Goal: Task Accomplishment & Management: Manage account settings

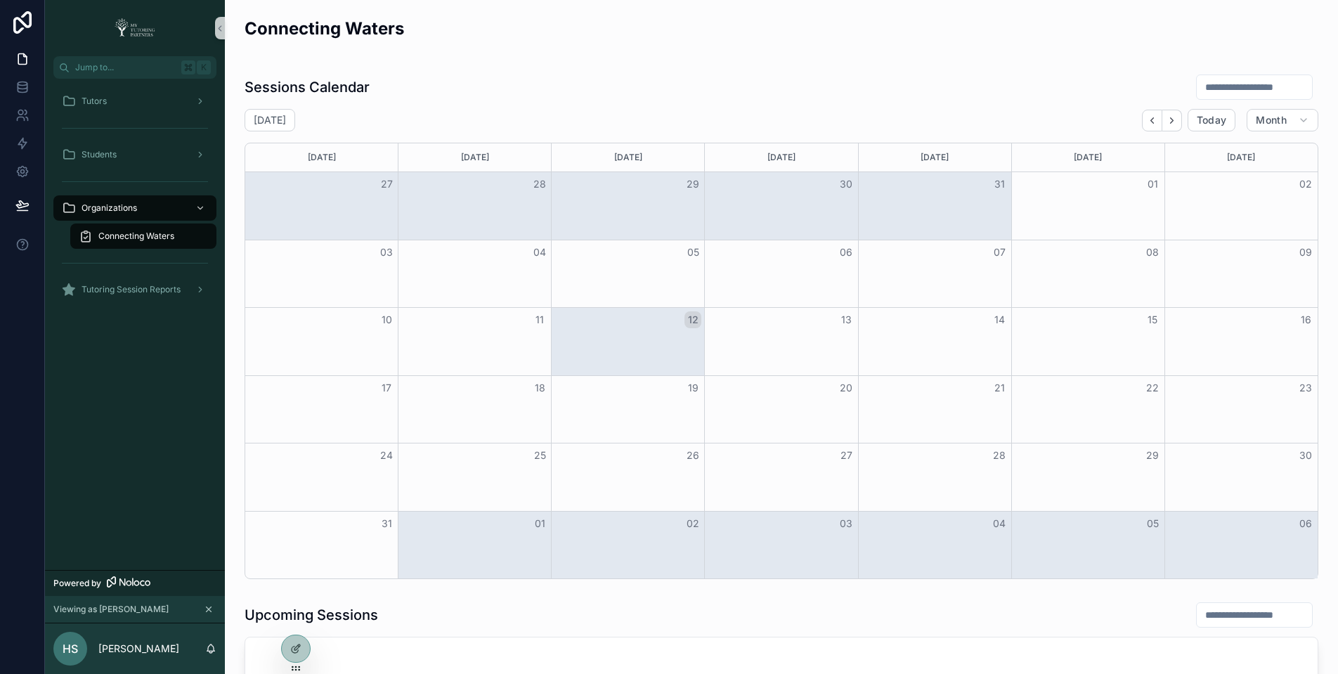
scroll to position [0, 18]
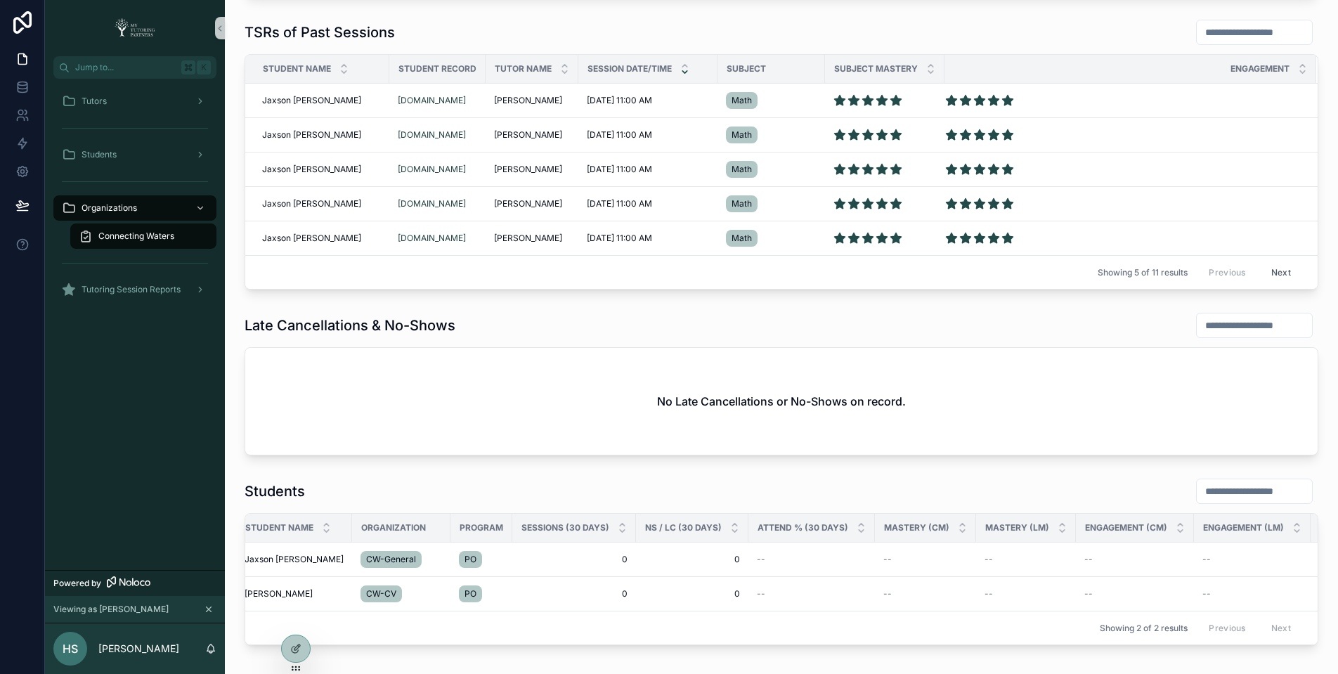
click at [204, 240] on div "Connecting Waters" at bounding box center [143, 236] width 129 height 22
click at [304, 650] on div at bounding box center [296, 648] width 28 height 27
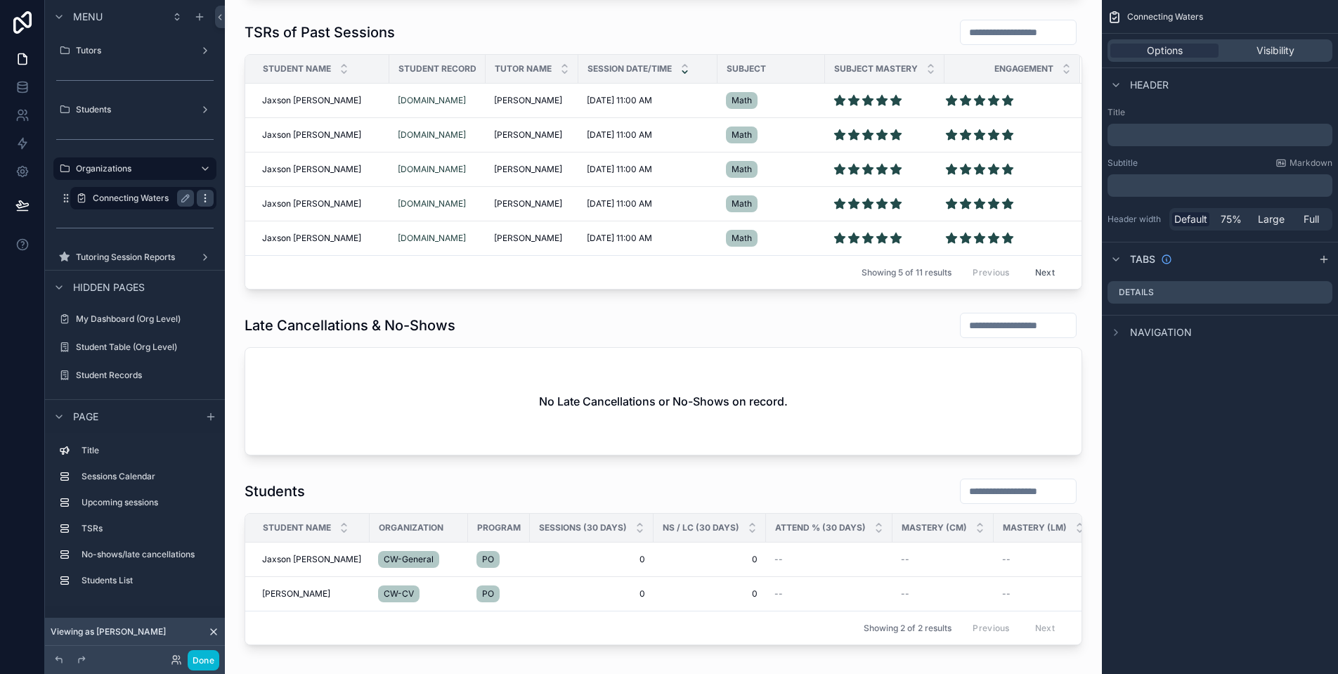
click at [207, 200] on icon "scrollable content" at bounding box center [205, 198] width 11 height 11
click at [252, 214] on span "Clone" at bounding box center [263, 214] width 26 height 14
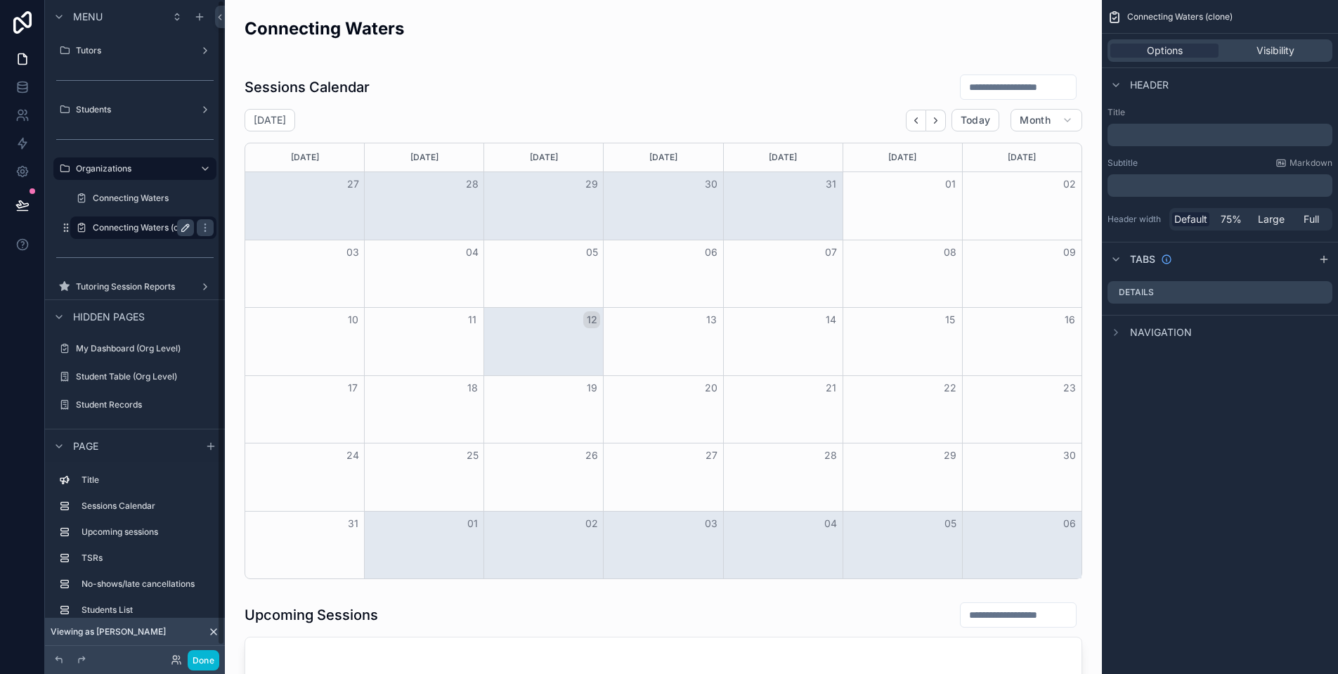
click at [187, 228] on icon "scrollable content" at bounding box center [185, 227] width 7 height 7
click at [157, 226] on input "**********" at bounding box center [132, 227] width 79 height 17
type input "****"
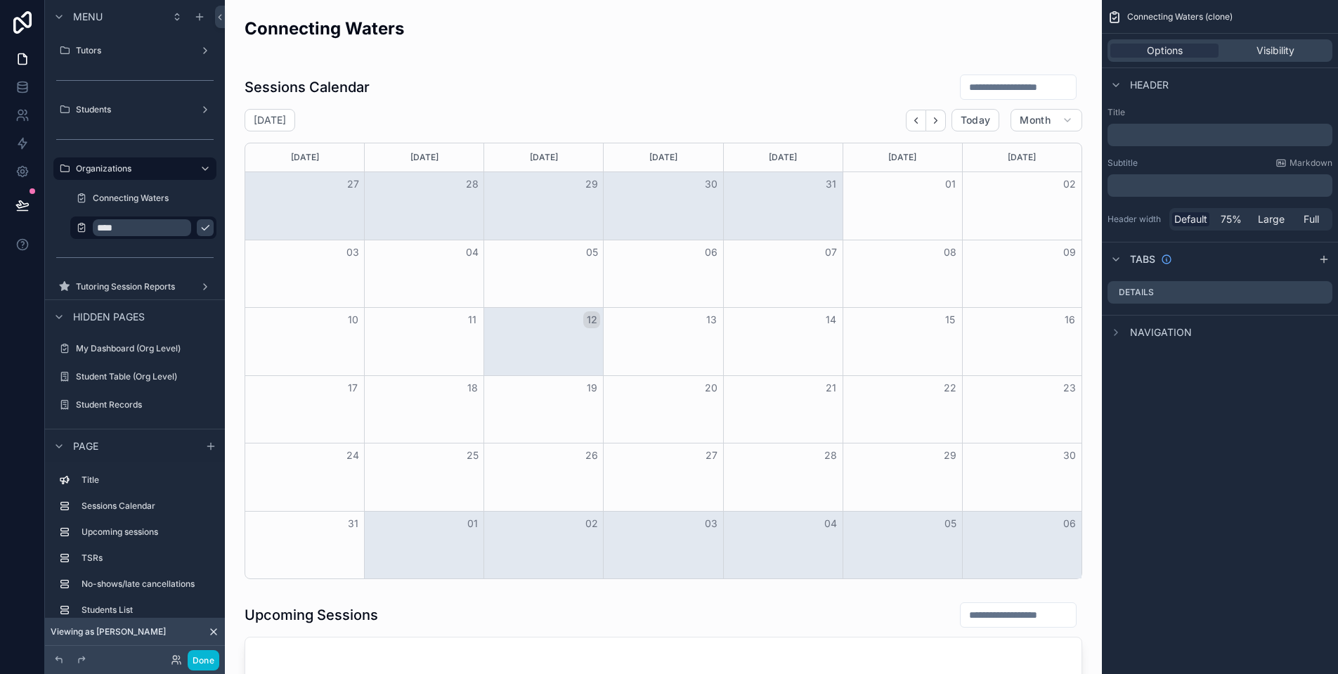
click at [200, 224] on icon "scrollable content" at bounding box center [205, 227] width 11 height 11
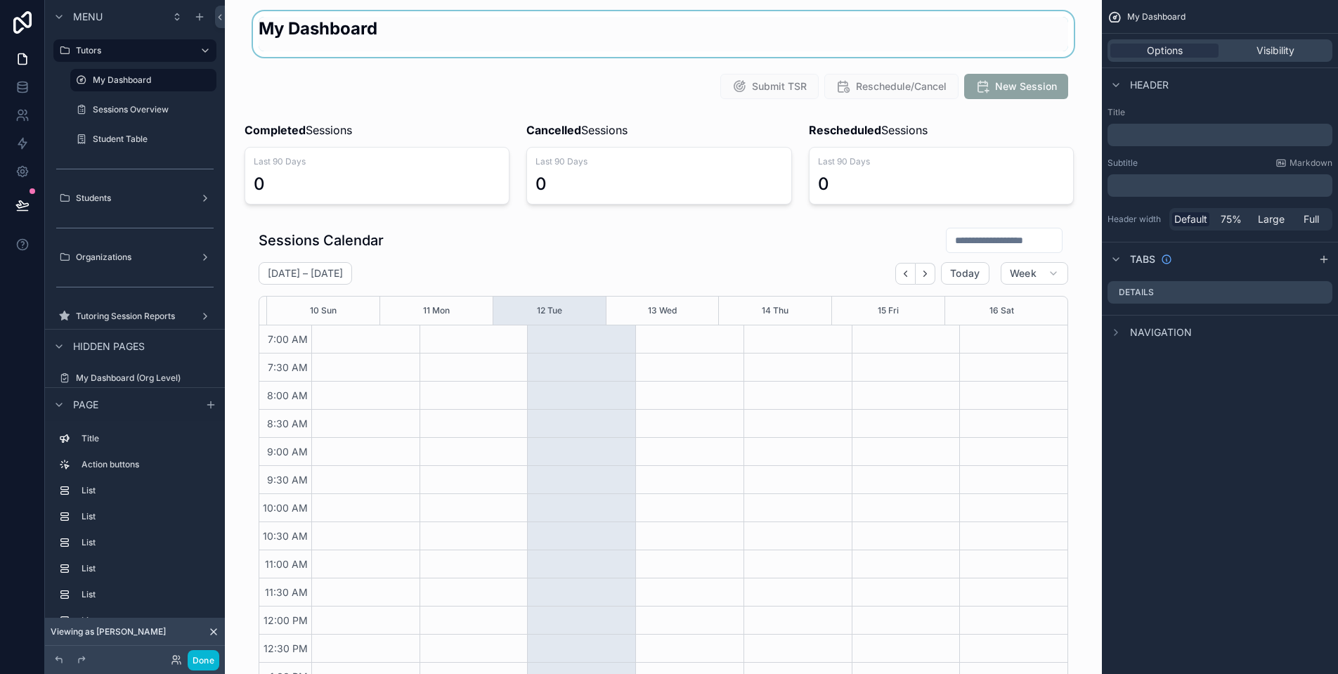
scroll to position [325, 0]
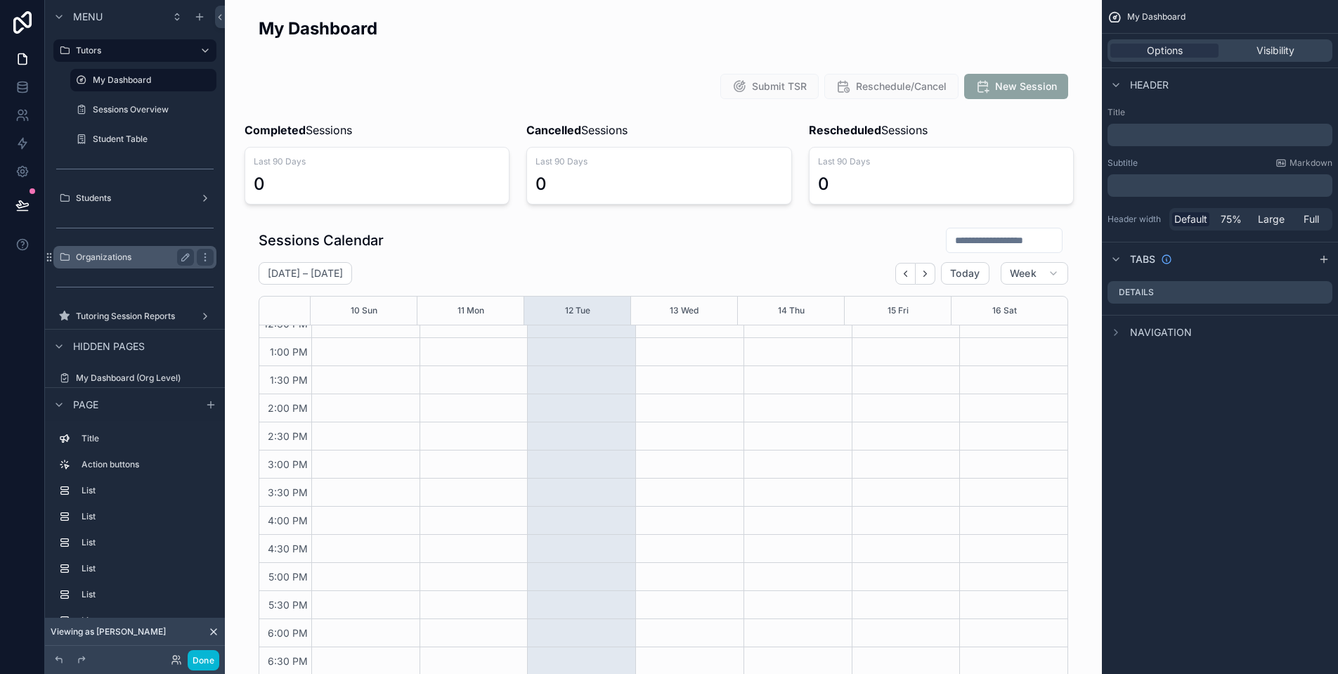
click at [150, 263] on div "Organizations" at bounding box center [135, 257] width 118 height 17
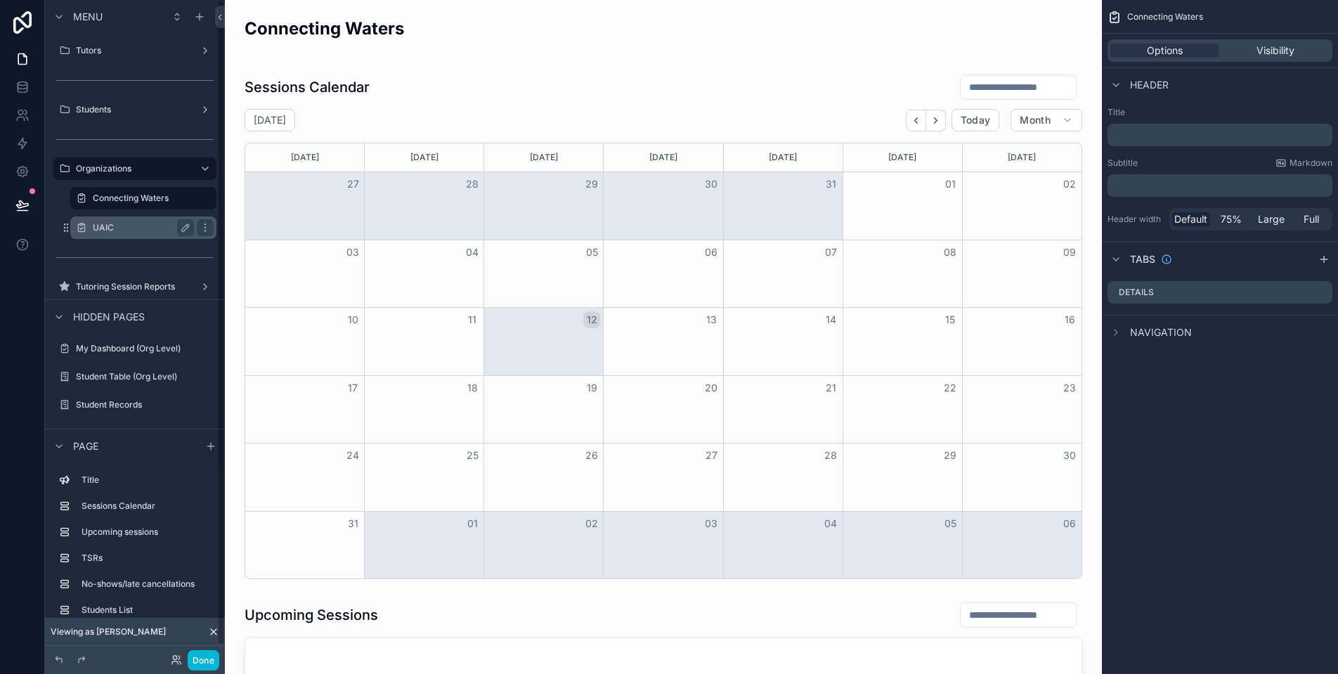
click at [130, 219] on div "UAIC" at bounding box center [143, 227] width 101 height 17
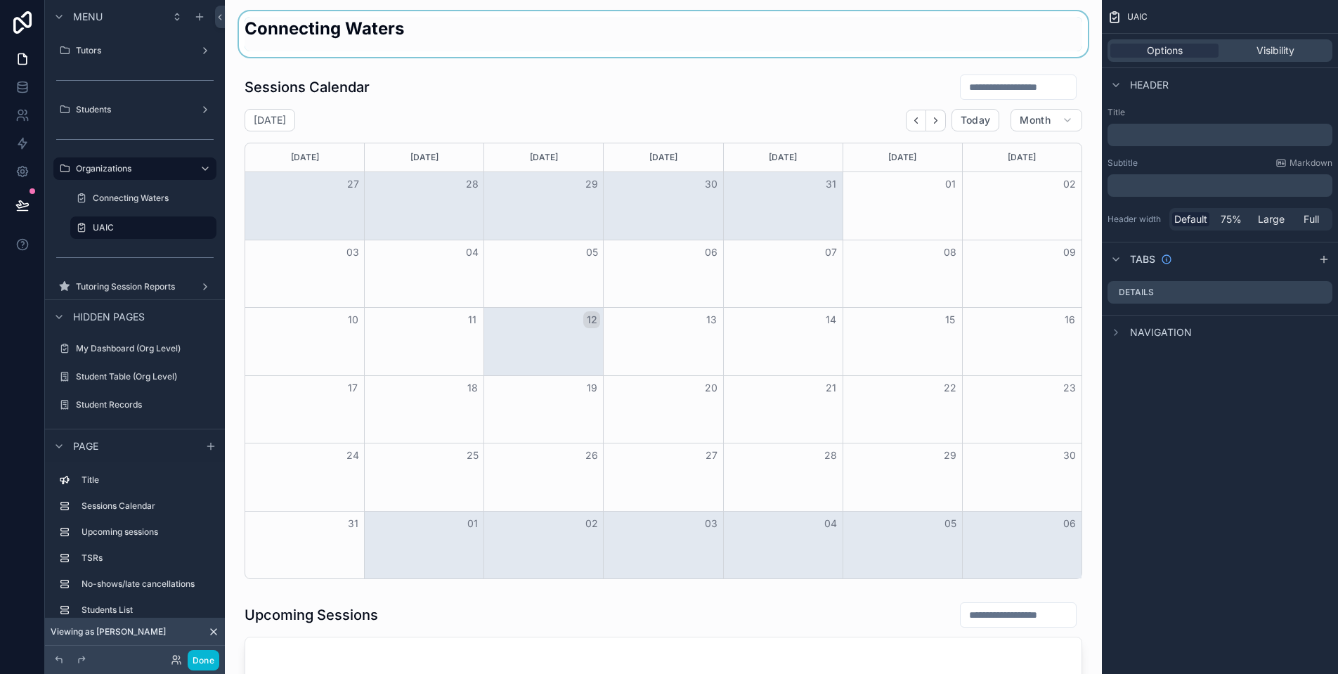
click at [874, 22] on div "scrollable content" at bounding box center [663, 34] width 854 height 46
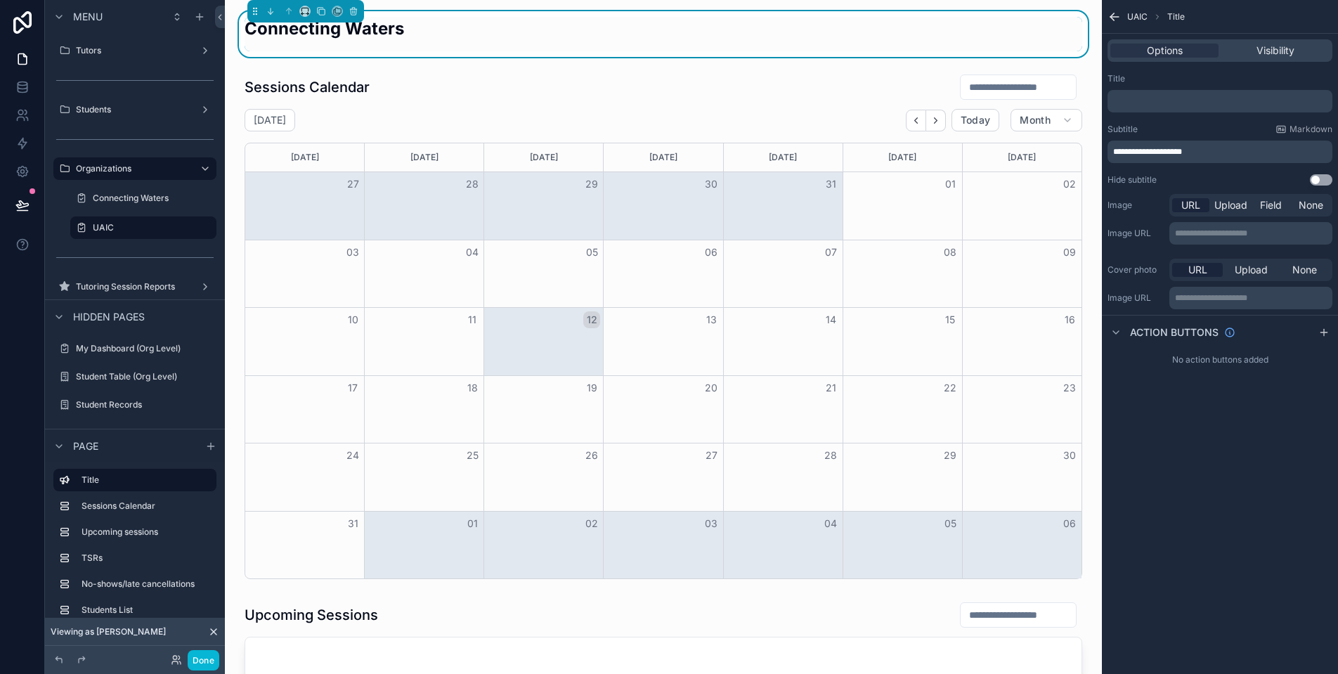
click at [1210, 153] on p "**********" at bounding box center [1221, 151] width 216 height 11
drag, startPoint x: 1210, startPoint y: 153, endPoint x: 1128, endPoint y: 152, distance: 82.2
click at [1128, 152] on p "**********" at bounding box center [1221, 151] width 216 height 11
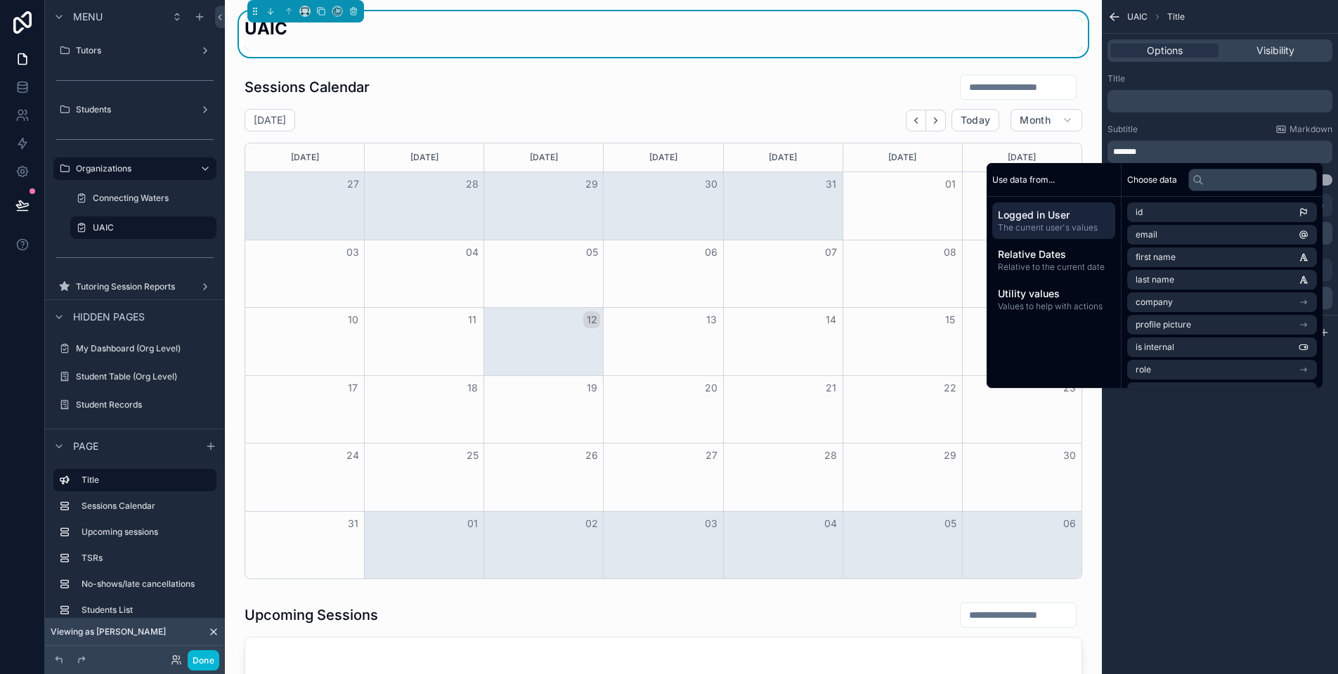
click at [1218, 121] on div "Title ﻿ Subtitle Markdown ******* Hide subtitle Use setting" at bounding box center [1220, 129] width 236 height 124
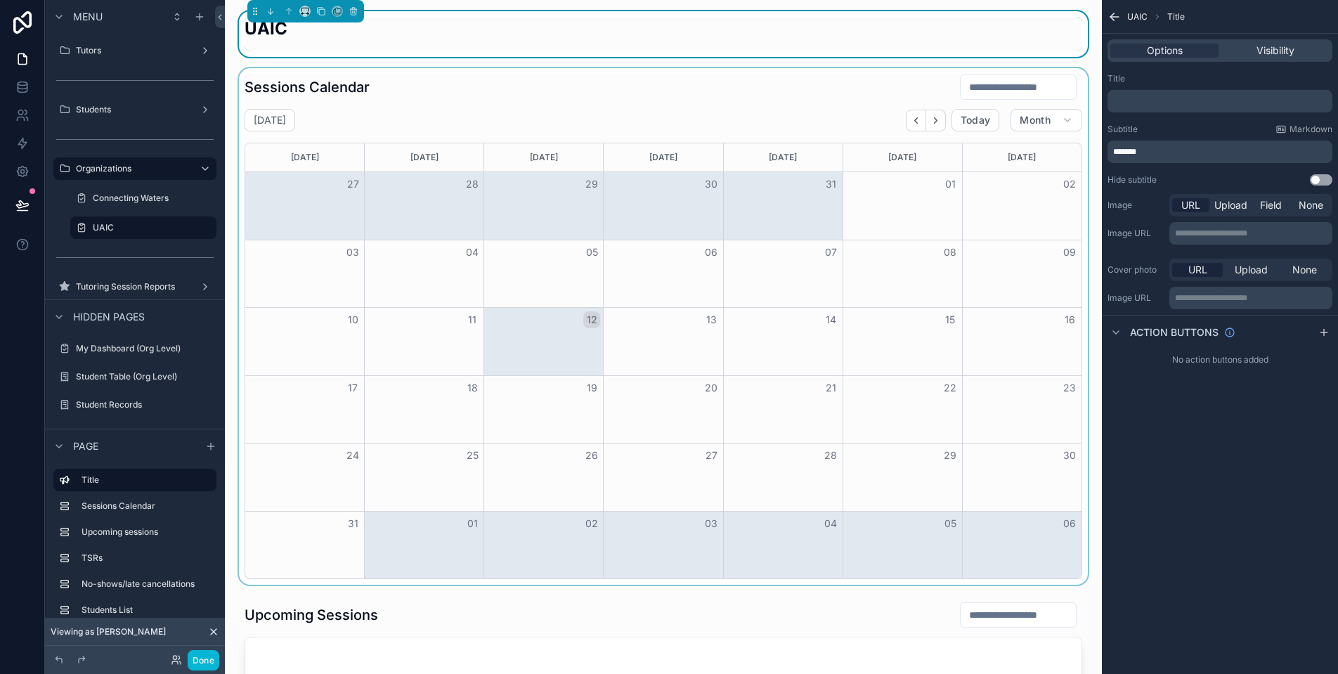
click at [714, 108] on div "scrollable content" at bounding box center [663, 326] width 854 height 516
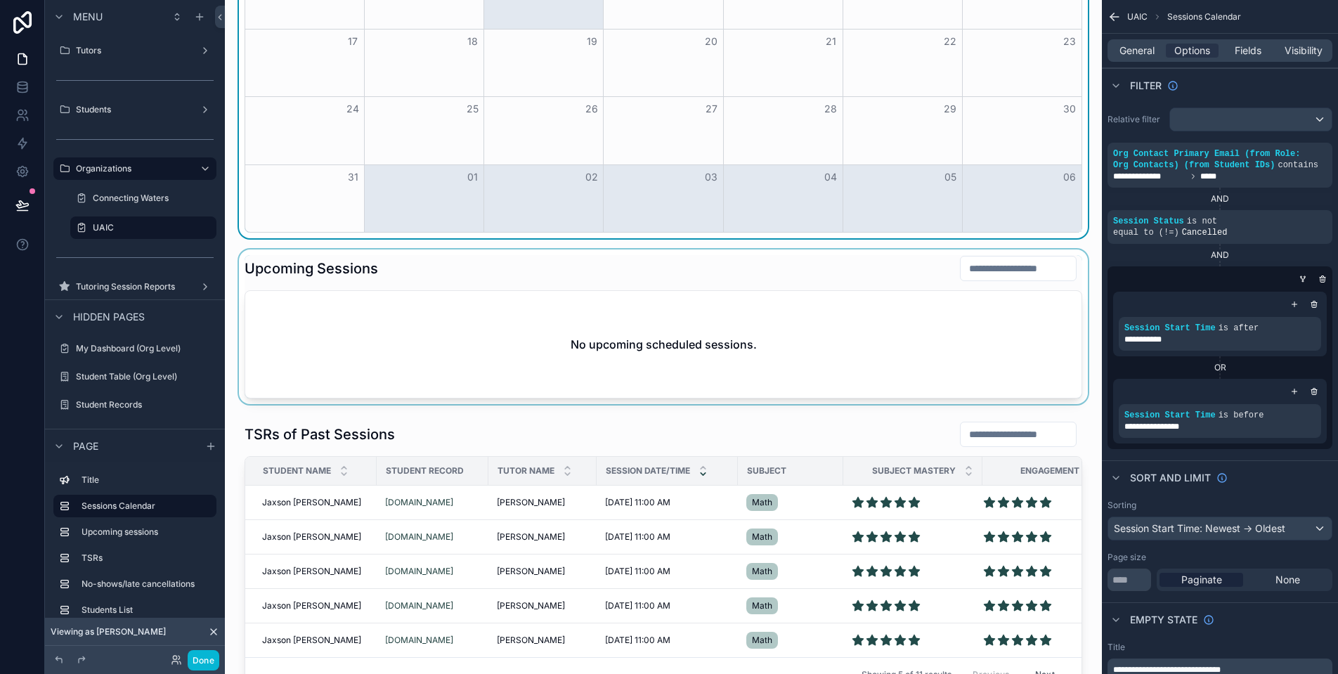
scroll to position [365, 0]
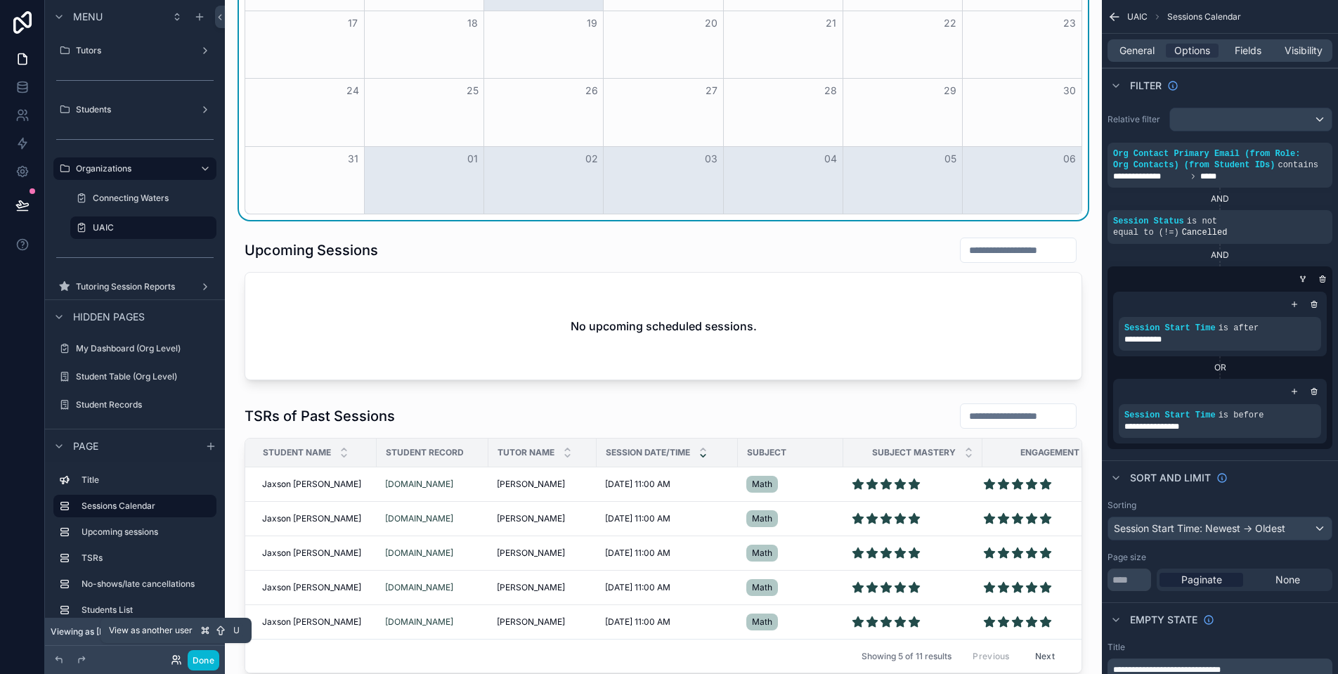
click at [175, 658] on icon at bounding box center [176, 659] width 11 height 11
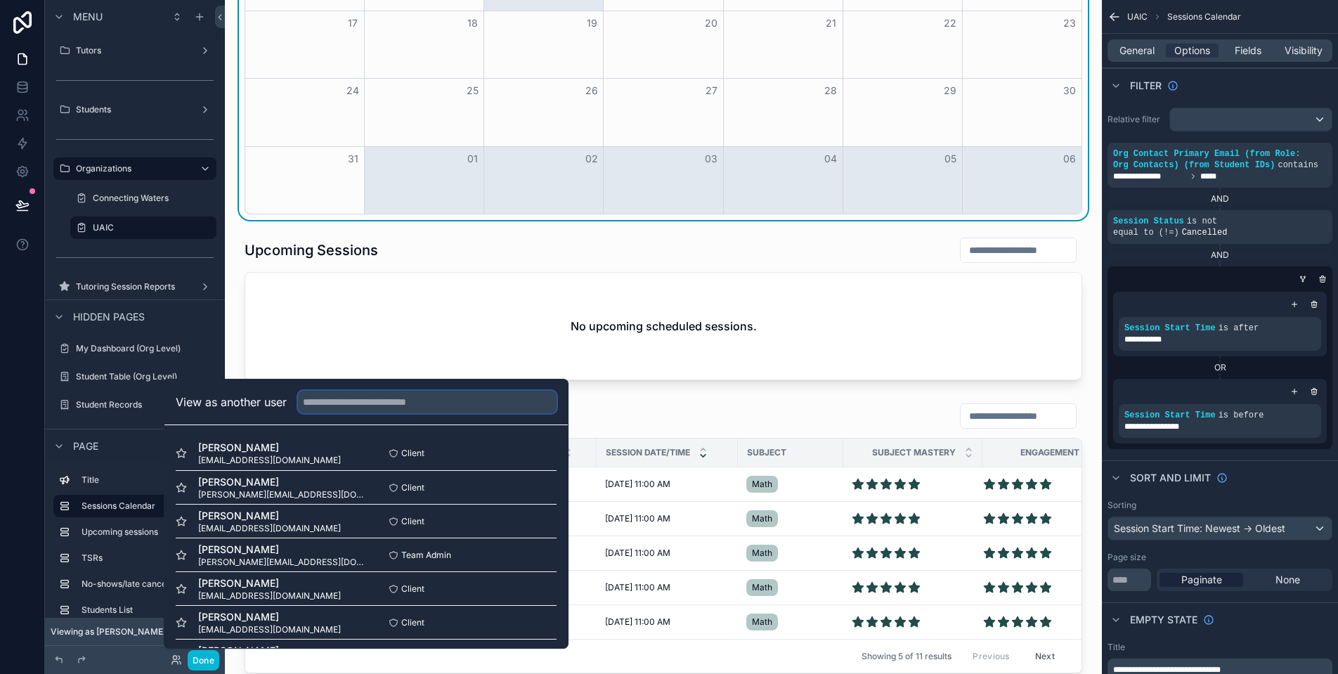
click at [400, 400] on input "text" at bounding box center [427, 402] width 259 height 22
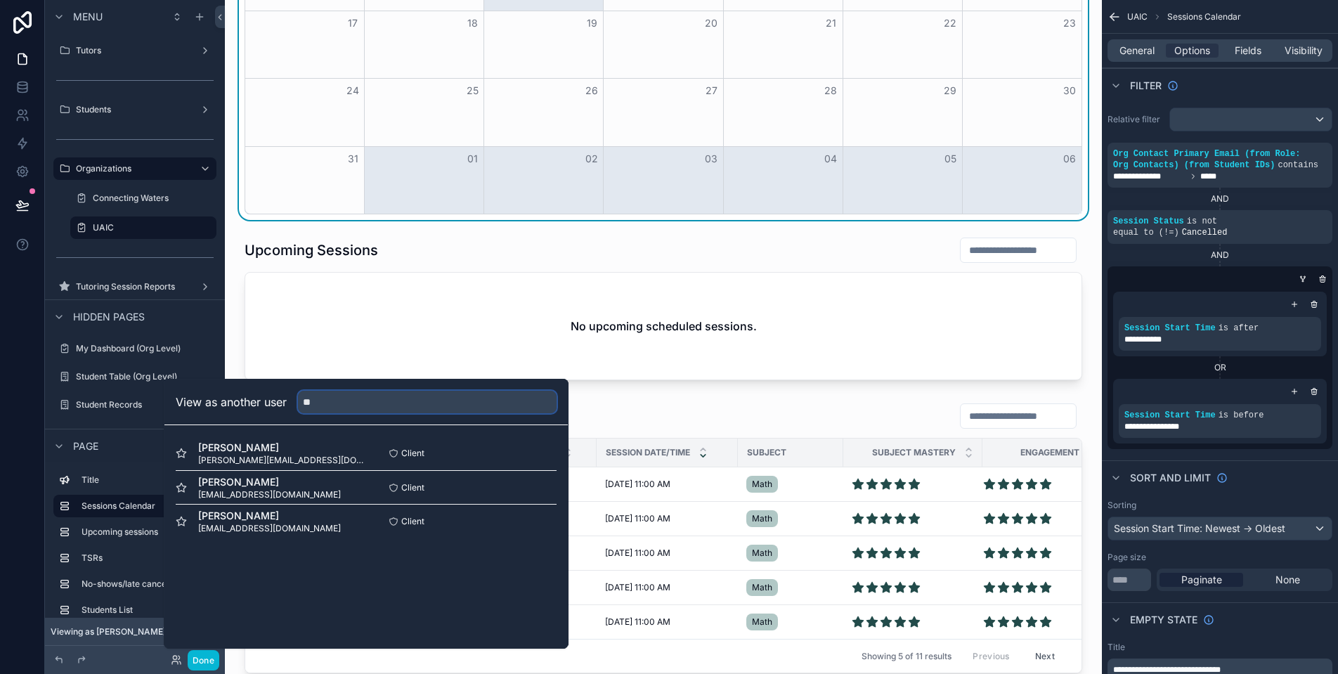
type input "*"
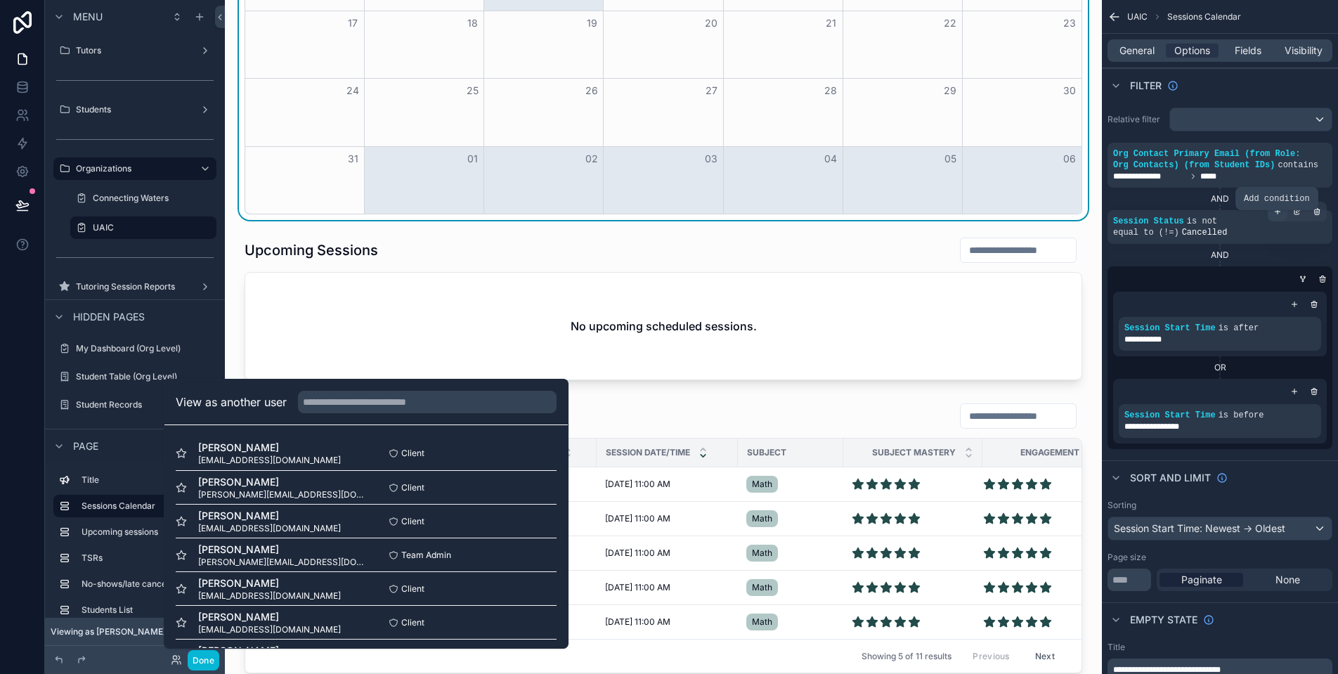
click at [1277, 216] on icon "scrollable content" at bounding box center [1277, 211] width 8 height 8
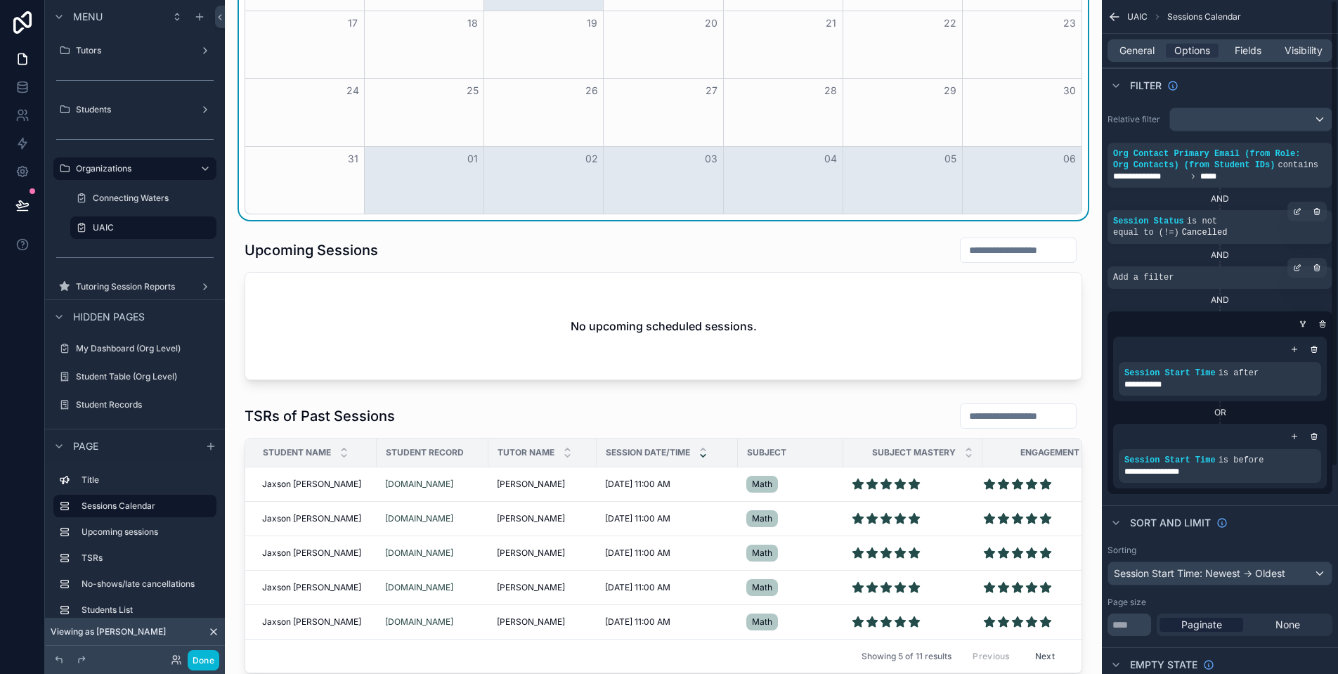
click at [1214, 281] on div "Add a filter" at bounding box center [1219, 277] width 225 height 22
click at [1303, 278] on div "scrollable content" at bounding box center [1297, 268] width 20 height 20
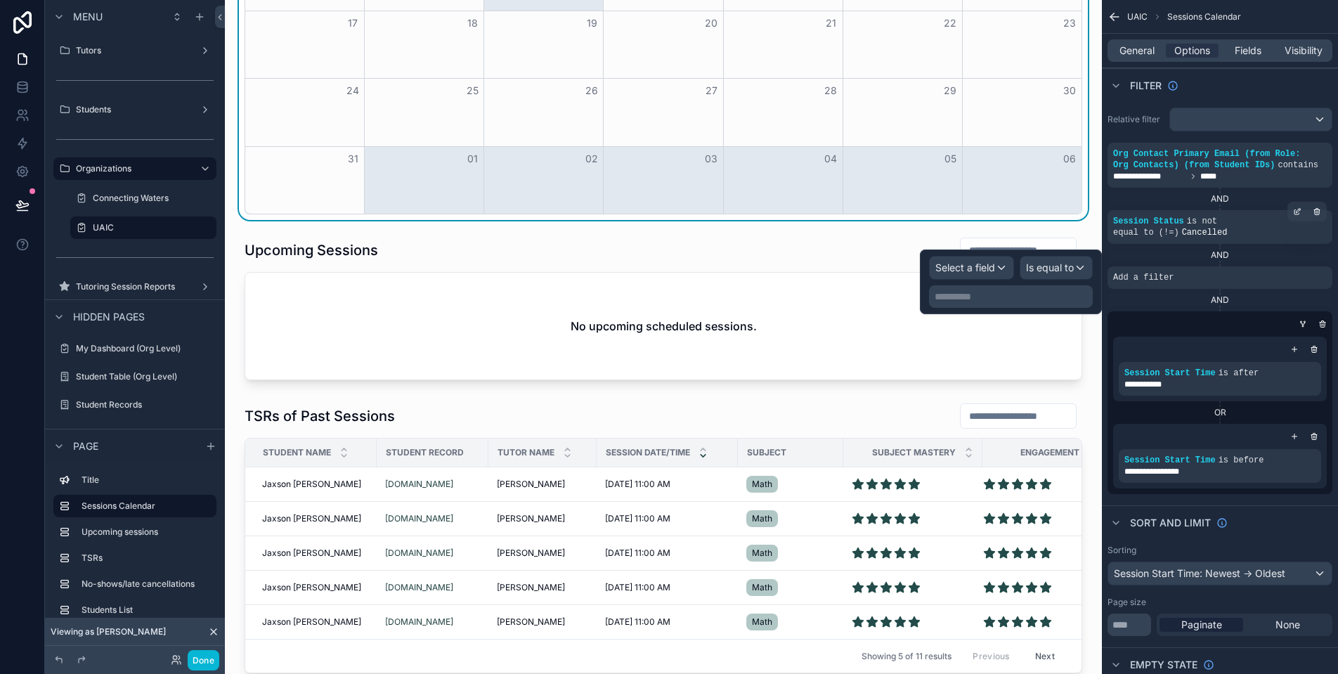
click at [987, 271] on span "Select a field" at bounding box center [965, 267] width 60 height 12
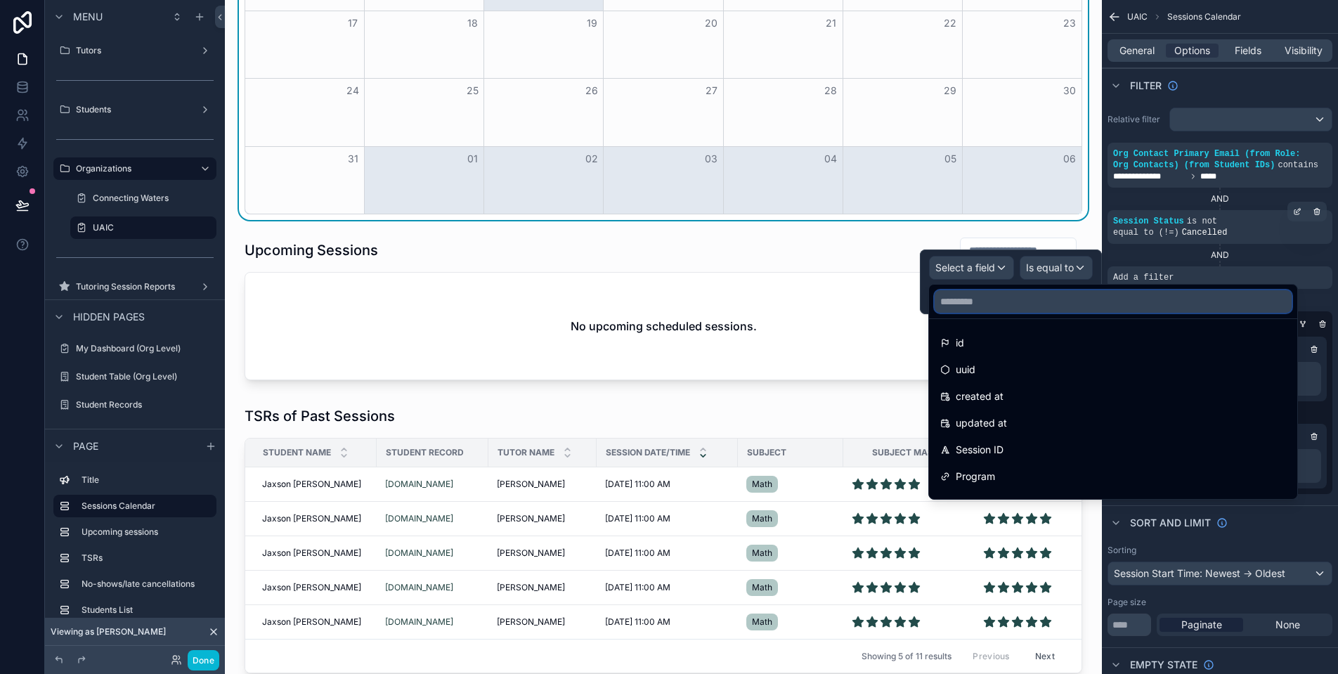
click at [1002, 304] on input "text" at bounding box center [1112, 301] width 357 height 22
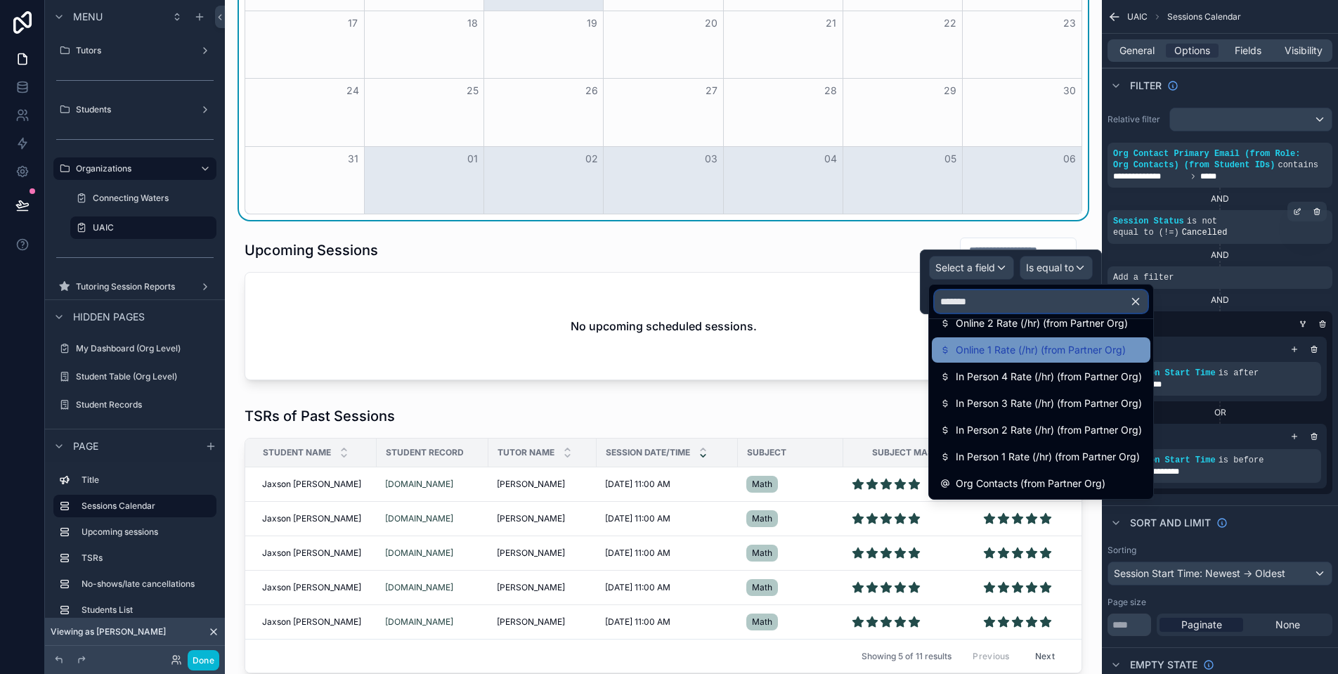
scroll to position [0, 0]
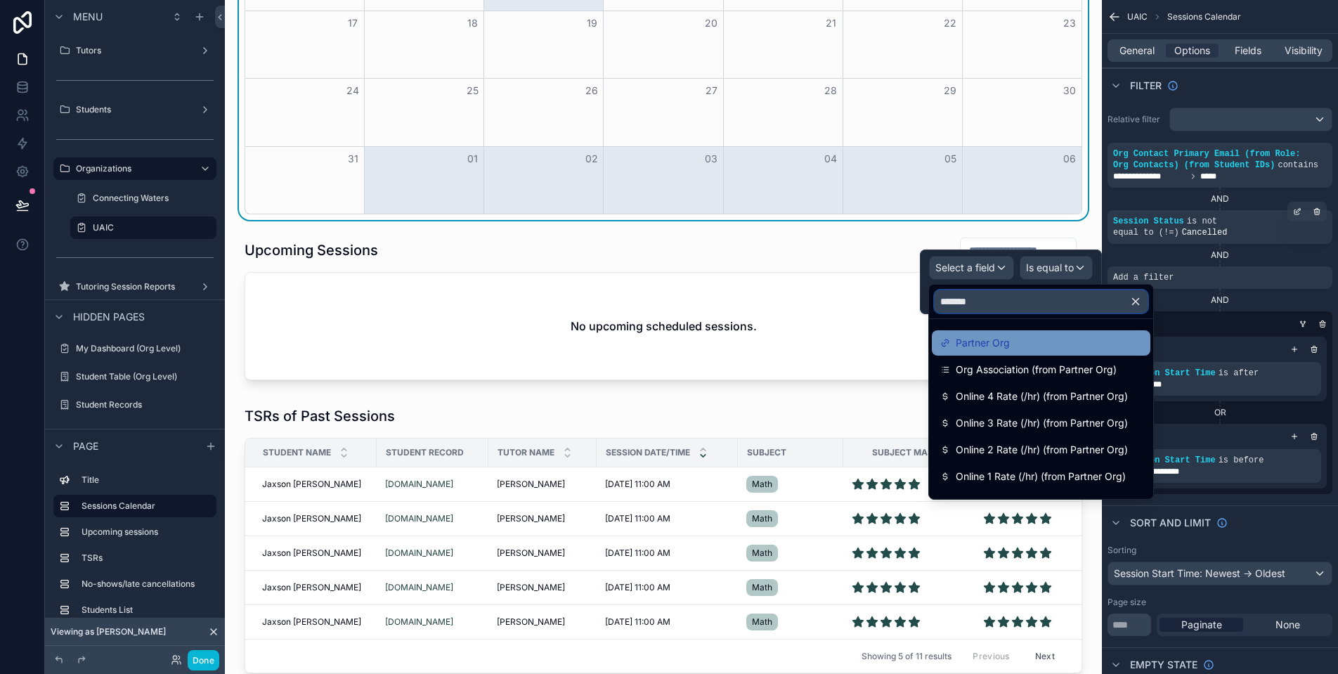
type input "*******"
click at [1029, 337] on div "Partner Org" at bounding box center [1041, 342] width 202 height 17
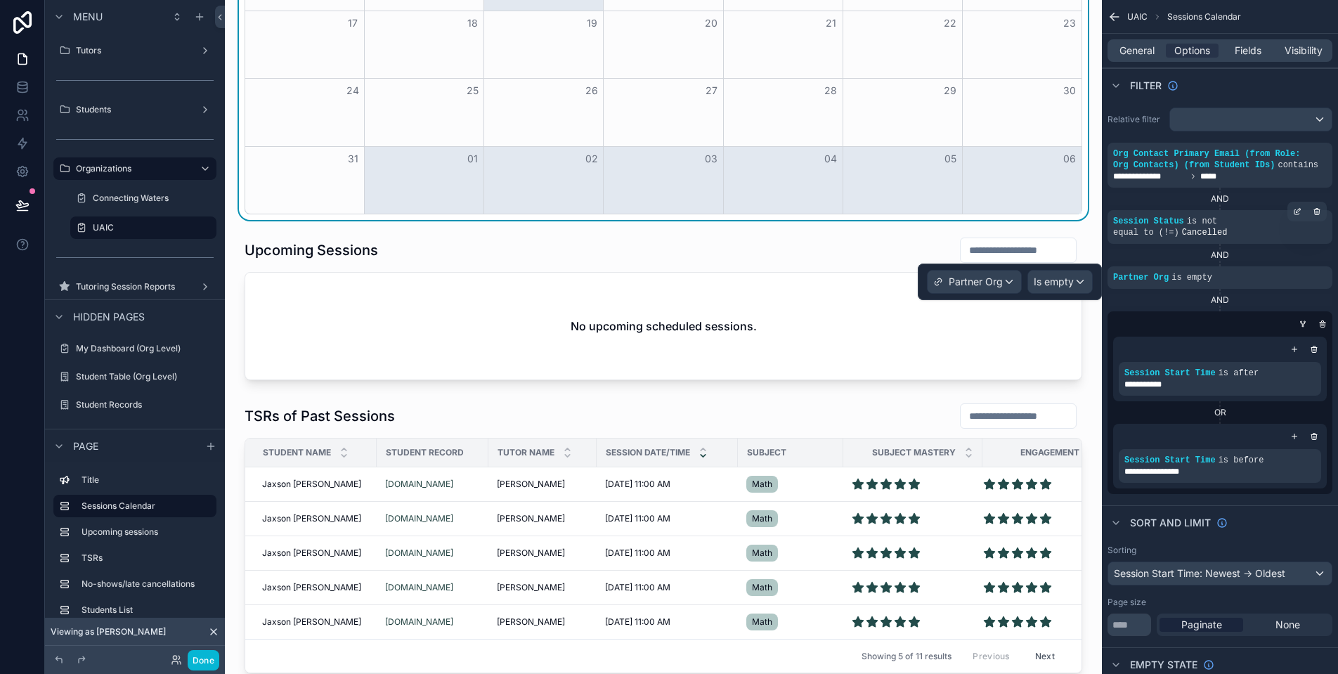
click at [1072, 285] on span "Is empty" at bounding box center [1054, 282] width 40 height 14
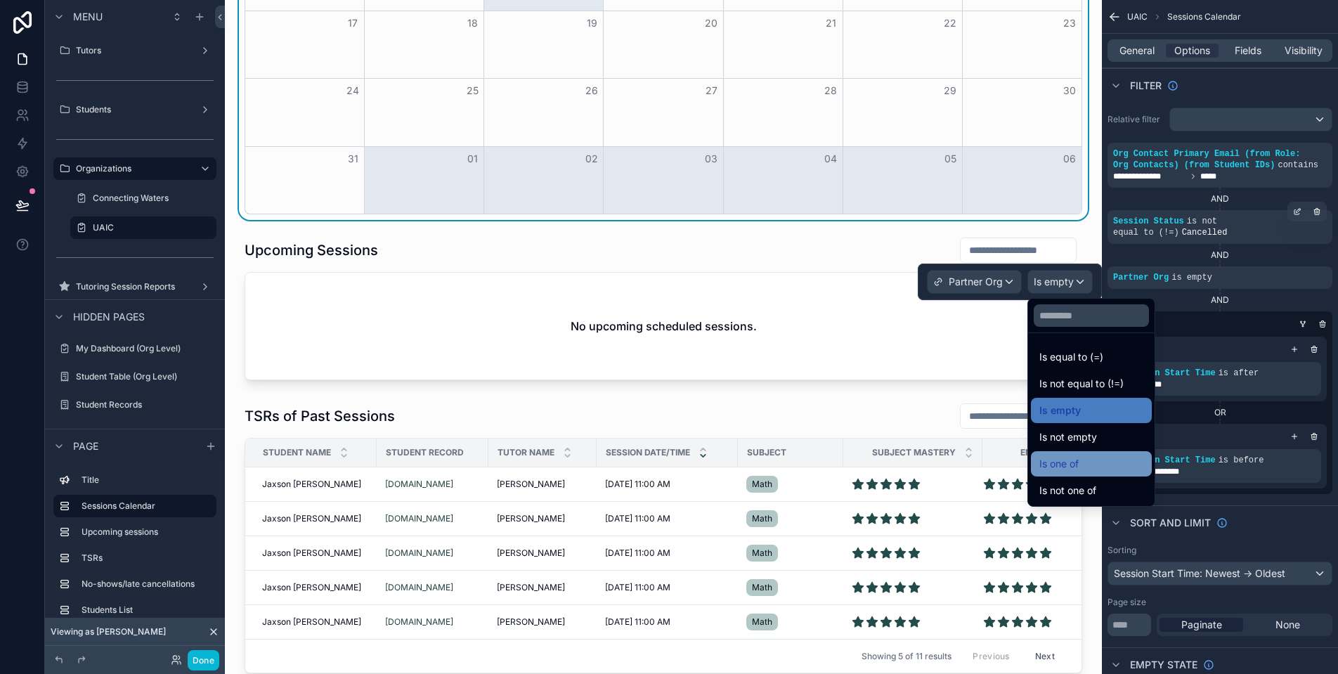
click at [1102, 458] on div "Is one of" at bounding box center [1091, 463] width 104 height 17
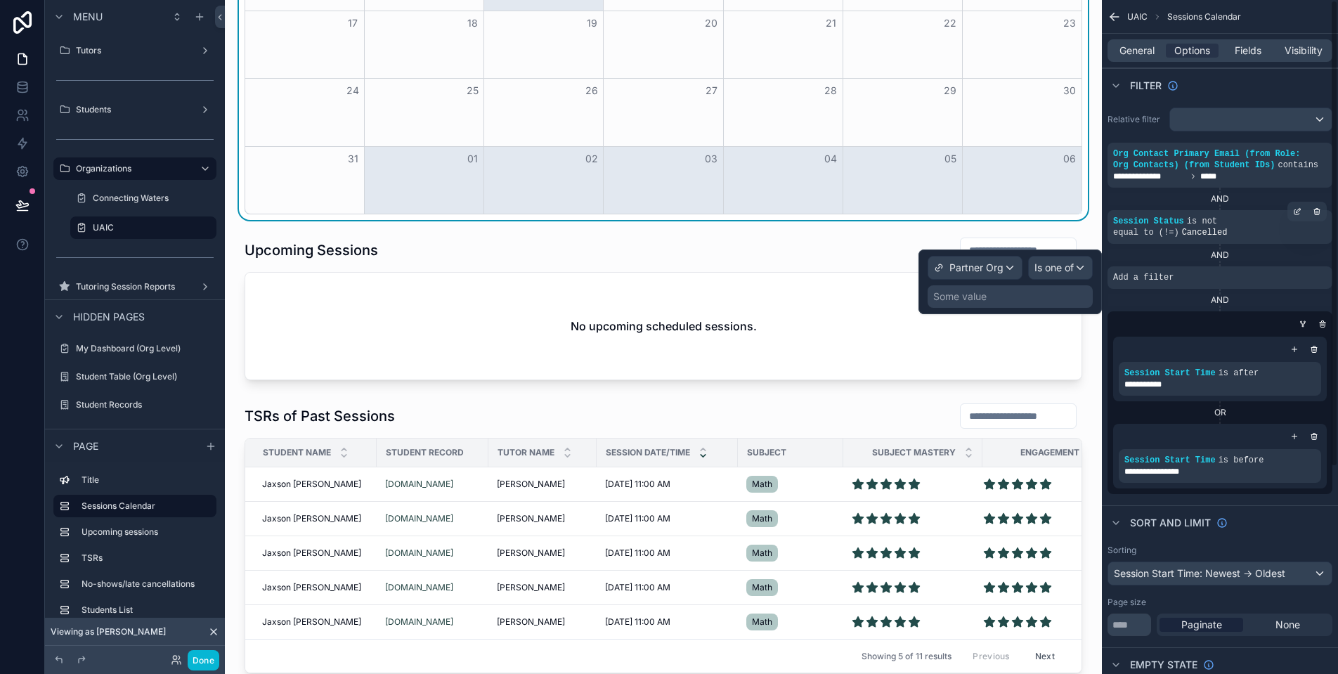
click at [1009, 299] on div "Some value" at bounding box center [1009, 296] width 165 height 22
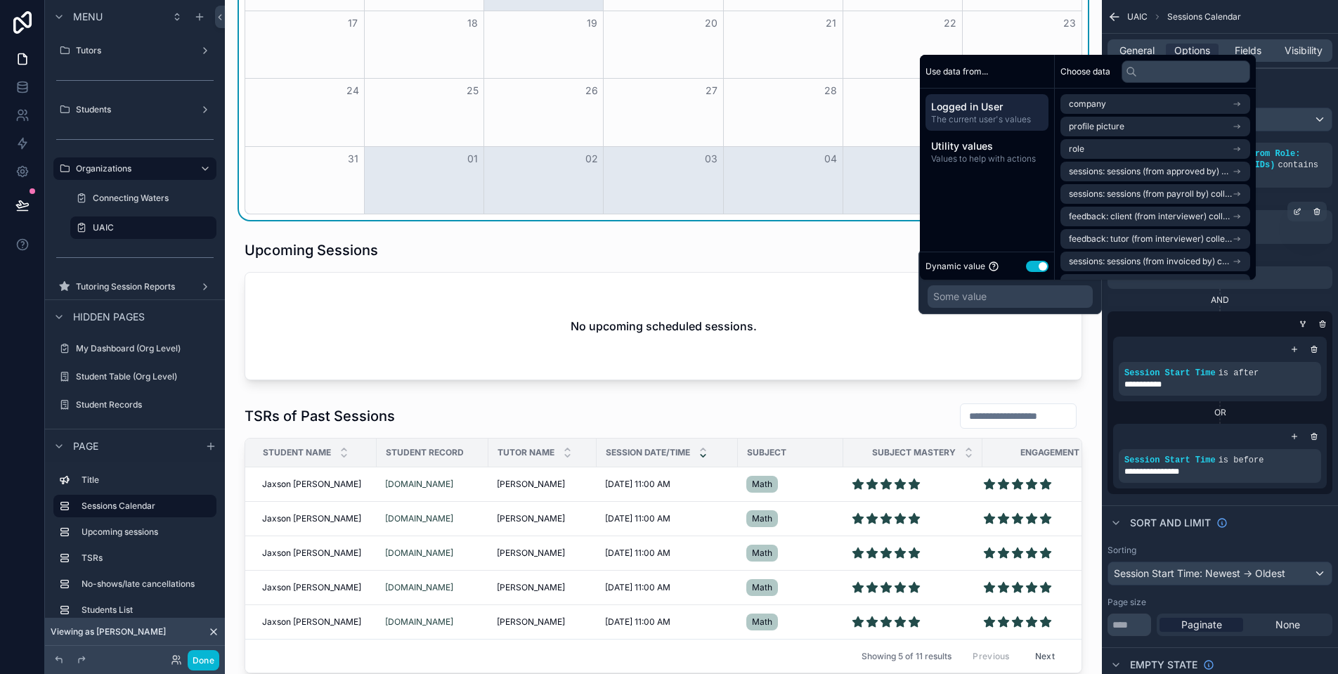
click at [1035, 265] on button "Use setting" at bounding box center [1037, 266] width 22 height 11
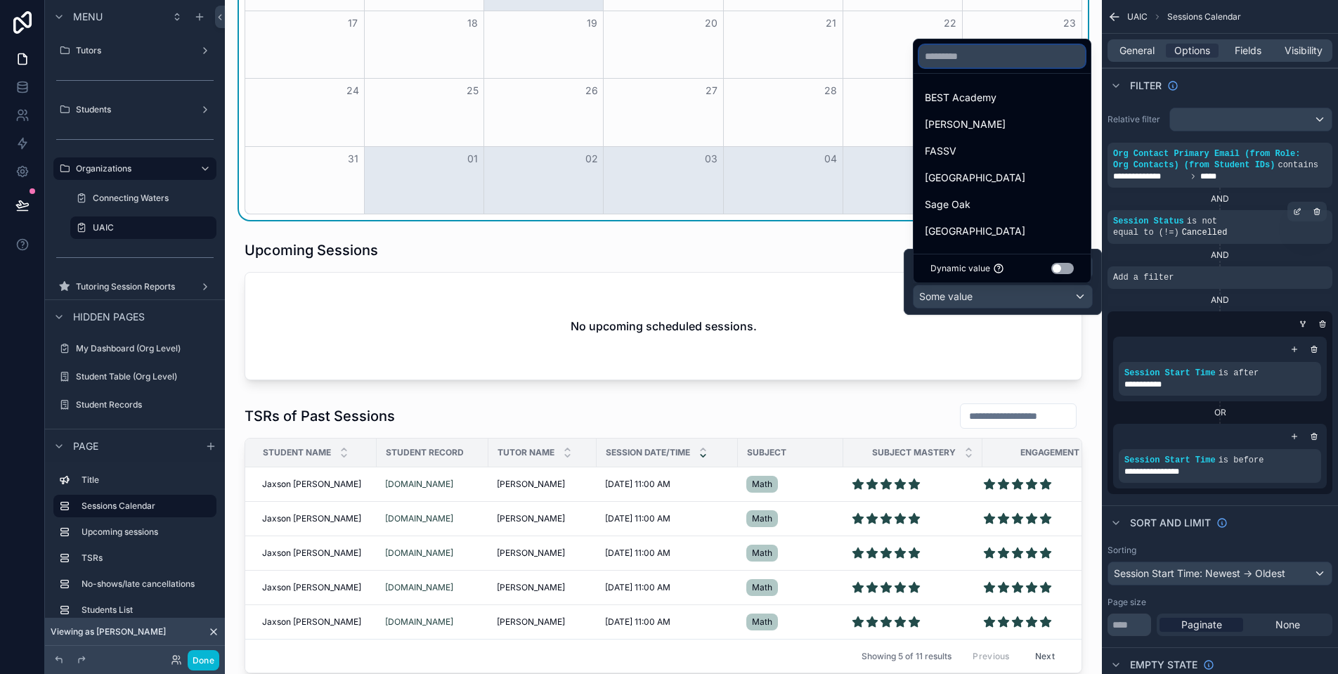
click at [1017, 62] on input "text" at bounding box center [1002, 56] width 166 height 22
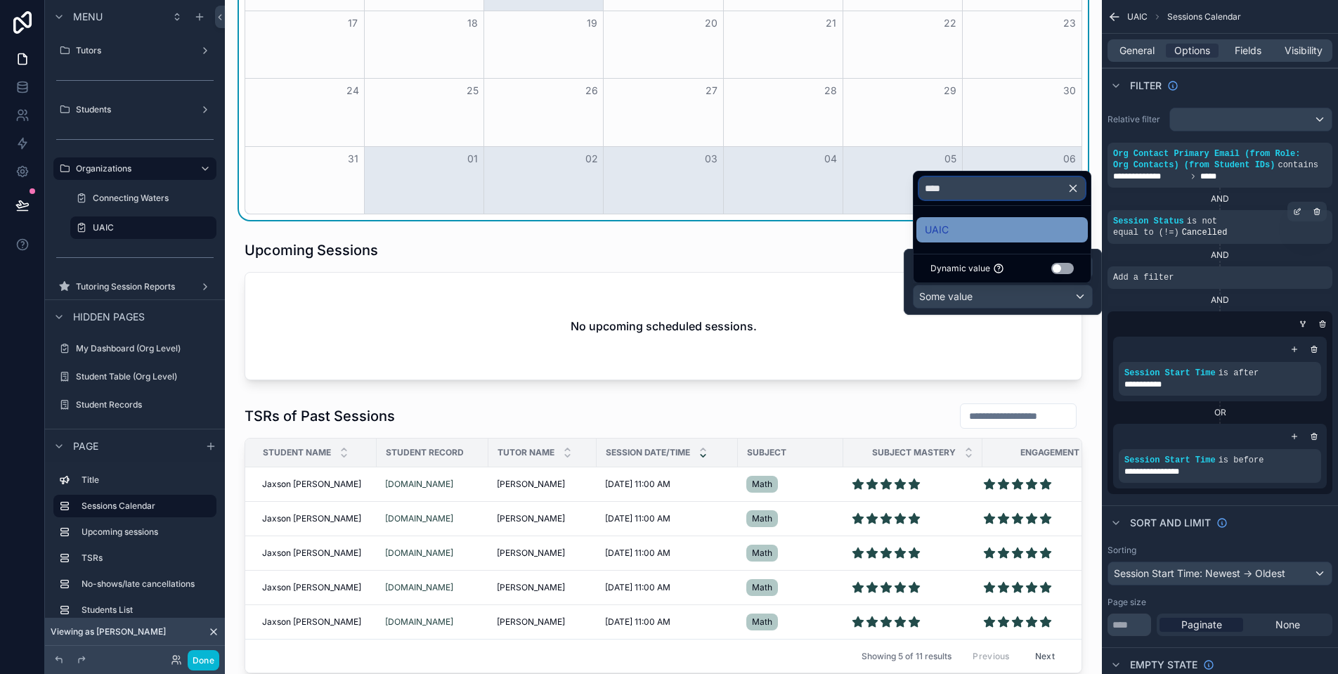
type input "****"
click at [995, 221] on div "UAIC" at bounding box center [1002, 229] width 155 height 17
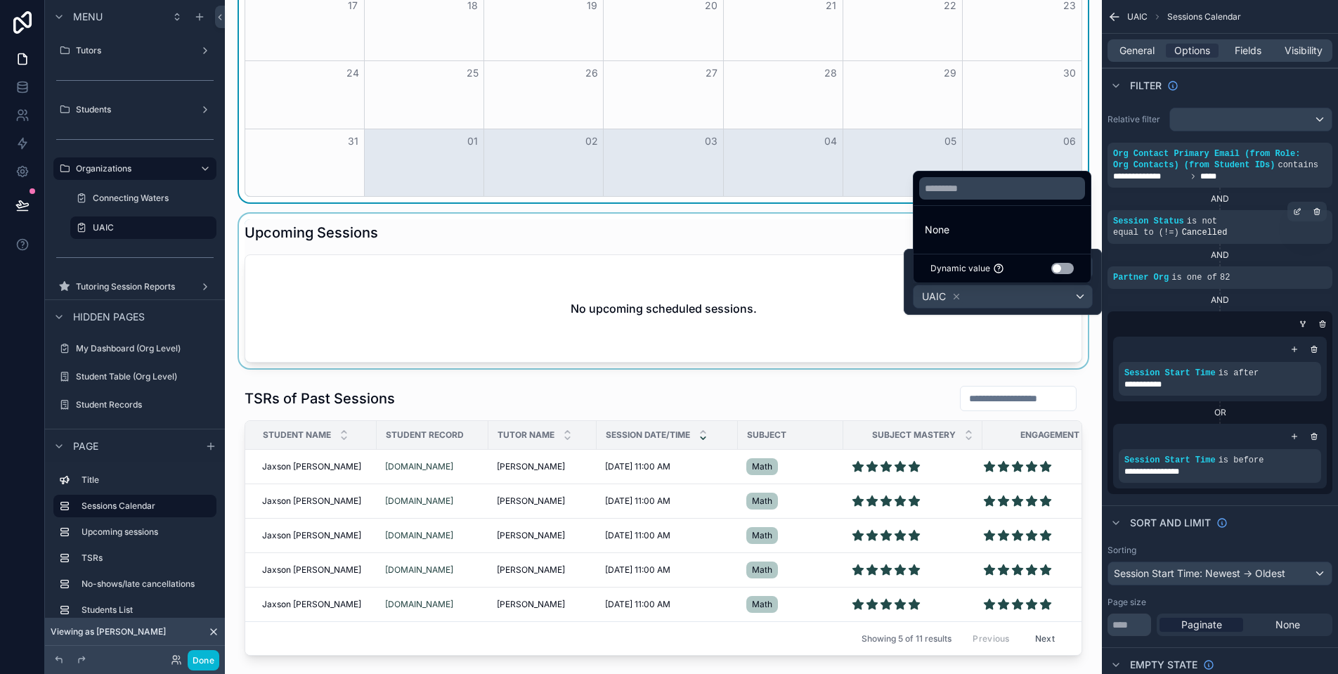
scroll to position [55, 0]
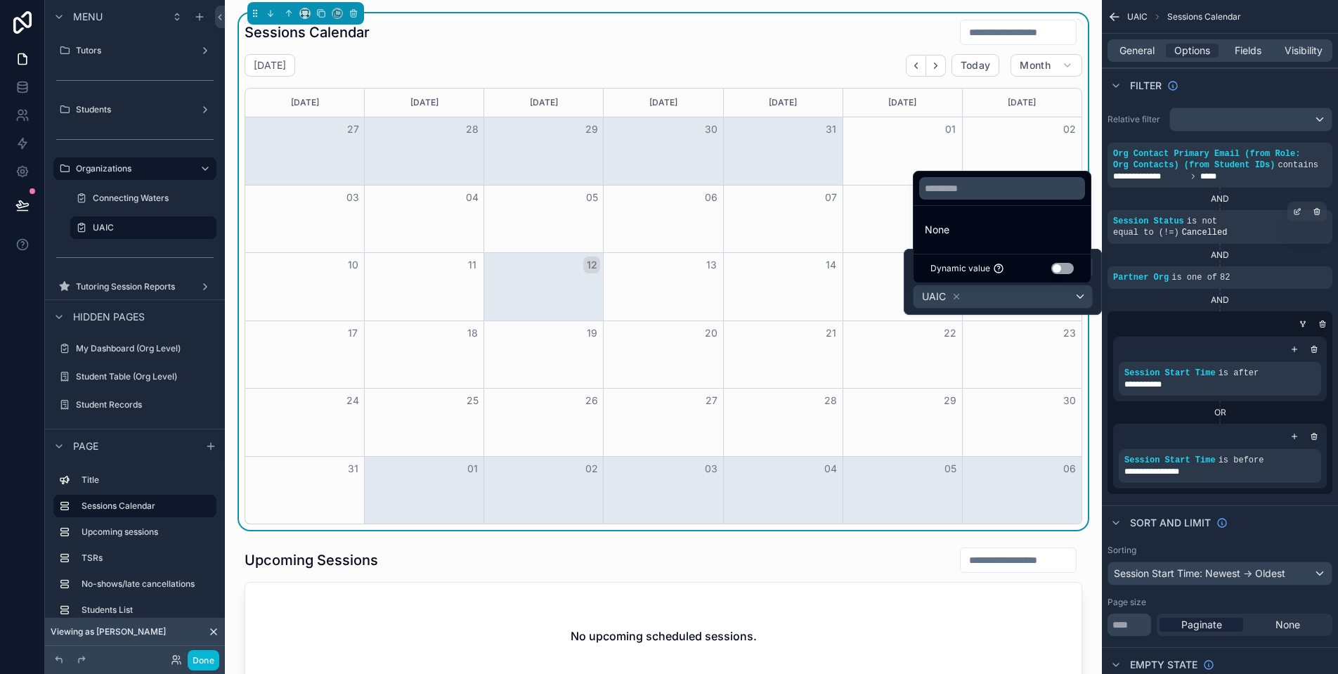
click at [813, 53] on div "Sessions Calendar August 2025 Today Month Sunday Monday Tuesday Wednesday Thurs…" at bounding box center [664, 271] width 838 height 505
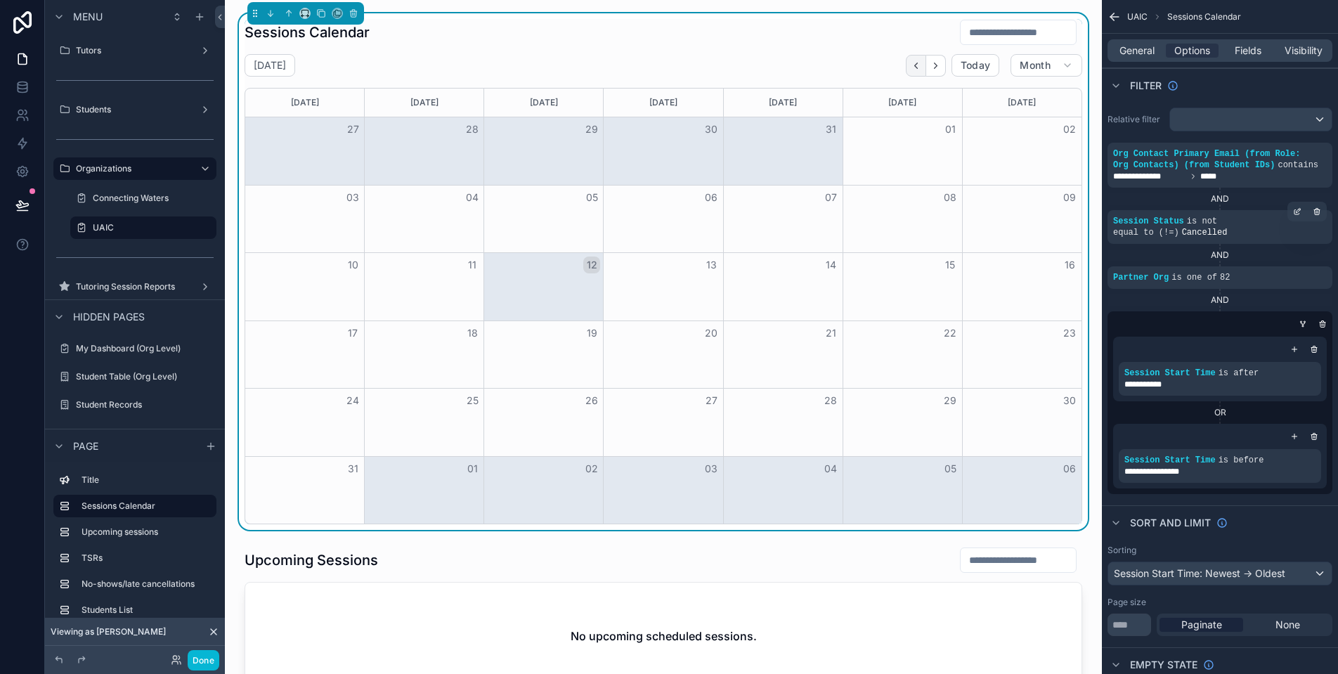
click at [911, 68] on icon "Back" at bounding box center [916, 65] width 11 height 11
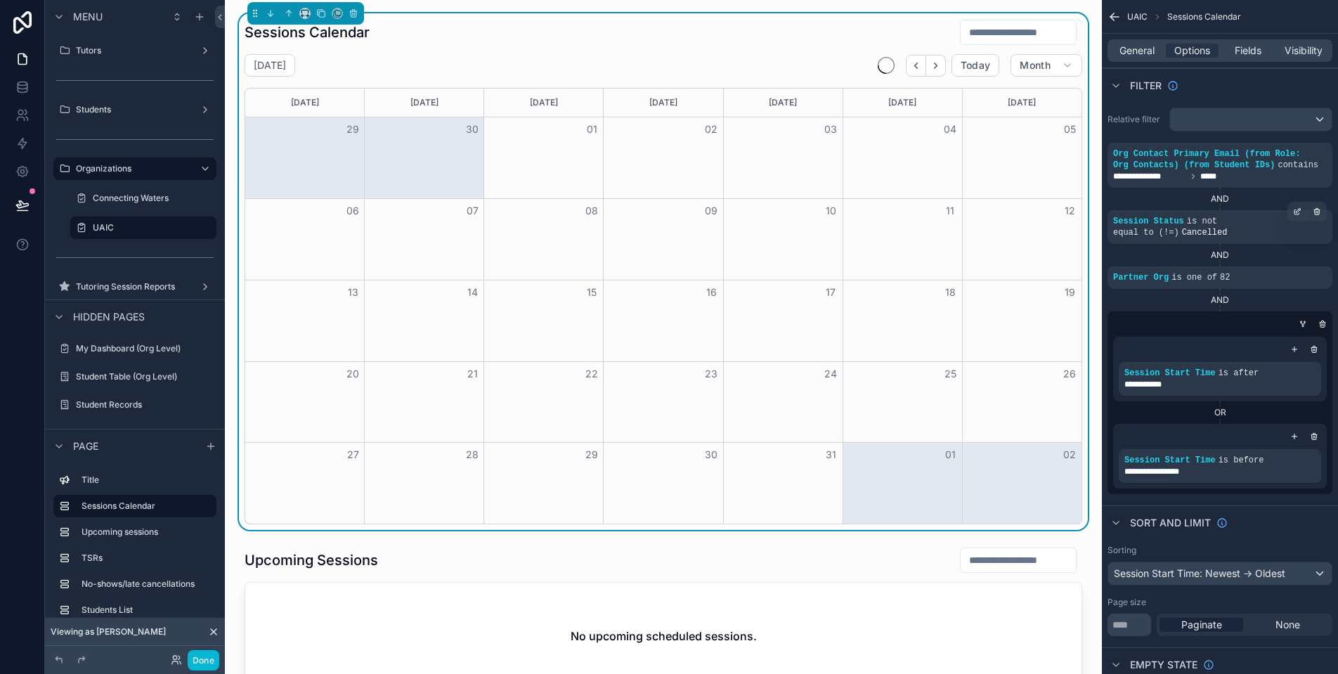
click at [911, 68] on icon "Back" at bounding box center [916, 65] width 11 height 11
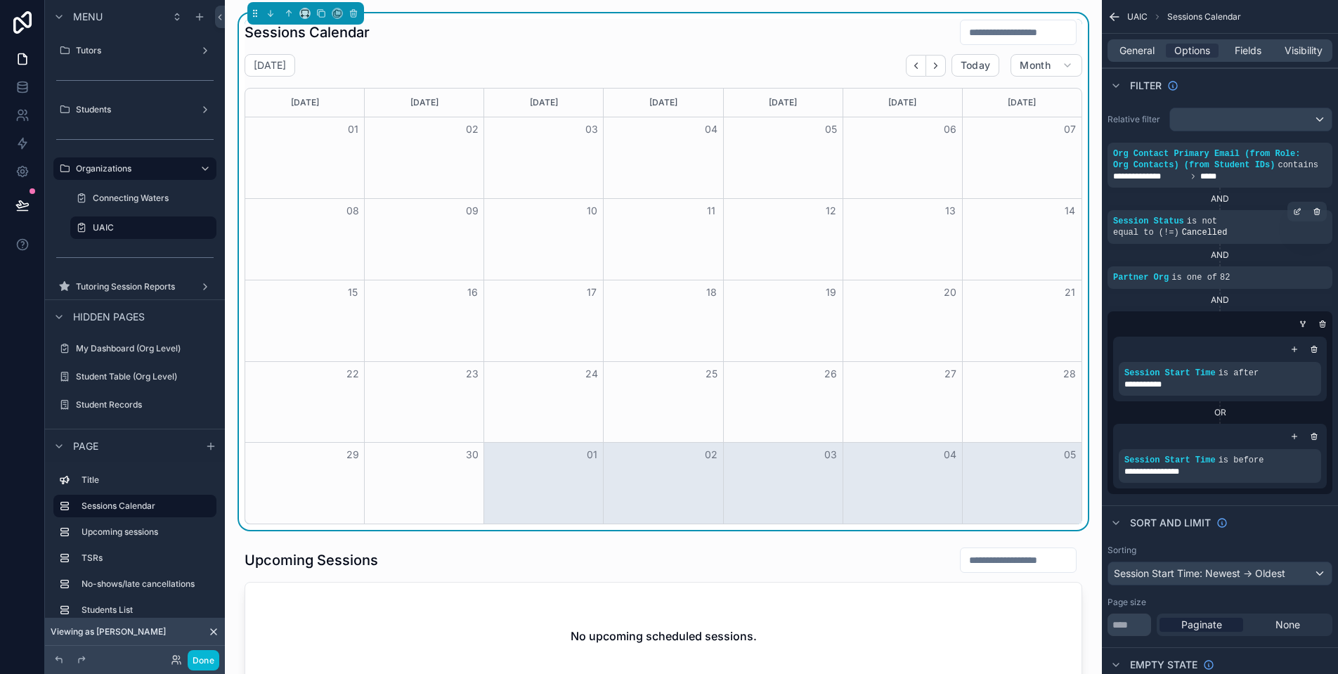
click at [911, 68] on icon "Back" at bounding box center [916, 65] width 11 height 11
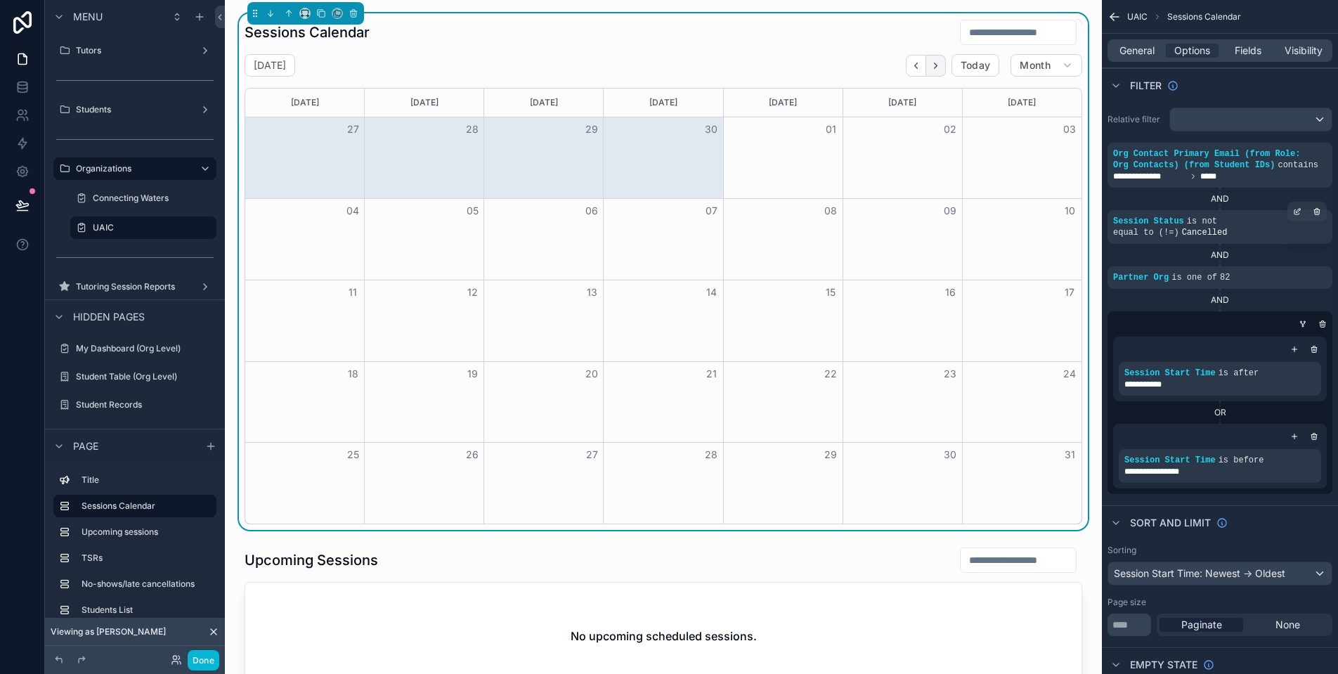
click at [930, 70] on icon "Next" at bounding box center [935, 65] width 11 height 11
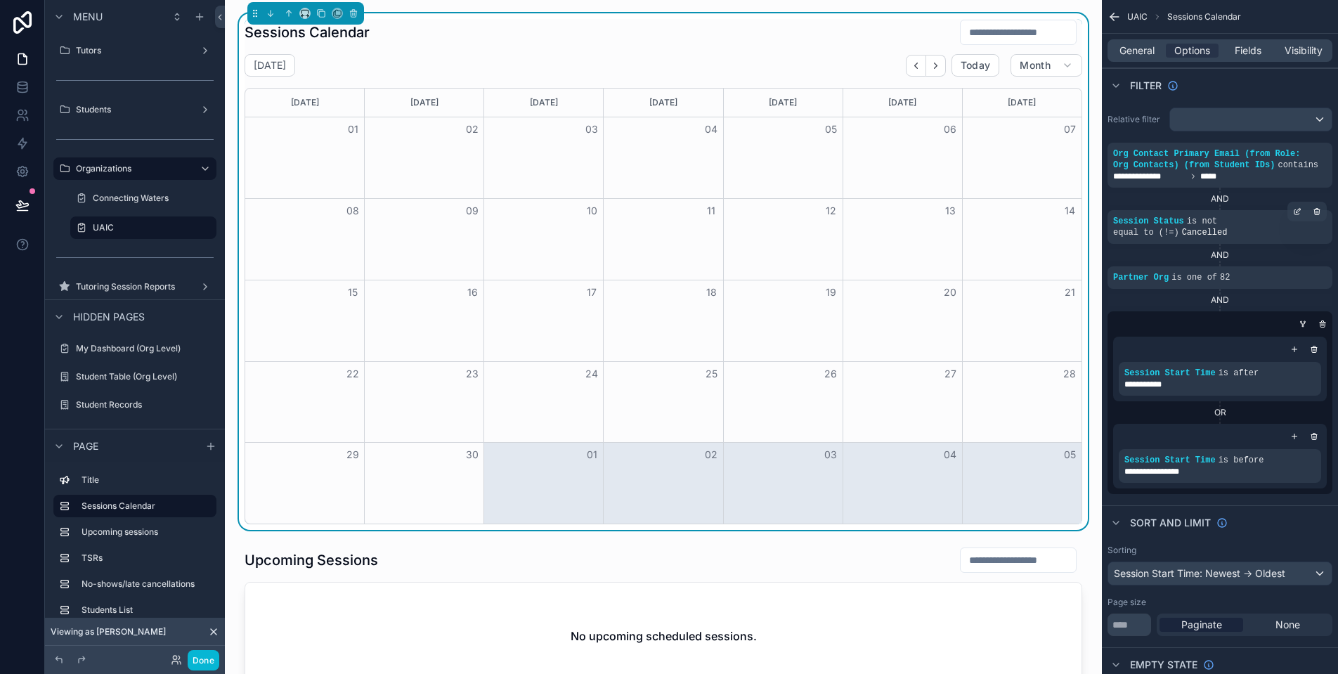
click at [930, 70] on icon "Next" at bounding box center [935, 65] width 11 height 11
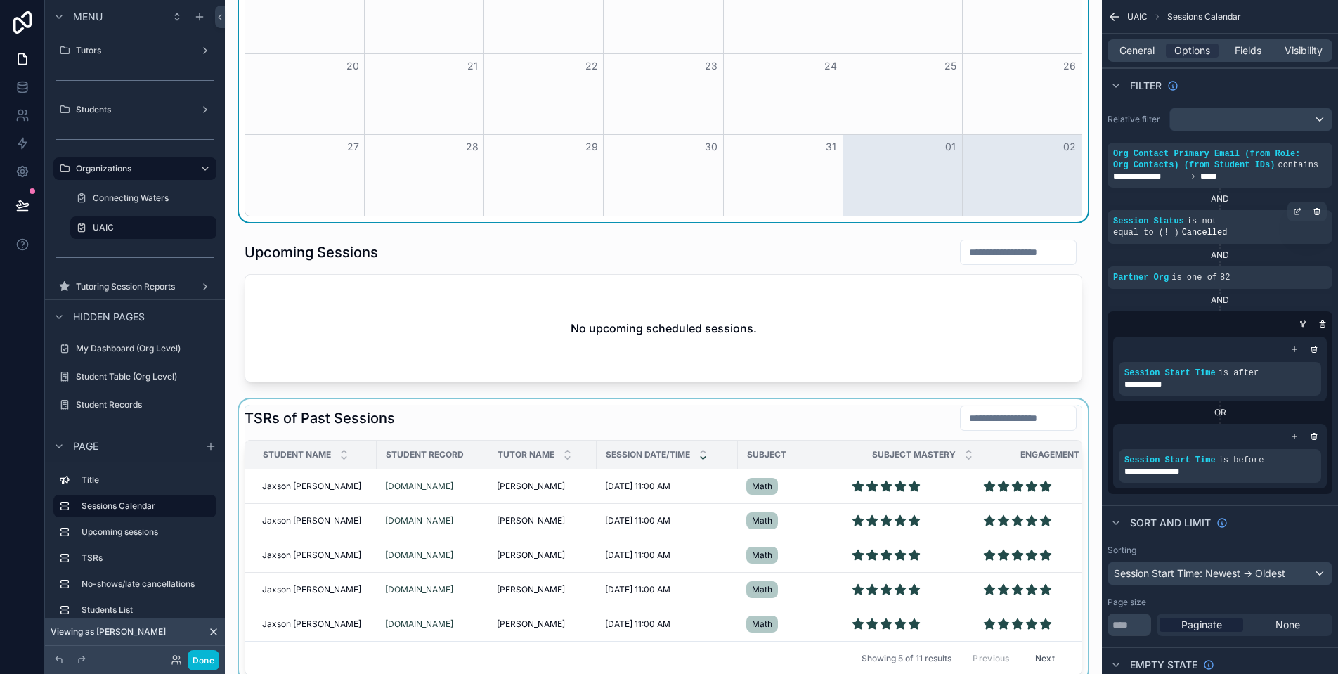
scroll to position [443, 0]
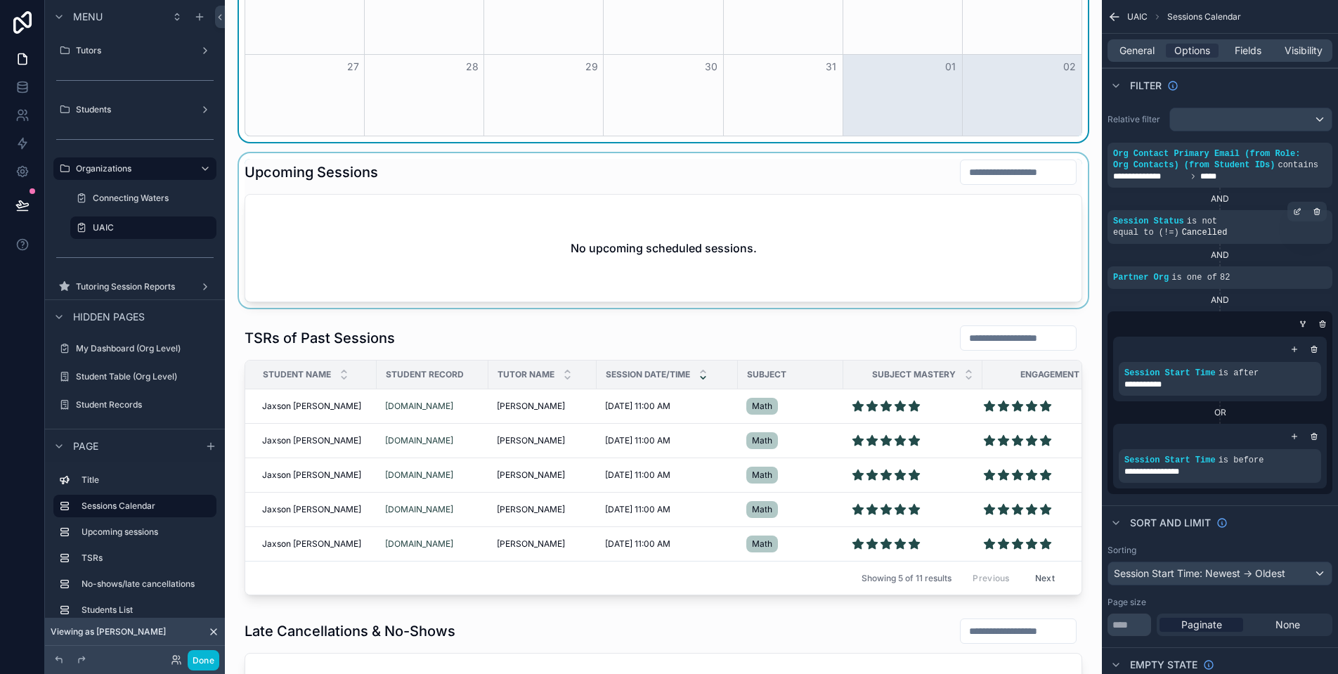
click at [826, 236] on div "scrollable content" at bounding box center [663, 230] width 854 height 155
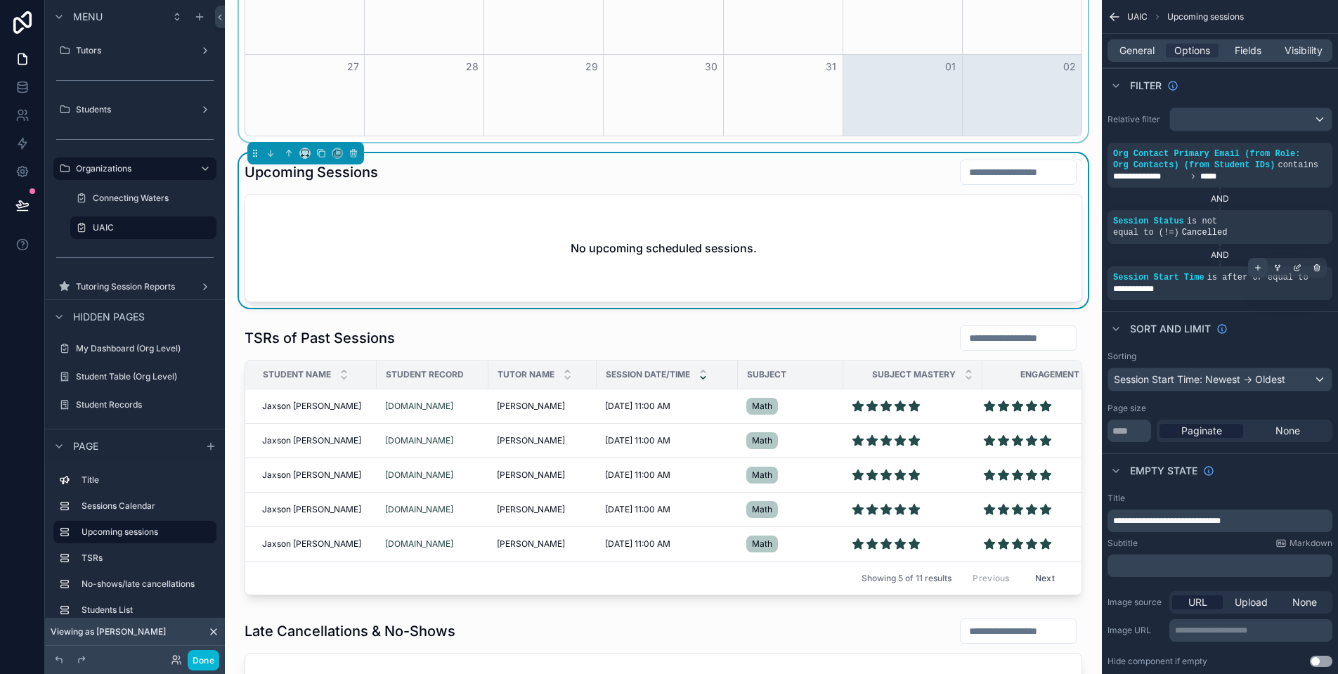
click at [1257, 272] on icon "scrollable content" at bounding box center [1257, 267] width 8 height 8
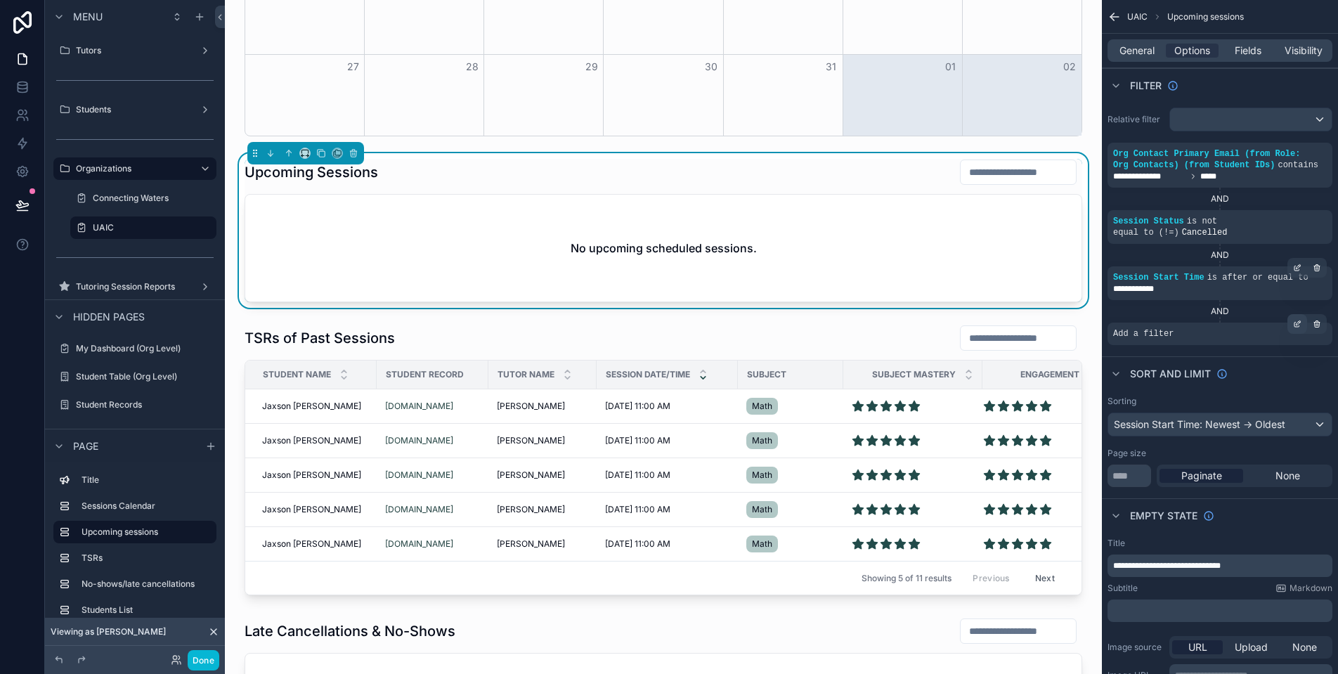
click at [1303, 334] on div "scrollable content" at bounding box center [1297, 324] width 20 height 20
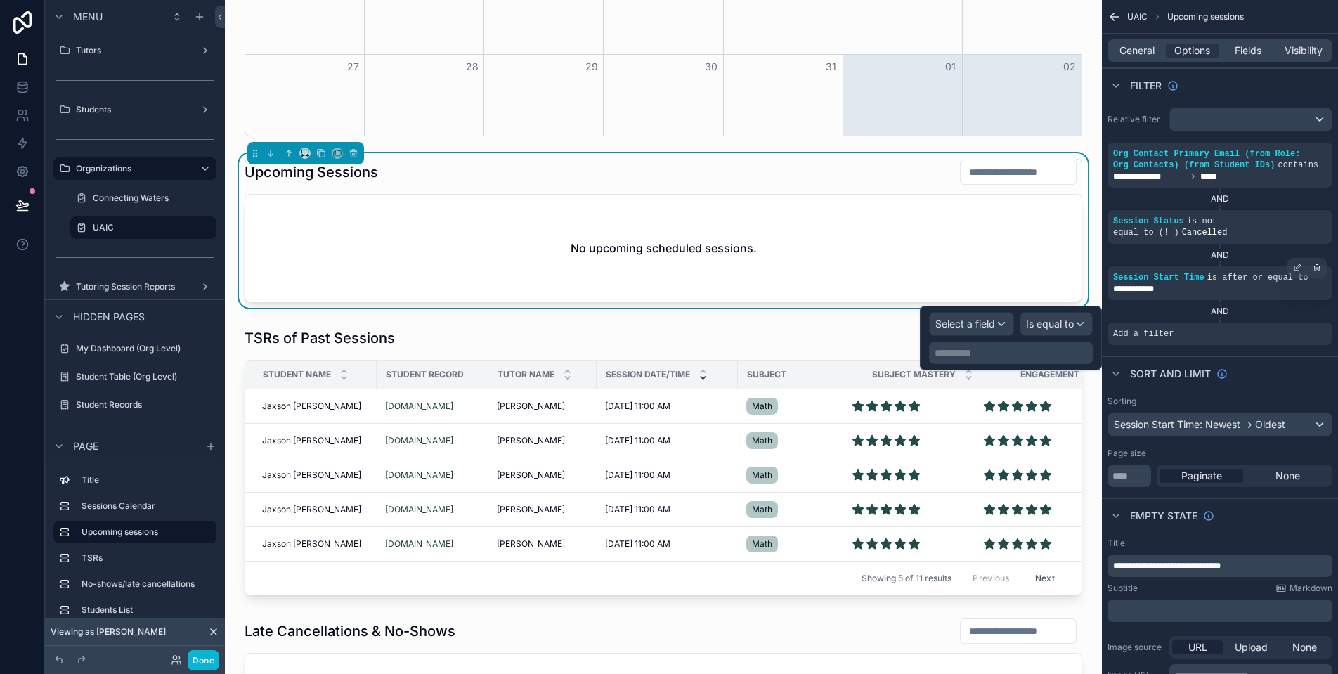
click at [988, 318] on span "Select a field" at bounding box center [965, 324] width 60 height 12
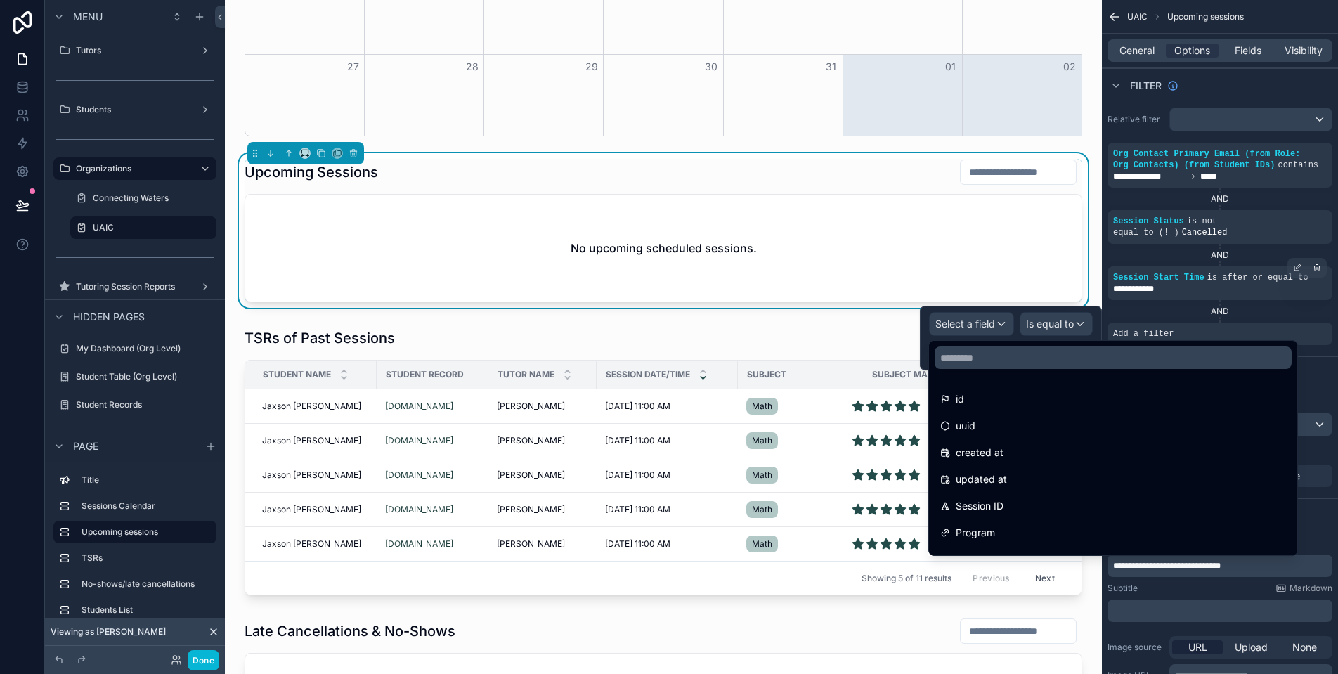
click at [1026, 370] on div at bounding box center [1113, 358] width 368 height 34
click at [1024, 356] on input "text" at bounding box center [1112, 357] width 357 height 22
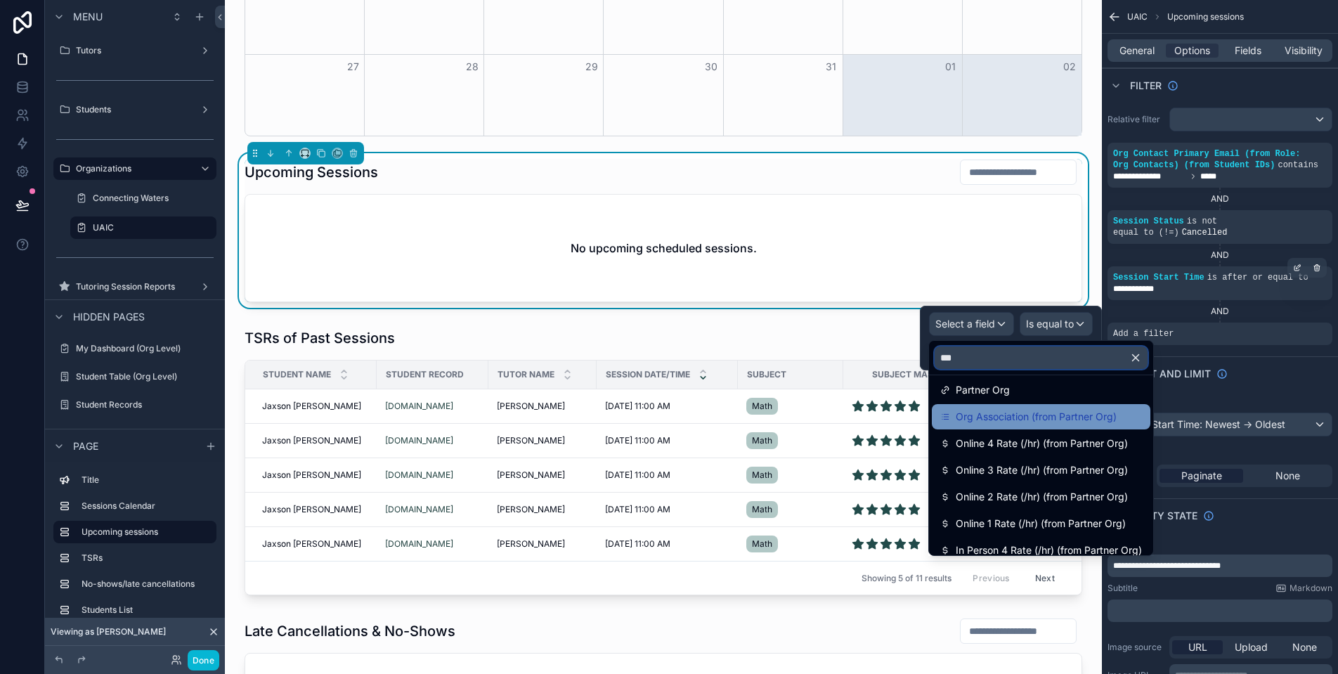
scroll to position [18, 0]
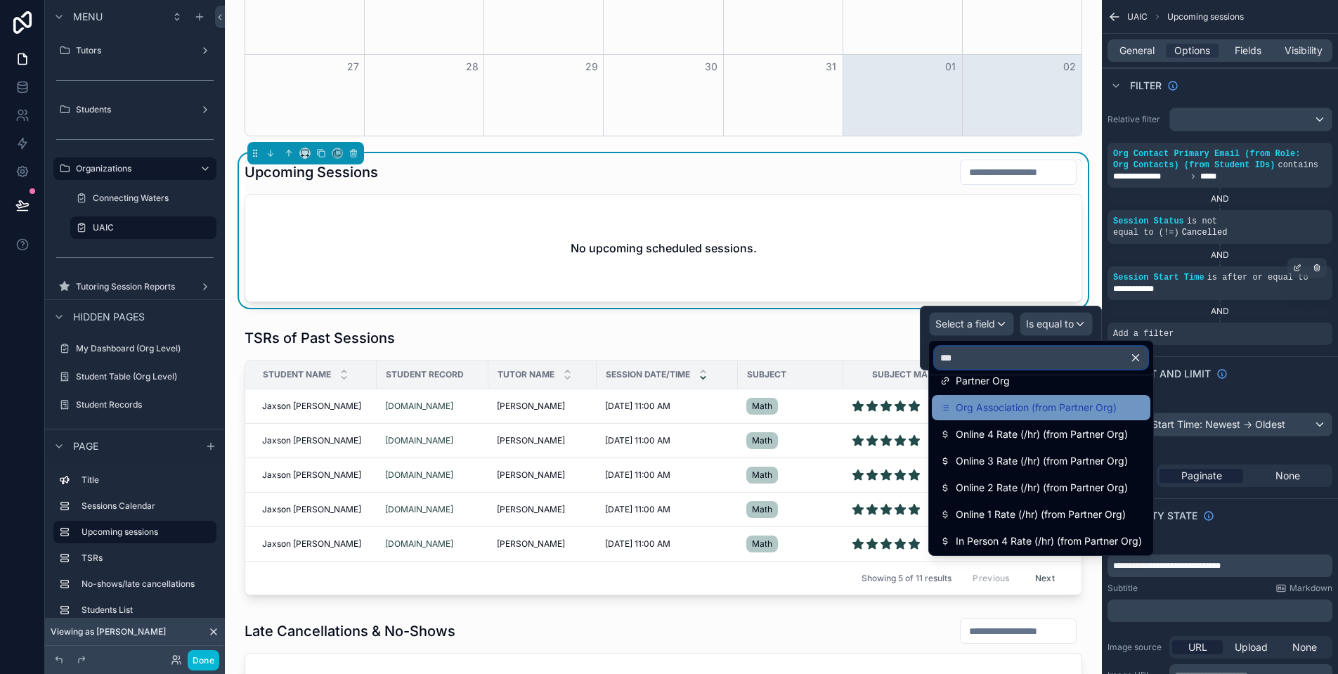
type input "***"
click at [1053, 414] on span "Org Association (from Partner Org)" at bounding box center [1036, 407] width 161 height 17
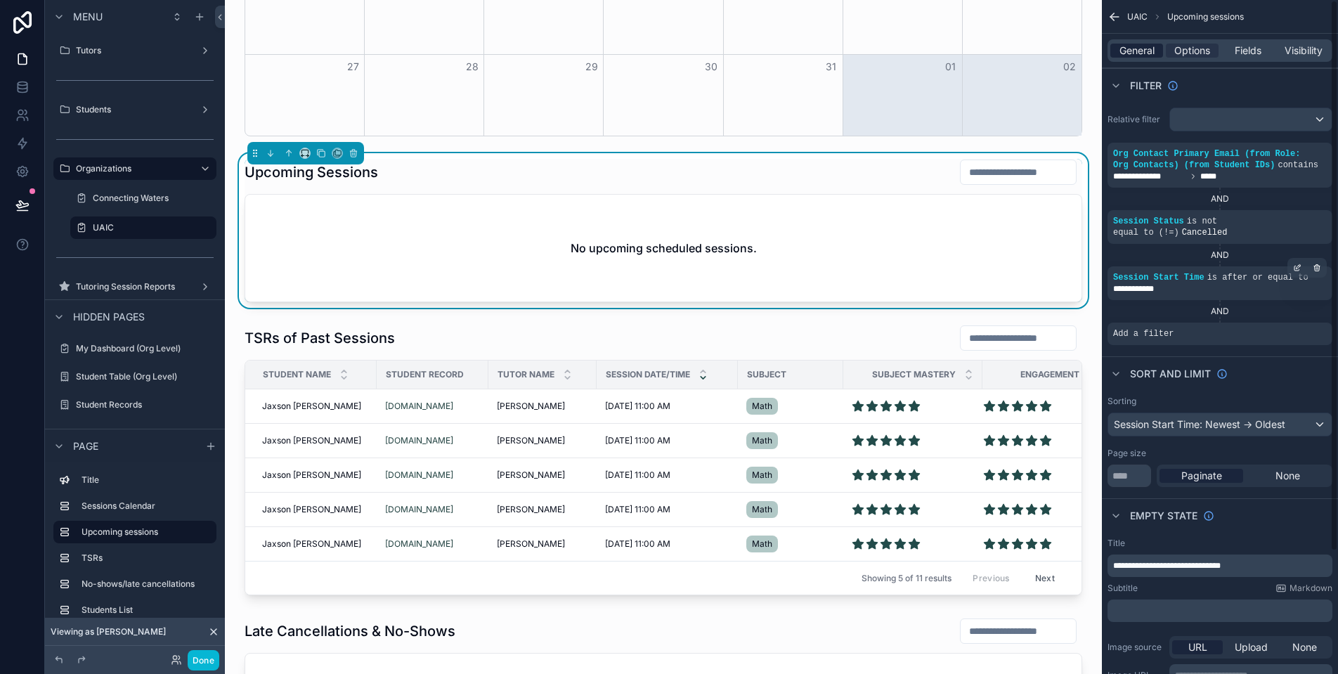
click at [1123, 51] on span "General" at bounding box center [1136, 51] width 35 height 14
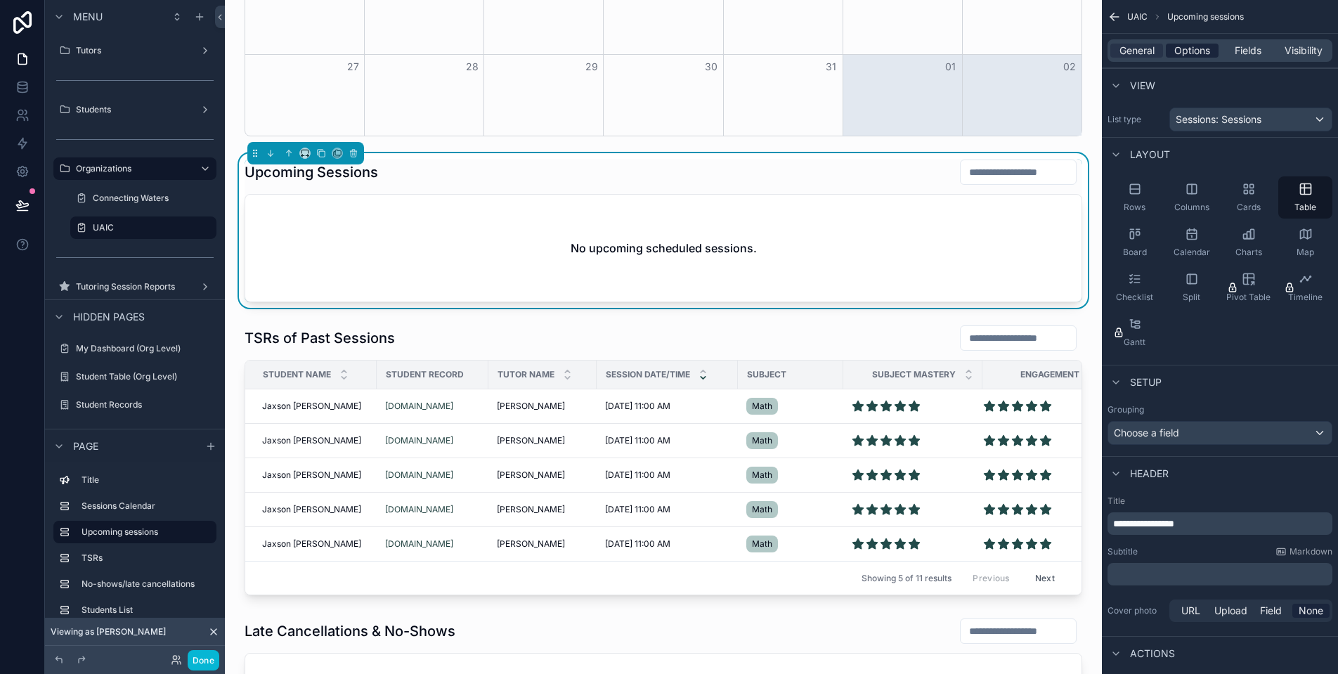
click at [1191, 55] on span "Options" at bounding box center [1192, 51] width 36 height 14
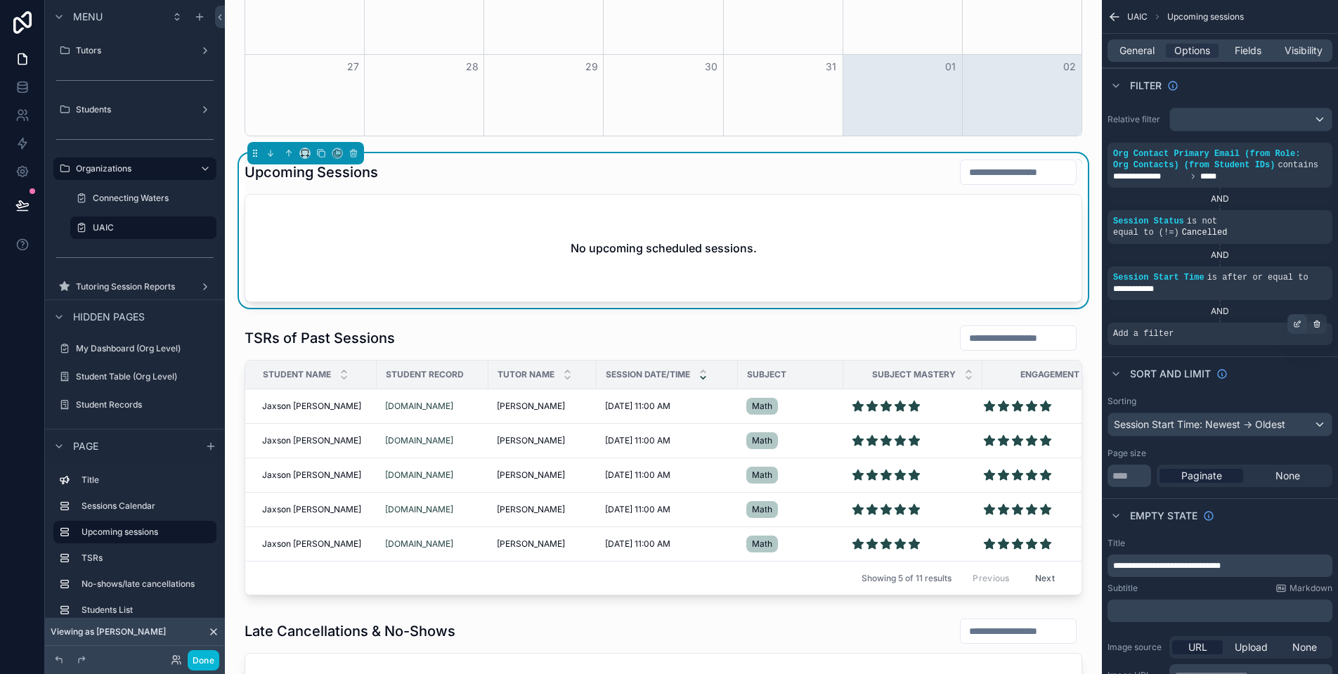
click at [1290, 334] on div "scrollable content" at bounding box center [1297, 324] width 20 height 20
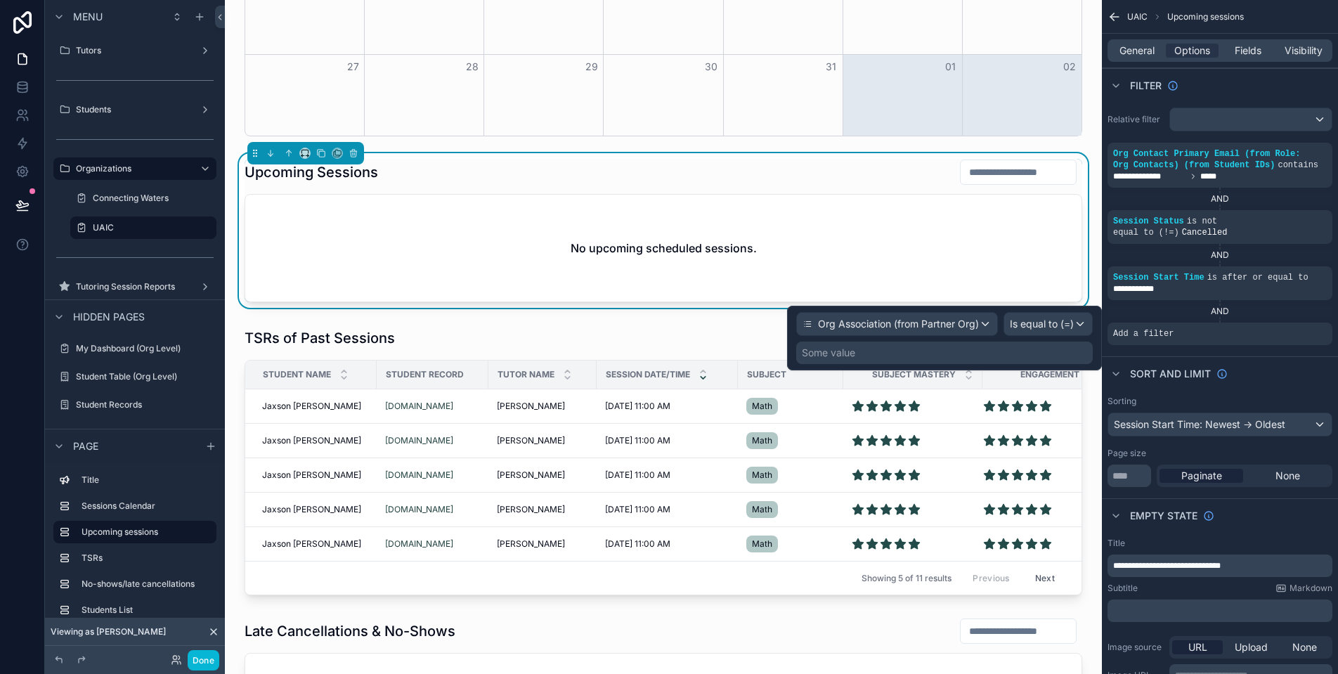
click at [1077, 328] on div "Is equal to (=)" at bounding box center [1048, 324] width 88 height 22
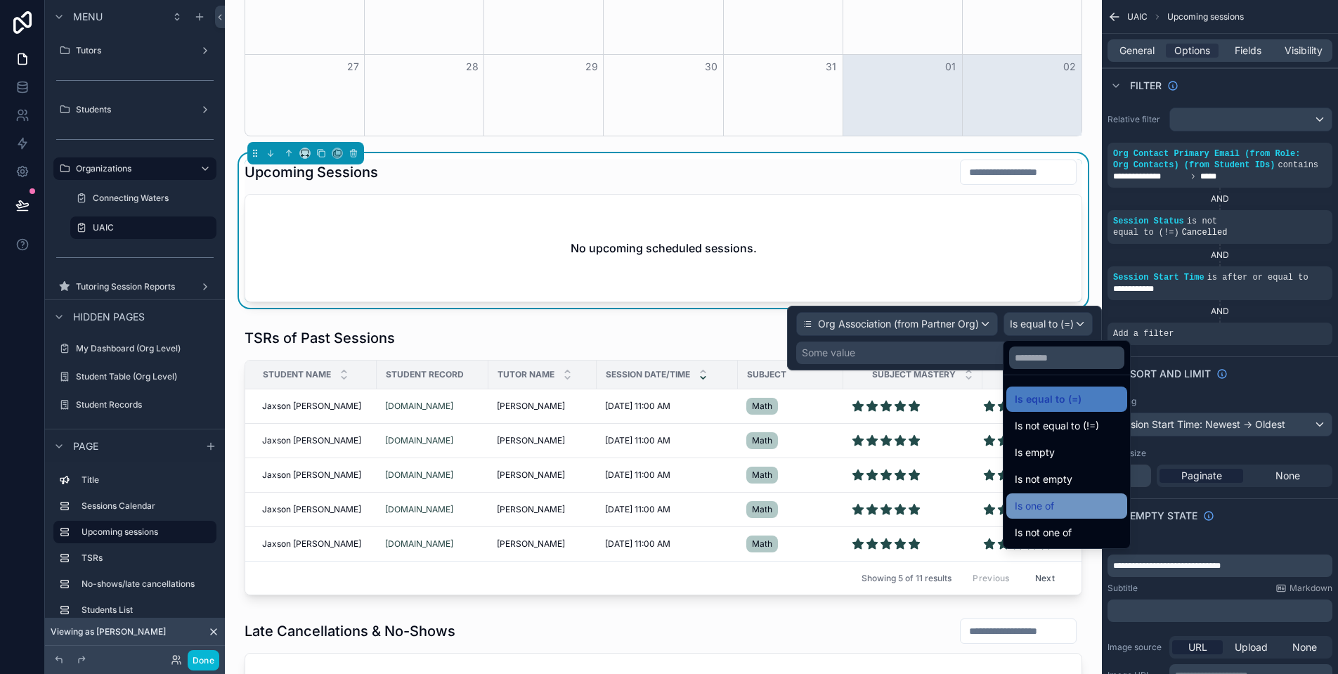
click at [1115, 496] on div "Is one of" at bounding box center [1066, 505] width 121 height 25
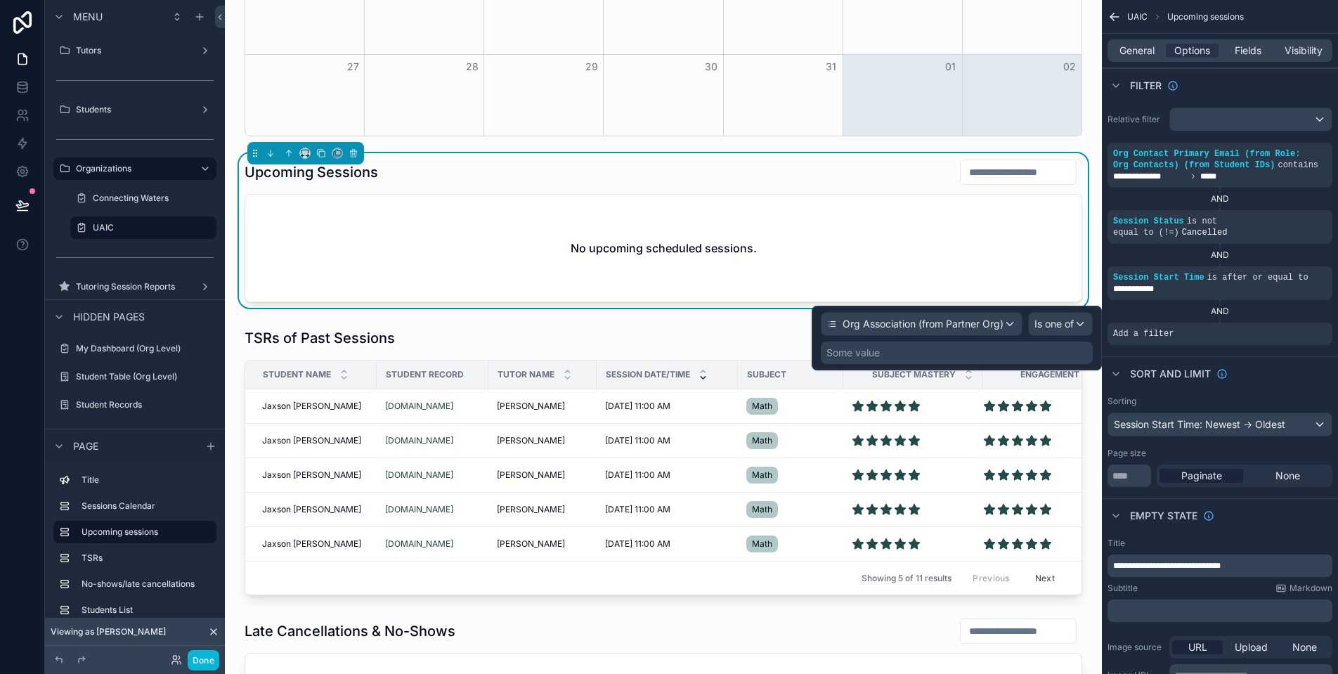
click at [950, 355] on div "Some value" at bounding box center [957, 352] width 272 height 22
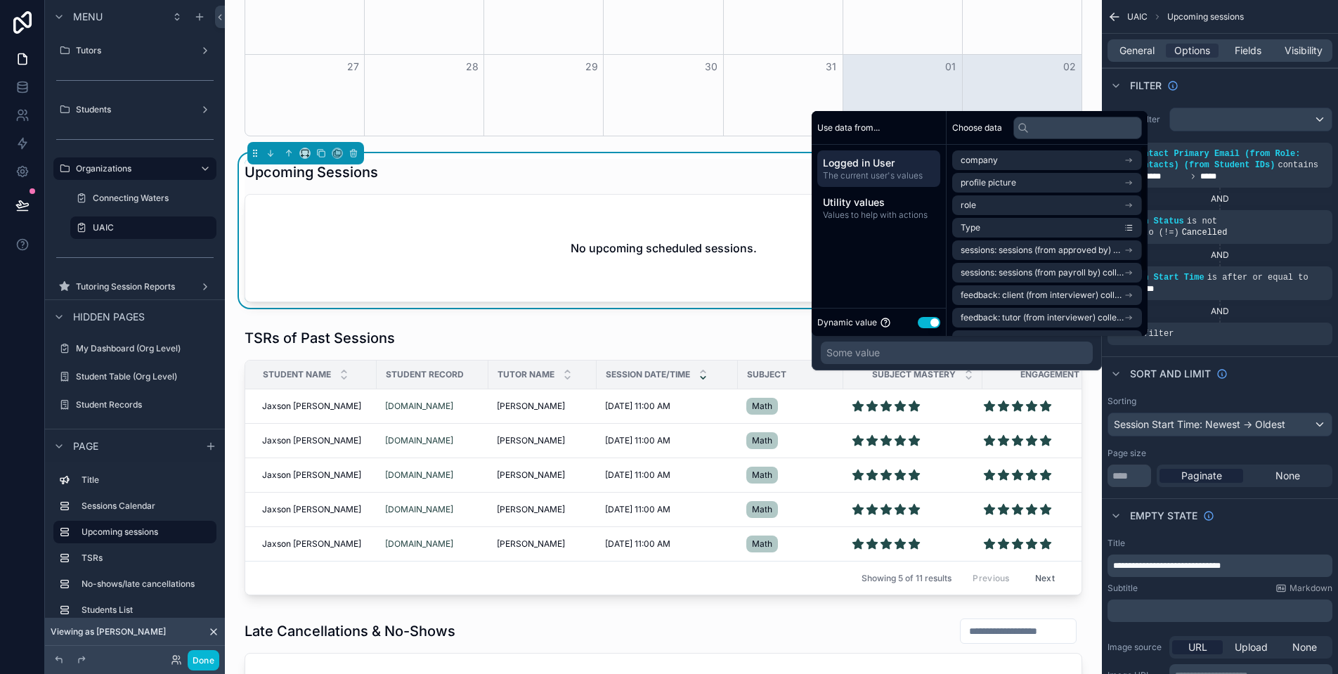
click at [925, 324] on button "Use setting" at bounding box center [929, 322] width 22 height 11
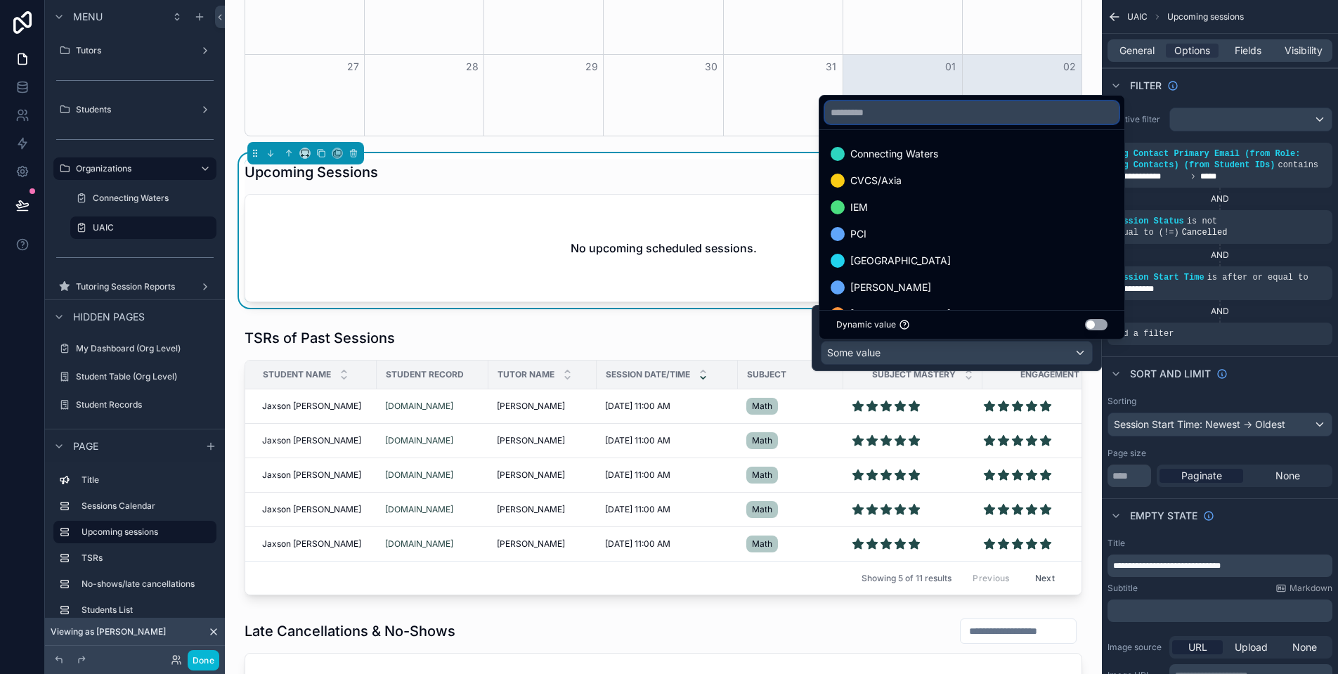
click at [963, 119] on input "text" at bounding box center [972, 112] width 294 height 22
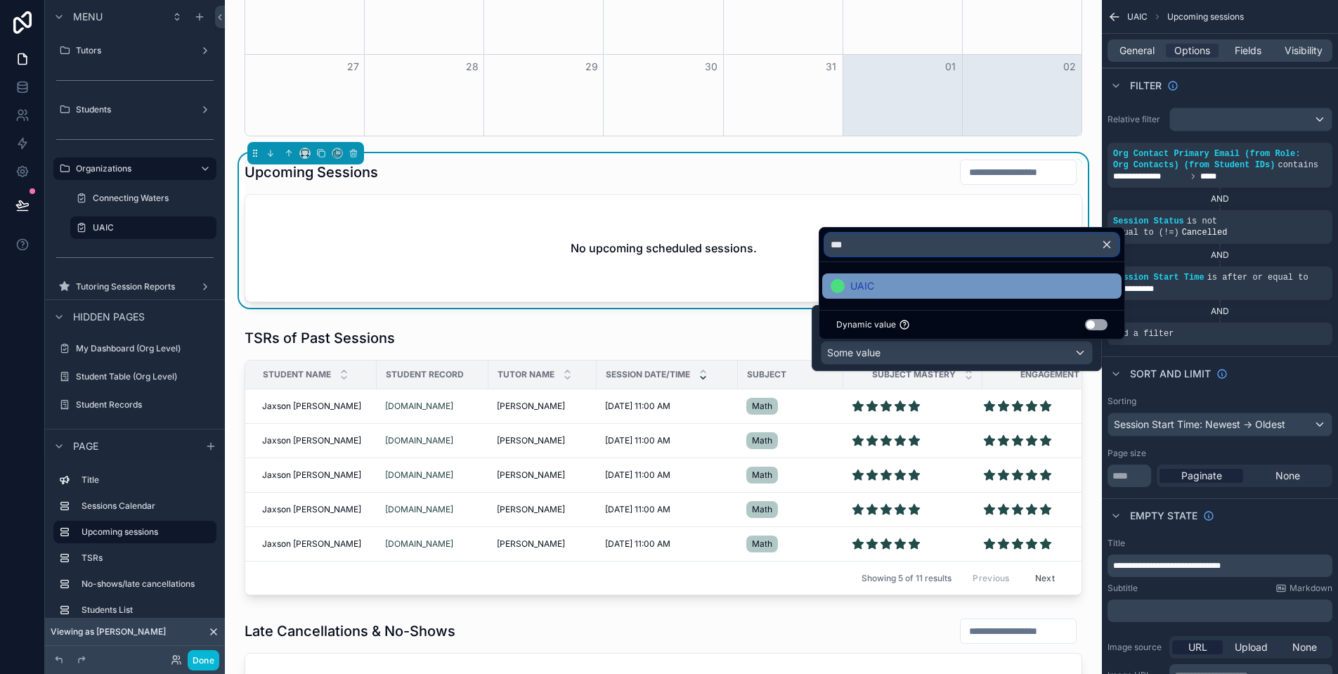
type input "***"
click at [963, 282] on div "UAIC" at bounding box center [972, 286] width 282 height 17
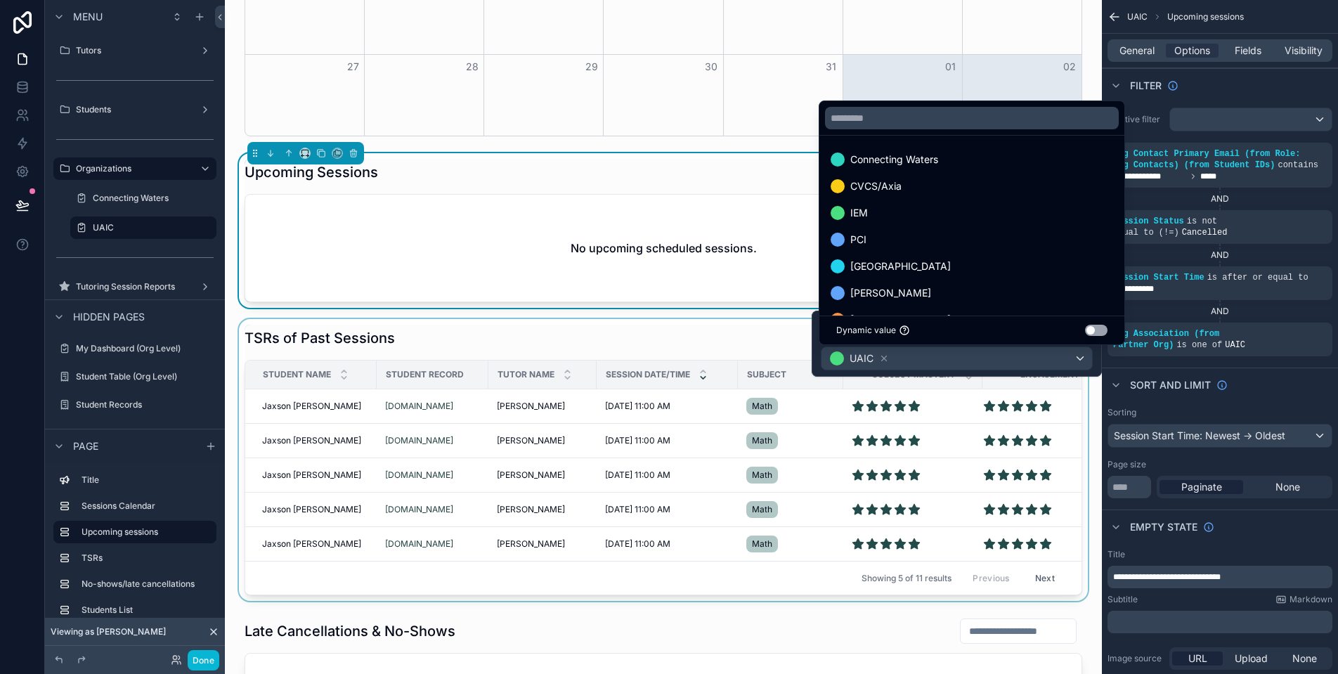
click at [760, 336] on div "scrollable content" at bounding box center [663, 460] width 854 height 282
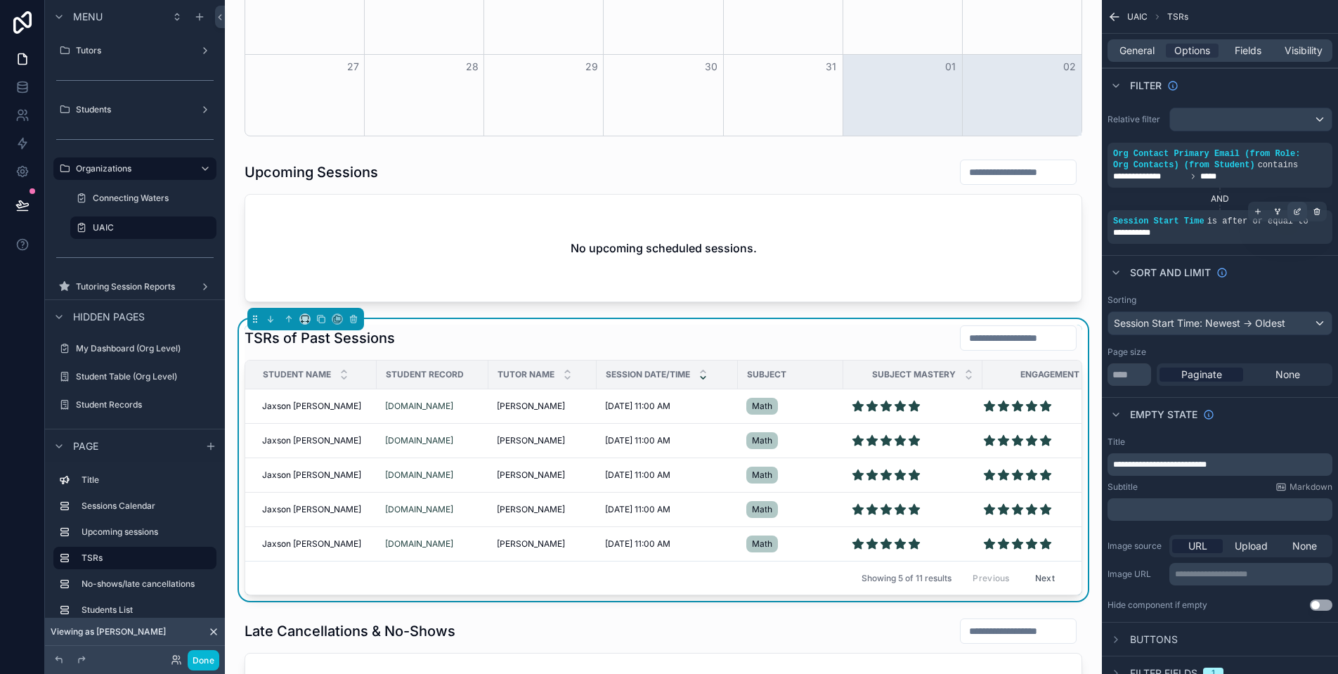
click at [1297, 214] on icon "scrollable content" at bounding box center [1297, 211] width 8 height 8
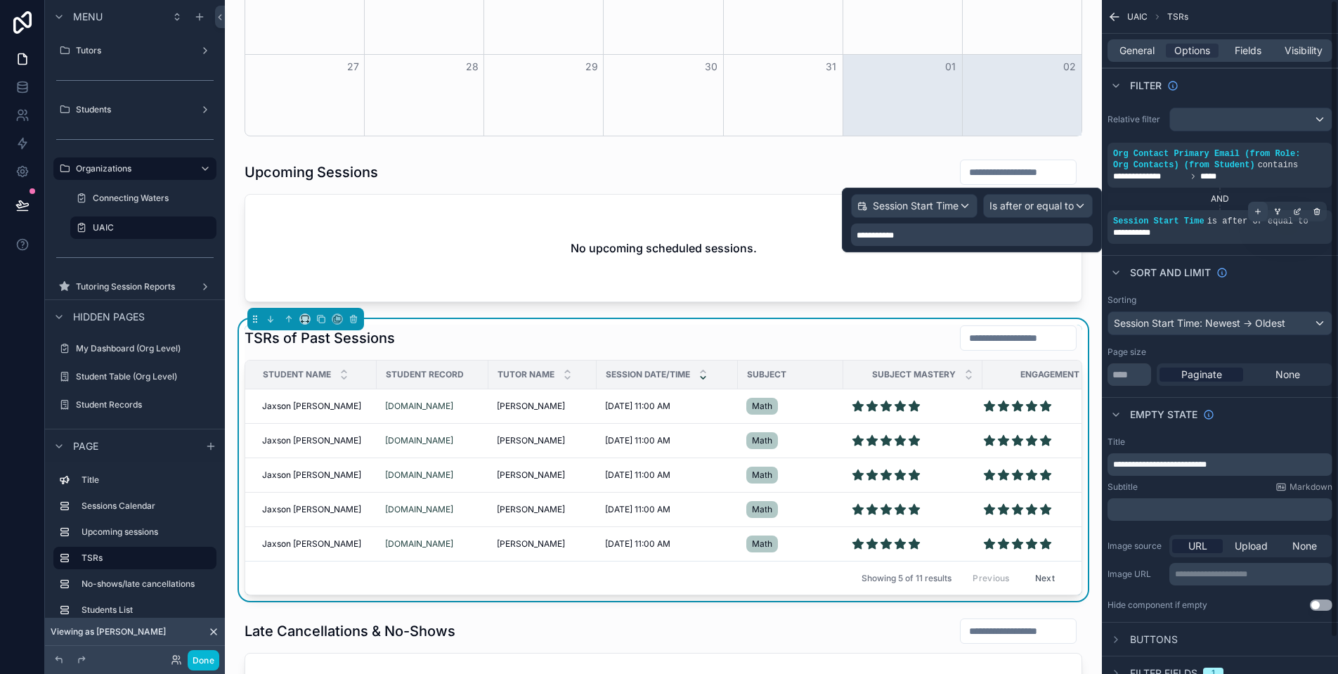
click at [1253, 212] on icon "scrollable content" at bounding box center [1257, 211] width 8 height 8
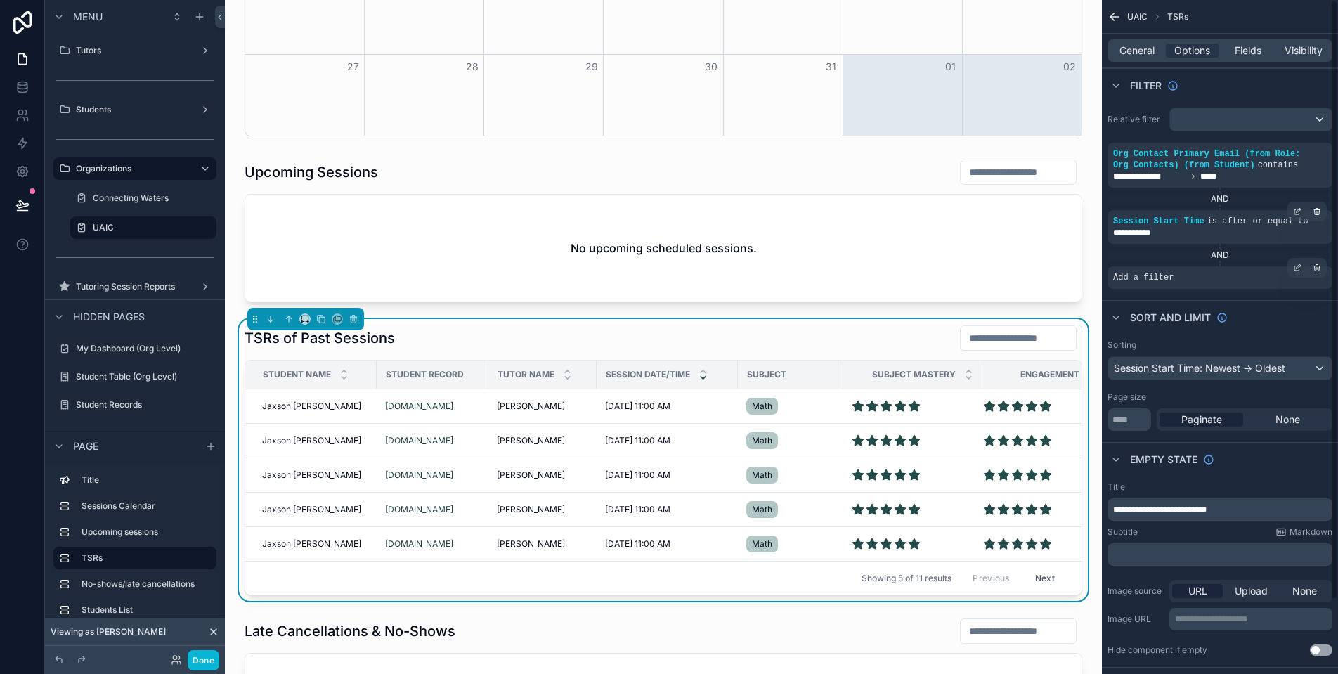
click at [1233, 276] on div "Add a filter" at bounding box center [1219, 277] width 225 height 22
click at [1299, 269] on icon "scrollable content" at bounding box center [1297, 267] width 8 height 8
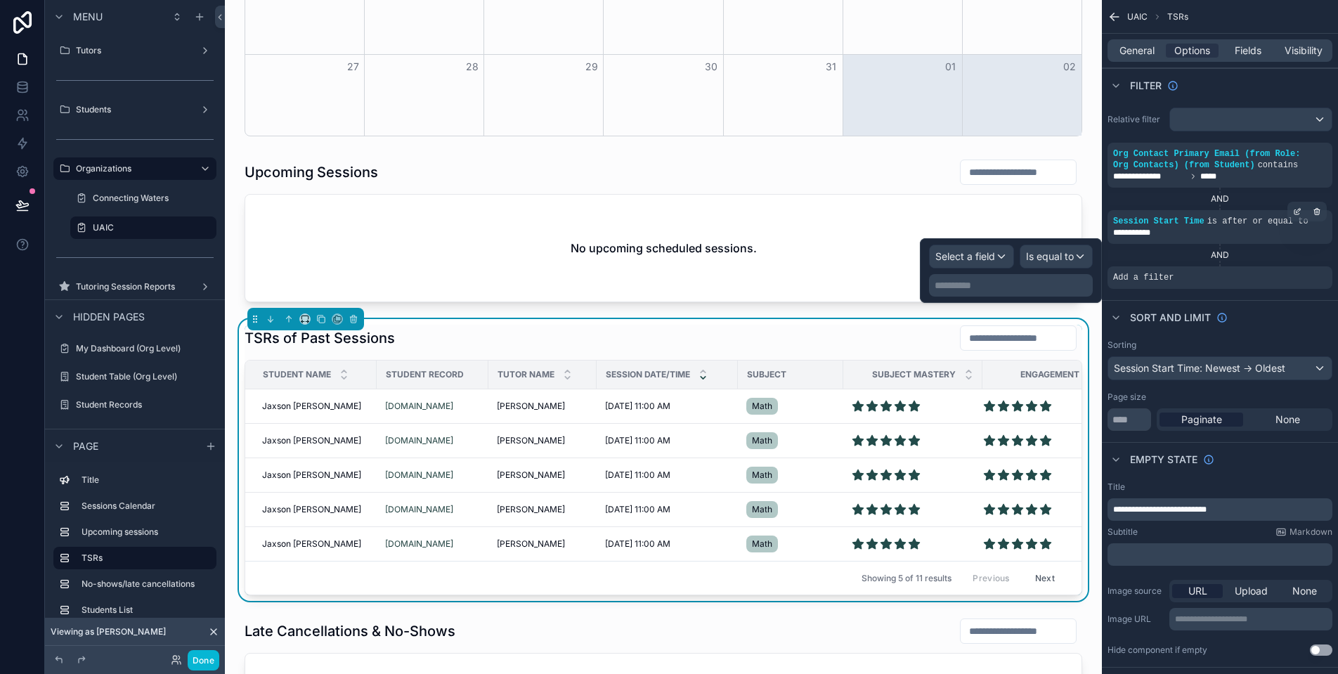
click at [978, 255] on span "Select a field" at bounding box center [965, 256] width 60 height 12
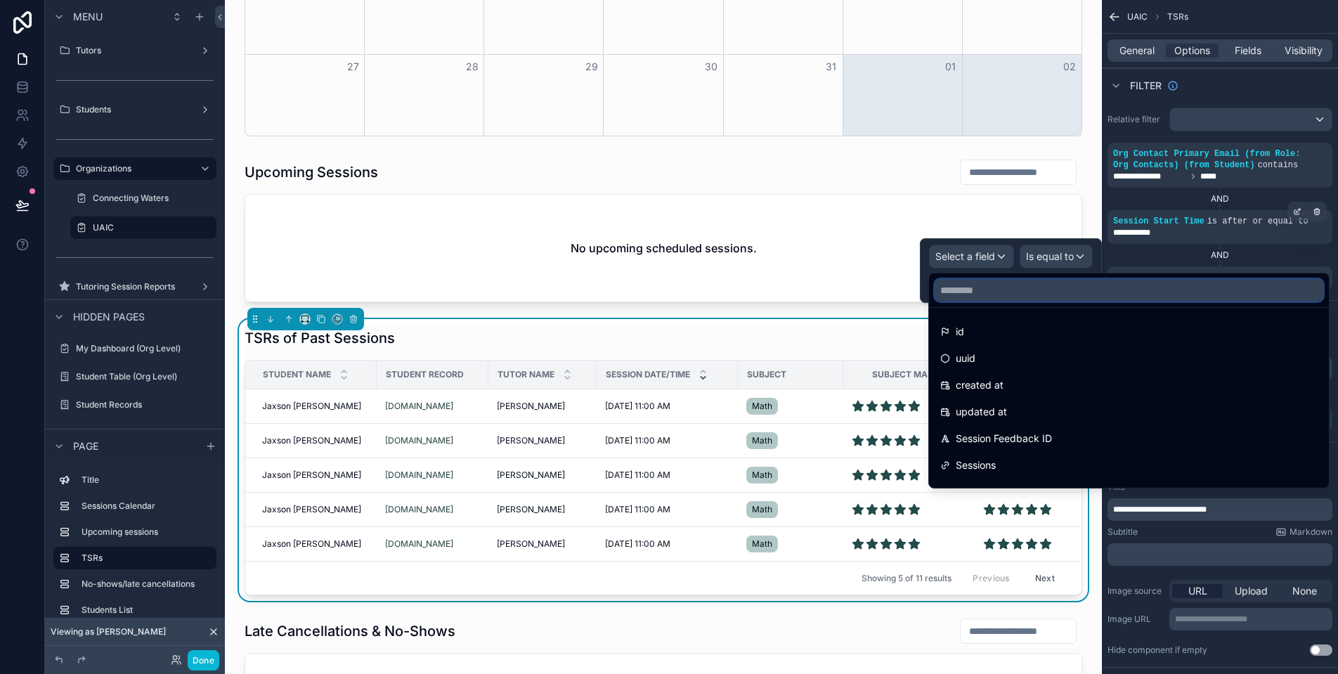
click at [1004, 292] on input "text" at bounding box center [1128, 290] width 389 height 22
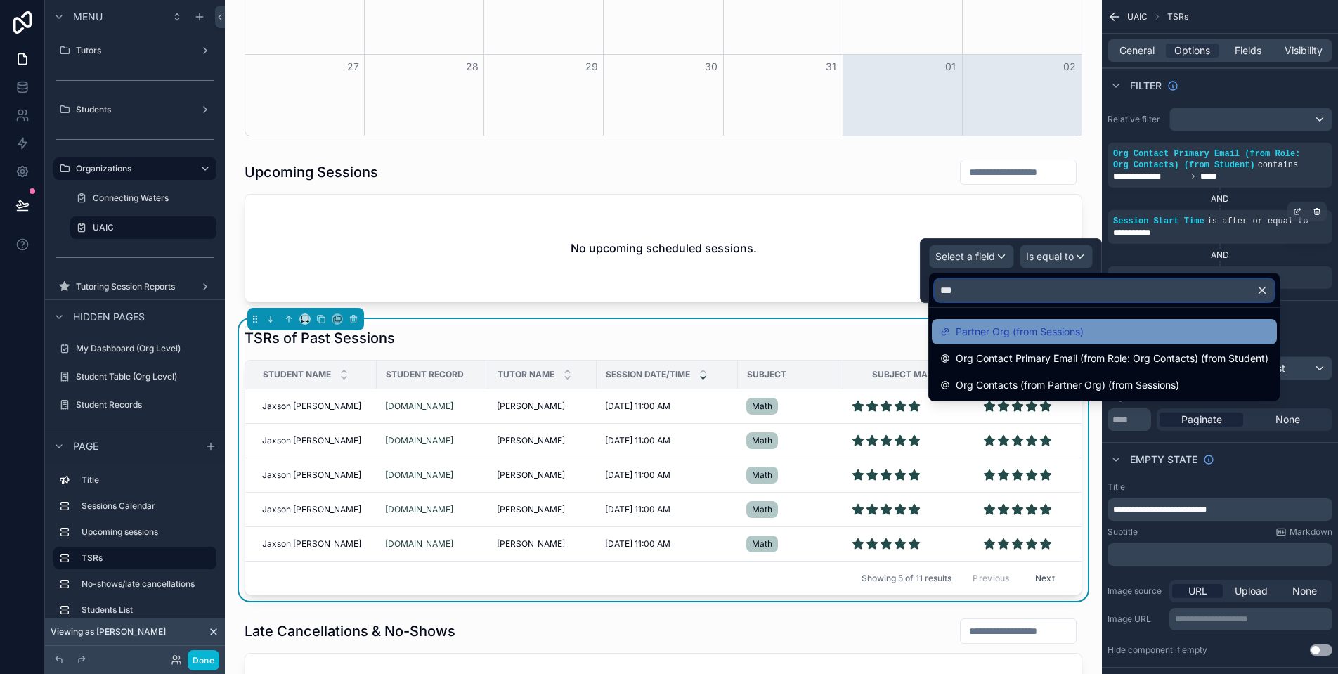
type input "***"
click at [972, 335] on span "Partner Org (from Sessions)" at bounding box center [1020, 331] width 128 height 17
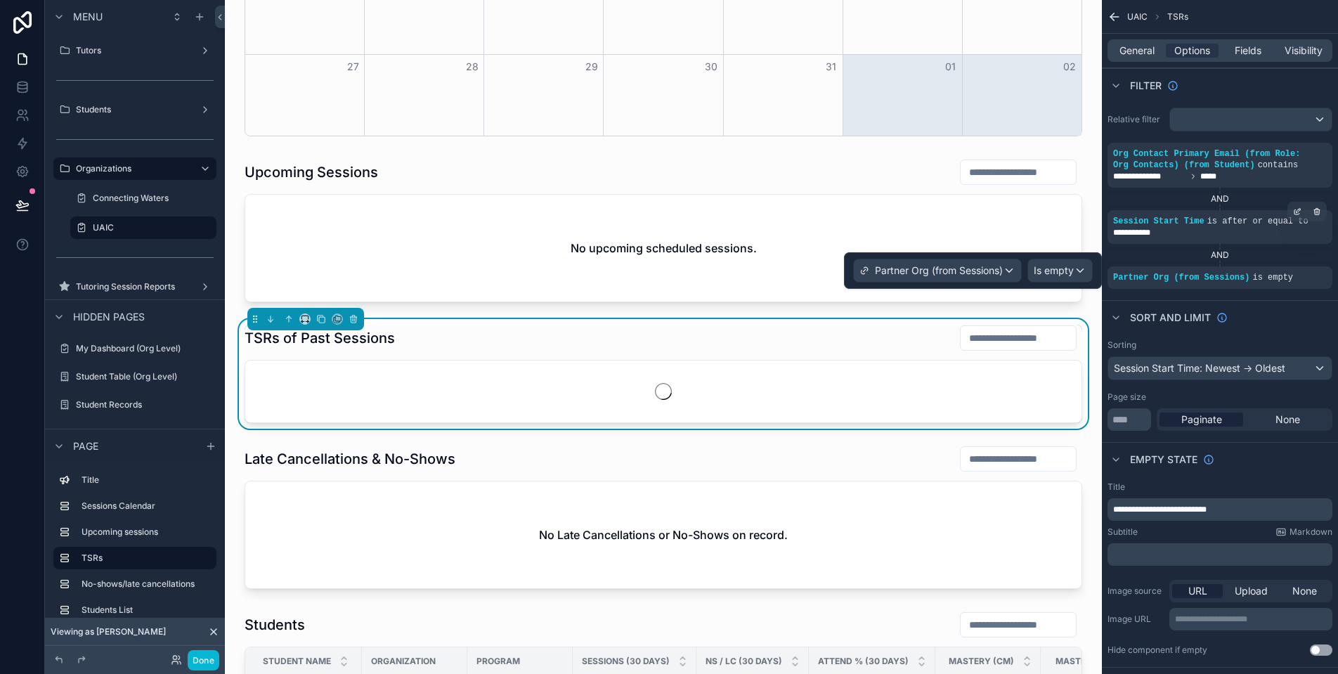
click at [1050, 274] on span "Is empty" at bounding box center [1054, 270] width 40 height 14
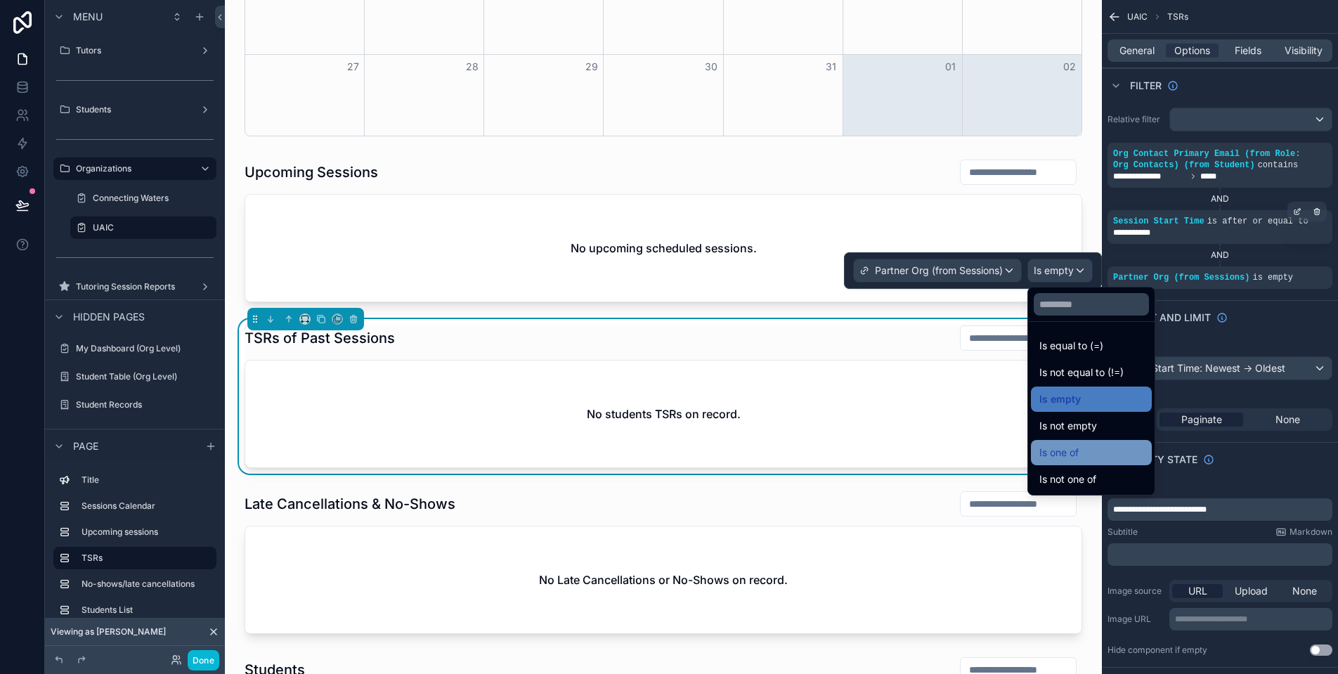
click at [1113, 452] on div "Is one of" at bounding box center [1091, 452] width 104 height 17
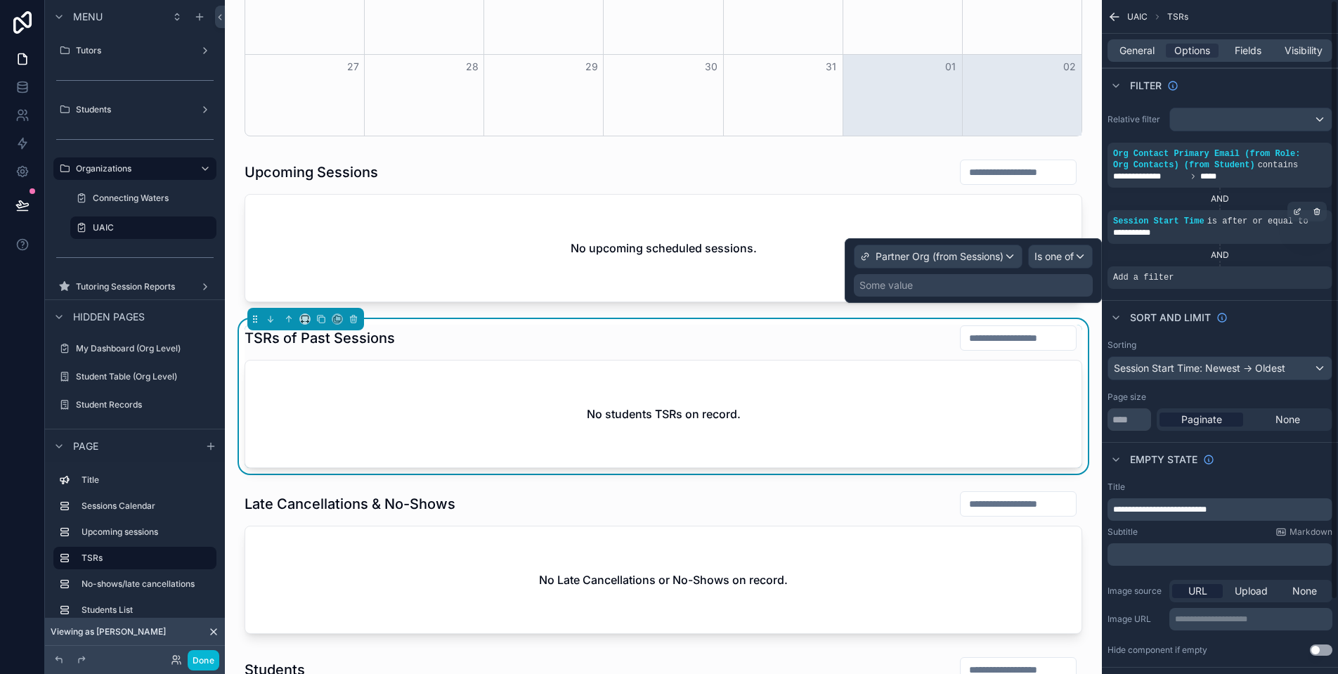
click at [1009, 286] on div "Some value" at bounding box center [973, 285] width 239 height 22
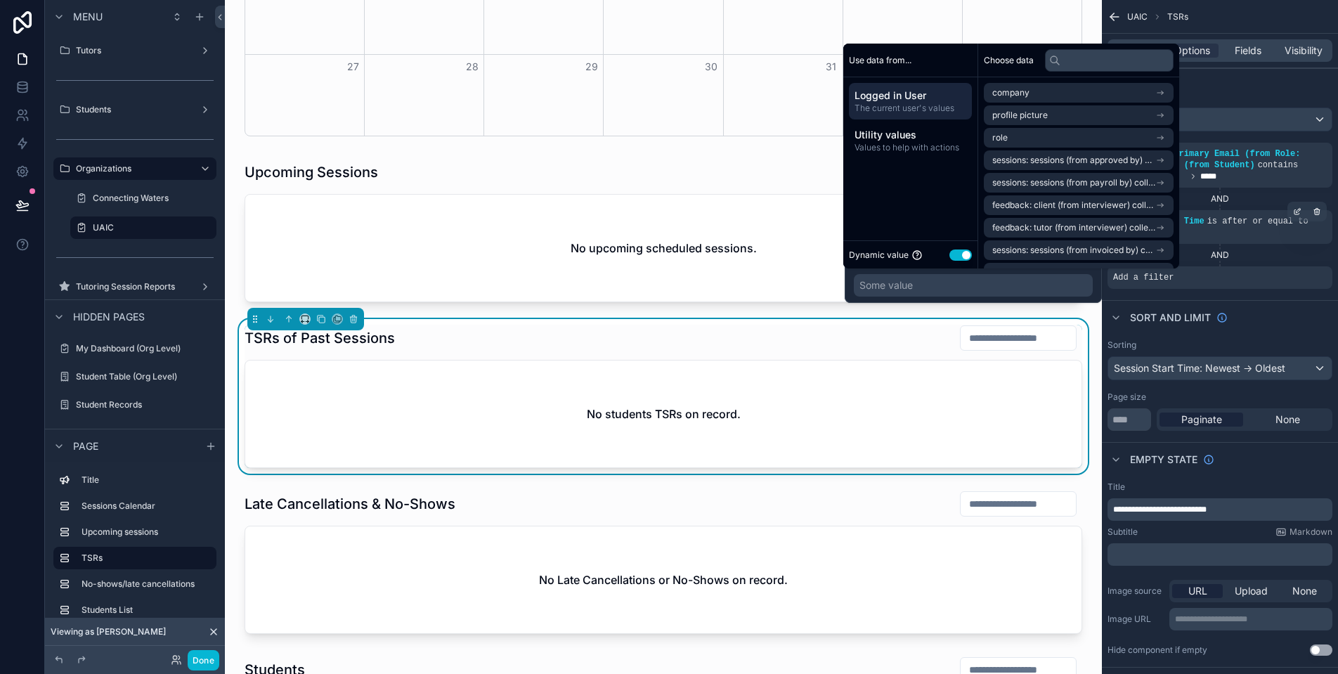
click at [939, 259] on div "Dynamic value Use setting" at bounding box center [910, 255] width 123 height 16
click at [959, 258] on button "Use setting" at bounding box center [960, 254] width 22 height 11
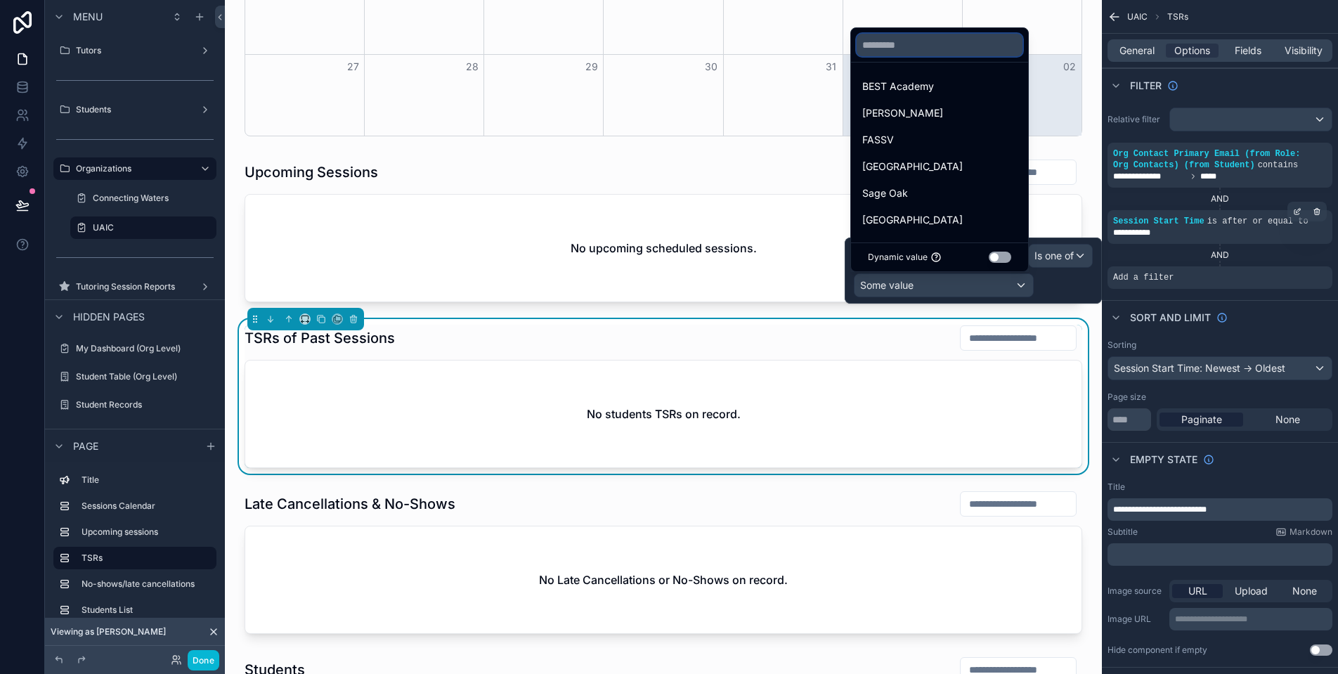
click at [946, 49] on input "text" at bounding box center [940, 45] width 166 height 22
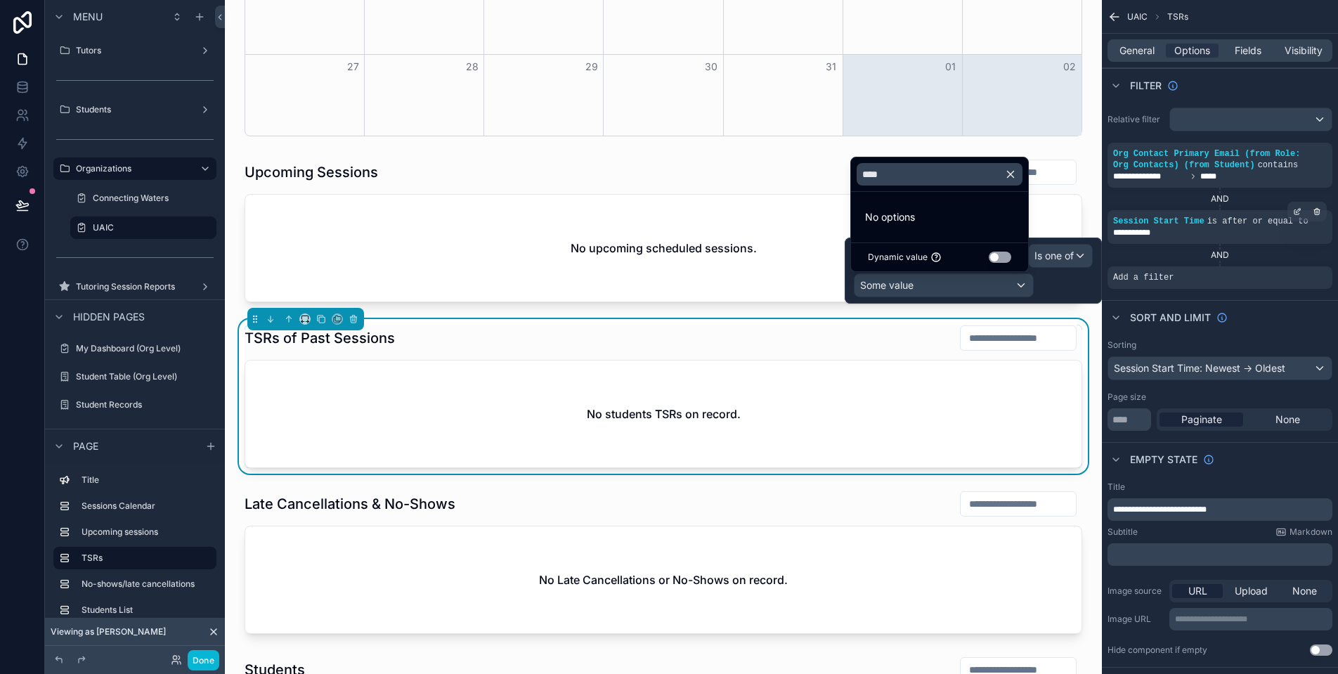
click at [867, 205] on li "No options" at bounding box center [939, 217] width 171 height 28
click at [915, 178] on input "****" at bounding box center [940, 174] width 166 height 22
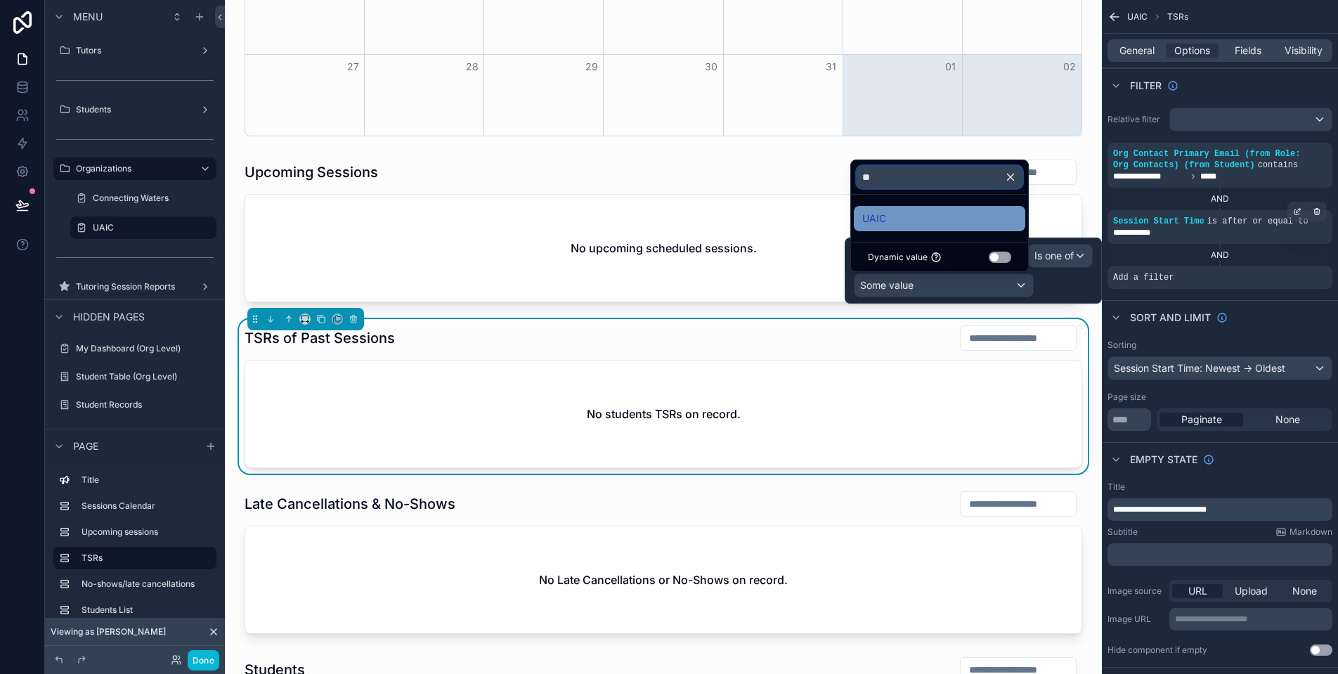
type input "**"
click at [916, 218] on div "UAIC" at bounding box center [939, 218] width 155 height 17
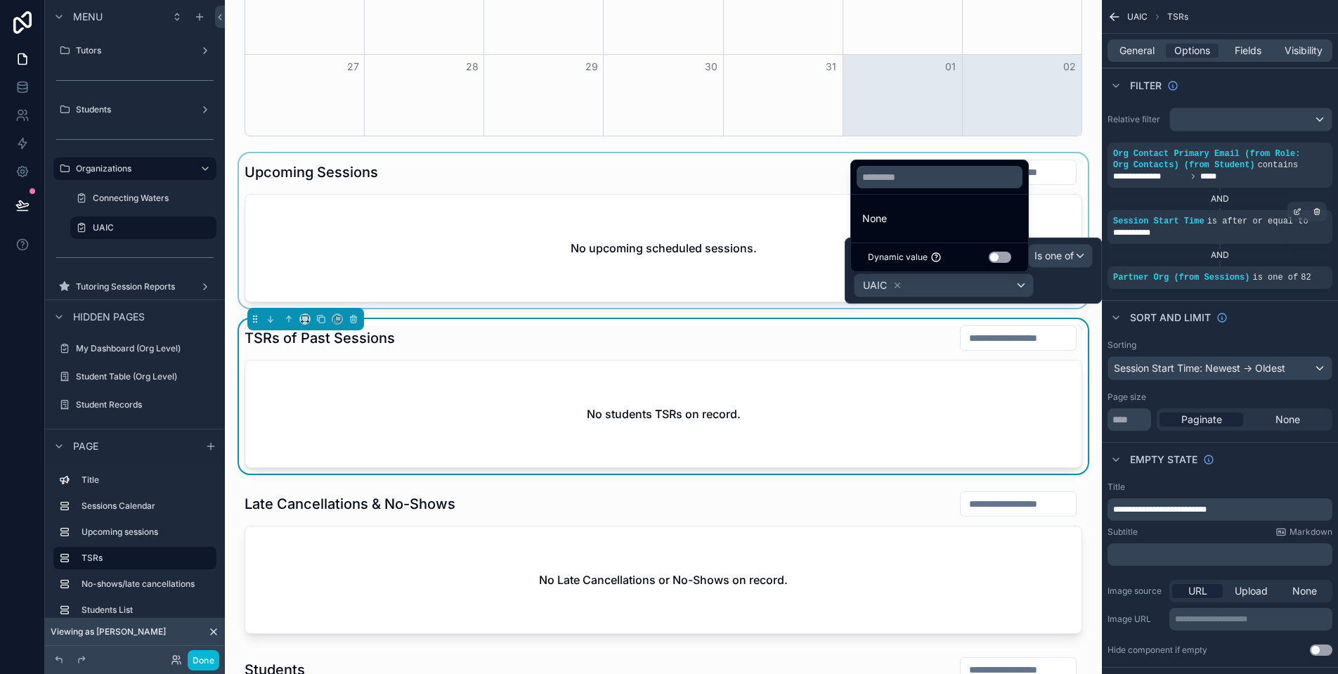
click at [719, 199] on div "scrollable content" at bounding box center [663, 230] width 854 height 155
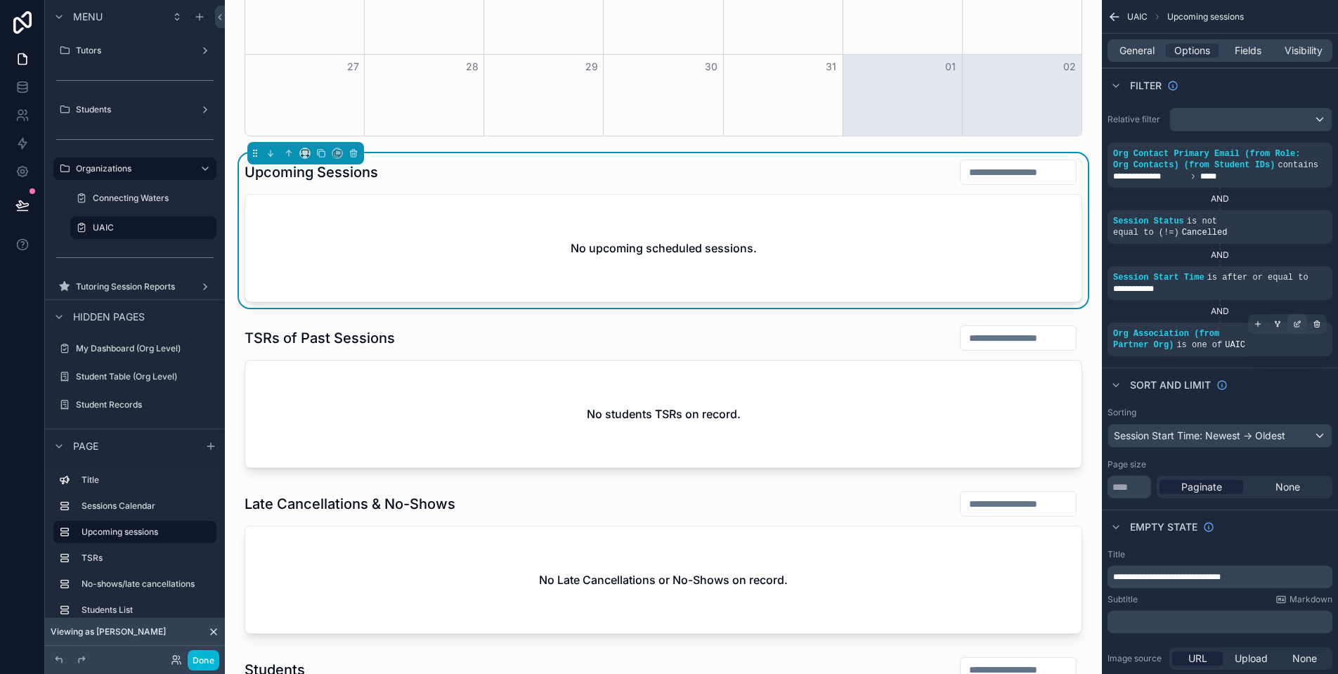
click at [1301, 328] on icon "scrollable content" at bounding box center [1297, 324] width 8 height 8
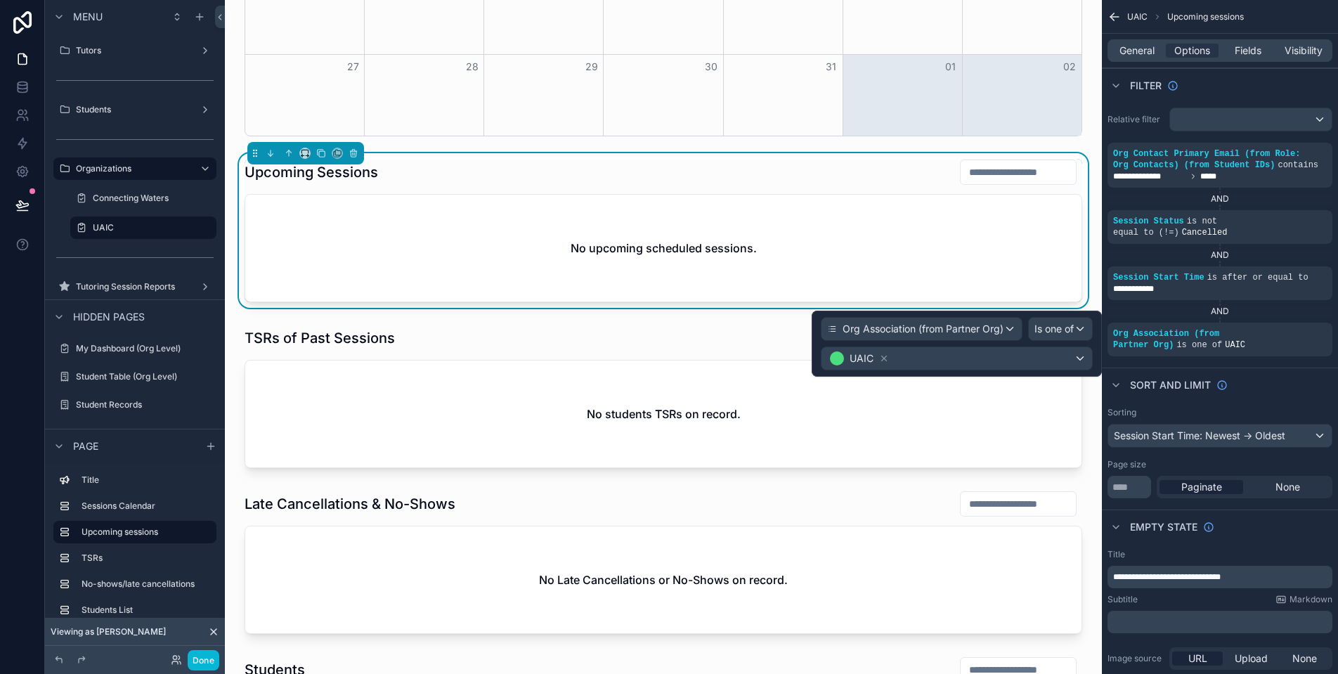
click at [972, 332] on span "Org Association (from Partner Org)" at bounding box center [922, 329] width 161 height 14
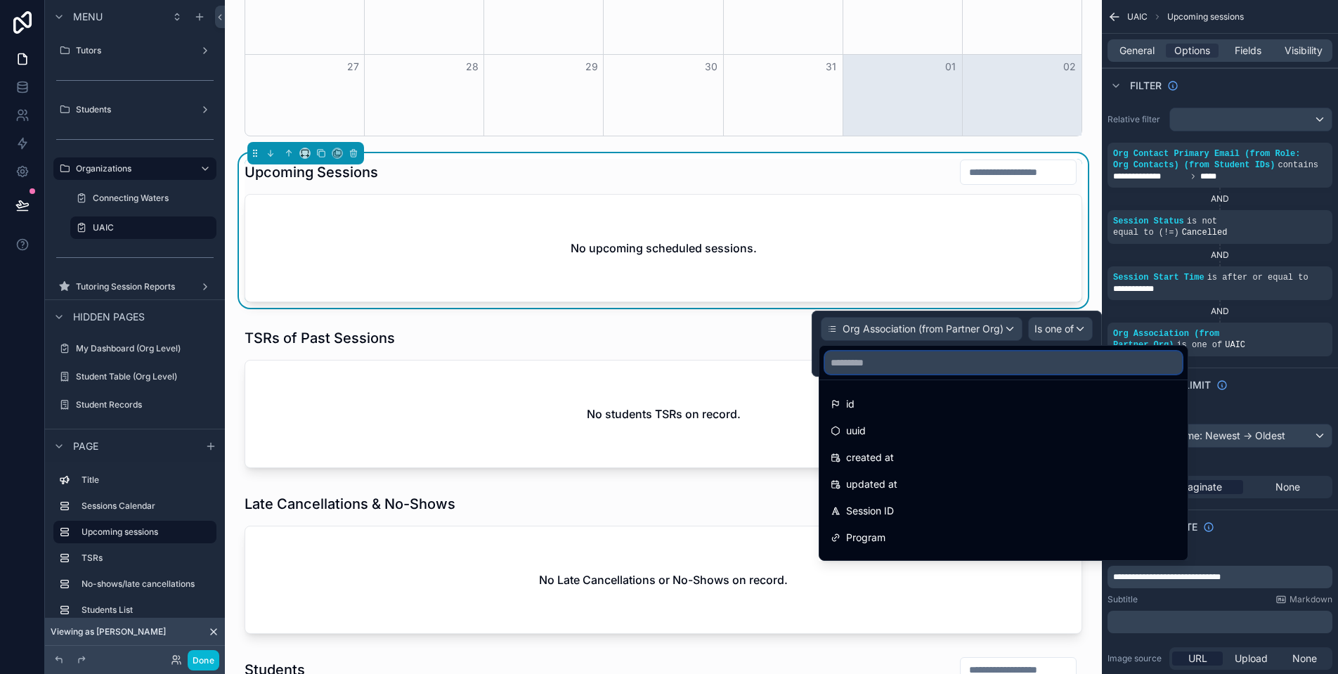
click at [949, 359] on input "text" at bounding box center [1003, 362] width 357 height 22
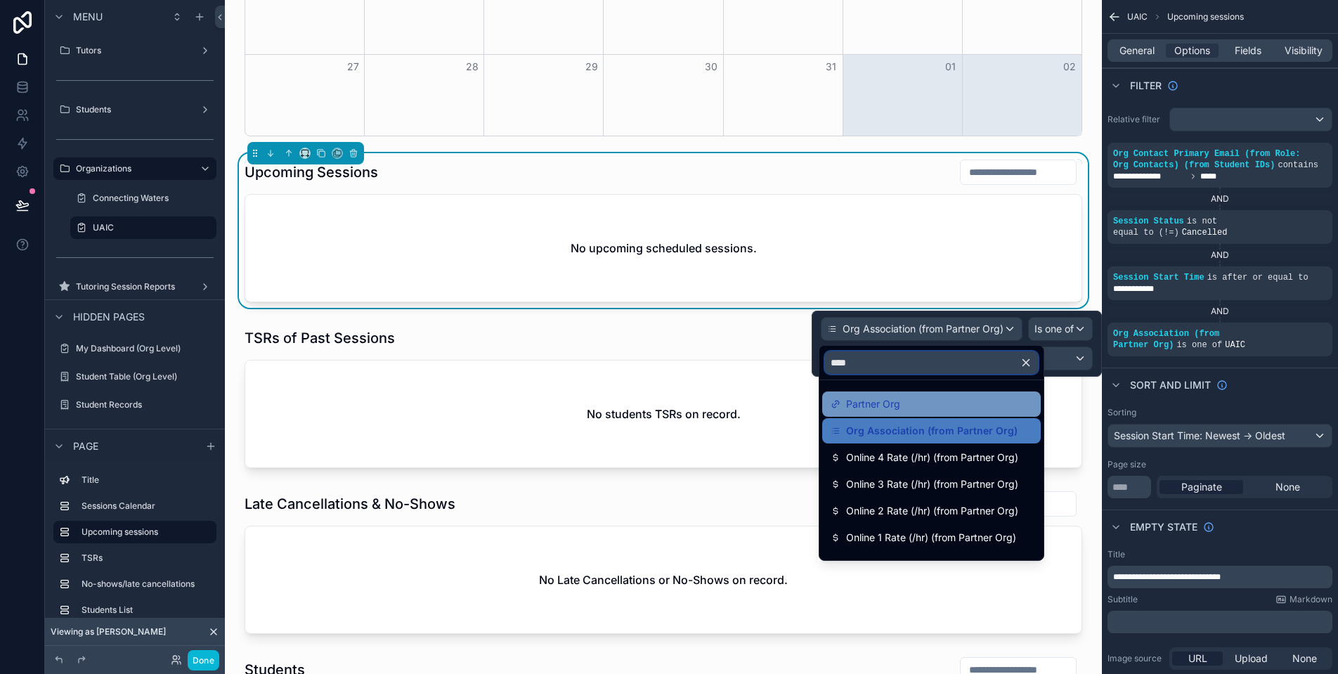
type input "****"
click at [992, 400] on div "Partner Org" at bounding box center [932, 404] width 202 height 17
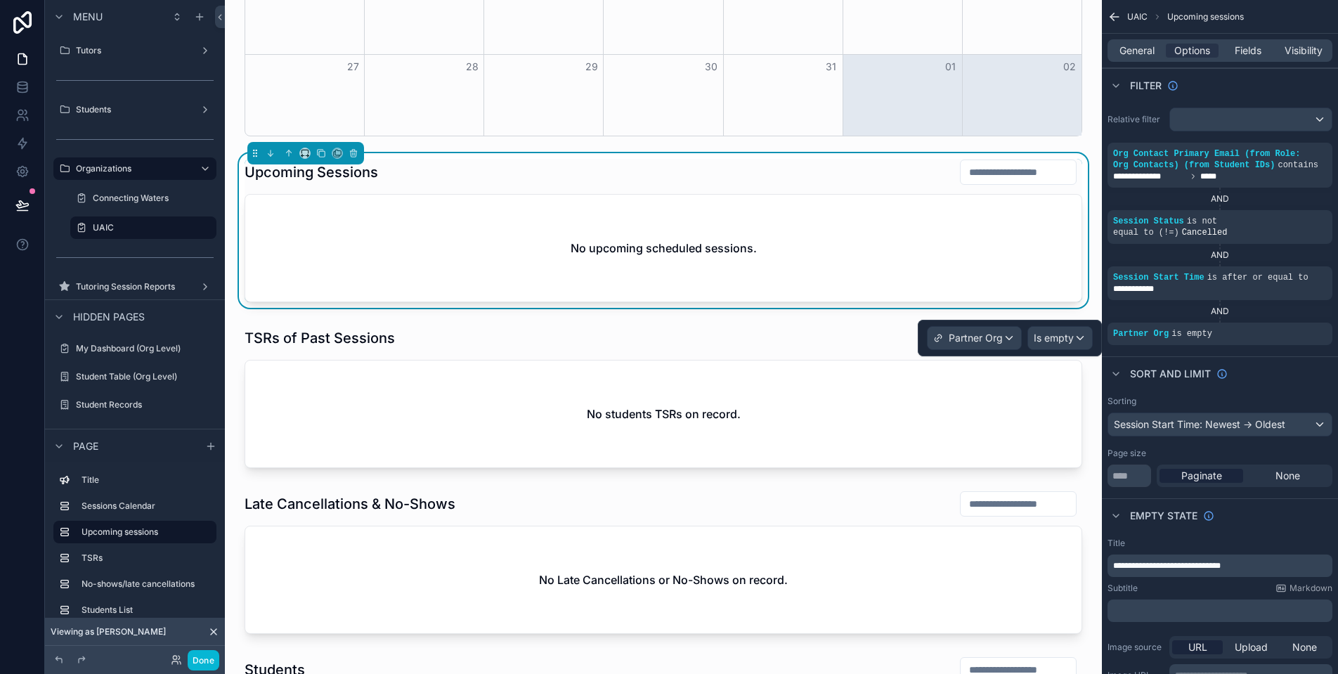
click at [1067, 339] on span "Is empty" at bounding box center [1054, 338] width 40 height 14
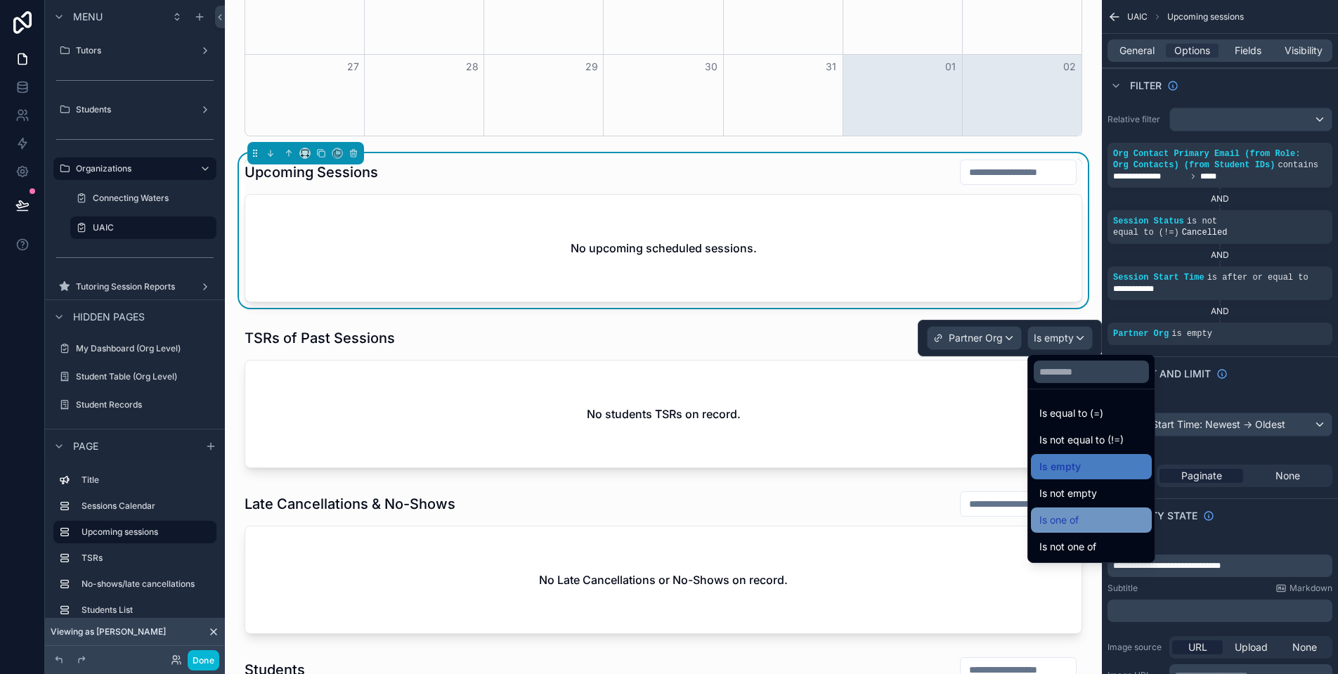
click at [1112, 526] on div "Is one of" at bounding box center [1091, 520] width 104 height 17
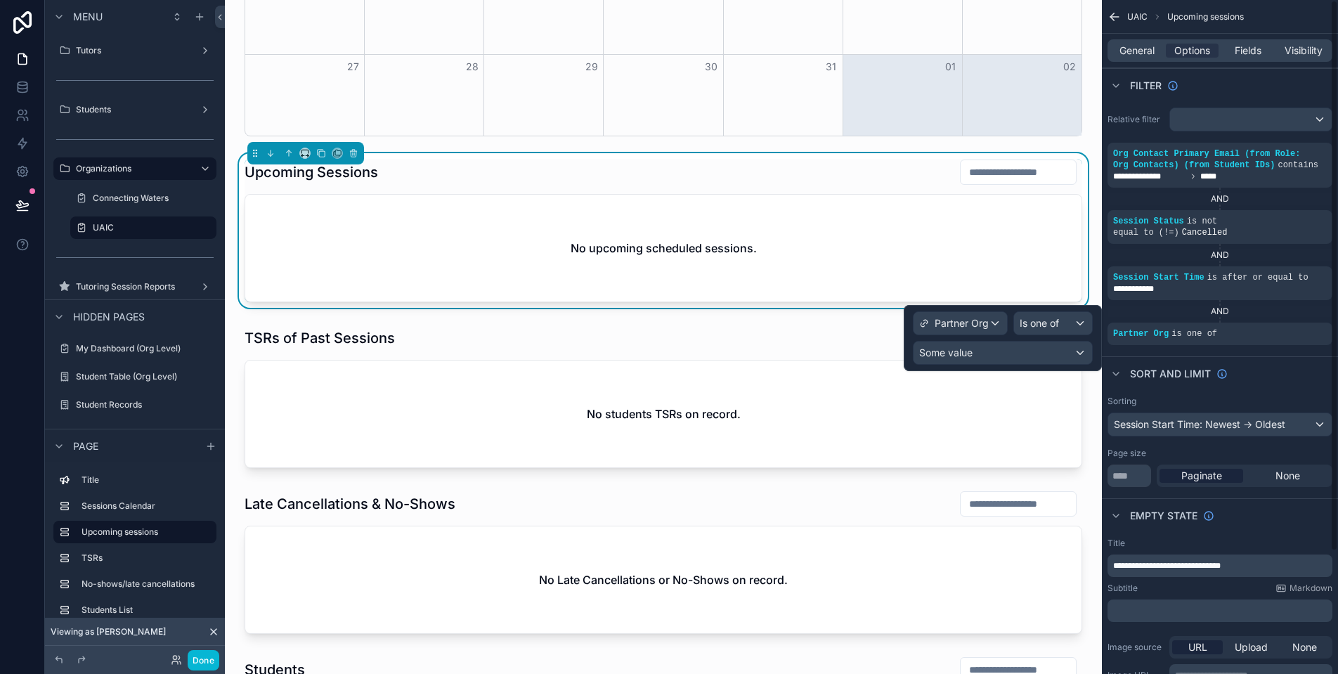
click at [970, 362] on span "Some value" at bounding box center [945, 353] width 53 height 20
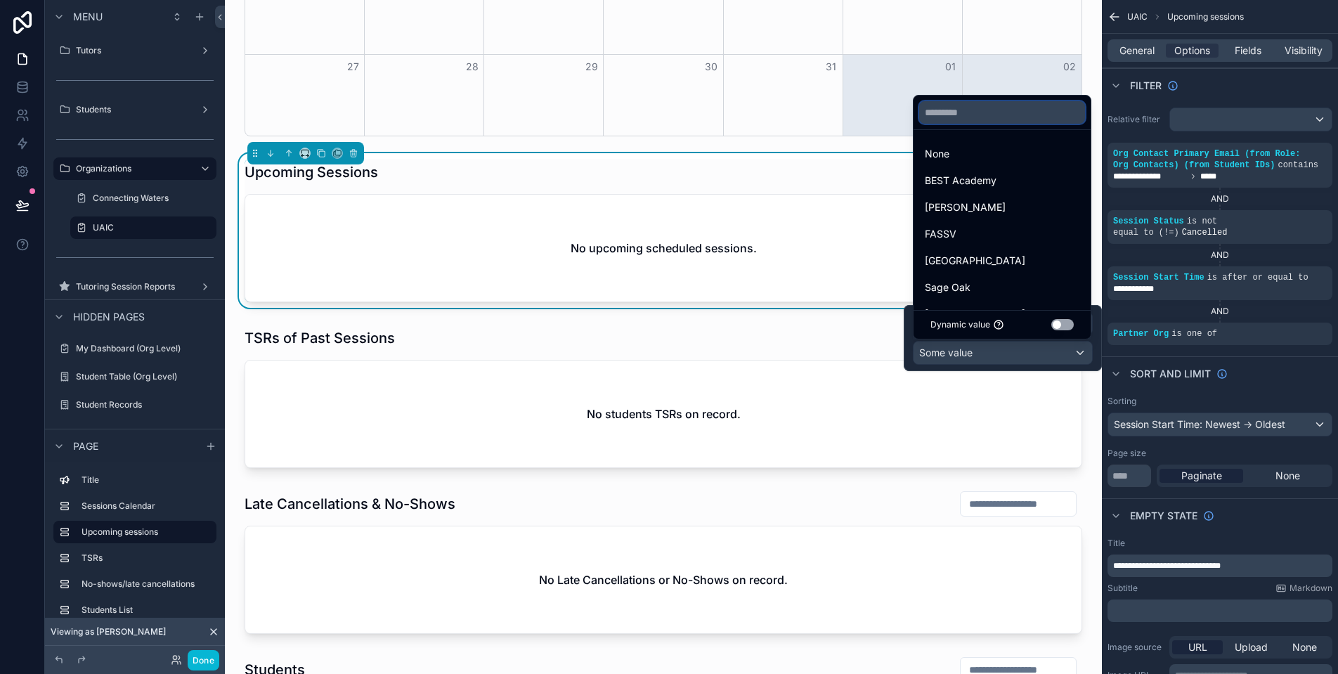
click at [970, 112] on input "text" at bounding box center [1002, 112] width 166 height 22
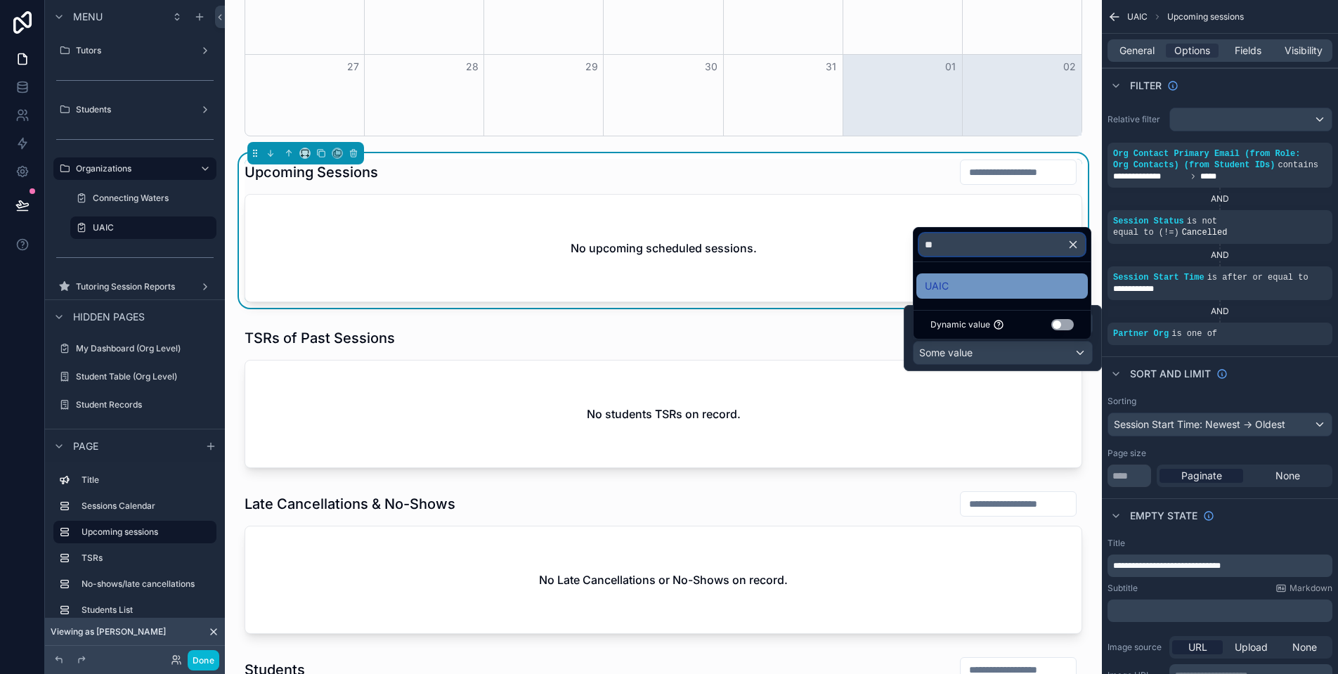
type input "**"
click at [976, 294] on div "UAIC" at bounding box center [1002, 286] width 155 height 17
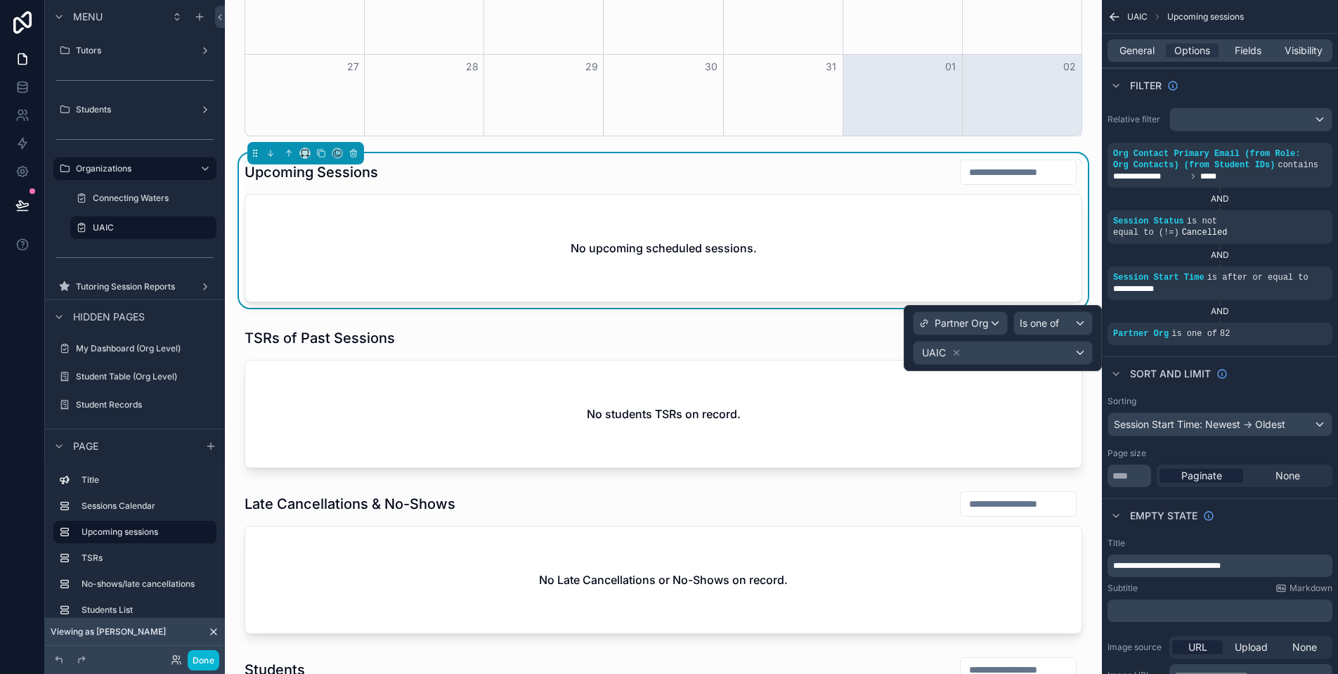
scroll to position [372, 0]
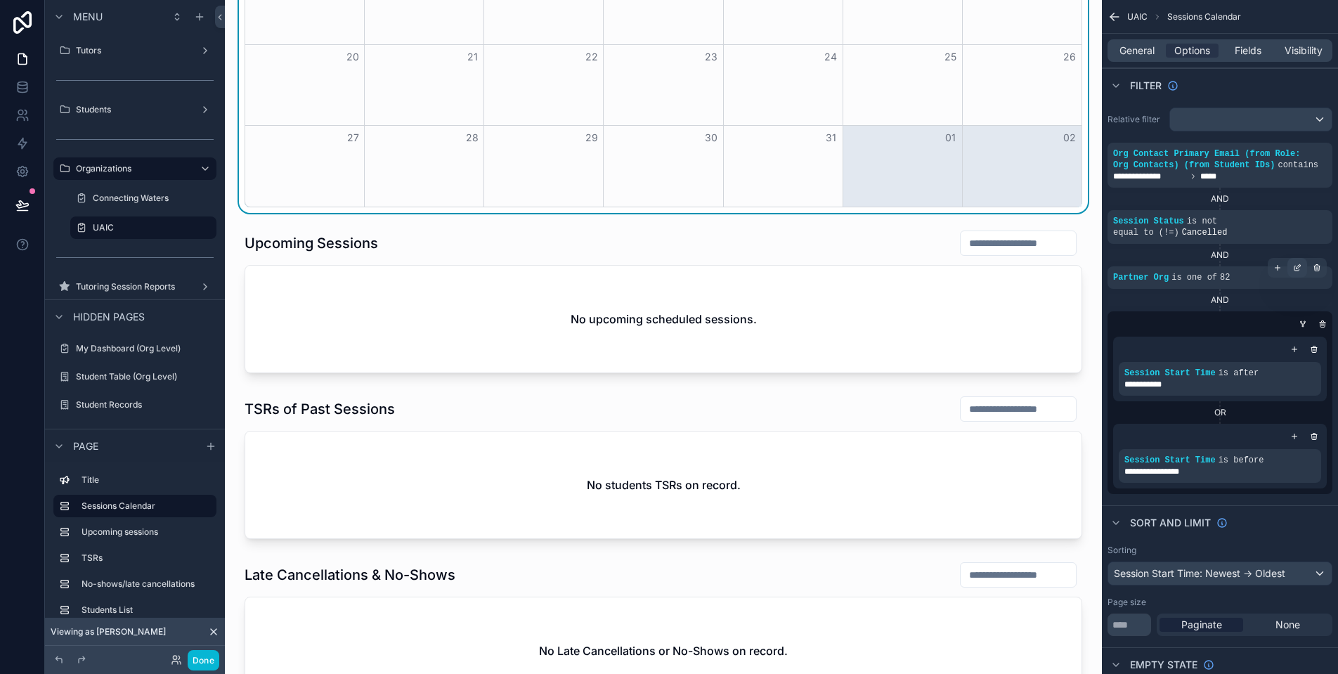
click at [1296, 272] on icon "scrollable content" at bounding box center [1297, 267] width 8 height 8
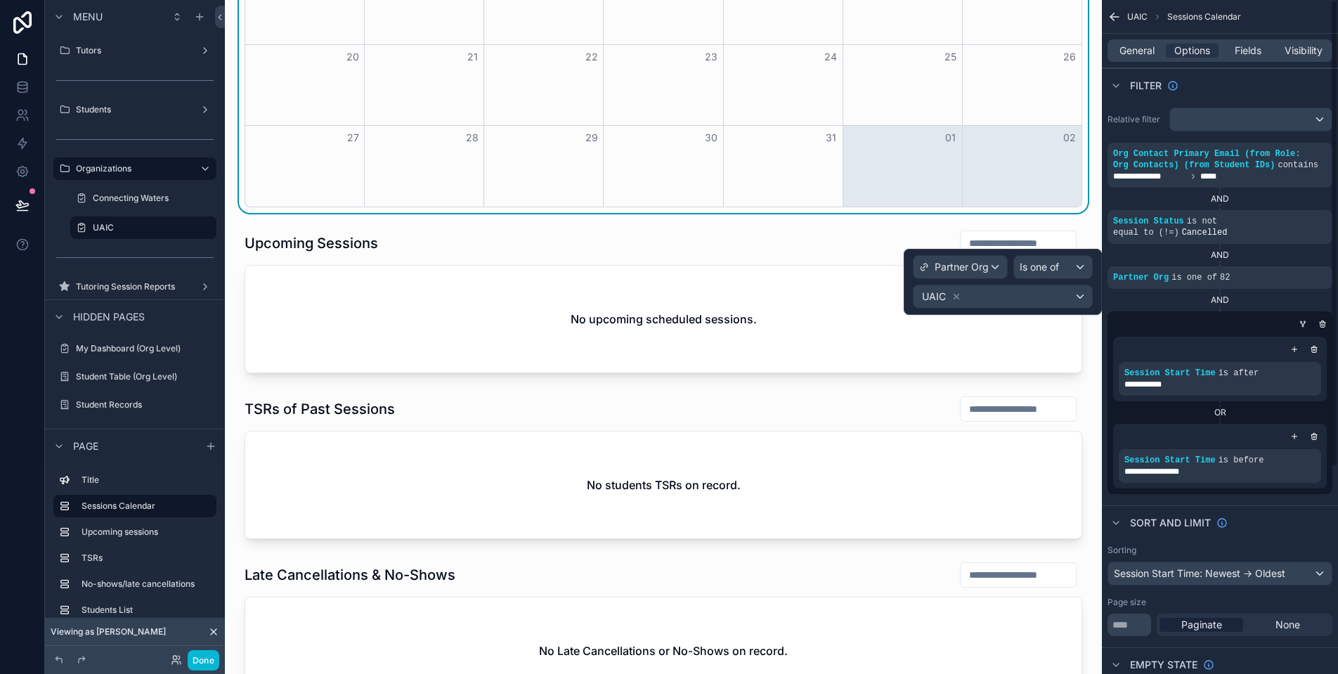
scroll to position [18, 0]
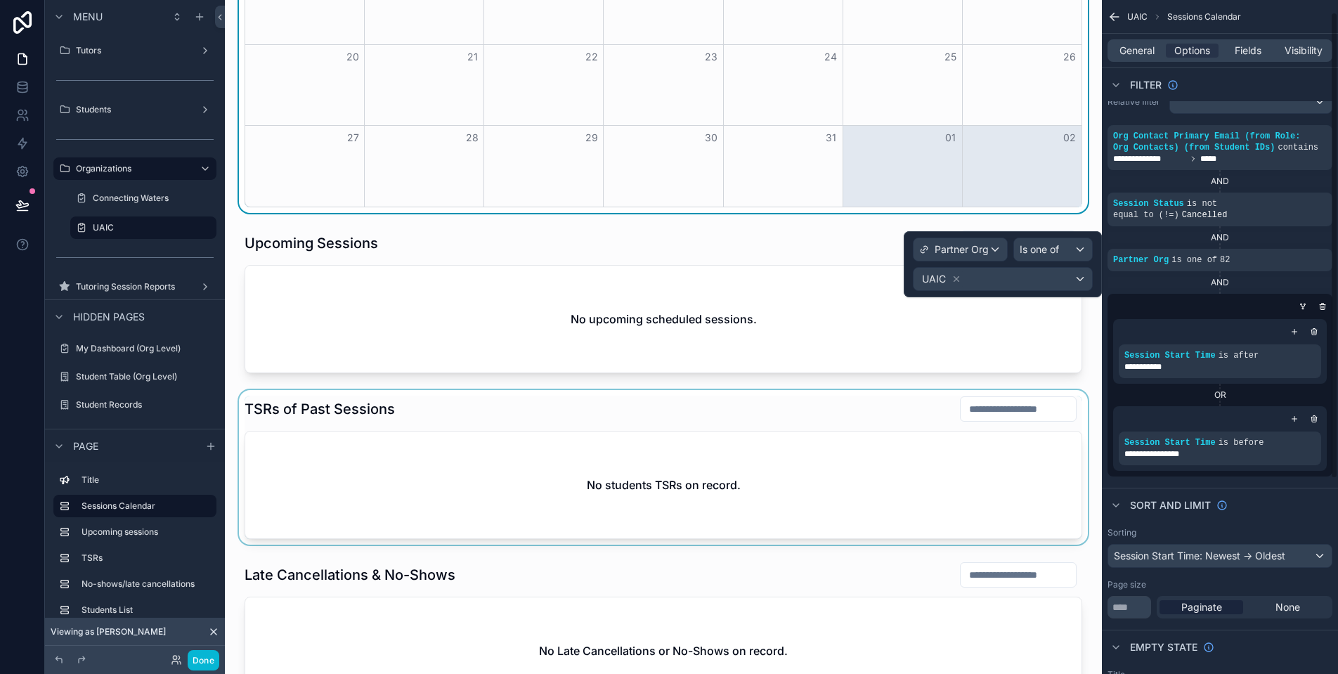
click at [1014, 483] on div "scrollable content" at bounding box center [663, 467] width 854 height 155
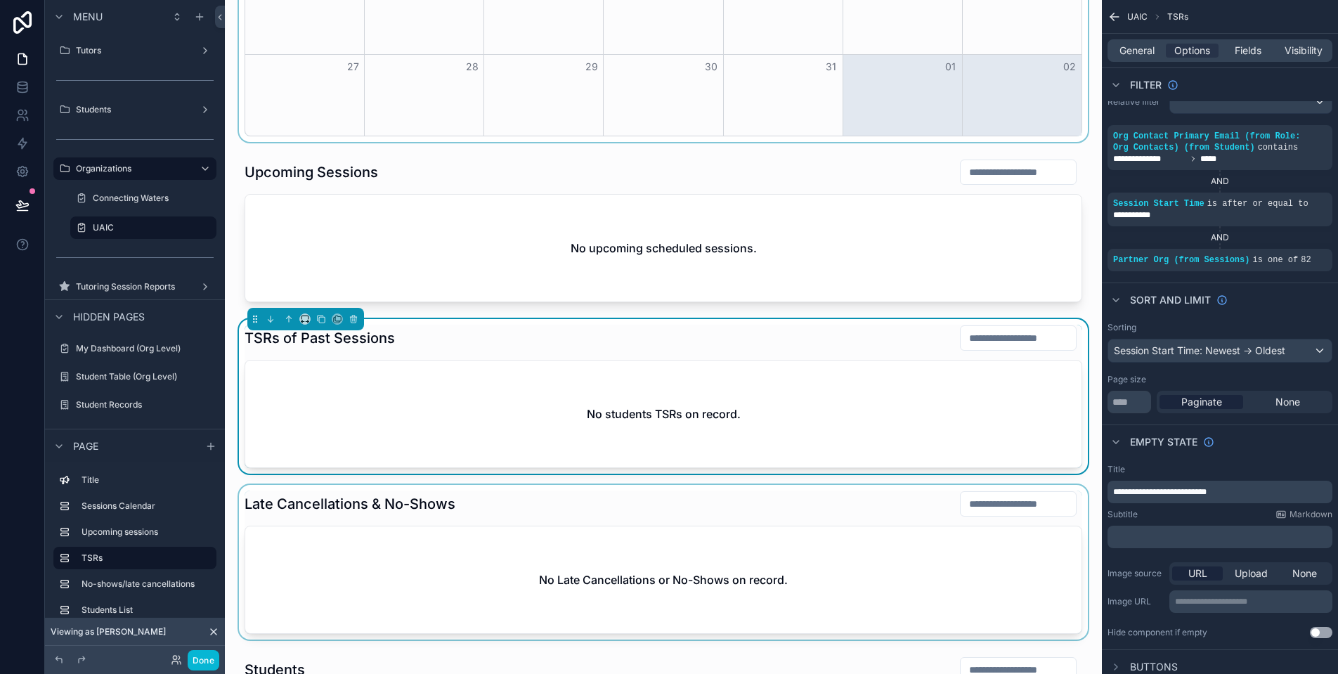
scroll to position [460, 0]
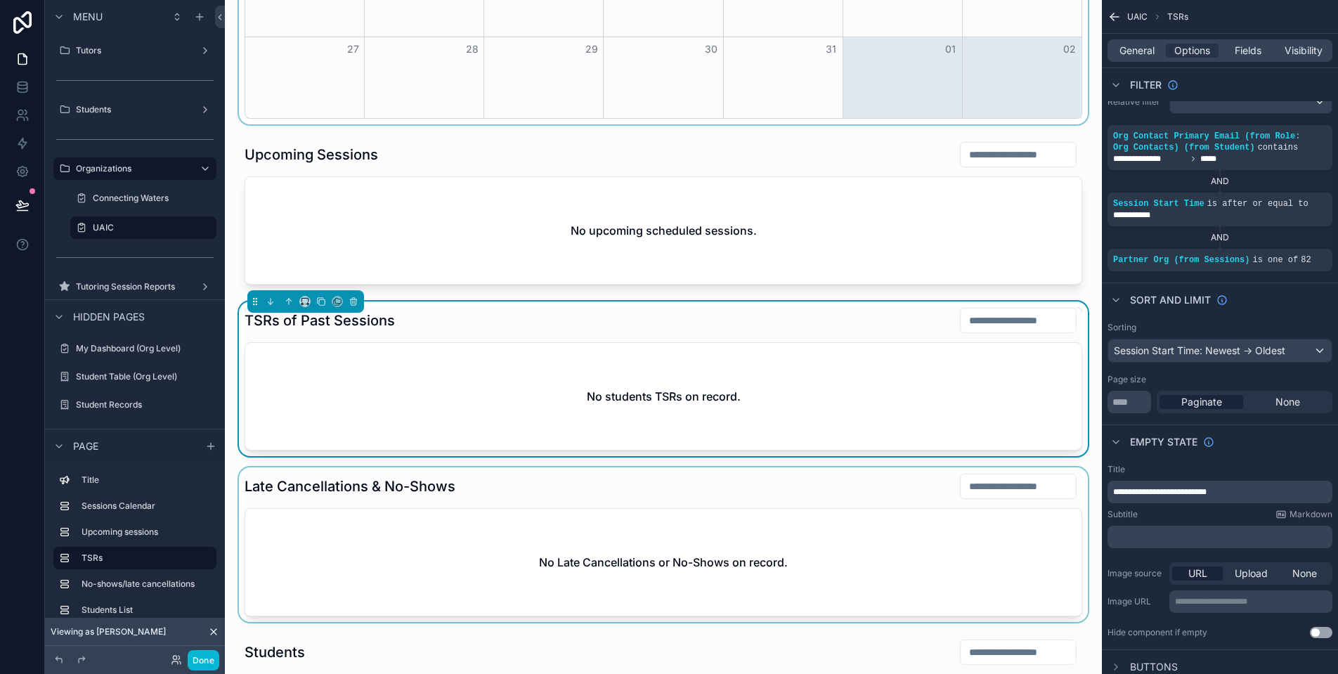
click at [955, 549] on div "scrollable content" at bounding box center [663, 544] width 854 height 155
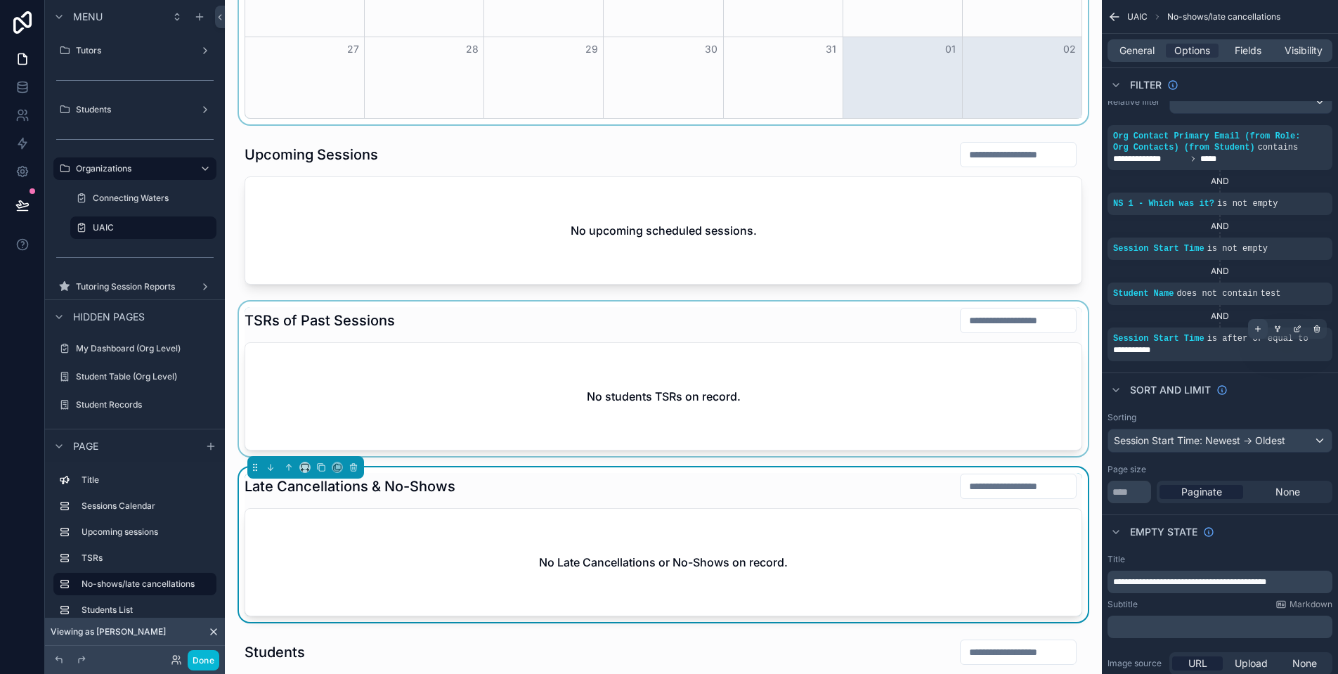
click at [1256, 333] on div "scrollable content" at bounding box center [1258, 329] width 20 height 20
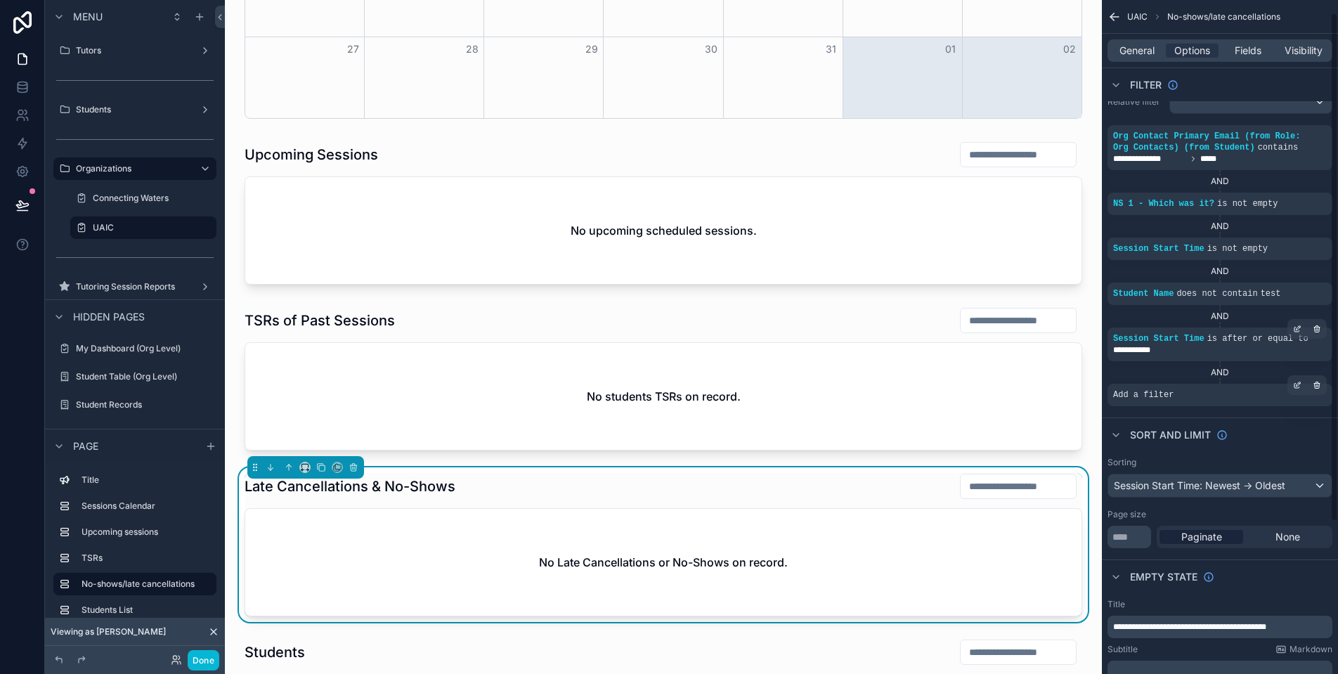
click at [1183, 394] on div "Add a filter" at bounding box center [1219, 395] width 225 height 22
click at [1296, 384] on icon "scrollable content" at bounding box center [1297, 385] width 8 height 8
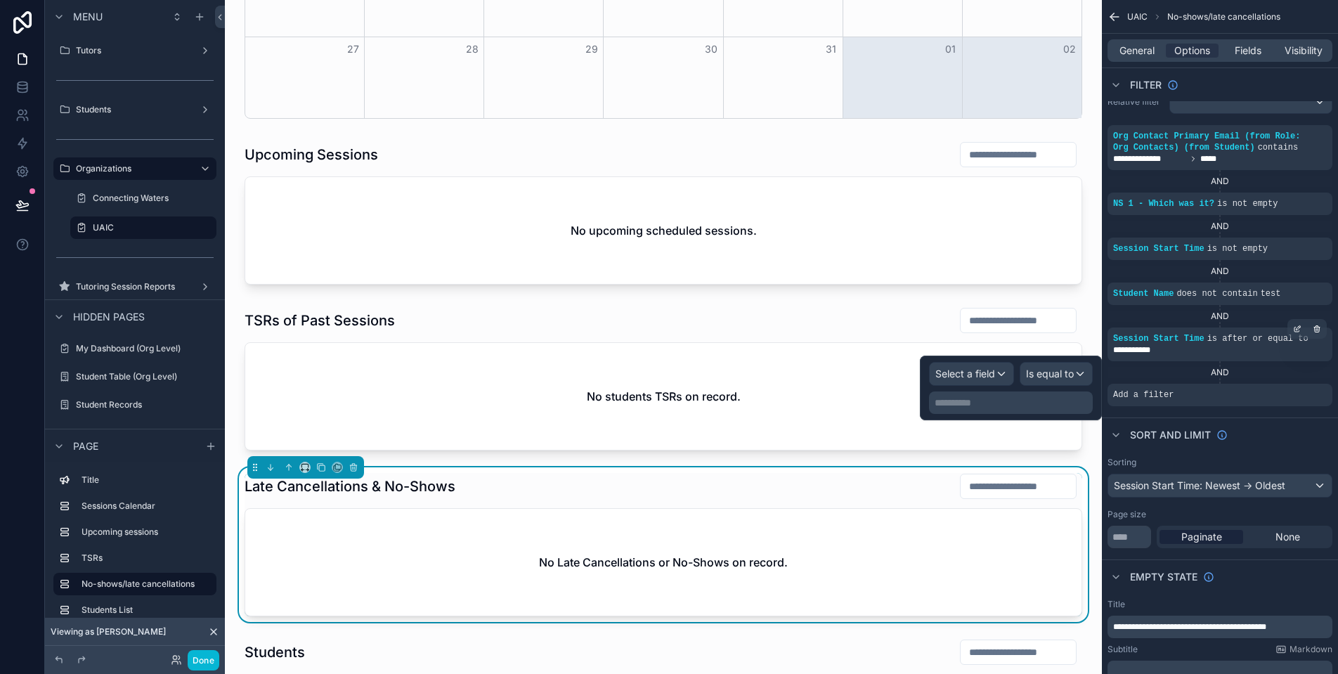
click at [999, 369] on div "Select a field" at bounding box center [972, 374] width 84 height 22
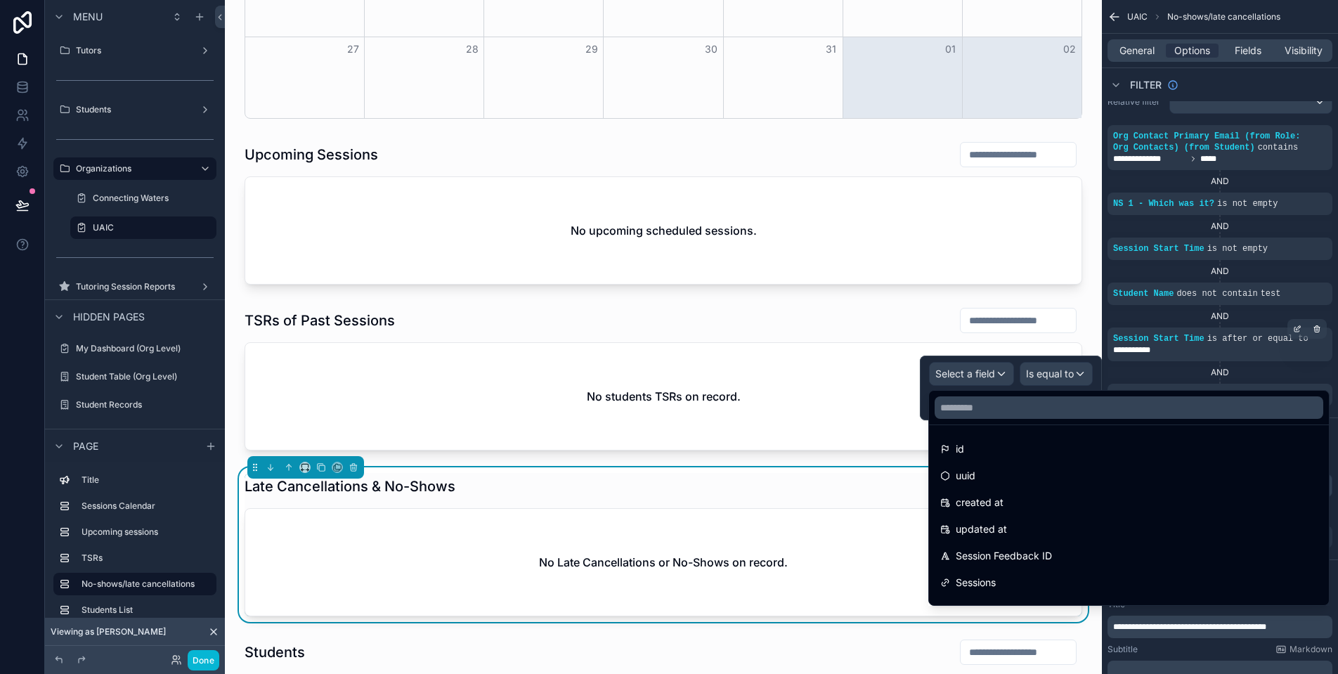
click at [1015, 422] on div at bounding box center [1129, 408] width 400 height 34
click at [1015, 415] on input "text" at bounding box center [1128, 407] width 389 height 22
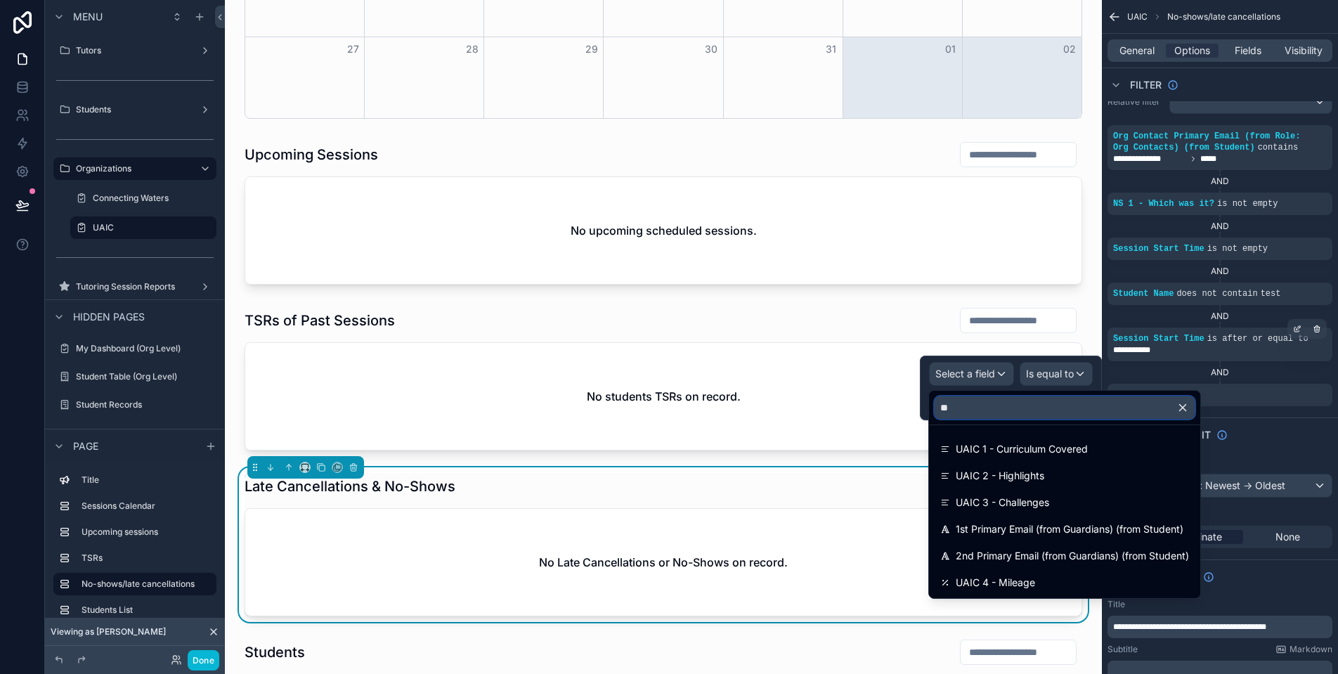
type input "*"
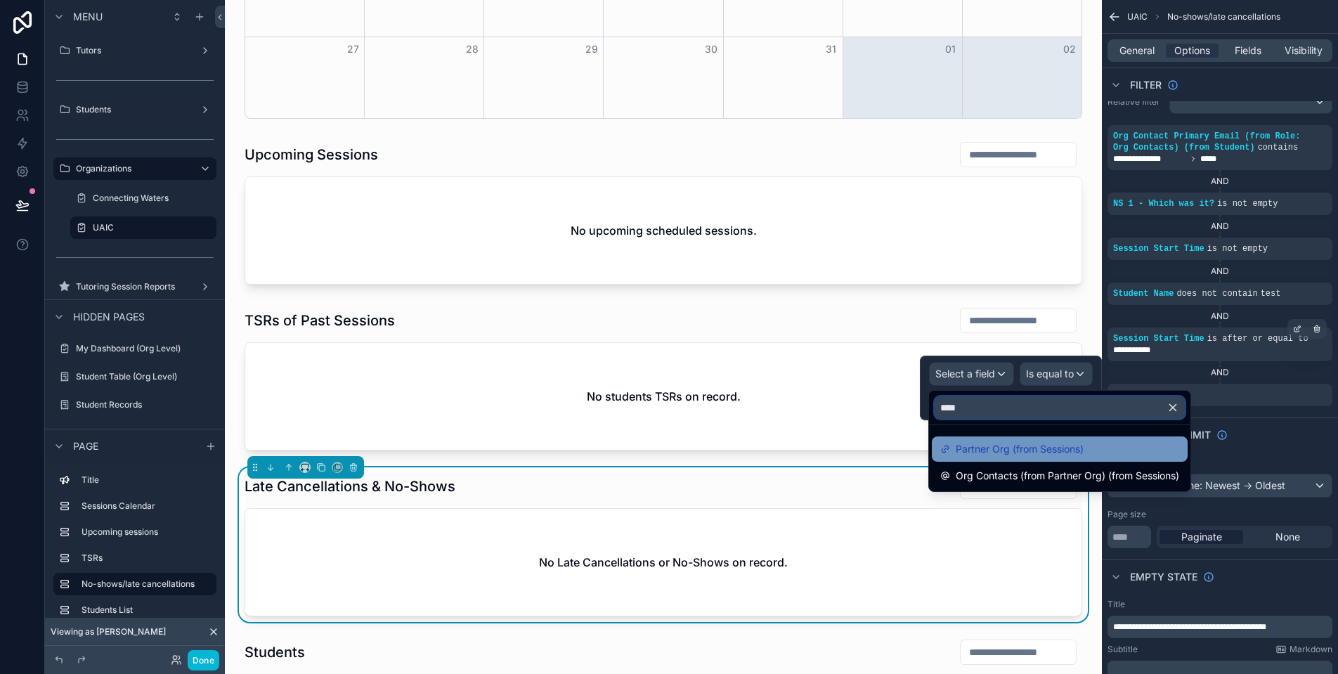
type input "****"
click at [1057, 444] on span "Partner Org (from Sessions)" at bounding box center [1020, 449] width 128 height 17
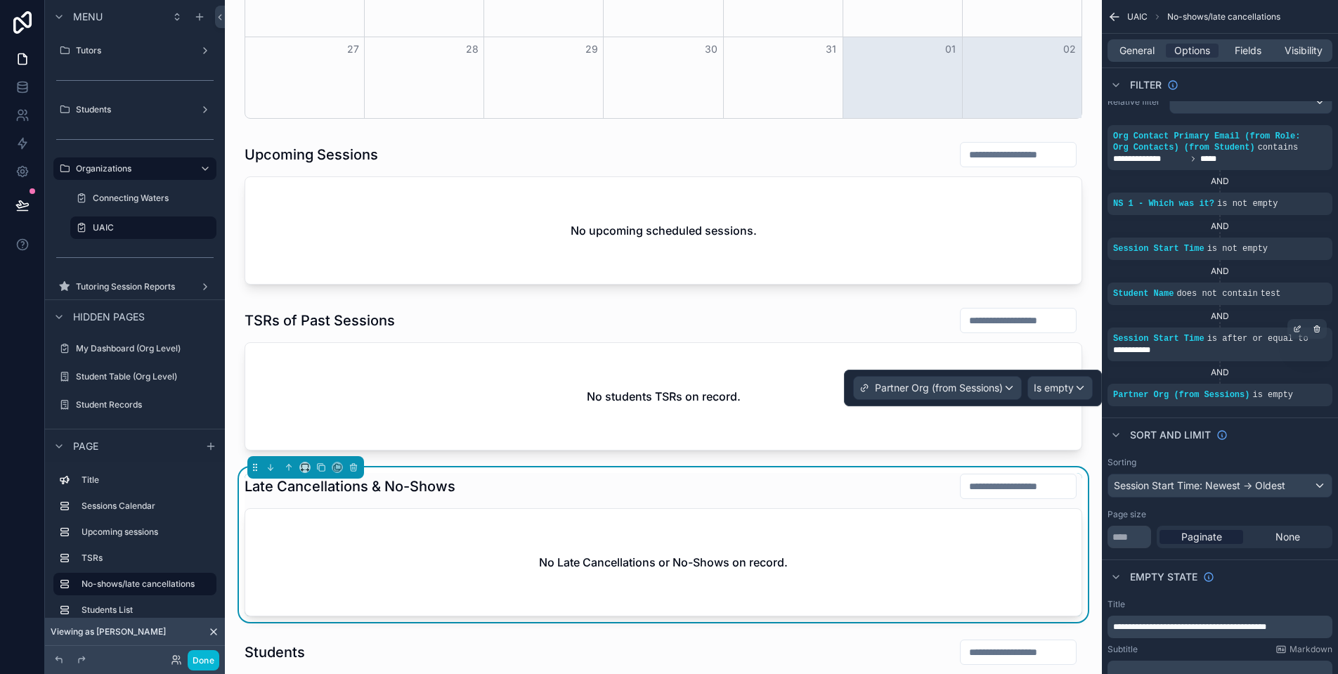
click at [1069, 396] on div "Is empty" at bounding box center [1060, 388] width 64 height 22
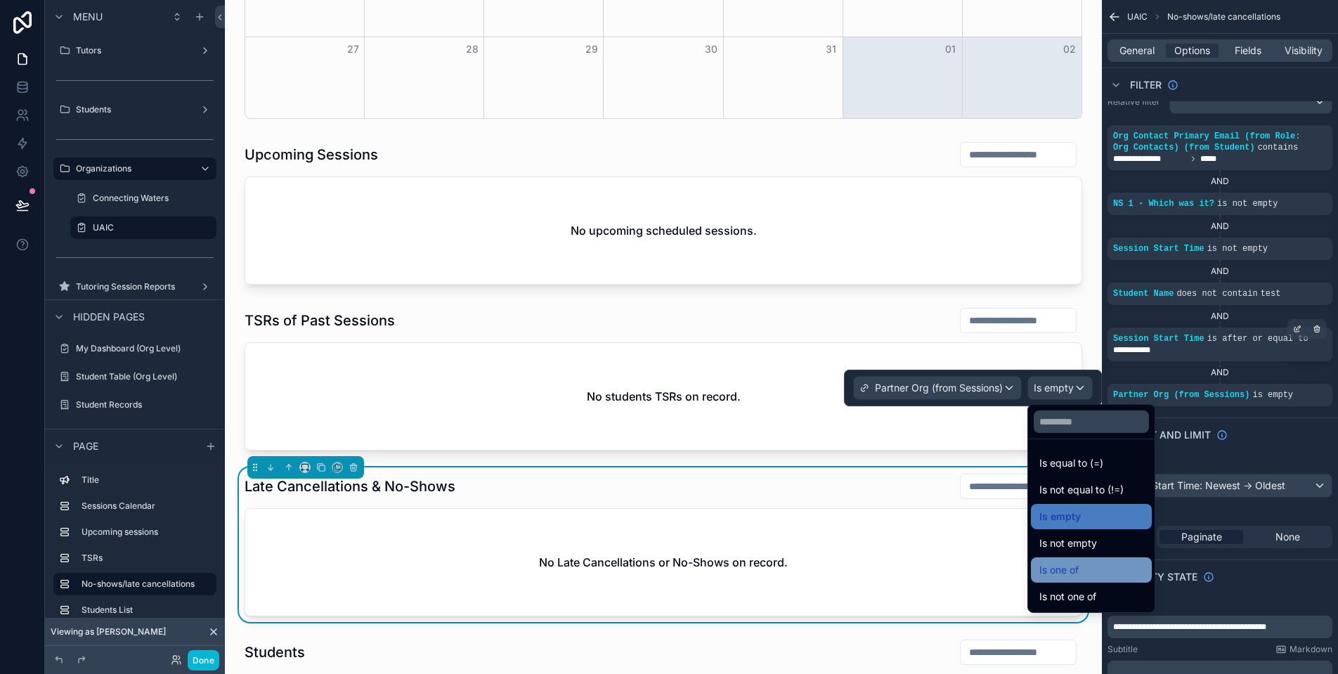
click at [1091, 569] on div "Is one of" at bounding box center [1091, 569] width 104 height 17
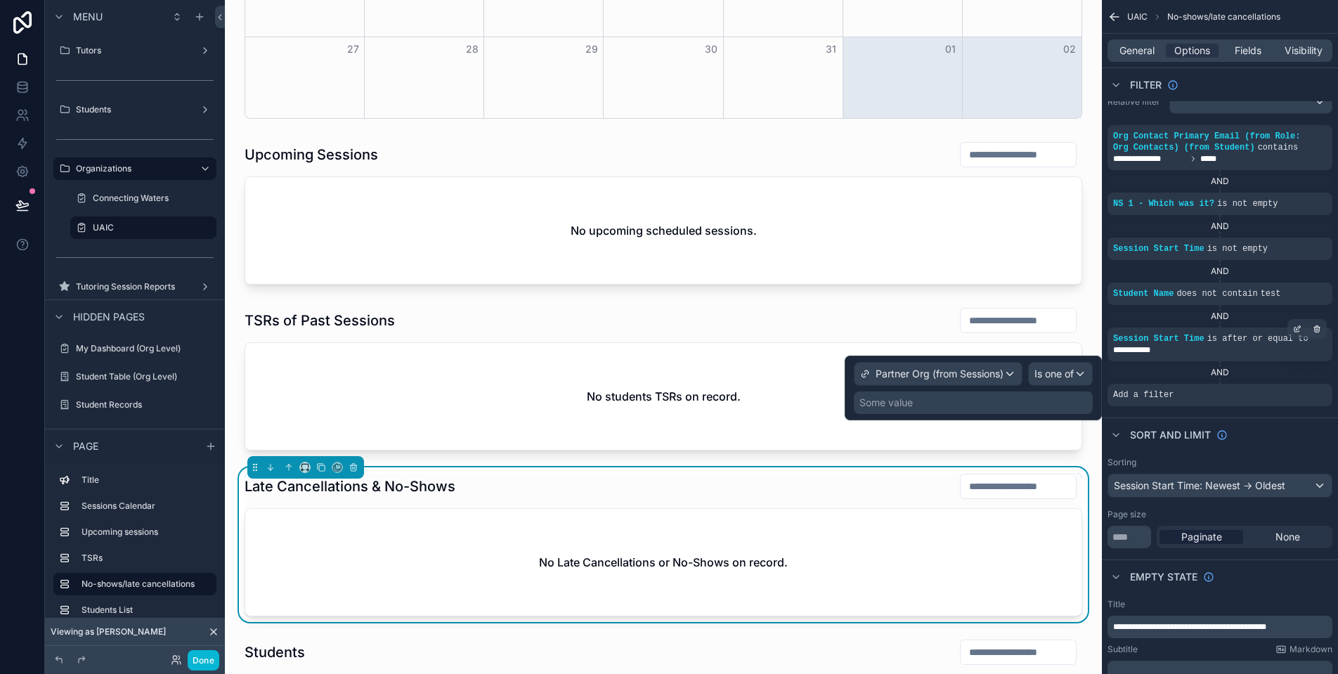
click at [956, 403] on div "Some value" at bounding box center [973, 402] width 239 height 22
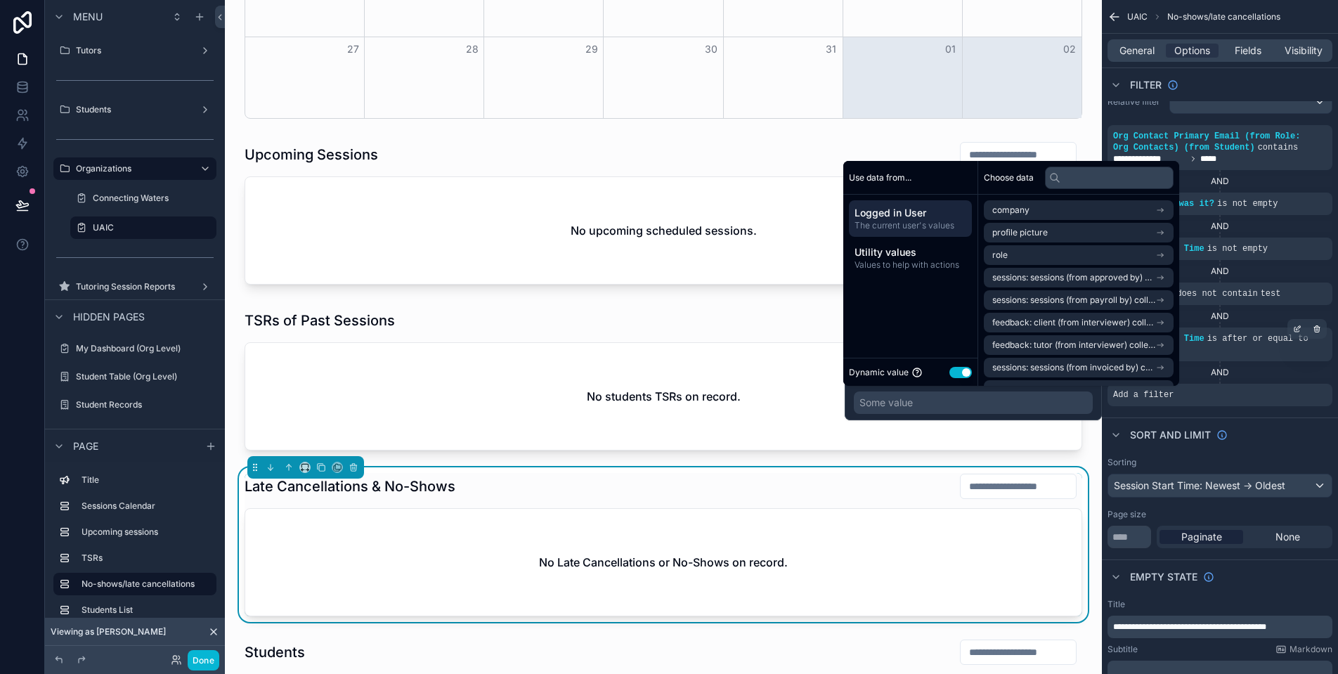
click at [966, 374] on button "Use setting" at bounding box center [960, 372] width 22 height 11
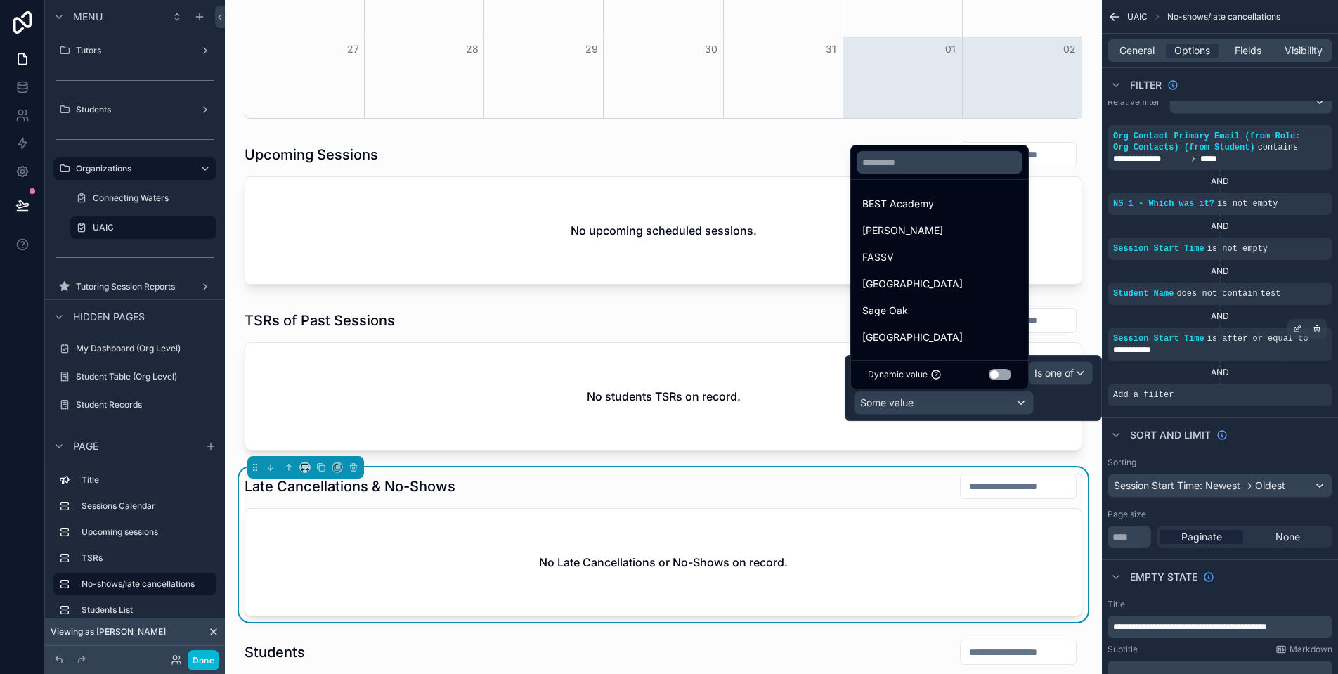
click at [966, 403] on div at bounding box center [973, 388] width 257 height 66
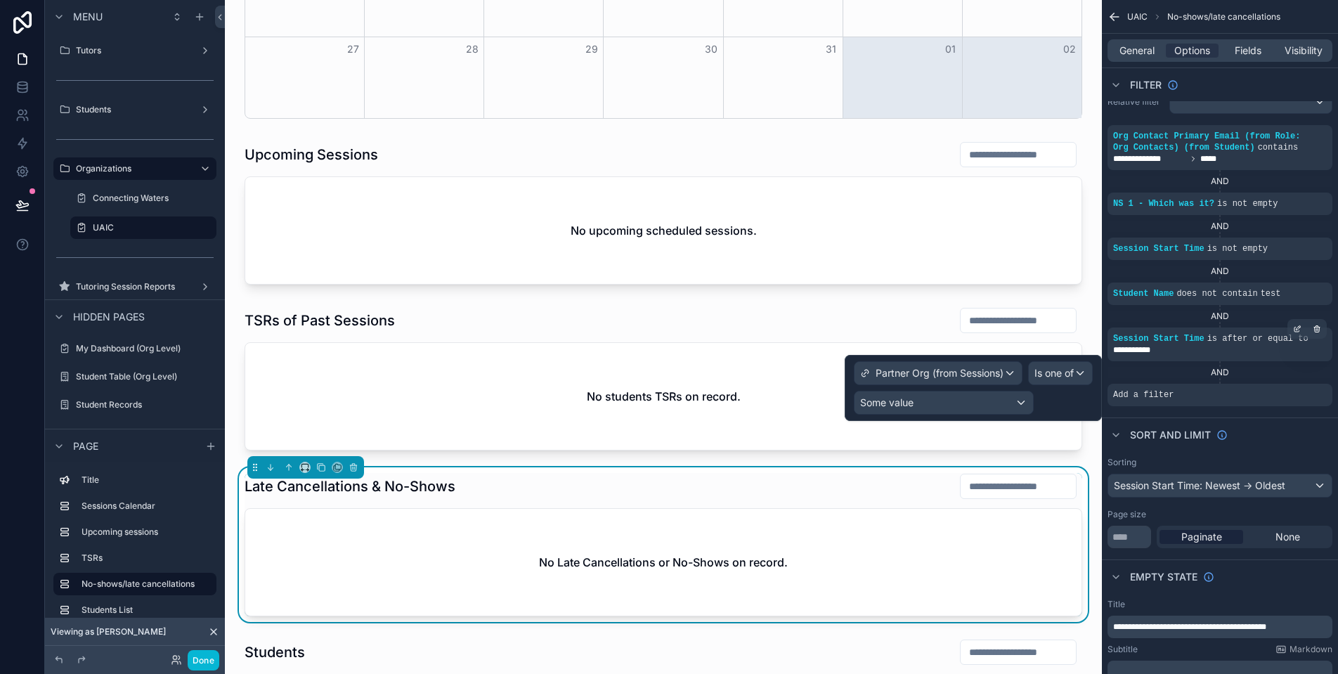
click at [966, 403] on div "Some value" at bounding box center [943, 402] width 178 height 22
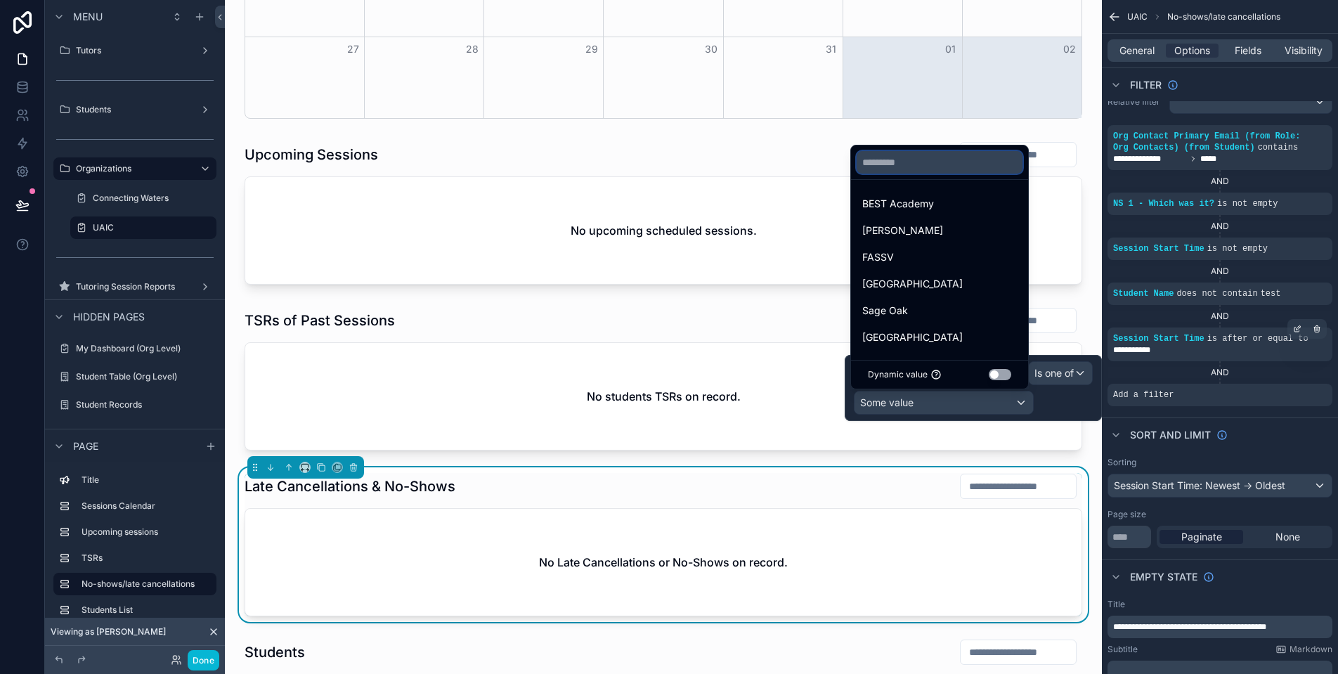
click at [943, 164] on input "text" at bounding box center [940, 162] width 166 height 22
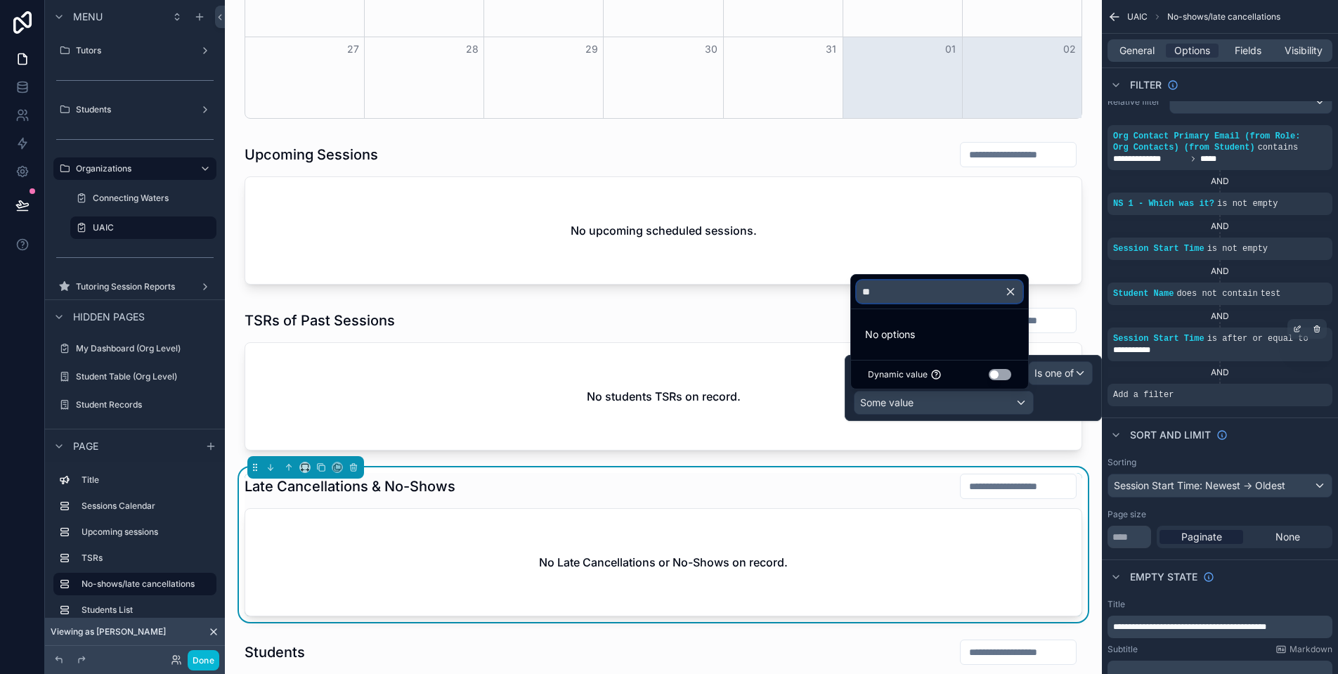
type input "*"
type input "**"
click at [958, 340] on div "UAIC" at bounding box center [939, 335] width 155 height 17
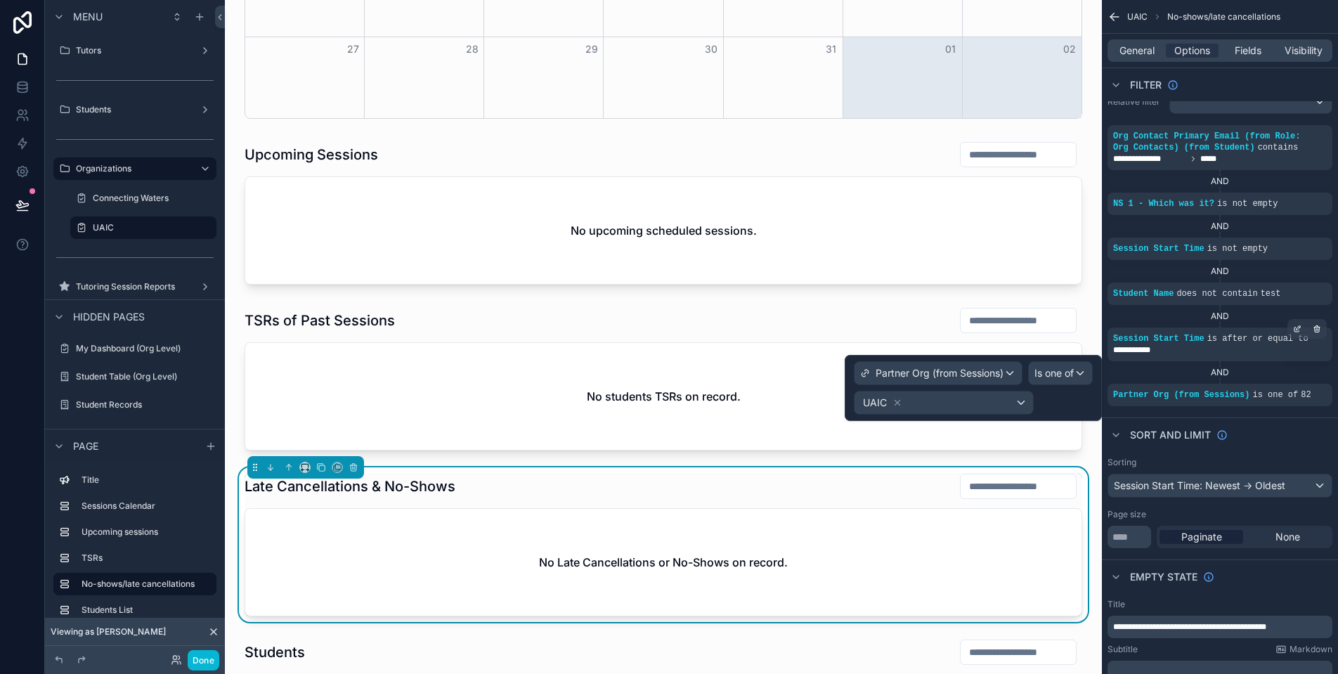
scroll to position [809, 0]
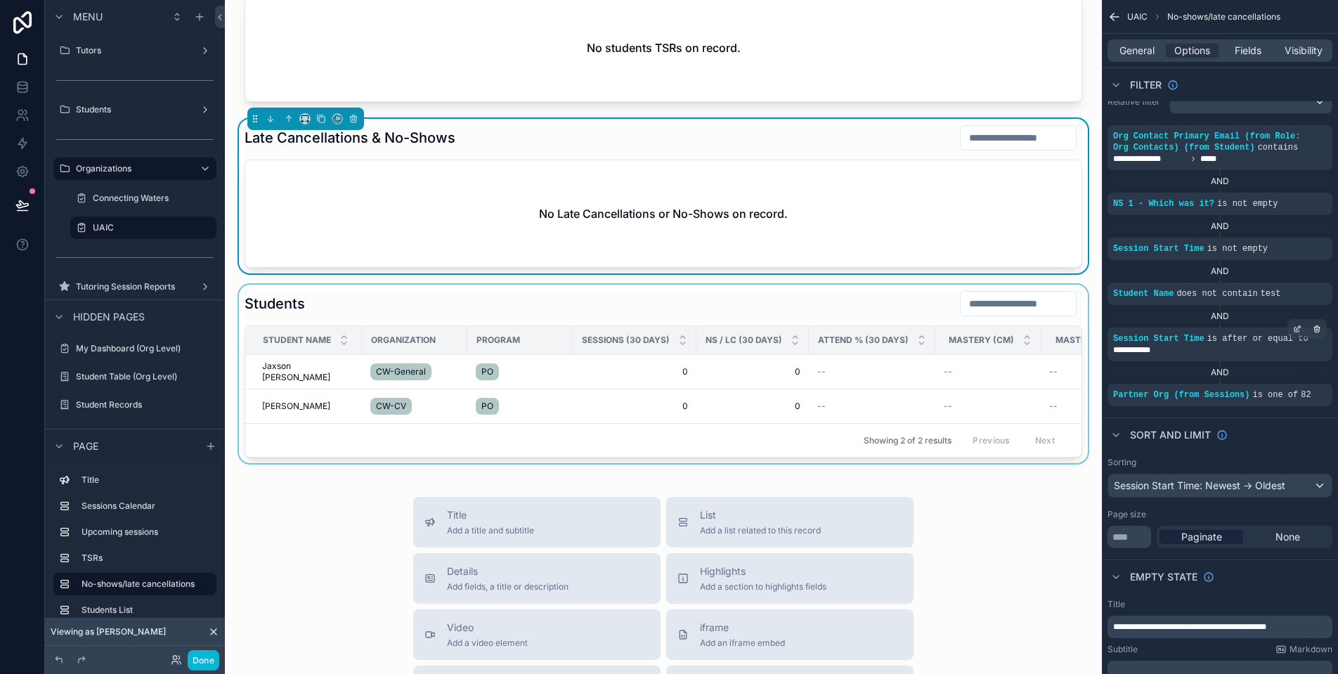
click at [684, 312] on div "scrollable content" at bounding box center [663, 374] width 854 height 178
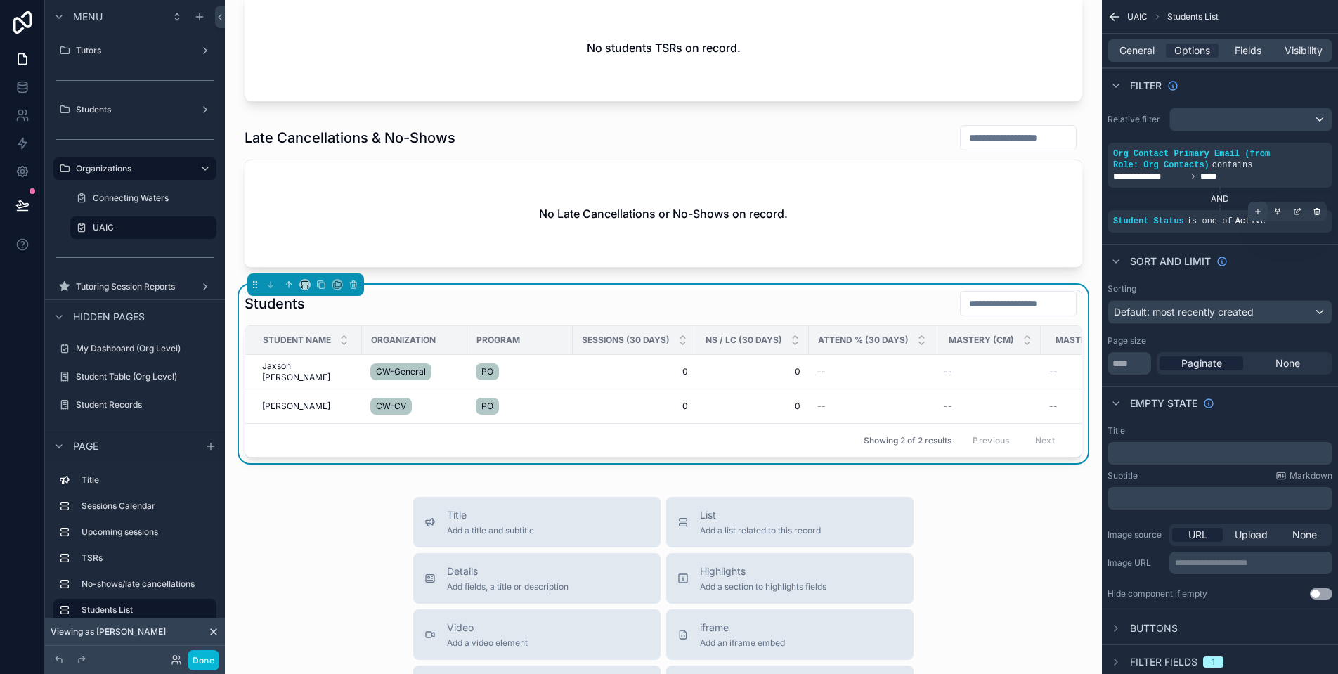
click at [1257, 214] on icon "scrollable content" at bounding box center [1257, 211] width 8 height 8
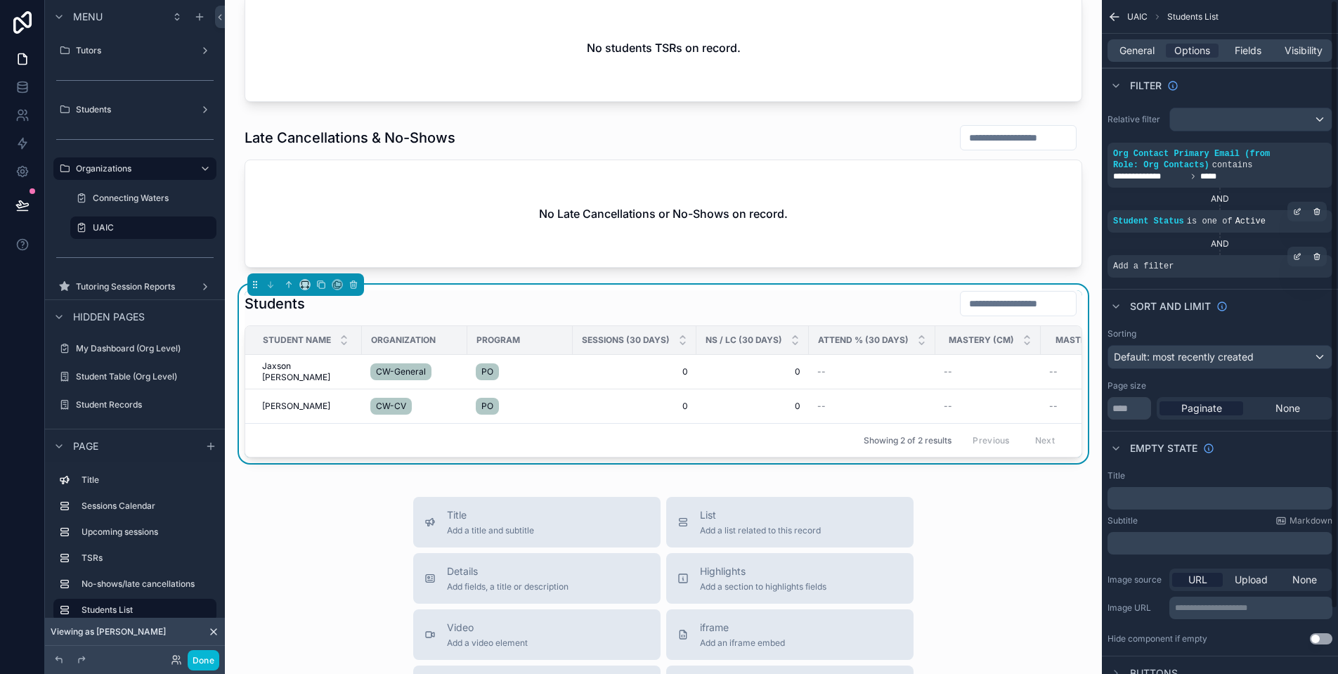
click at [1250, 261] on div "Add a filter" at bounding box center [1219, 266] width 225 height 22
click at [1304, 257] on div "scrollable content" at bounding box center [1297, 257] width 20 height 20
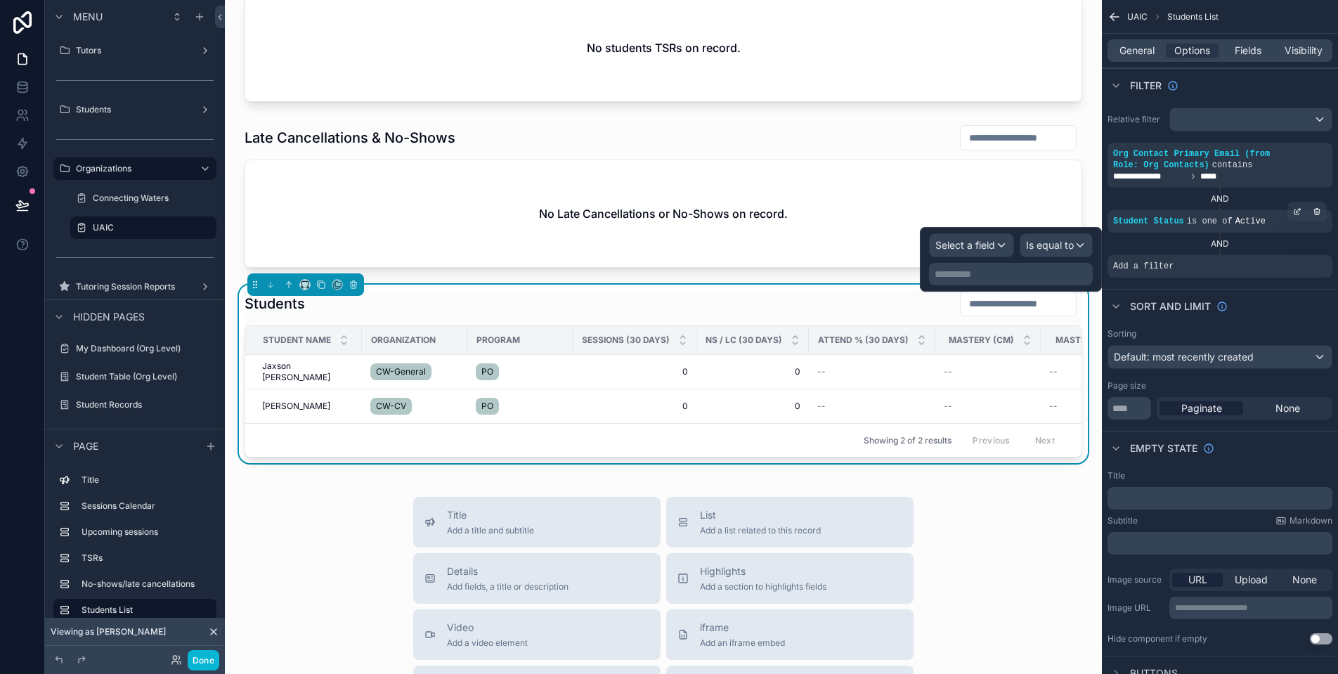
click at [989, 242] on span "Select a field" at bounding box center [965, 245] width 60 height 12
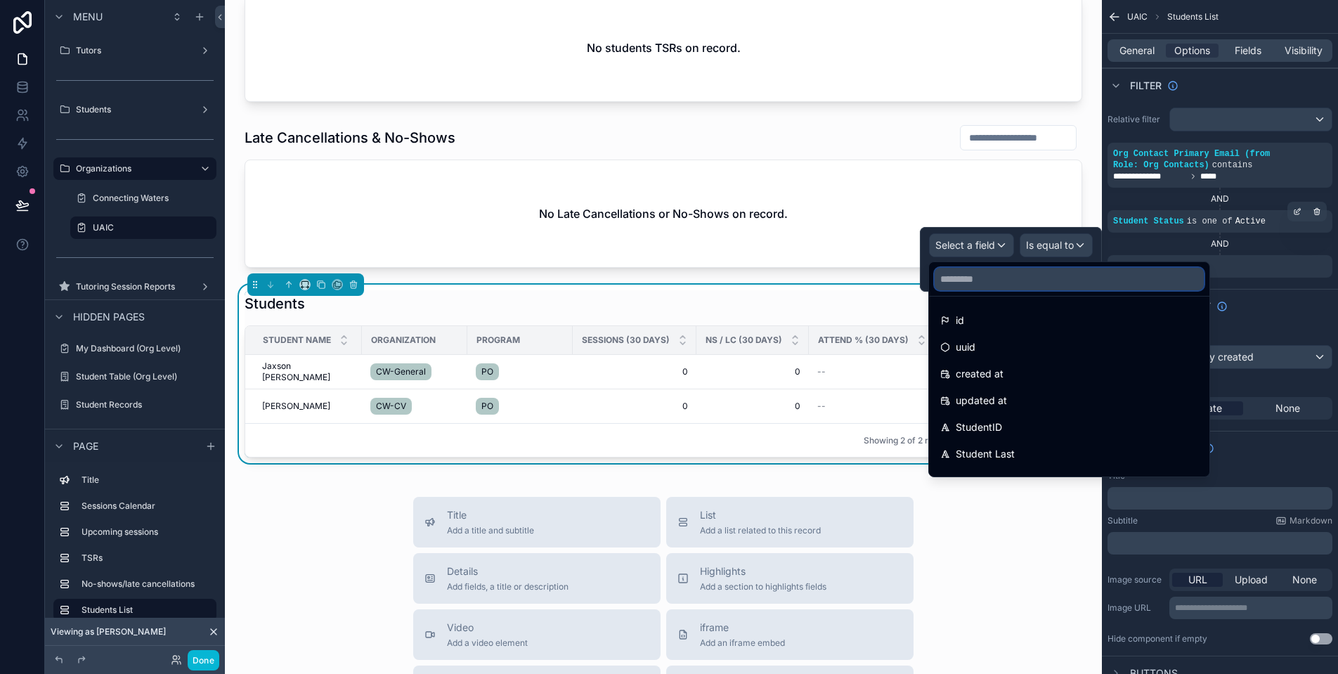
click at [1001, 289] on input "text" at bounding box center [1068, 279] width 269 height 22
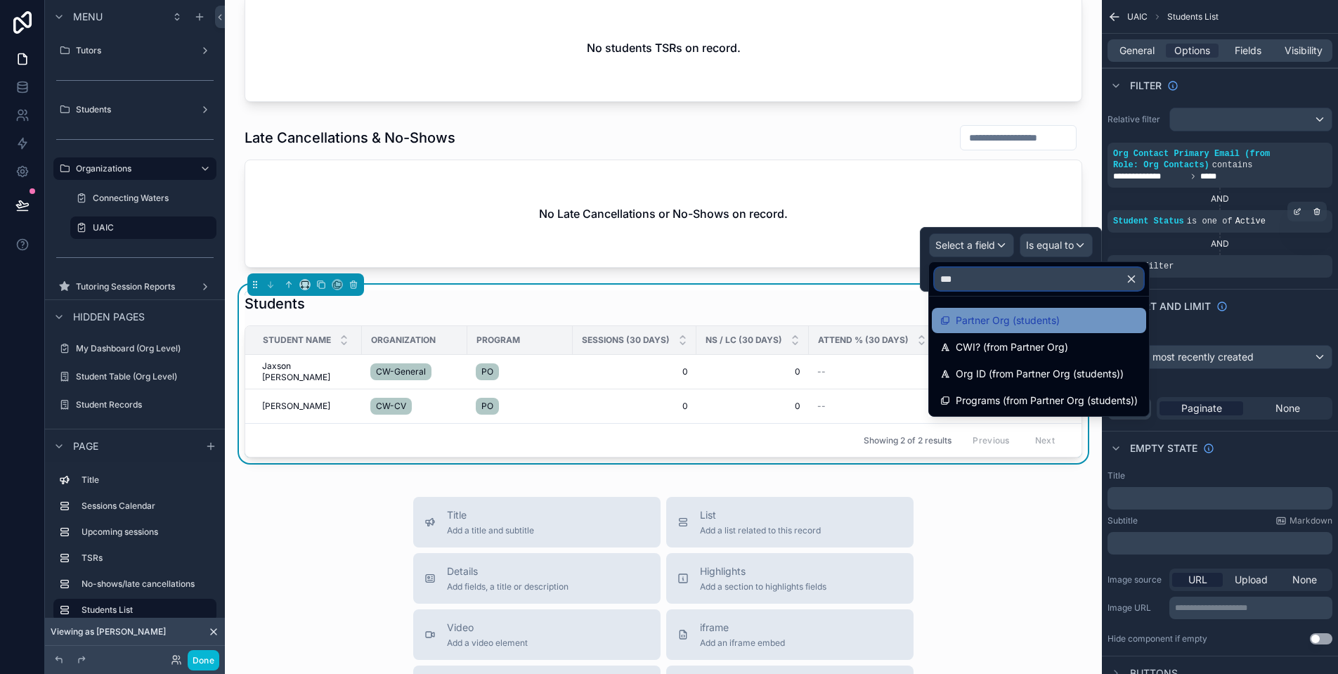
type input "***"
click at [1034, 321] on span "Partner Org (students)" at bounding box center [1008, 320] width 104 height 17
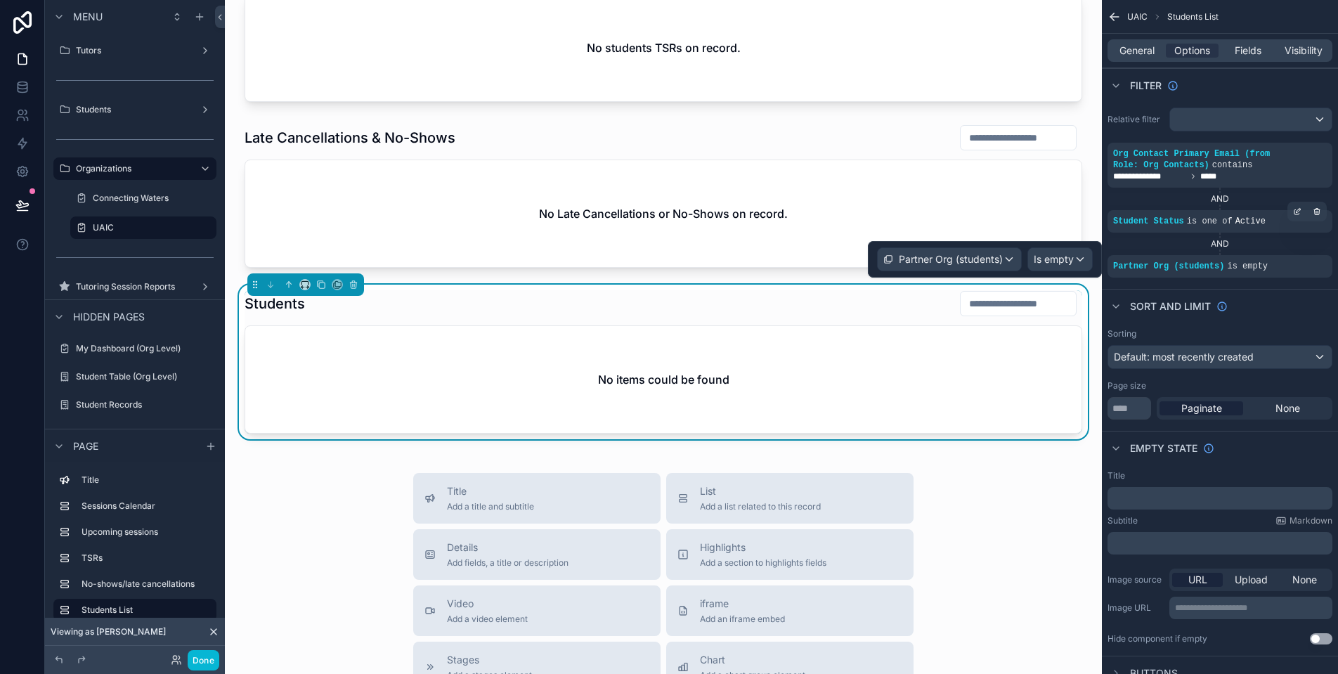
click at [1065, 270] on div "Is empty" at bounding box center [1060, 259] width 64 height 22
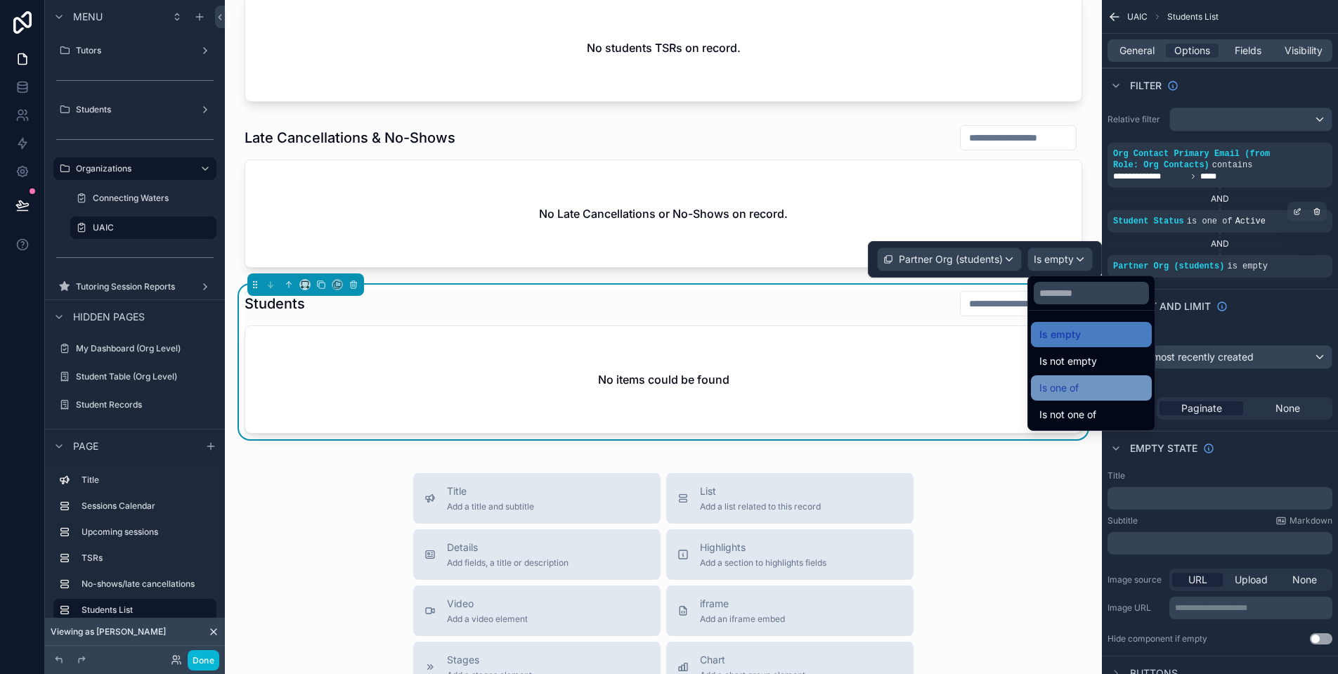
click at [1097, 382] on div "Is one of" at bounding box center [1091, 387] width 104 height 17
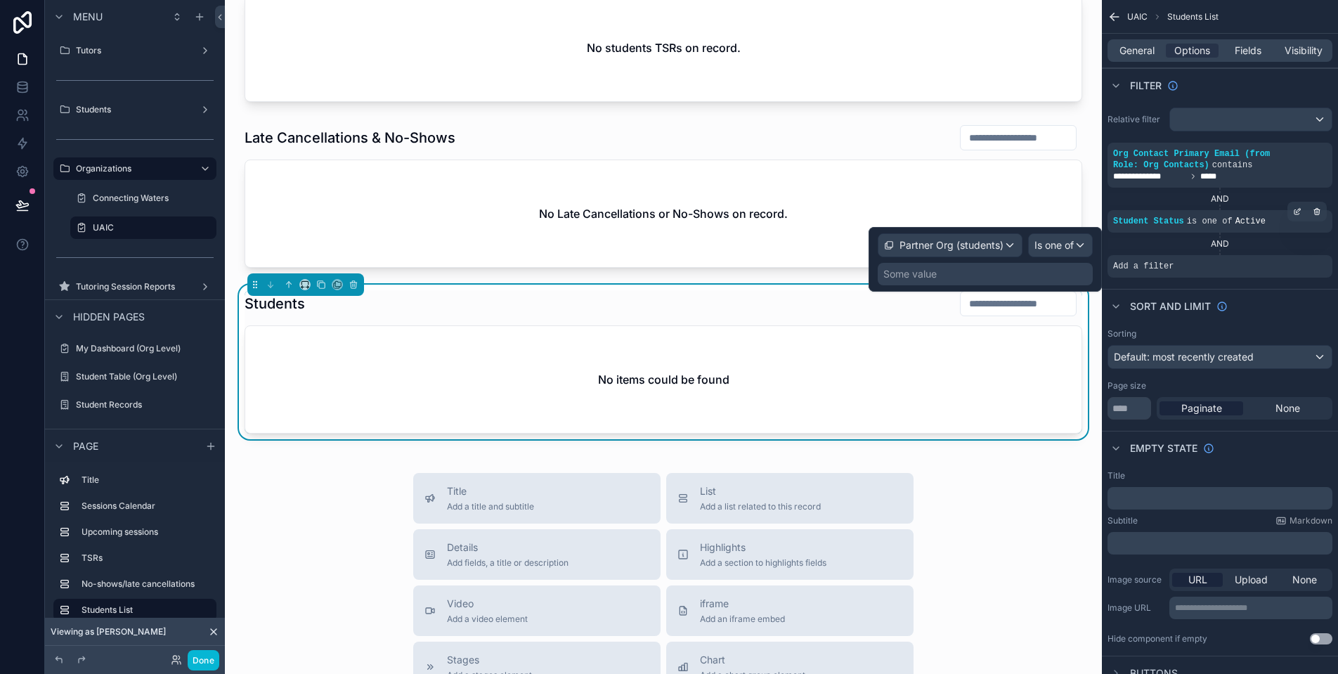
click at [972, 280] on div "Some value" at bounding box center [985, 274] width 215 height 22
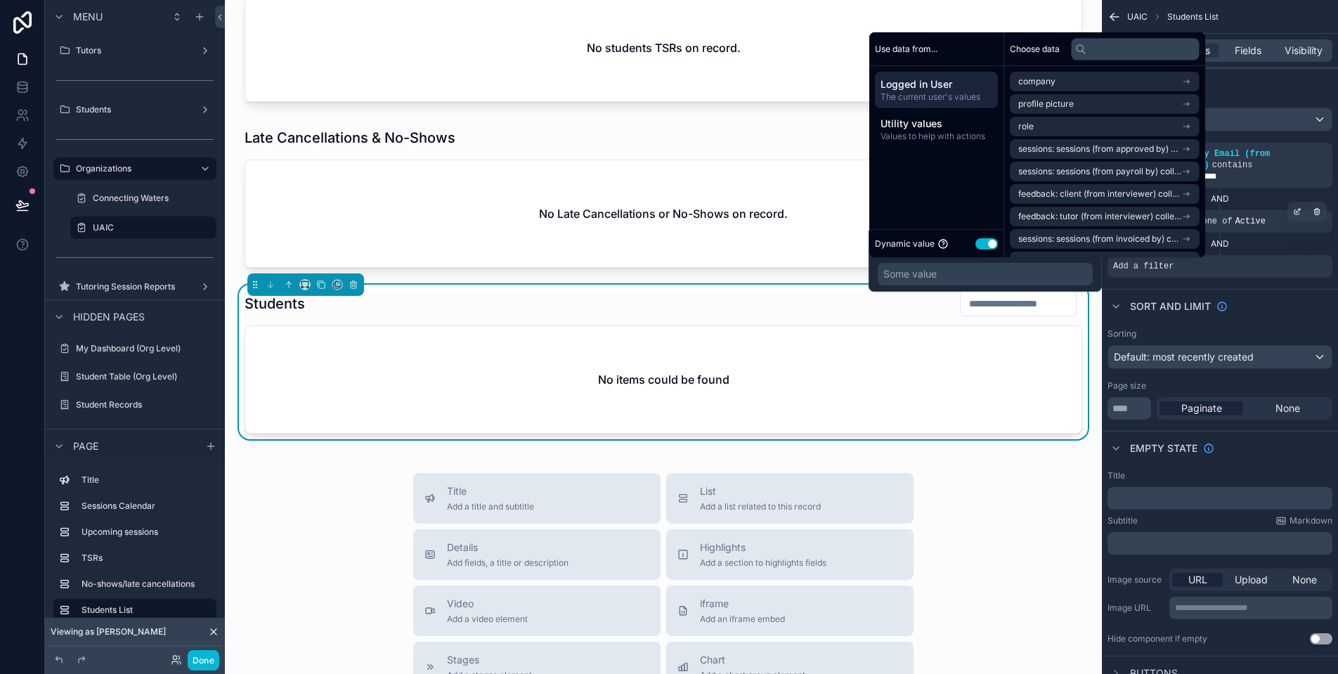
click at [989, 245] on button "Use setting" at bounding box center [986, 243] width 22 height 11
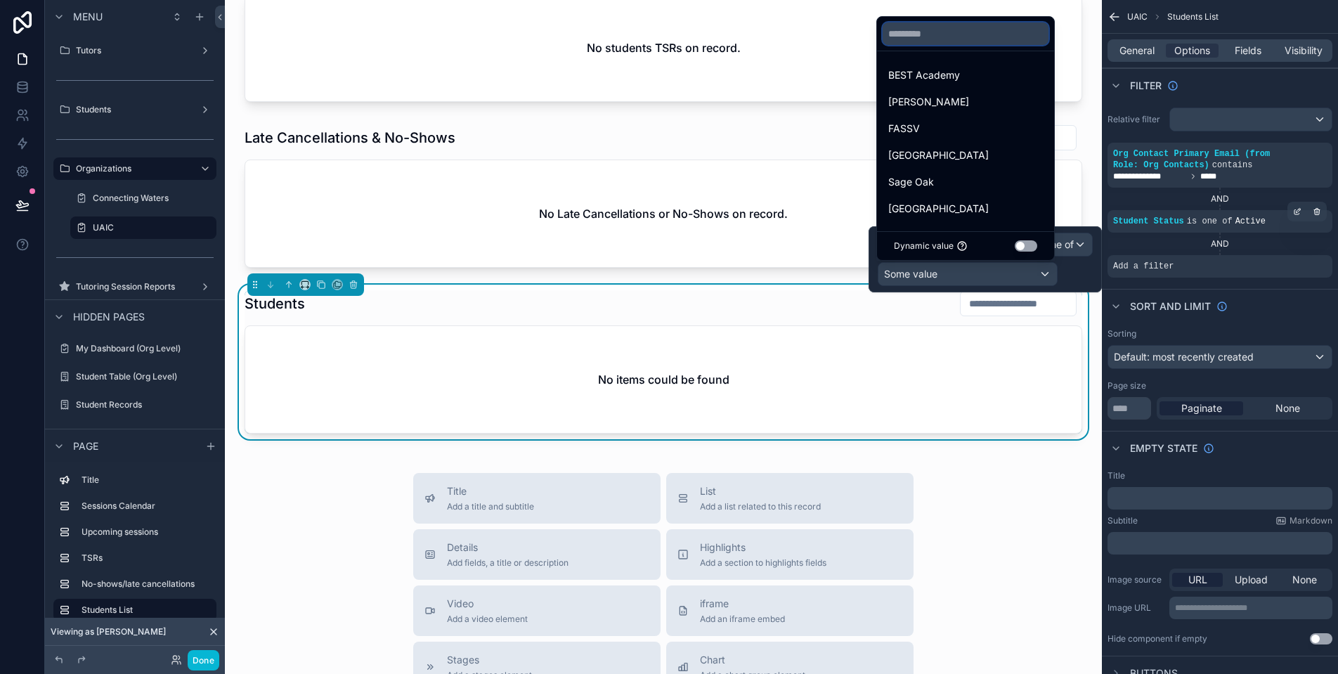
click at [965, 27] on input "text" at bounding box center [965, 33] width 166 height 22
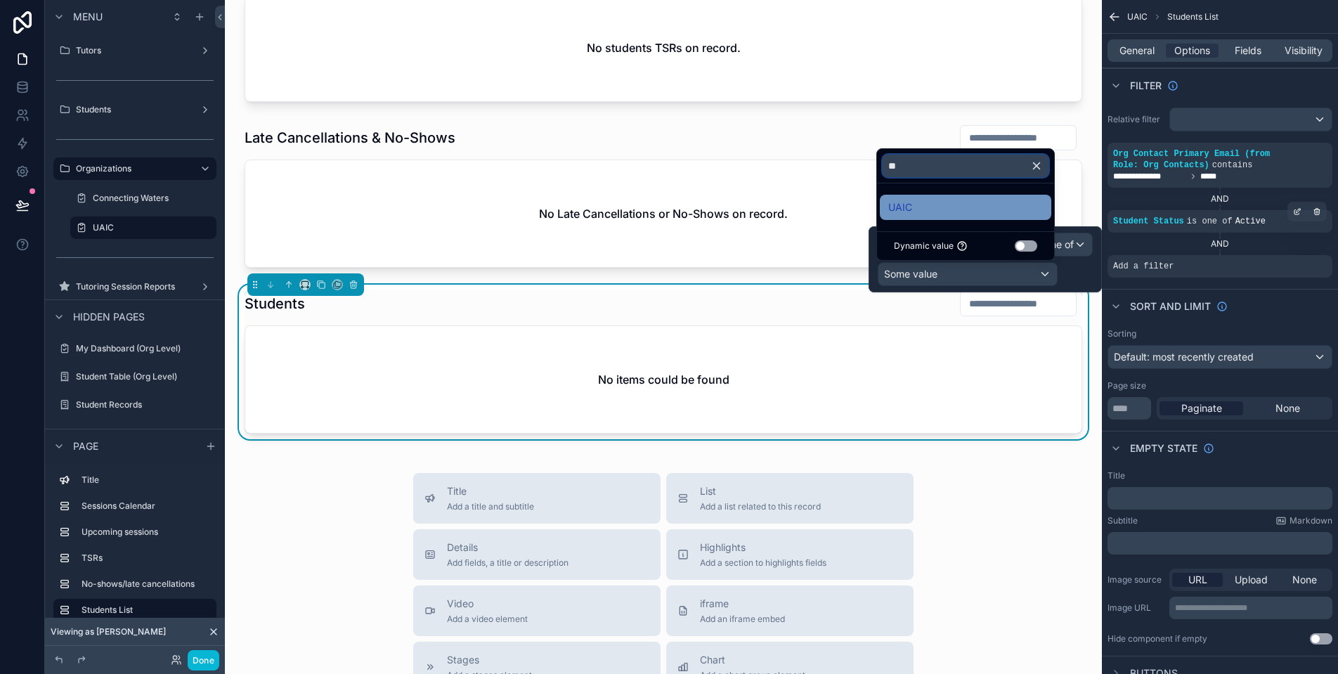
type input "**"
click at [951, 202] on div "UAIC" at bounding box center [965, 207] width 155 height 17
click at [1079, 451] on div "UAIC Sessions Calendar July 2025 Today Month Sunday Monday Tuesday Wednesday Th…" at bounding box center [663, 138] width 877 height 1894
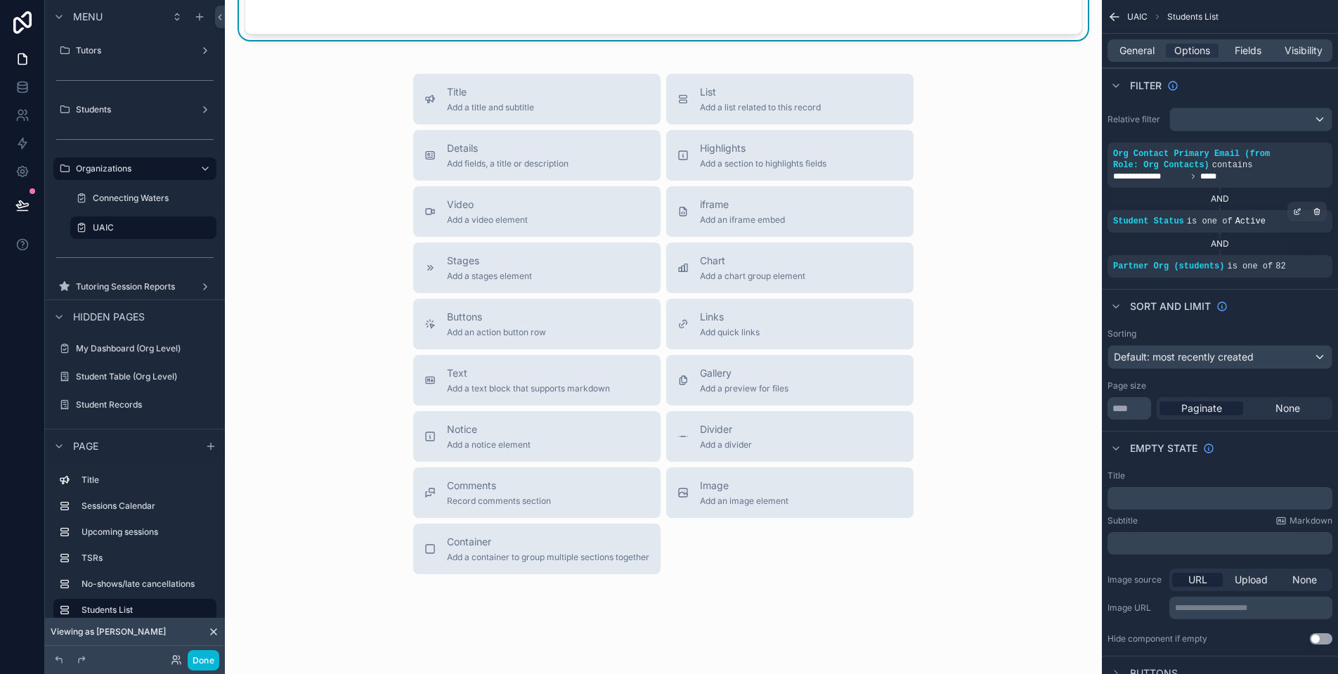
scroll to position [833, 0]
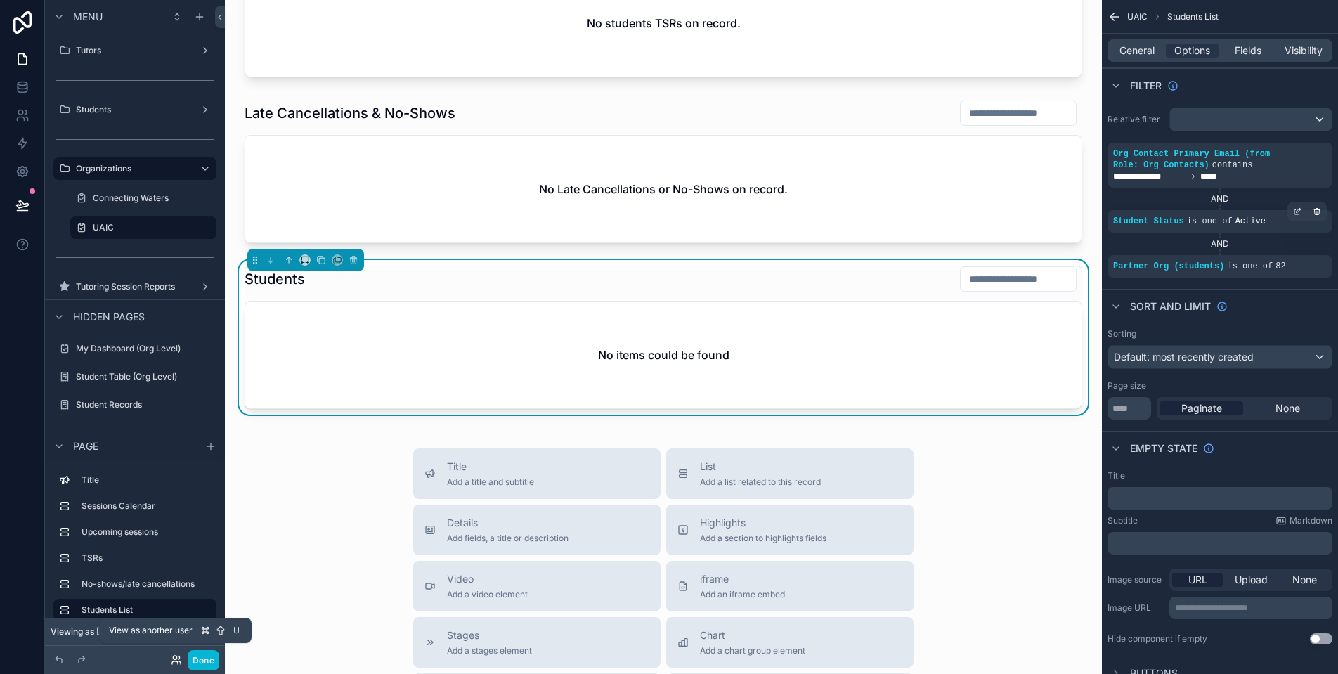
click at [178, 660] on icon at bounding box center [176, 659] width 11 height 11
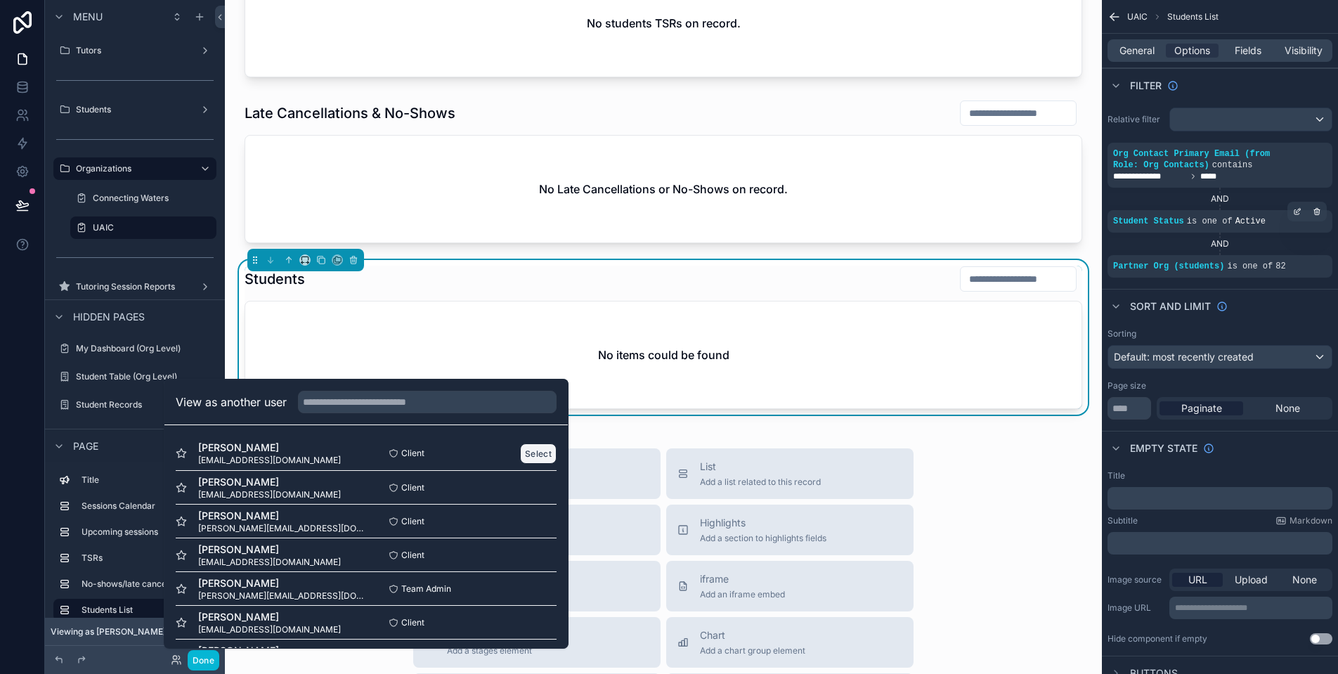
click at [534, 450] on button "Select" at bounding box center [538, 453] width 37 height 20
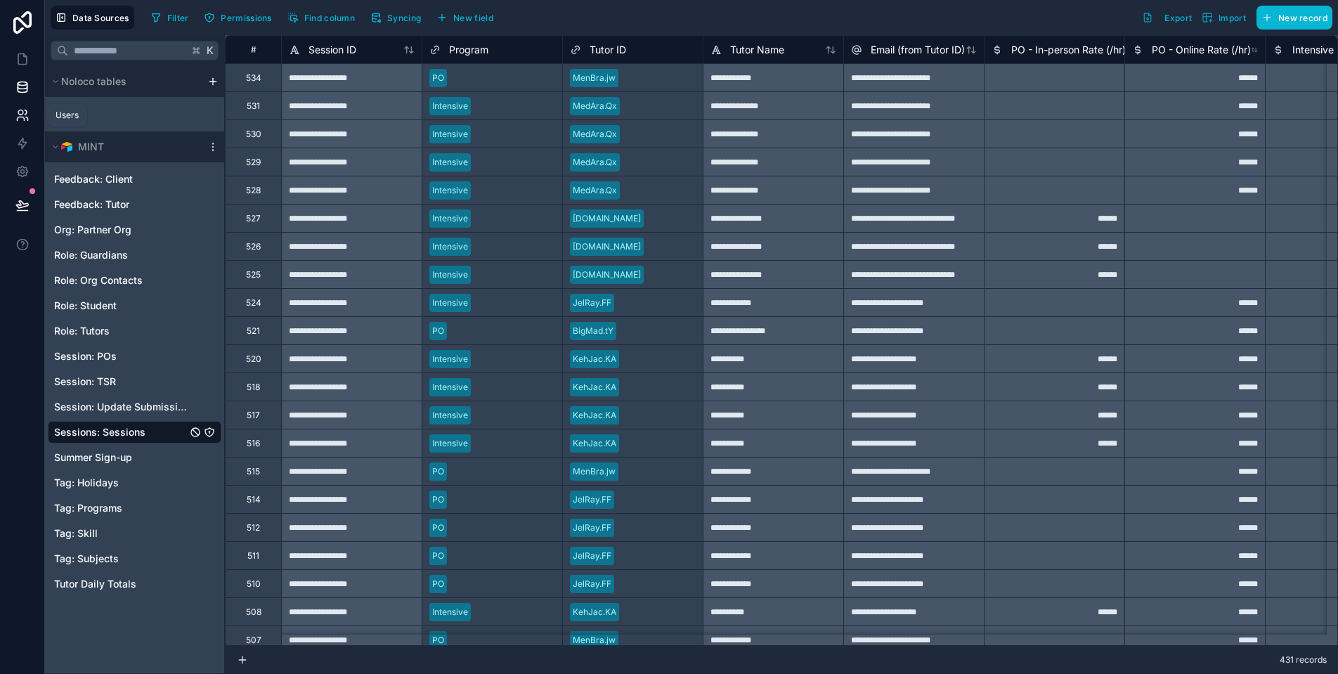
click at [22, 108] on icon at bounding box center [22, 115] width 14 height 14
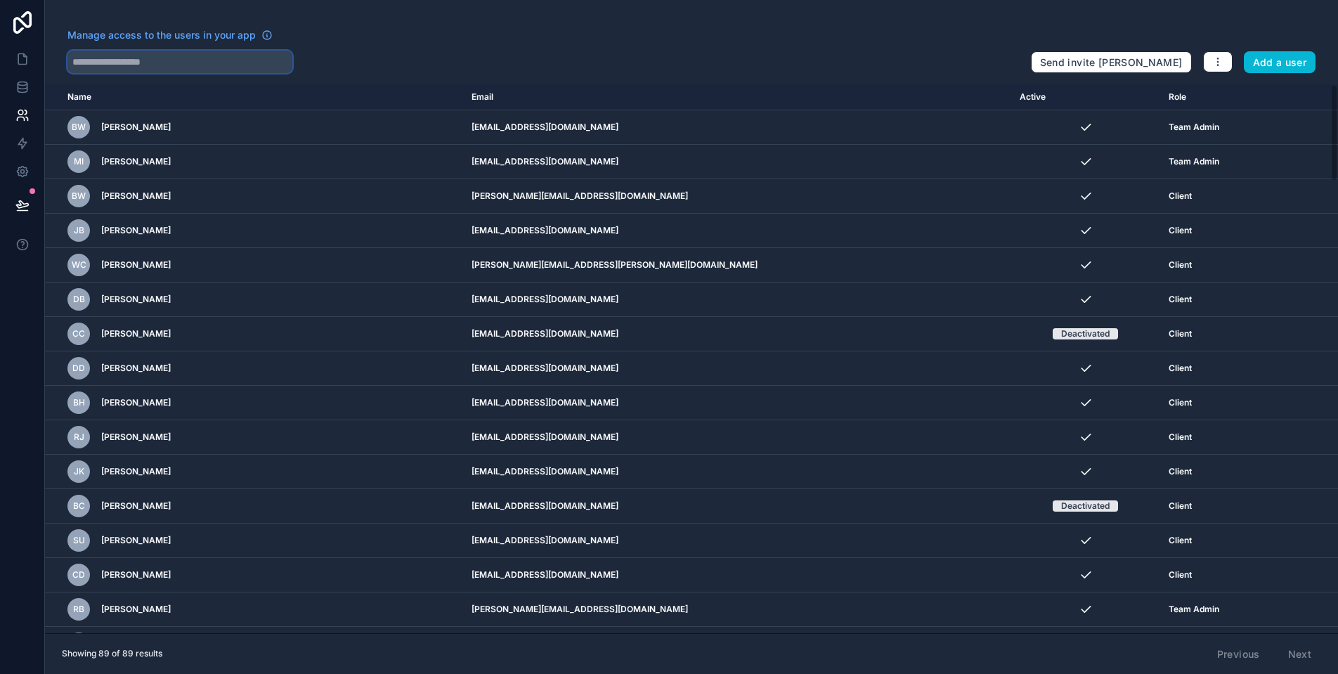
click at [177, 62] on input "text" at bounding box center [179, 62] width 225 height 22
paste input "**********"
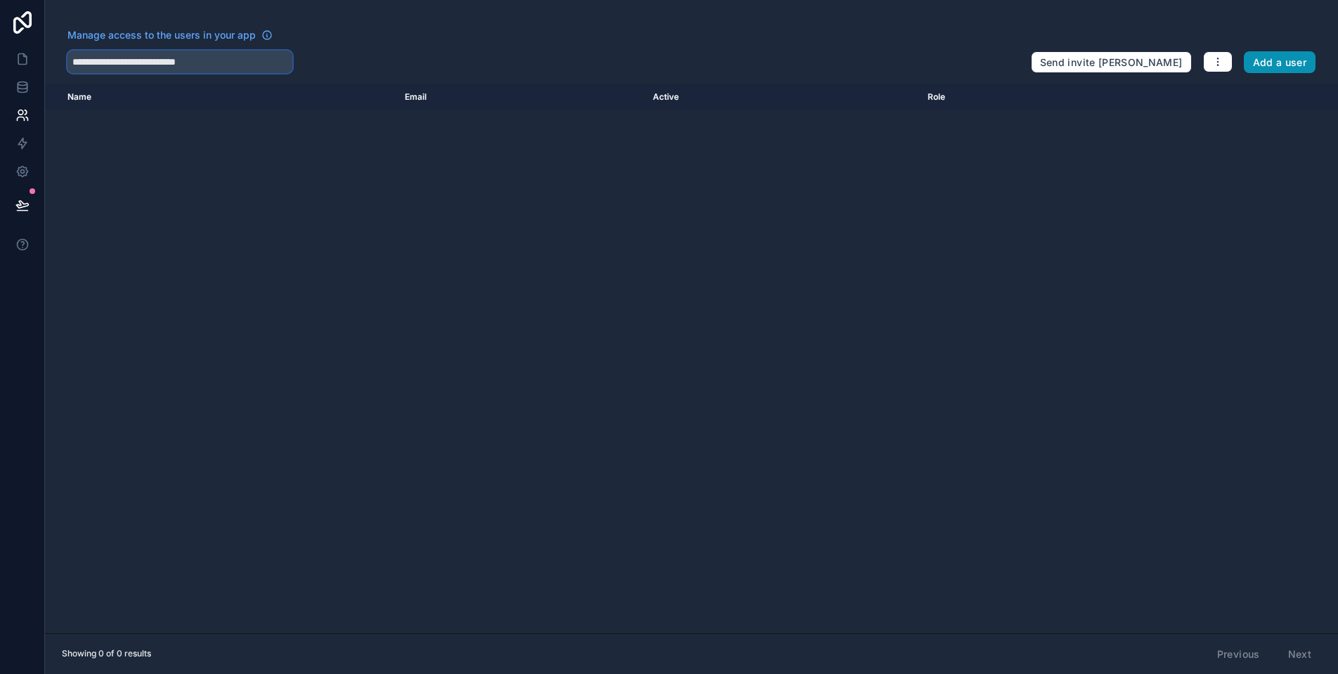
type input "**********"
click at [1277, 63] on button "Add a user" at bounding box center [1280, 62] width 72 height 22
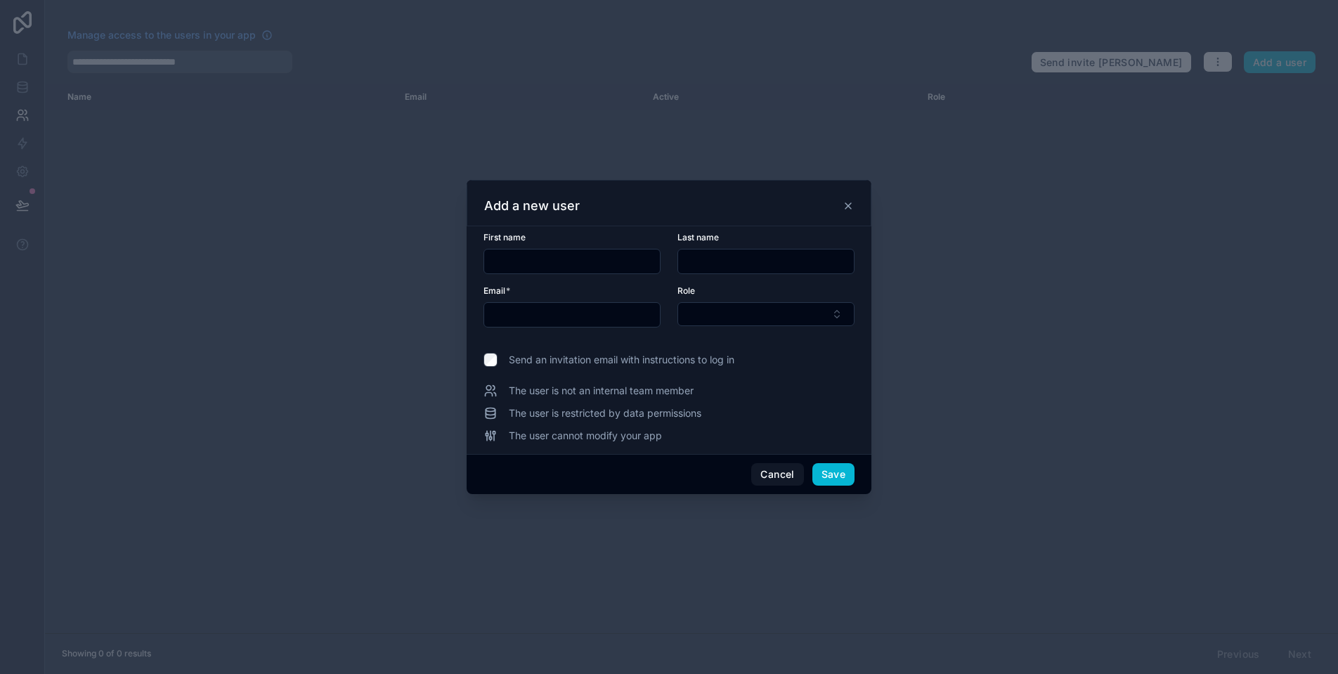
paste input "**********"
type input "**********"
click at [786, 315] on button "Select Button" at bounding box center [765, 314] width 177 height 24
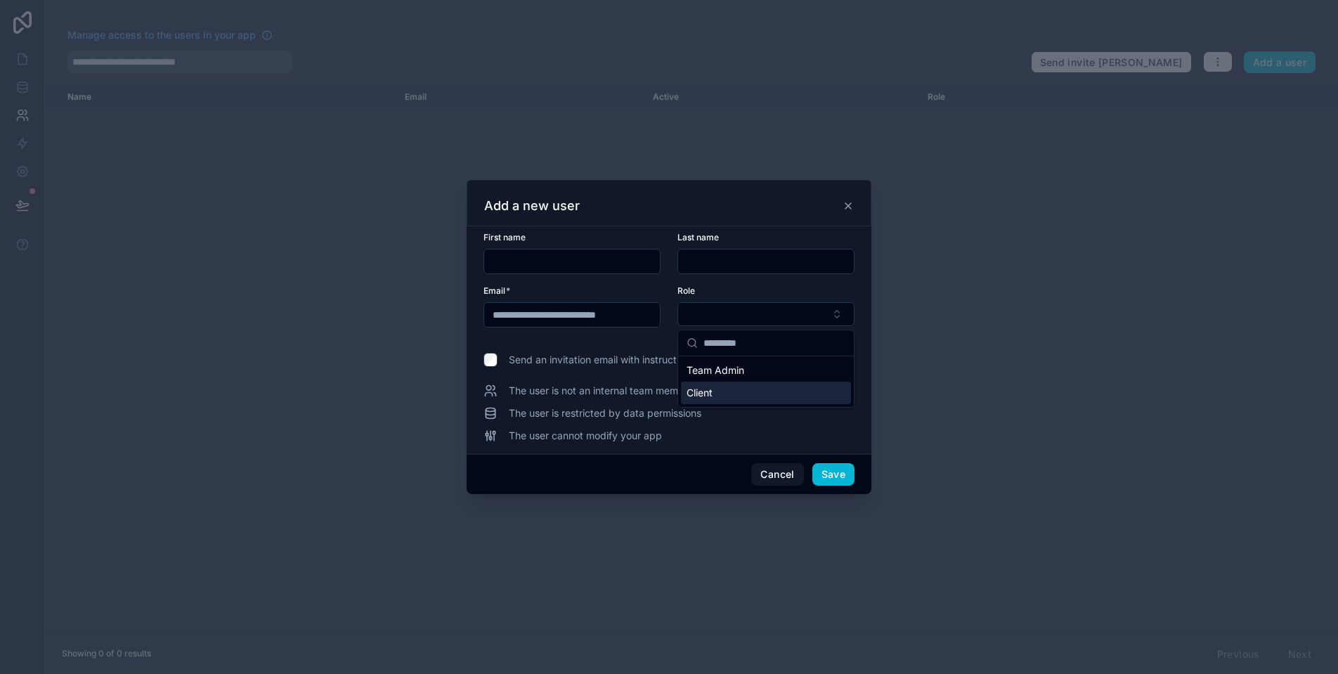
click at [760, 391] on div "Client" at bounding box center [766, 393] width 170 height 22
paste input "********"
type input "********"
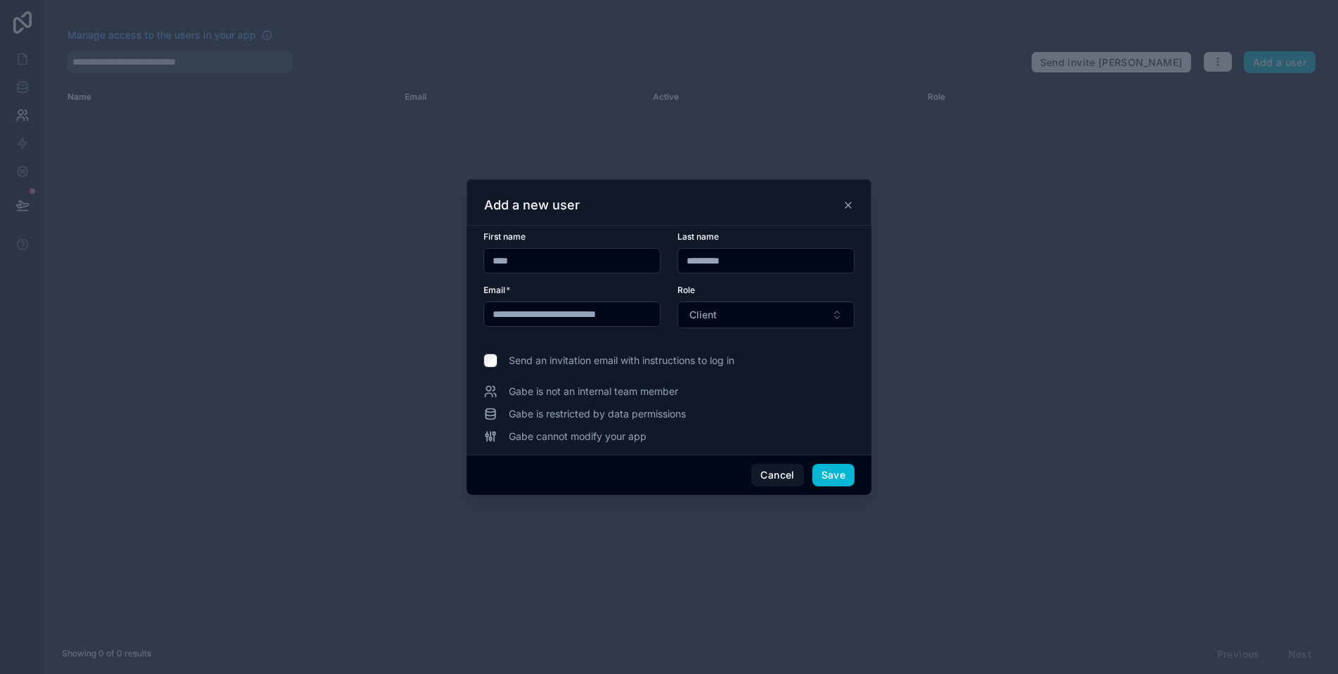
type input "****"
click at [810, 267] on input "********" at bounding box center [766, 261] width 176 height 20
type input "********"
click at [837, 478] on button "Save" at bounding box center [833, 475] width 42 height 22
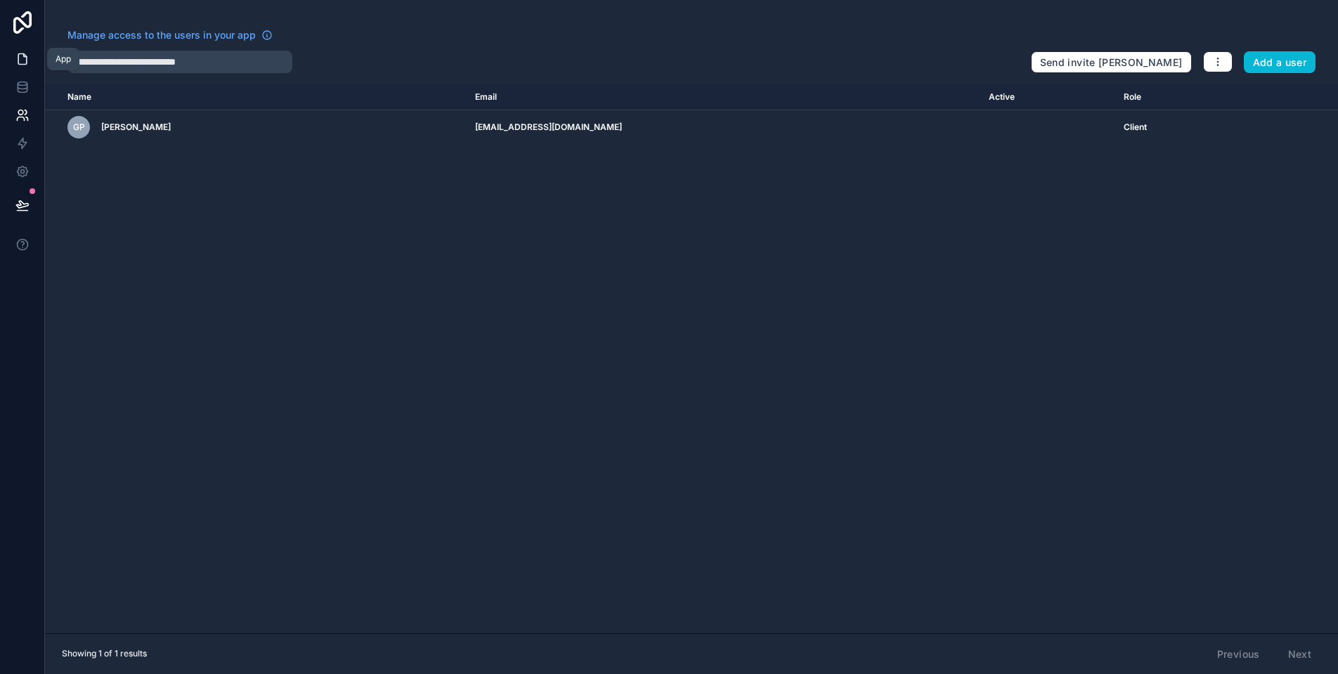
click at [27, 67] on link at bounding box center [22, 59] width 44 height 28
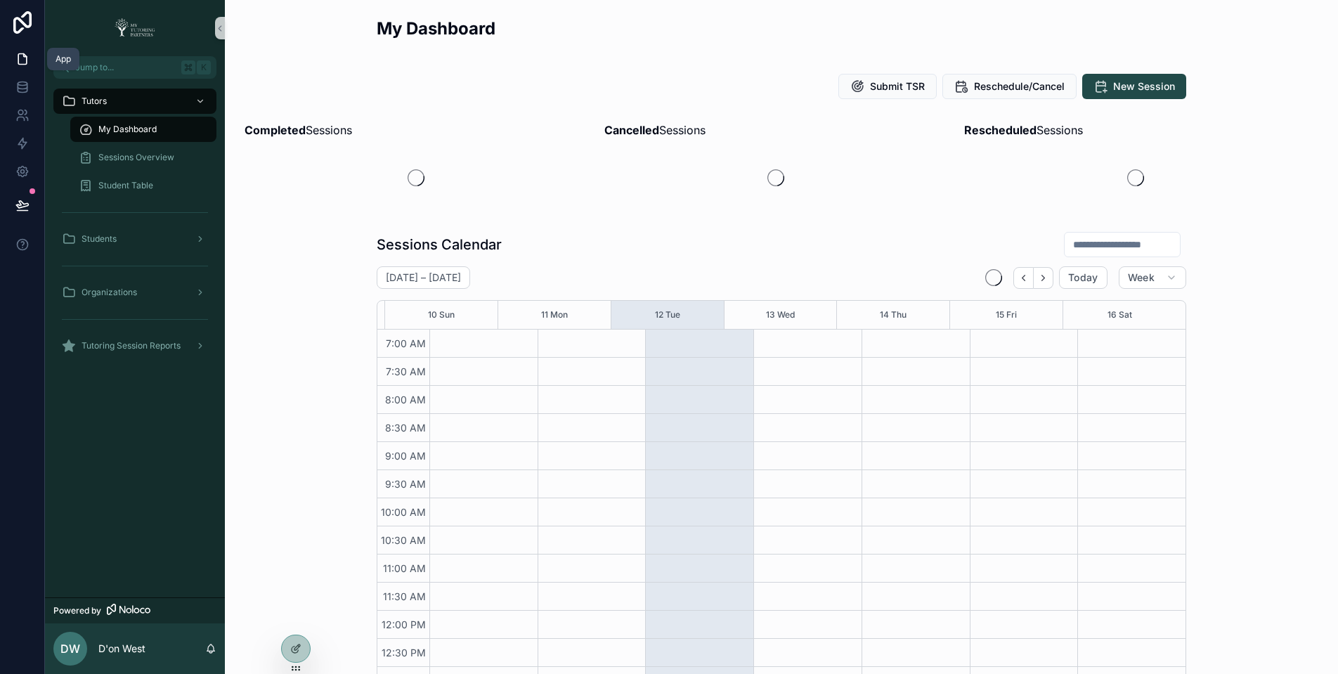
scroll to position [325, 0]
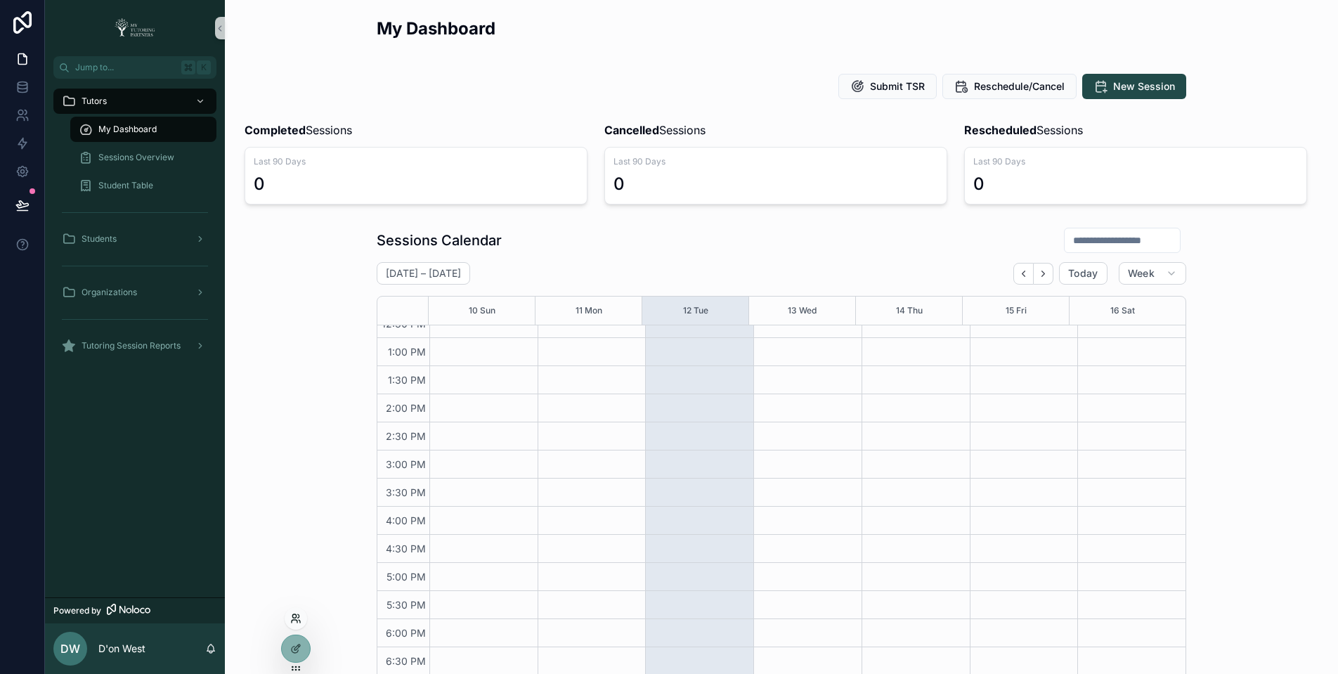
click at [294, 618] on icon at bounding box center [294, 616] width 4 height 4
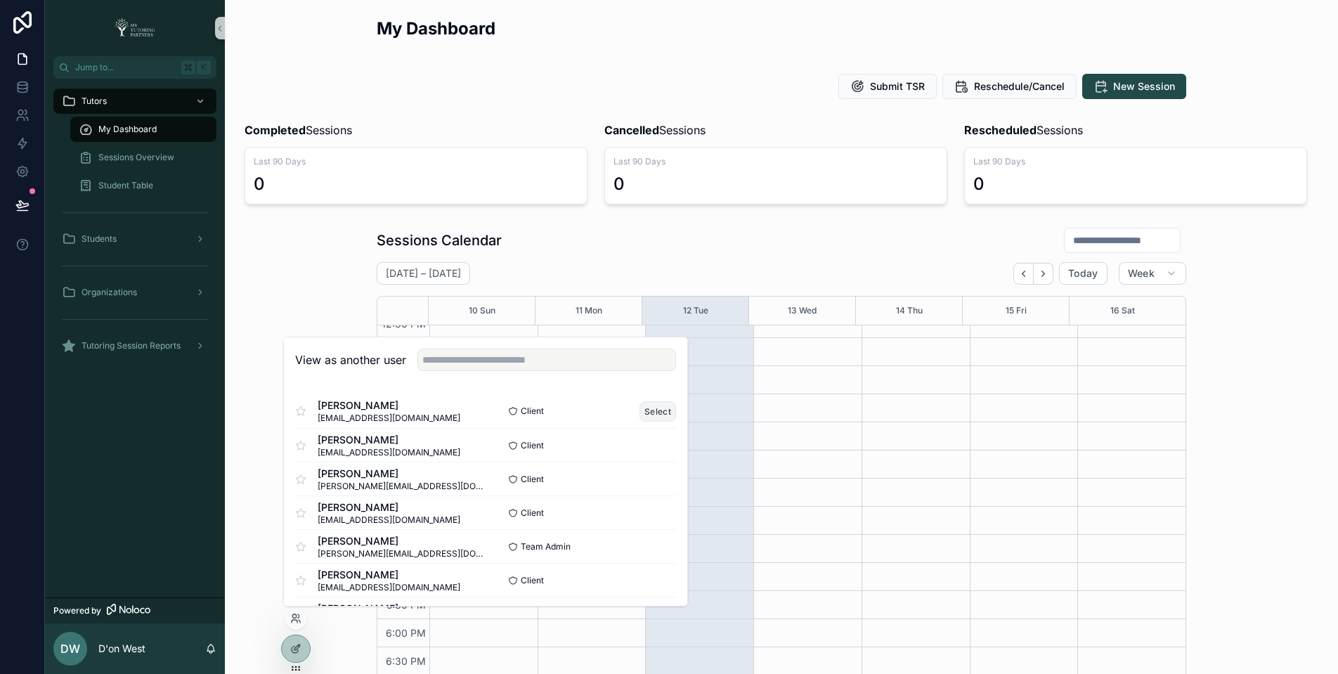
click at [649, 408] on button "Select" at bounding box center [657, 411] width 37 height 20
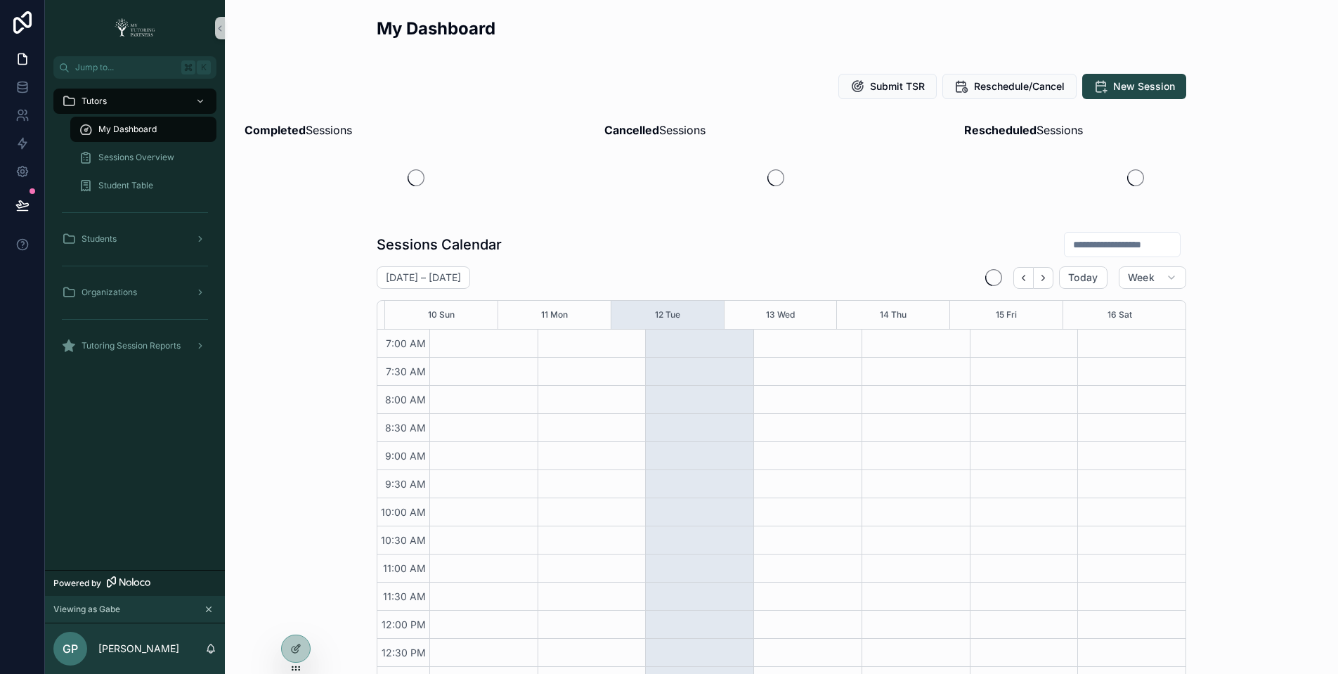
scroll to position [325, 0]
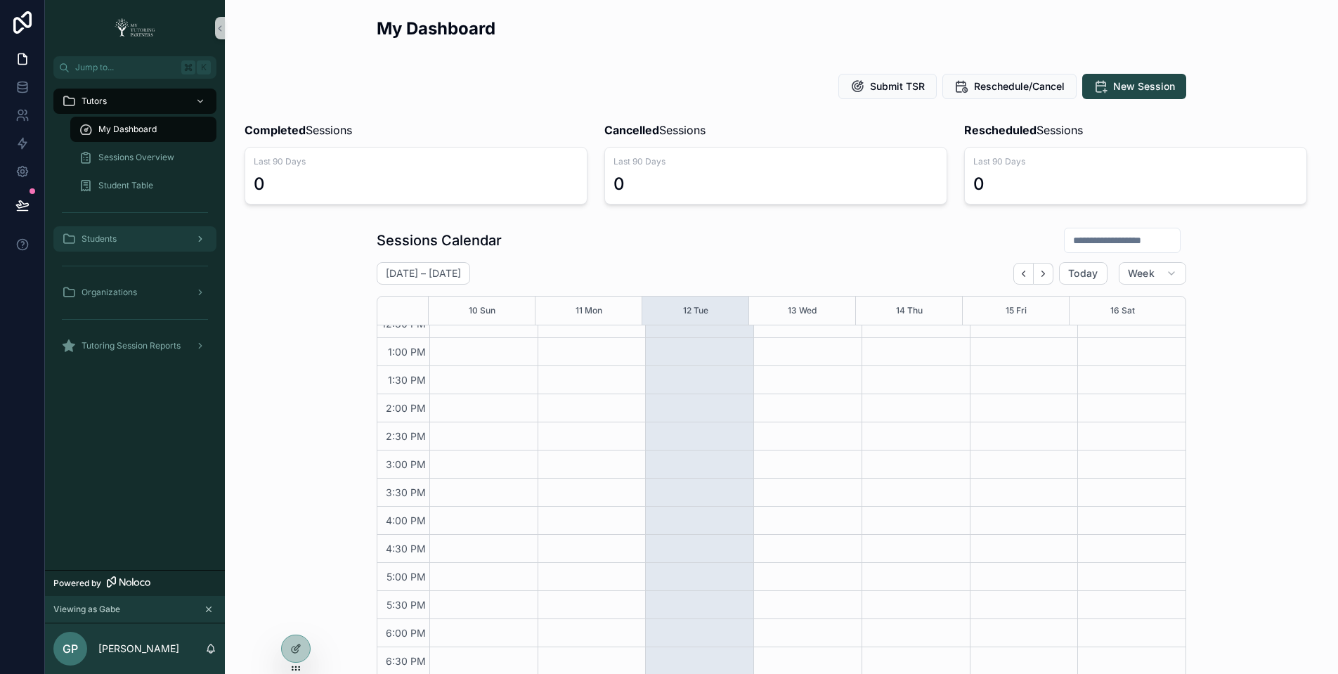
click at [150, 230] on div "Students" at bounding box center [135, 239] width 146 height 22
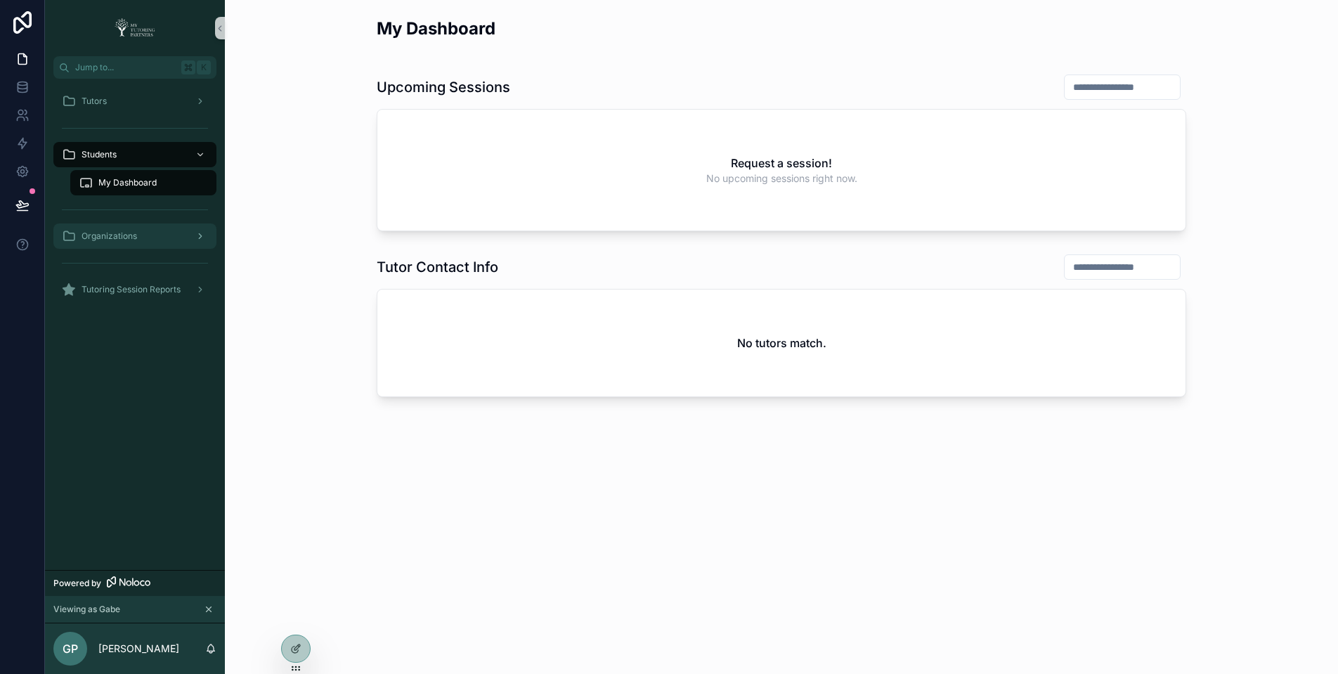
click at [139, 237] on div "Organizations" at bounding box center [135, 236] width 146 height 22
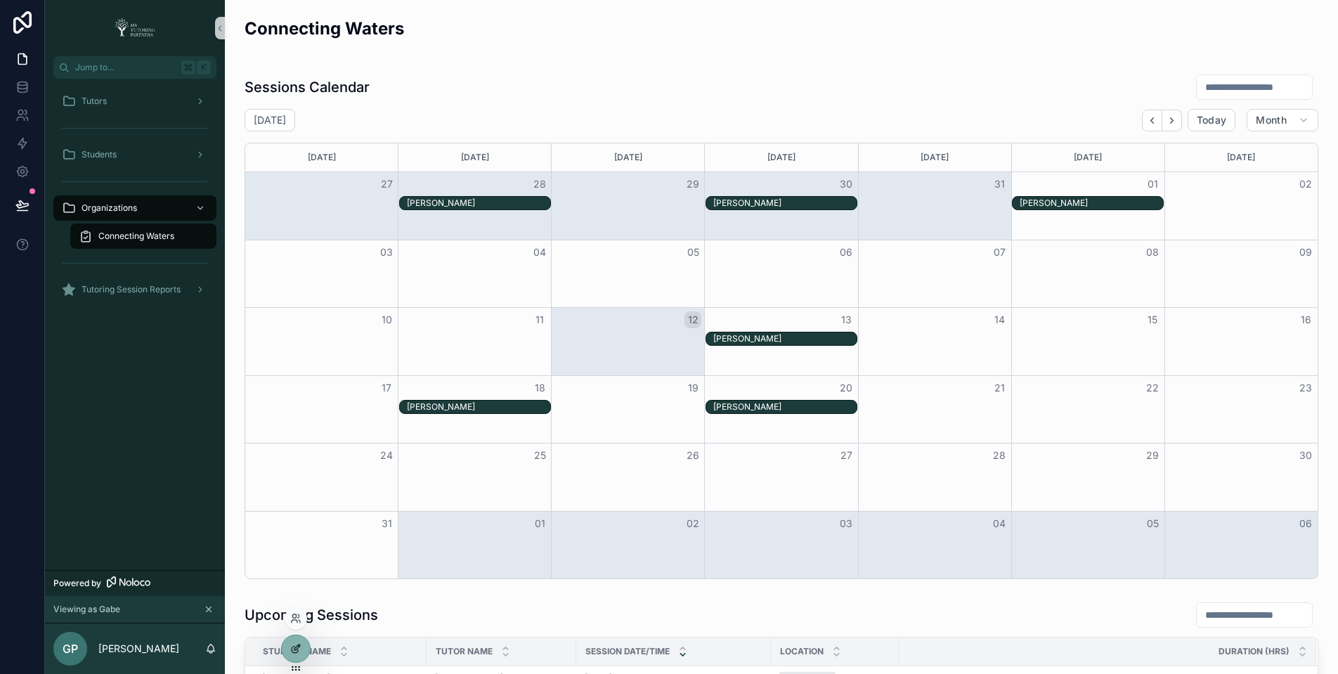
click at [294, 653] on icon at bounding box center [295, 649] width 6 height 6
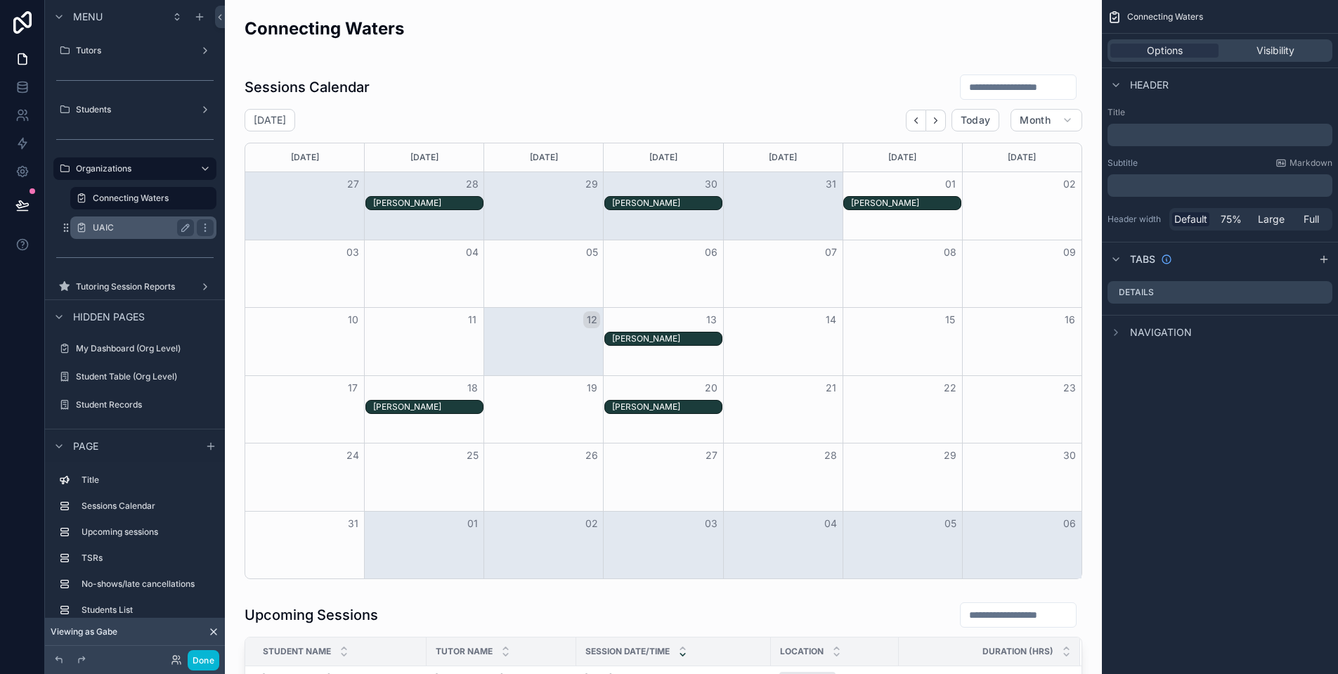
click at [132, 227] on label "UAIC" at bounding box center [141, 227] width 96 height 11
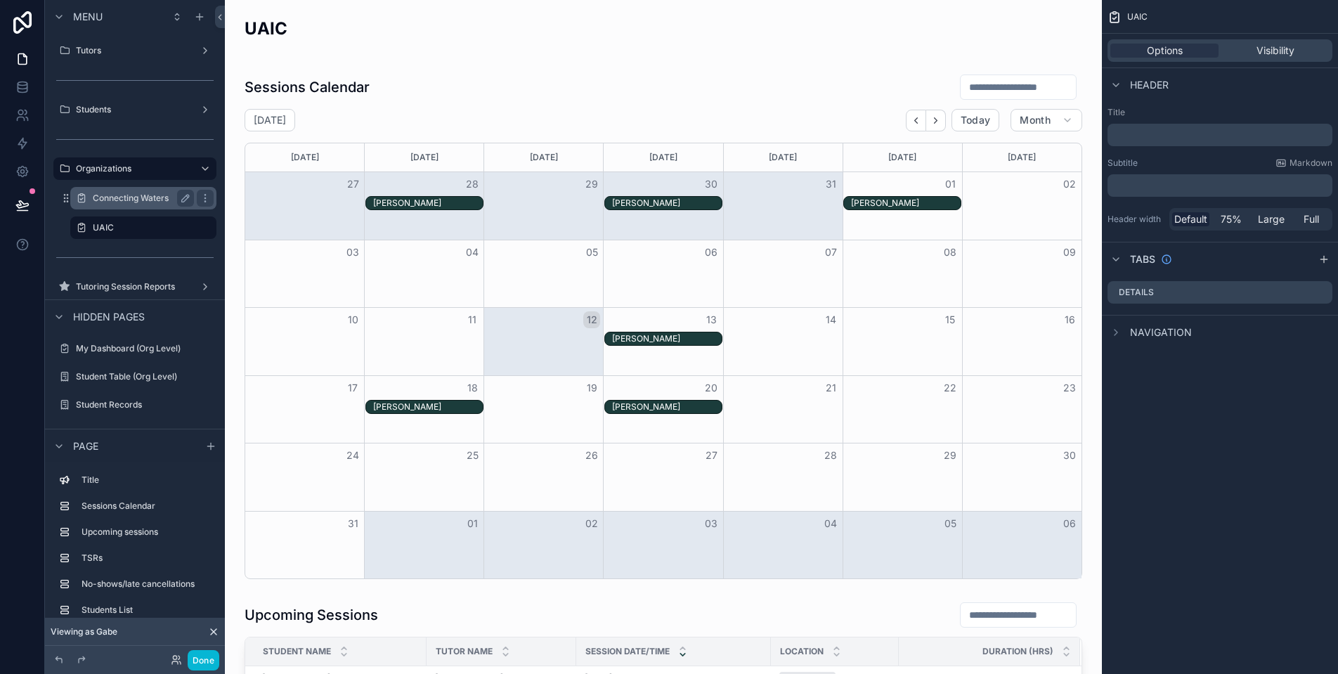
click at [138, 202] on label "Connecting Waters" at bounding box center [141, 198] width 96 height 11
click at [160, 200] on label "Connecting Waters" at bounding box center [141, 198] width 96 height 11
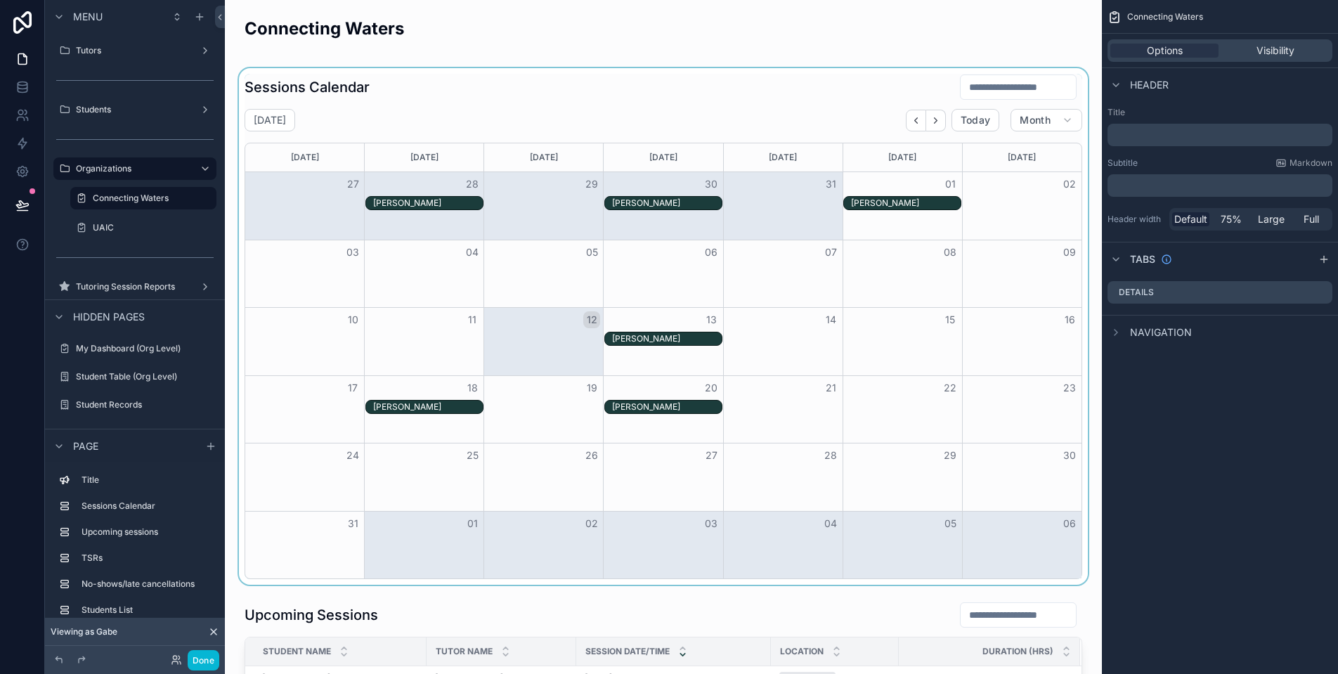
click at [568, 138] on div "scrollable content" at bounding box center [663, 326] width 854 height 516
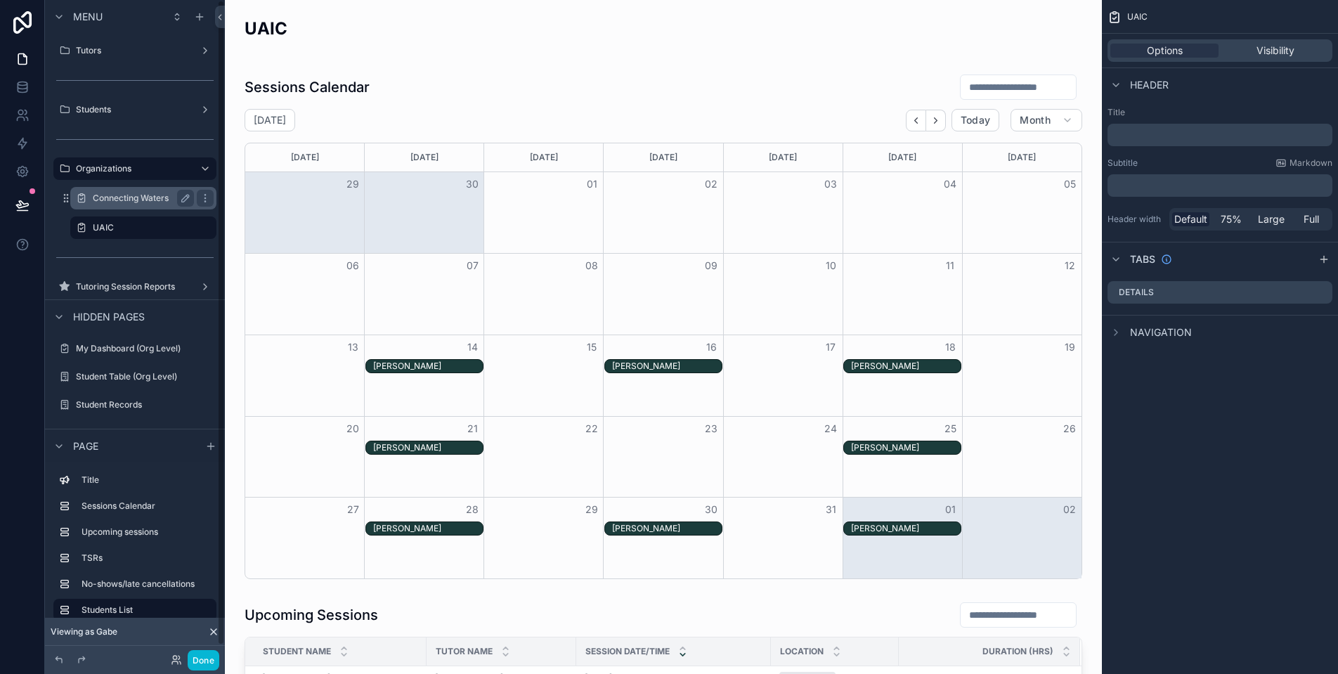
click at [150, 202] on label "Connecting Waters" at bounding box center [141, 198] width 96 height 11
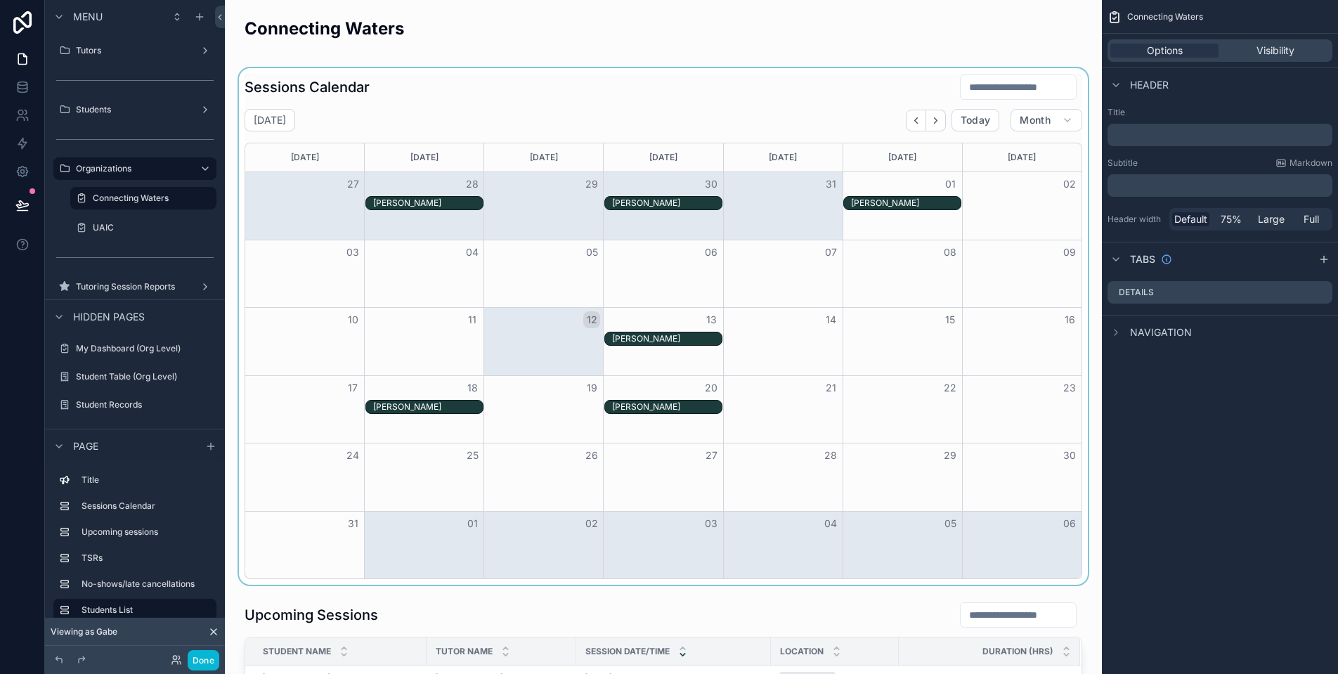
click at [994, 235] on div "scrollable content" at bounding box center [663, 326] width 854 height 516
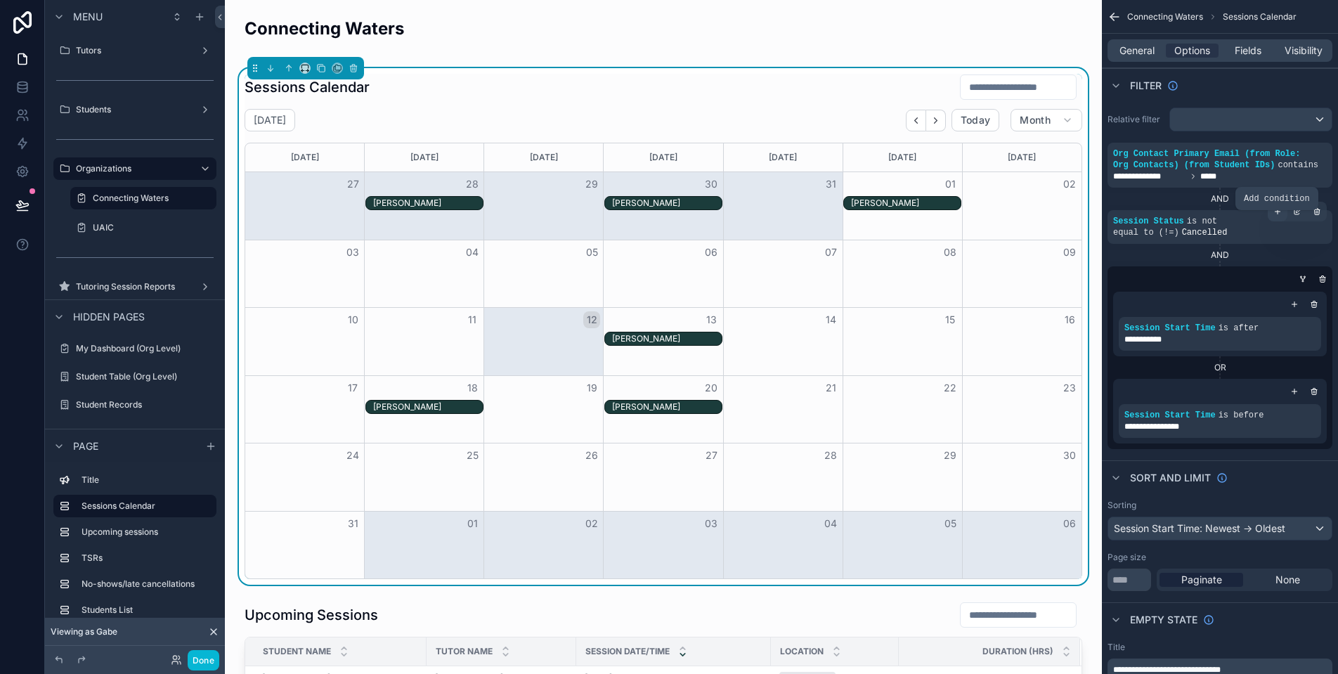
click at [1282, 221] on div "scrollable content" at bounding box center [1278, 212] width 20 height 20
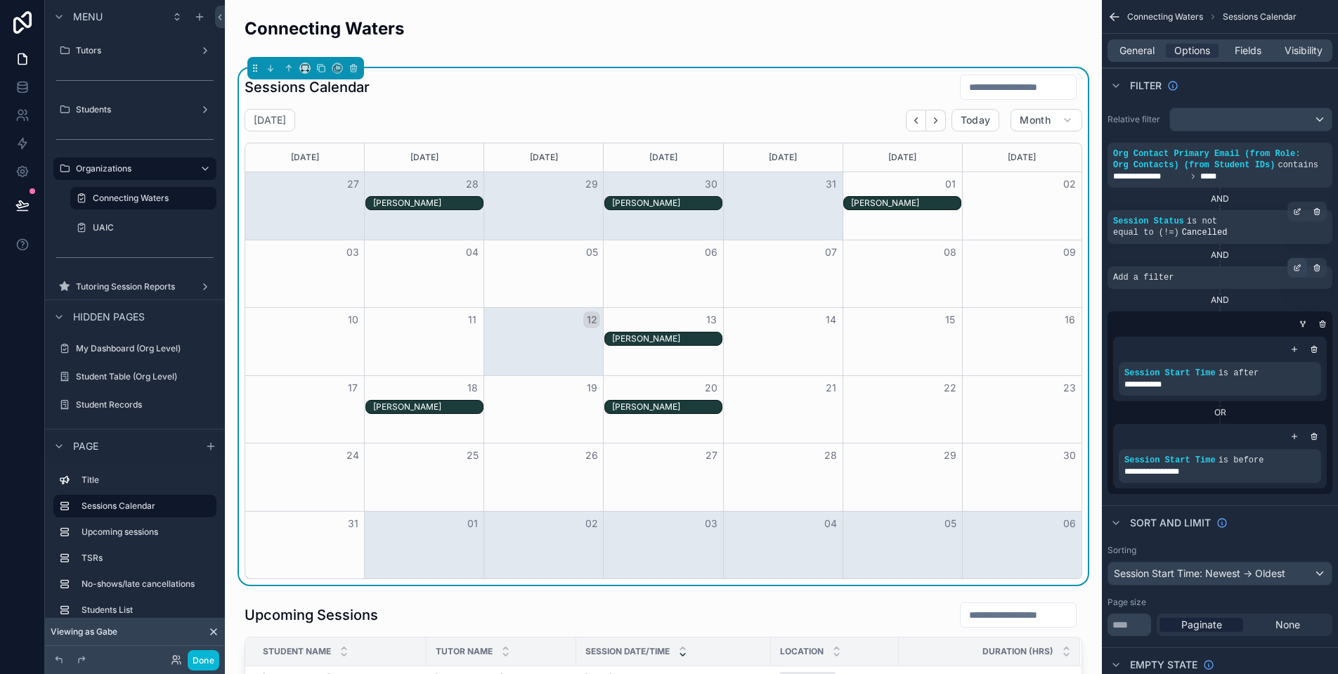
click at [1295, 272] on icon "scrollable content" at bounding box center [1297, 267] width 8 height 8
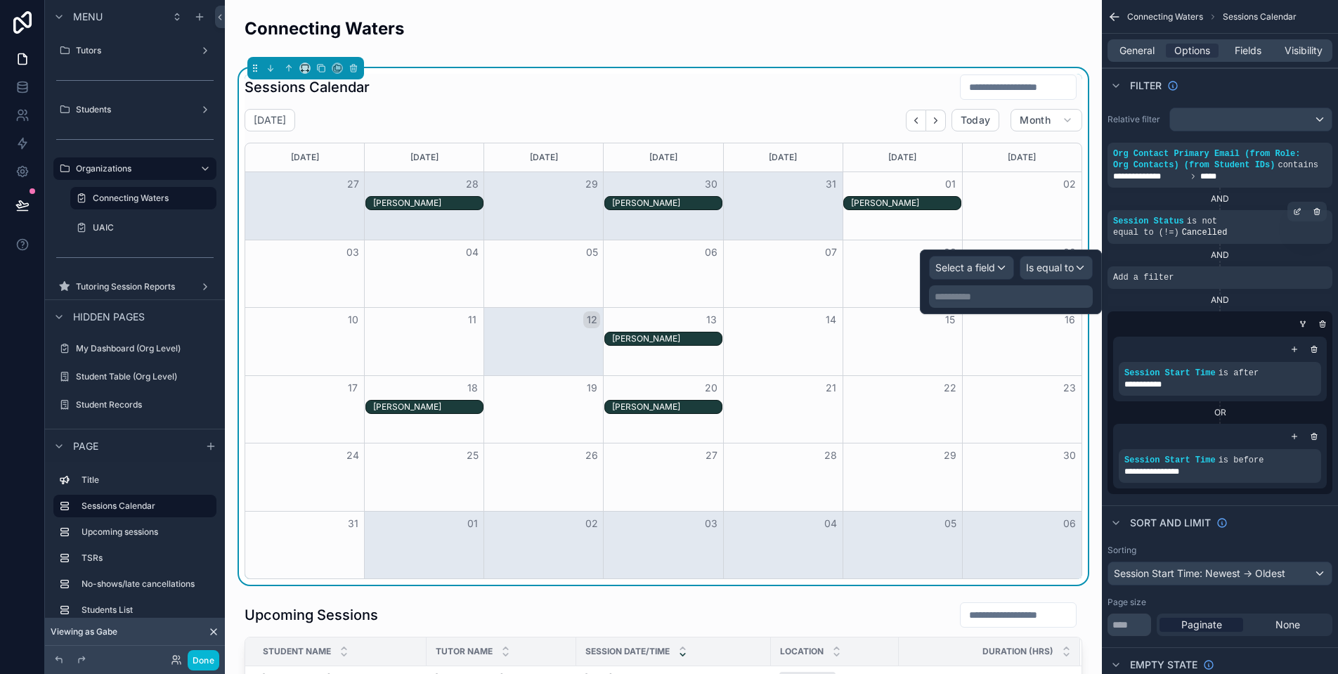
click at [986, 263] on span "Select a field" at bounding box center [965, 267] width 60 height 12
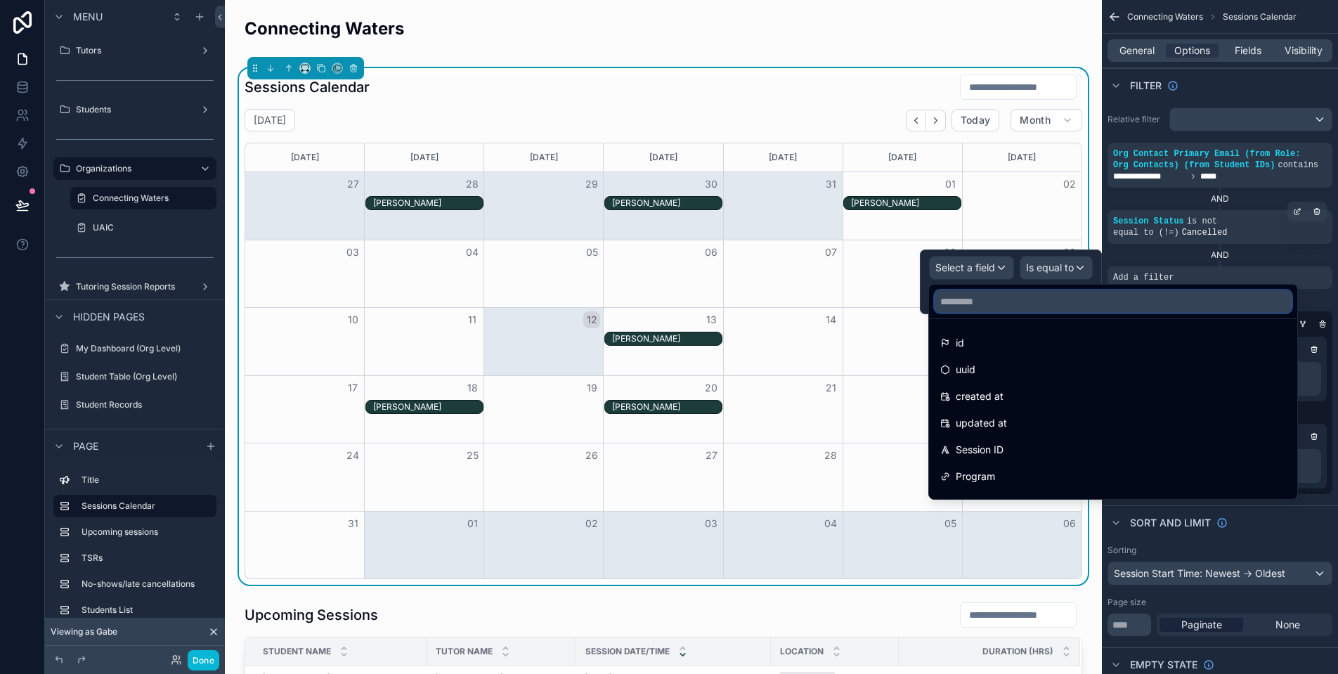
click at [995, 299] on input "text" at bounding box center [1112, 301] width 357 height 22
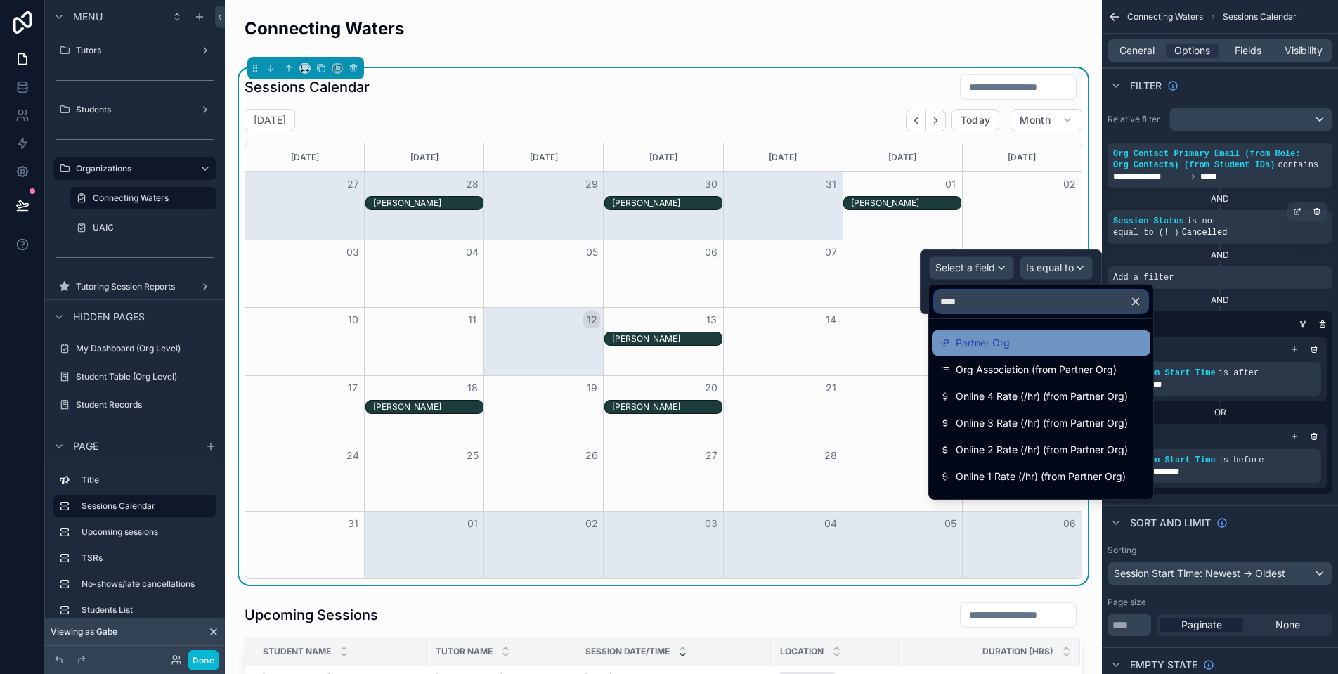
type input "****"
click at [1015, 344] on div "Partner Org" at bounding box center [1041, 342] width 202 height 17
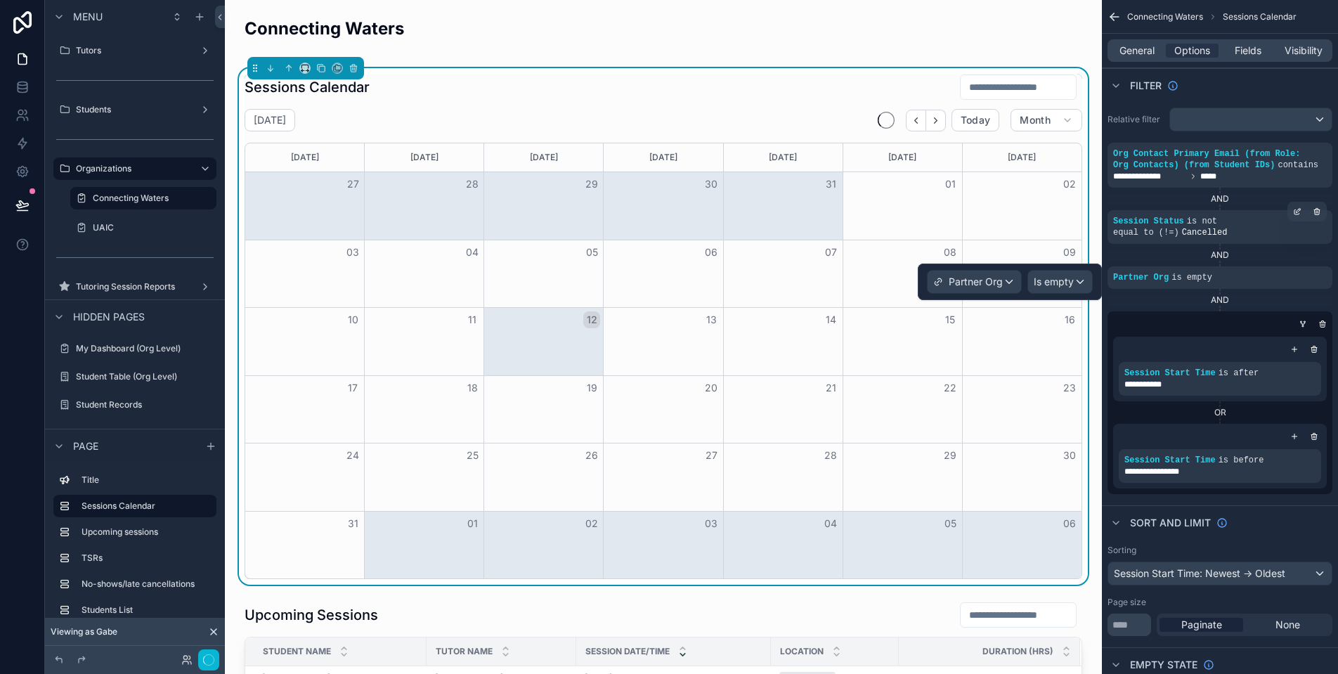
click at [1068, 281] on span "Is empty" at bounding box center [1054, 282] width 40 height 14
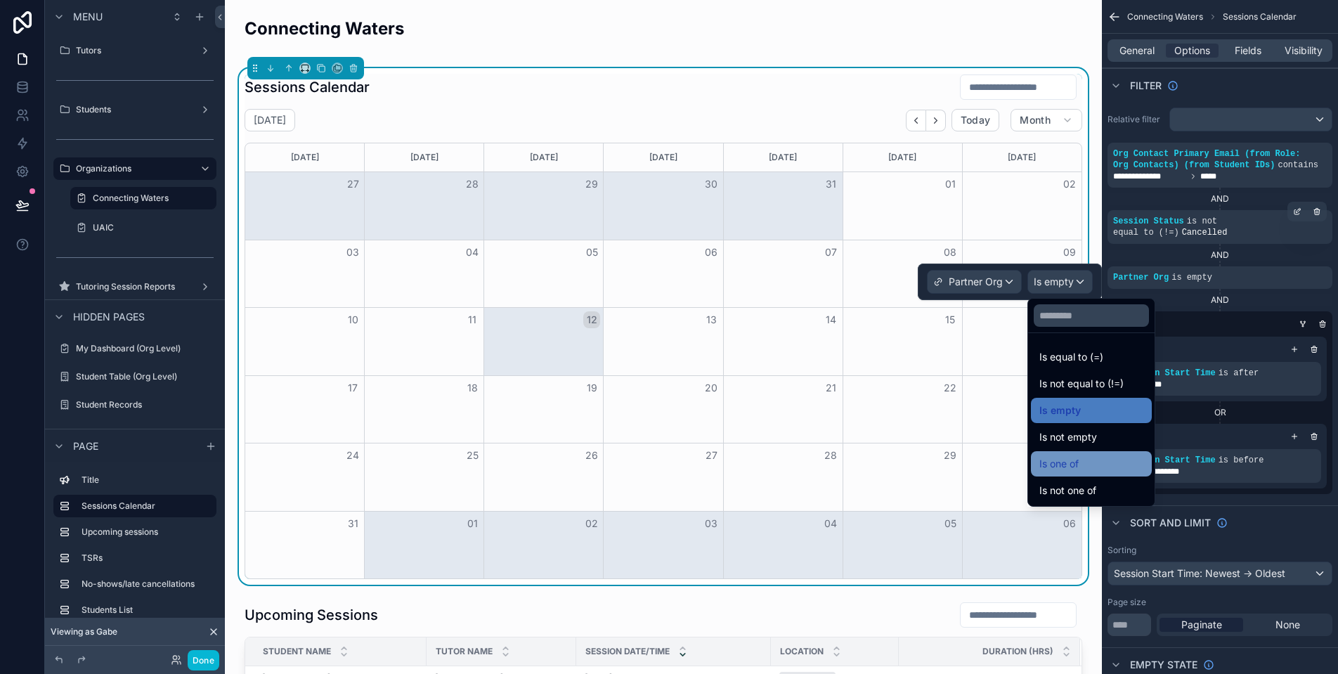
click at [1098, 463] on div "Is one of" at bounding box center [1091, 463] width 104 height 17
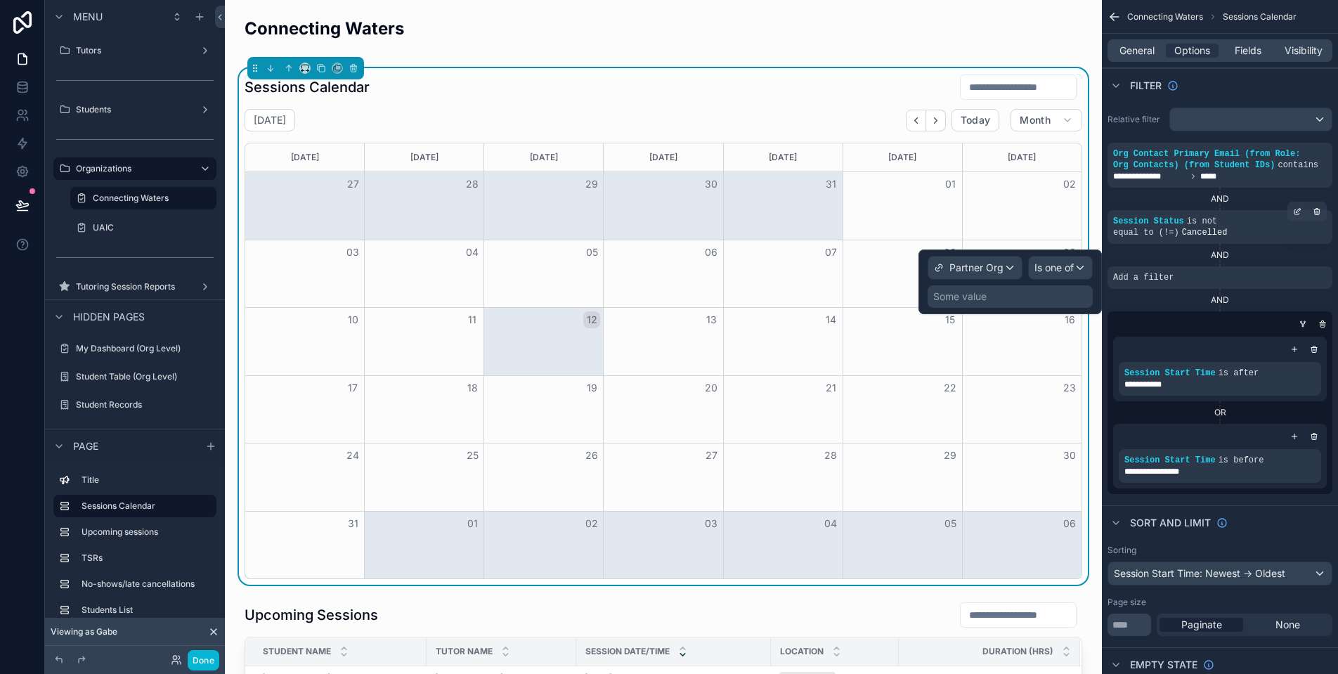
click at [1020, 299] on div "Some value" at bounding box center [1009, 296] width 165 height 22
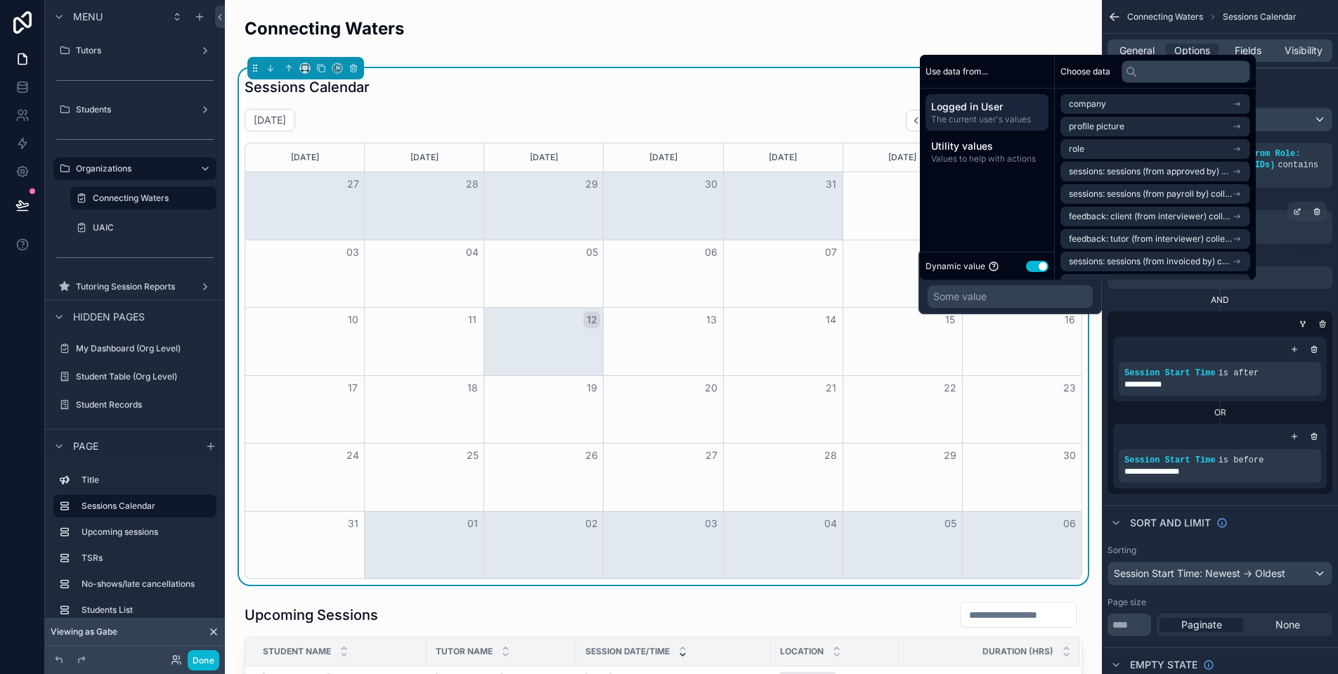
click at [1042, 266] on button "Use setting" at bounding box center [1037, 266] width 22 height 11
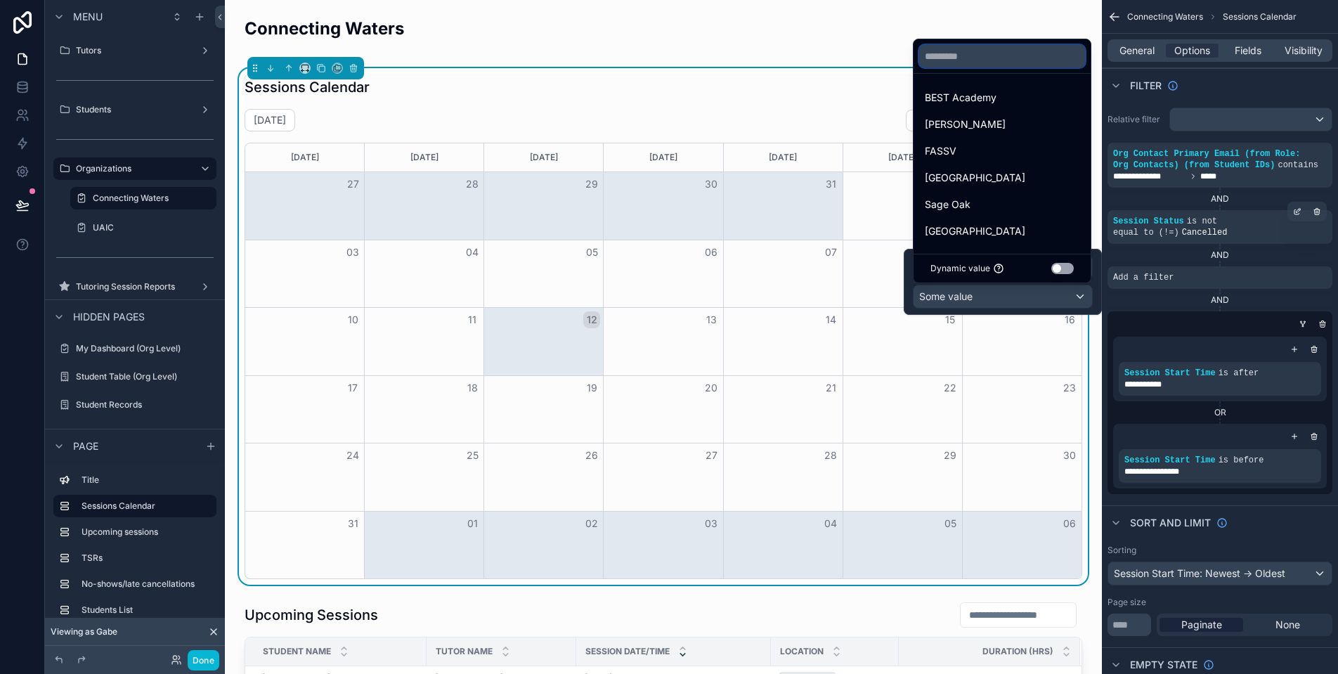
click at [991, 63] on input "text" at bounding box center [1002, 56] width 166 height 22
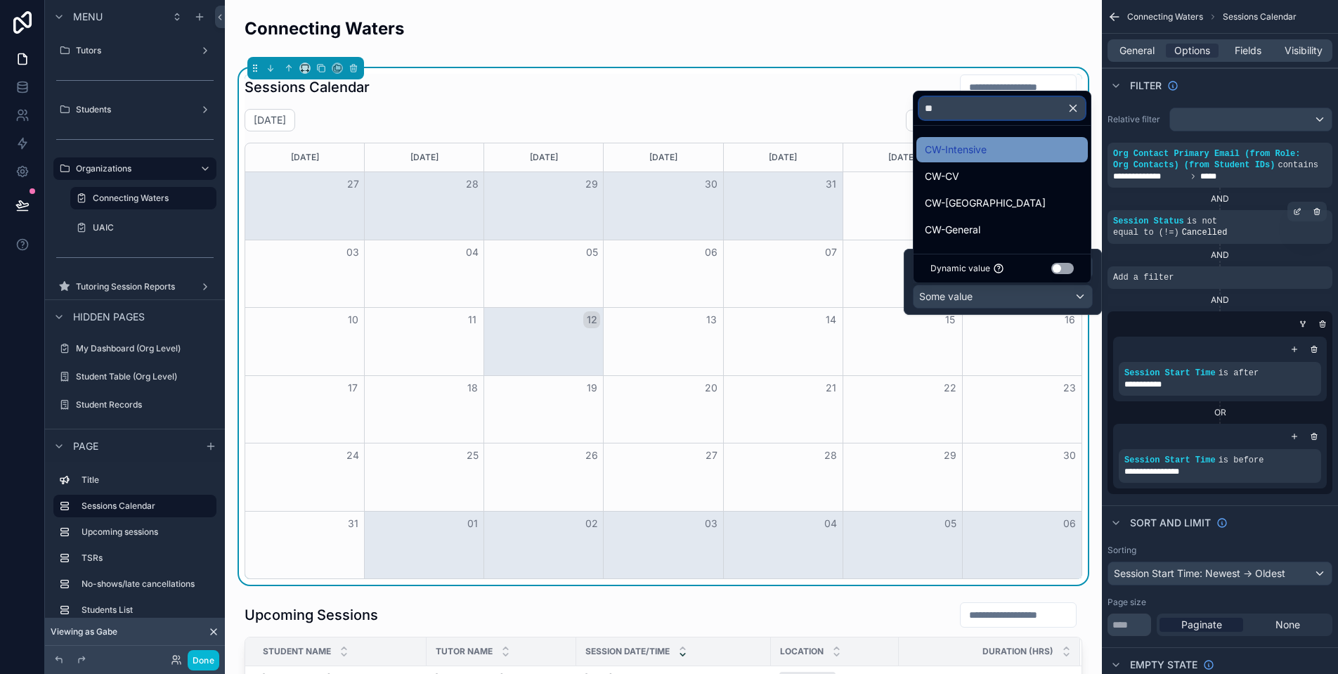
type input "**"
click at [994, 148] on div "CW-Intensive" at bounding box center [1002, 149] width 155 height 17
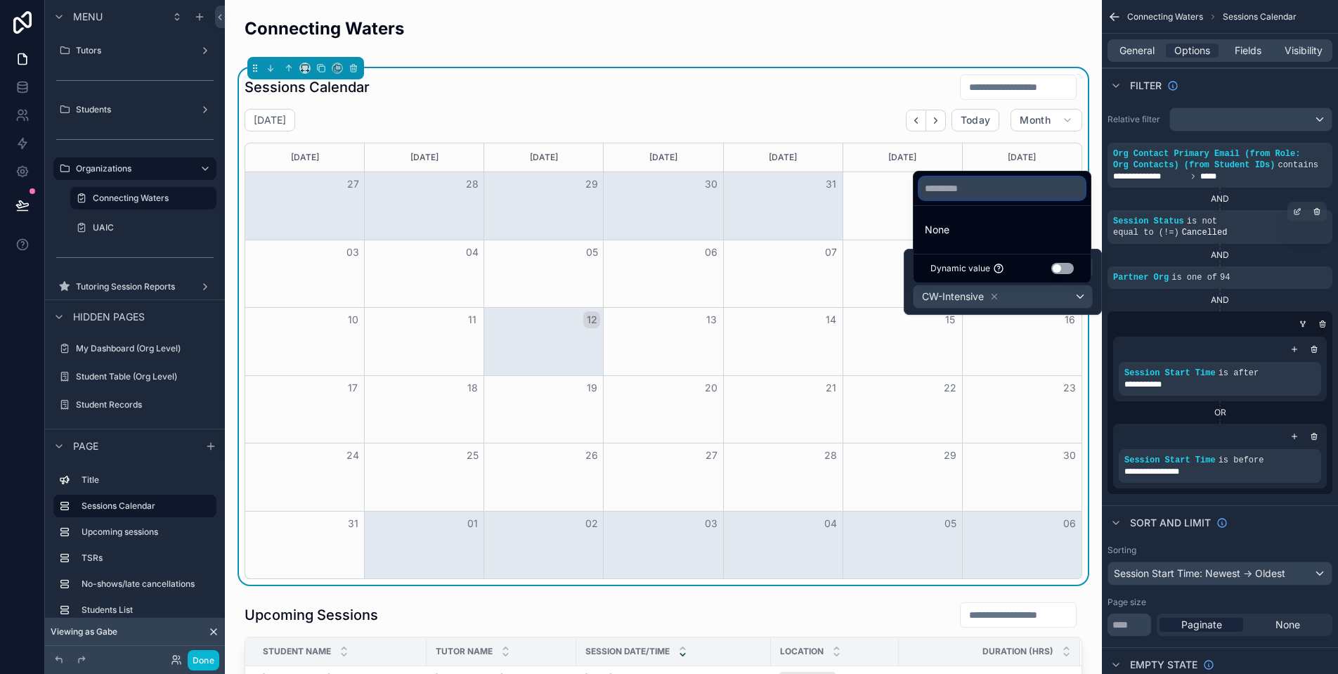
click at [998, 188] on input "text" at bounding box center [1002, 188] width 166 height 22
type input "*"
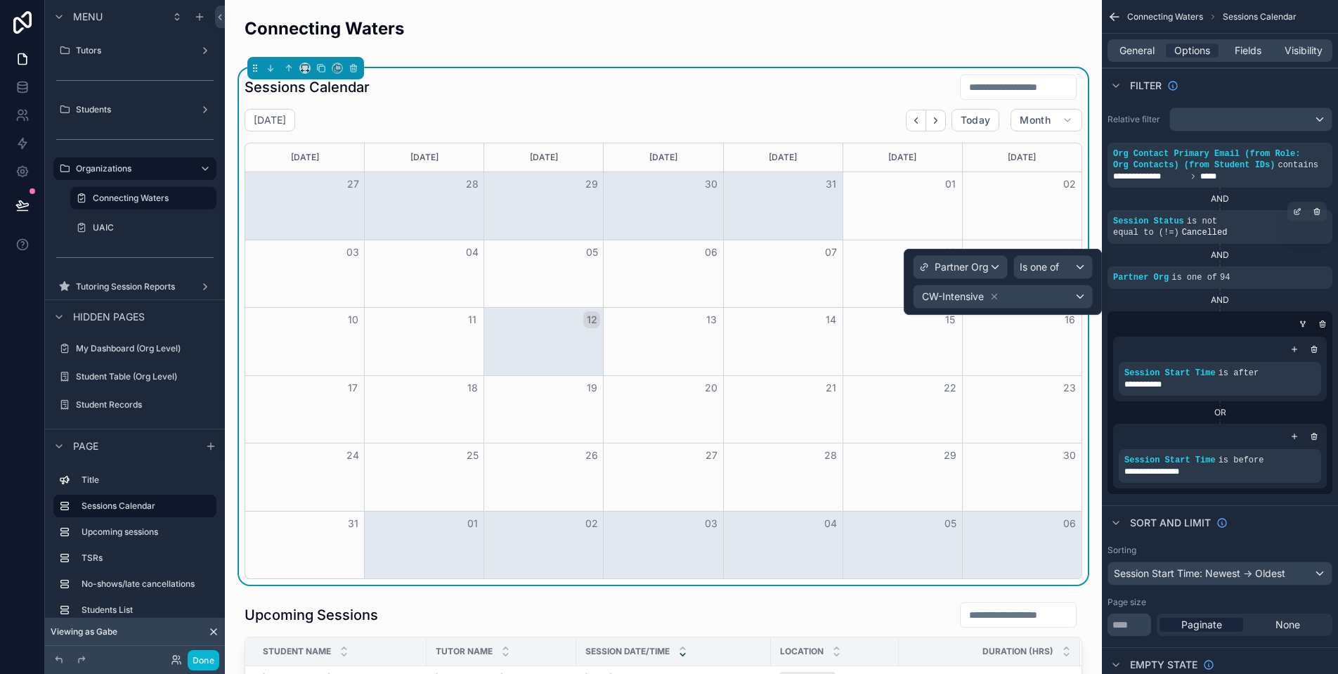
click at [1032, 292] on div "CW-Intensive" at bounding box center [1002, 296] width 178 height 22
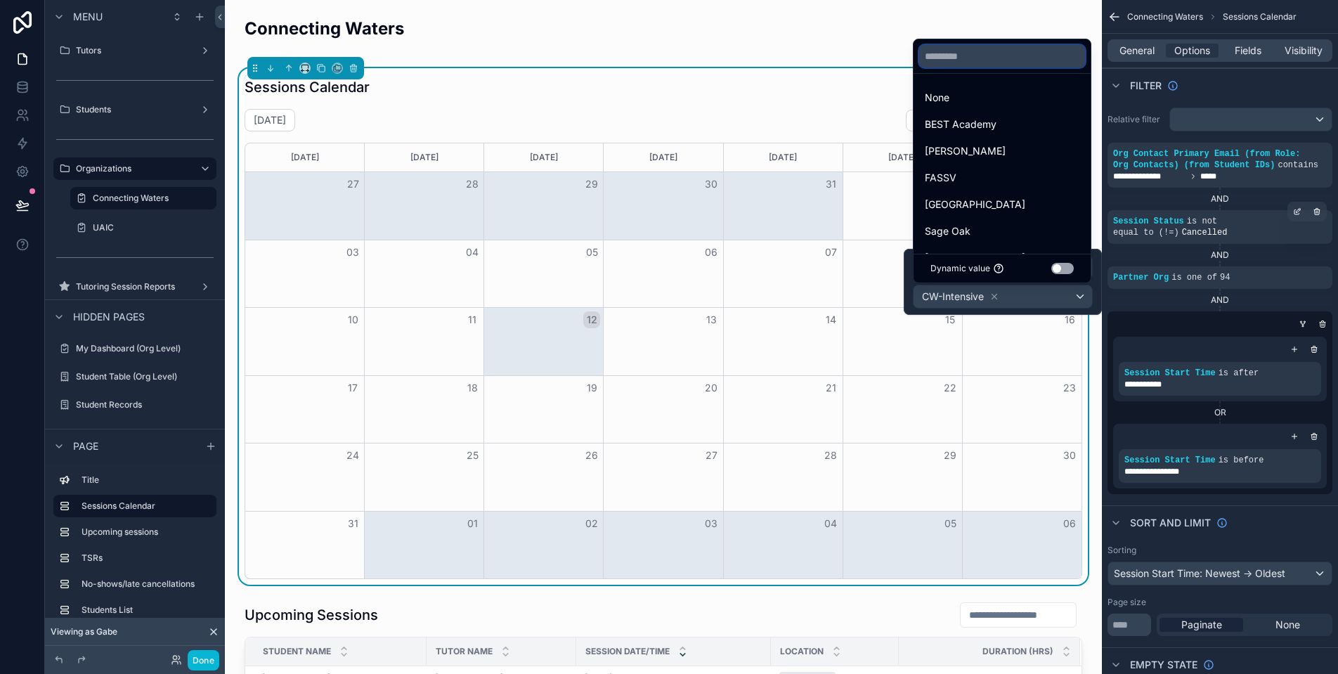
click at [986, 66] on input "text" at bounding box center [1002, 56] width 166 height 22
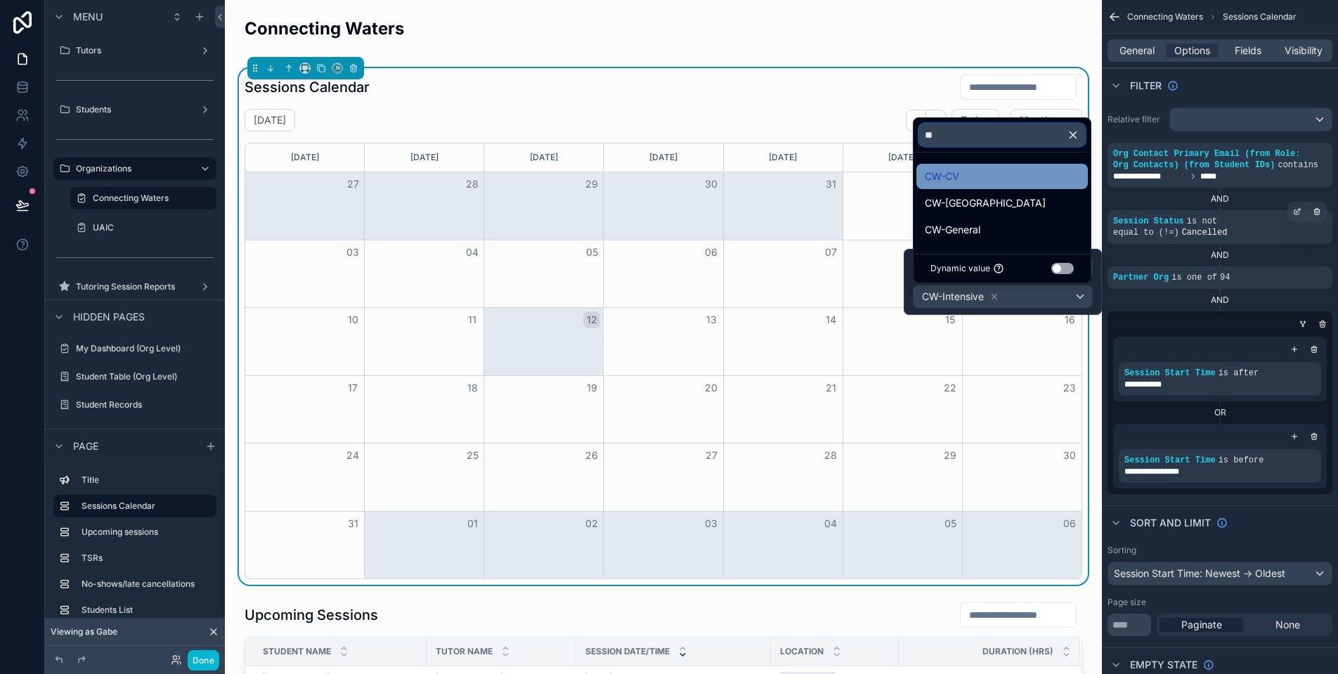
type input "**"
click at [991, 177] on div "CW-CV" at bounding box center [1002, 176] width 155 height 17
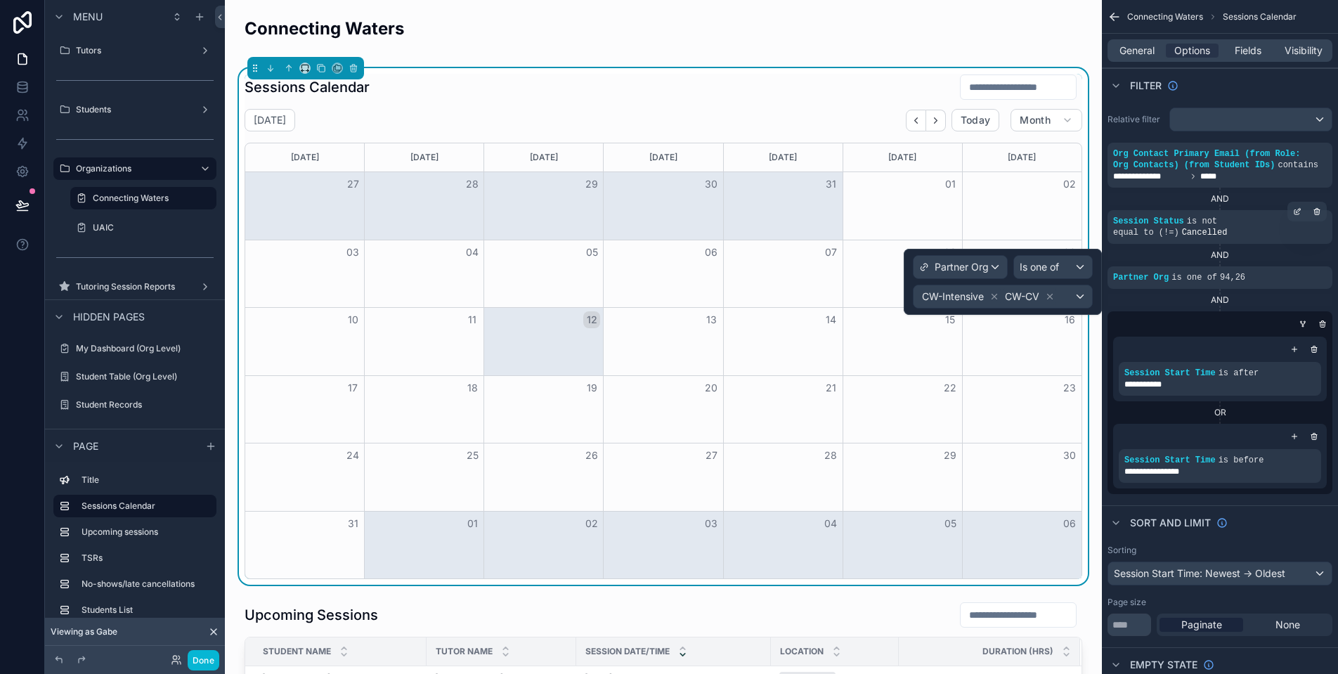
click at [1064, 299] on div "CW-Intensive CW-CV" at bounding box center [1002, 296] width 178 height 22
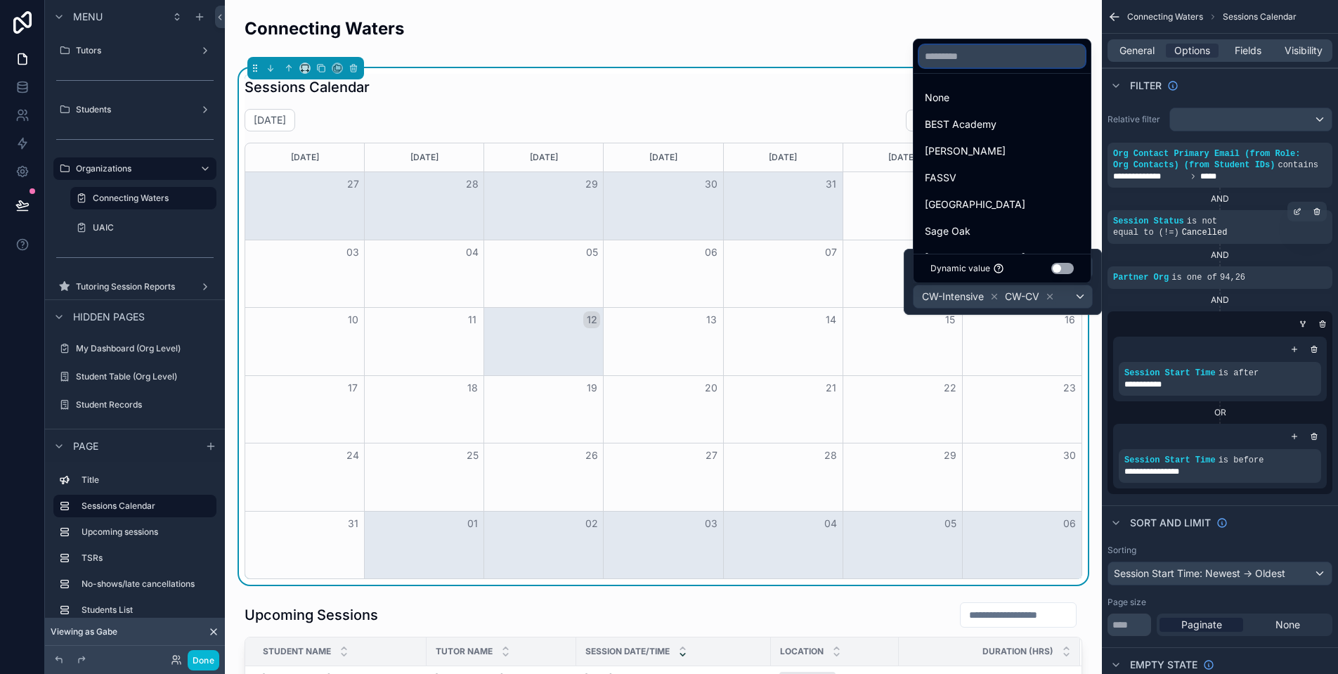
click at [1019, 55] on input "text" at bounding box center [1002, 56] width 166 height 22
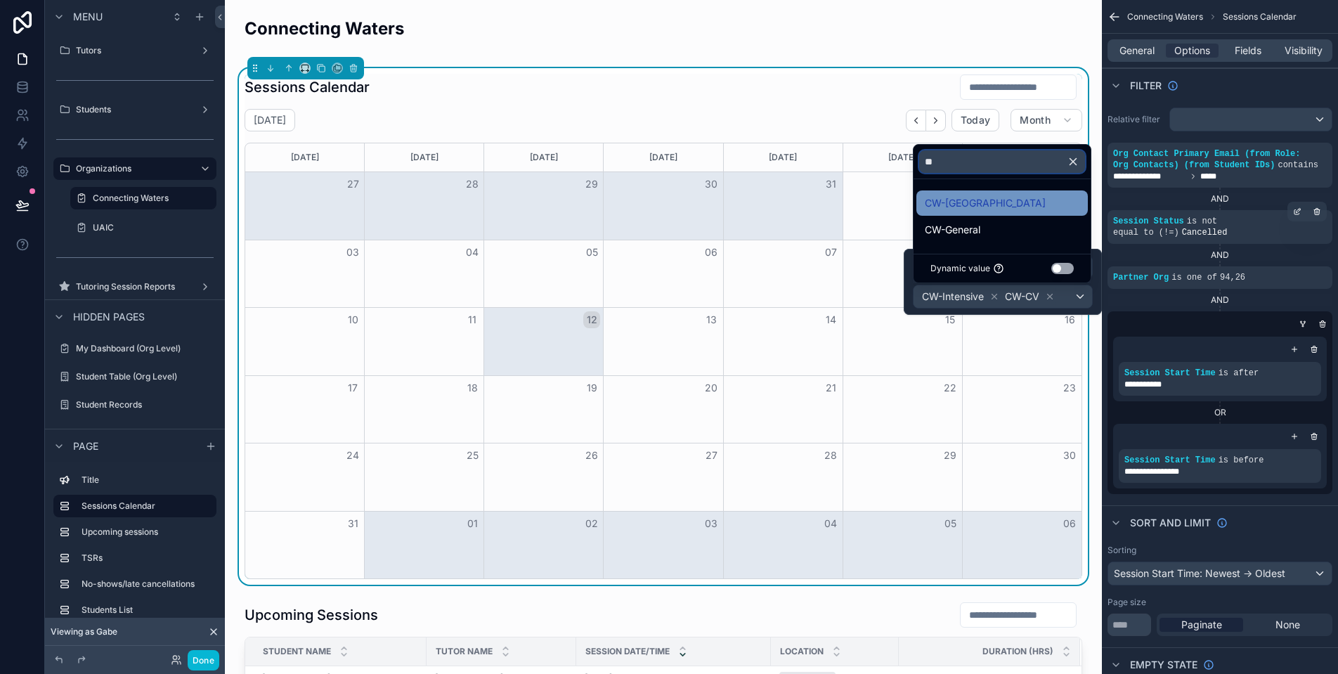
type input "**"
click at [1010, 203] on div "CW-[GEOGRAPHIC_DATA]" at bounding box center [1002, 203] width 155 height 17
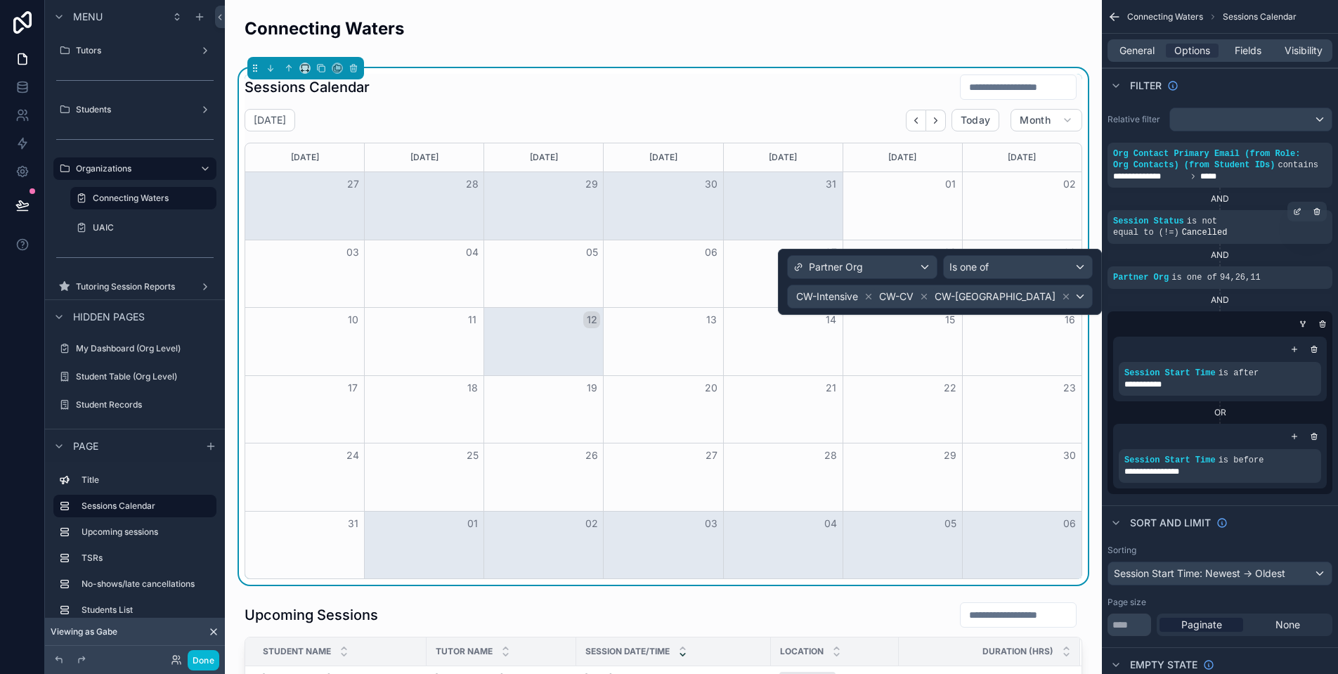
click at [1079, 301] on div "CW-Intensive CW-CV CW-[GEOGRAPHIC_DATA]" at bounding box center [940, 296] width 304 height 22
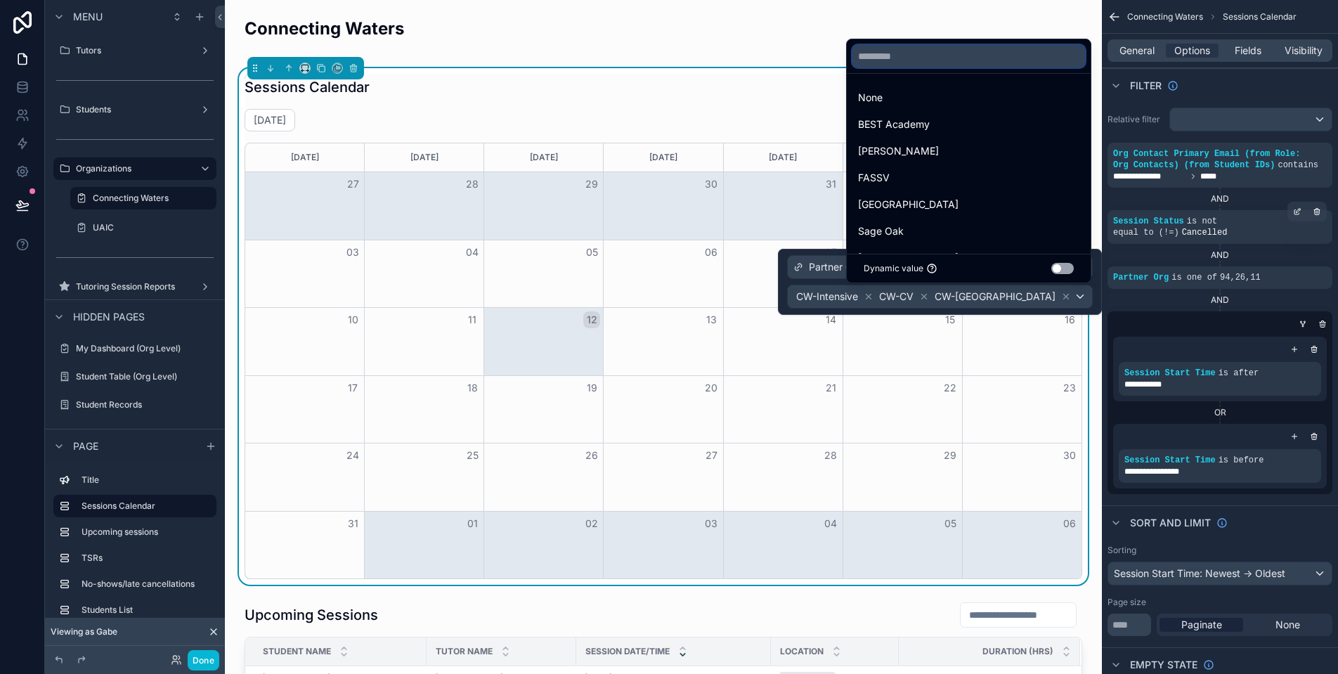
click at [946, 47] on input "text" at bounding box center [968, 56] width 233 height 22
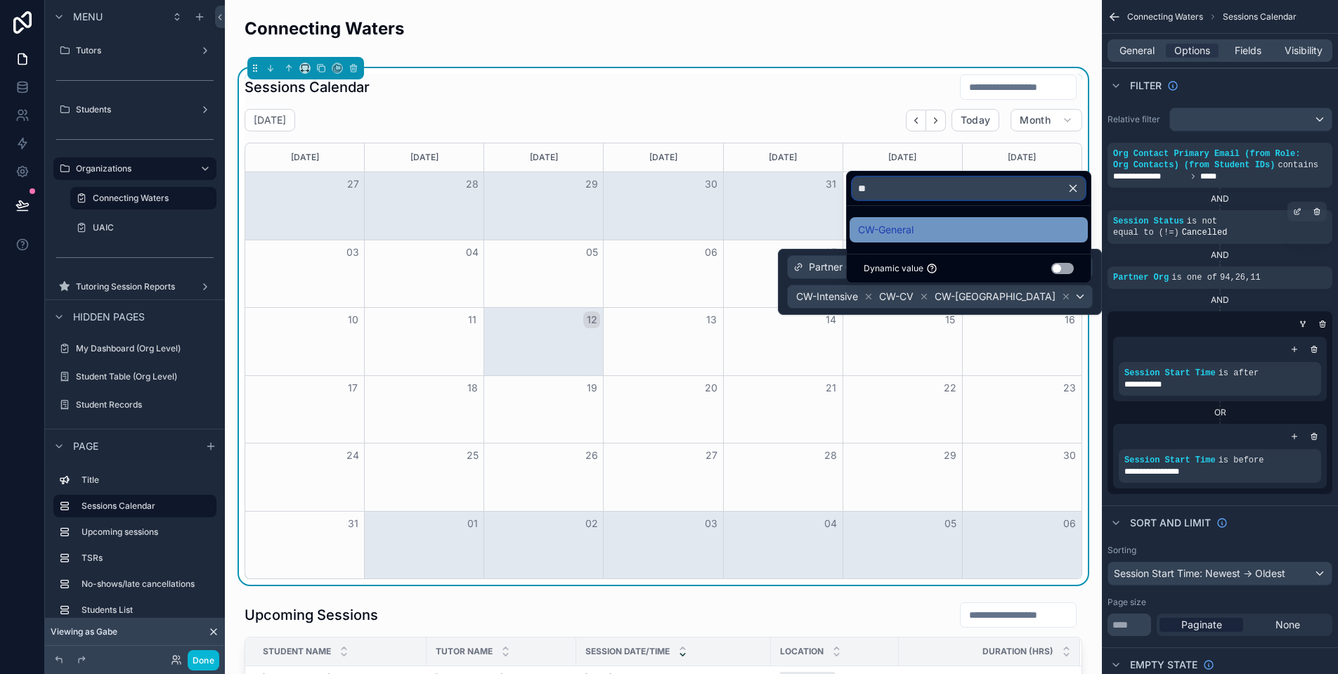
type input "**"
click at [957, 228] on div "CW-General" at bounding box center [968, 229] width 221 height 17
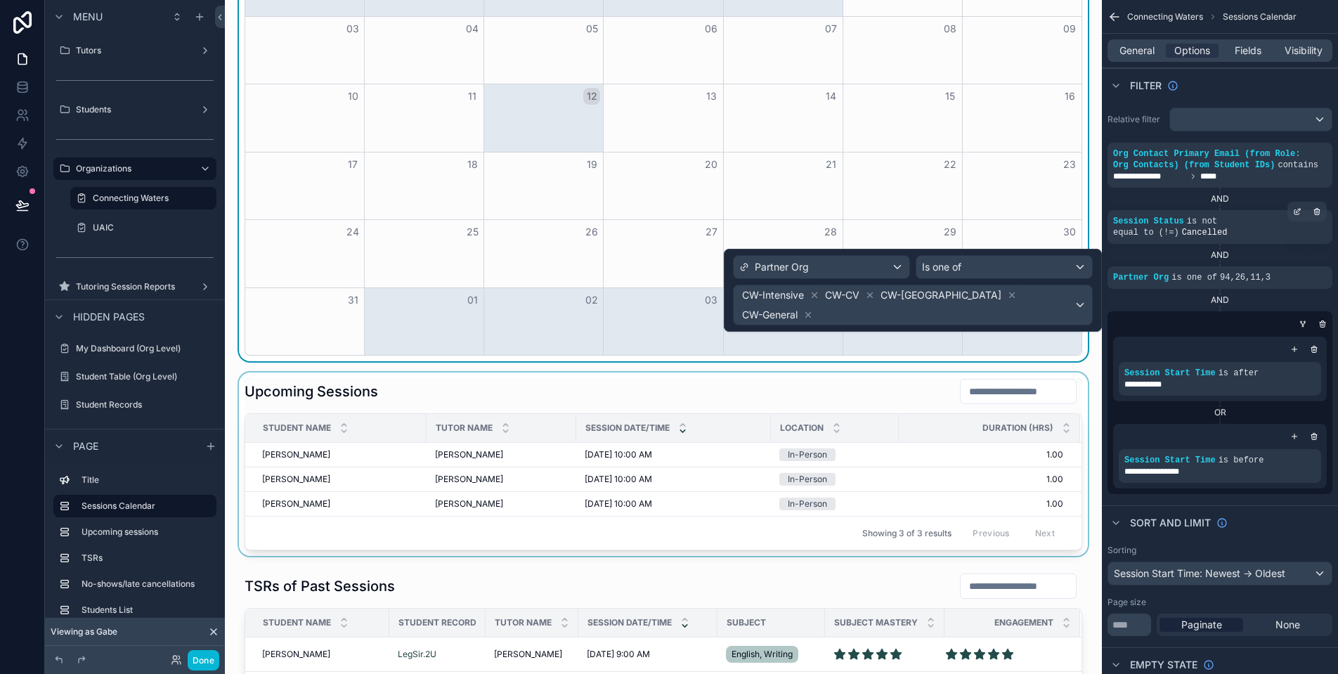
scroll to position [321, 0]
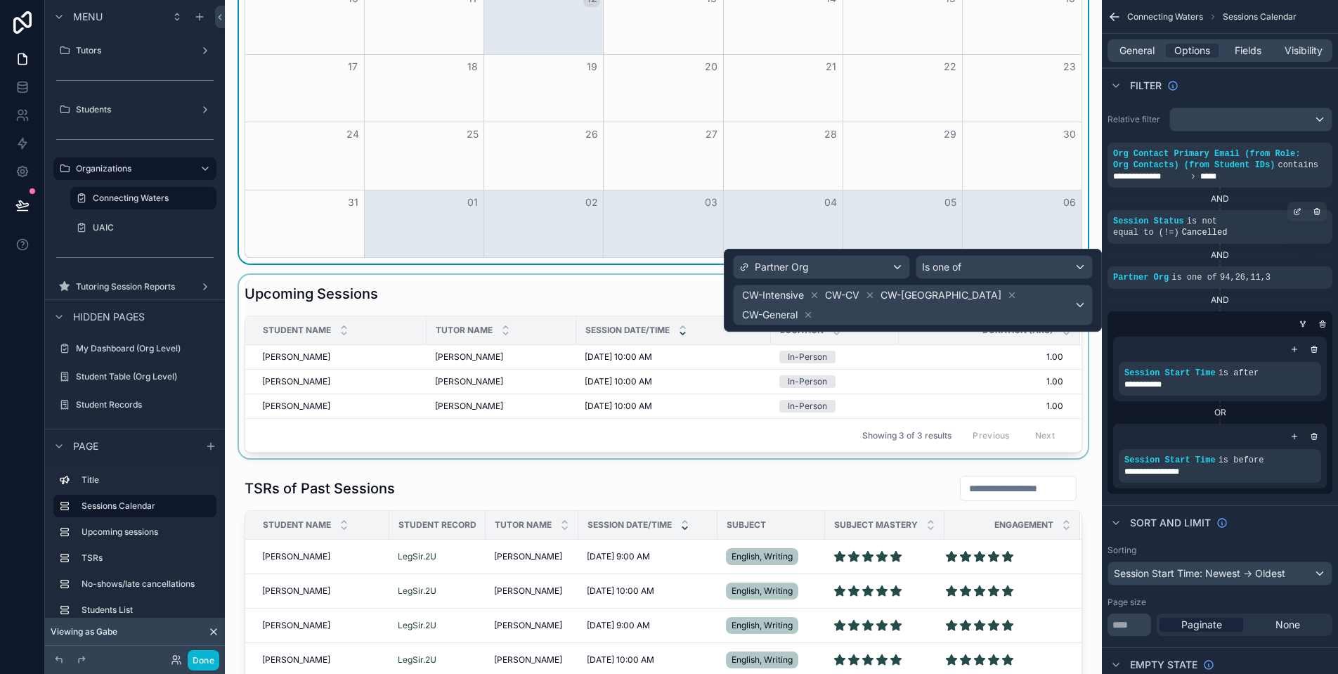
click at [991, 400] on div "scrollable content" at bounding box center [663, 366] width 854 height 183
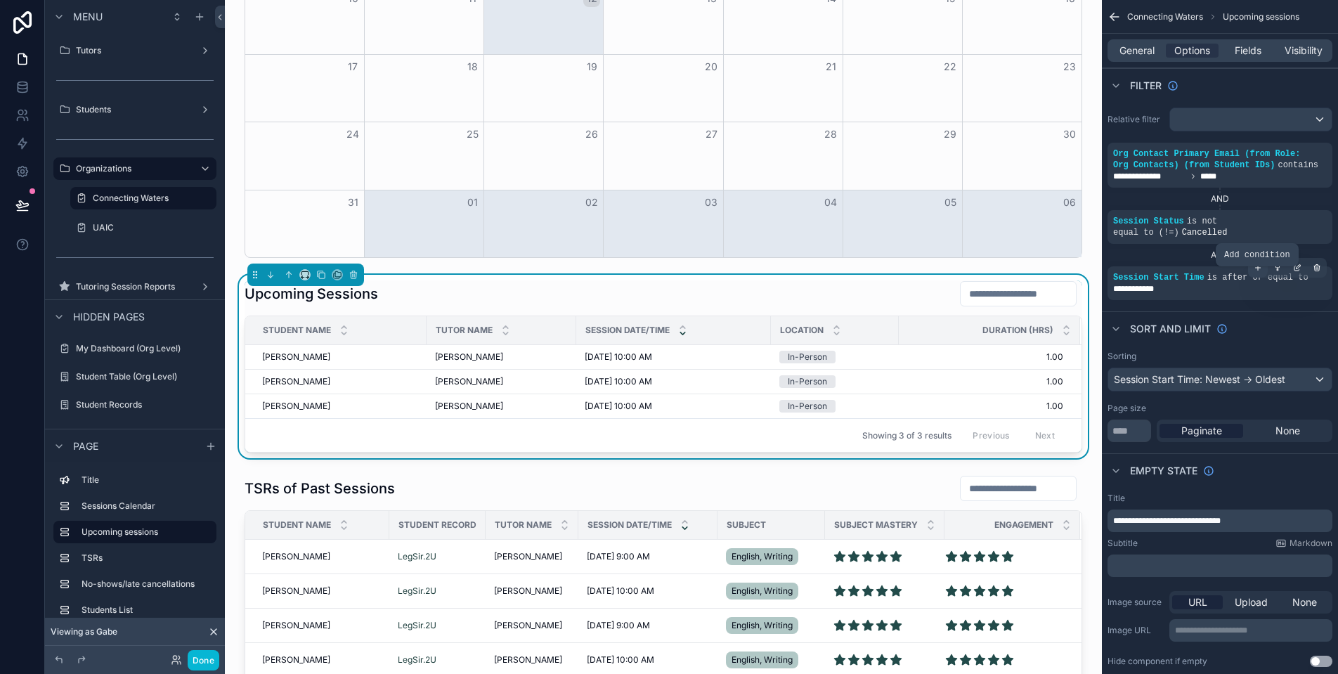
click at [1263, 278] on div "scrollable content" at bounding box center [1258, 268] width 20 height 20
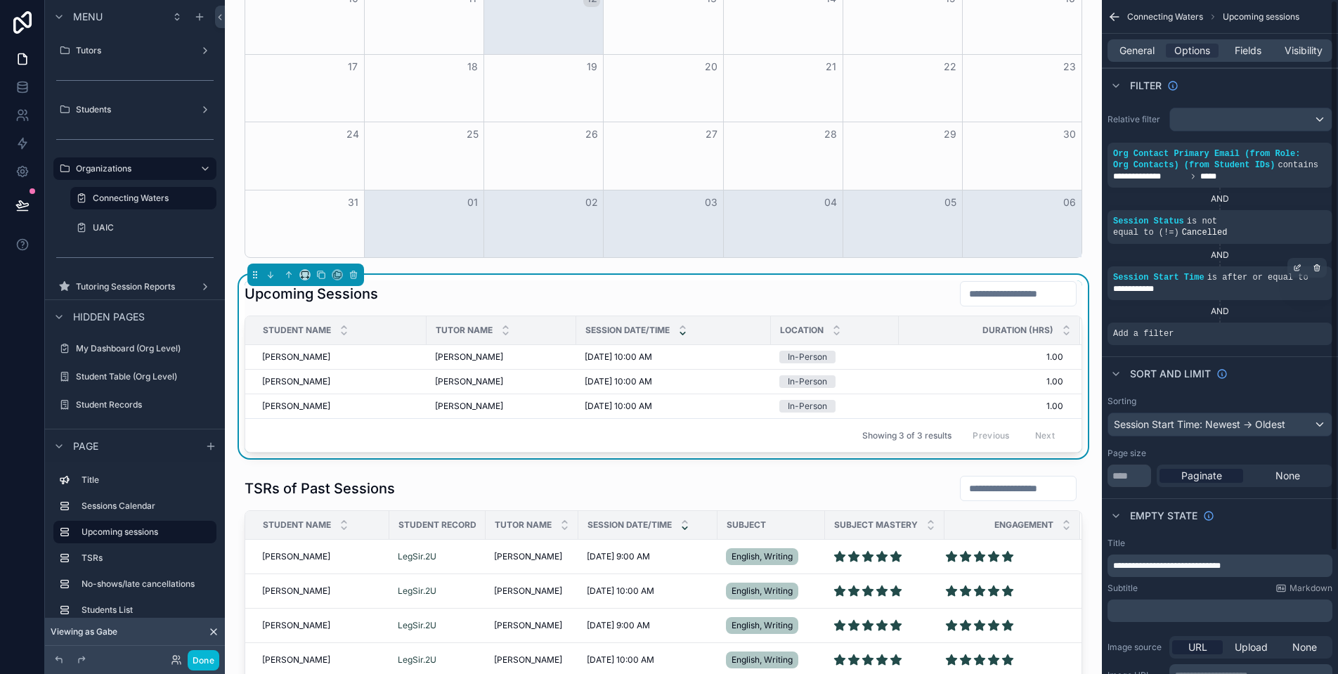
click at [1258, 351] on div "**********" at bounding box center [1220, 226] width 236 height 249
click at [1294, 327] on icon "scrollable content" at bounding box center [1296, 325] width 5 height 5
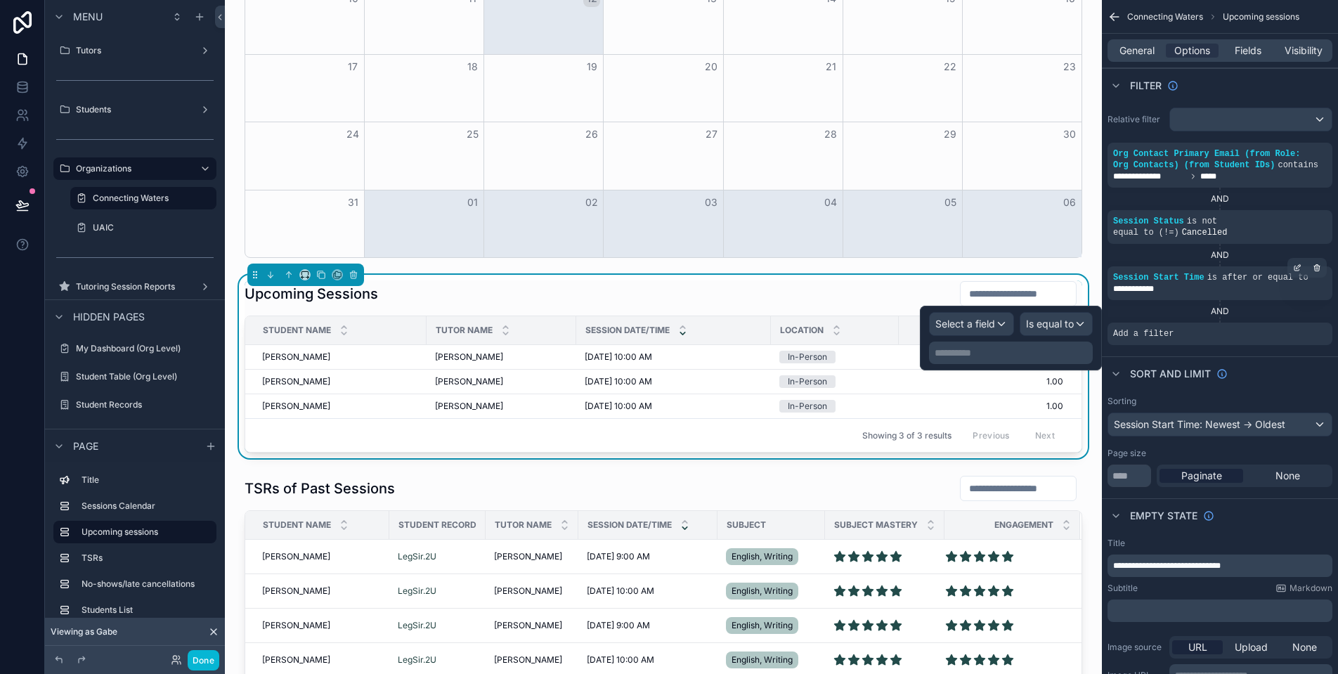
click at [994, 327] on span "Select a field" at bounding box center [965, 324] width 60 height 12
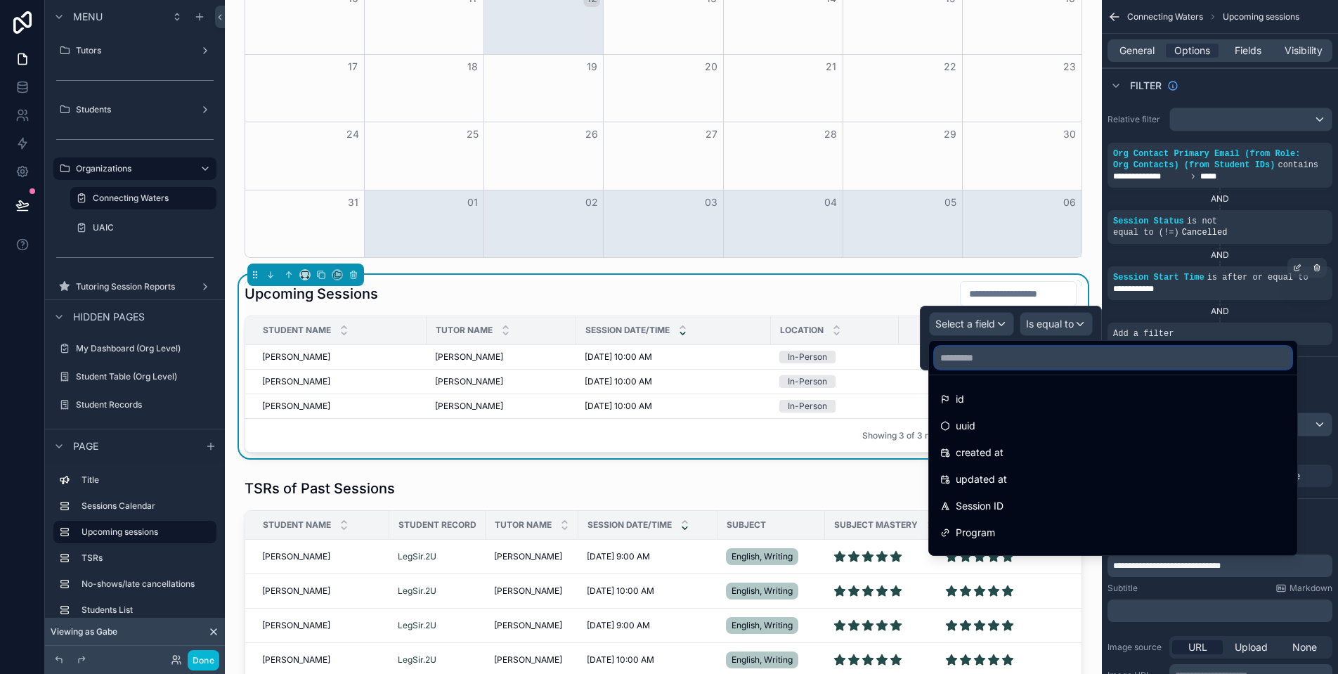
click at [1013, 351] on input "text" at bounding box center [1112, 357] width 357 height 22
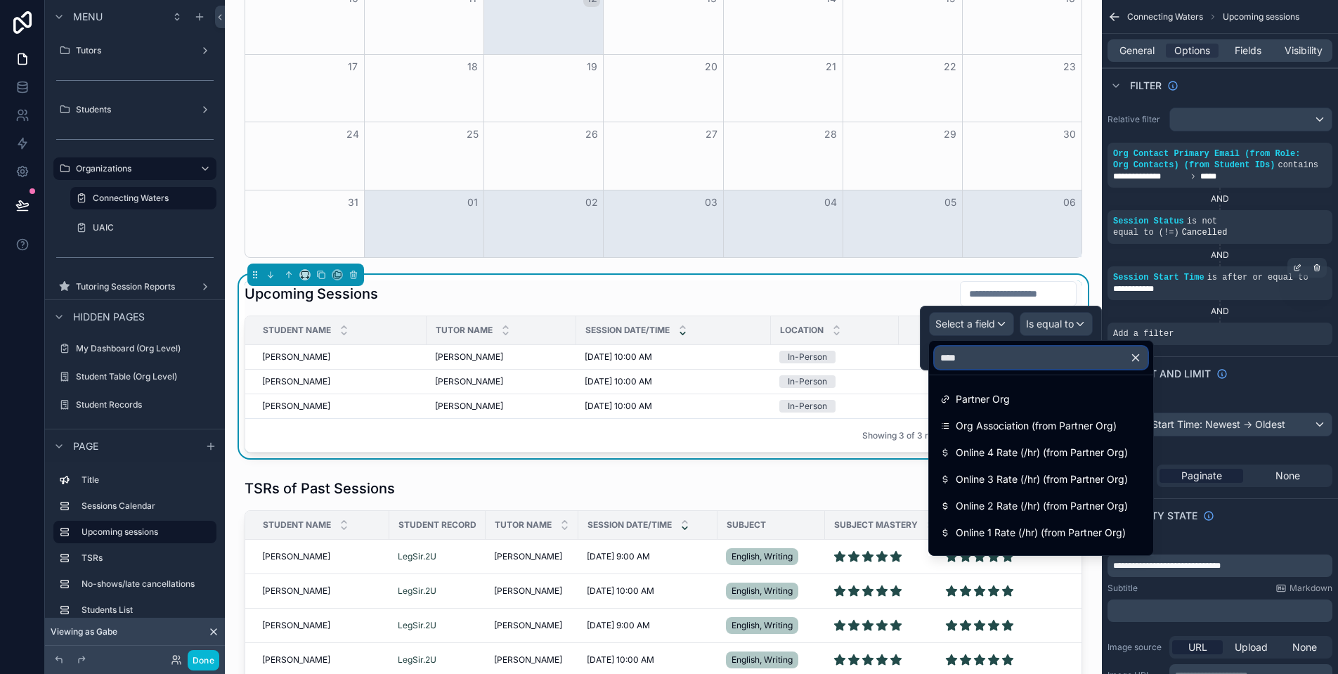
type input "****"
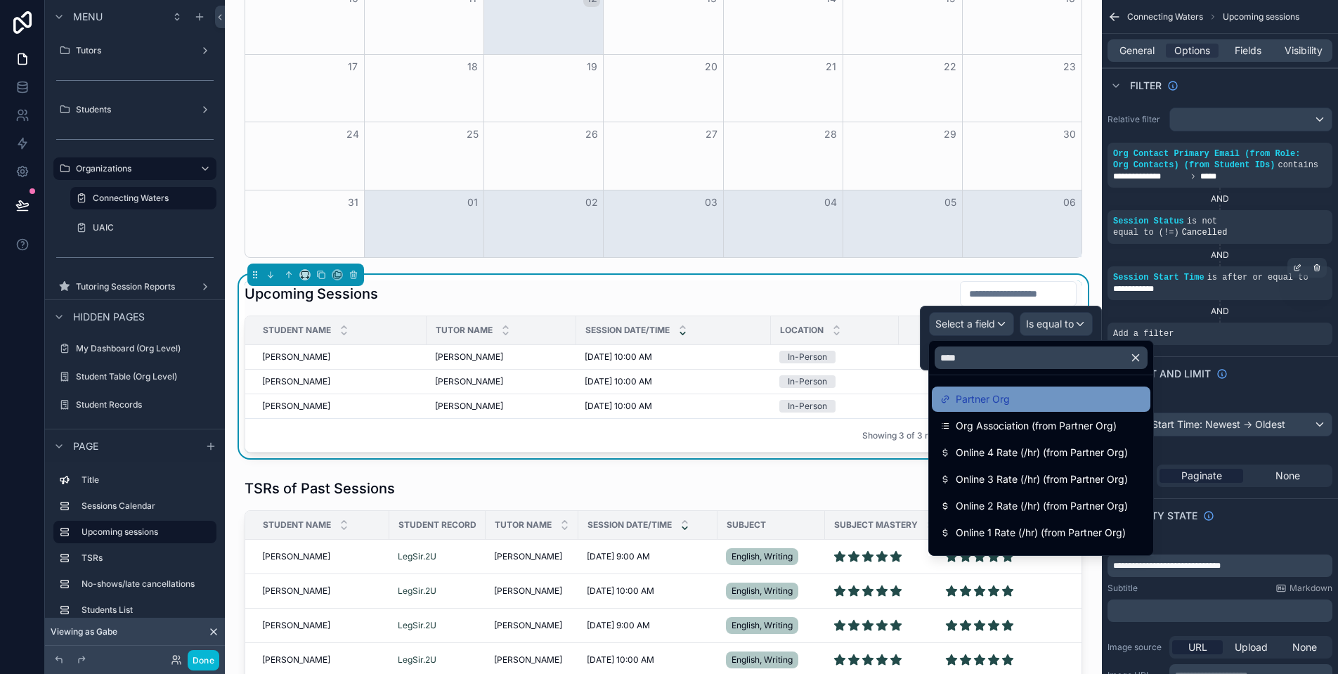
drag, startPoint x: 1013, startPoint y: 351, endPoint x: 1034, endPoint y: 397, distance: 50.0
click at [1034, 397] on div "Partner Org" at bounding box center [1041, 399] width 202 height 17
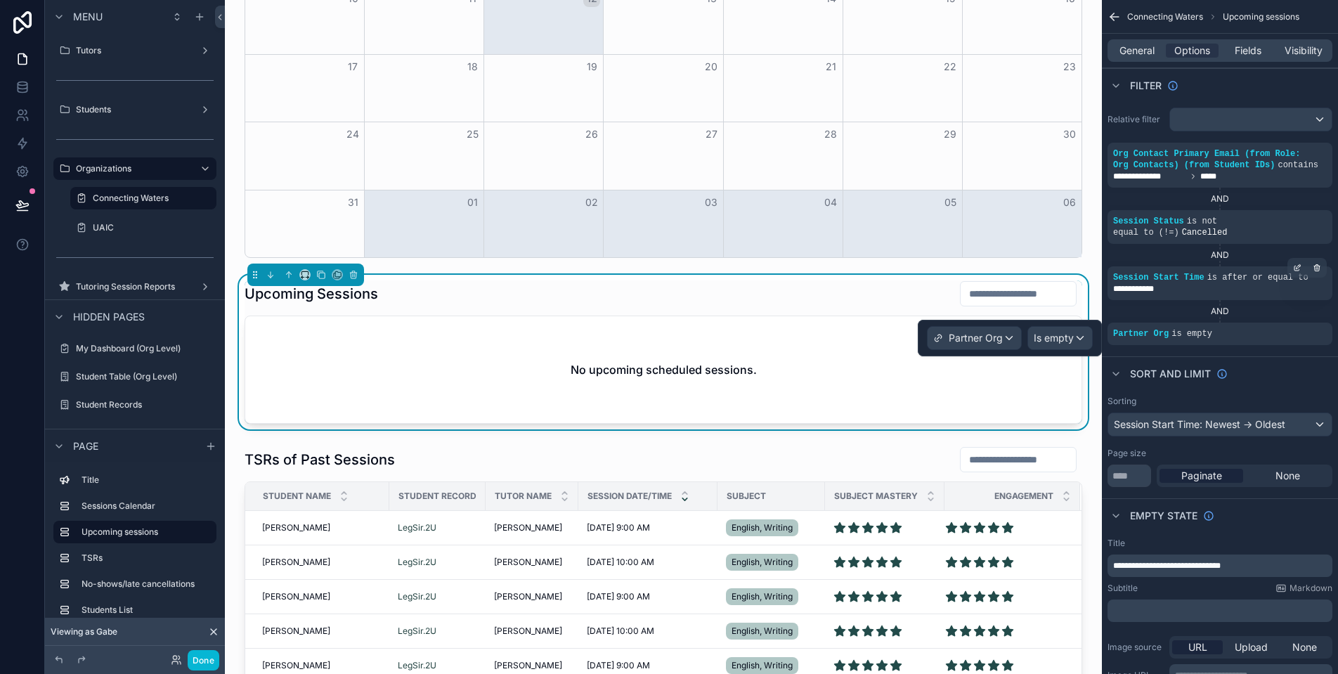
click at [1061, 349] on button "Is empty" at bounding box center [1059, 338] width 65 height 24
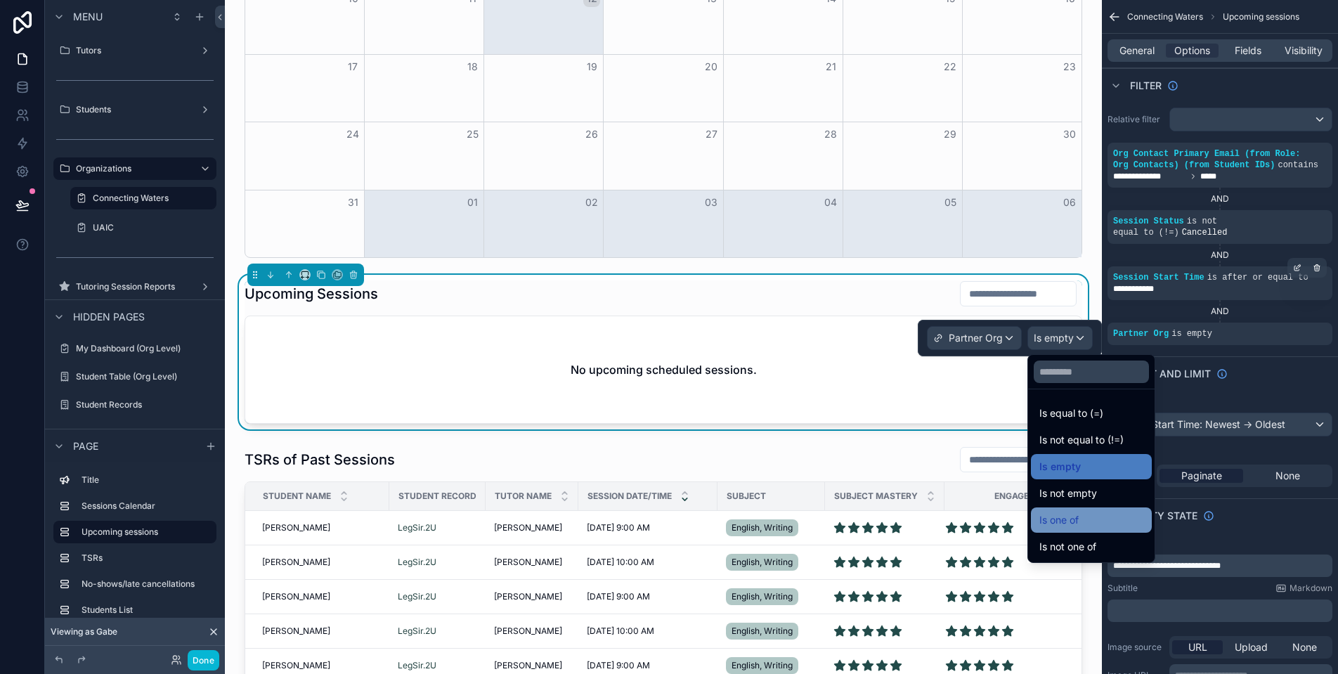
click at [1130, 510] on div "Is one of" at bounding box center [1091, 519] width 121 height 25
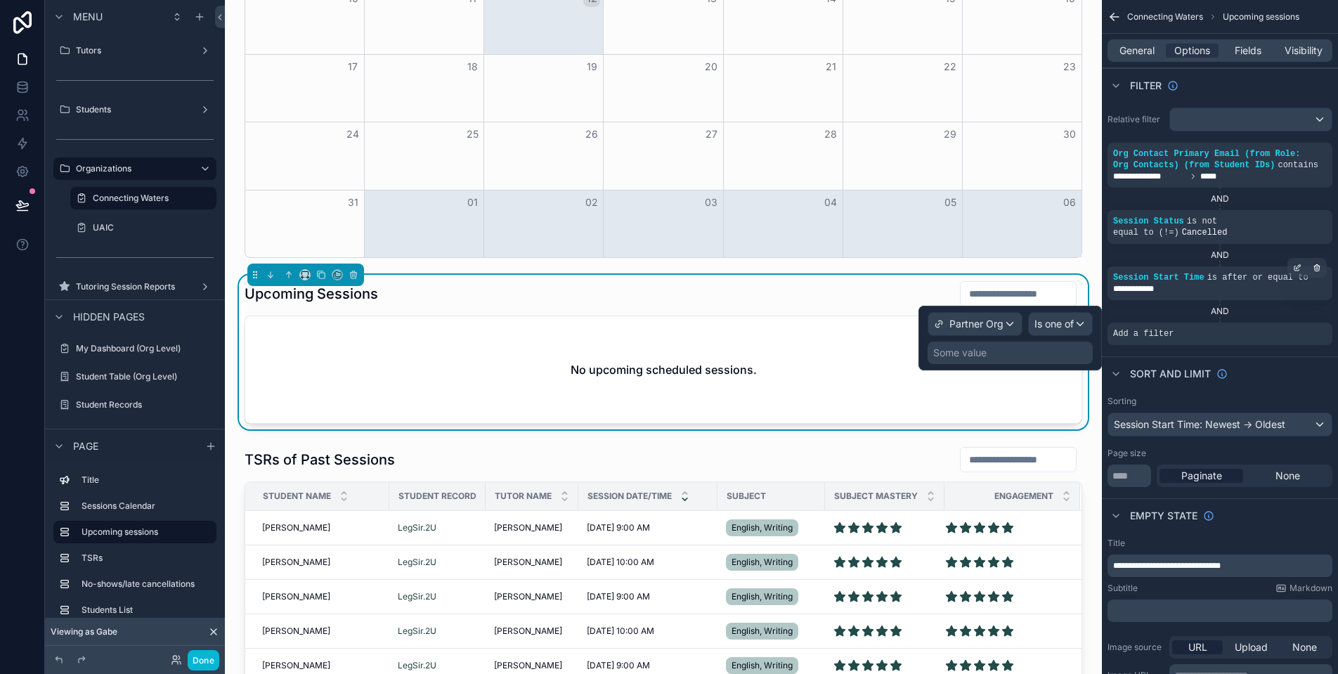
click at [988, 356] on div "Some value" at bounding box center [1009, 352] width 165 height 22
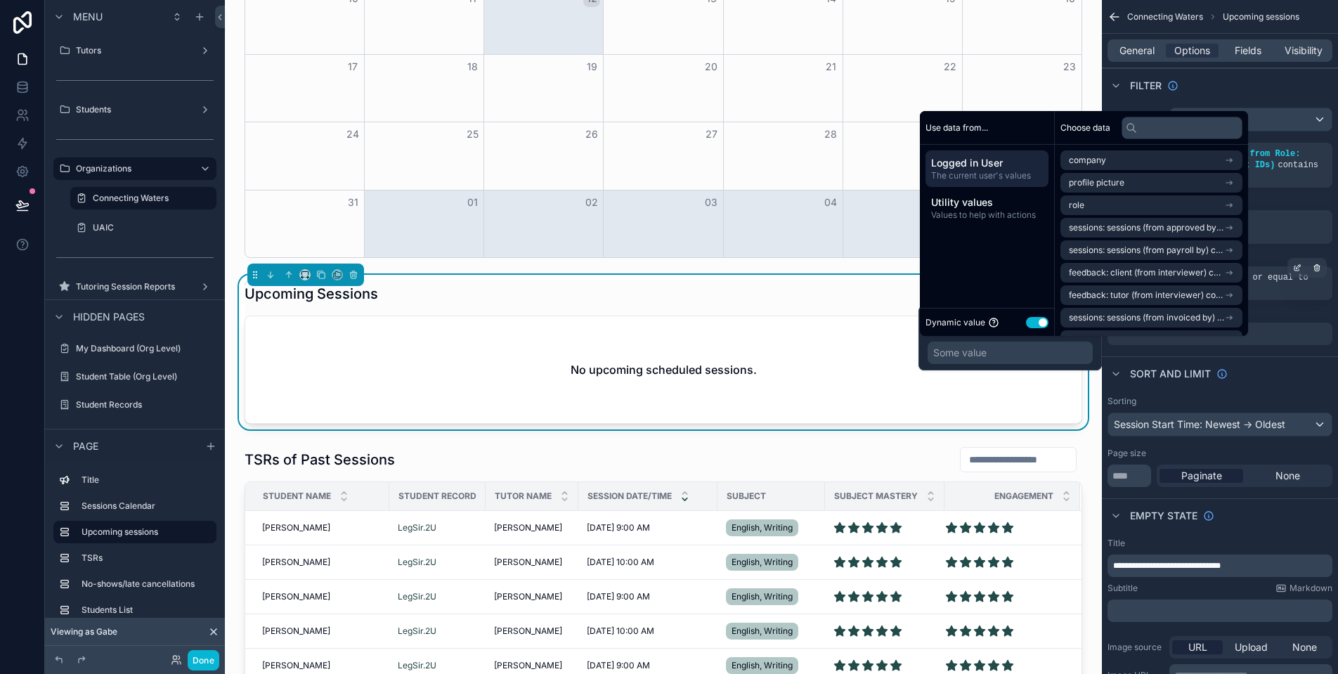
click at [1030, 322] on button "Use setting" at bounding box center [1037, 322] width 22 height 11
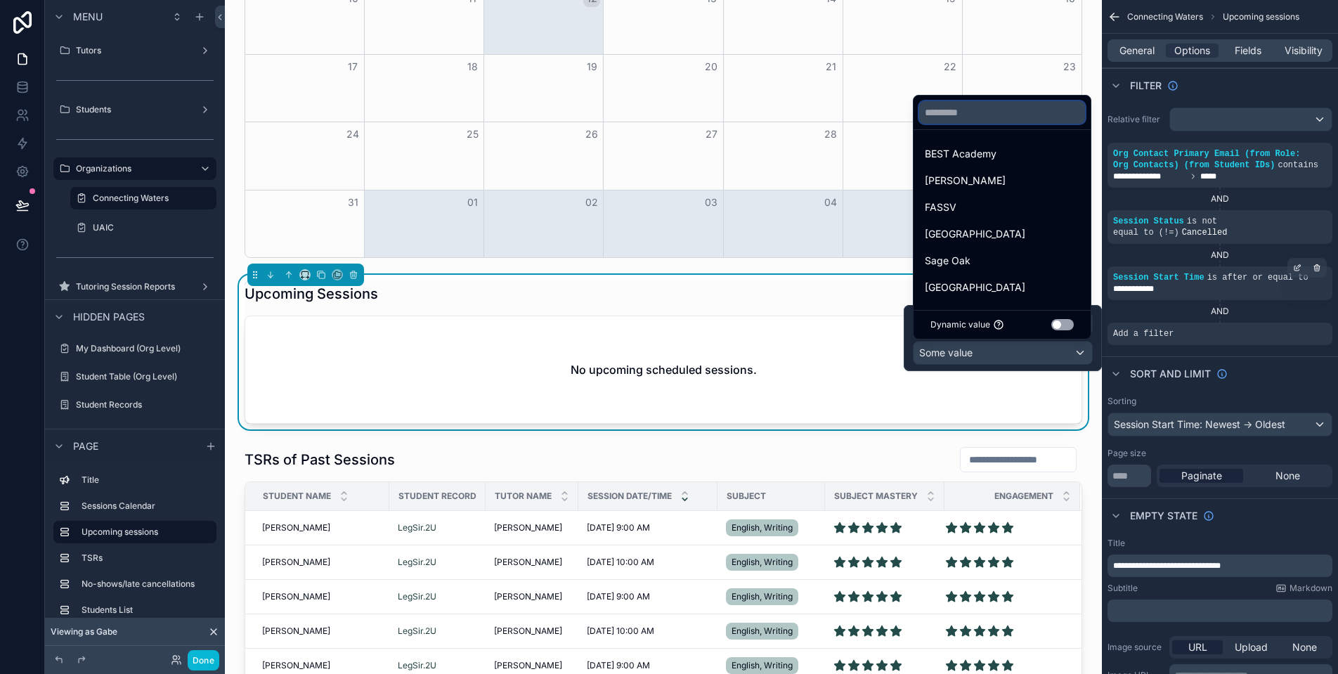
click at [987, 112] on input "text" at bounding box center [1002, 112] width 166 height 22
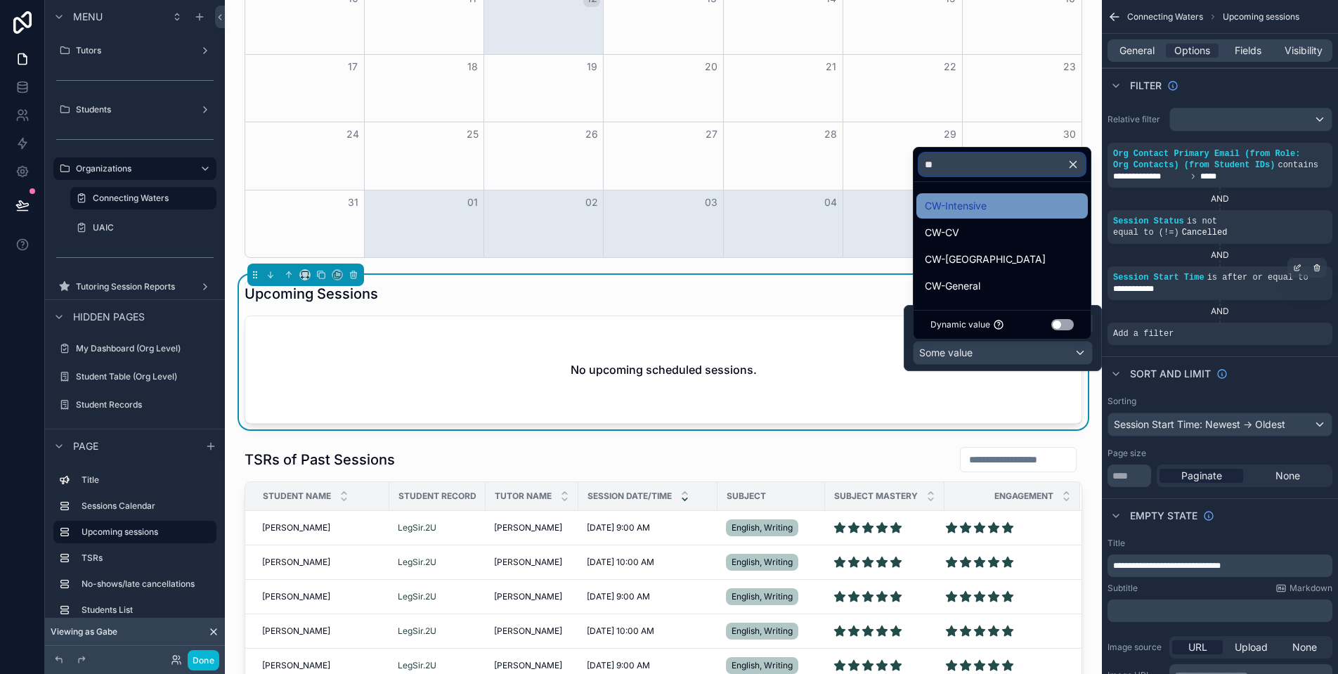
type input "**"
click at [1008, 208] on div "CW-Intensive" at bounding box center [1002, 205] width 155 height 17
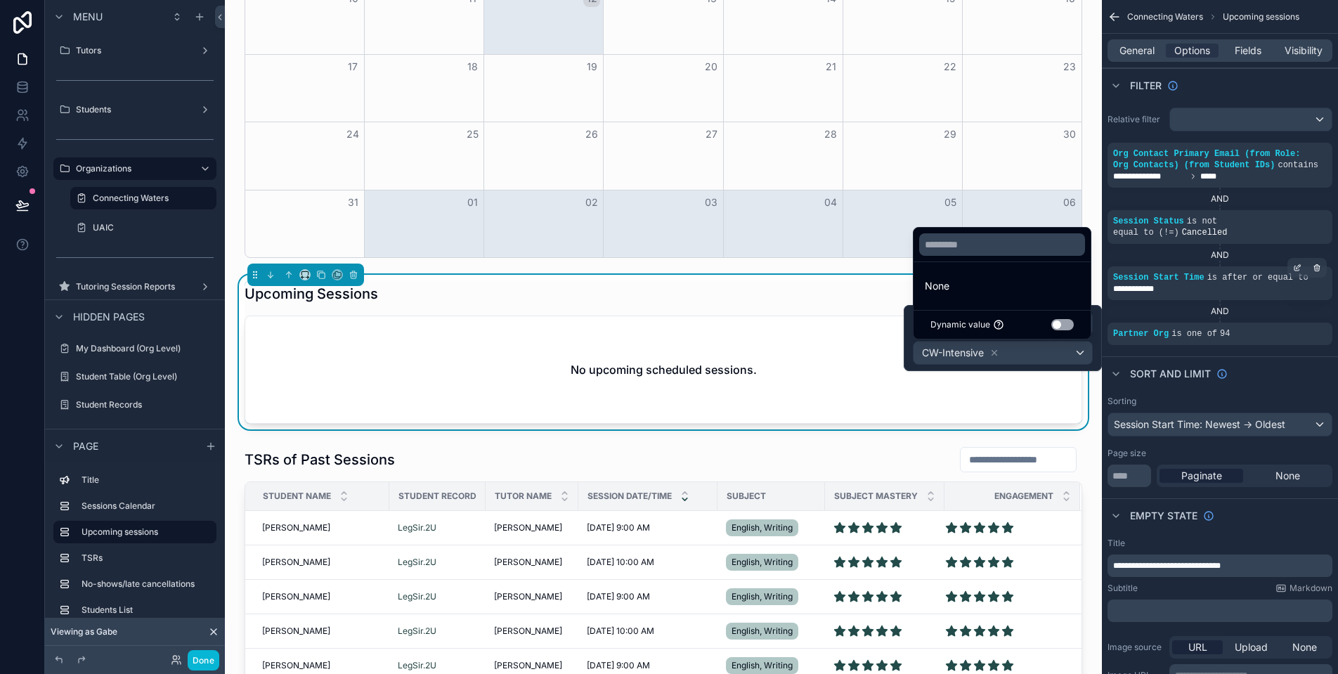
click at [1079, 356] on div "CW-Intensive" at bounding box center [1002, 352] width 178 height 22
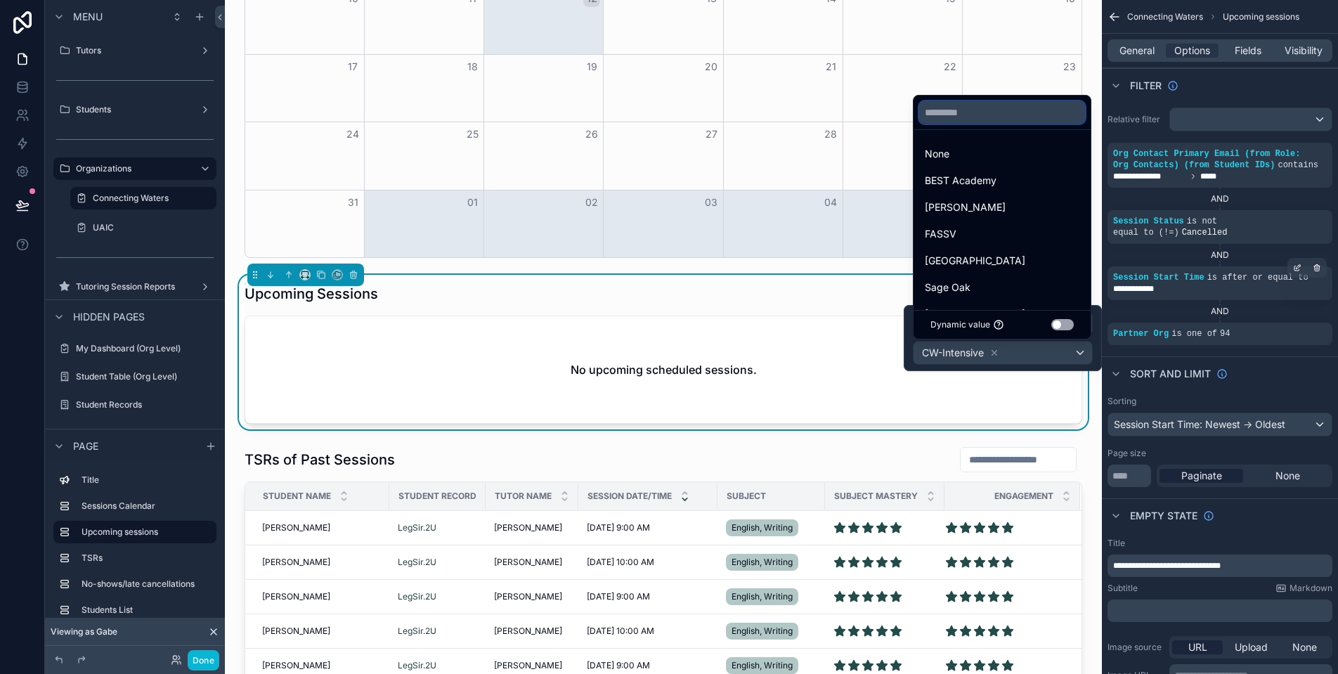
click at [1020, 122] on input "text" at bounding box center [1002, 112] width 166 height 22
paste input "**"
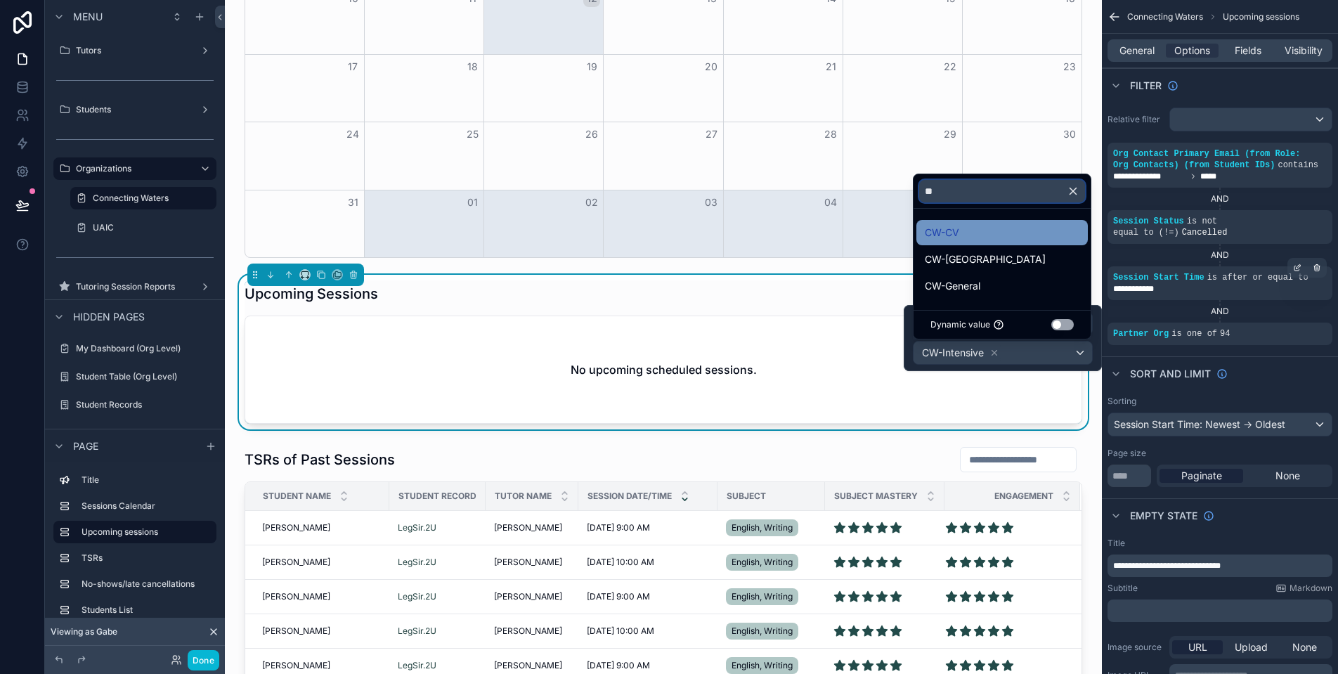
type input "**"
click at [1011, 226] on div "CW-CV" at bounding box center [1002, 232] width 155 height 17
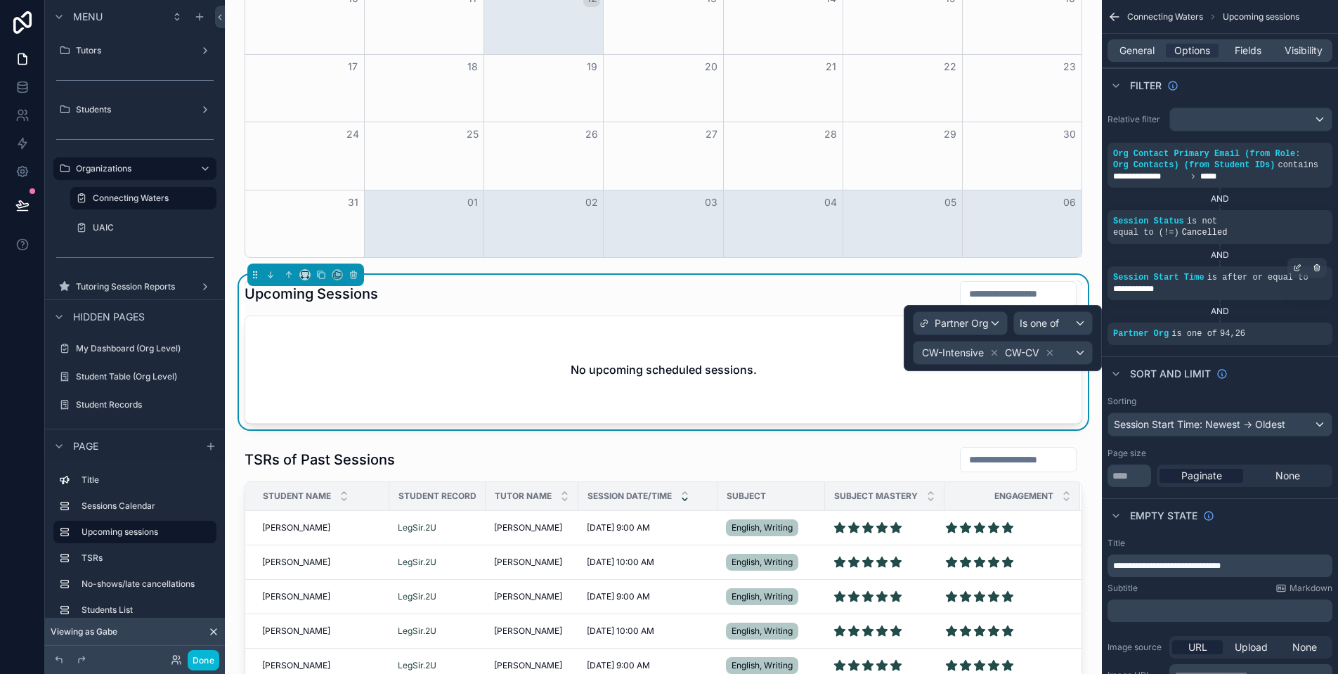
click at [1082, 356] on div "CW-Intensive CW-CV" at bounding box center [1002, 352] width 178 height 22
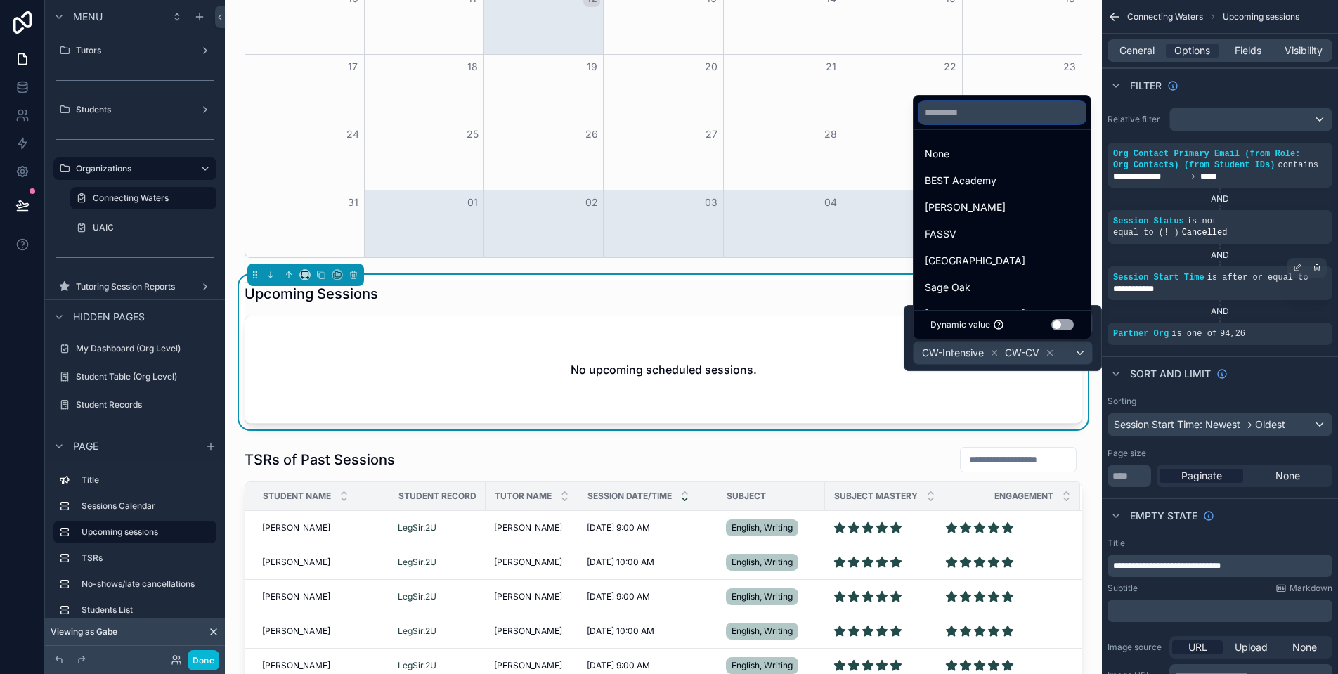
click at [996, 119] on input "text" at bounding box center [1002, 112] width 166 height 22
paste input "**"
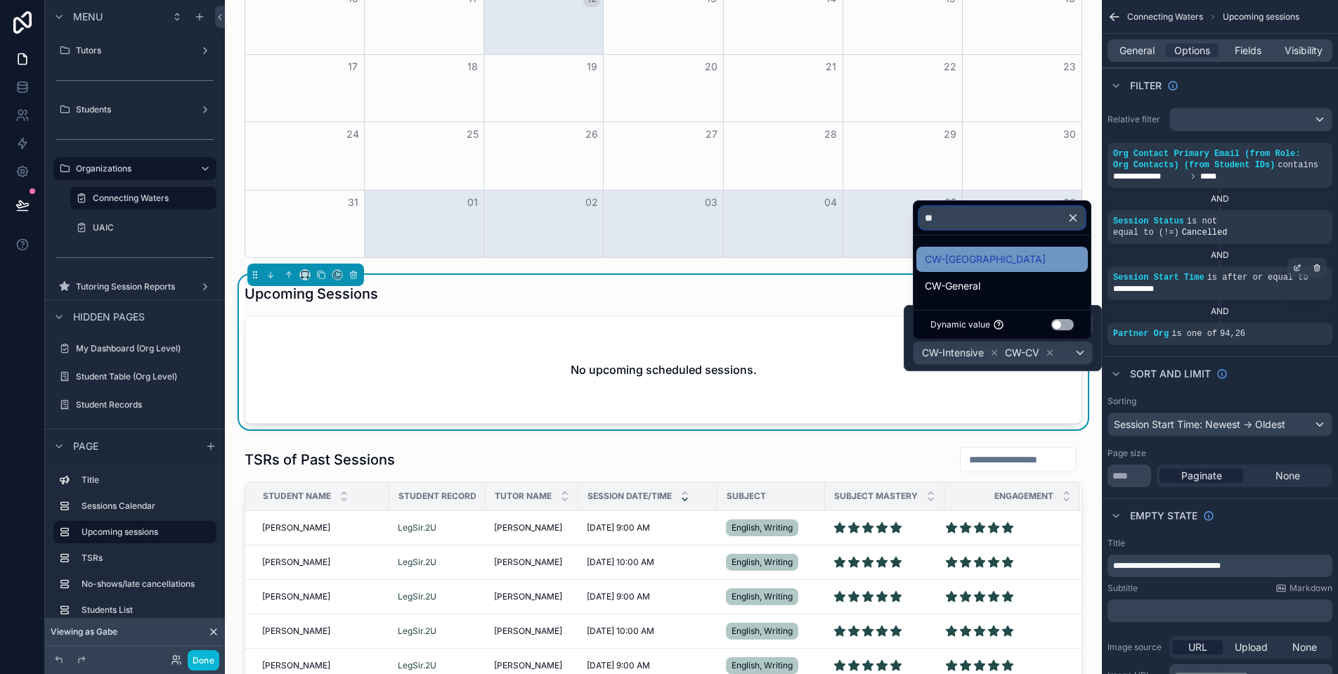
type input "**"
click at [1004, 262] on div "CW-[GEOGRAPHIC_DATA]" at bounding box center [1002, 259] width 155 height 17
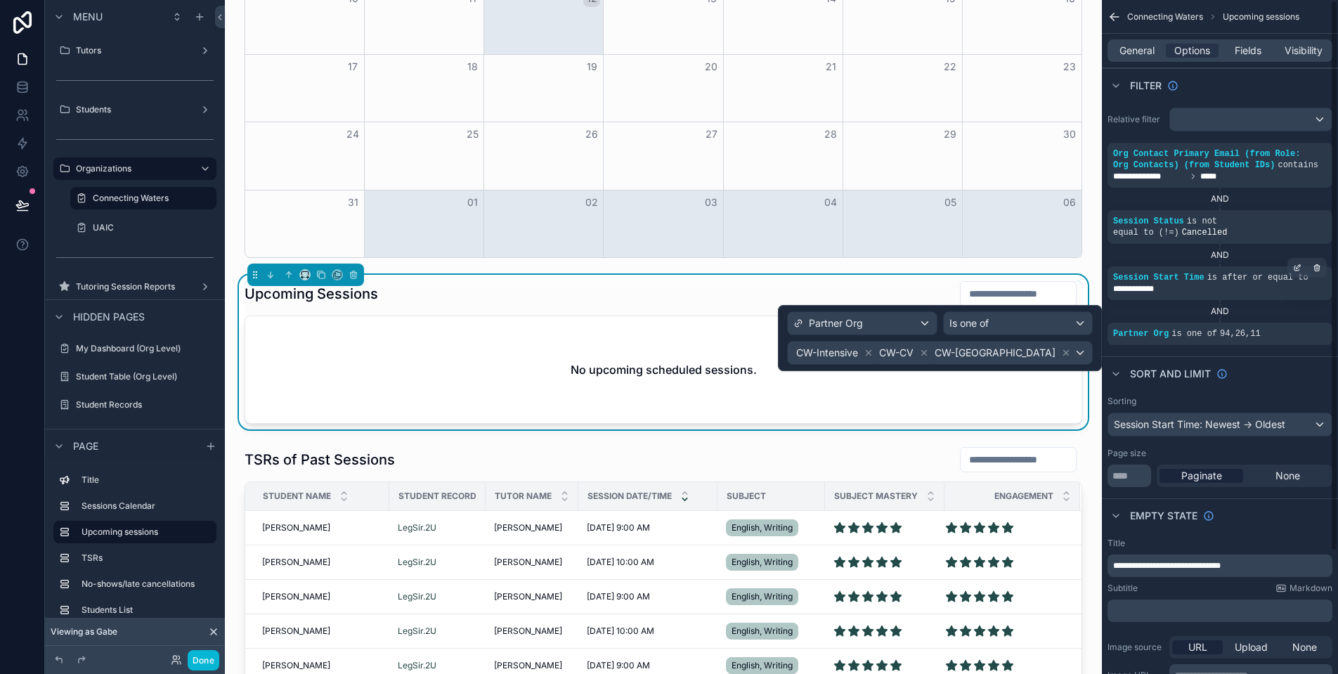
click at [1081, 353] on div "CW-Intensive CW-CV CW-[GEOGRAPHIC_DATA]" at bounding box center [940, 352] width 304 height 22
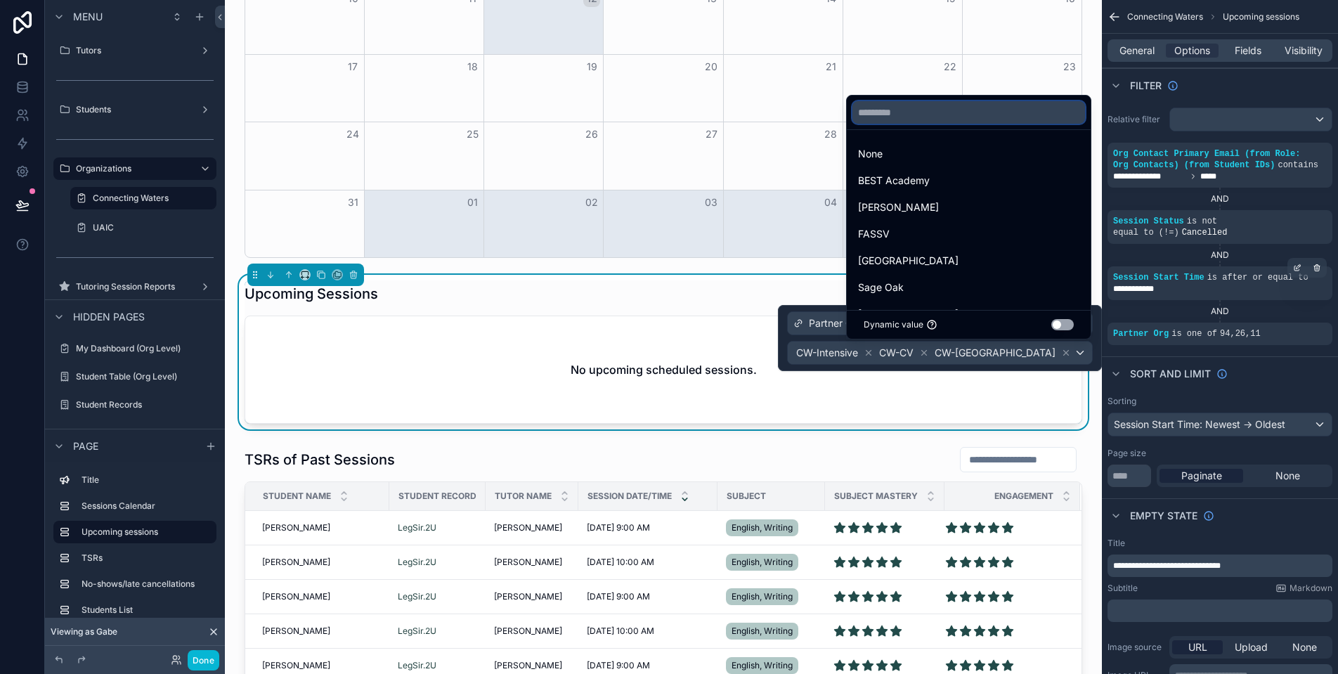
click at [1006, 117] on input "text" at bounding box center [968, 112] width 233 height 22
paste input "**"
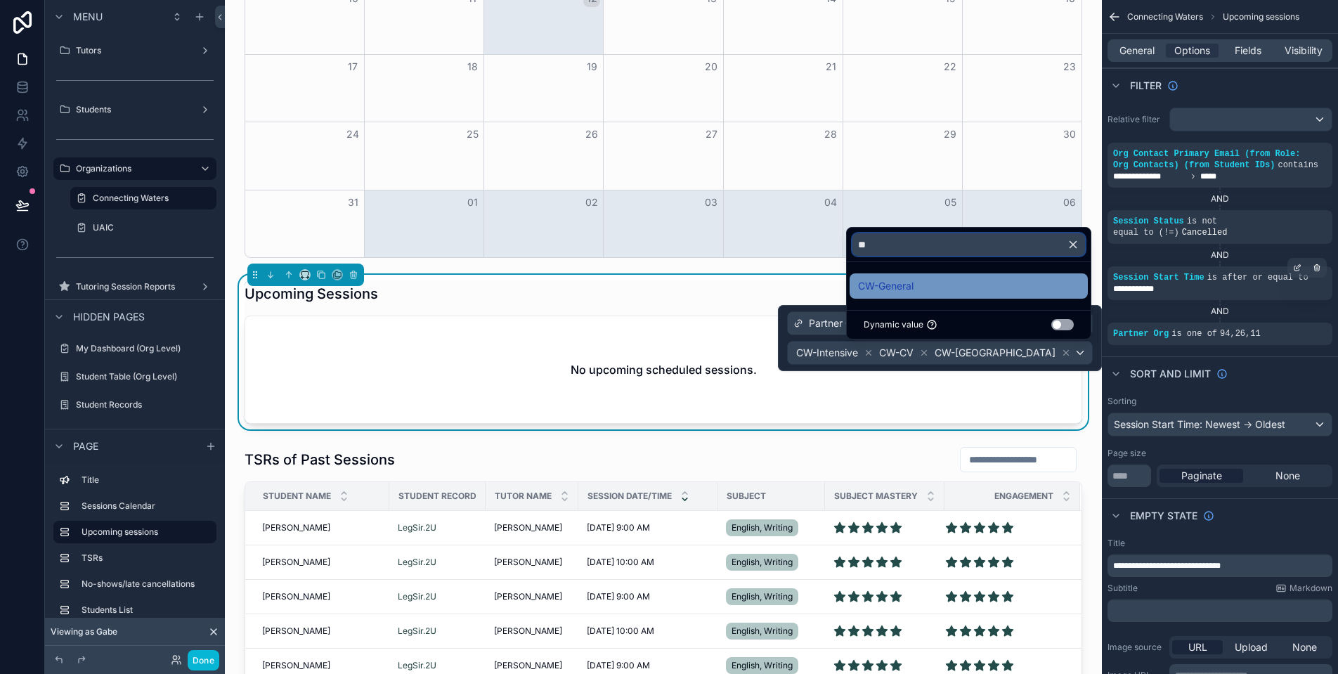
type input "**"
click at [949, 289] on div "CW-General" at bounding box center [968, 286] width 221 height 17
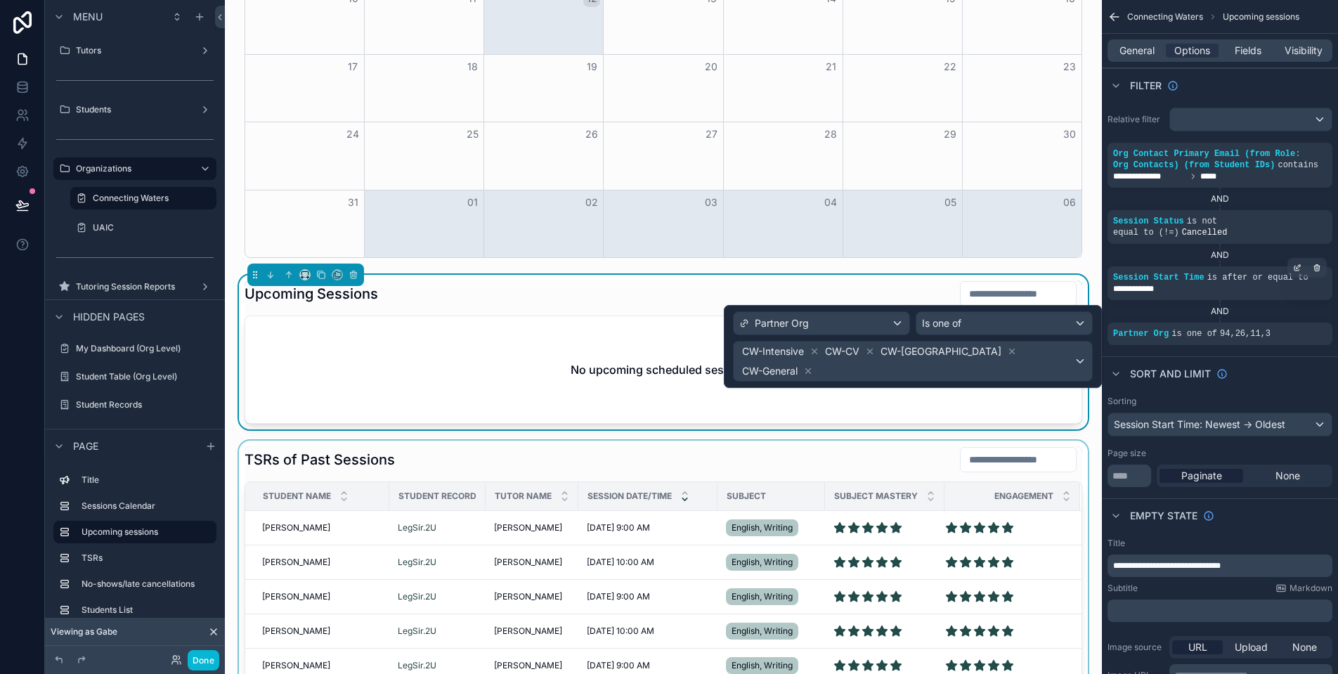
click at [1046, 462] on div "scrollable content" at bounding box center [663, 582] width 854 height 282
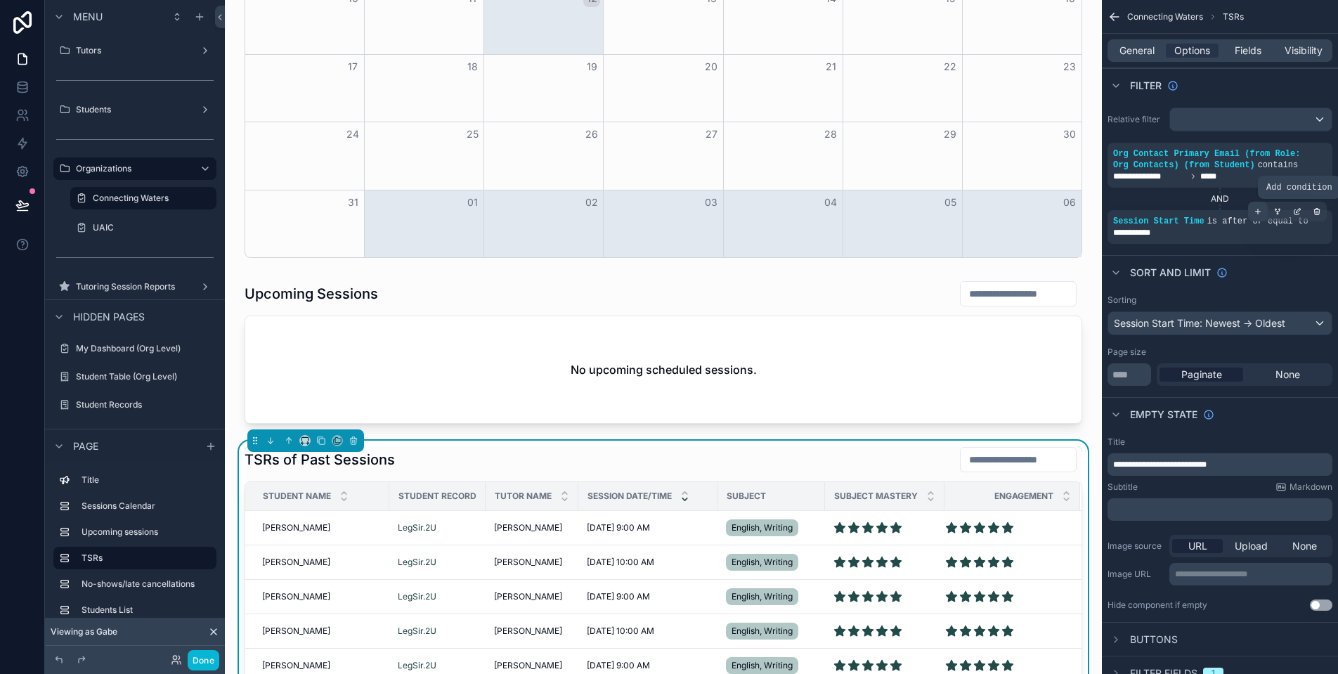
click at [1256, 218] on div "scrollable content" at bounding box center [1258, 212] width 20 height 20
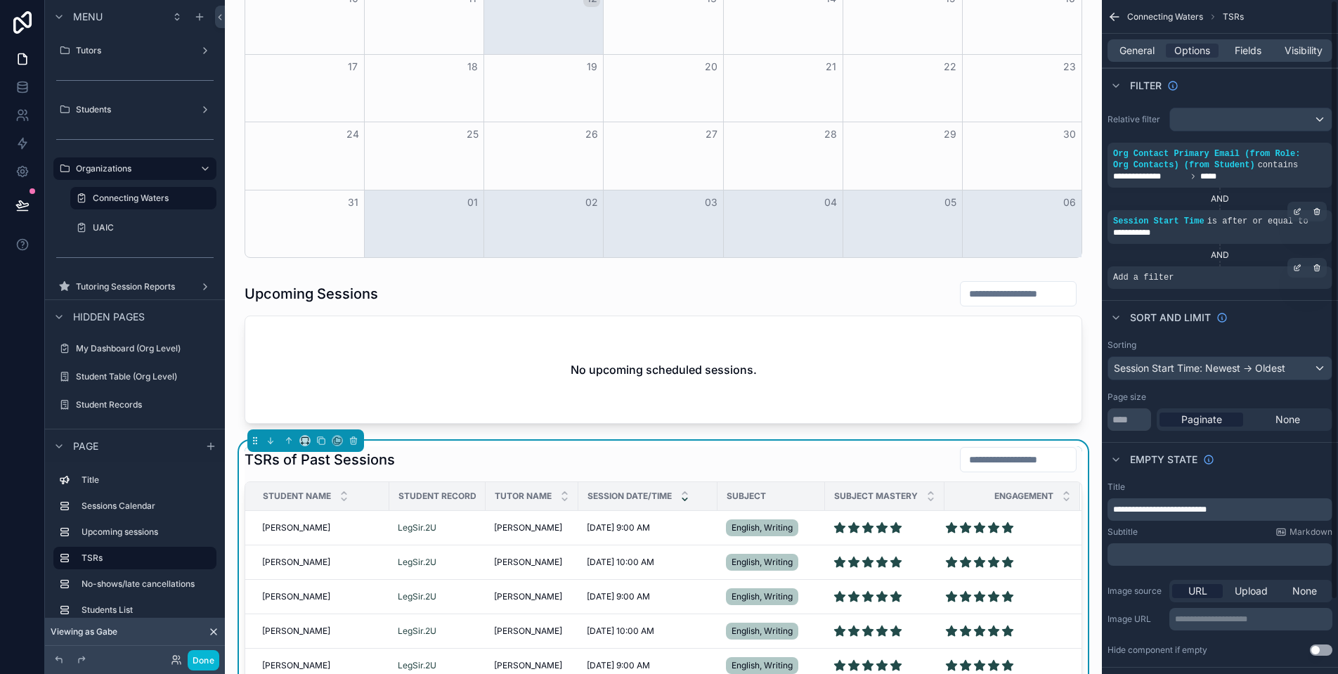
click at [1165, 274] on span "Add a filter" at bounding box center [1143, 277] width 60 height 11
click at [1296, 266] on icon "scrollable content" at bounding box center [1297, 267] width 8 height 8
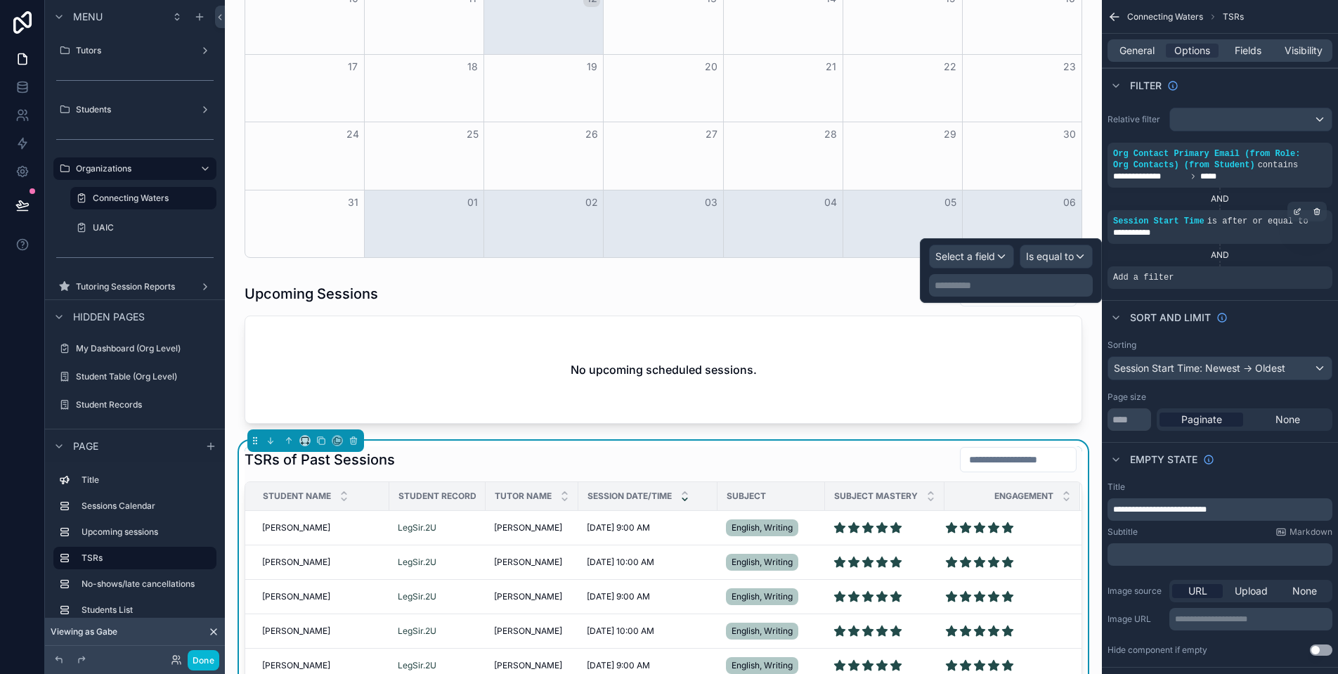
click at [970, 256] on span "Select a field" at bounding box center [965, 256] width 60 height 12
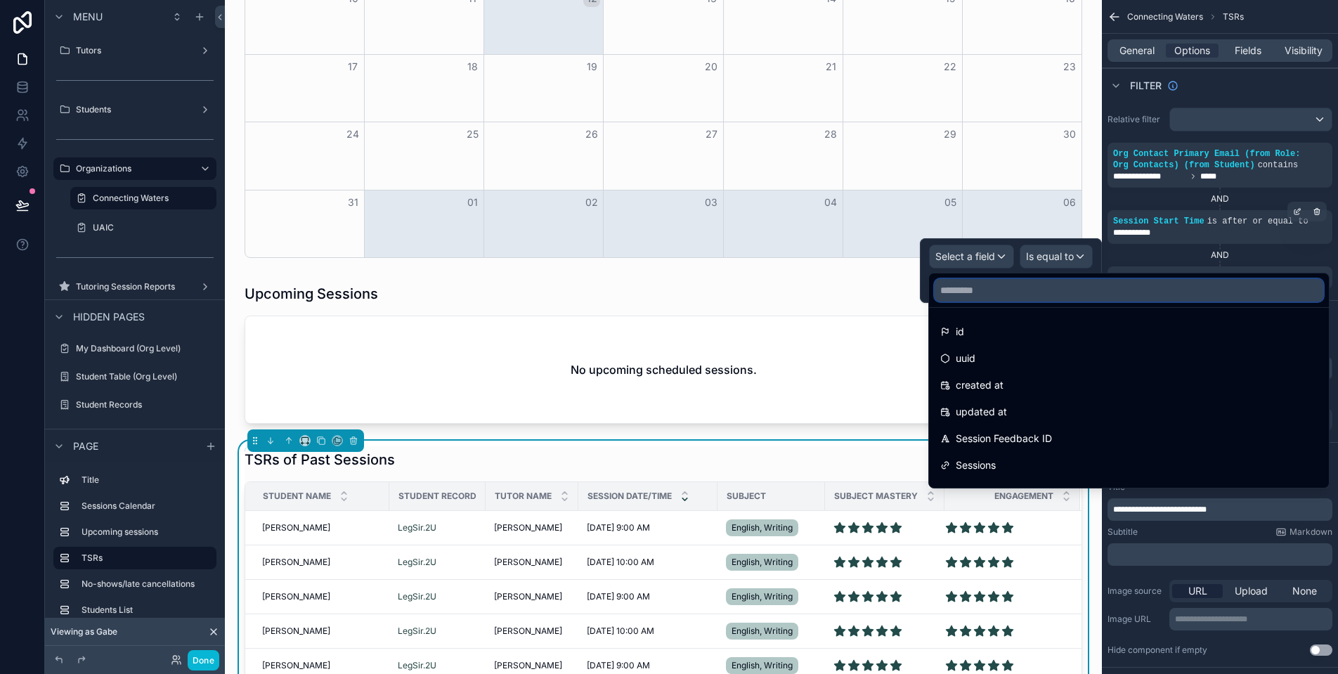
click at [1010, 289] on input "text" at bounding box center [1128, 290] width 389 height 22
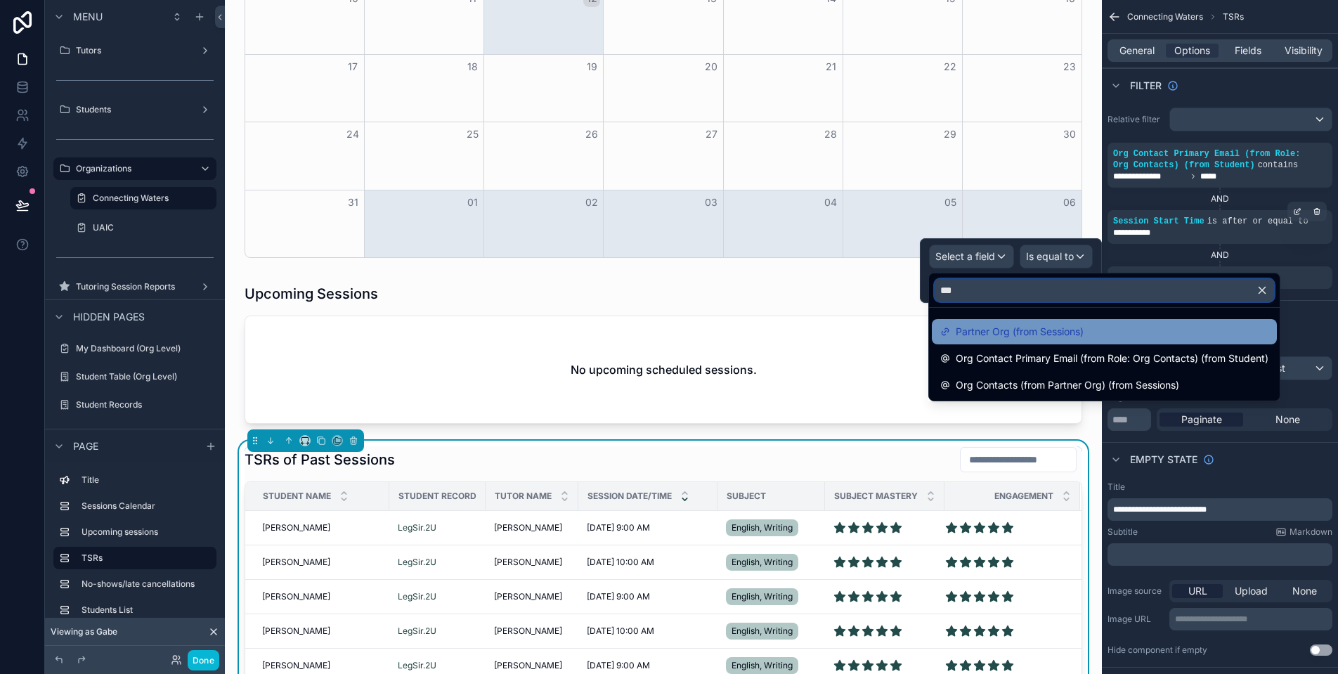
type input "***"
click at [1043, 329] on span "Partner Org (from Sessions)" at bounding box center [1020, 331] width 128 height 17
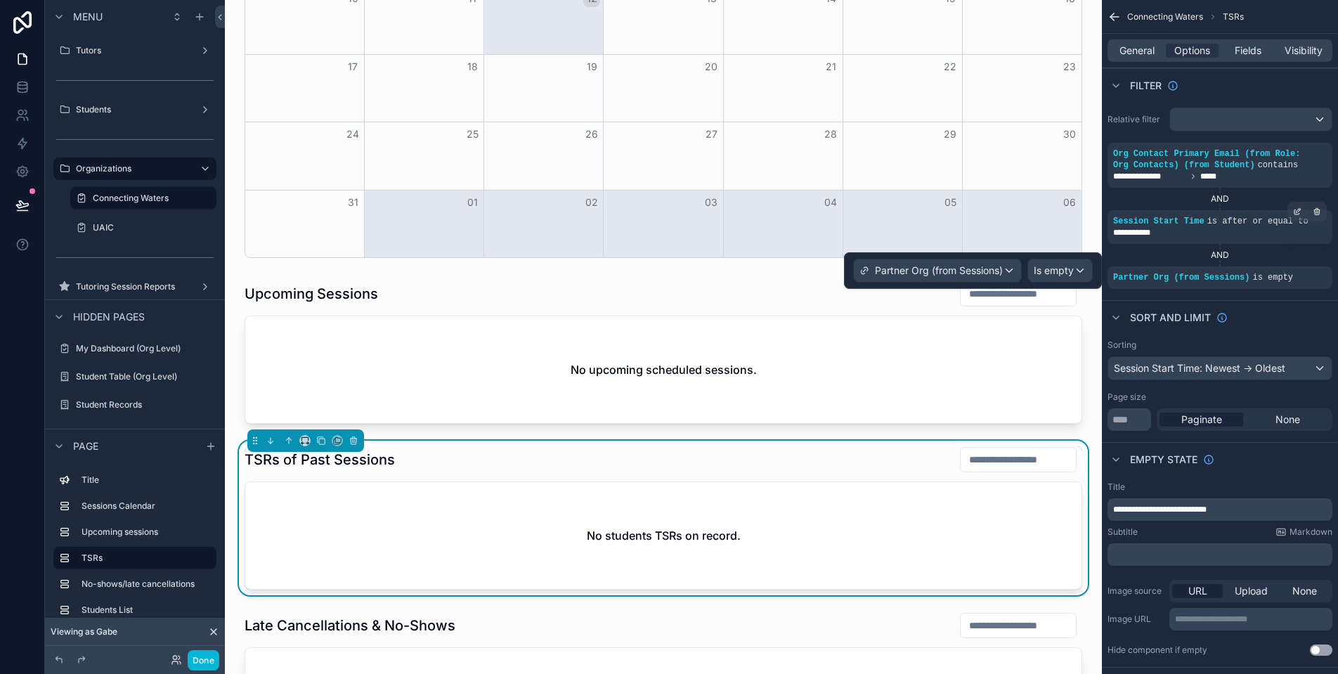
click at [1067, 273] on span "Is empty" at bounding box center [1054, 270] width 40 height 14
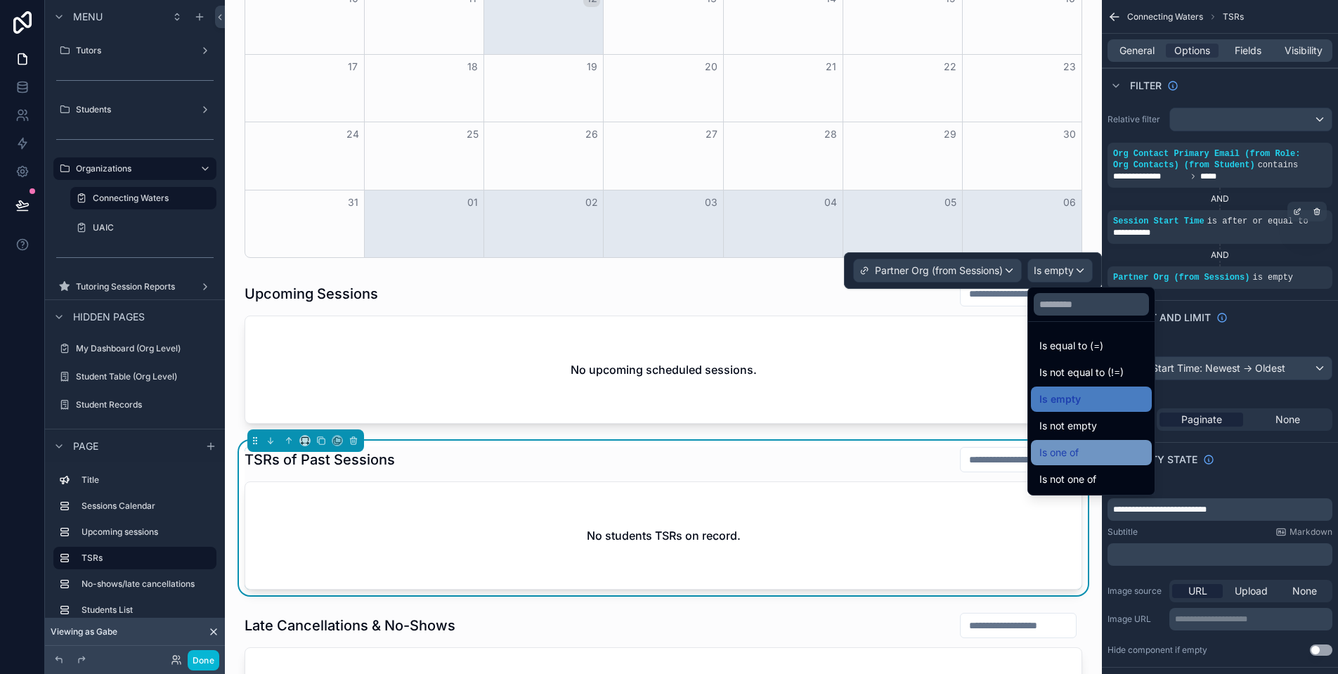
click at [1083, 451] on div "Is one of" at bounding box center [1091, 452] width 104 height 17
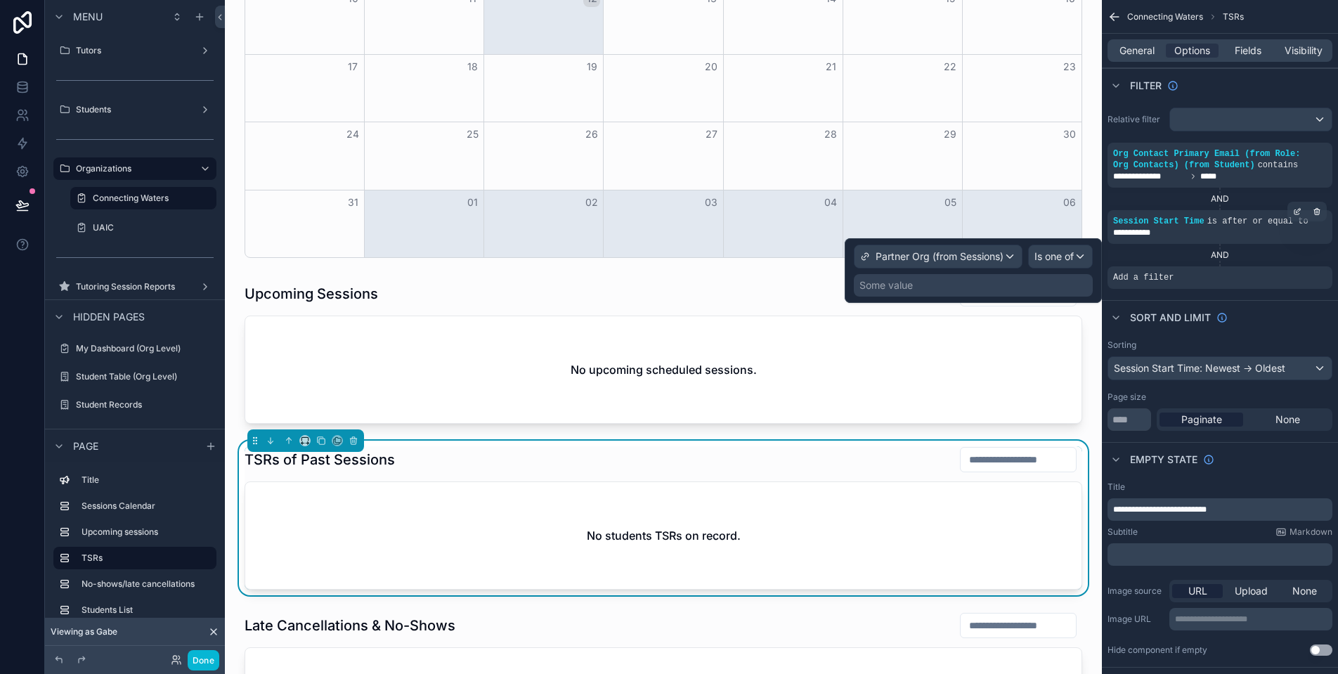
click at [977, 282] on div "Some value" at bounding box center [973, 285] width 239 height 22
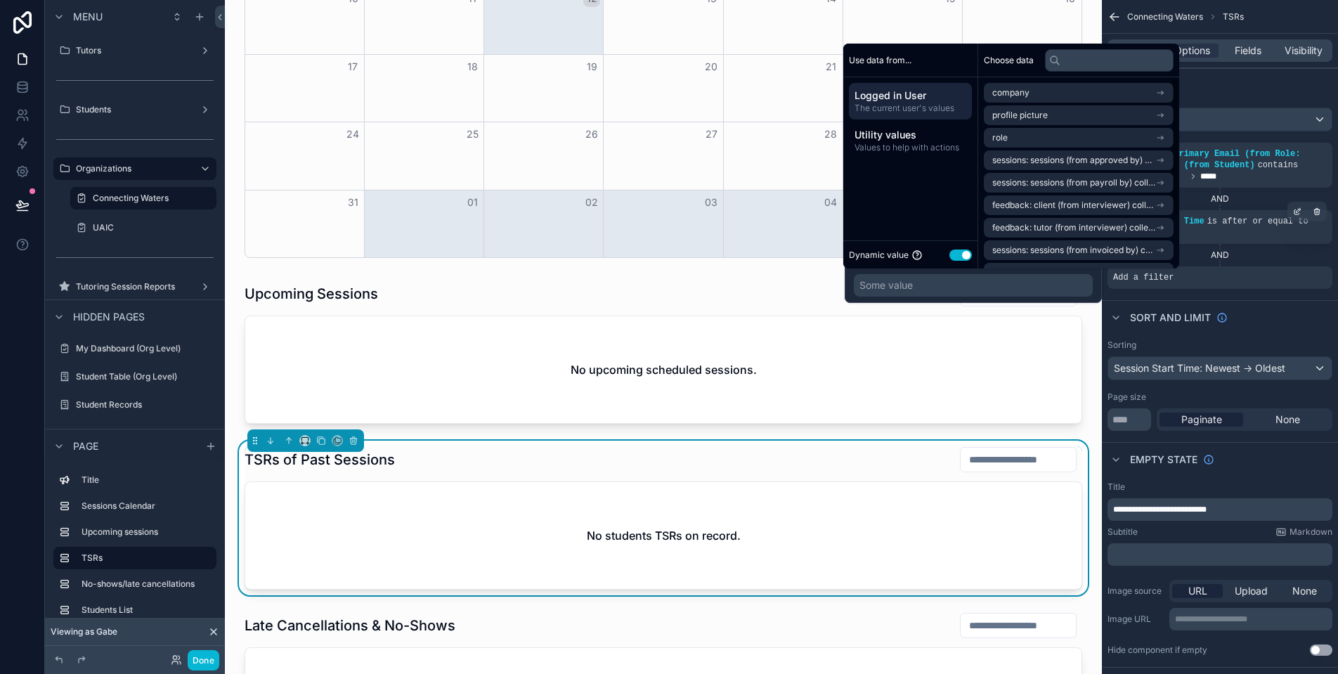
click at [963, 256] on button "Use setting" at bounding box center [960, 254] width 22 height 11
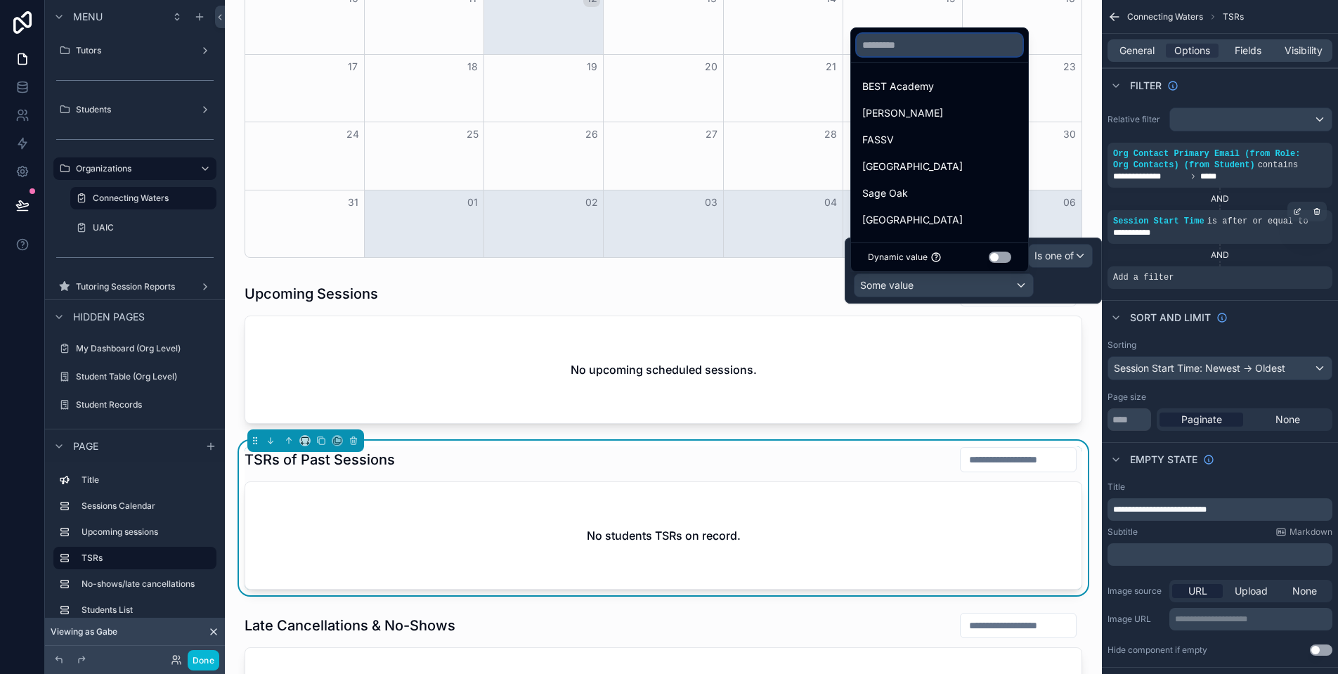
click at [958, 44] on input "text" at bounding box center [940, 45] width 166 height 22
paste input "**"
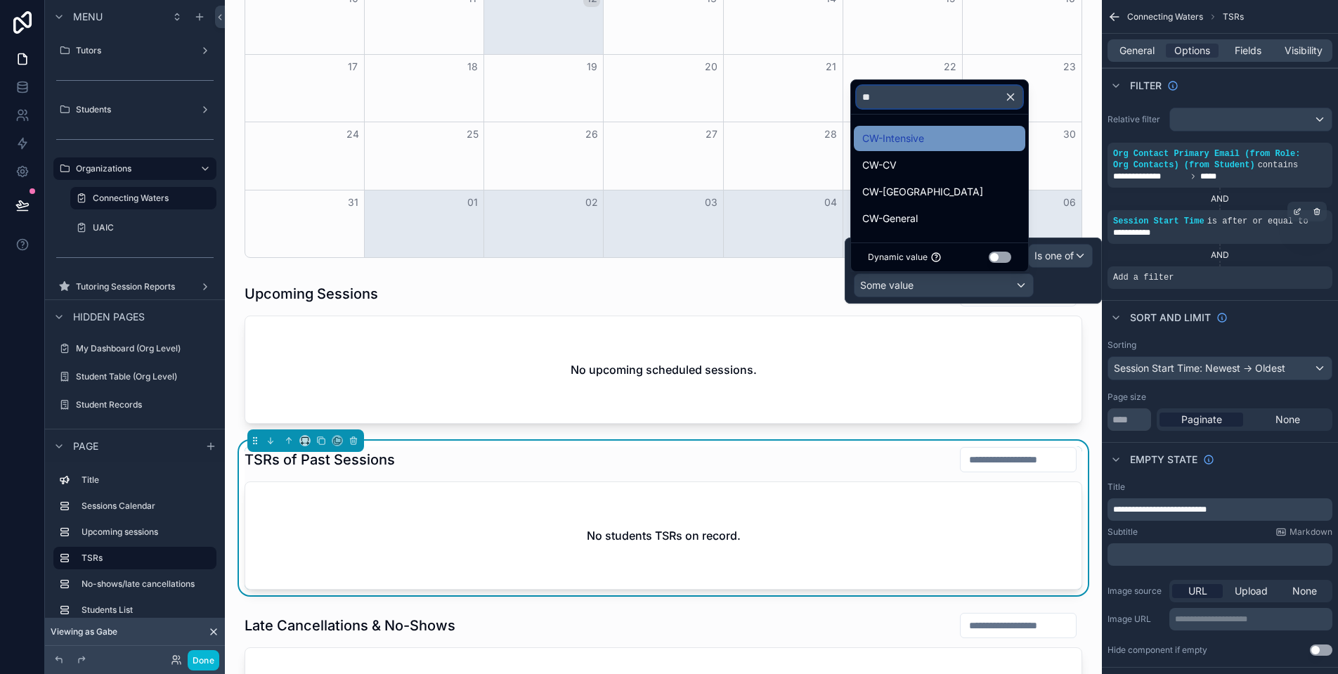
type input "**"
click at [977, 126] on div "CW-Intensive" at bounding box center [939, 138] width 171 height 25
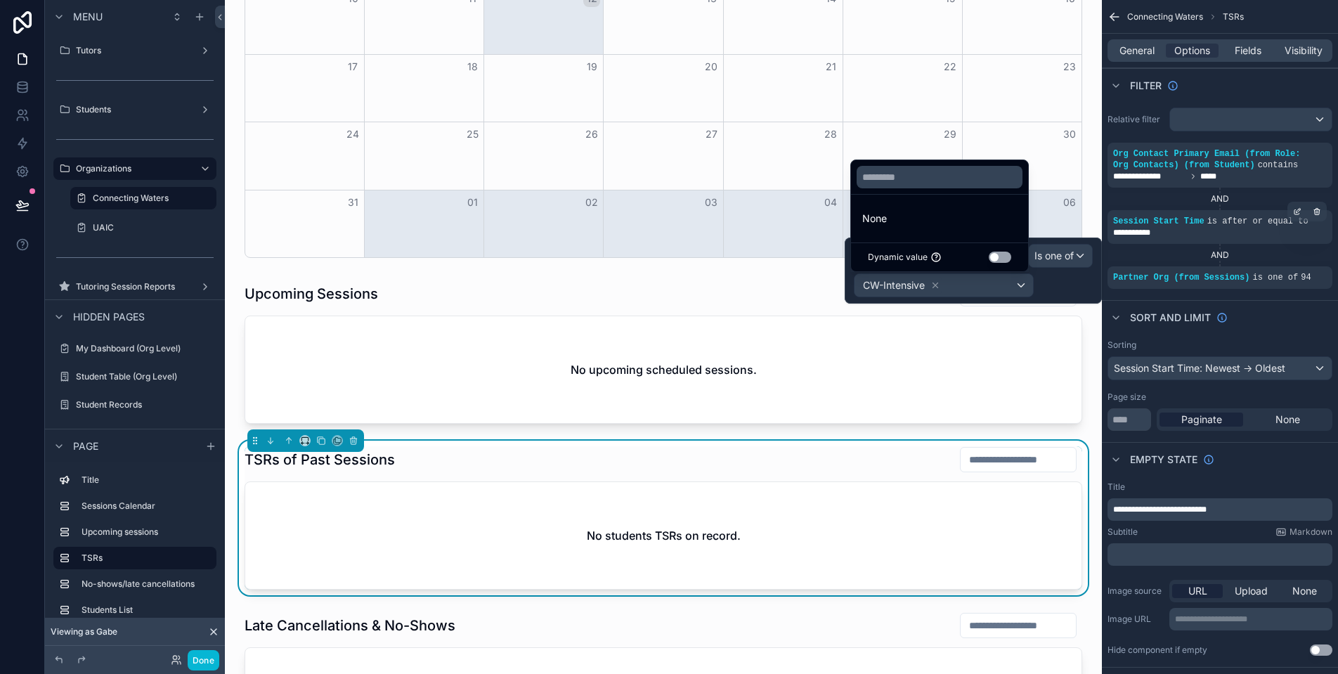
click at [1004, 283] on div "CW-Intensive" at bounding box center [943, 285] width 178 height 22
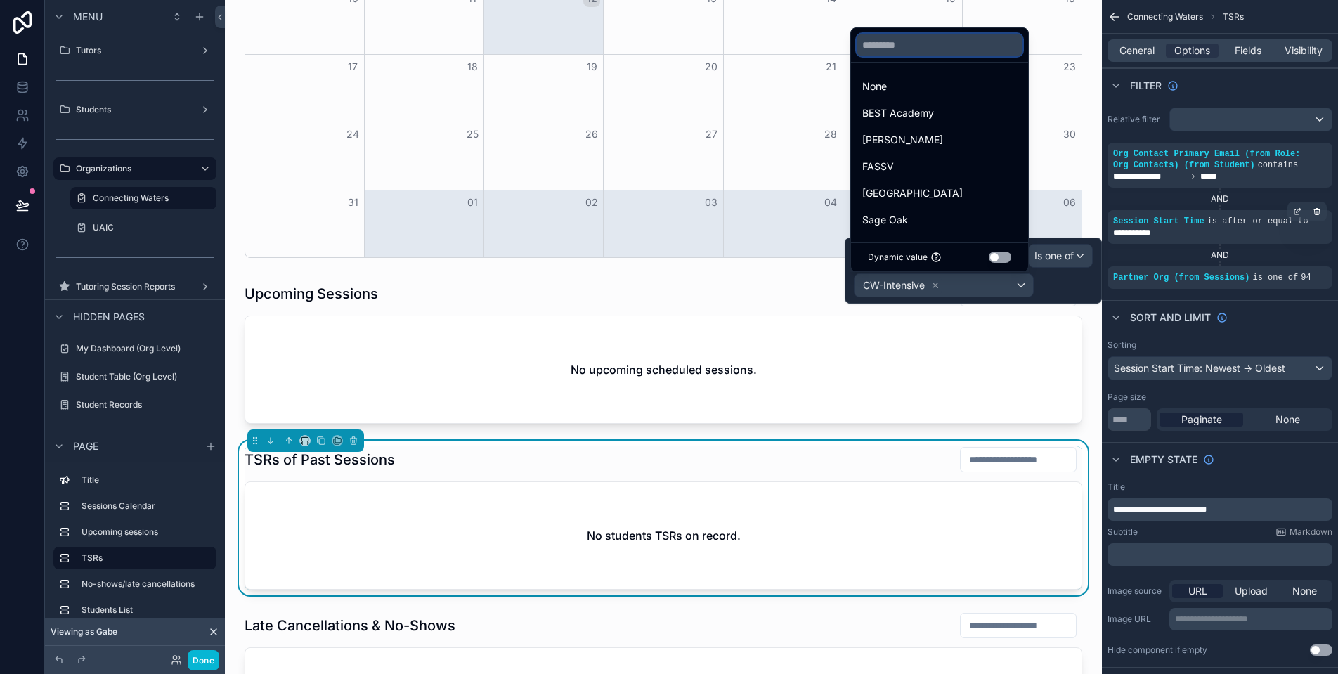
click at [937, 54] on input "text" at bounding box center [940, 45] width 166 height 22
paste input "**"
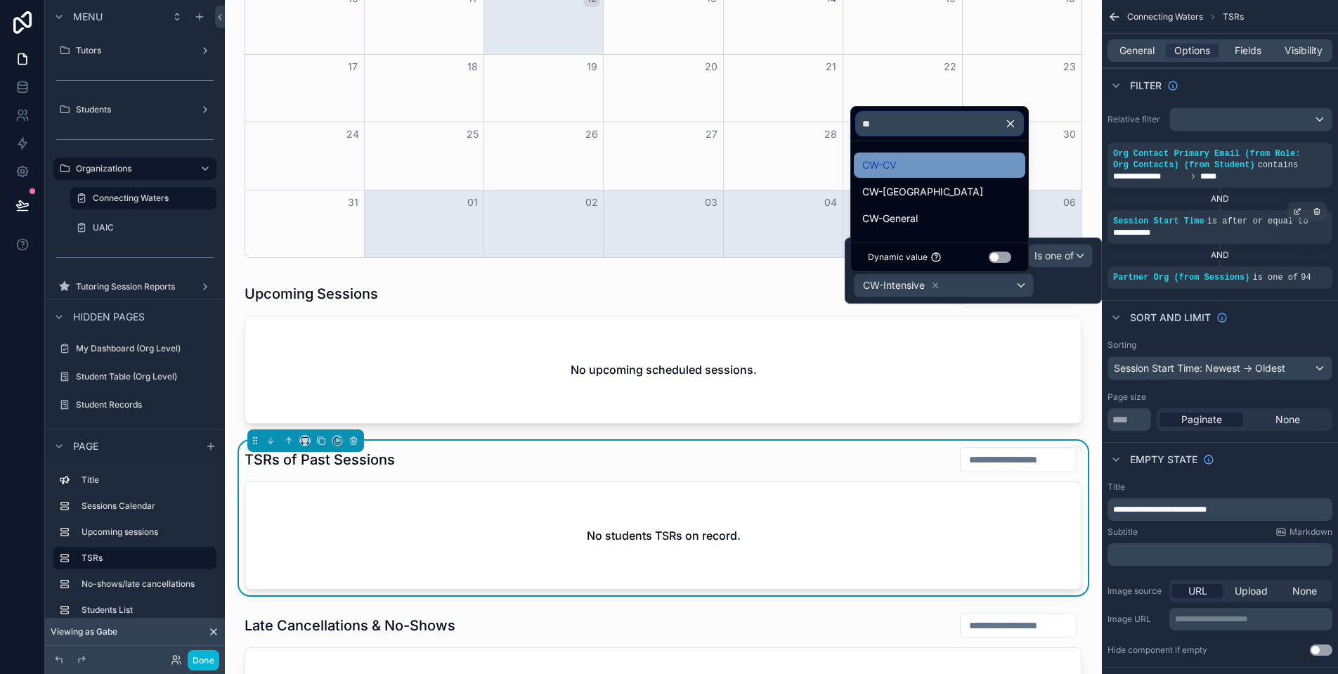
type input "**"
click at [951, 168] on div "CW-CV" at bounding box center [939, 165] width 155 height 17
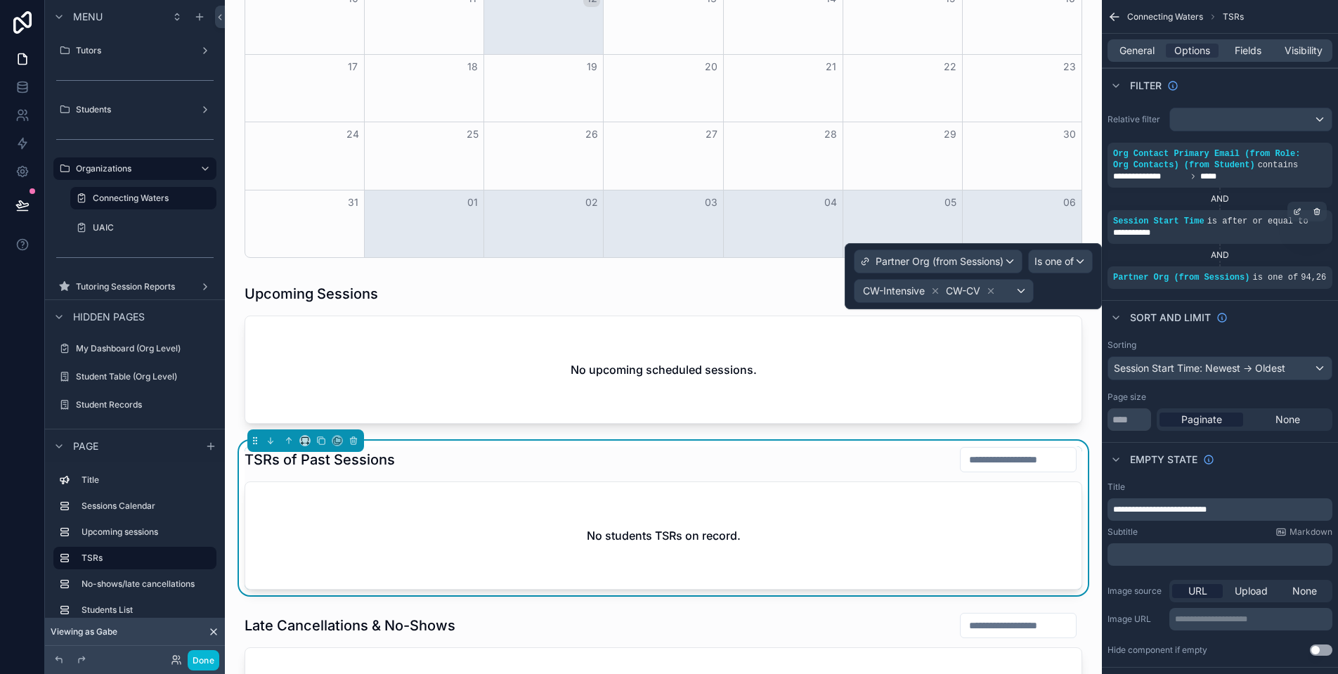
click at [1020, 293] on div "CW-Intensive CW-CV" at bounding box center [943, 291] width 178 height 22
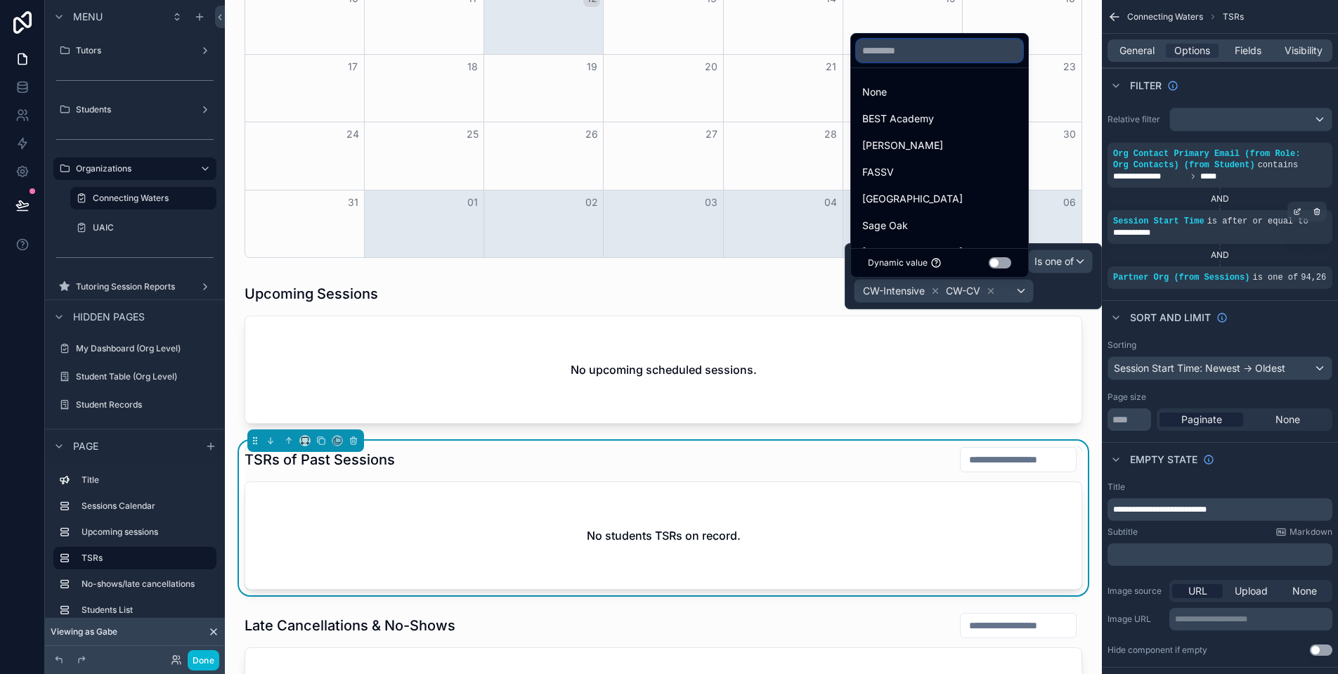
click at [913, 47] on input "text" at bounding box center [940, 50] width 166 height 22
paste input "**"
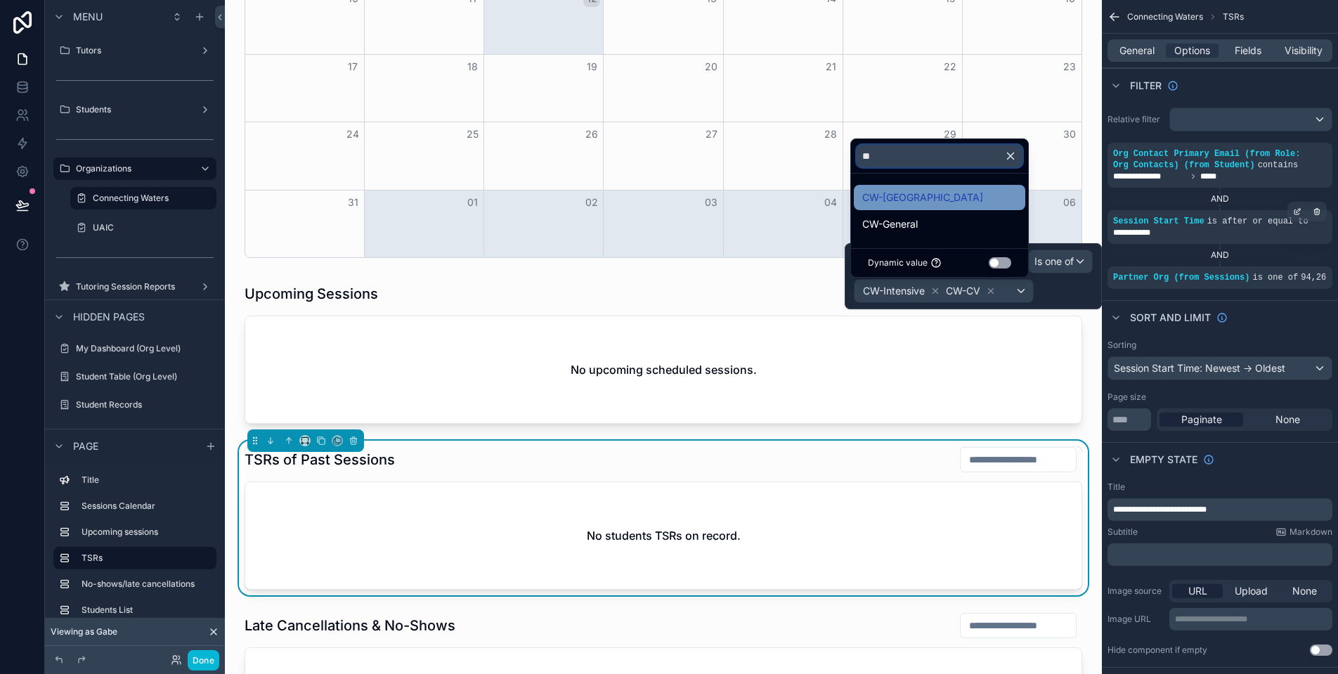
type input "**"
click at [945, 191] on div "CW-[GEOGRAPHIC_DATA]" at bounding box center [939, 197] width 155 height 17
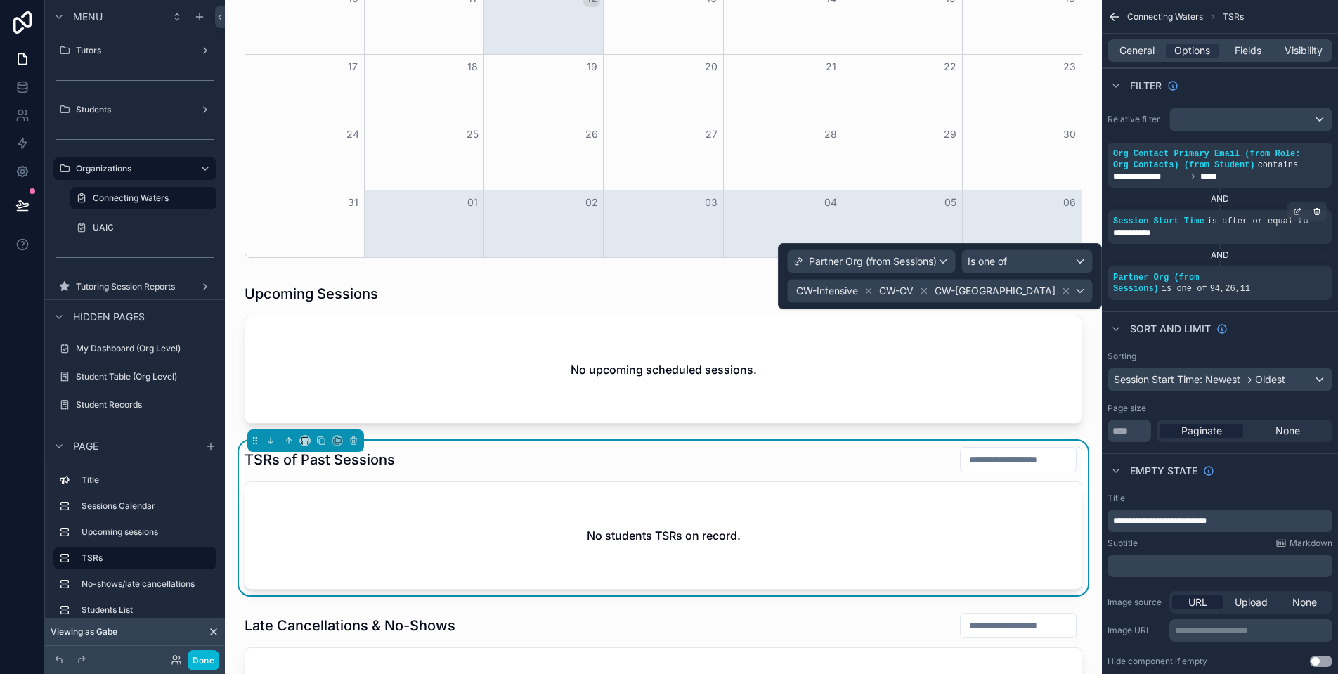
click at [1076, 294] on div "CW-Intensive CW-CV CW-[GEOGRAPHIC_DATA]" at bounding box center [940, 291] width 304 height 22
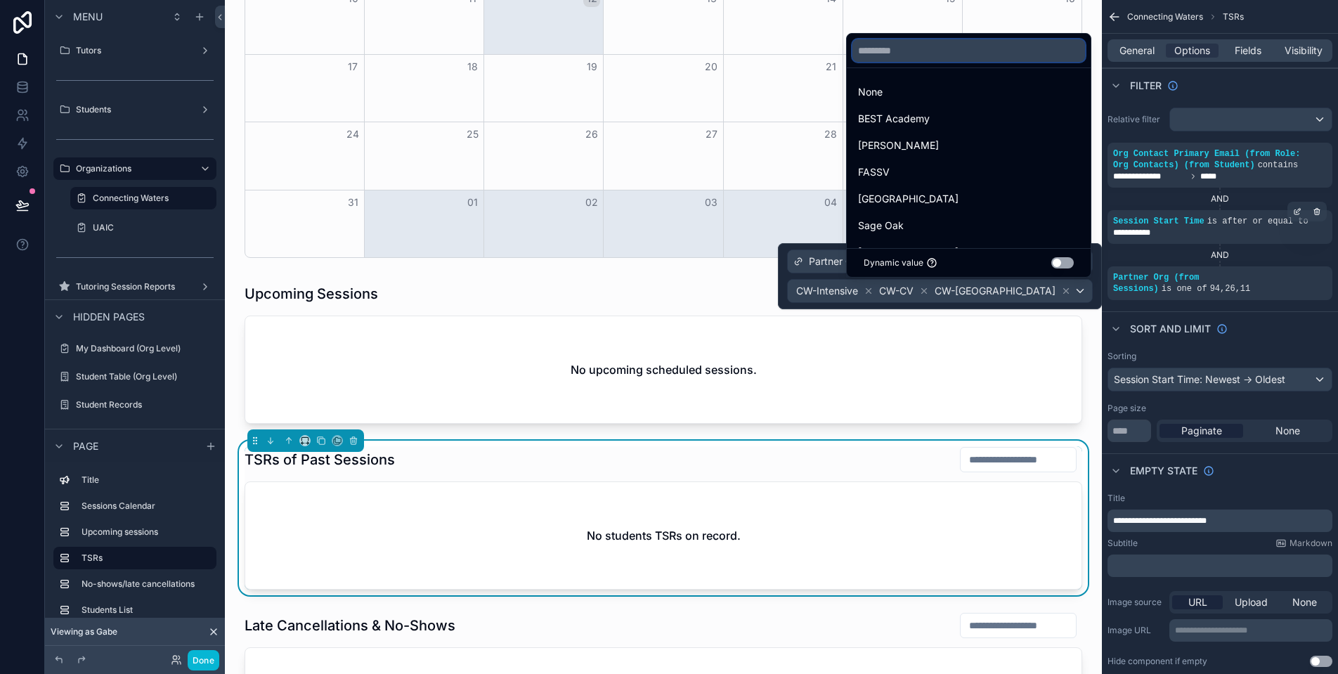
click at [904, 43] on input "text" at bounding box center [968, 50] width 233 height 22
paste input "**"
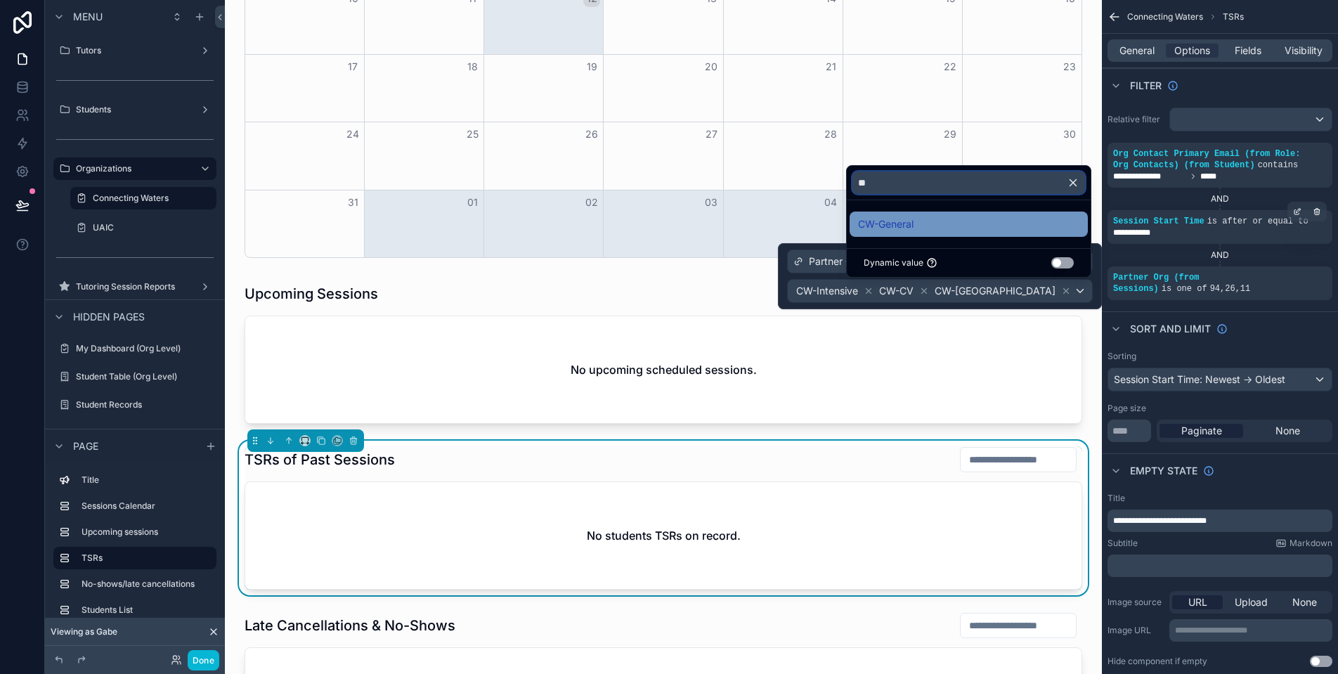
type input "**"
click at [939, 227] on div "CW-General" at bounding box center [968, 224] width 221 height 17
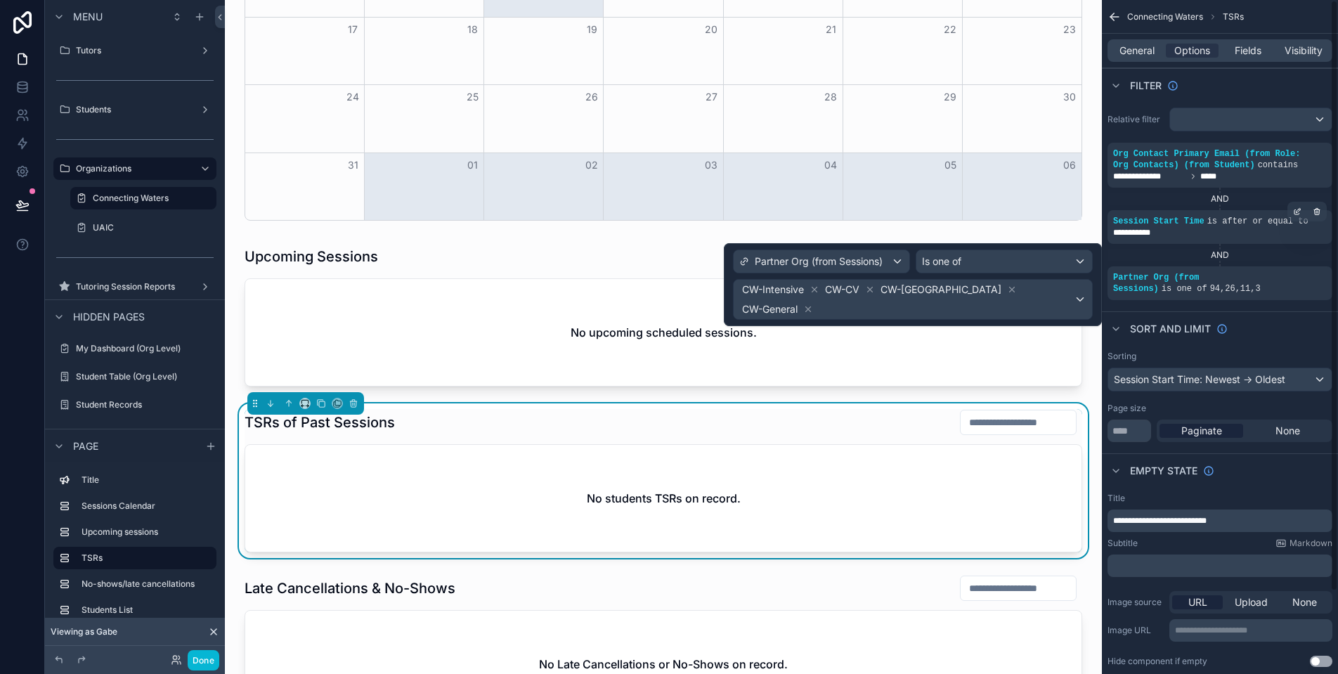
scroll to position [639, 0]
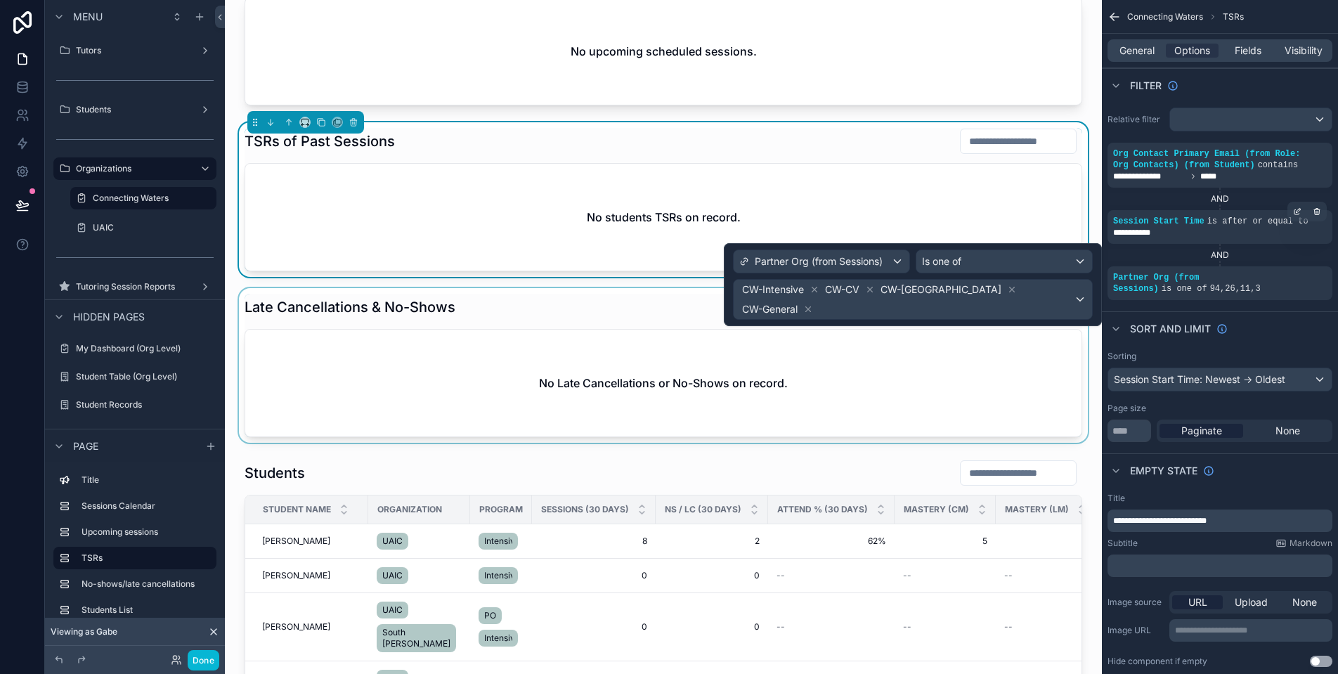
click at [746, 344] on div "scrollable content" at bounding box center [663, 365] width 854 height 155
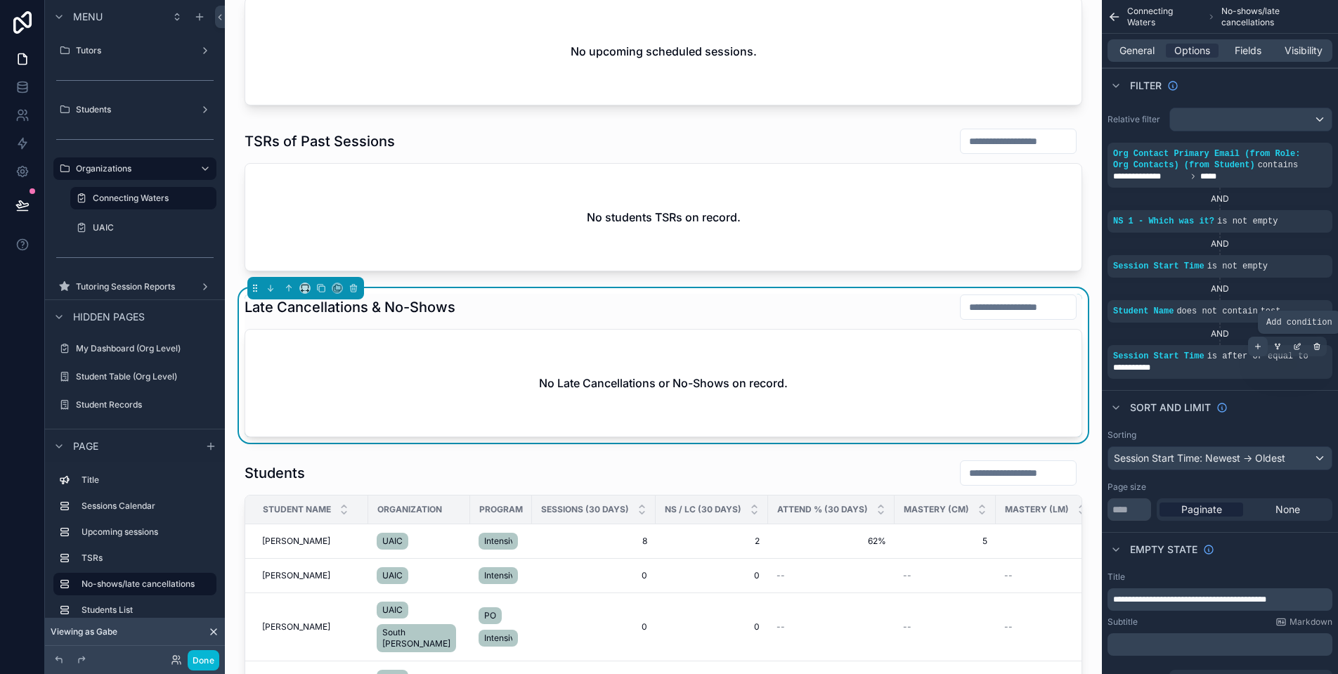
click at [1265, 346] on div "scrollable content" at bounding box center [1258, 347] width 20 height 20
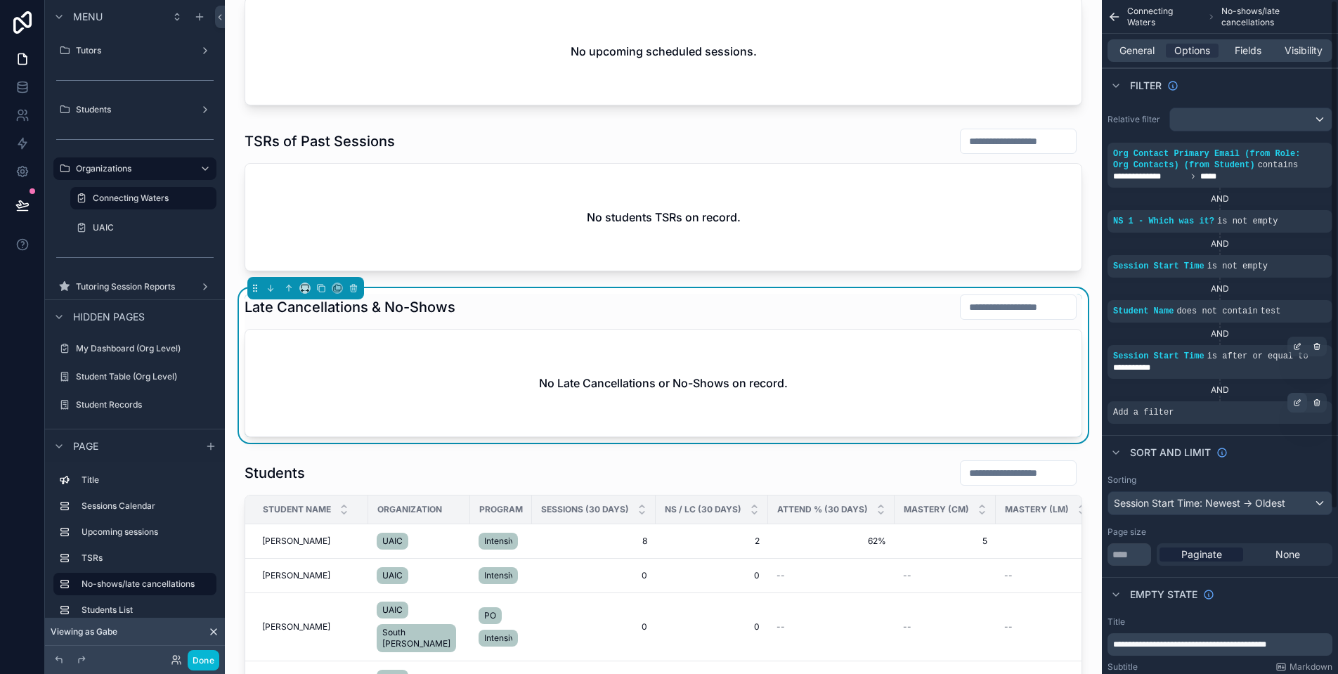
click at [1303, 408] on div "scrollable content" at bounding box center [1297, 403] width 20 height 20
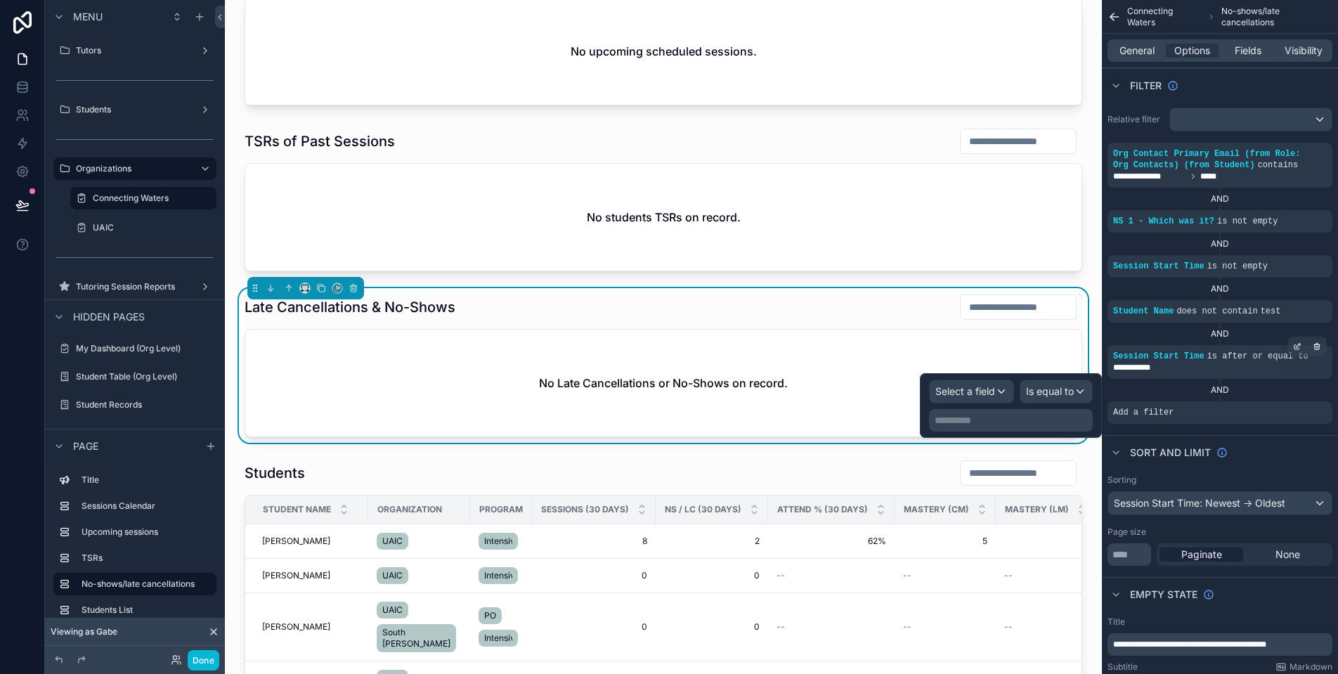
click at [994, 397] on span "Select a field" at bounding box center [965, 391] width 60 height 14
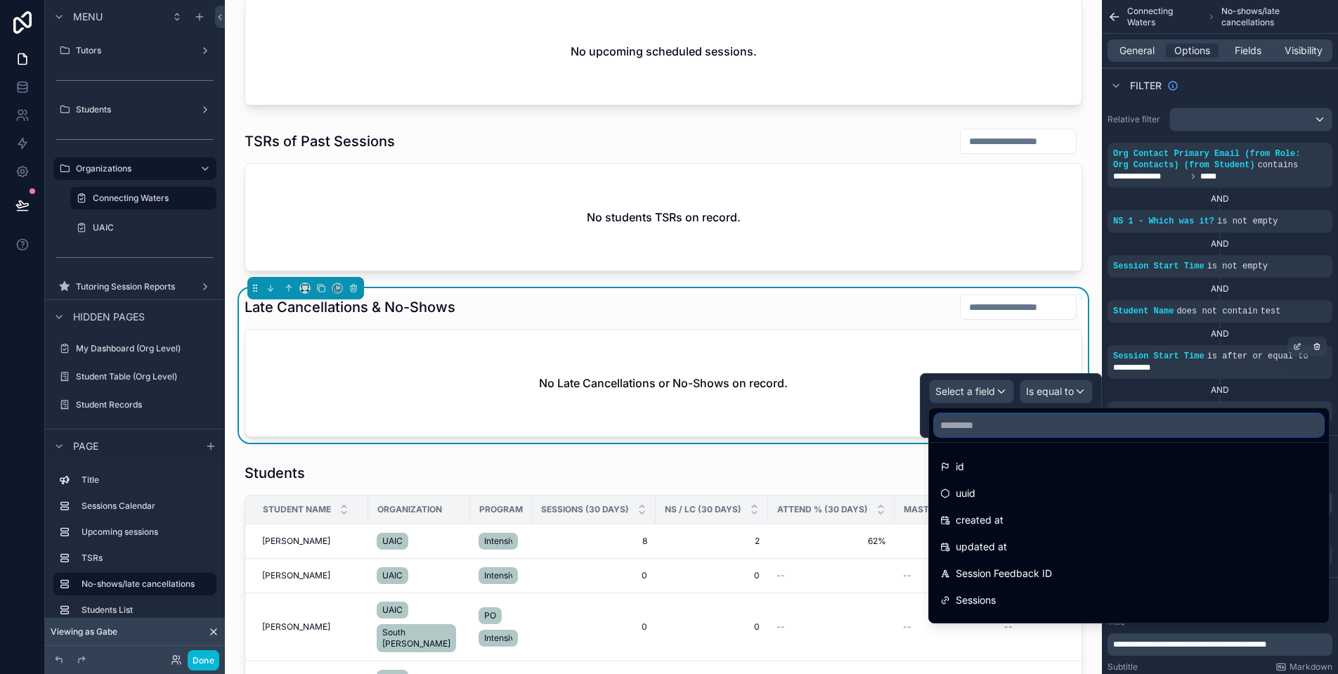
click at [1027, 420] on input "text" at bounding box center [1128, 425] width 389 height 22
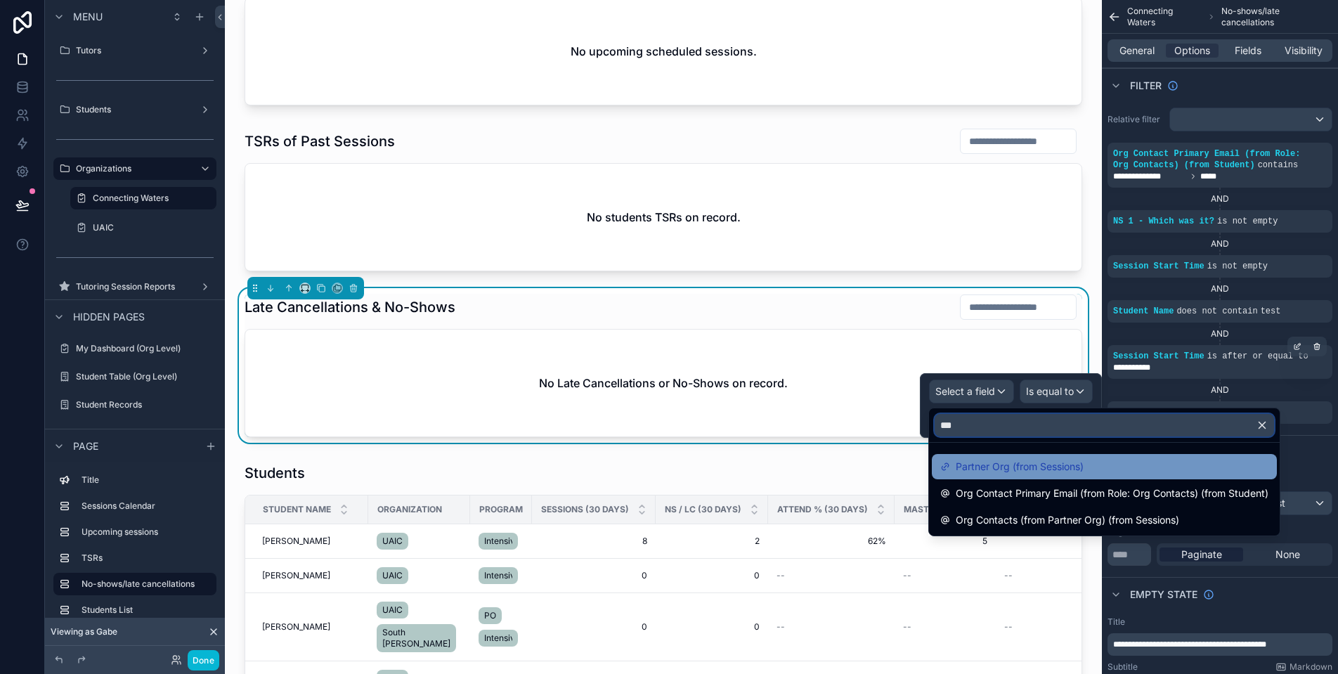
type input "***"
click at [1083, 460] on span "Partner Org (from Sessions)" at bounding box center [1020, 466] width 128 height 17
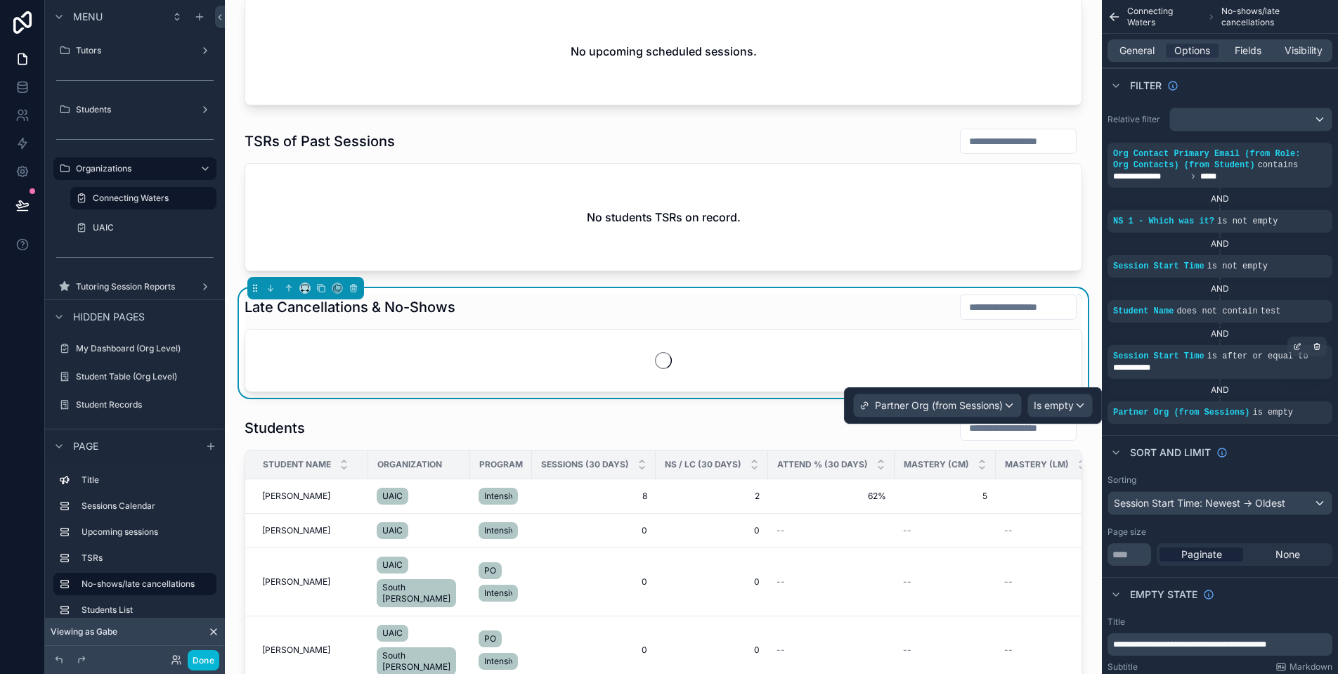
click at [1057, 406] on span "Is empty" at bounding box center [1054, 405] width 40 height 14
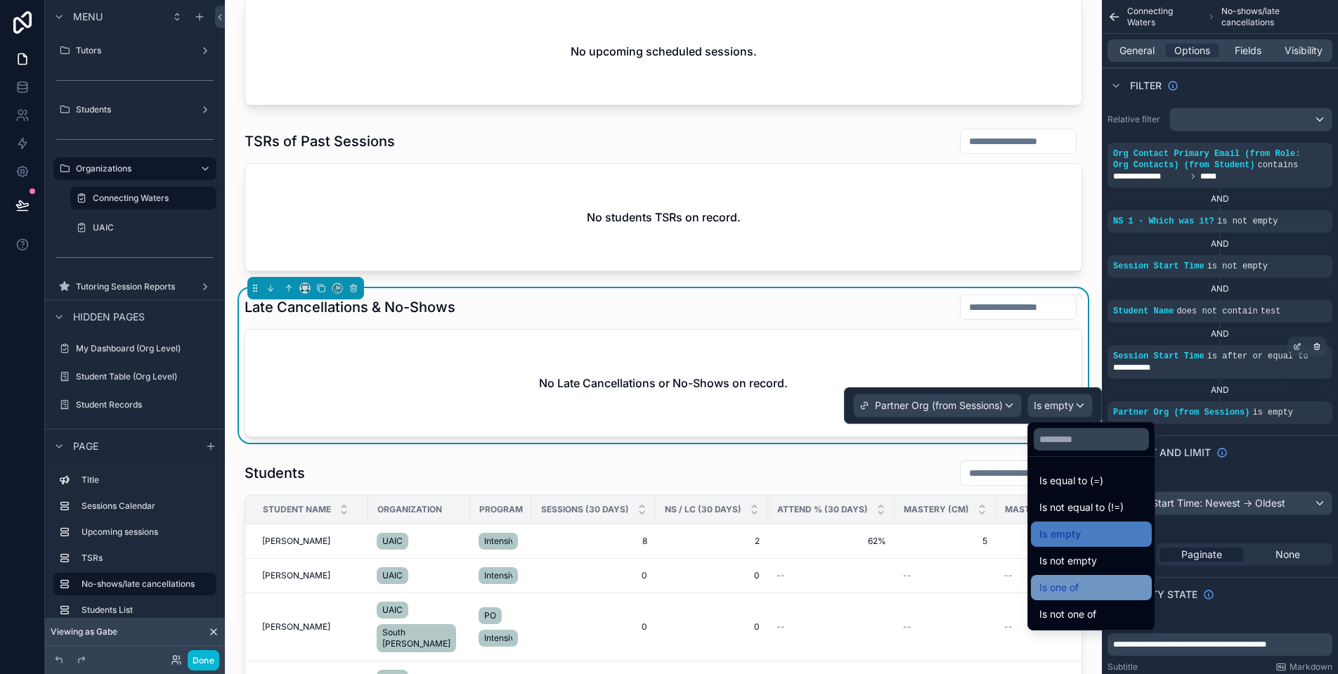
click at [1107, 591] on div "Is one of" at bounding box center [1091, 587] width 104 height 17
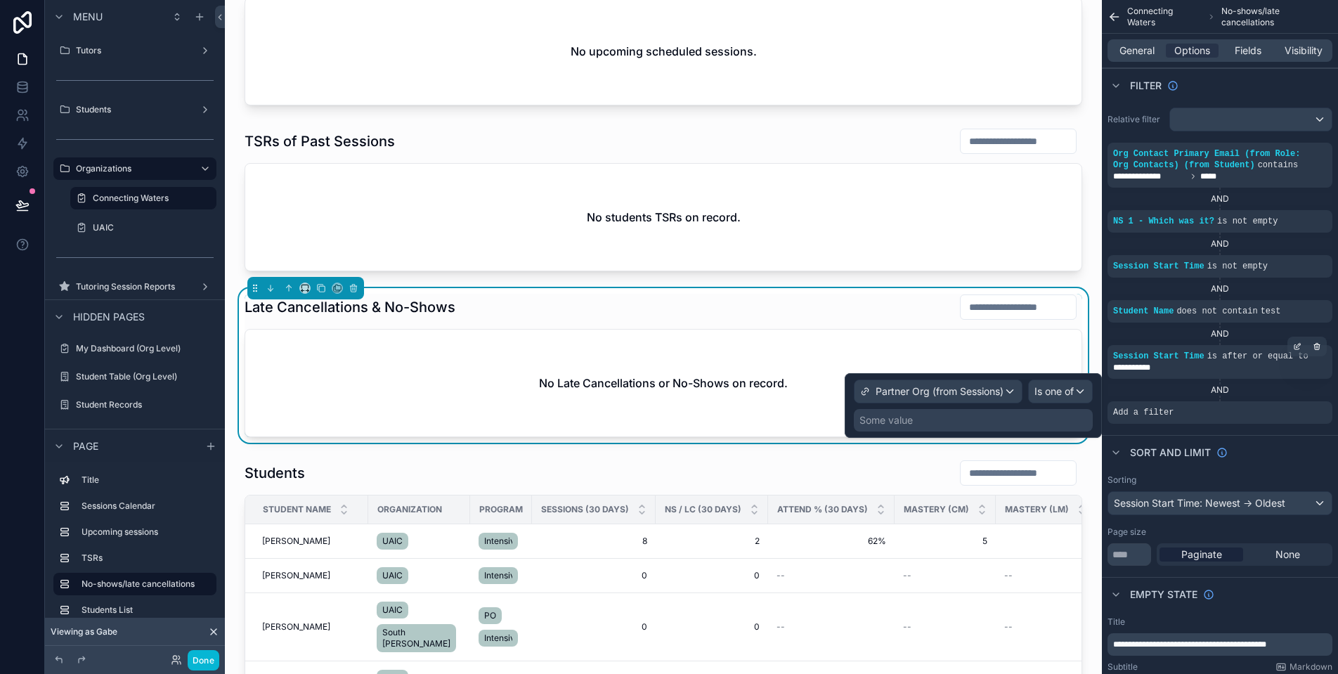
click at [1017, 422] on div "Some value" at bounding box center [973, 420] width 239 height 22
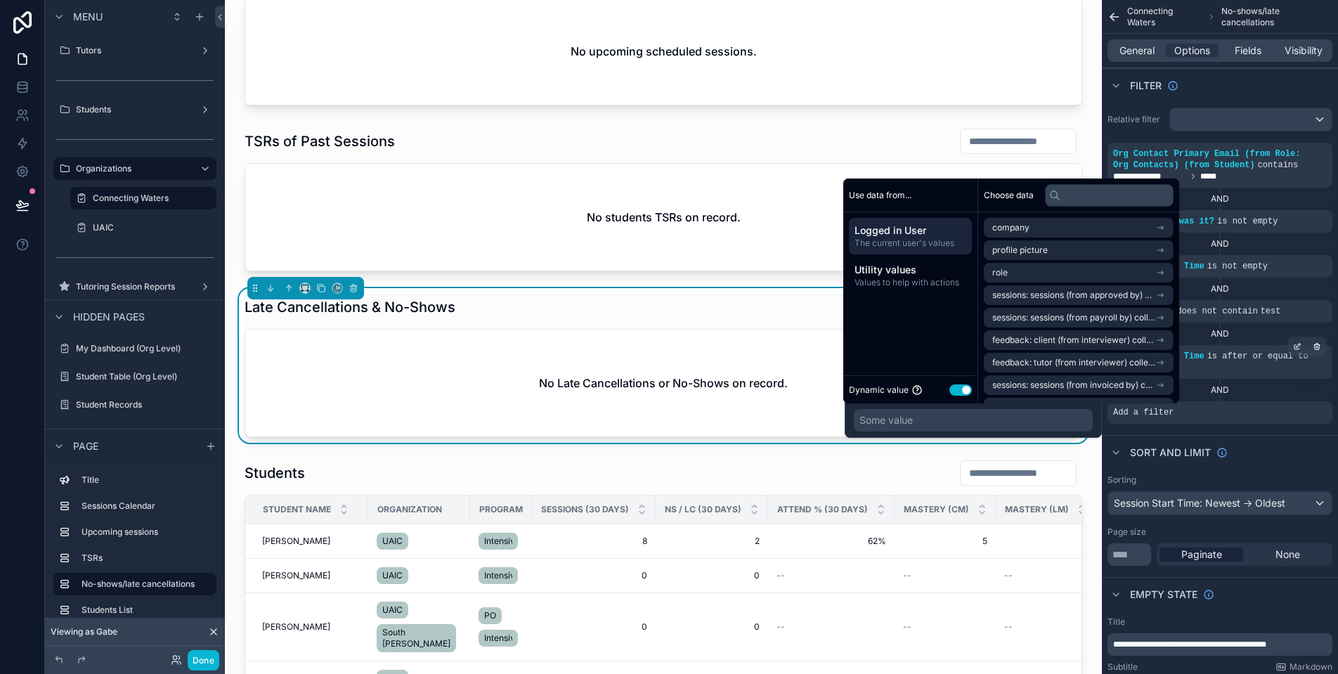
click at [963, 391] on button "Use setting" at bounding box center [960, 389] width 22 height 11
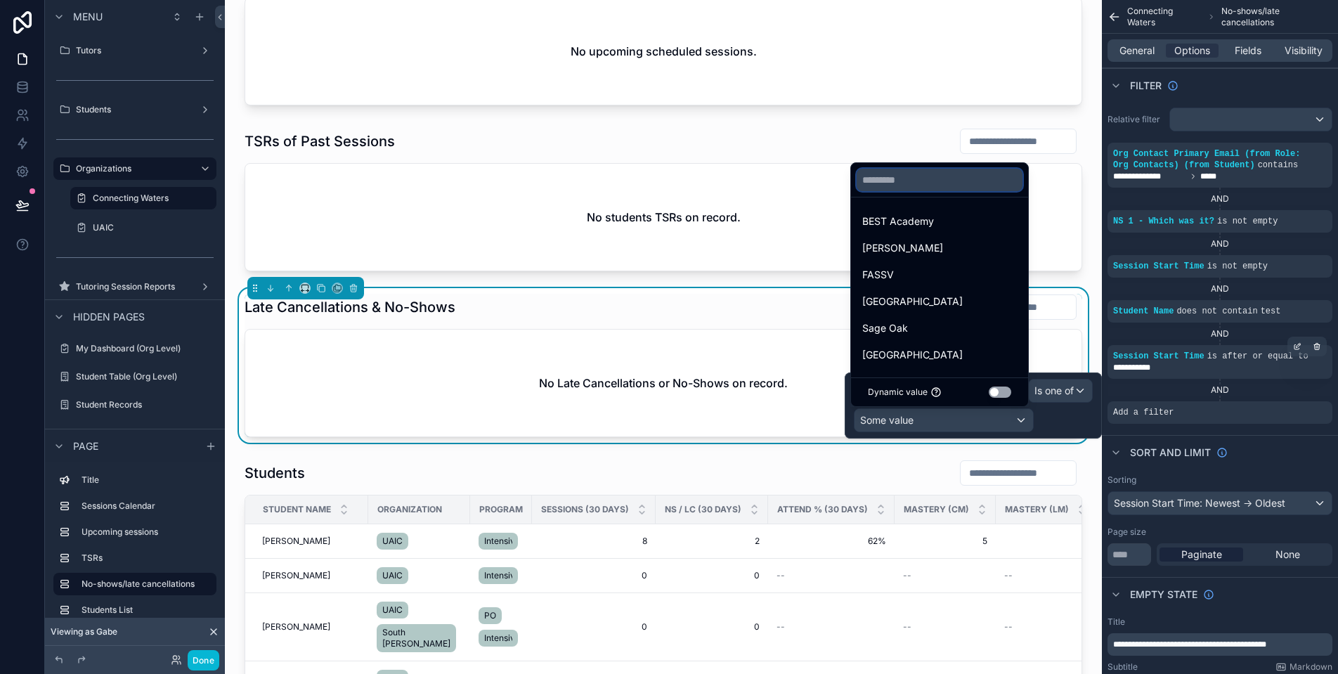
click at [934, 182] on input "text" at bounding box center [940, 180] width 166 height 22
paste input "**"
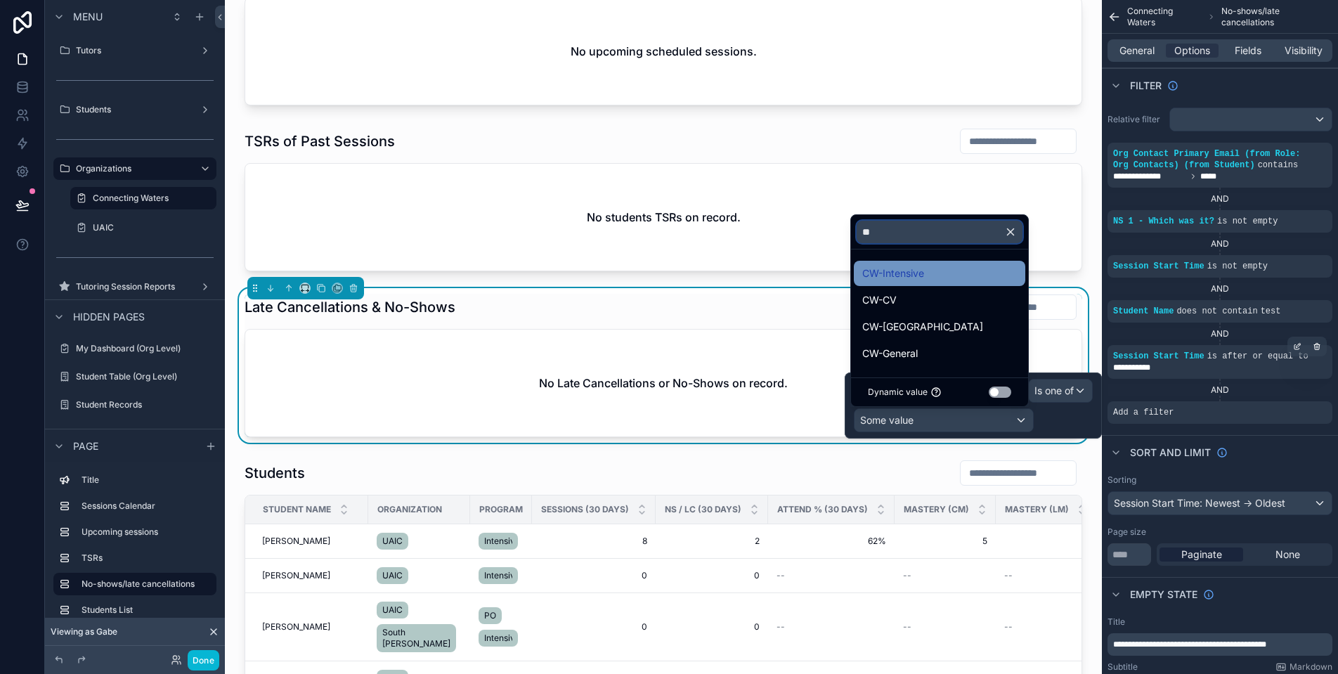
type input "**"
click at [939, 268] on div "CW-Intensive" at bounding box center [939, 273] width 155 height 17
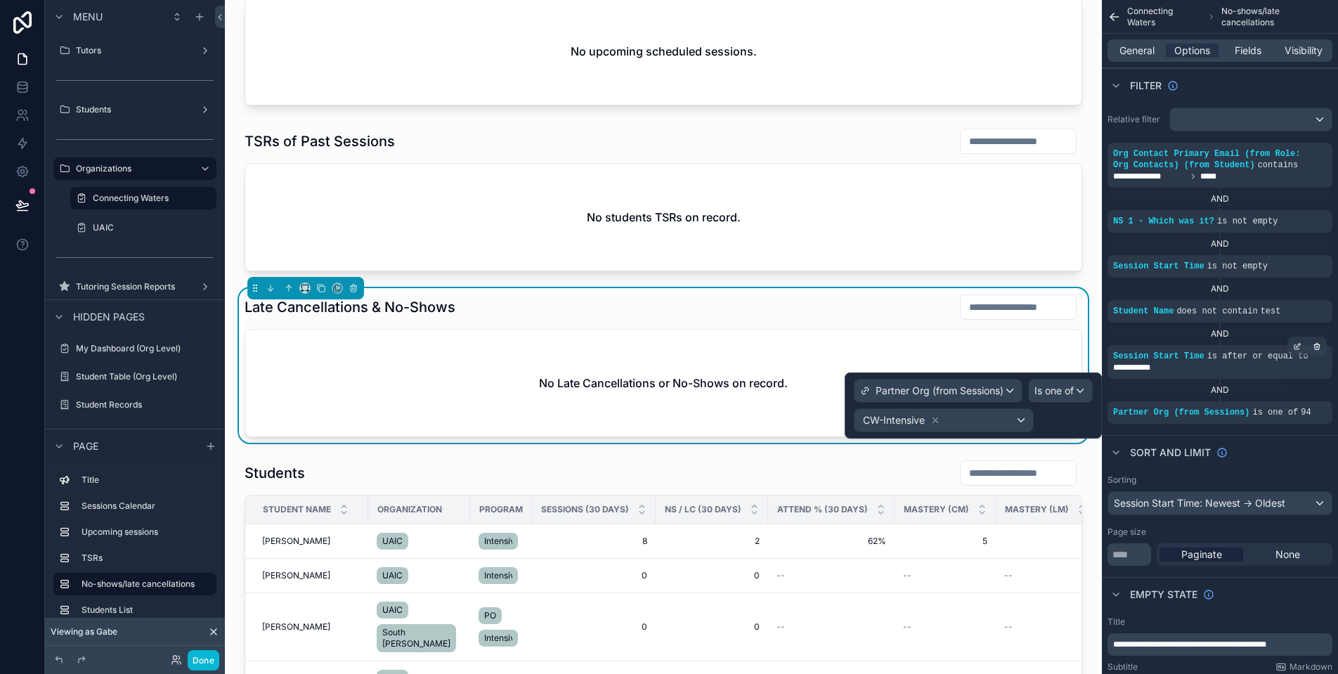
click at [1050, 419] on div "CW-Intensive" at bounding box center [973, 420] width 239 height 24
click at [1003, 426] on div "CW-Intensive" at bounding box center [943, 420] width 178 height 22
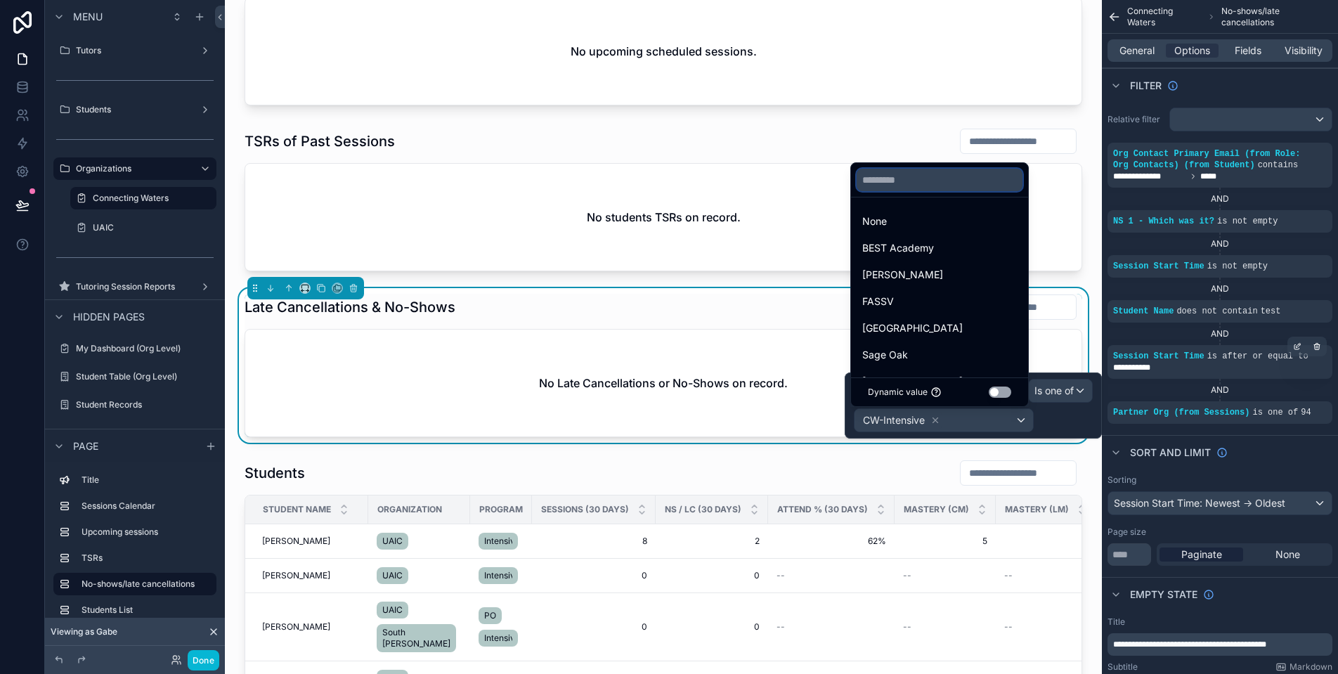
click at [932, 176] on input "text" at bounding box center [940, 180] width 166 height 22
paste input "**"
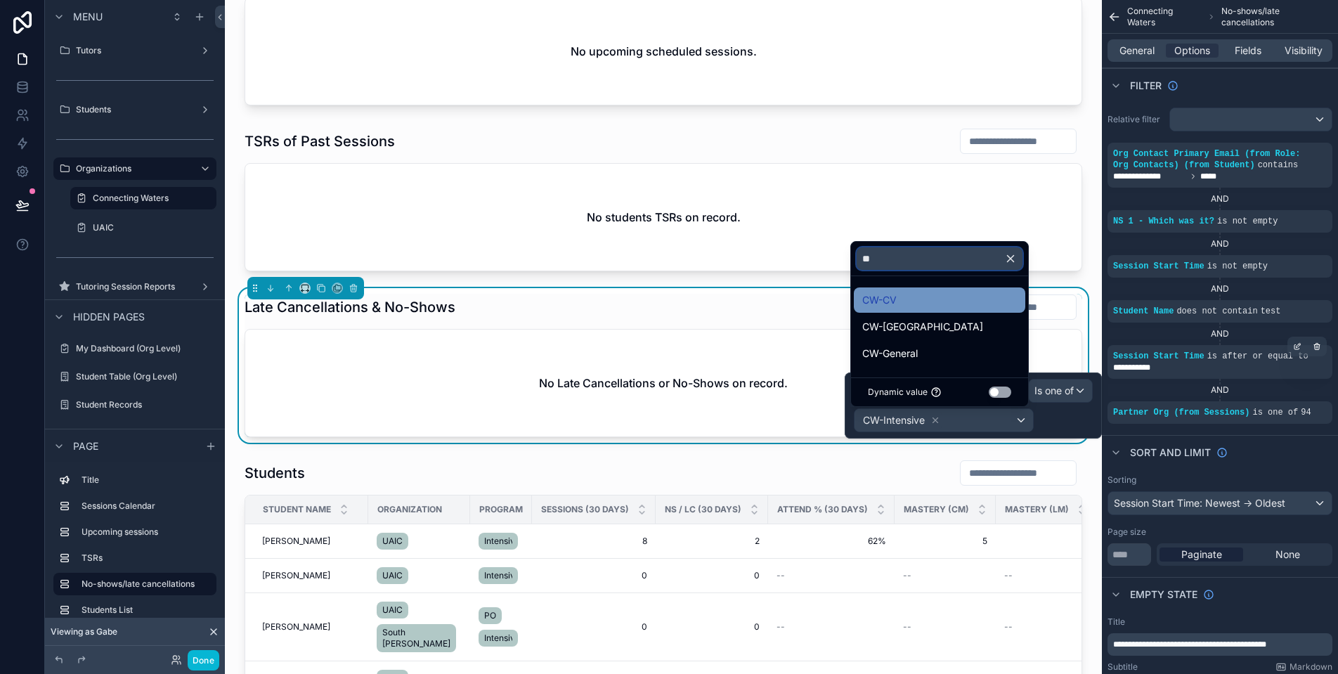
type input "**"
click at [952, 292] on div "CW-CV" at bounding box center [939, 300] width 155 height 17
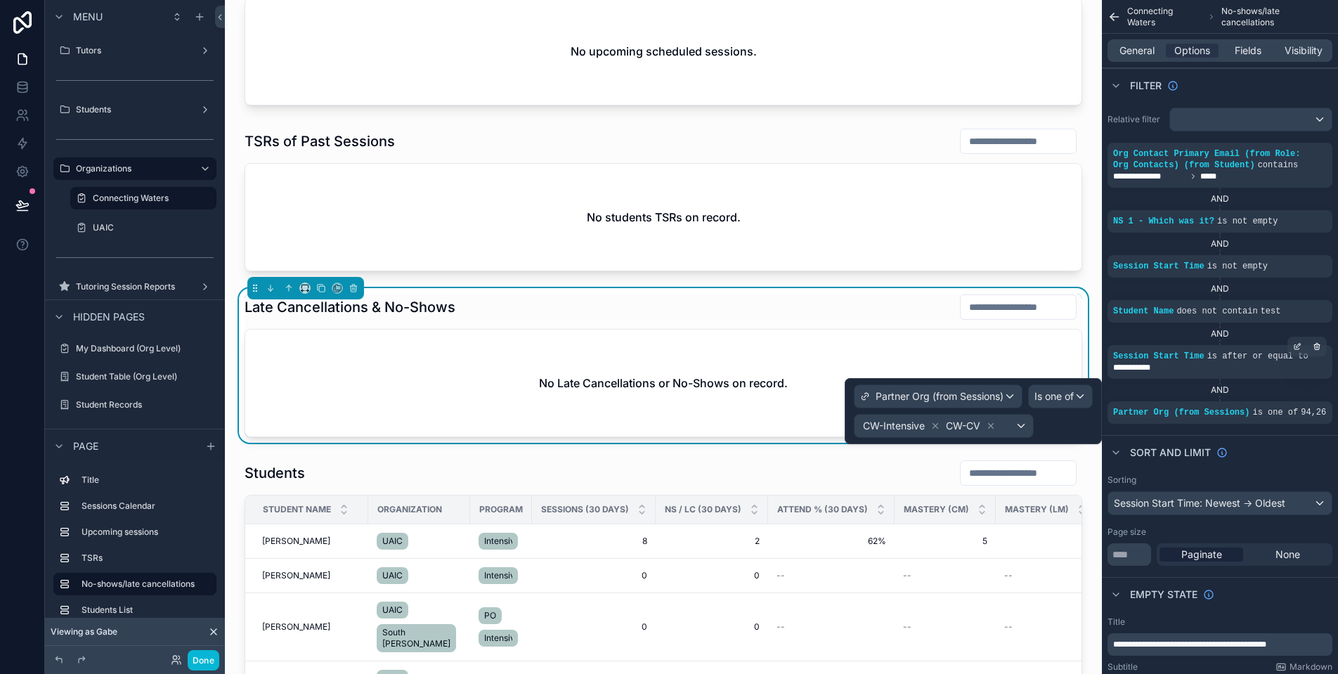
click at [1012, 431] on div "CW-Intensive CW-CV" at bounding box center [943, 426] width 178 height 22
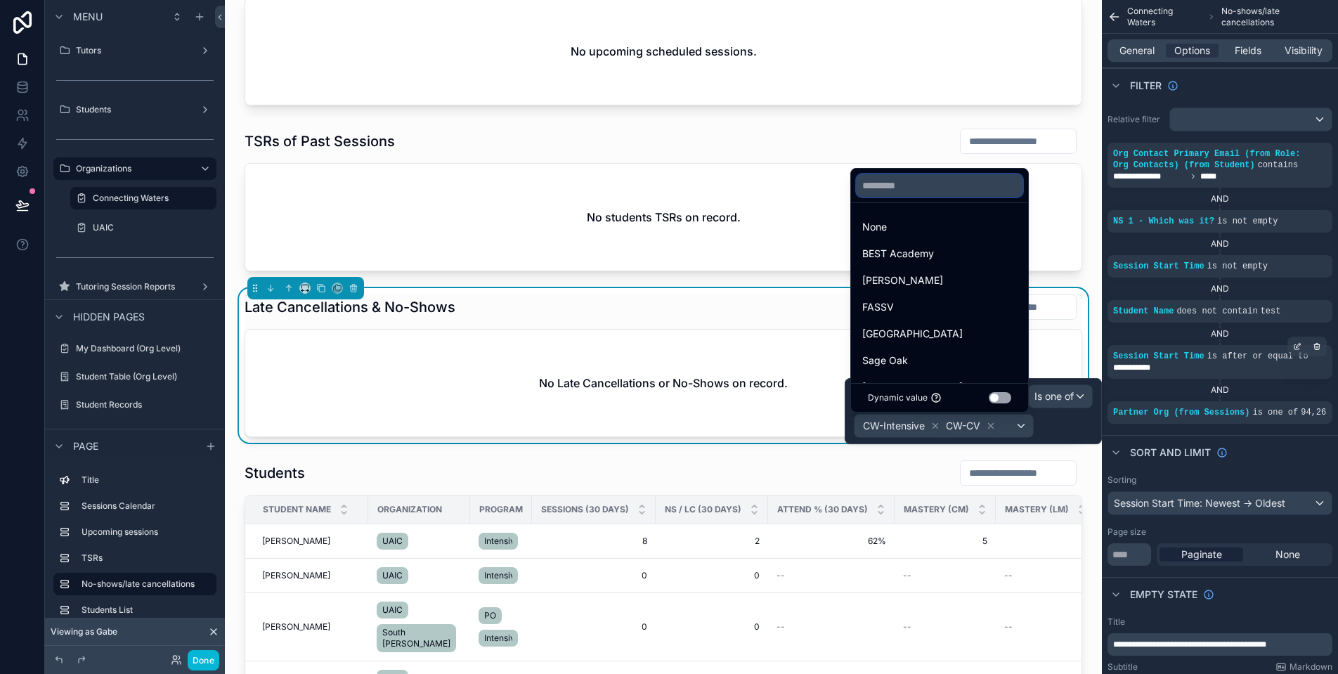
click at [932, 195] on input "text" at bounding box center [940, 185] width 166 height 22
paste input "**"
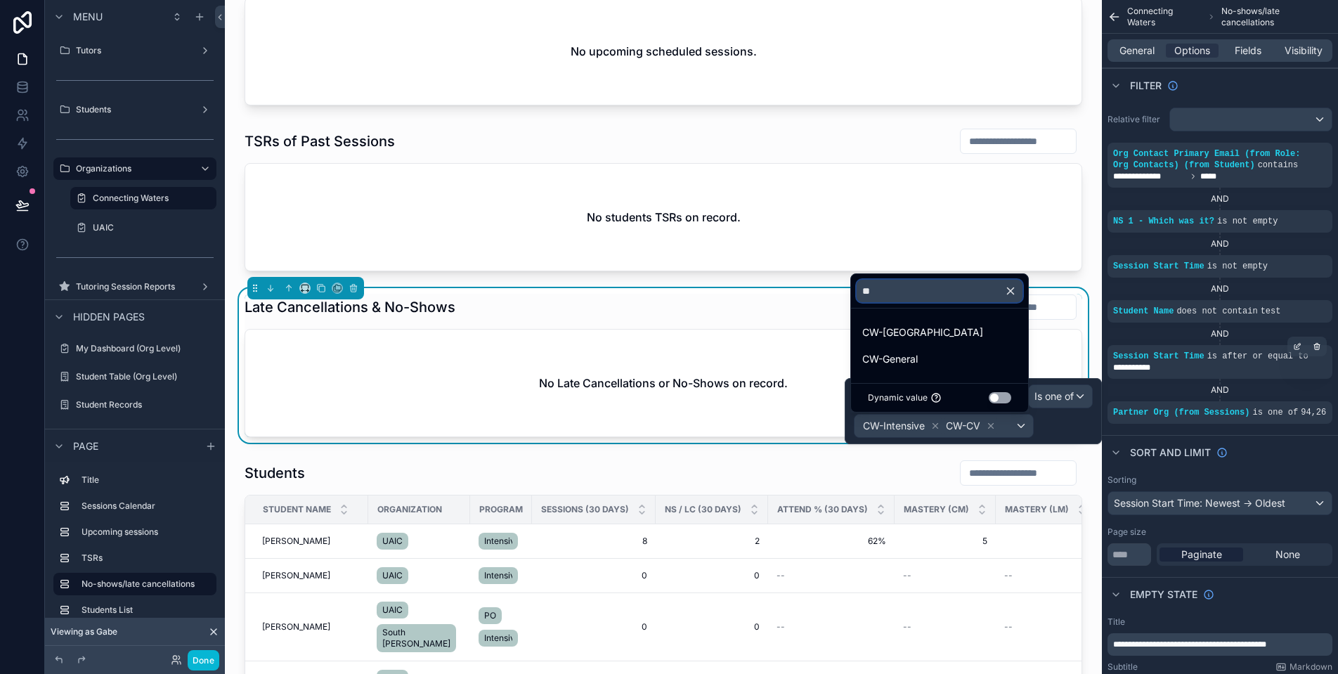
type input "**"
click at [949, 334] on div "CW-[GEOGRAPHIC_DATA]" at bounding box center [939, 332] width 155 height 17
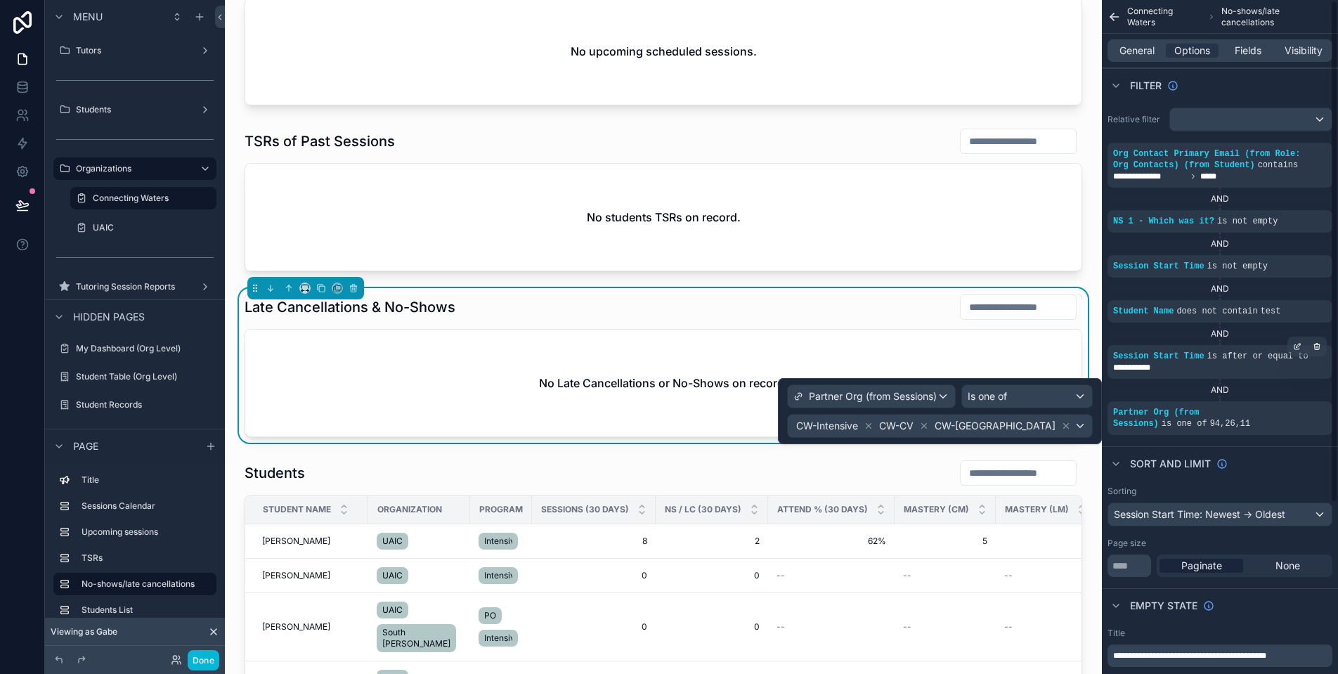
click at [1083, 431] on div "CW-Intensive CW-CV CW-[GEOGRAPHIC_DATA]" at bounding box center [940, 426] width 304 height 22
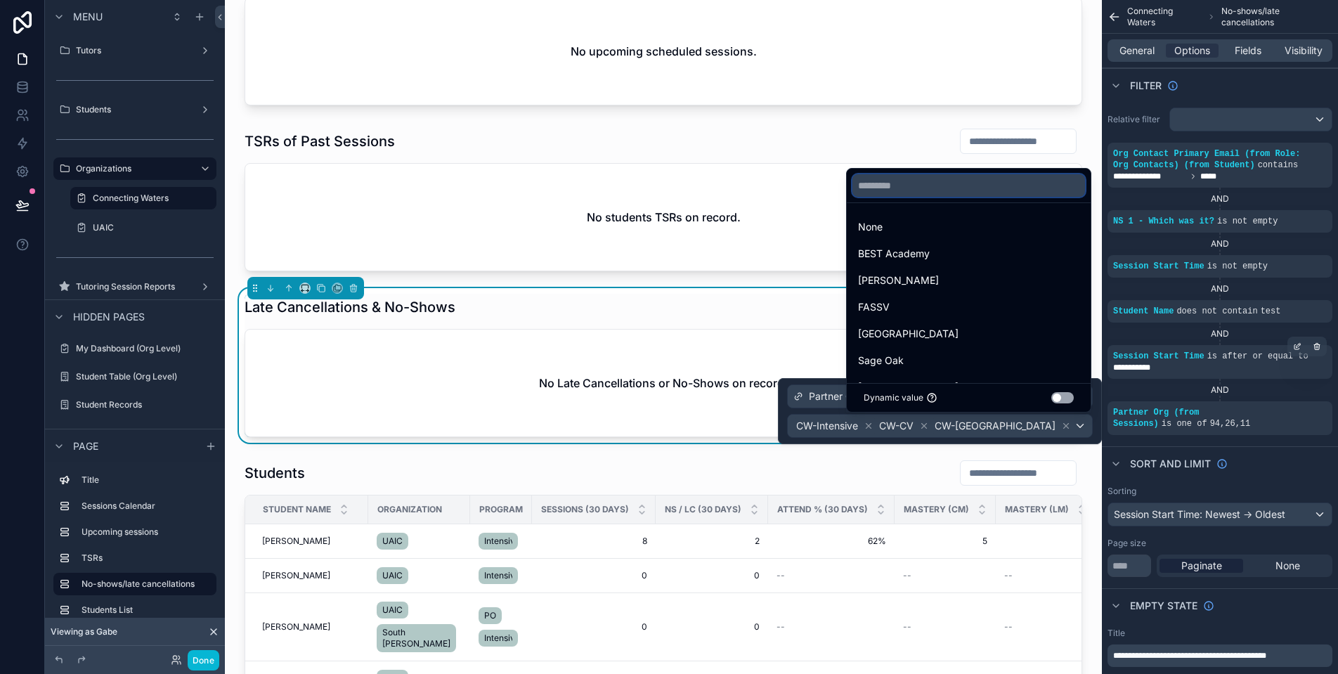
click at [900, 185] on input "text" at bounding box center [968, 185] width 233 height 22
paste input "**"
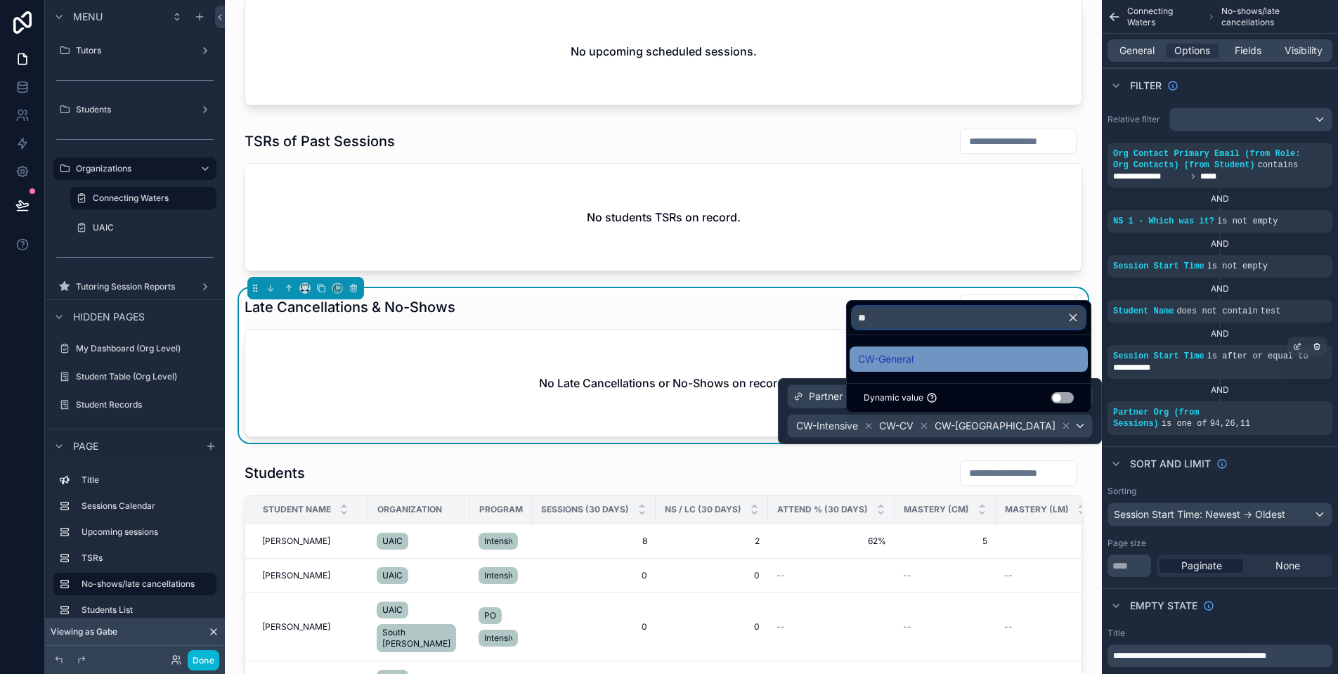
type input "**"
click at [925, 350] on div "CW-General" at bounding box center [968, 358] width 238 height 25
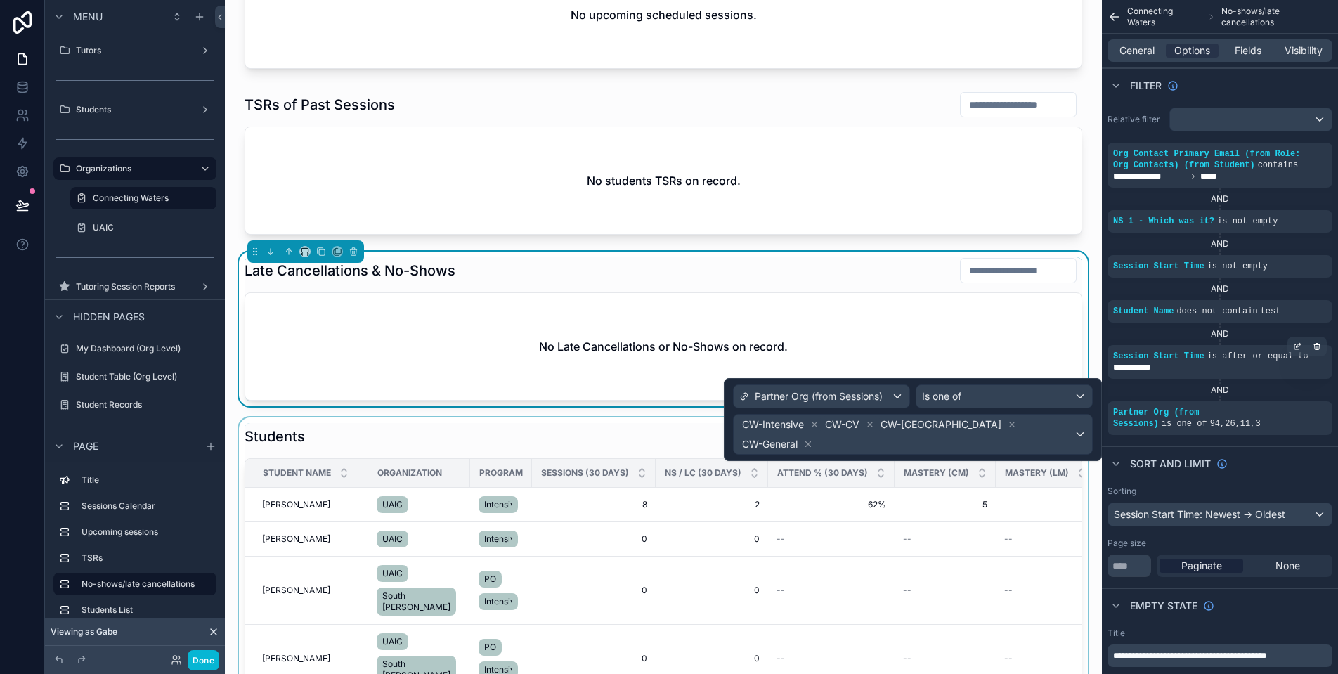
scroll to position [694, 0]
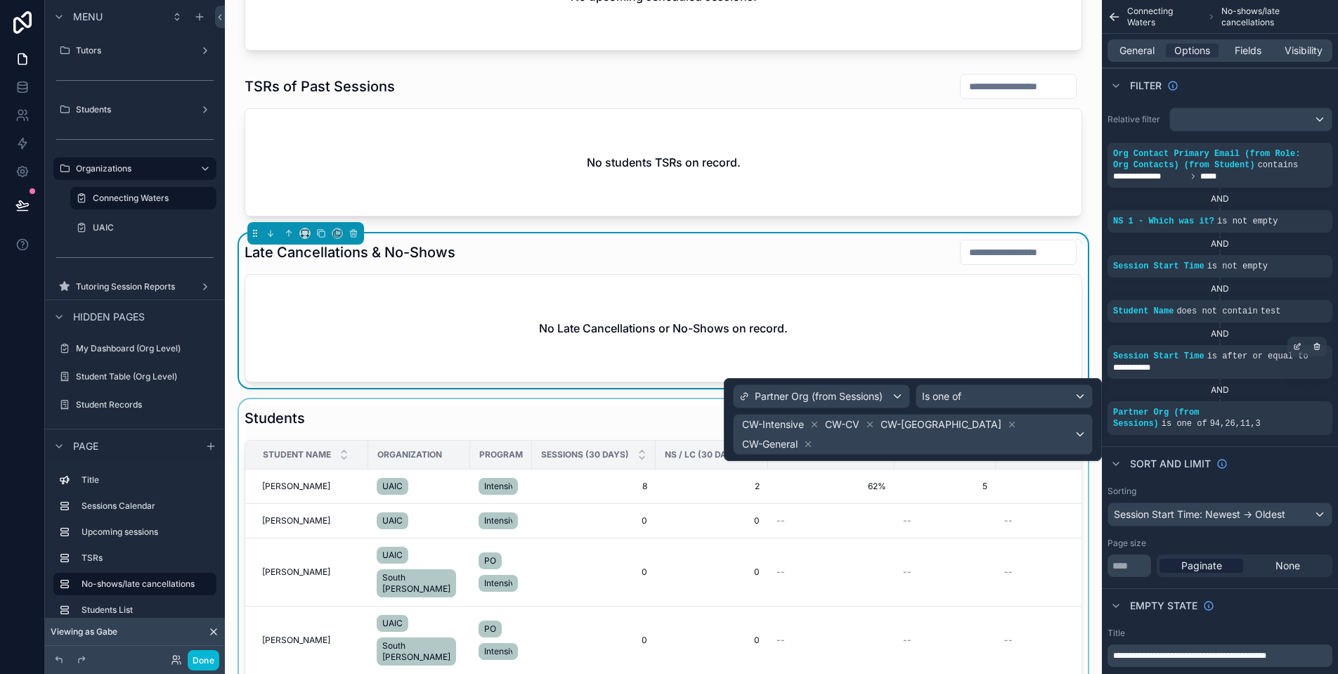
click at [679, 425] on div "scrollable content" at bounding box center [663, 556] width 854 height 315
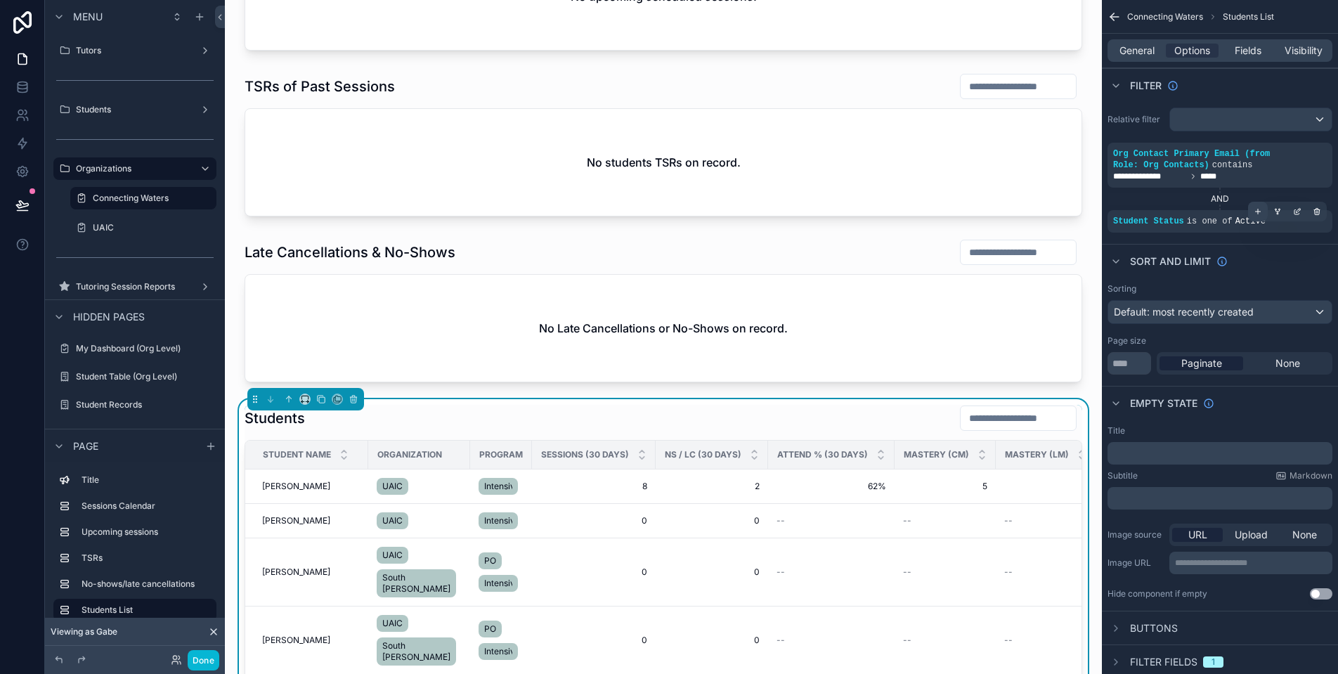
click at [1264, 214] on div "scrollable content" at bounding box center [1258, 212] width 20 height 20
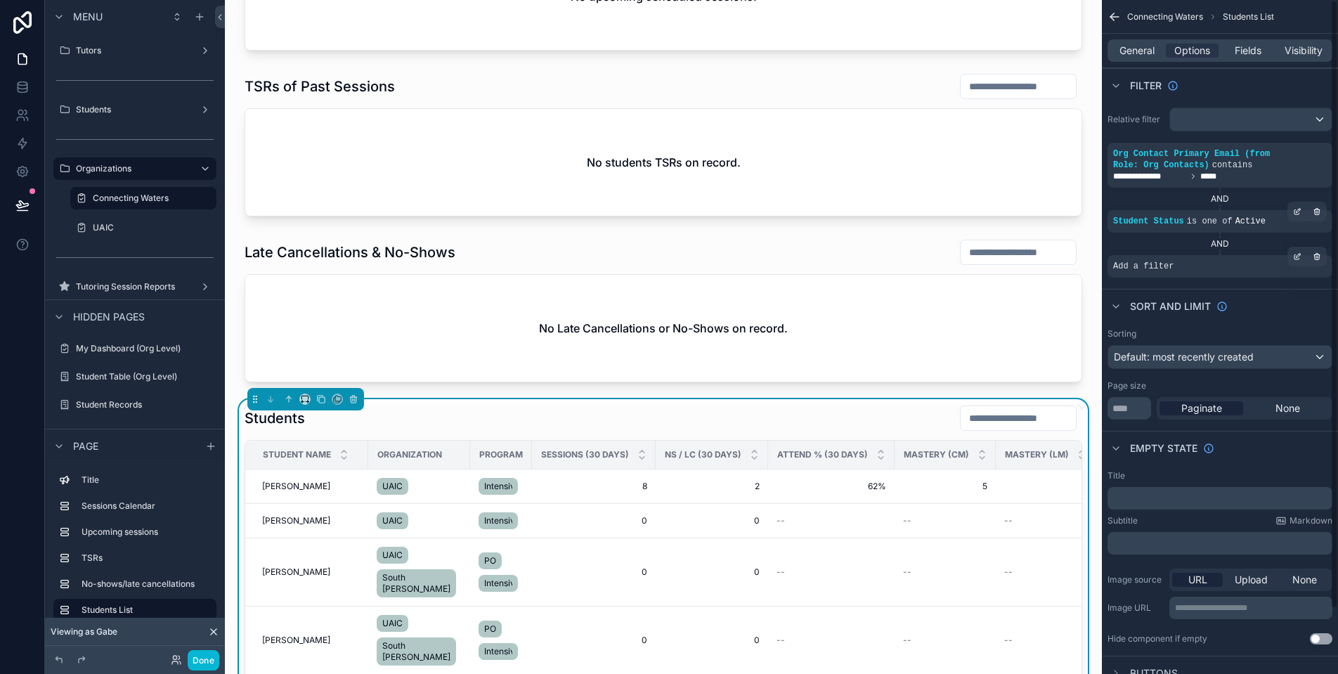
click at [1244, 275] on div "Add a filter" at bounding box center [1219, 266] width 225 height 22
click at [1297, 254] on icon "scrollable content" at bounding box center [1297, 256] width 8 height 8
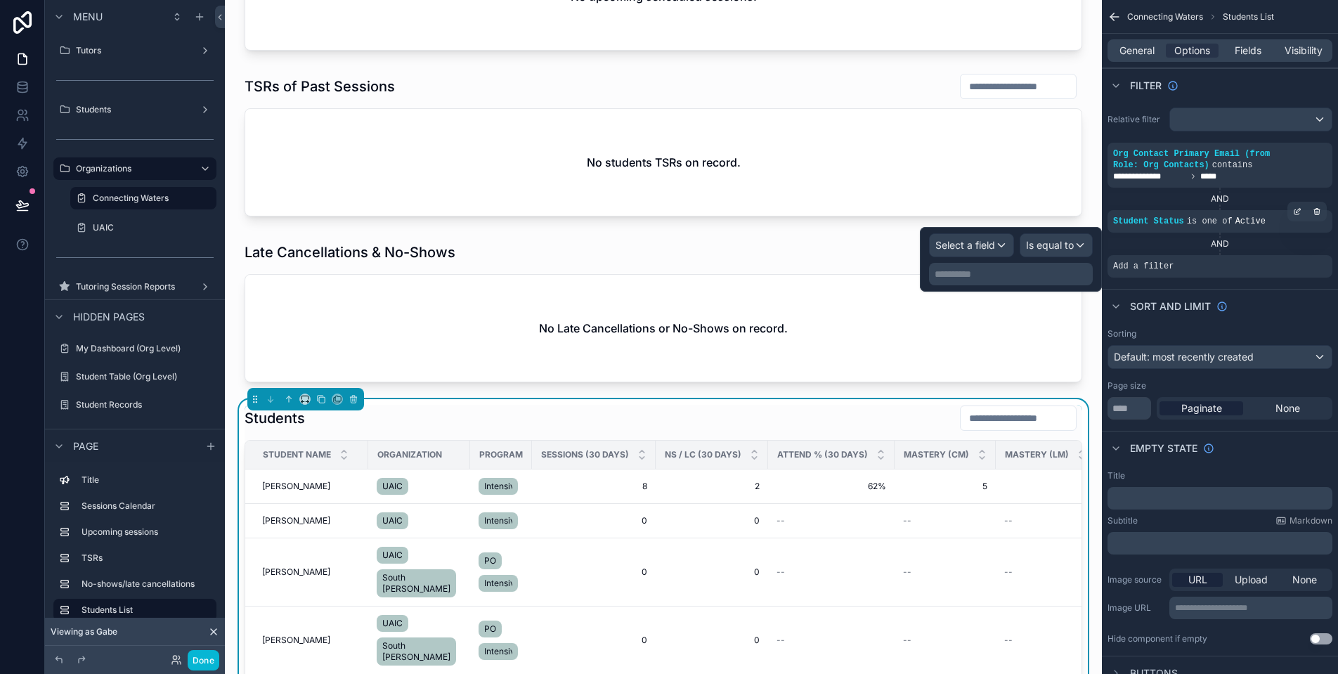
click at [1010, 245] on div "Select a field" at bounding box center [972, 245] width 84 height 22
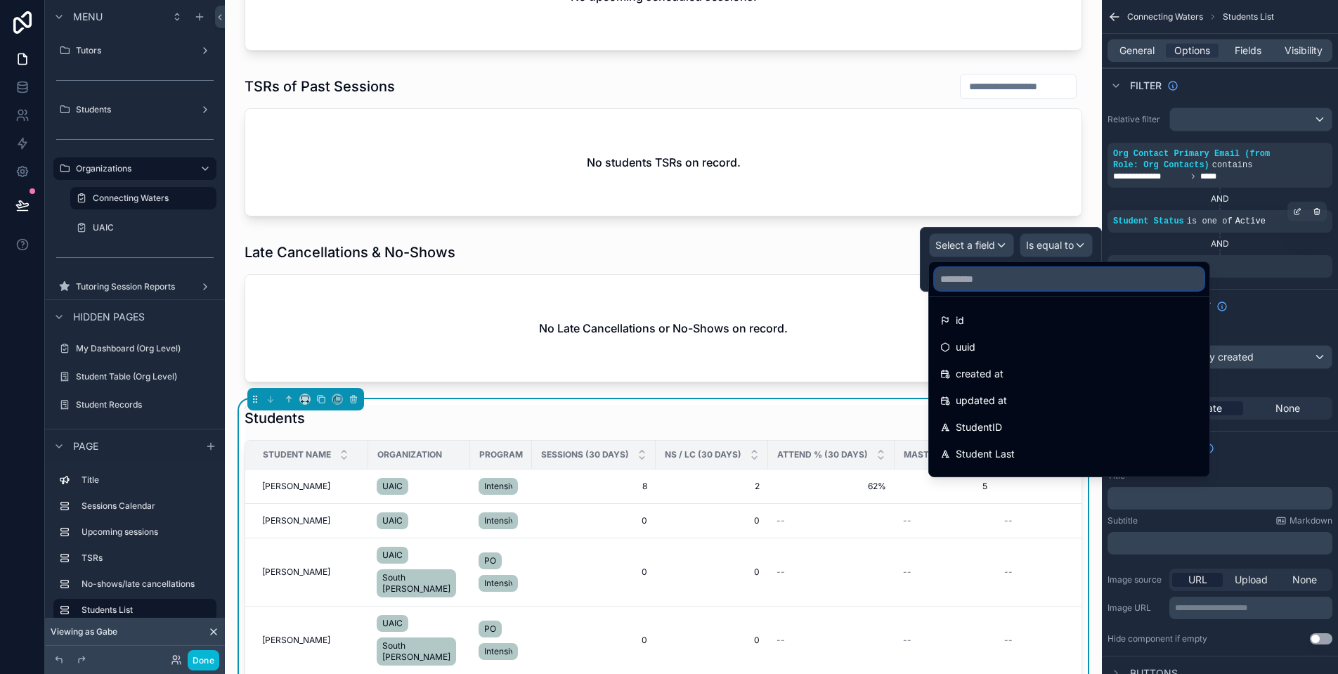
click at [1010, 289] on input "text" at bounding box center [1068, 279] width 269 height 22
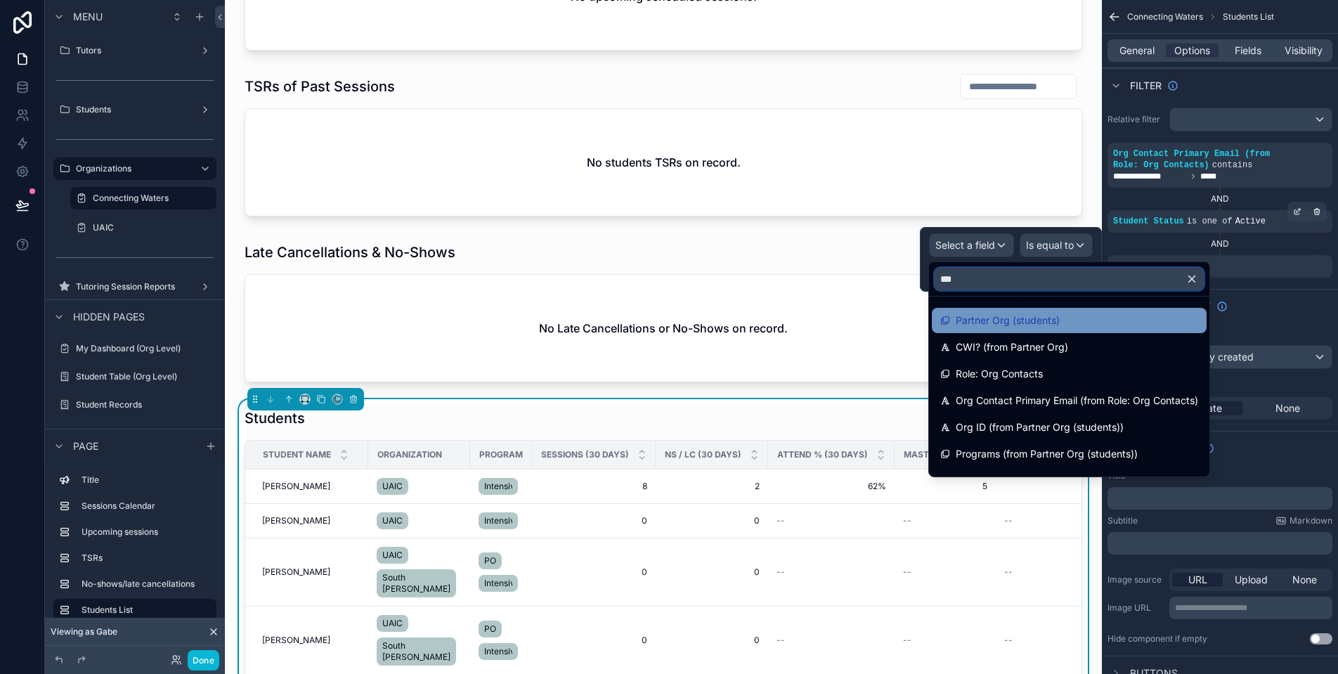
type input "***"
click at [1035, 308] on div "Partner Org (students)" at bounding box center [1069, 320] width 275 height 25
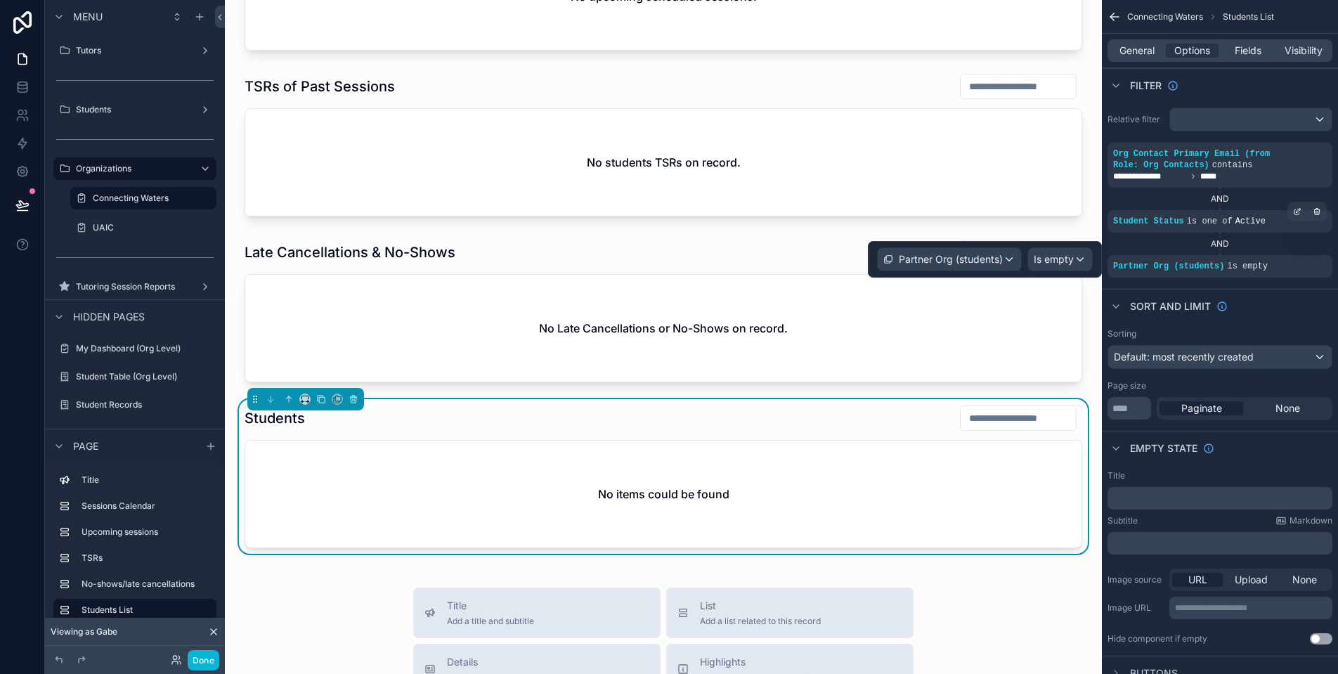
click at [1057, 259] on span "Is empty" at bounding box center [1054, 259] width 40 height 14
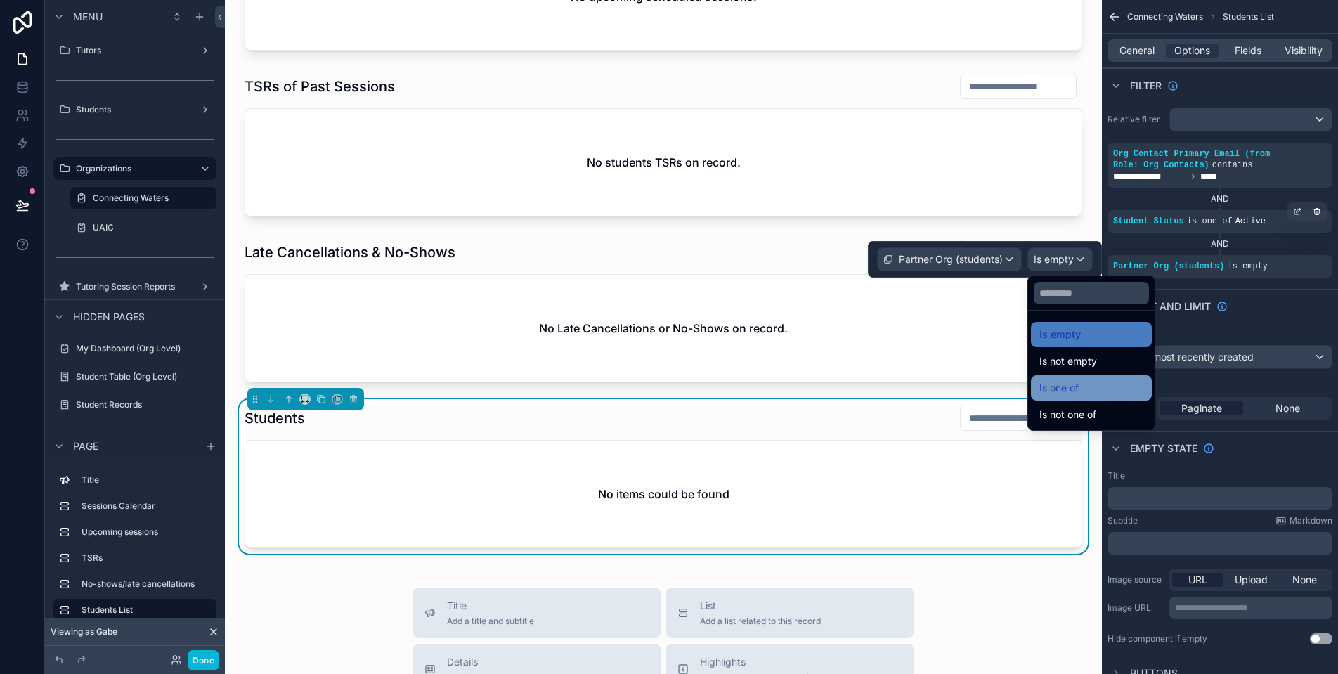
click at [1083, 380] on div "Is one of" at bounding box center [1091, 387] width 104 height 17
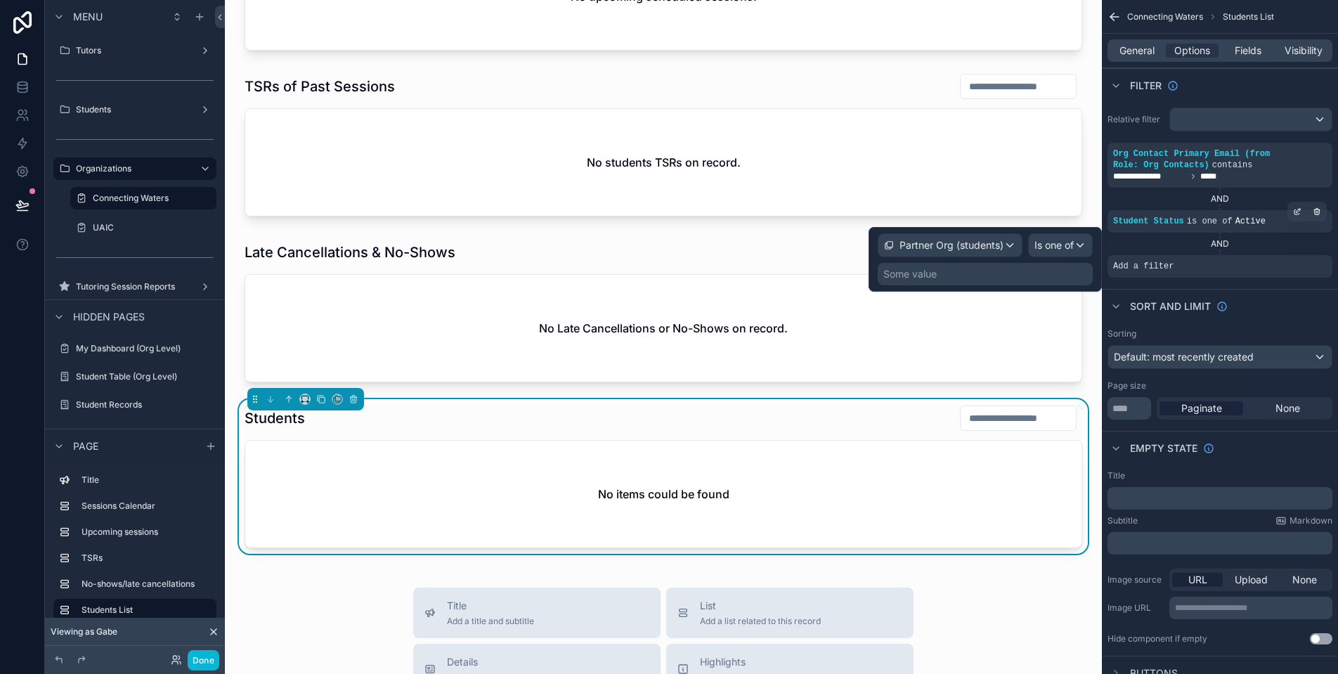
click at [977, 279] on div "Some value" at bounding box center [985, 274] width 215 height 22
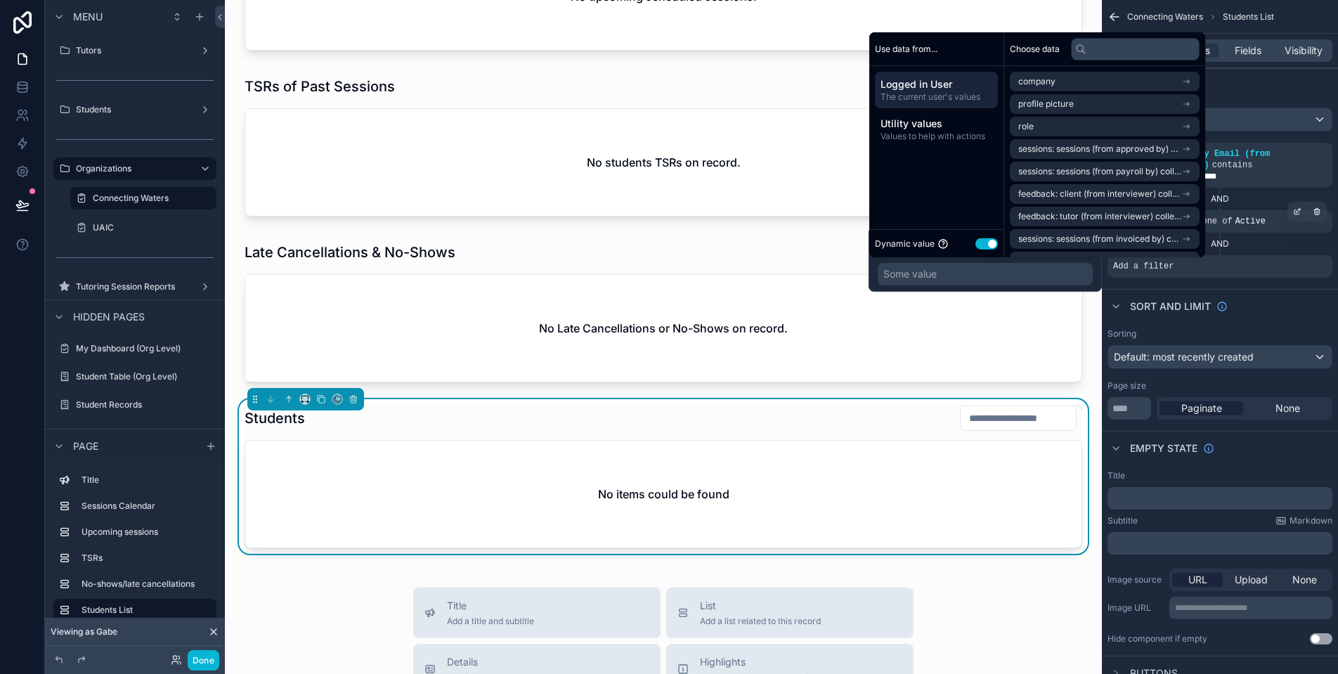
click at [985, 245] on button "Use setting" at bounding box center [986, 243] width 22 height 11
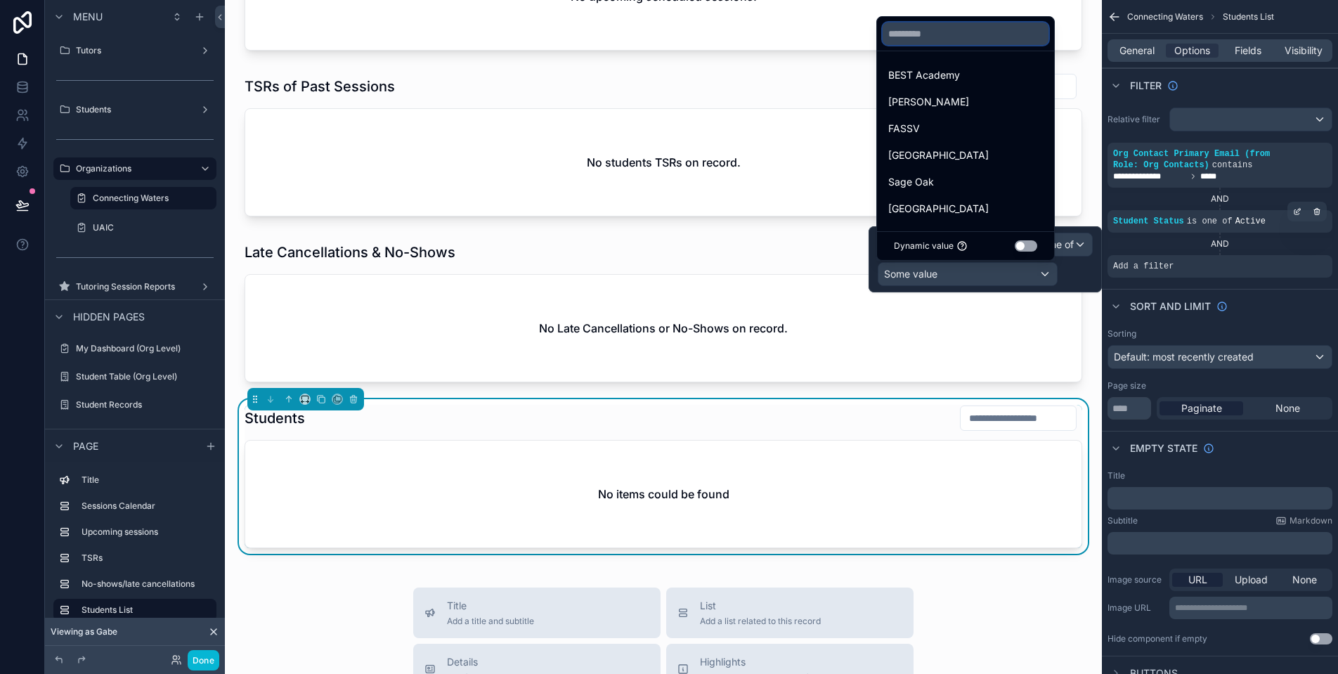
click at [994, 43] on input "text" at bounding box center [965, 33] width 166 height 22
paste input "**"
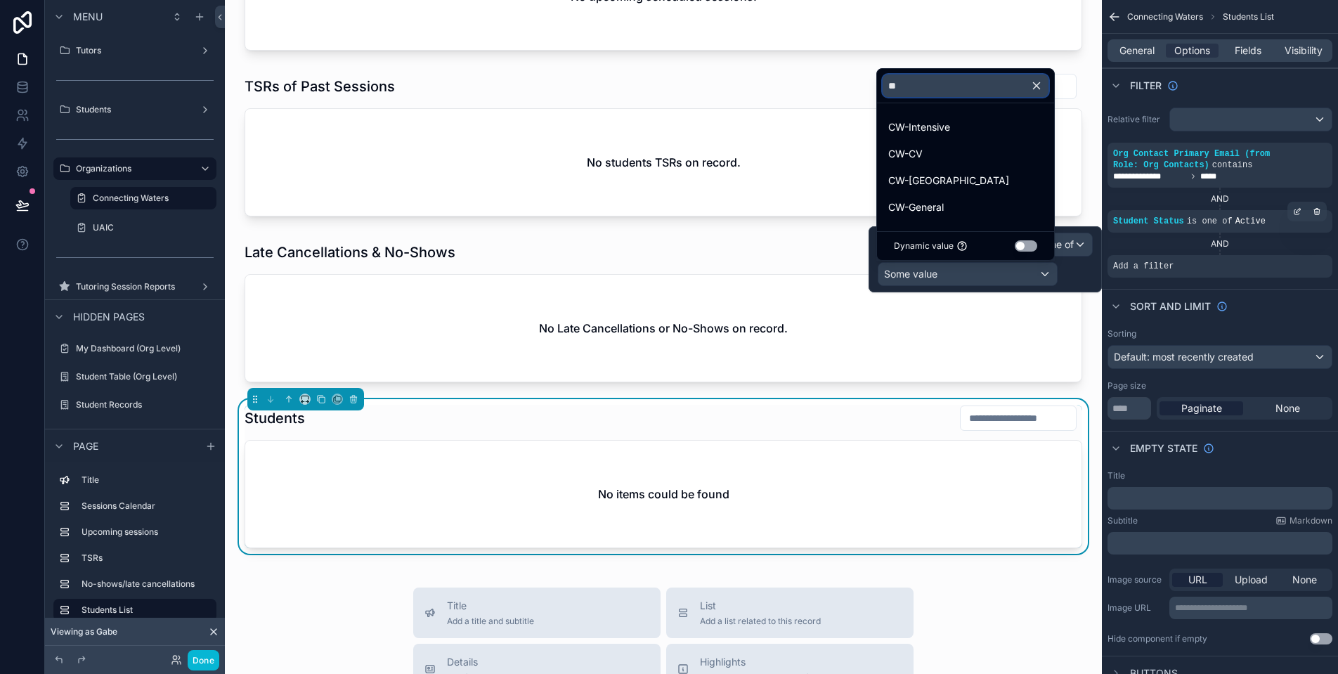
type input "**"
click at [989, 110] on ul "CW-Intensive CW-CV CW-[GEOGRAPHIC_DATA] CW-General" at bounding box center [965, 167] width 177 height 128
click at [989, 115] on div "CW-Intensive" at bounding box center [965, 127] width 171 height 25
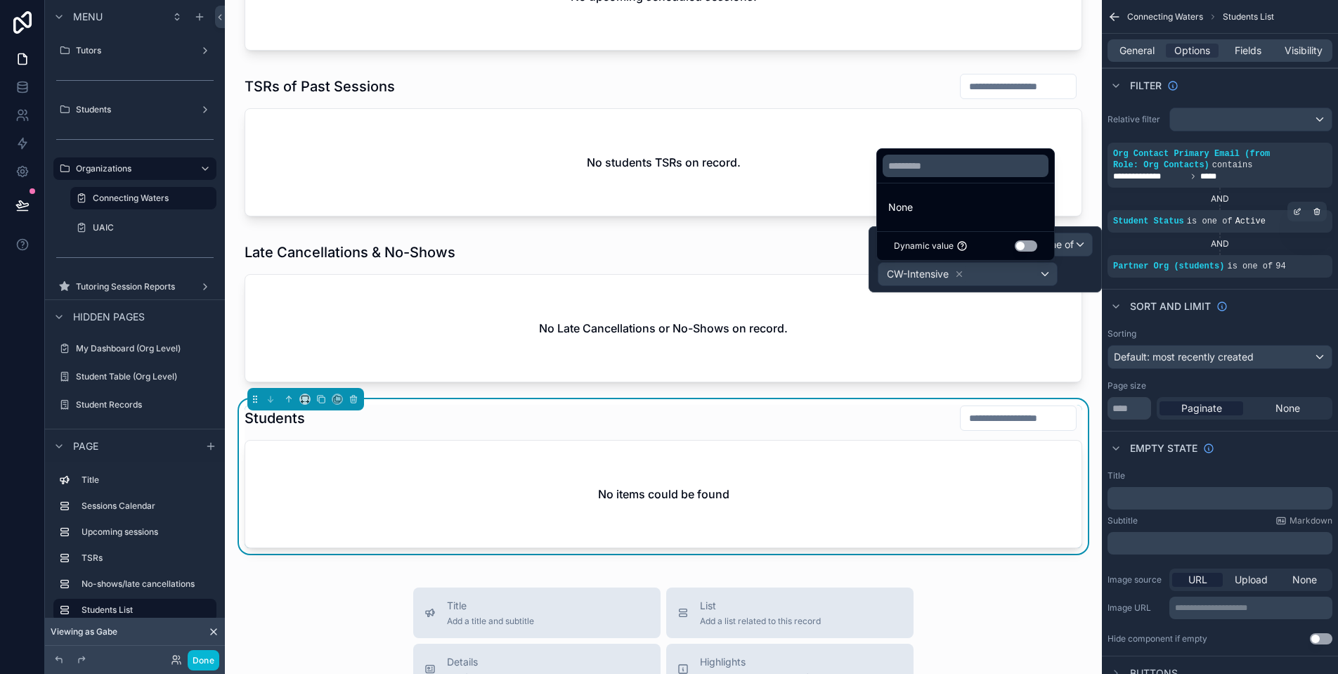
click at [1017, 279] on div "CW-Intensive" at bounding box center [967, 274] width 178 height 22
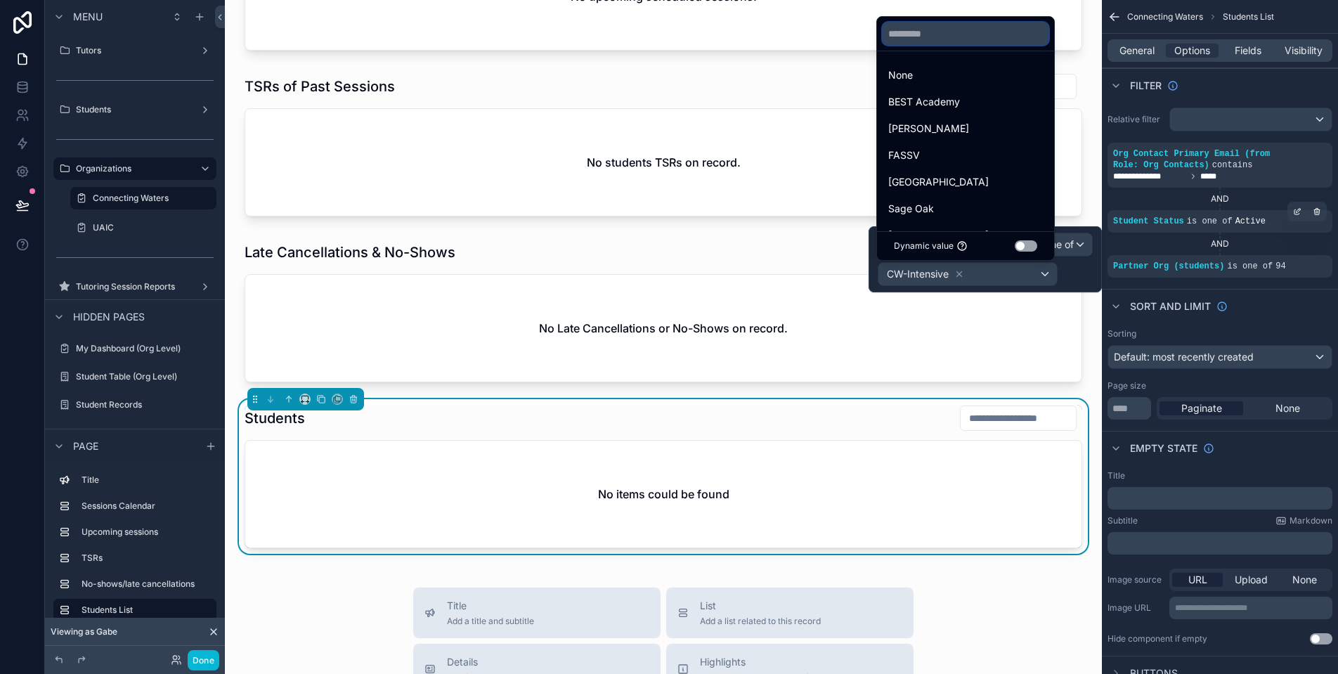
click at [975, 27] on input "text" at bounding box center [965, 33] width 166 height 22
paste input "**"
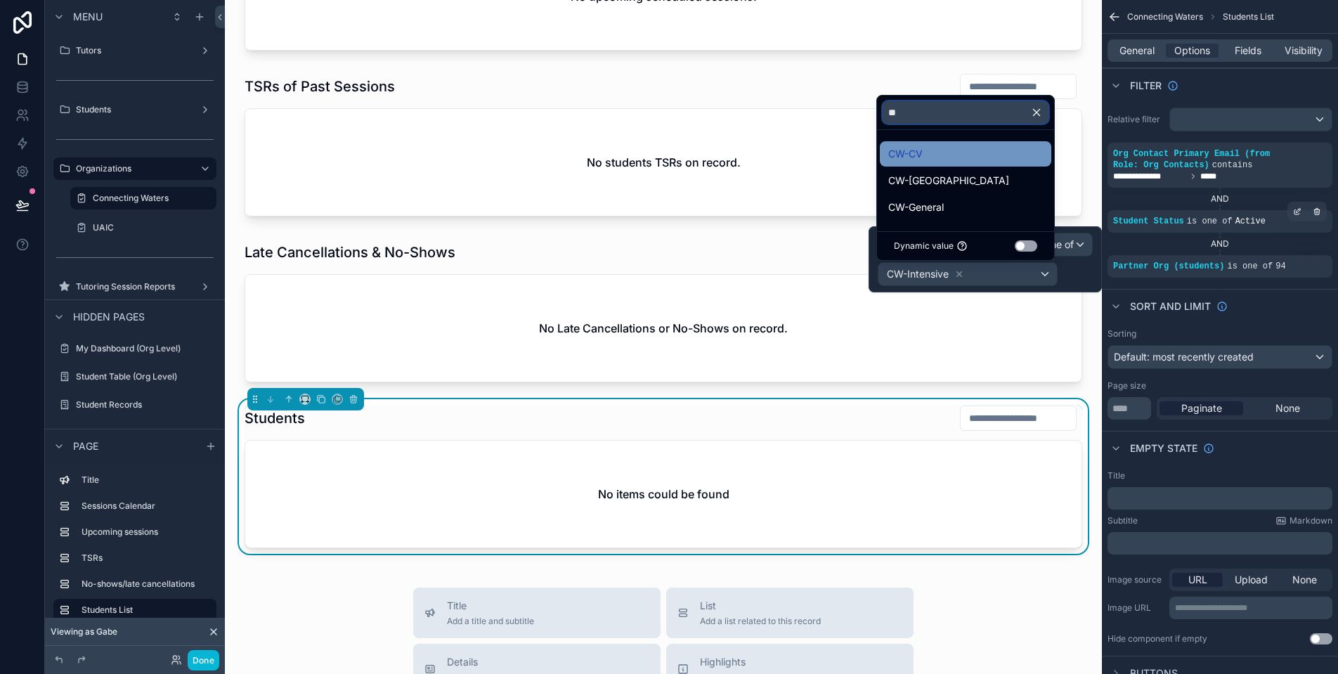
type input "**"
click at [978, 158] on div "CW-CV" at bounding box center [965, 153] width 155 height 17
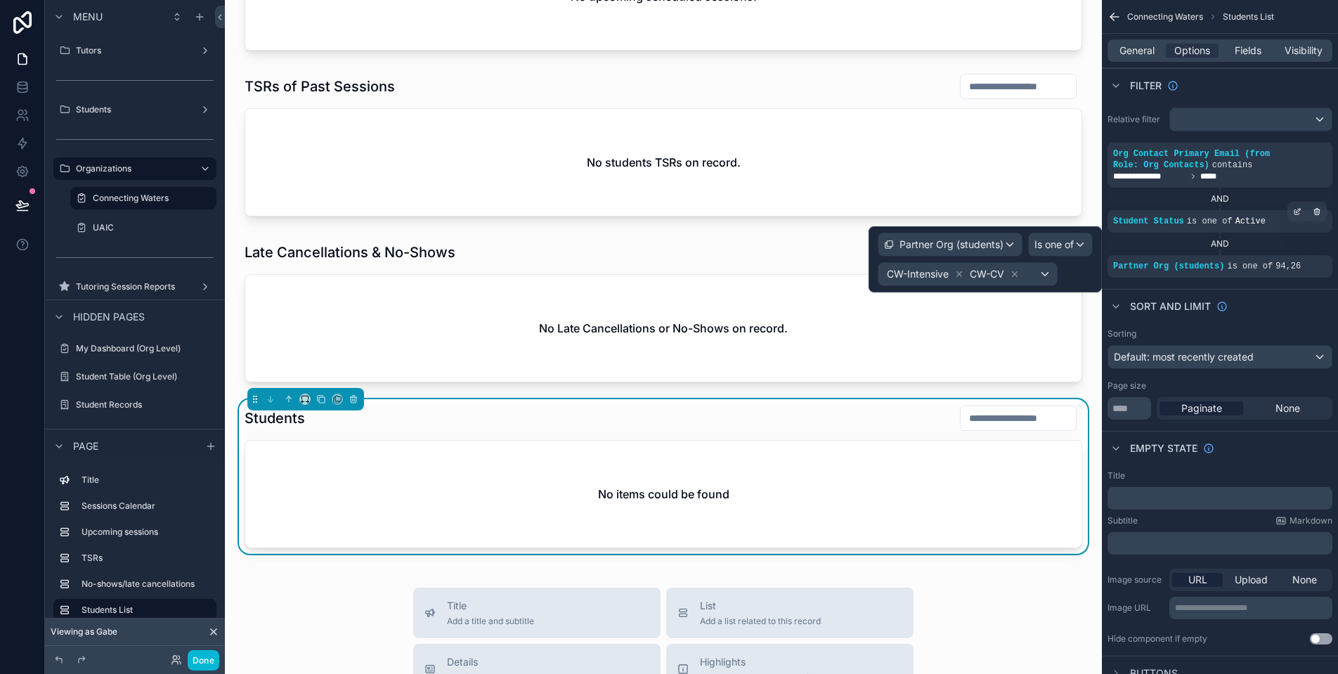
click at [1052, 281] on div "CW-Intensive CW-CV" at bounding box center [967, 274] width 178 height 22
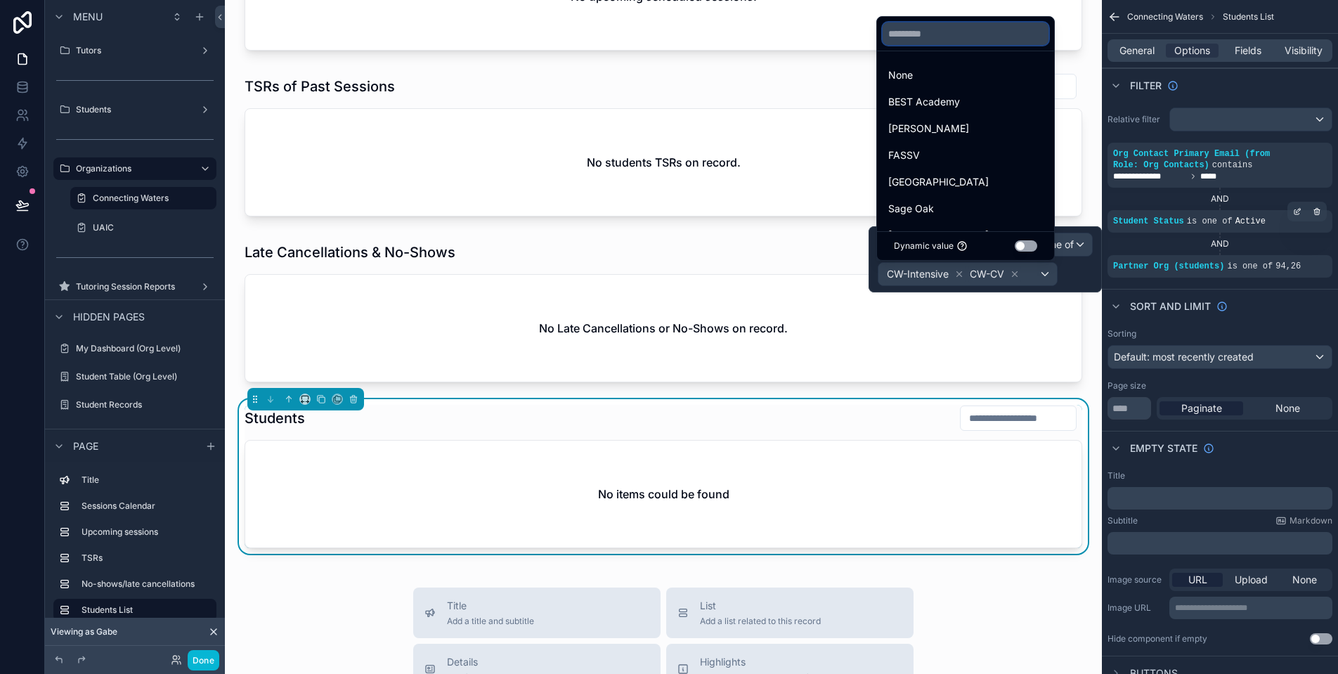
click at [958, 32] on input "text" at bounding box center [965, 33] width 166 height 22
paste input "**"
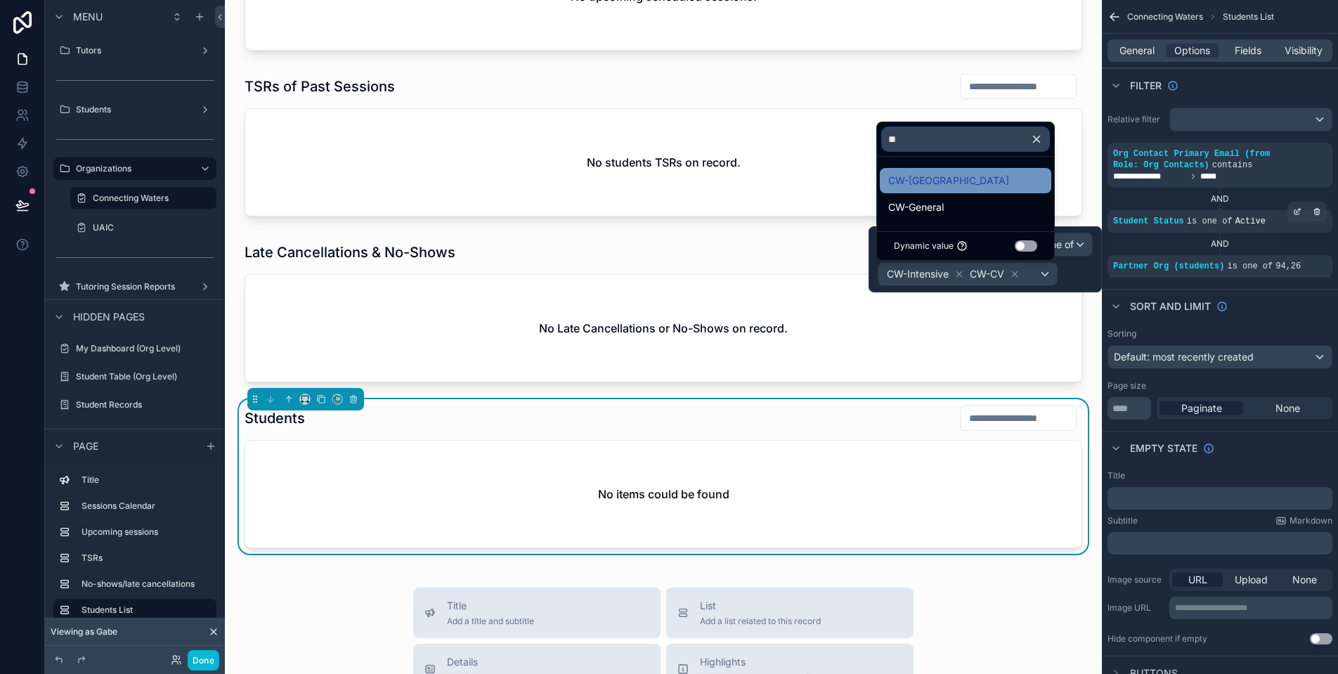
type input "**"
click at [985, 177] on div "CW-[GEOGRAPHIC_DATA]" at bounding box center [965, 180] width 155 height 17
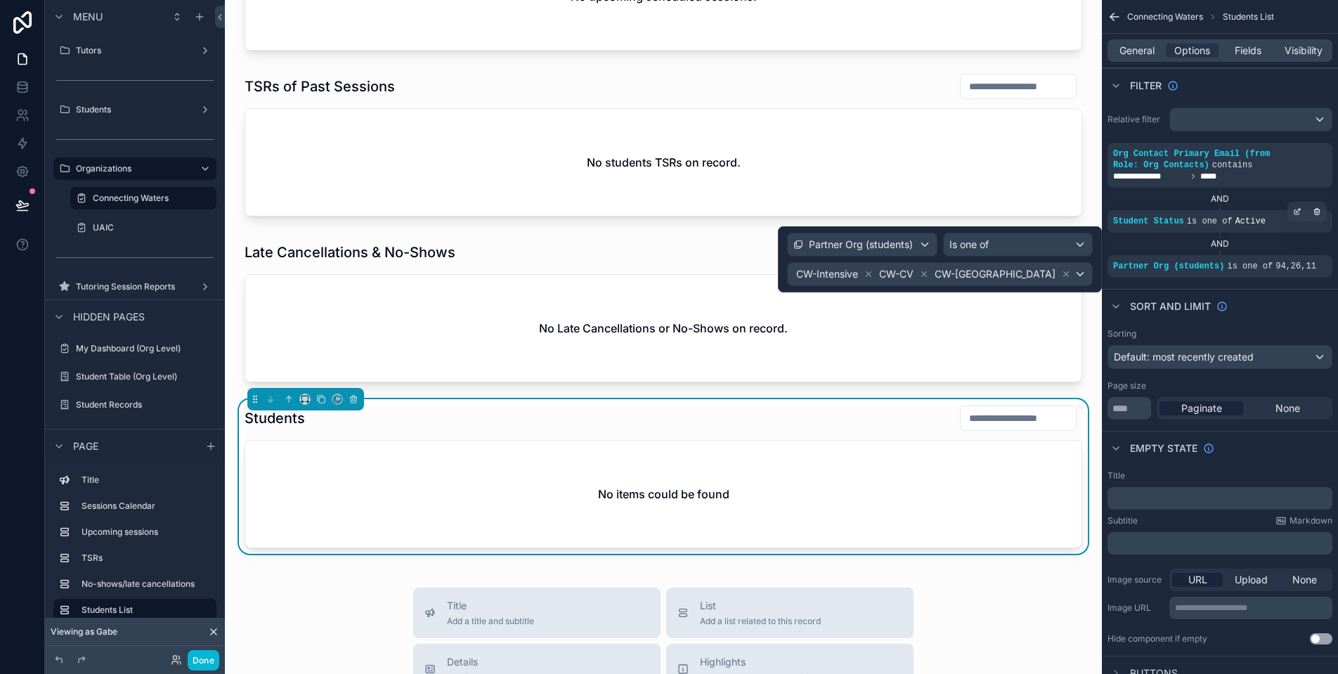
click at [1081, 277] on div "CW-Intensive CW-CV CW-[GEOGRAPHIC_DATA]" at bounding box center [940, 274] width 304 height 22
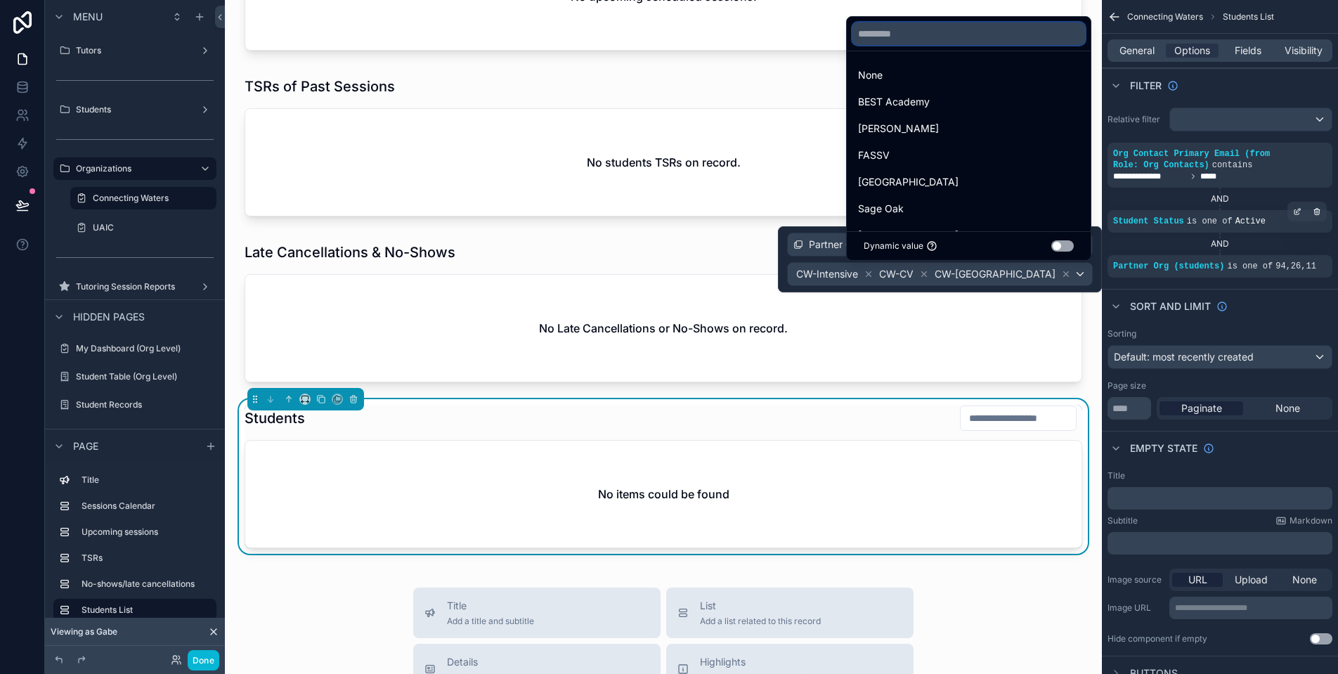
click at [945, 34] on input "text" at bounding box center [968, 33] width 233 height 22
paste input "**"
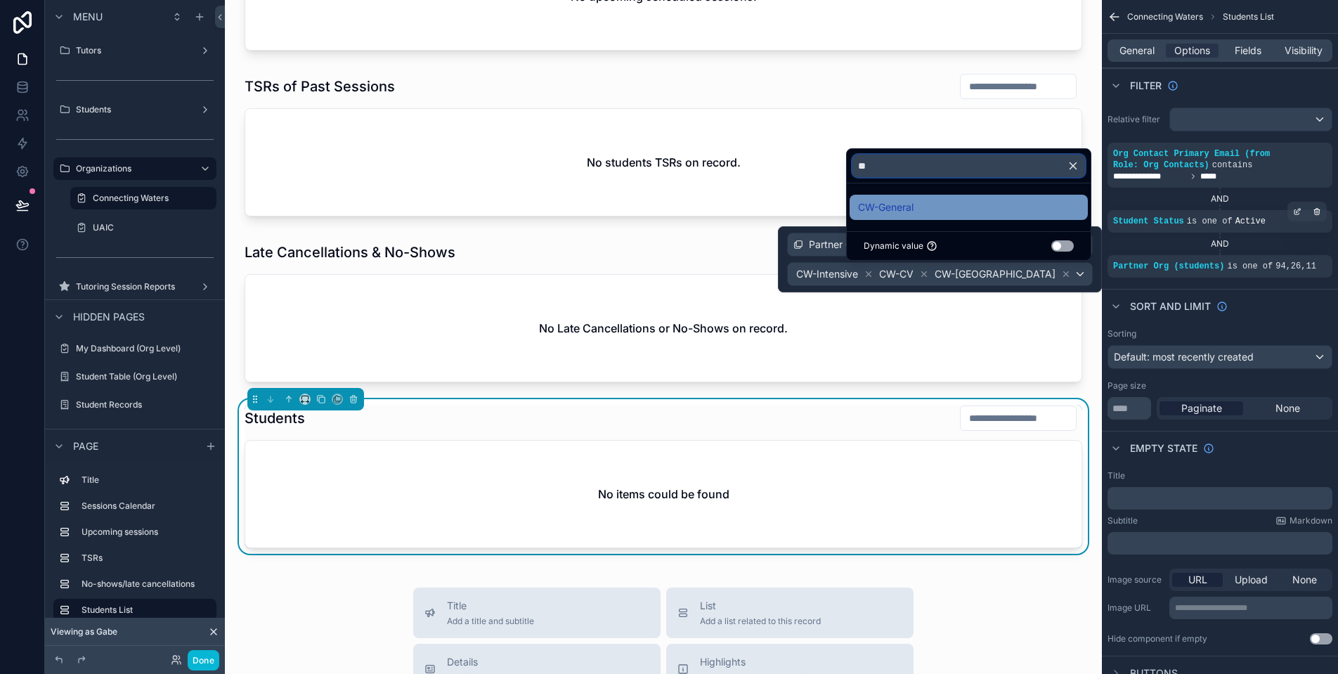
type input "**"
click at [973, 207] on div "CW-General" at bounding box center [968, 207] width 221 height 17
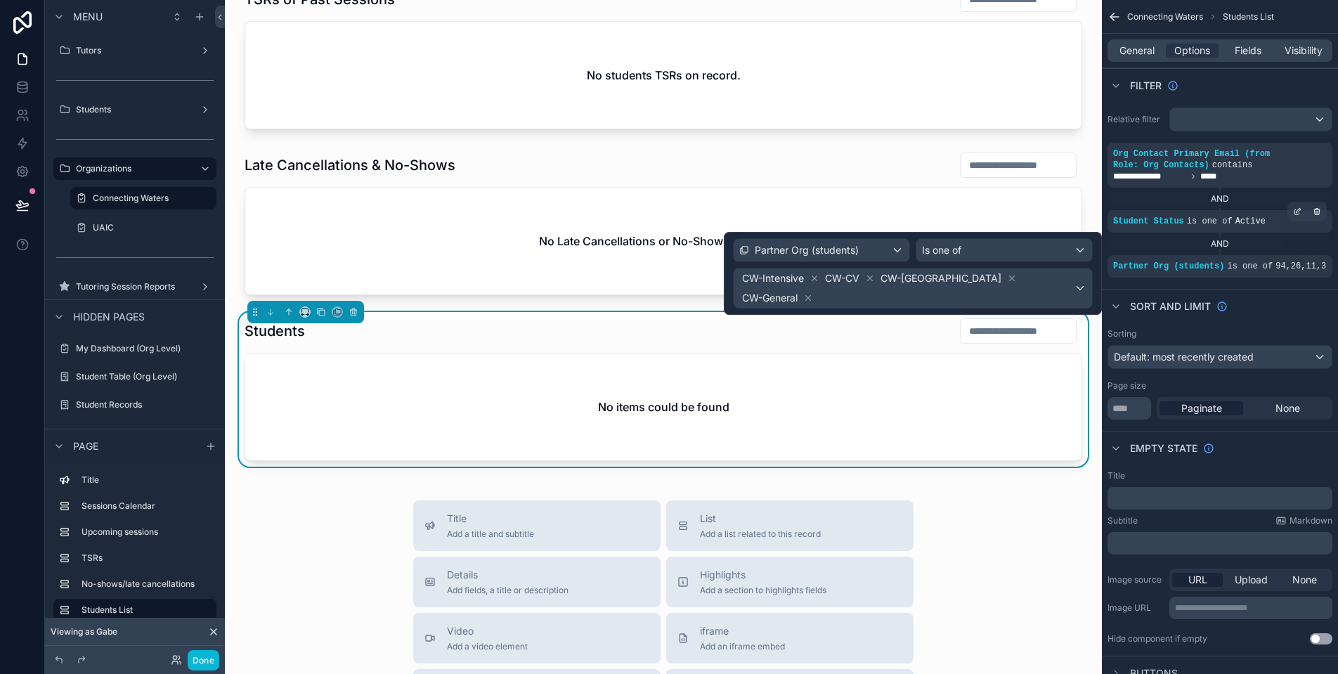
scroll to position [800, 0]
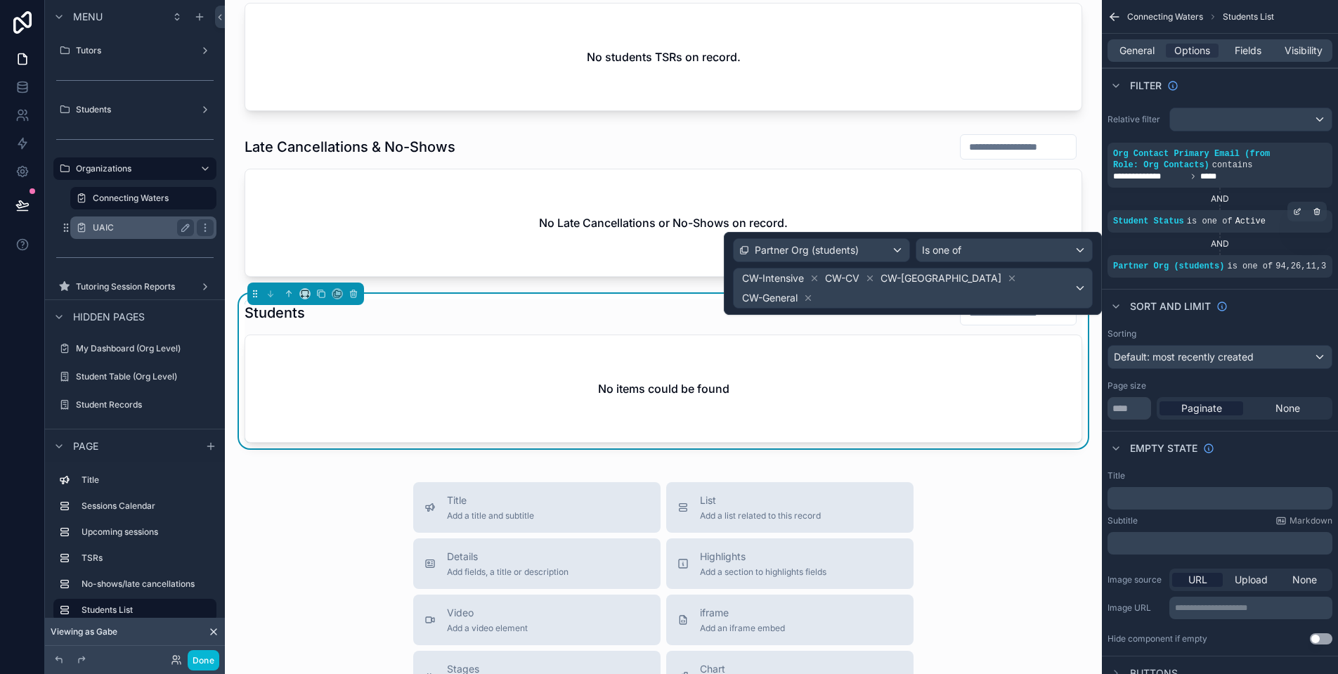
click at [128, 226] on label "UAIC" at bounding box center [141, 227] width 96 height 11
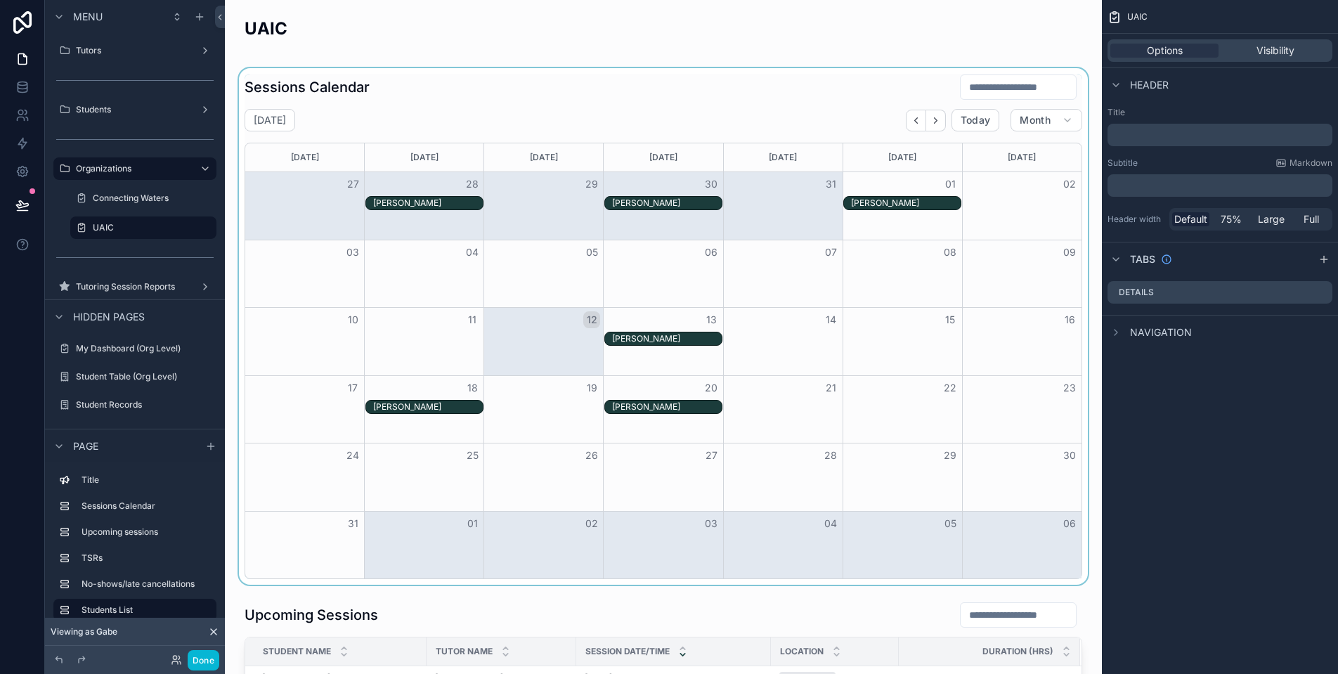
click at [393, 204] on div "[PERSON_NAME]" at bounding box center [428, 202] width 110 height 11
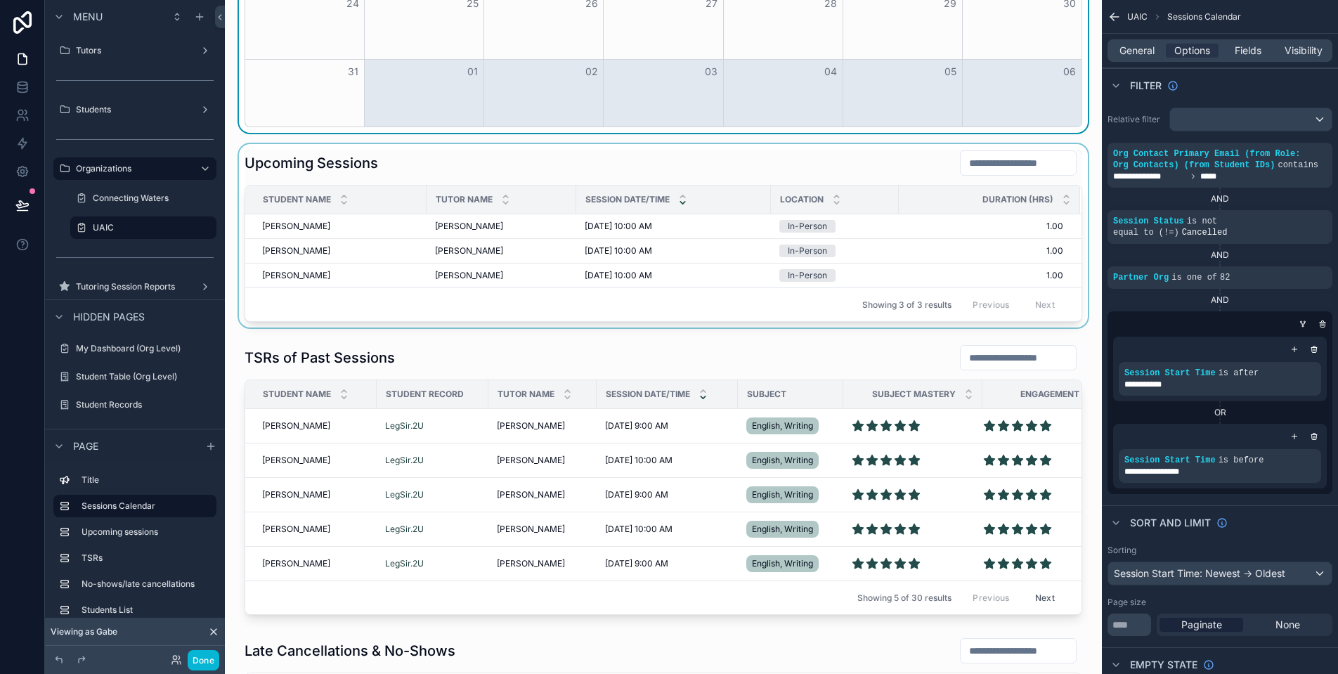
scroll to position [278, 0]
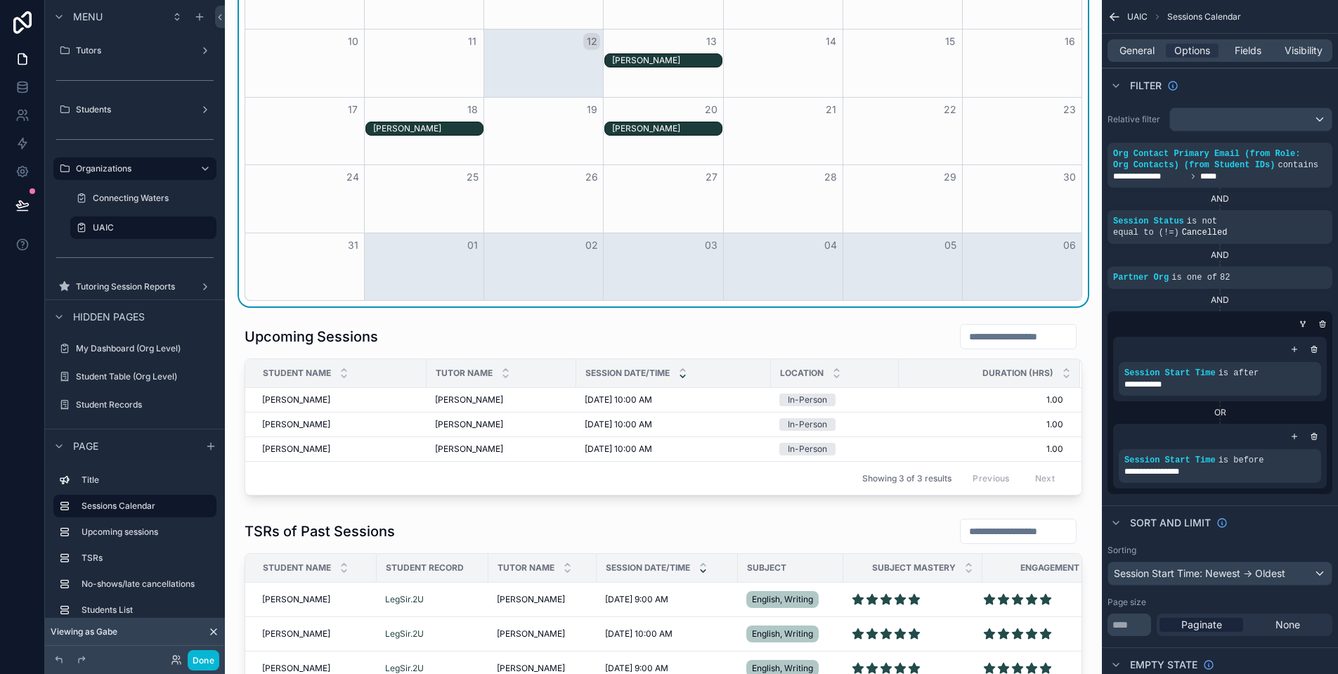
click at [438, 129] on div "[PERSON_NAME]" at bounding box center [428, 128] width 110 height 11
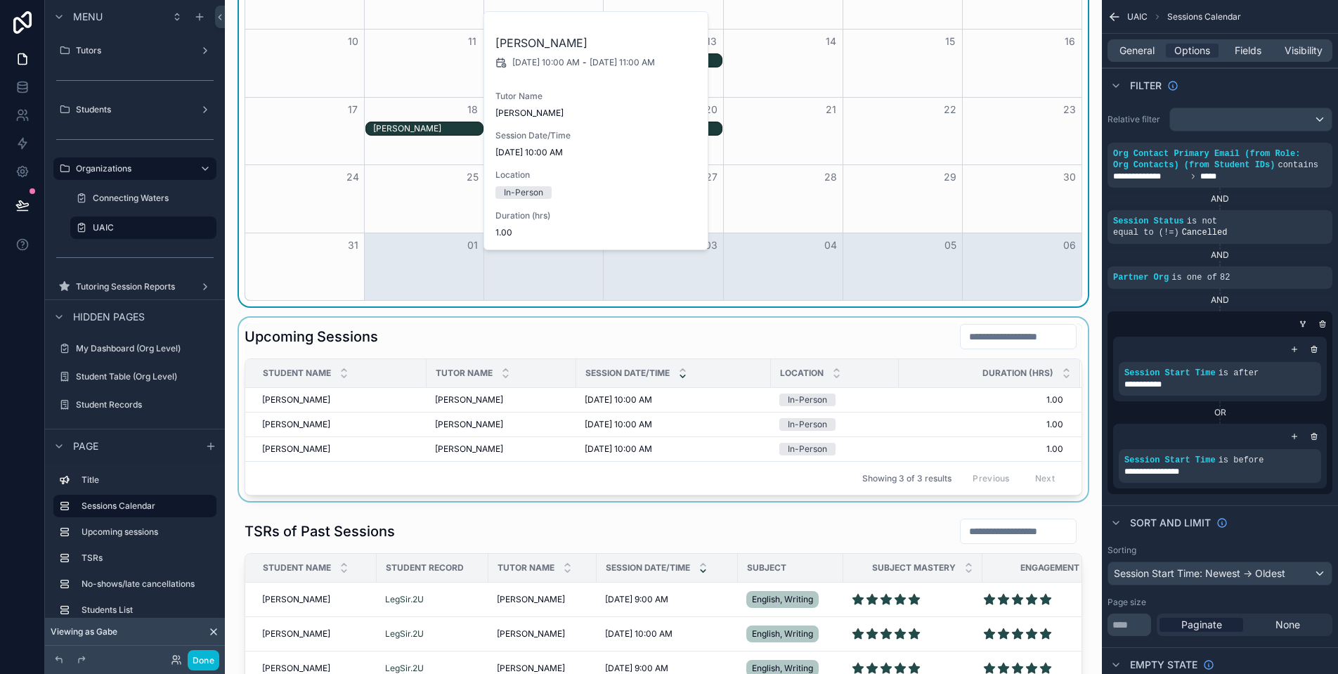
click at [279, 398] on div "scrollable content" at bounding box center [663, 409] width 854 height 183
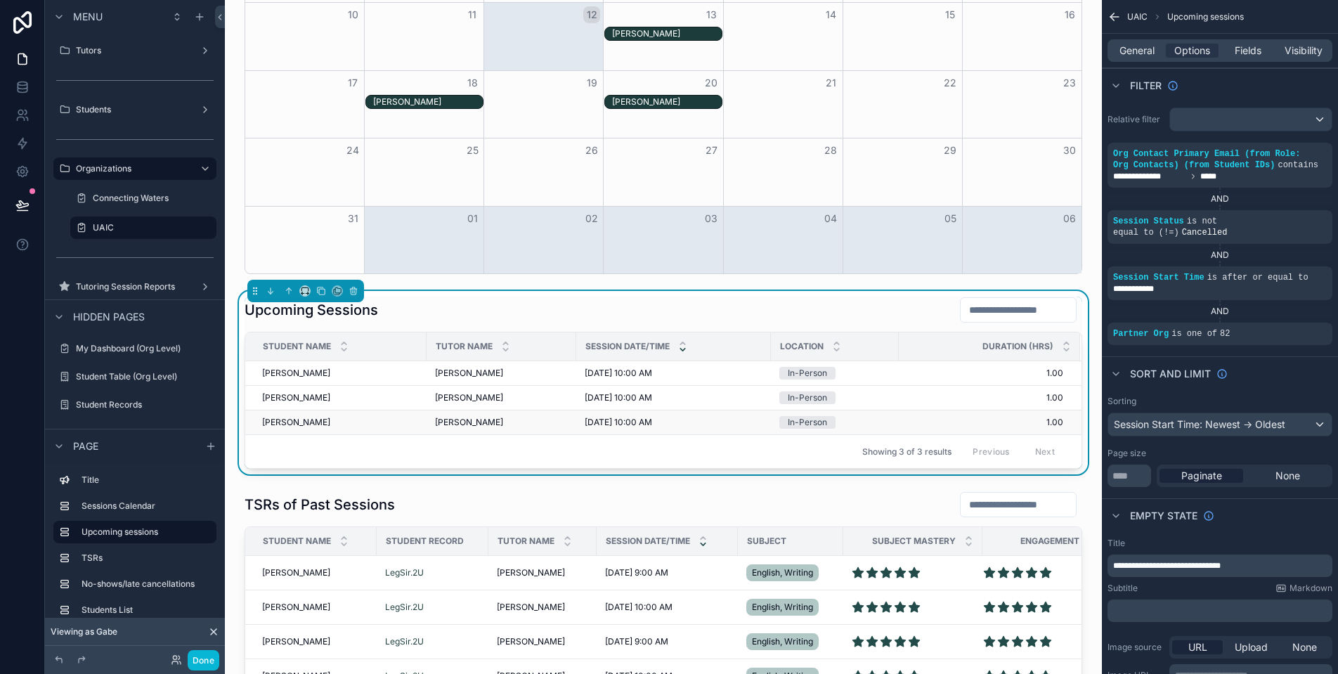
scroll to position [364, 0]
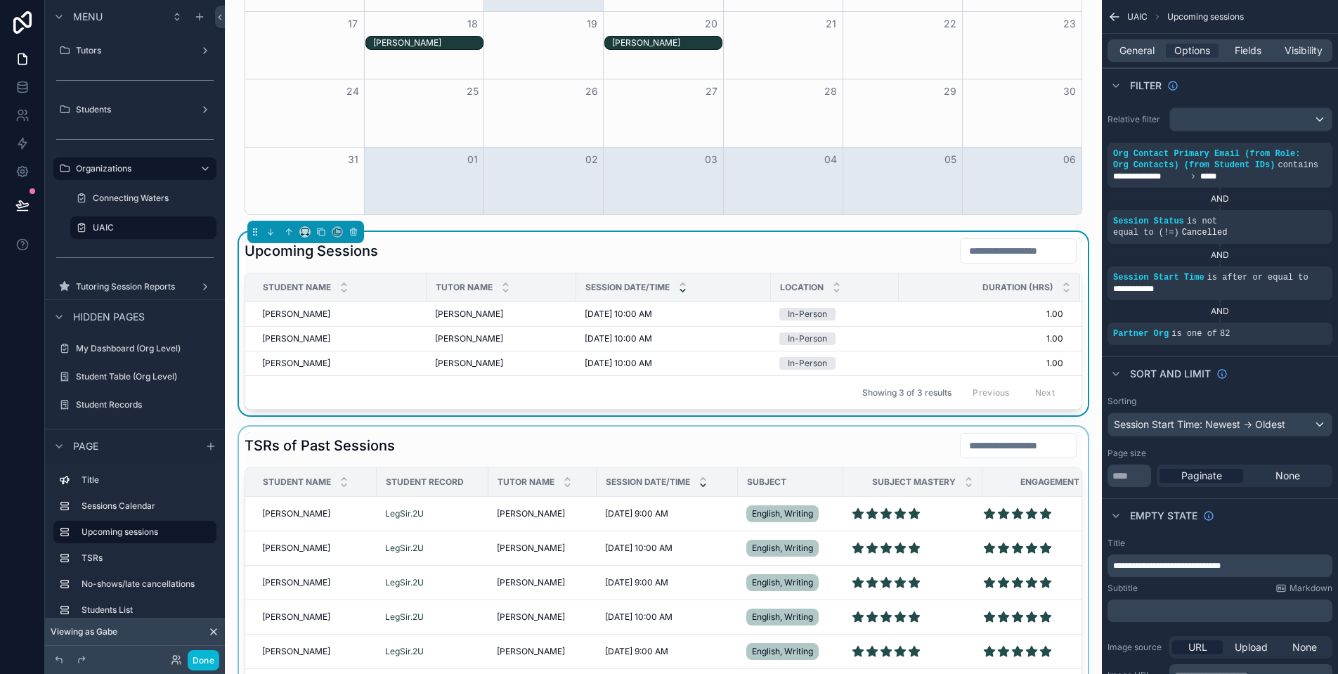
click at [304, 514] on div "scrollable content" at bounding box center [663, 567] width 854 height 282
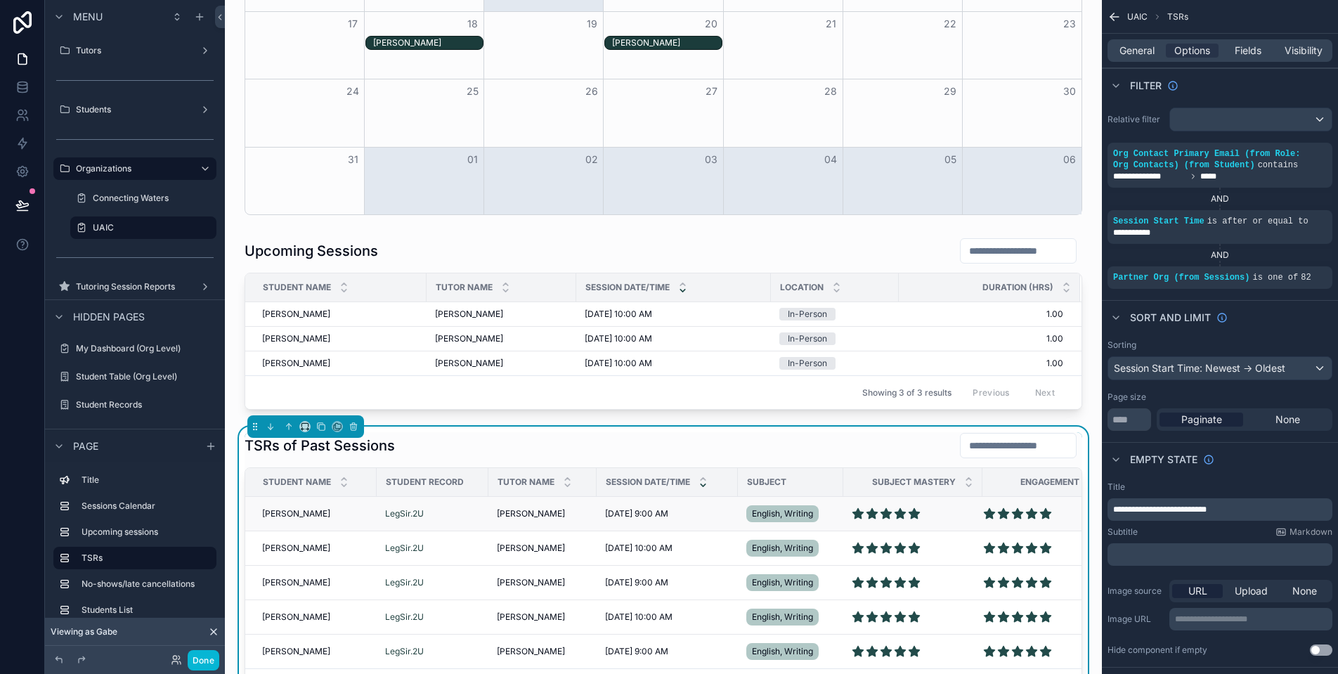
click at [293, 513] on span "[PERSON_NAME]" at bounding box center [296, 513] width 68 height 11
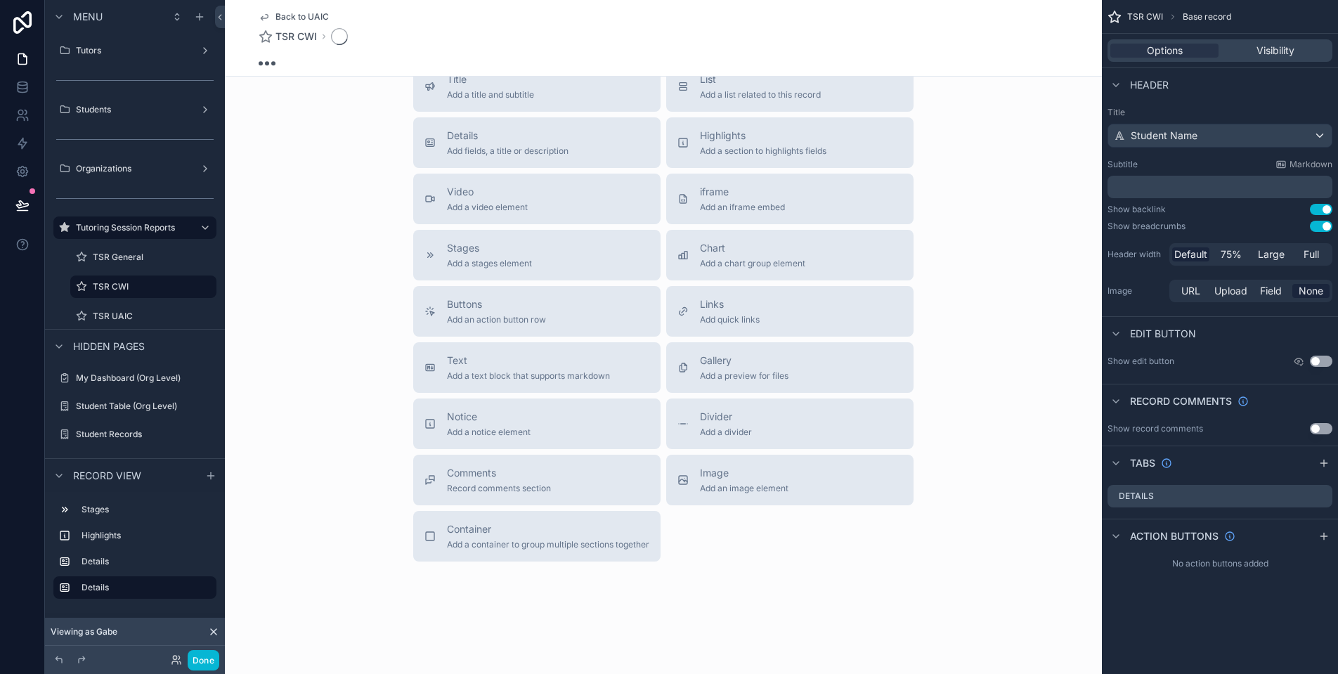
scroll to position [277, 0]
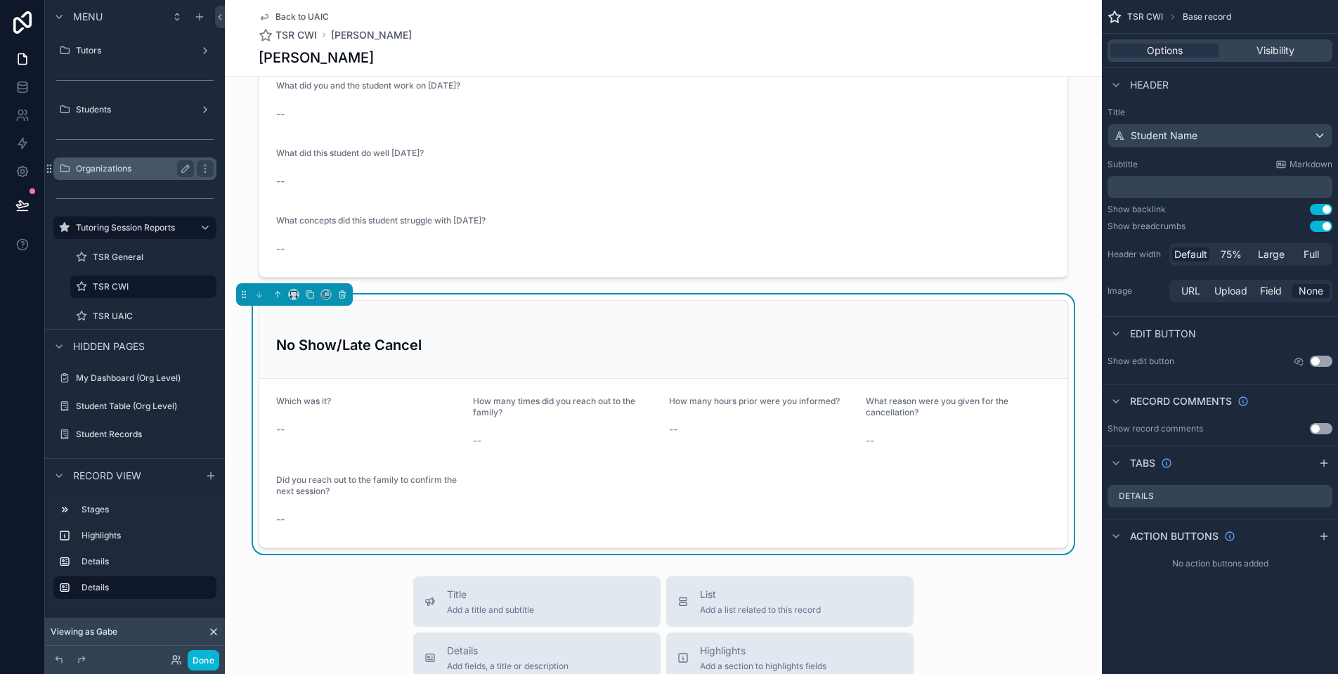
click at [131, 171] on label "Organizations" at bounding box center [132, 168] width 112 height 11
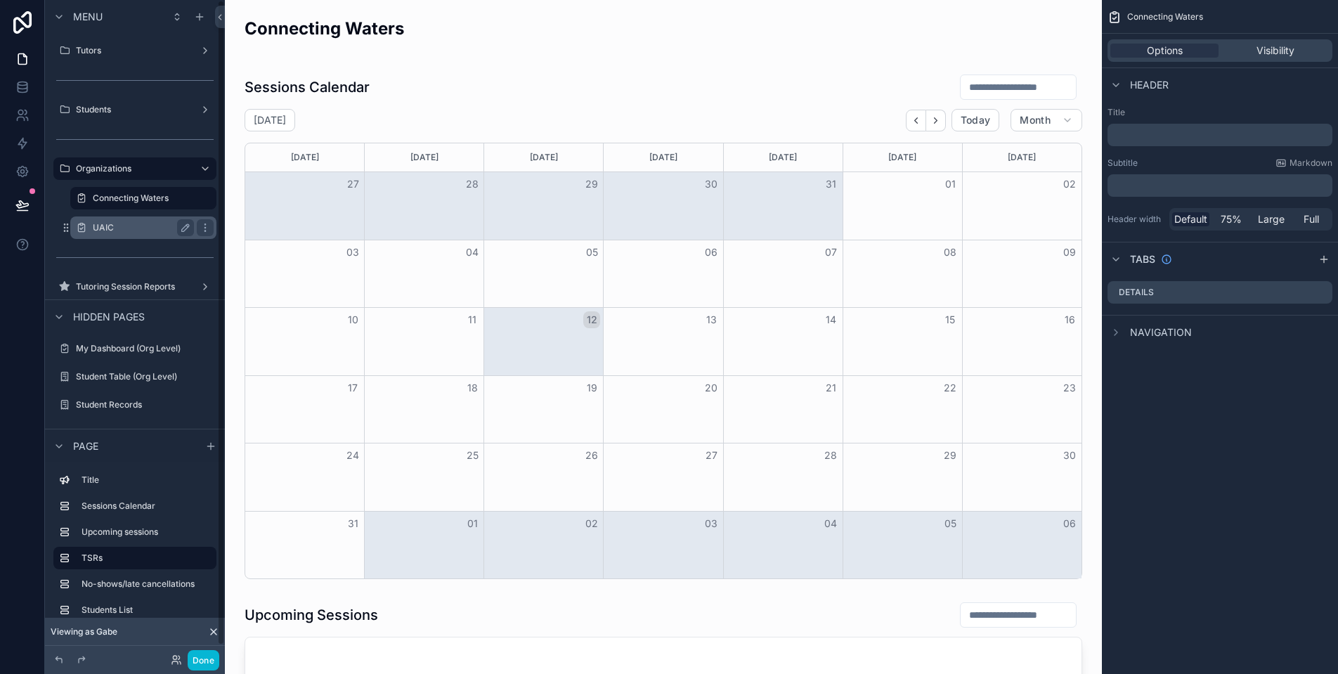
click at [123, 223] on label "UAIC" at bounding box center [141, 227] width 96 height 11
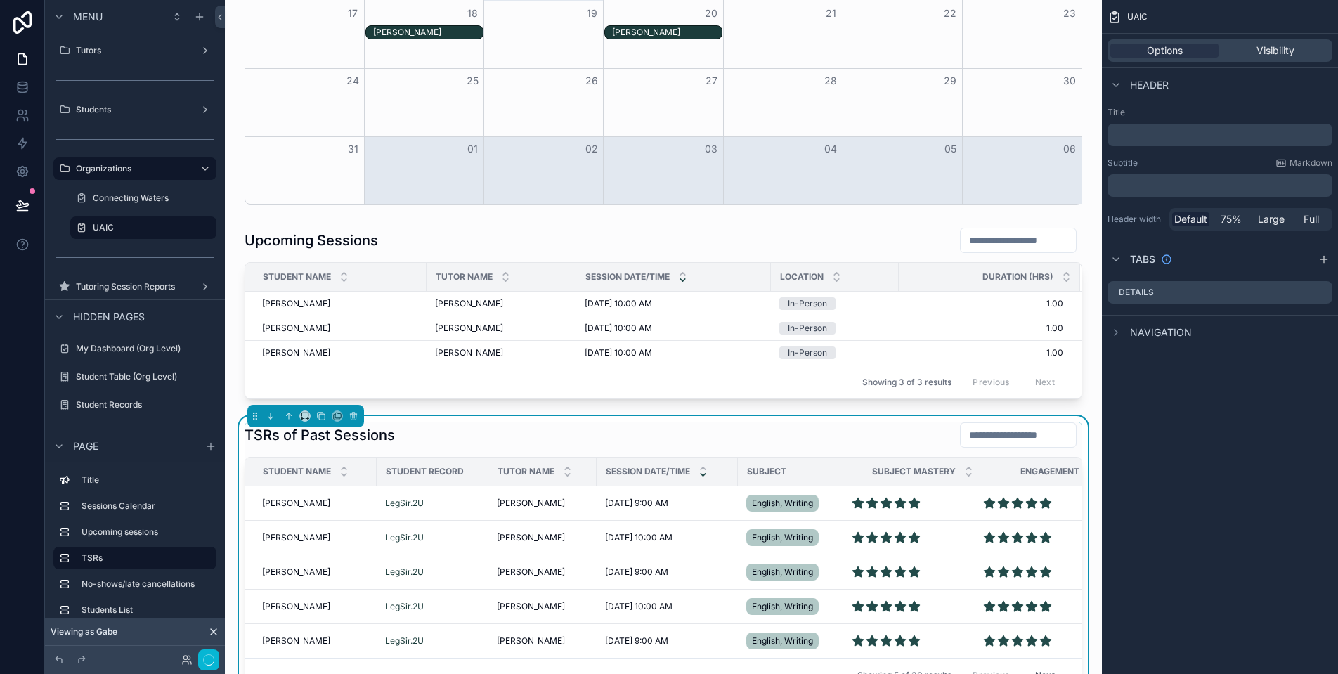
scroll to position [454, 0]
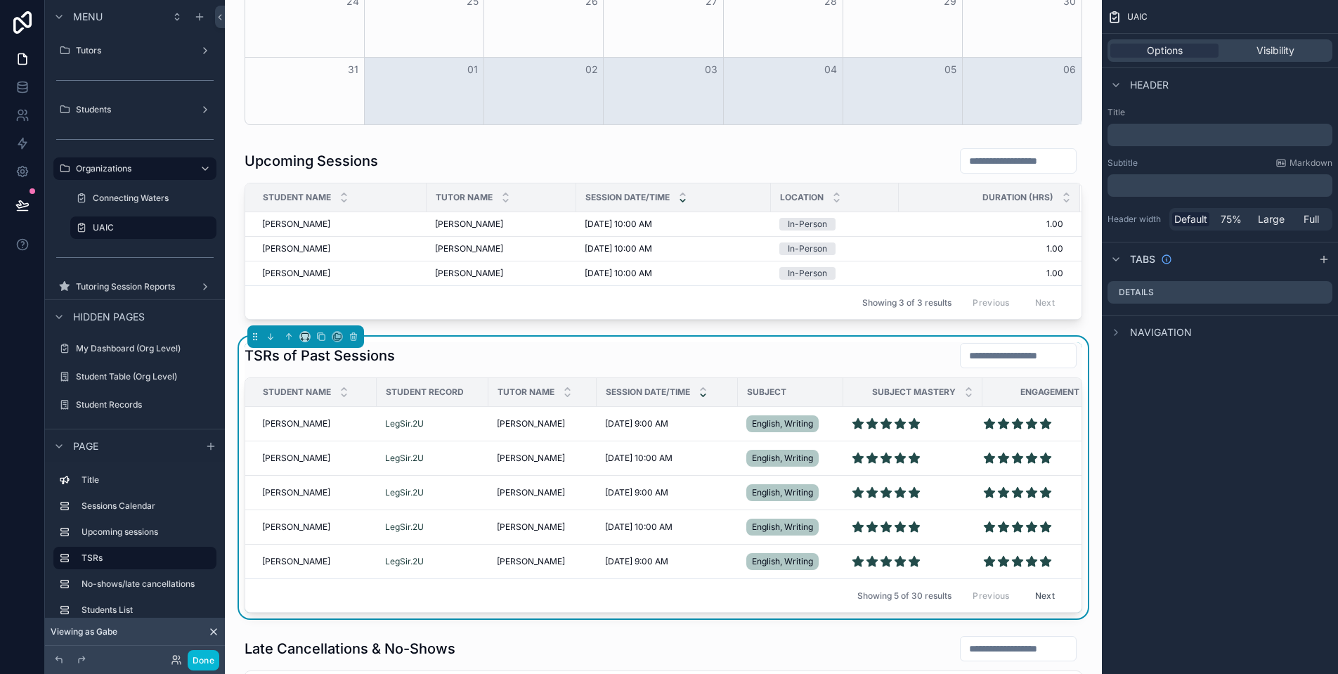
click at [455, 346] on div "TSRs of Past Sessions" at bounding box center [664, 355] width 838 height 27
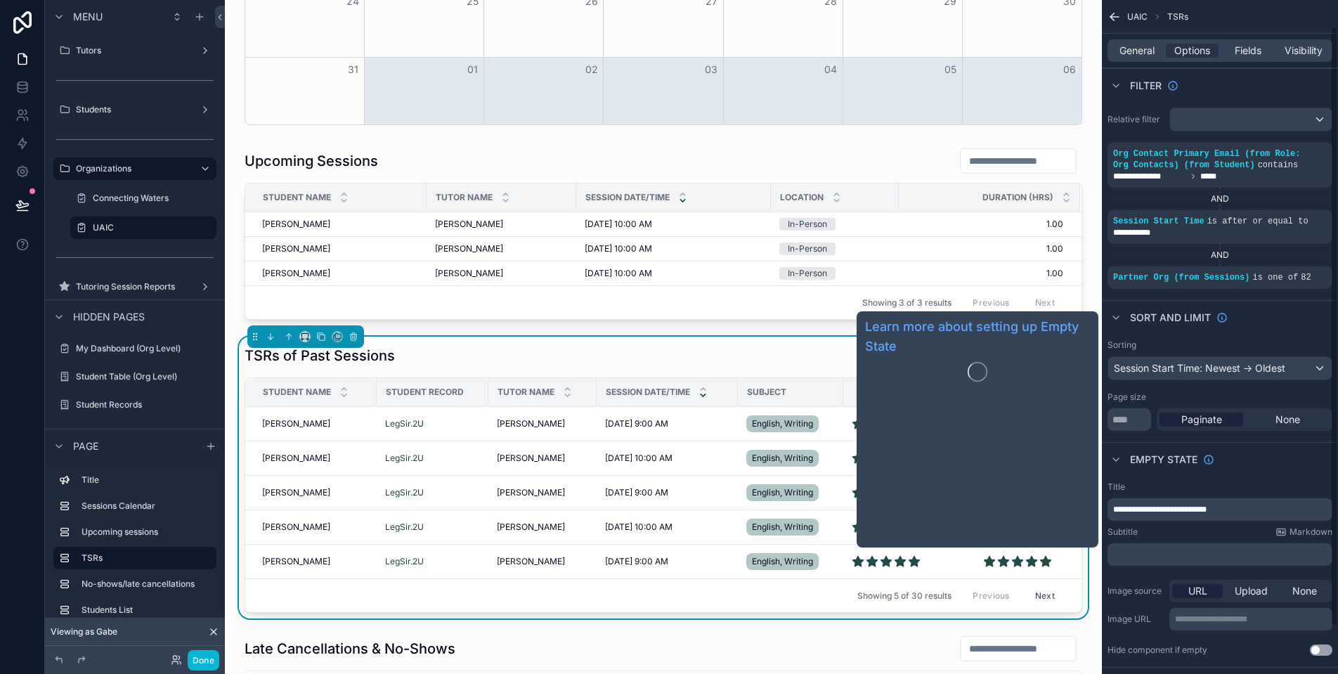
scroll to position [83, 0]
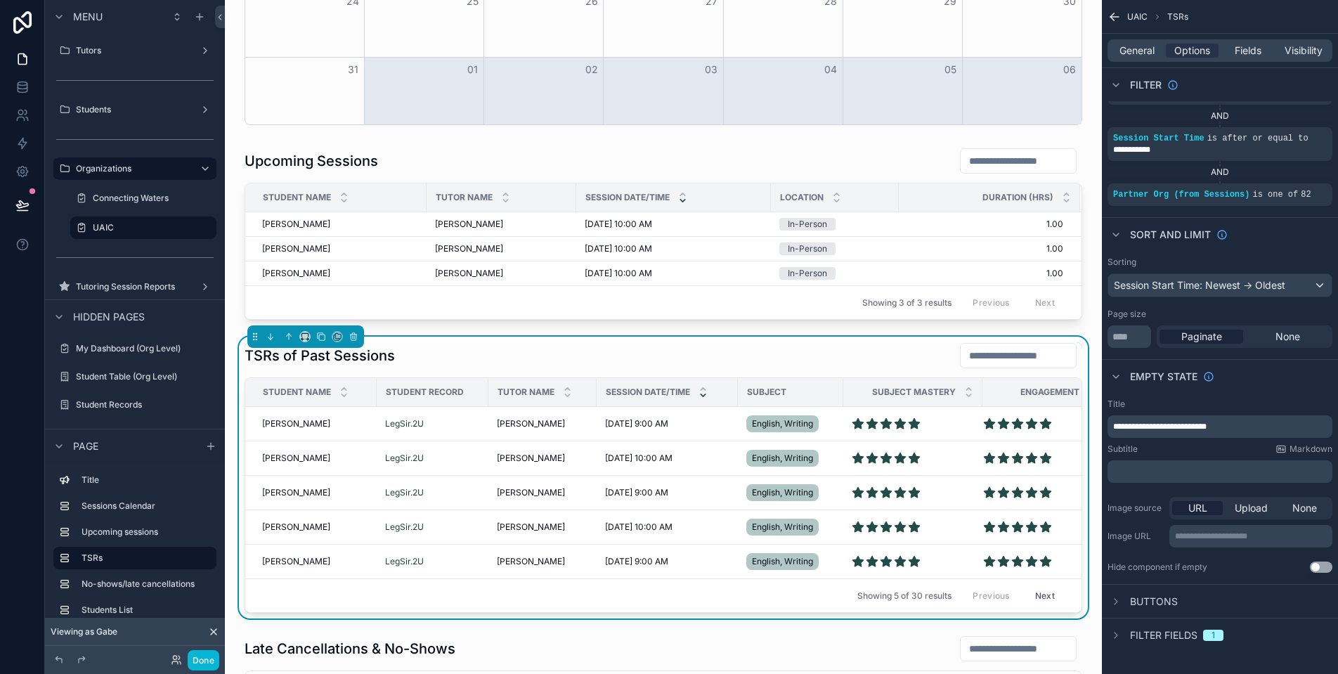
click at [1154, 60] on div "General Options Fields Visibility" at bounding box center [1219, 50] width 225 height 22
click at [1153, 58] on div "General Options Fields Visibility" at bounding box center [1219, 50] width 225 height 22
click at [1148, 49] on span "General" at bounding box center [1136, 51] width 35 height 14
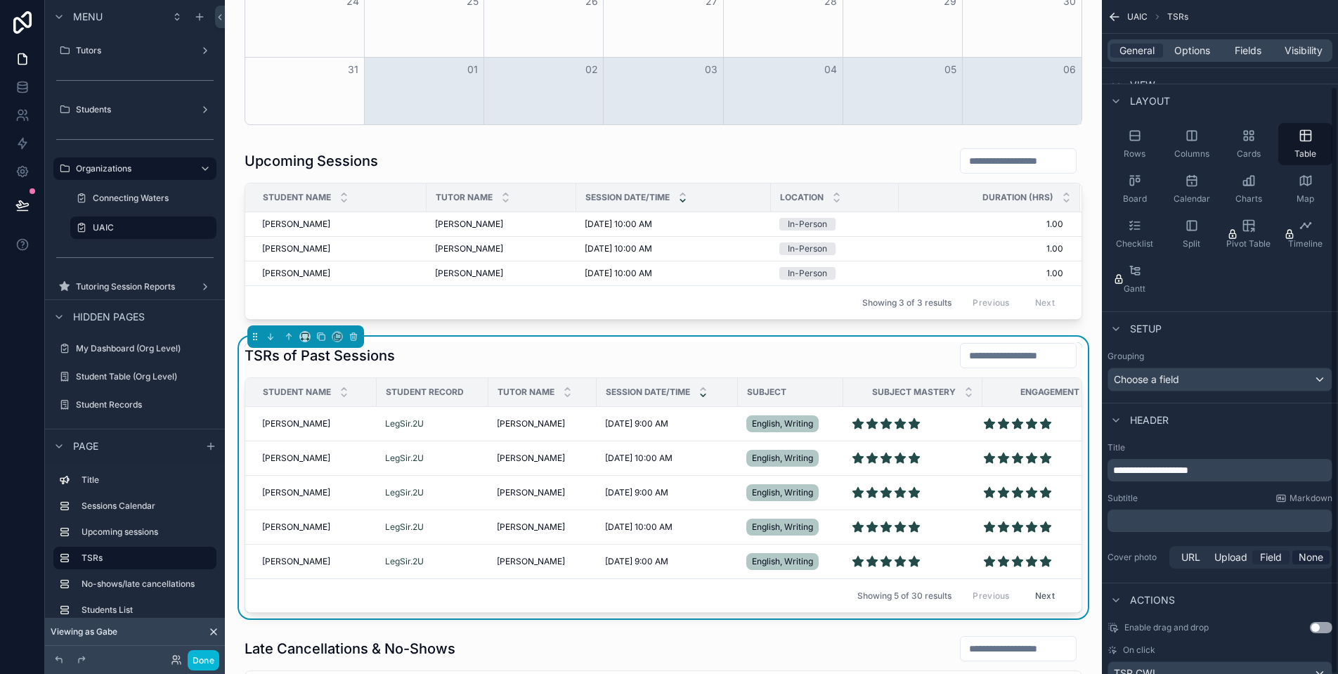
scroll to position [98, 0]
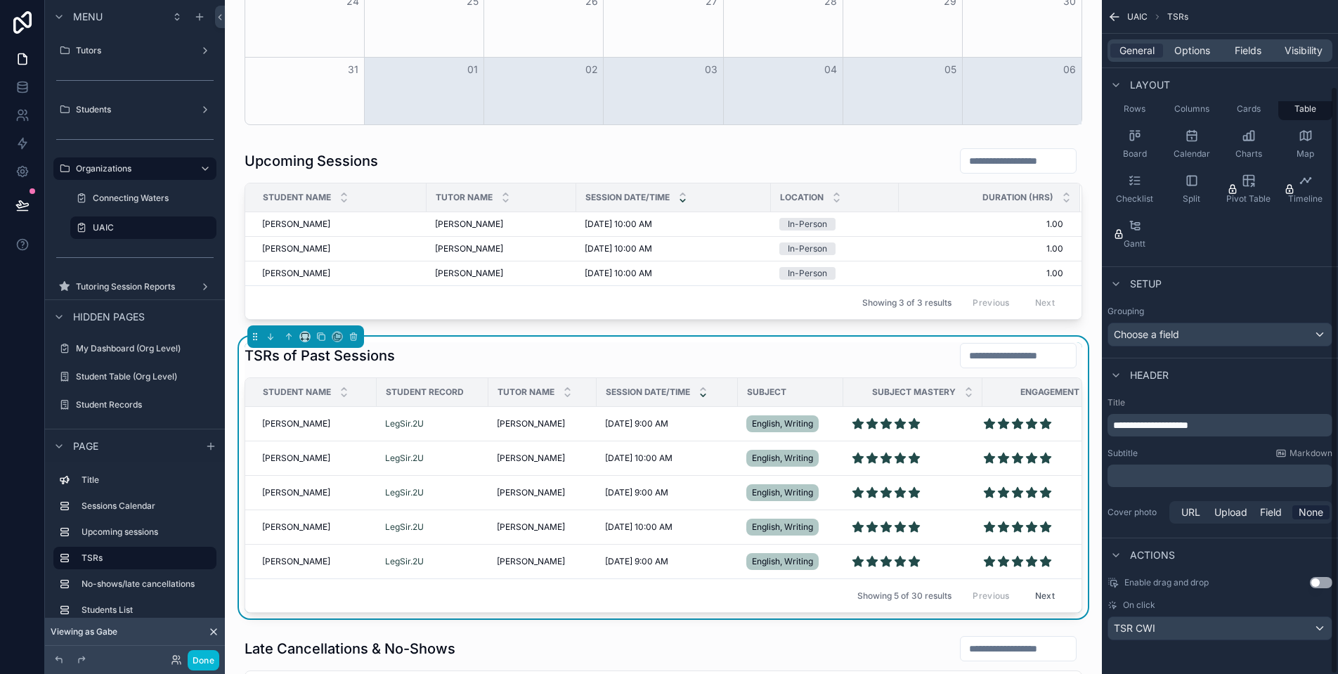
click at [1258, 628] on div "TSR CWI" at bounding box center [1219, 628] width 223 height 22
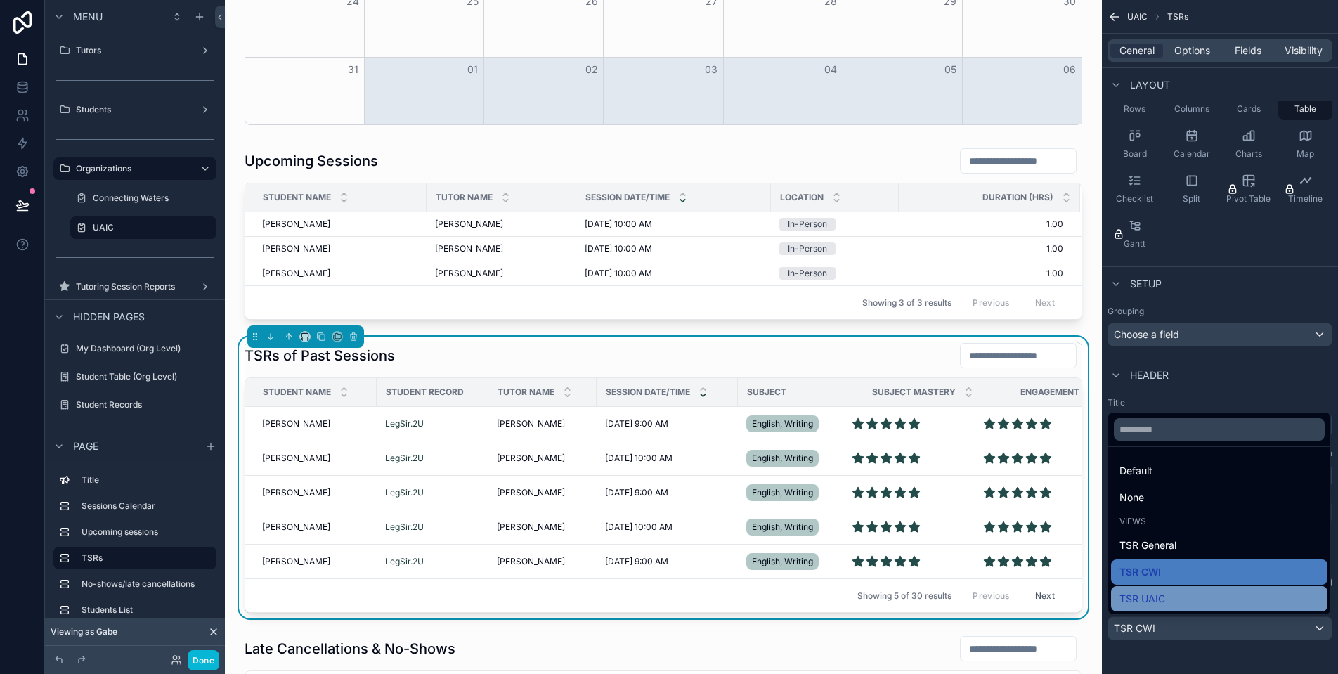
click at [1223, 594] on div "TSR UAIC" at bounding box center [1219, 598] width 200 height 17
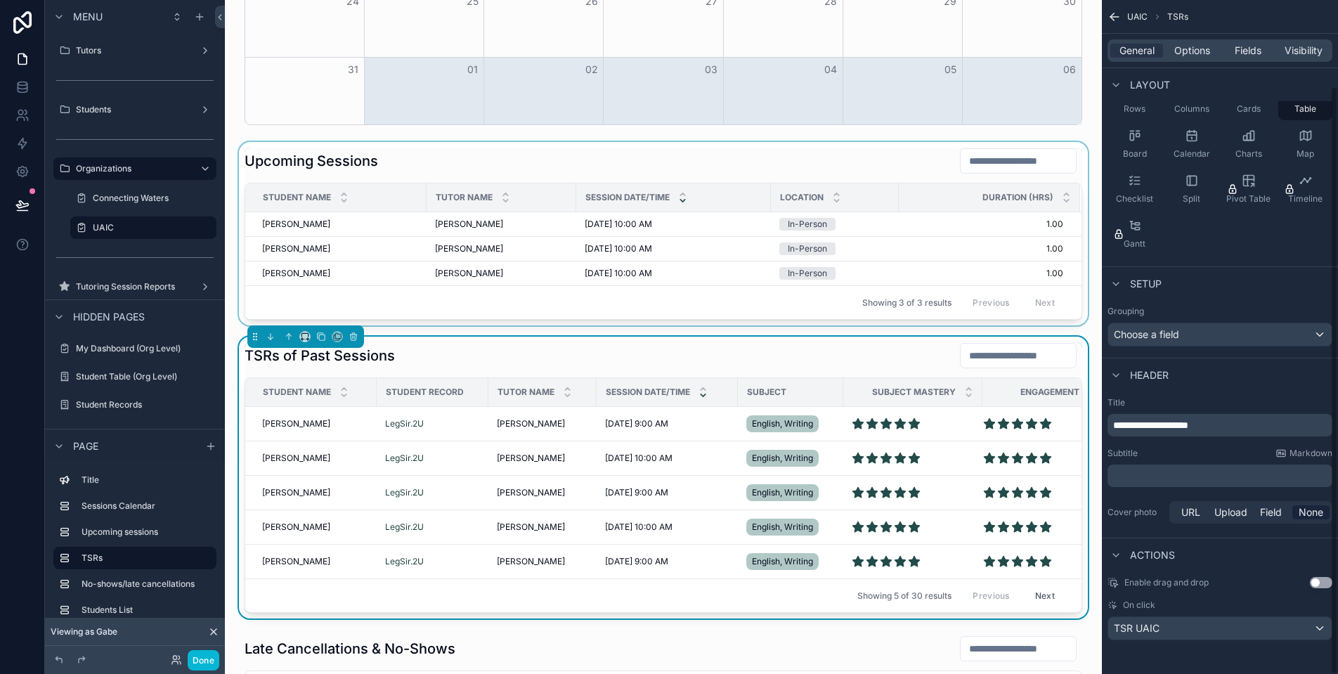
click at [734, 294] on div "Showing 3 of 3 results Previous Next" at bounding box center [663, 302] width 836 height 34
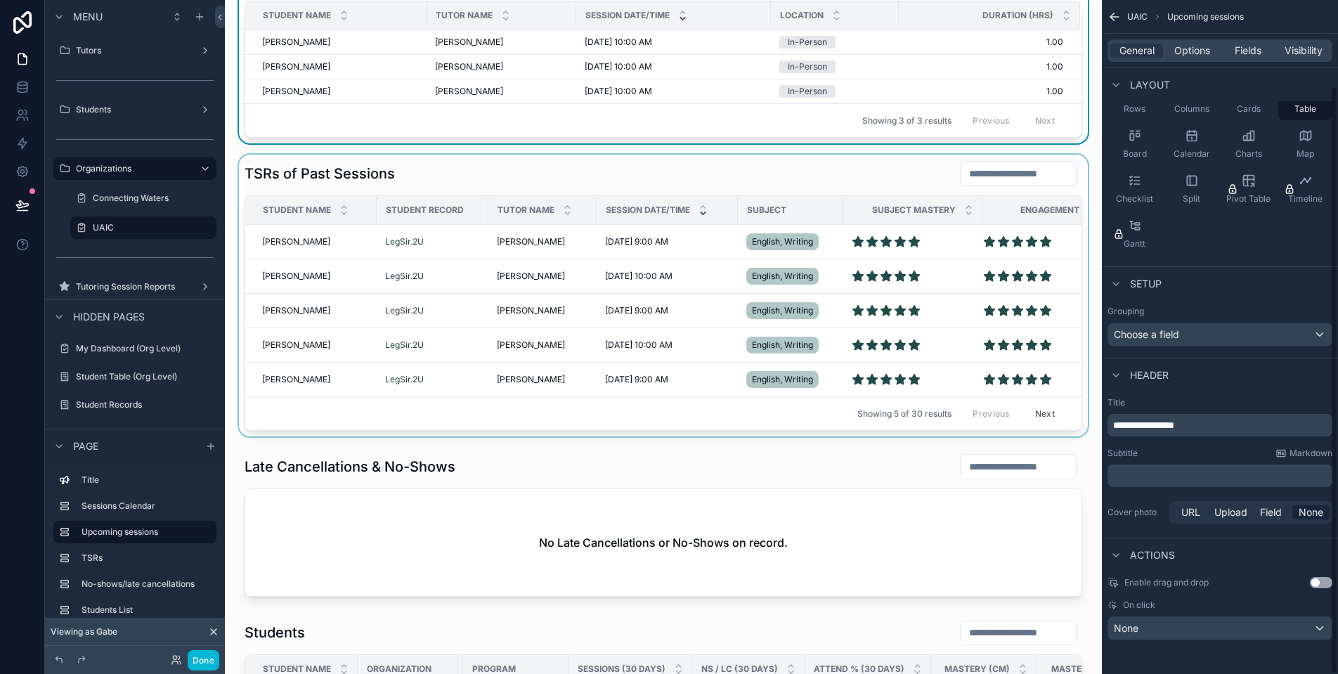
scroll to position [795, 0]
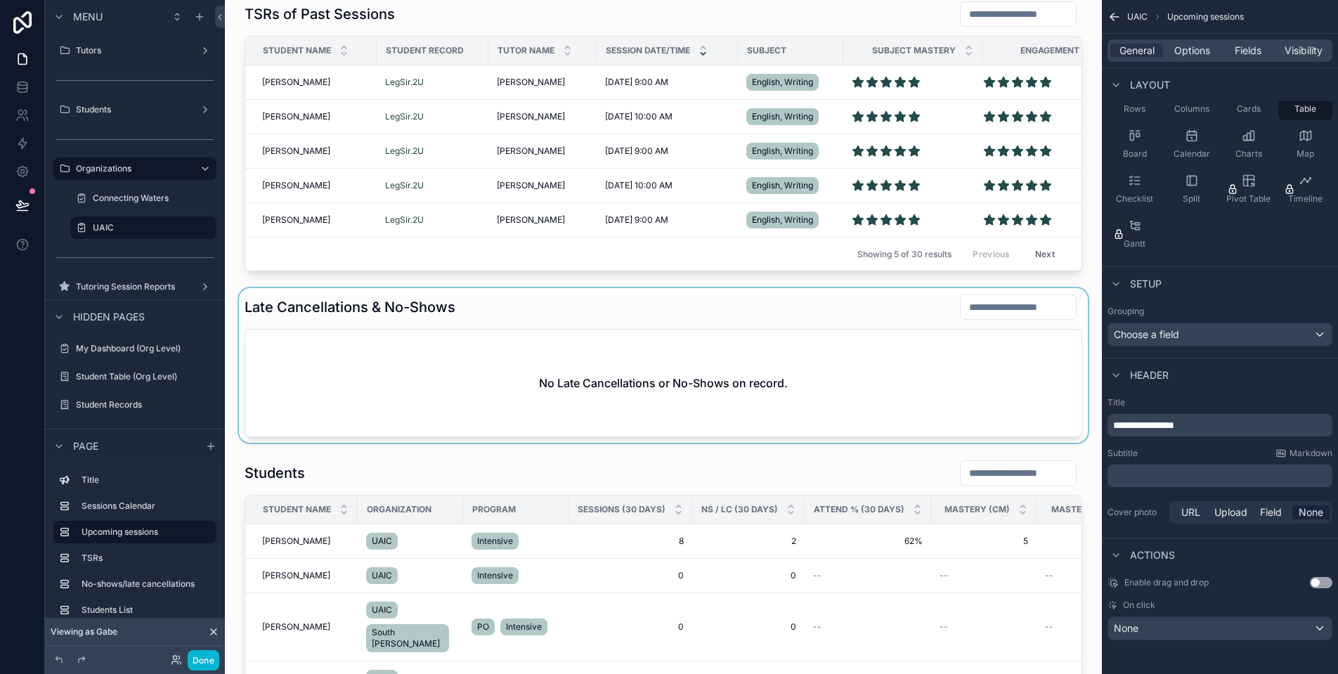
click at [600, 353] on div "scrollable content" at bounding box center [663, 365] width 854 height 155
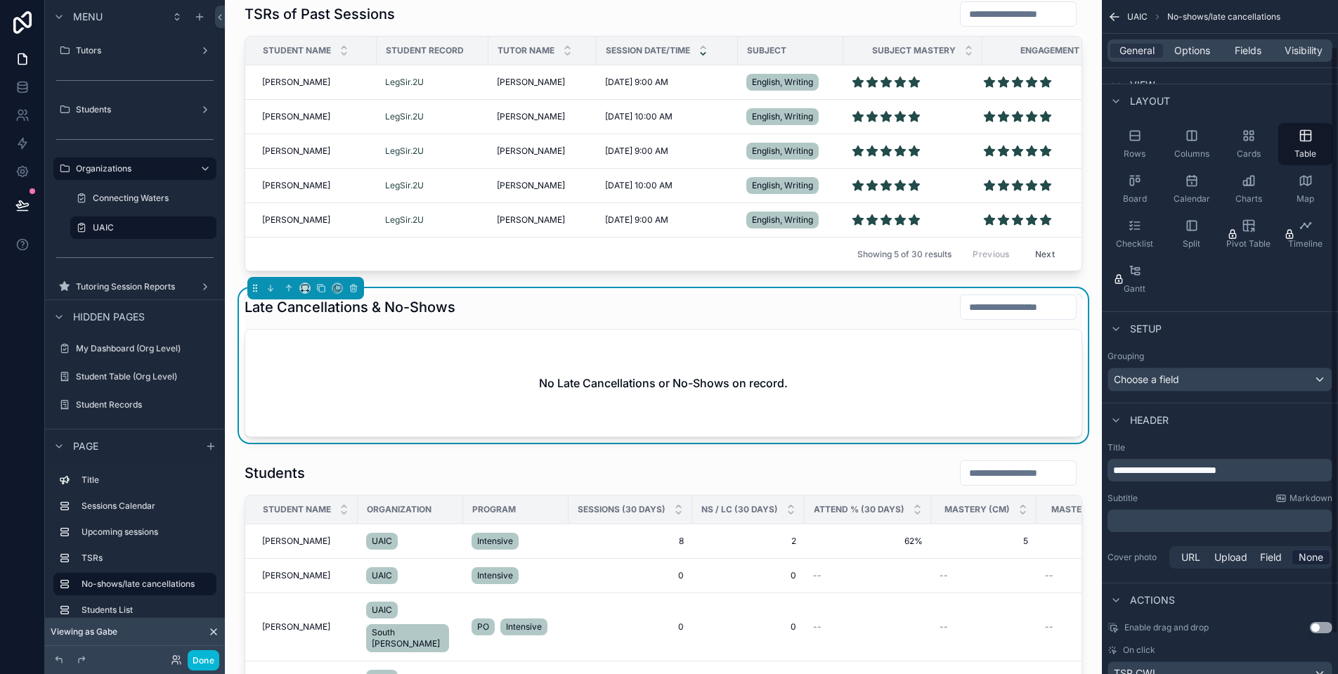
scroll to position [98, 0]
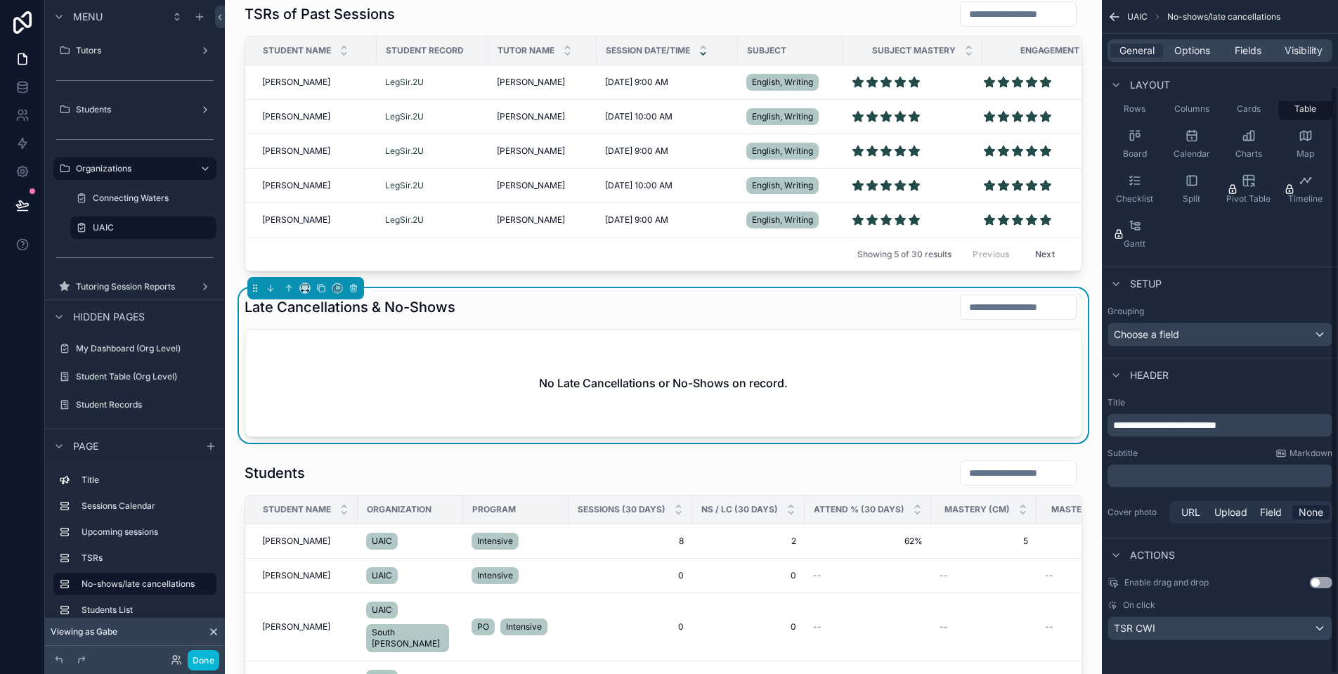
click at [1204, 625] on div "TSR CWI" at bounding box center [1219, 628] width 223 height 22
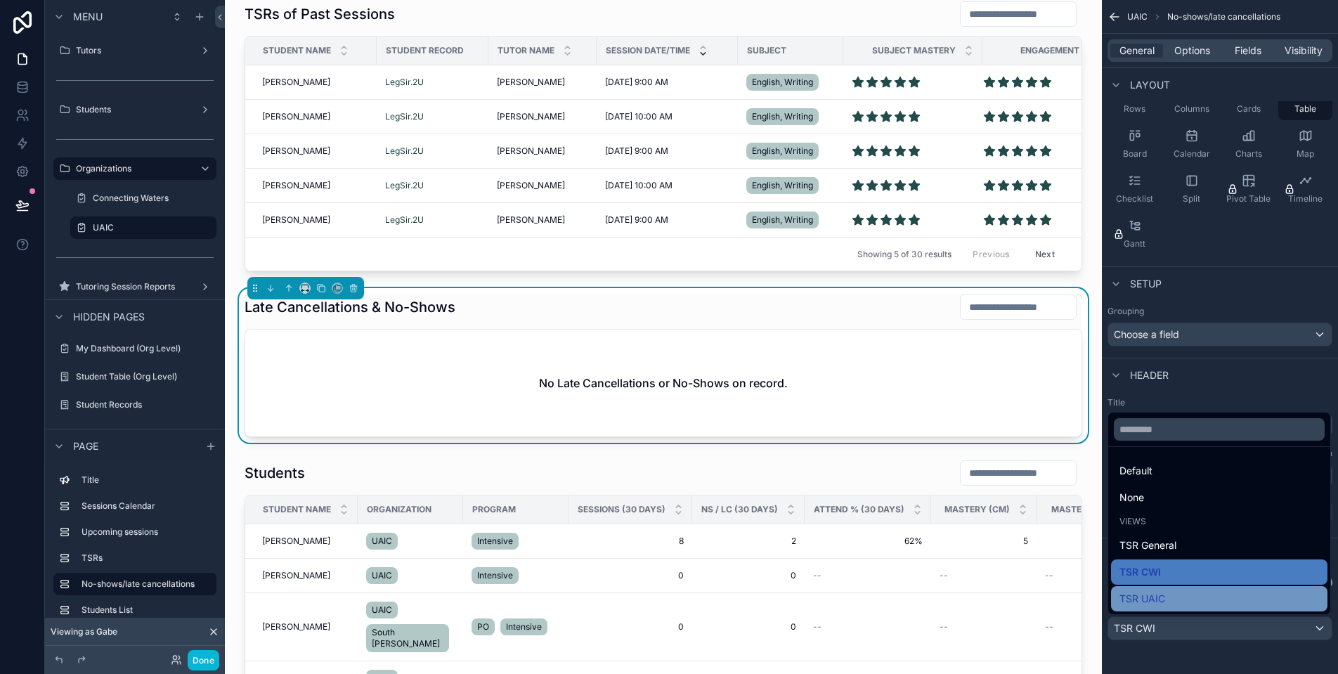
click at [1204, 604] on div "TSR UAIC" at bounding box center [1219, 598] width 200 height 17
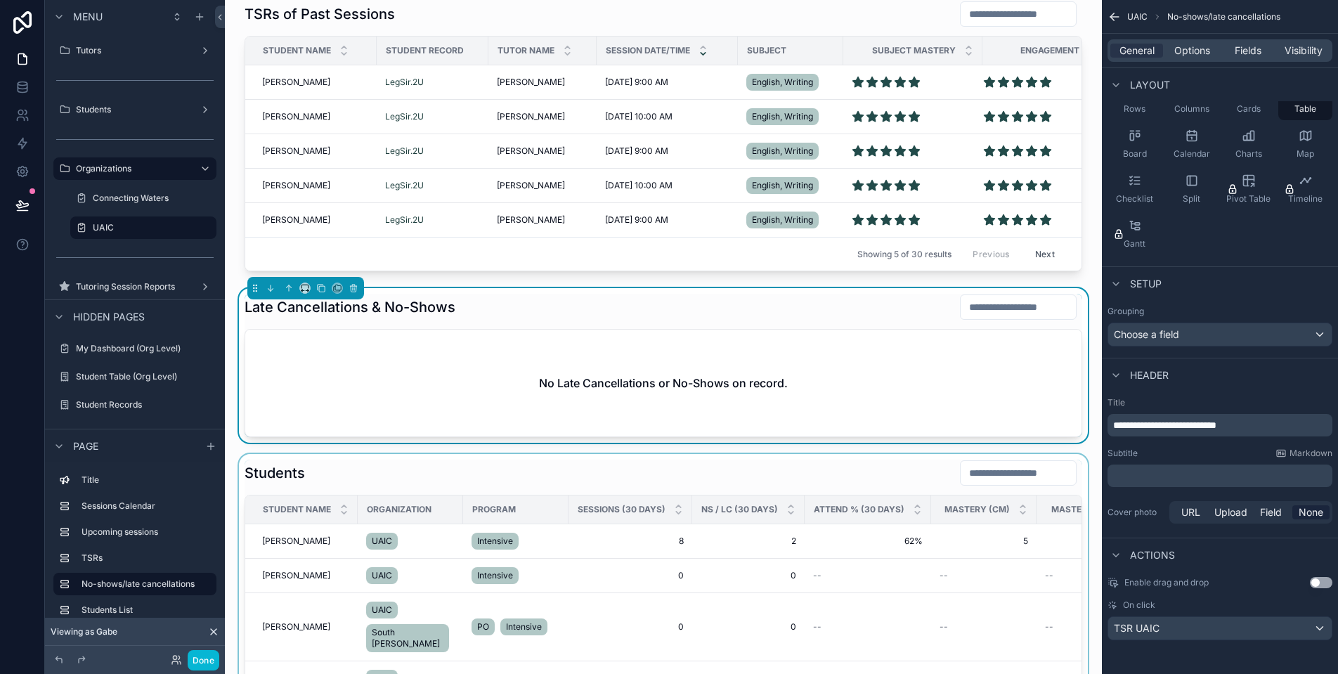
scroll to position [953, 0]
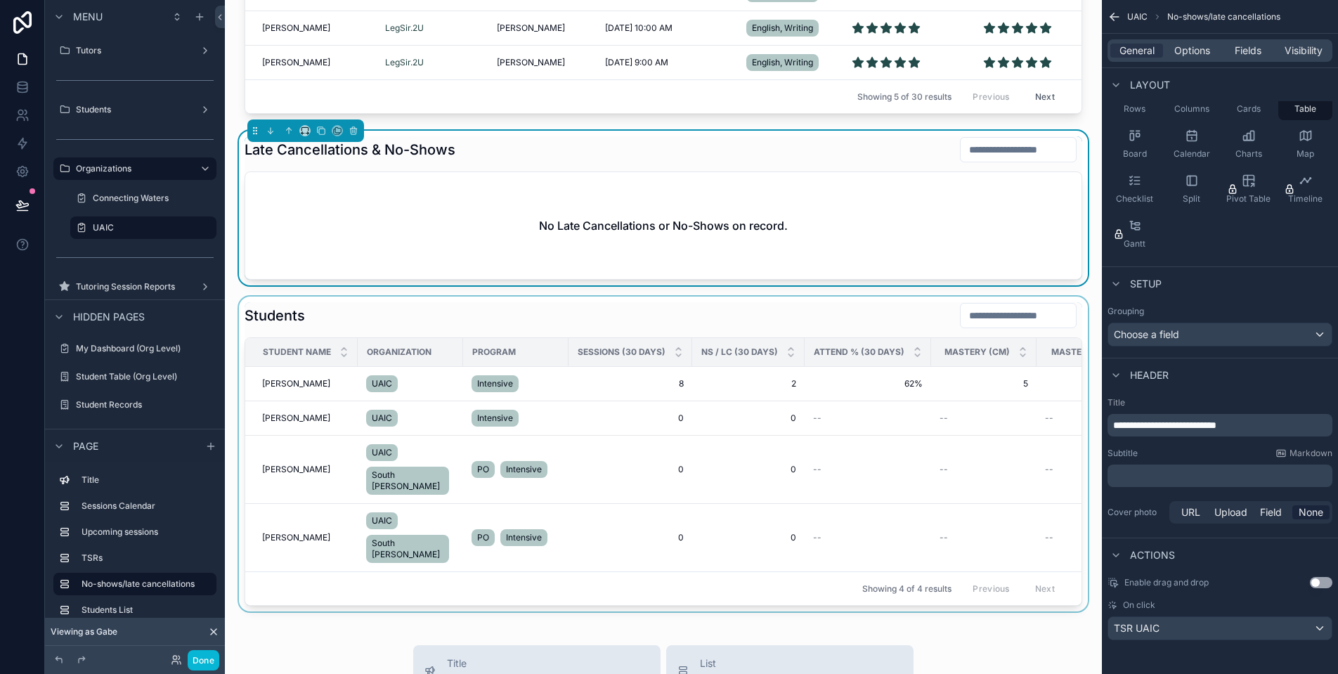
click at [603, 338] on div "scrollable content" at bounding box center [663, 454] width 854 height 315
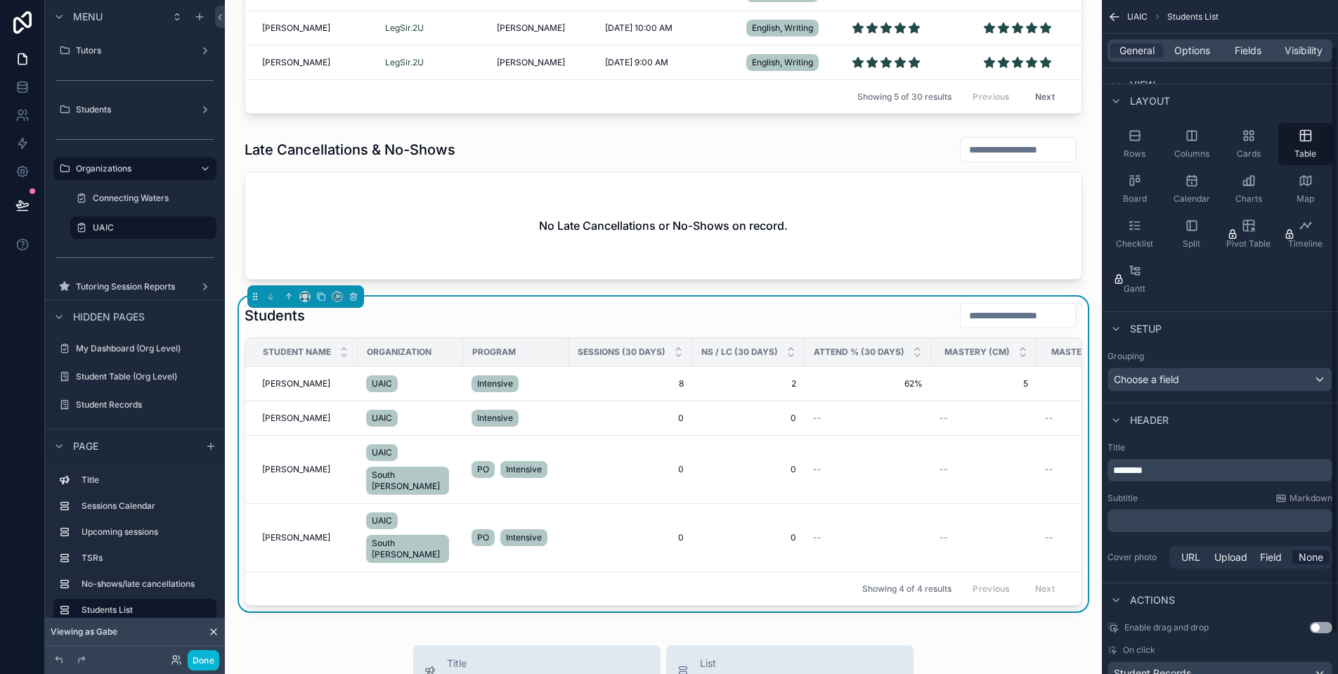
scroll to position [98, 0]
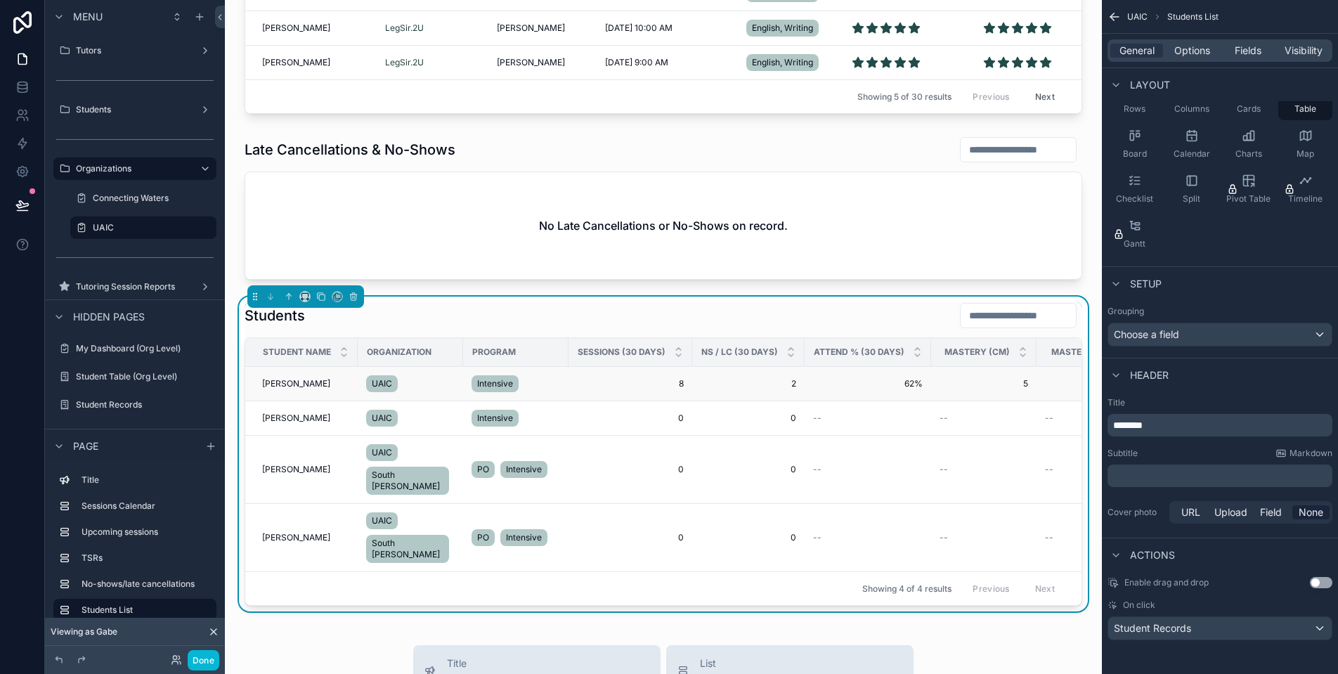
click at [283, 389] on span "[PERSON_NAME]" at bounding box center [296, 383] width 68 height 11
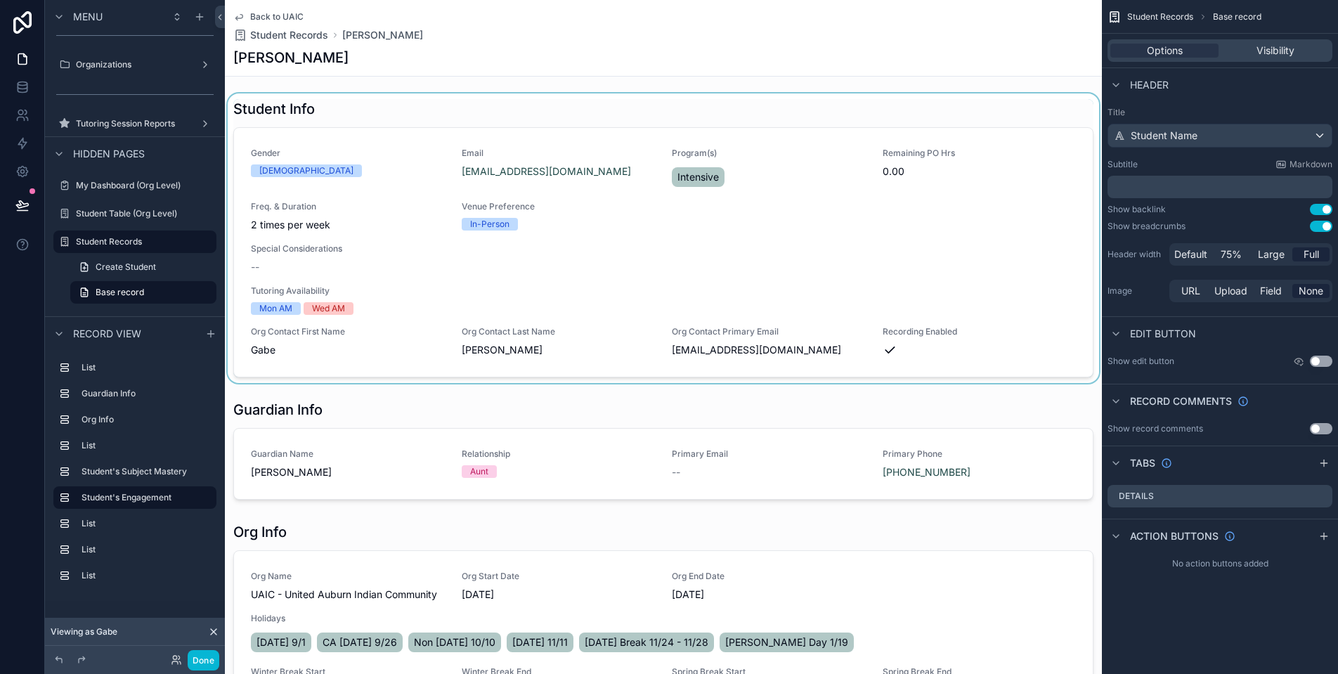
scroll to position [8, 0]
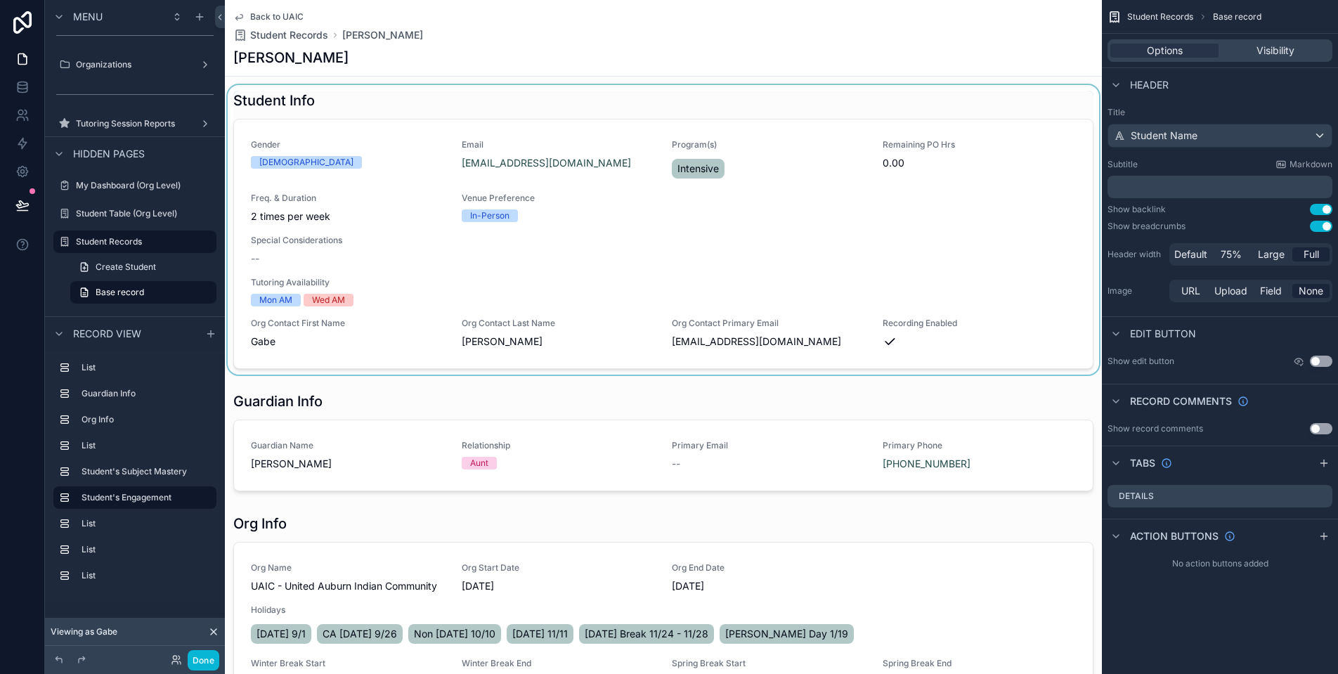
click at [365, 159] on div "scrollable content" at bounding box center [663, 229] width 877 height 289
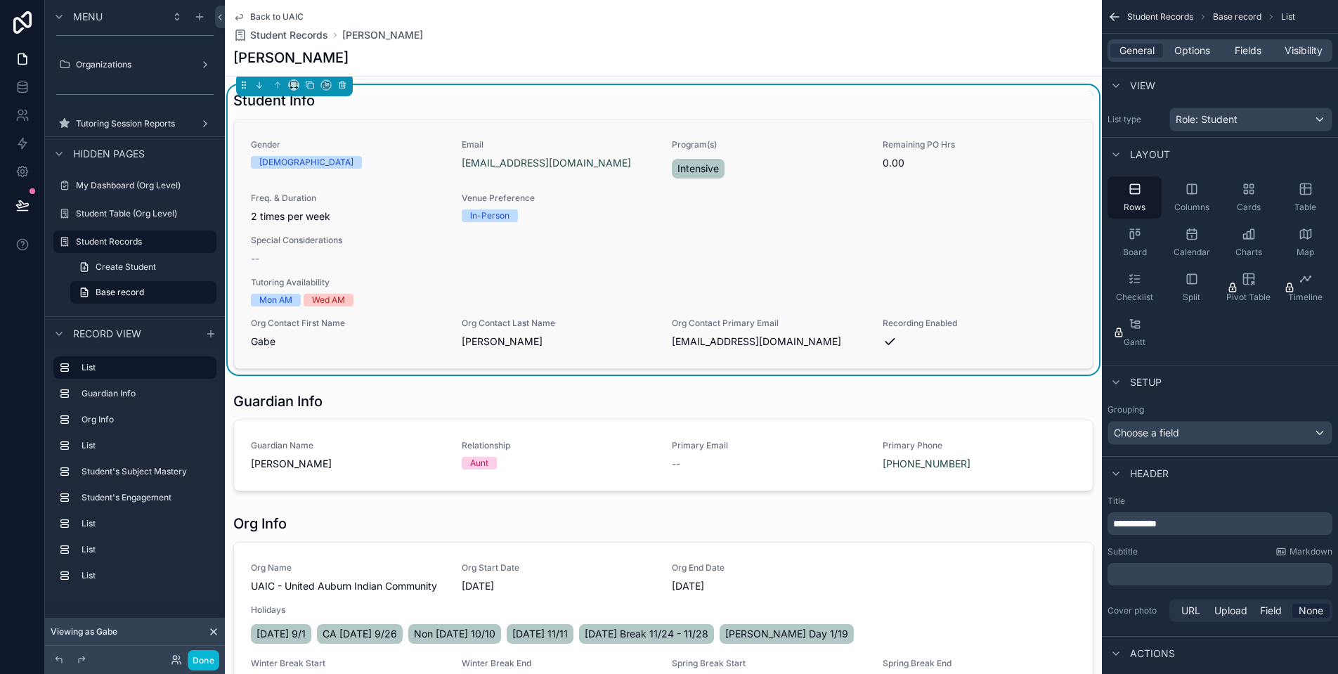
click at [270, 152] on div "Gender [DEMOGRAPHIC_DATA]" at bounding box center [348, 154] width 194 height 30
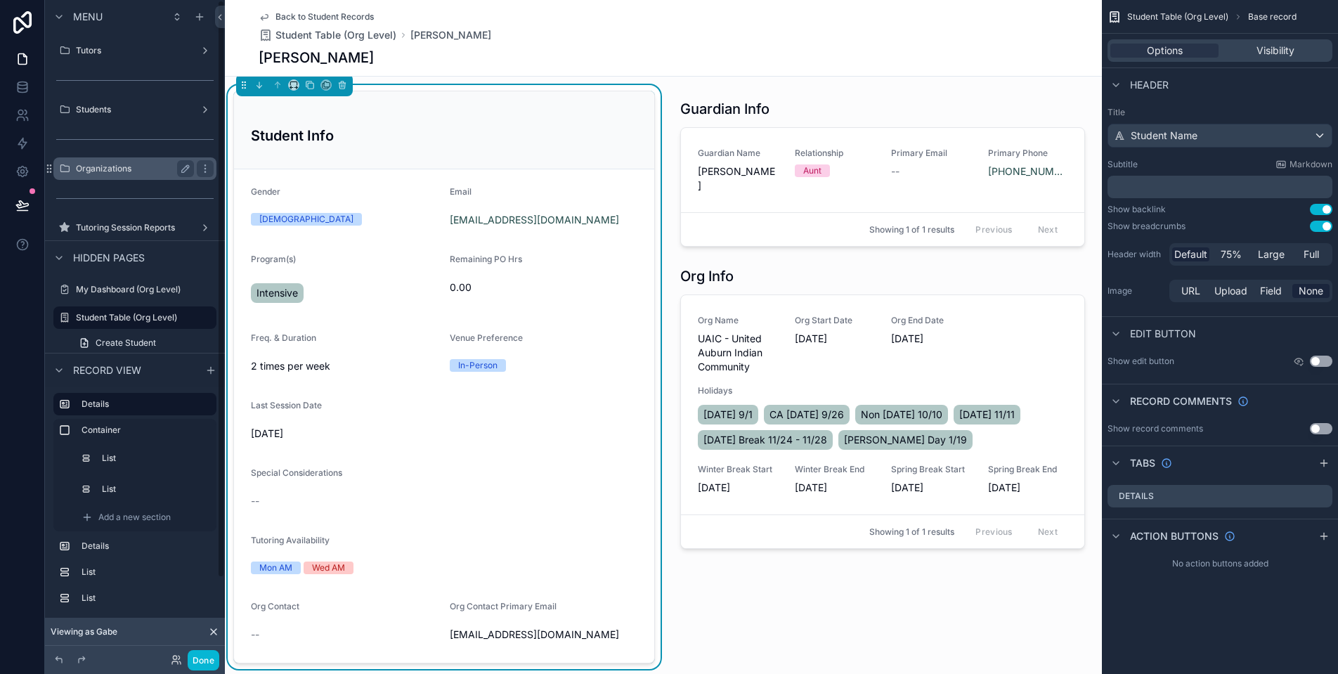
click at [131, 163] on label "Organizations" at bounding box center [132, 168] width 112 height 11
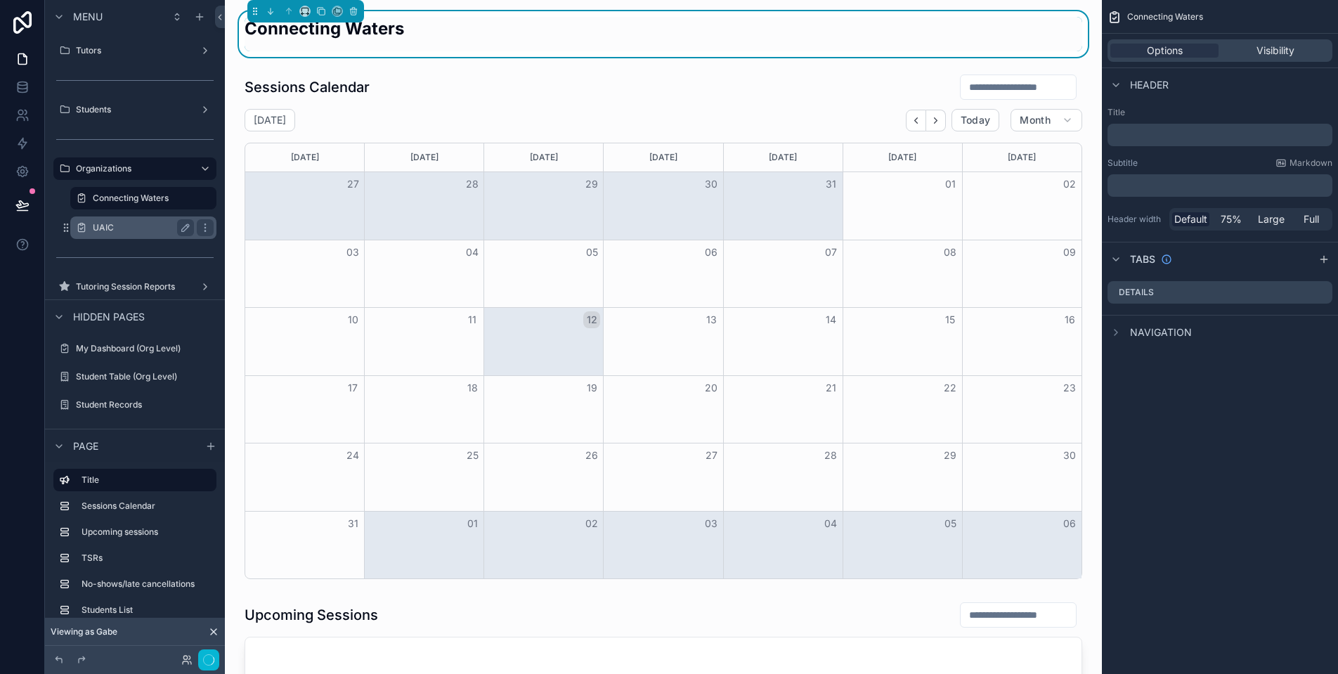
click at [135, 217] on div "UAIC" at bounding box center [143, 227] width 141 height 22
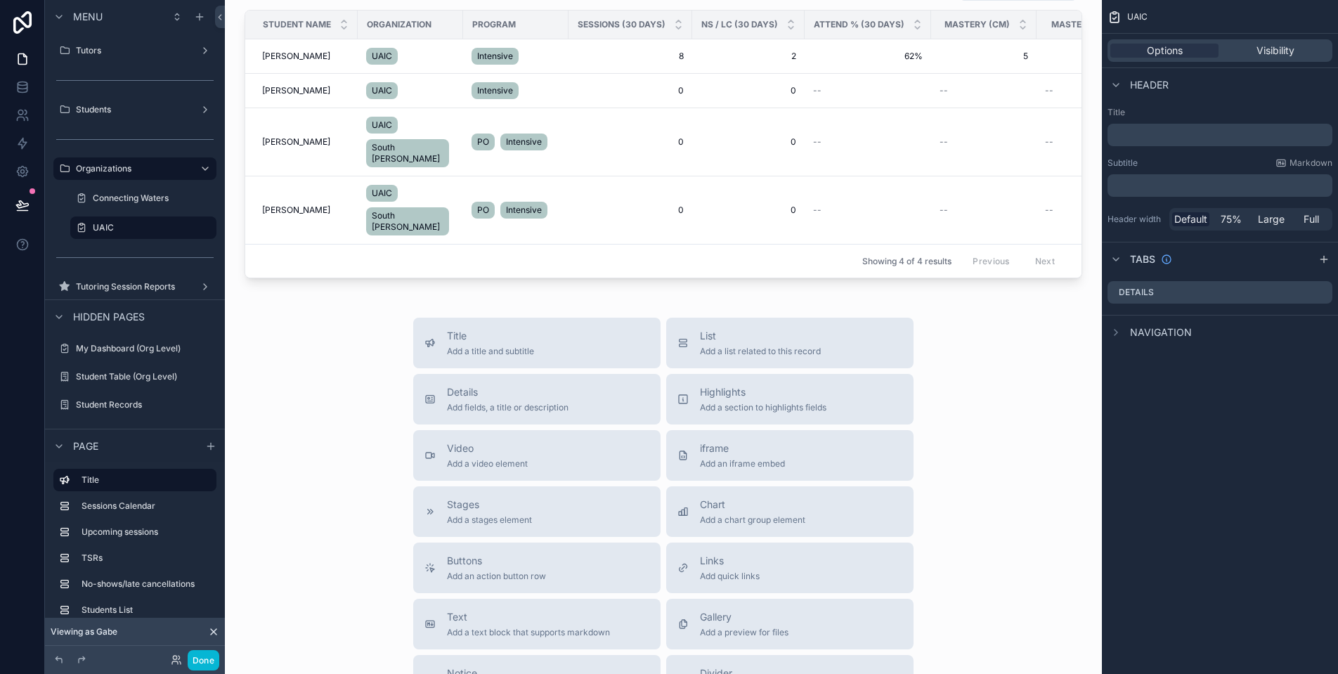
scroll to position [1200, 0]
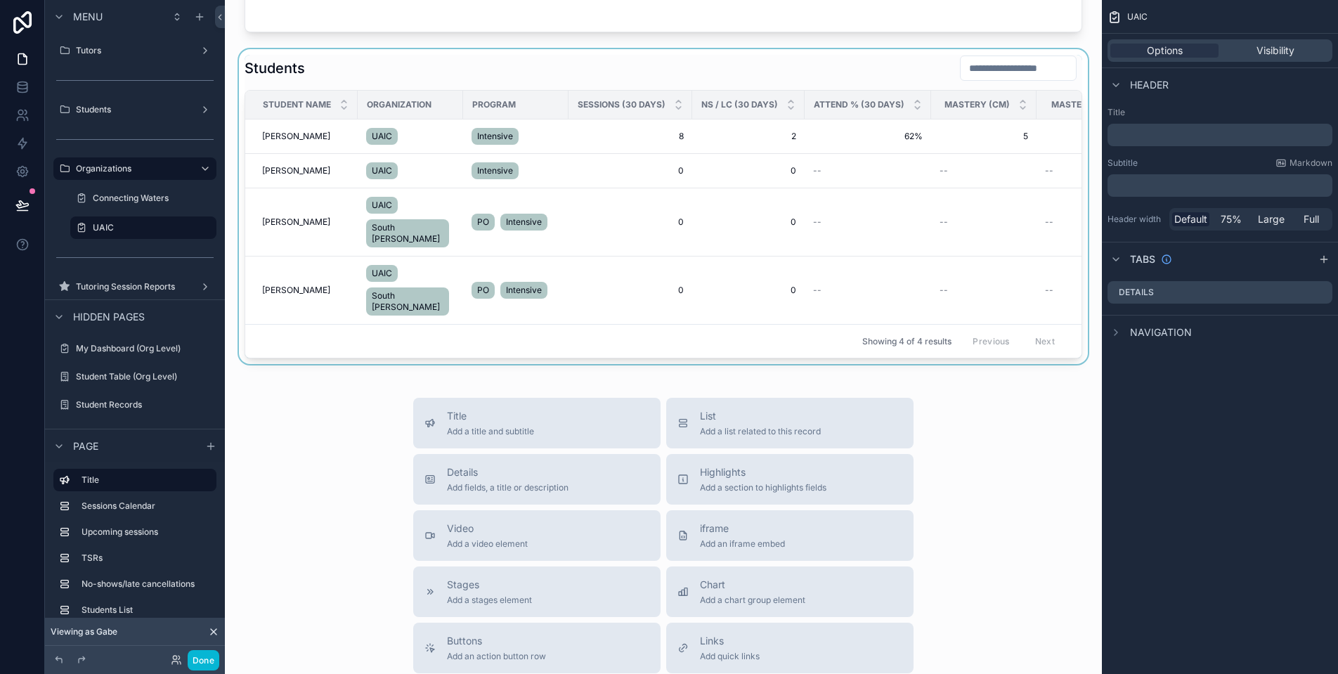
click at [291, 149] on div "scrollable content" at bounding box center [663, 206] width 854 height 315
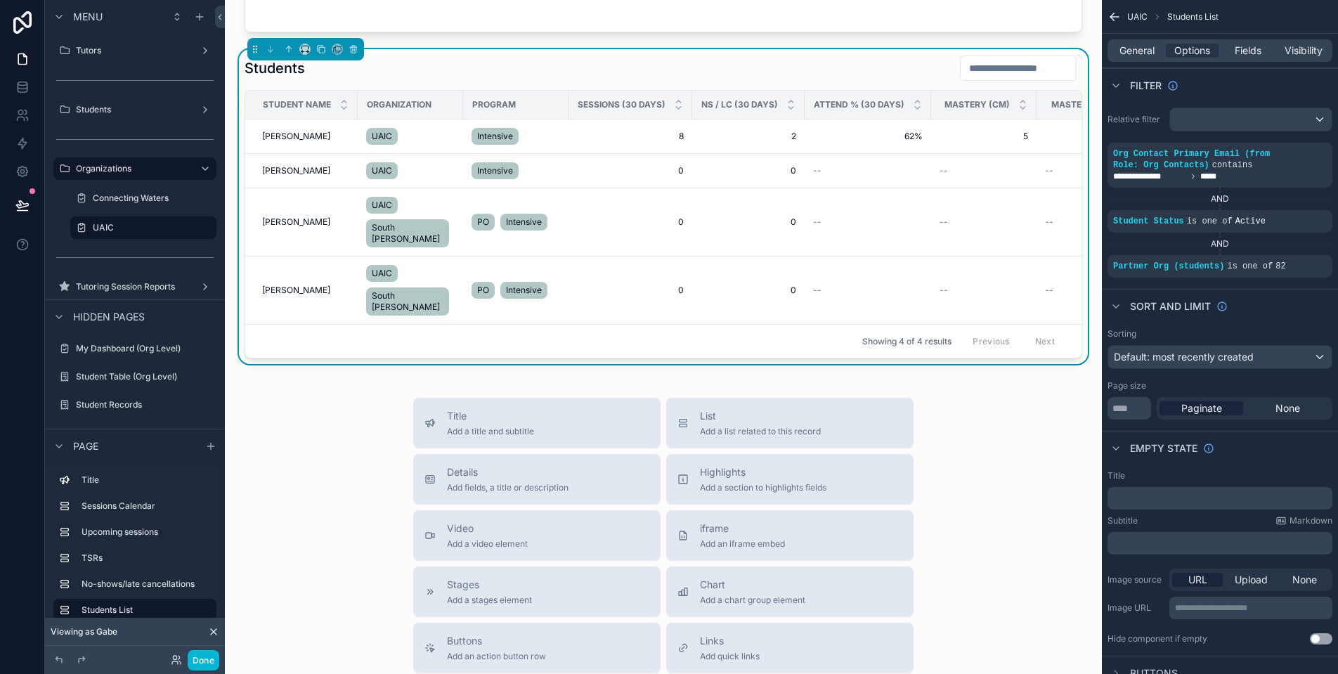
click at [286, 142] on span "[PERSON_NAME]" at bounding box center [296, 136] width 68 height 11
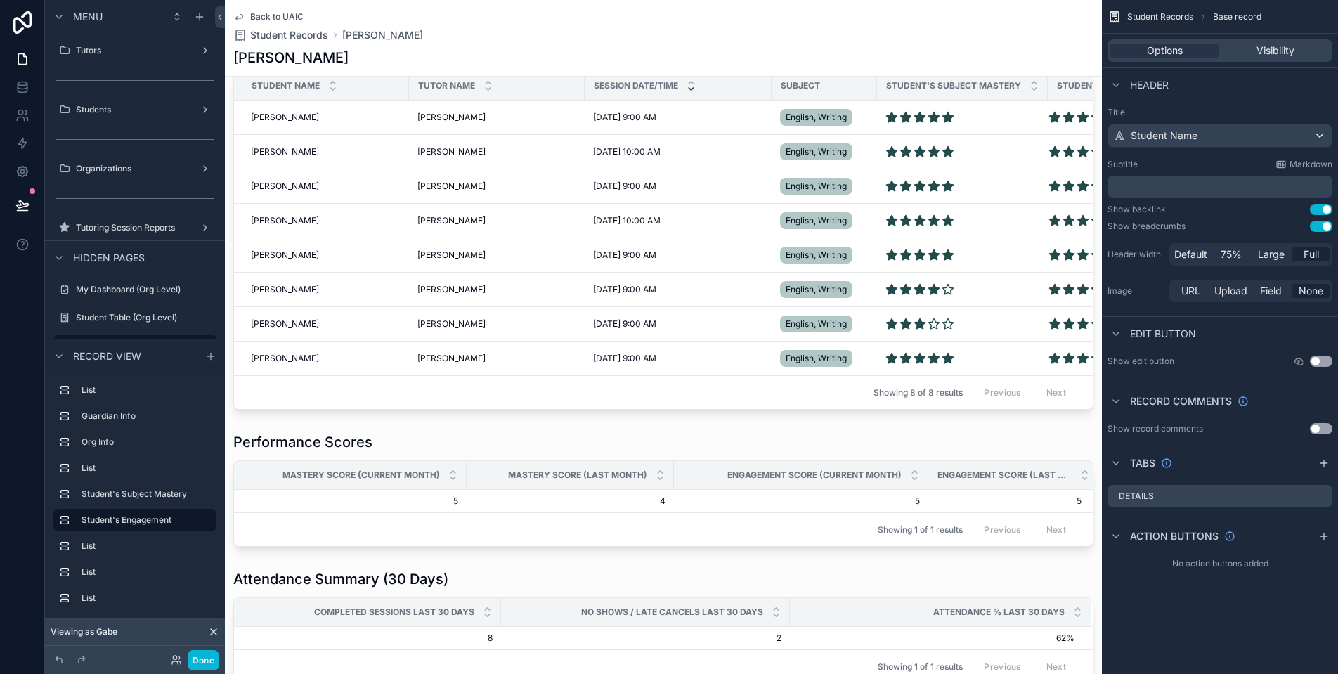
scroll to position [4, 0]
click at [561, 56] on div "[PERSON_NAME]" at bounding box center [663, 58] width 860 height 20
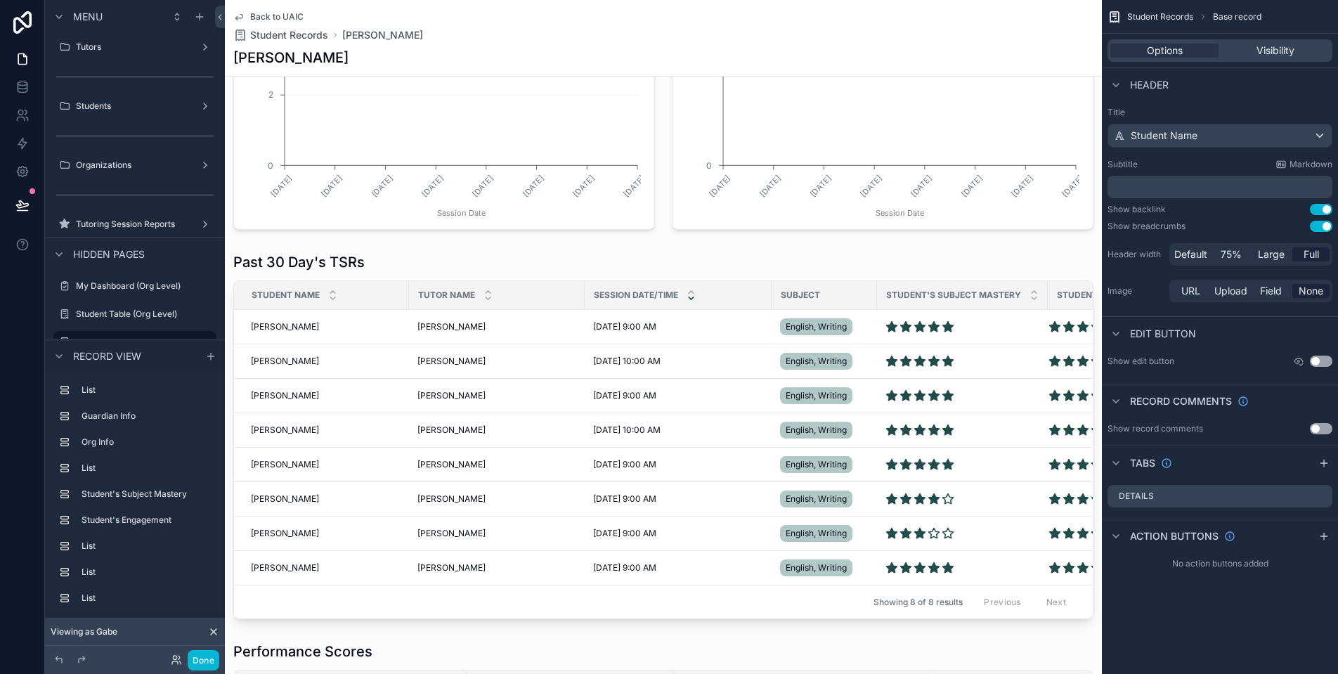
scroll to position [0, 0]
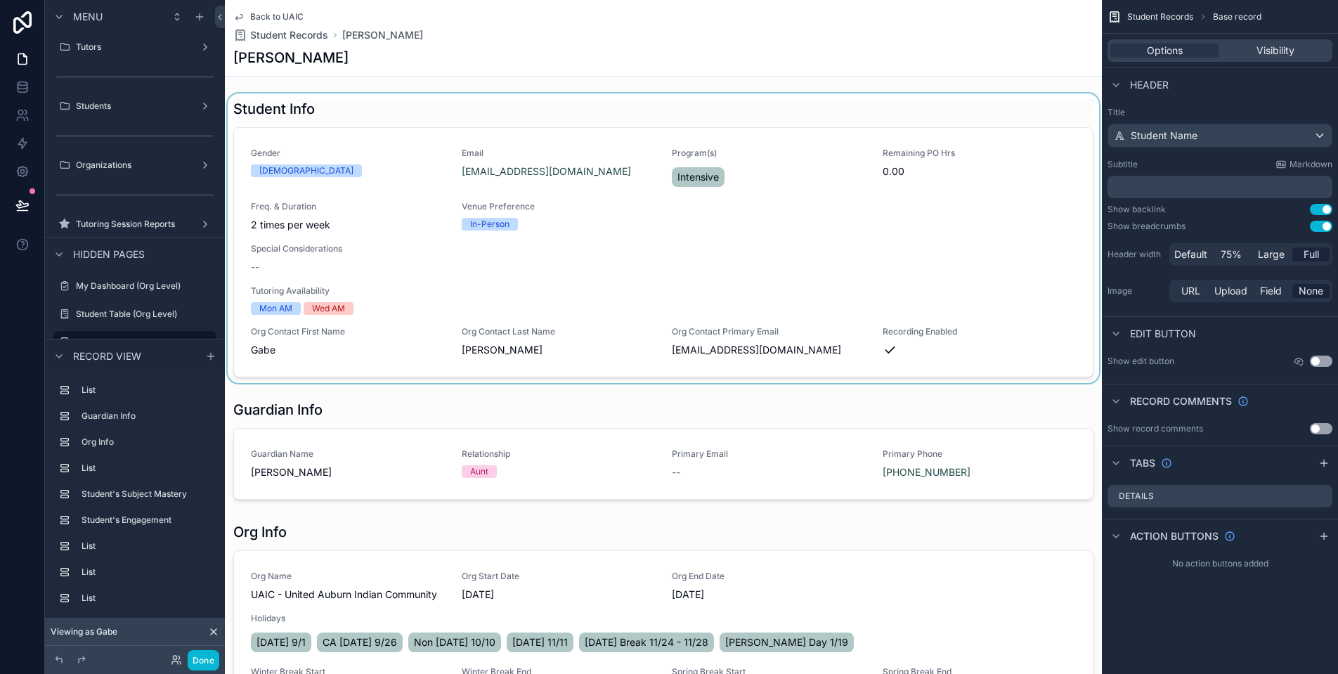
click at [527, 117] on div "scrollable content" at bounding box center [663, 237] width 877 height 289
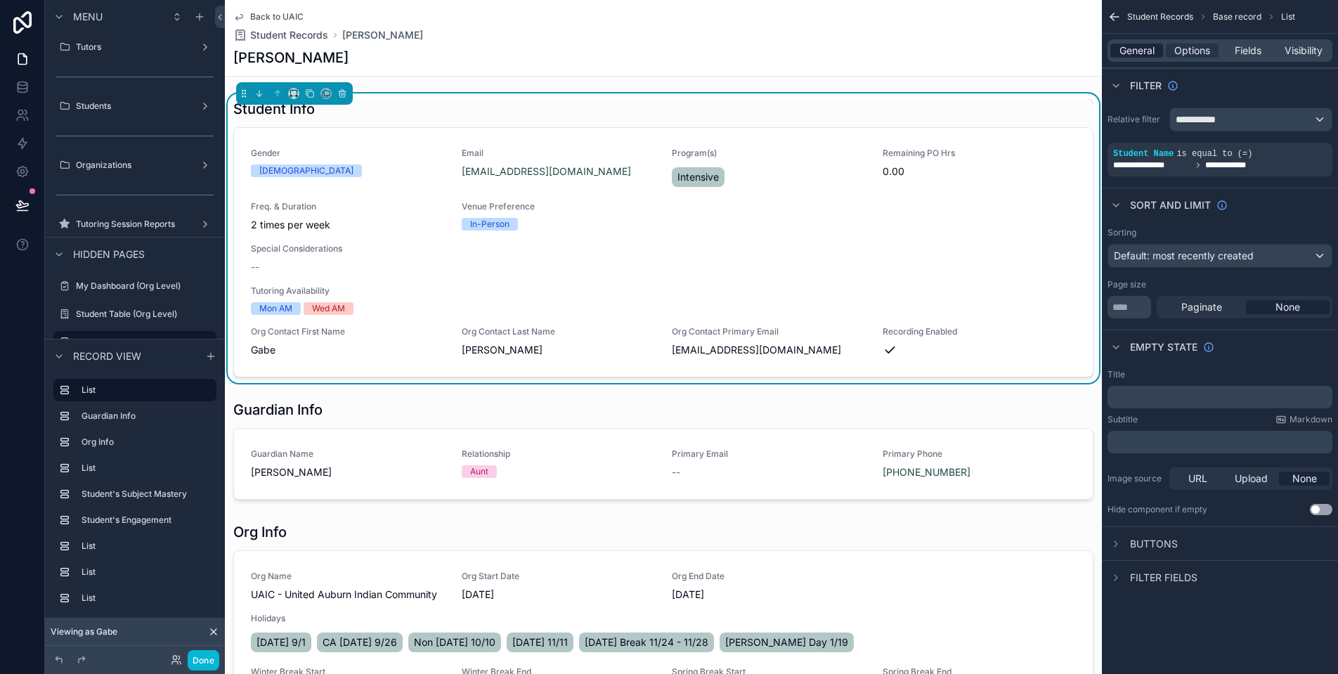
click at [1134, 53] on span "General" at bounding box center [1136, 51] width 35 height 14
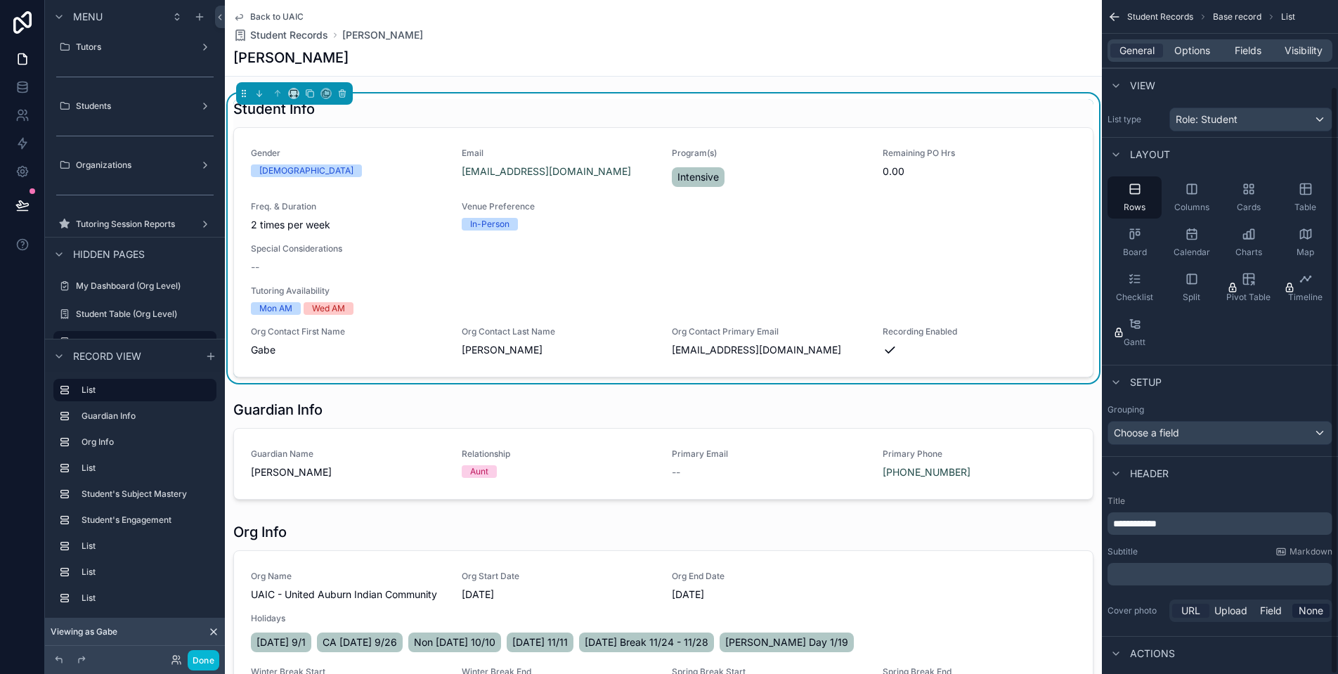
scroll to position [98, 0]
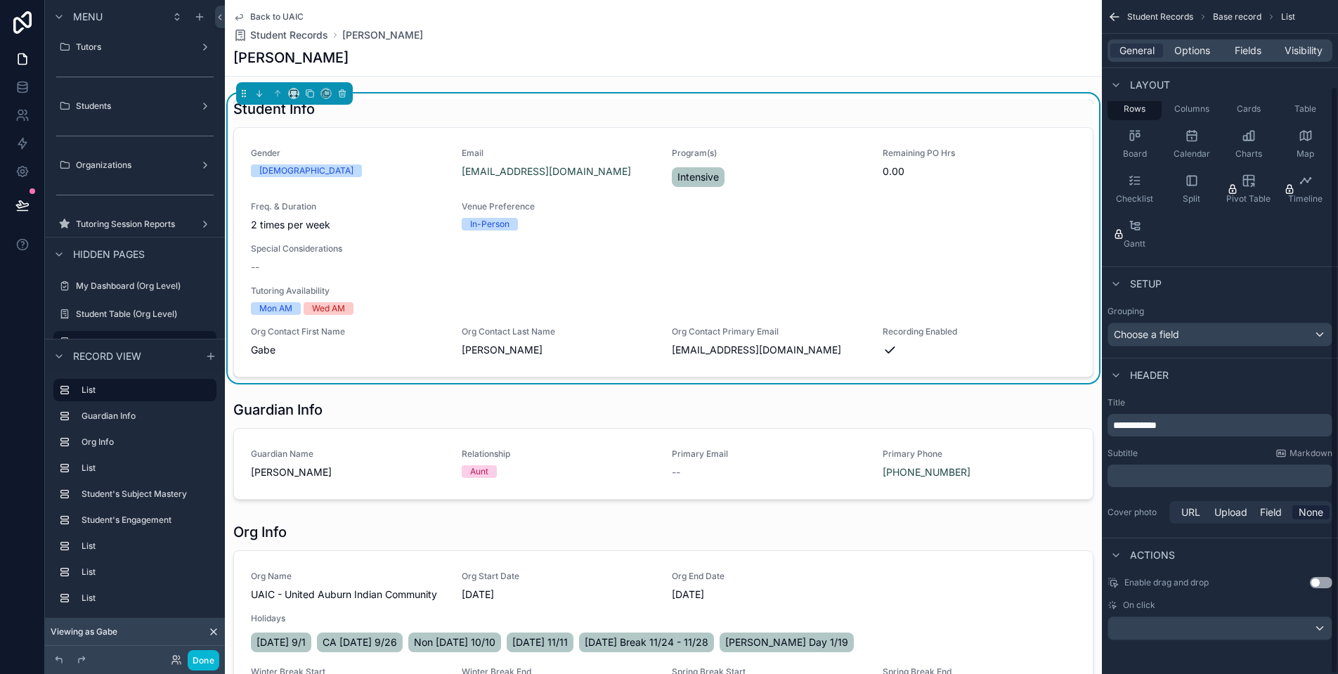
click at [1237, 627] on div "scrollable content" at bounding box center [1219, 628] width 223 height 22
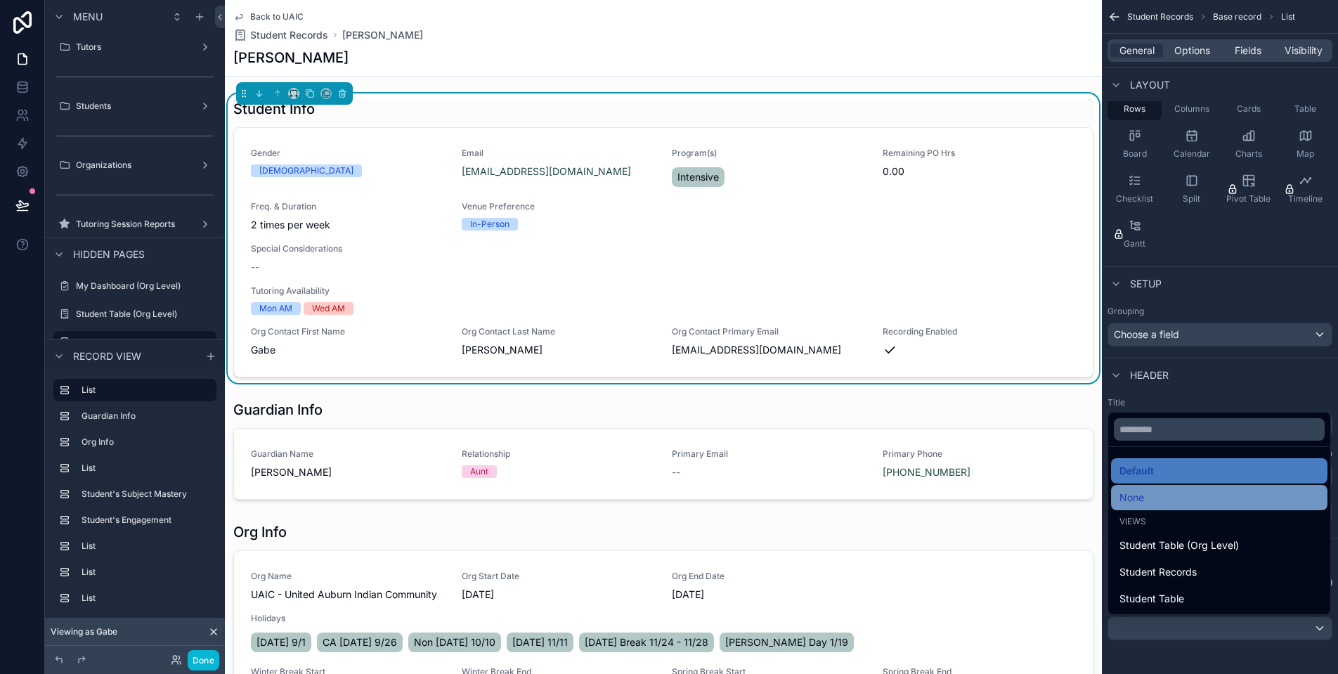
click at [1197, 501] on div "None" at bounding box center [1219, 497] width 200 height 17
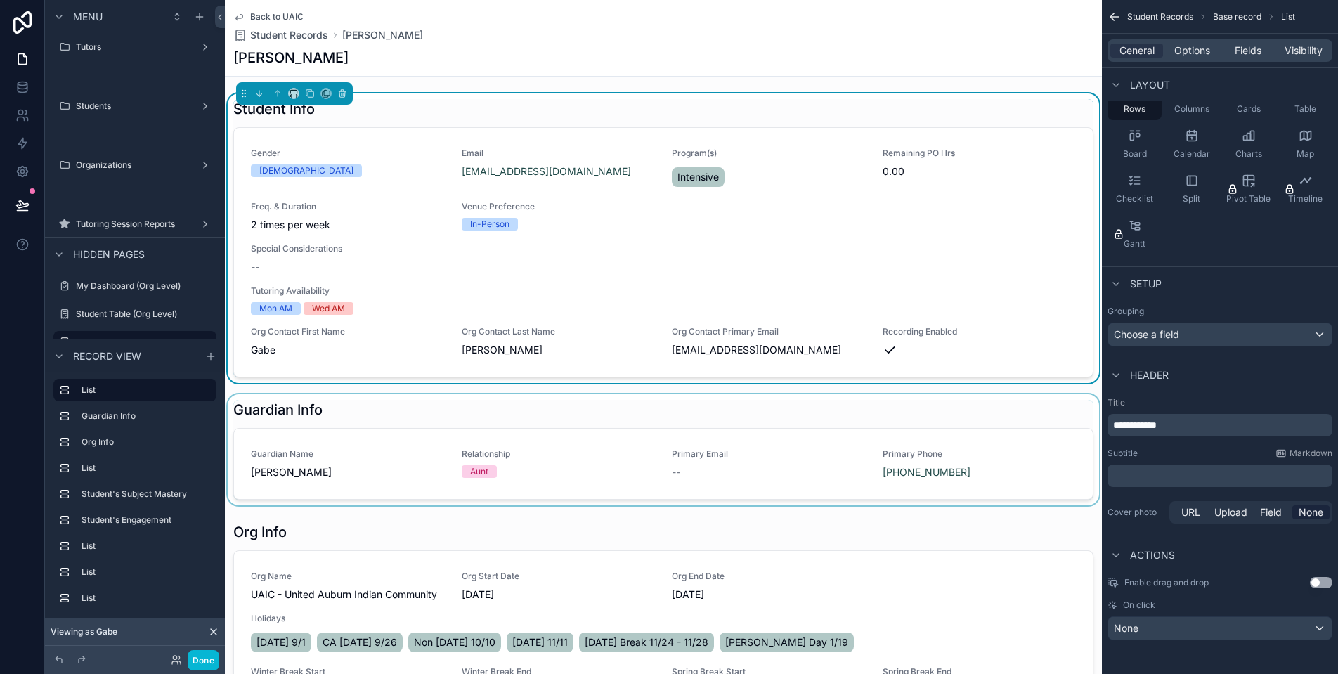
click at [594, 408] on div "scrollable content" at bounding box center [663, 449] width 877 height 111
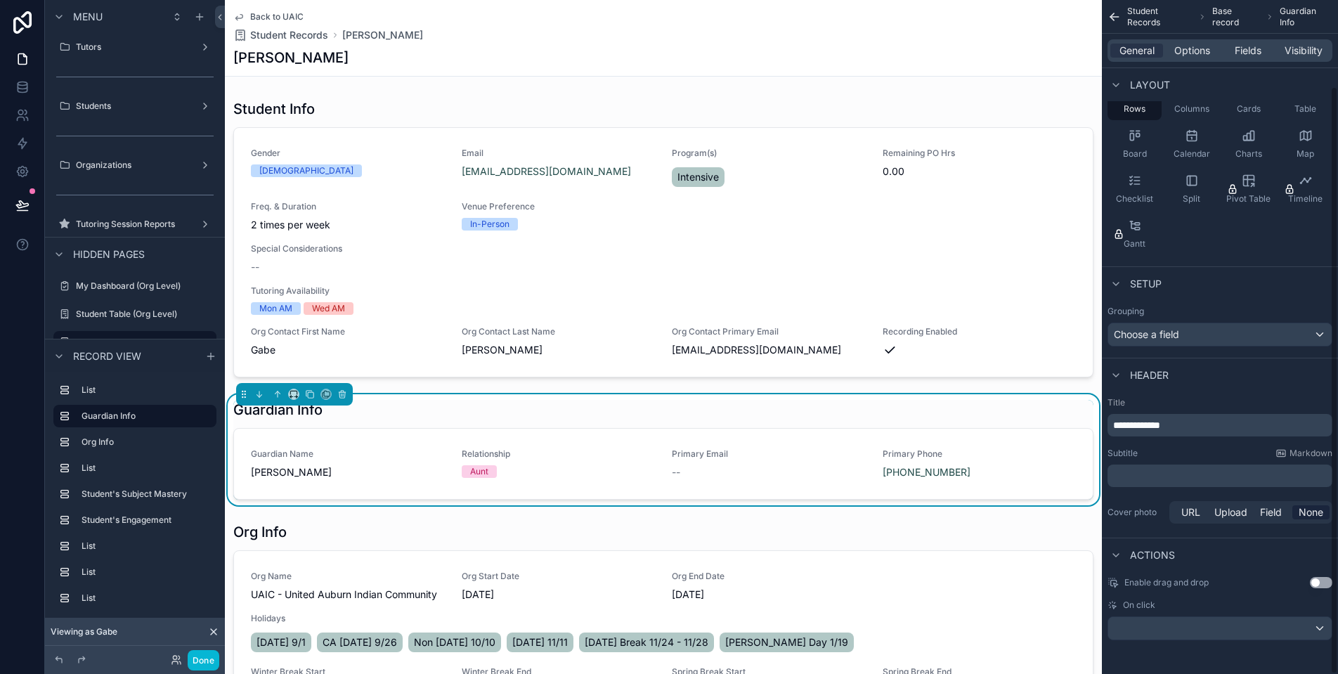
click at [1223, 633] on div "scrollable content" at bounding box center [1219, 628] width 223 height 22
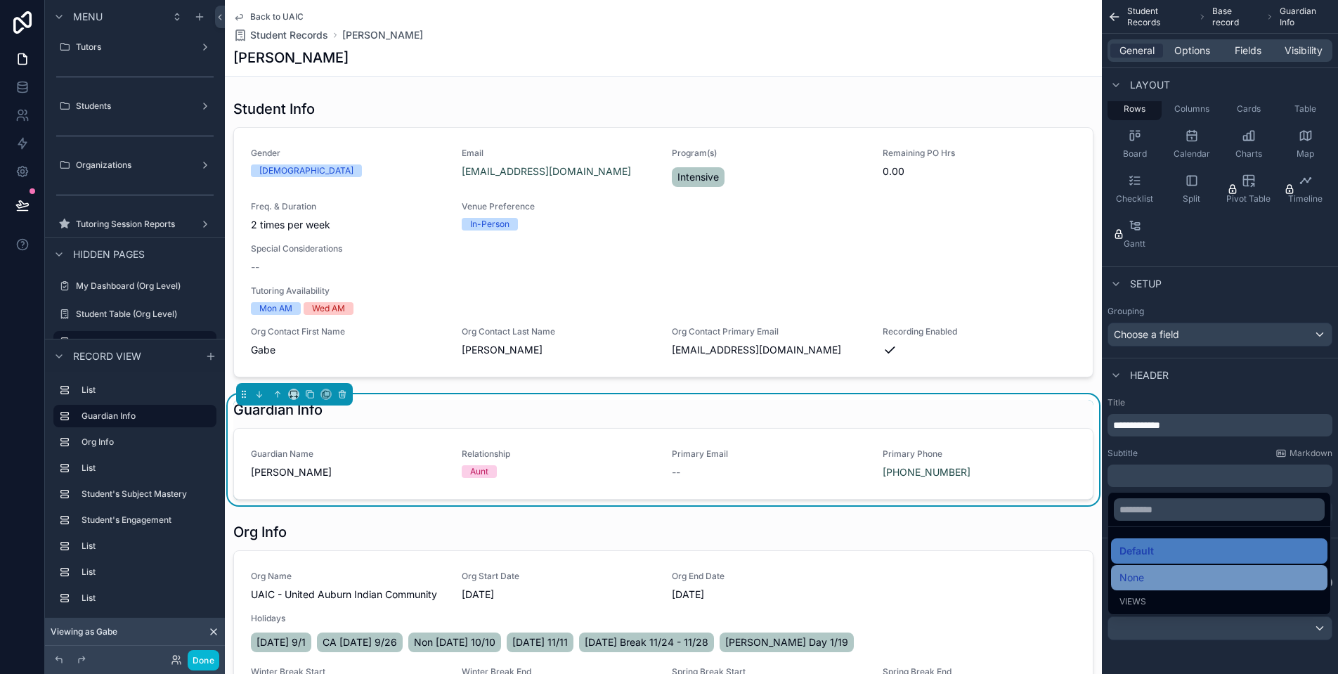
click at [1174, 574] on div "None" at bounding box center [1219, 577] width 200 height 17
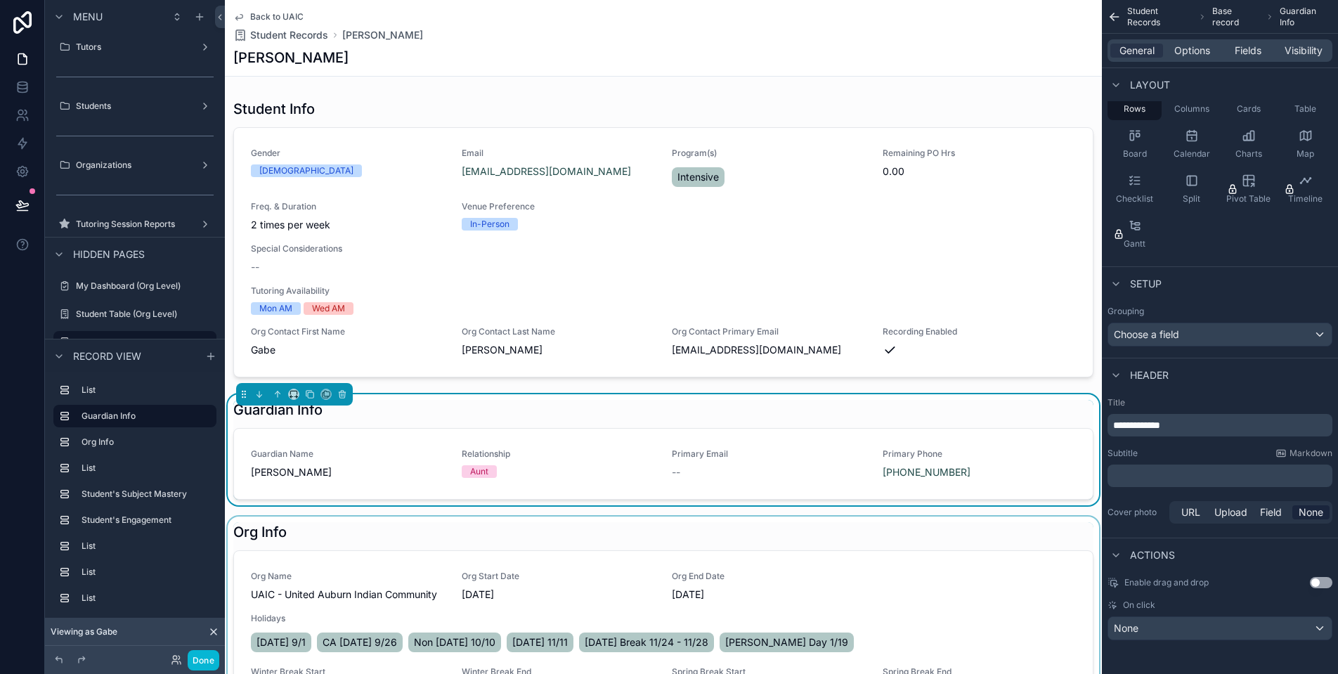
click at [467, 542] on div "scrollable content" at bounding box center [663, 619] width 877 height 207
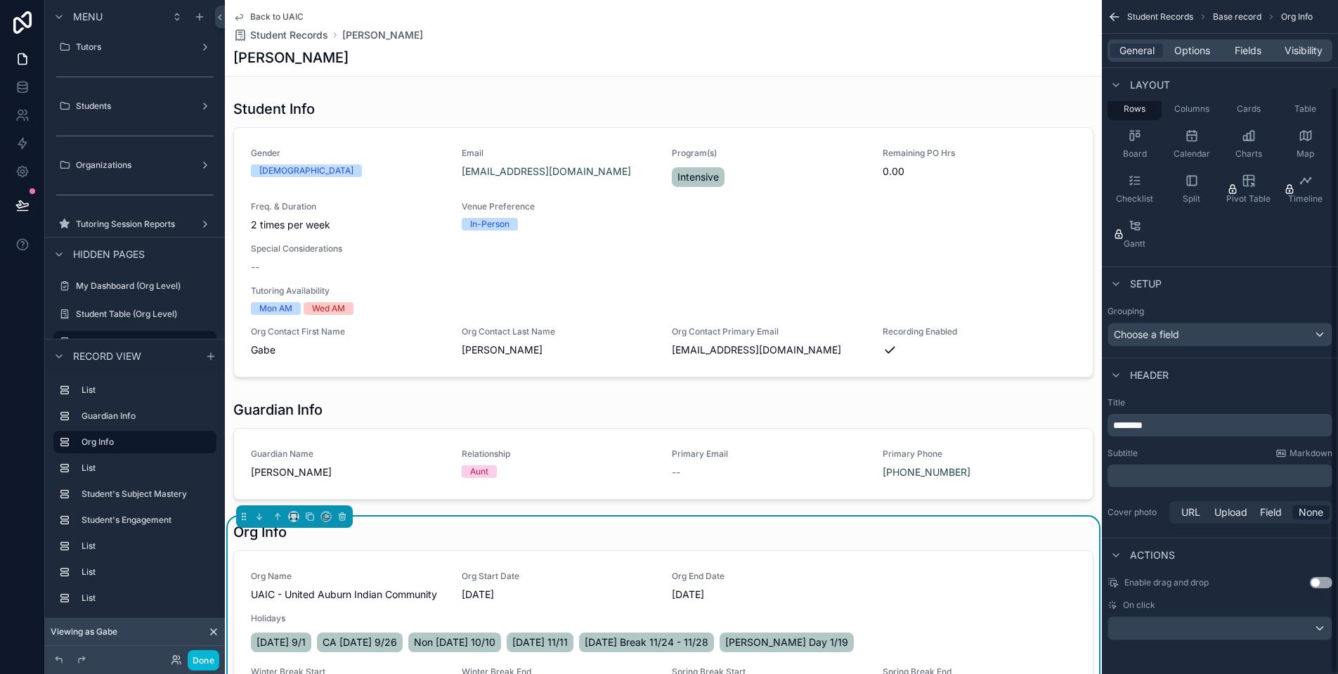
click at [1227, 626] on div "scrollable content" at bounding box center [1219, 628] width 223 height 22
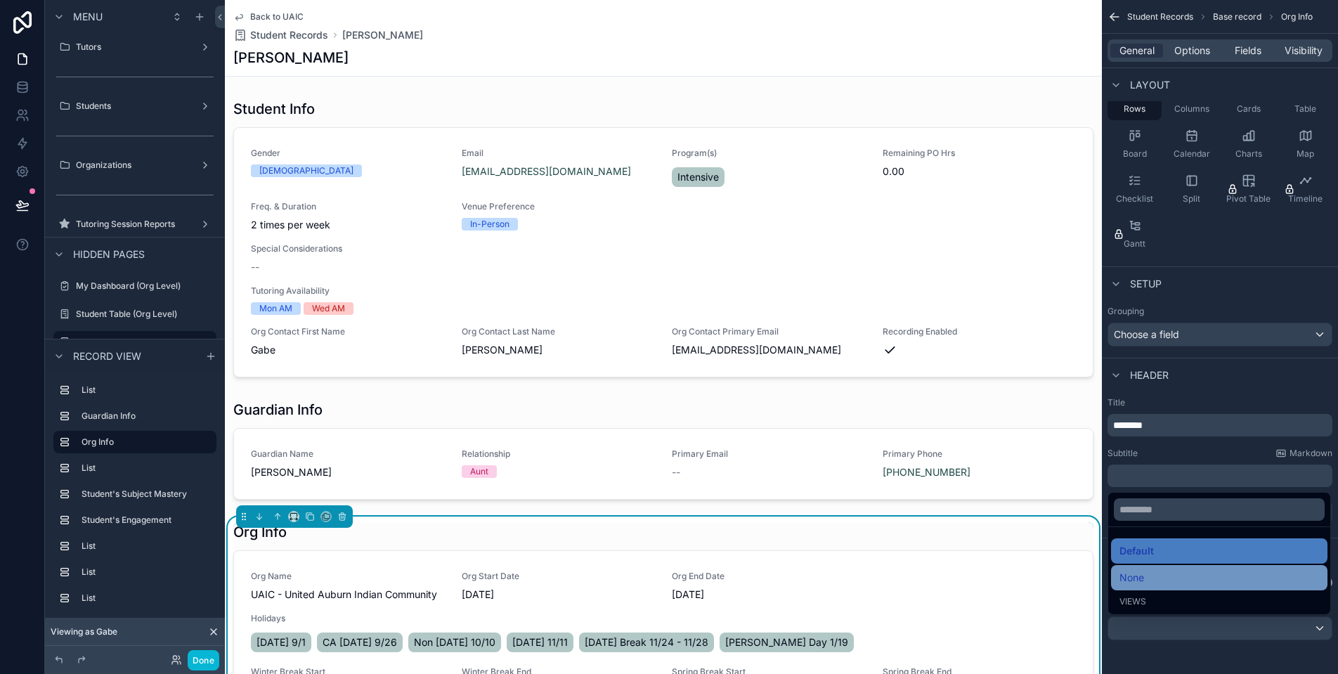
click at [1183, 577] on div "None" at bounding box center [1219, 577] width 200 height 17
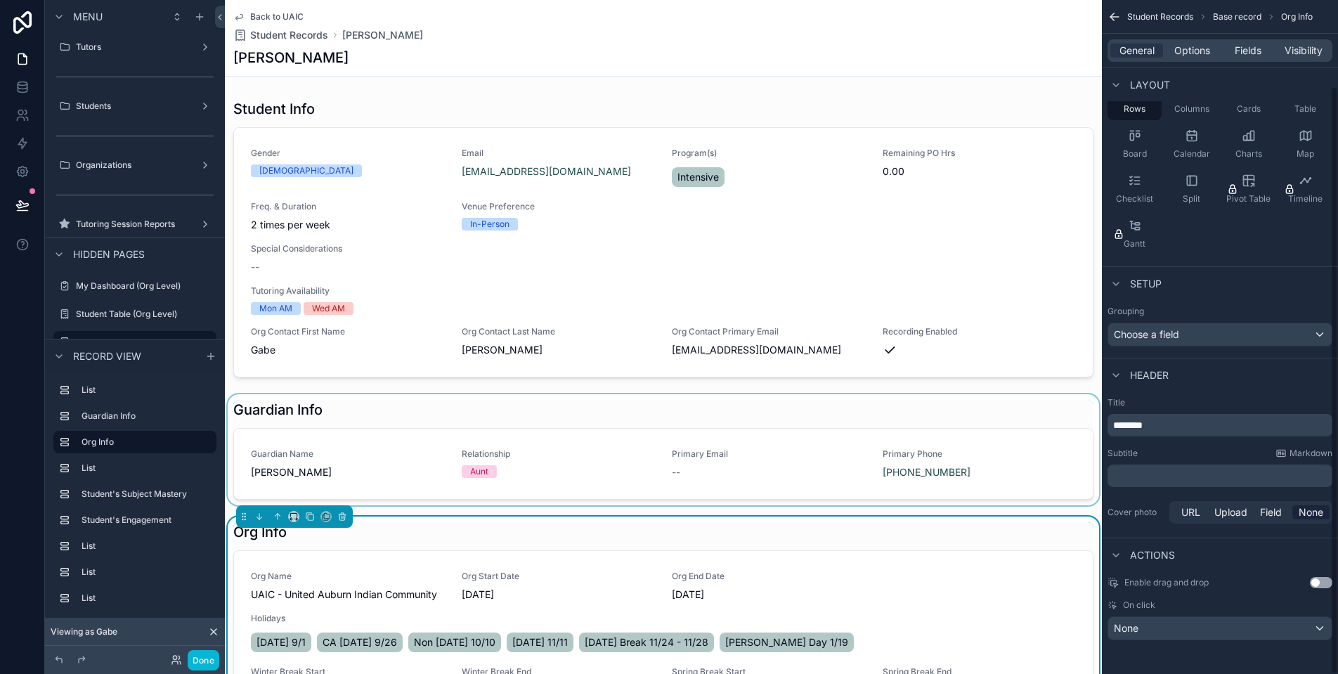
scroll to position [414, 0]
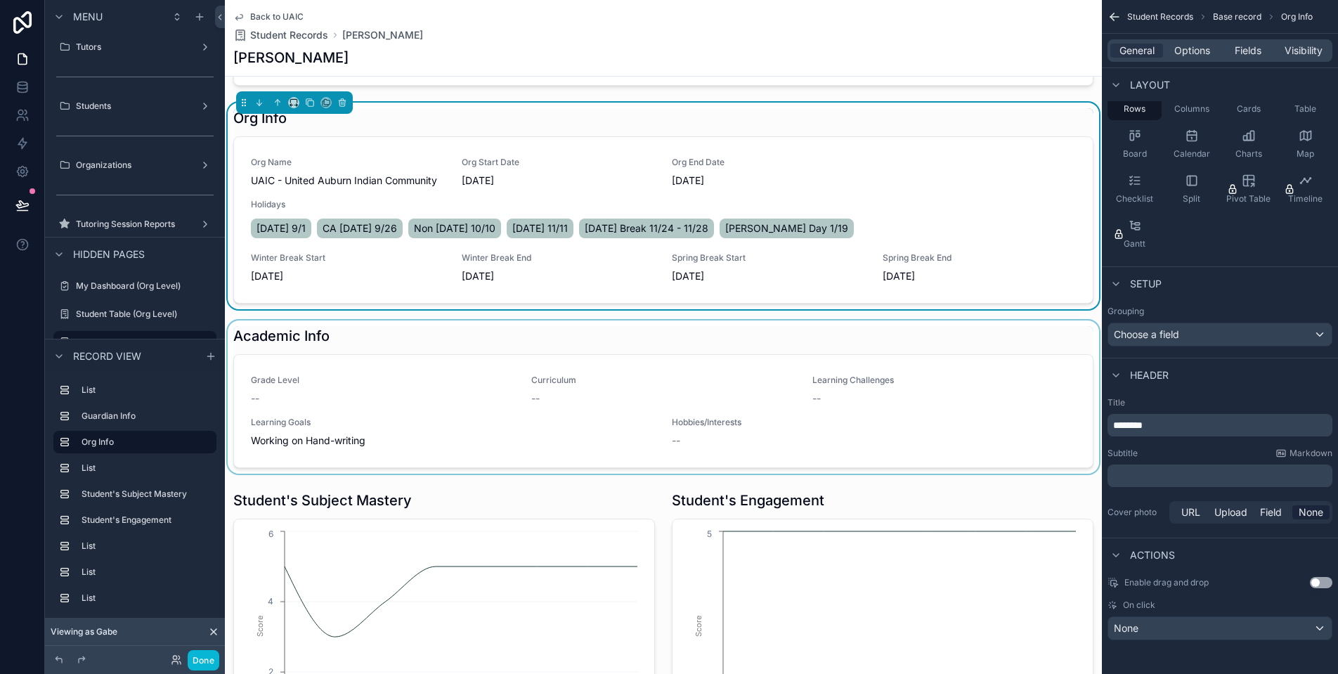
click at [530, 334] on div "scrollable content" at bounding box center [663, 396] width 877 height 153
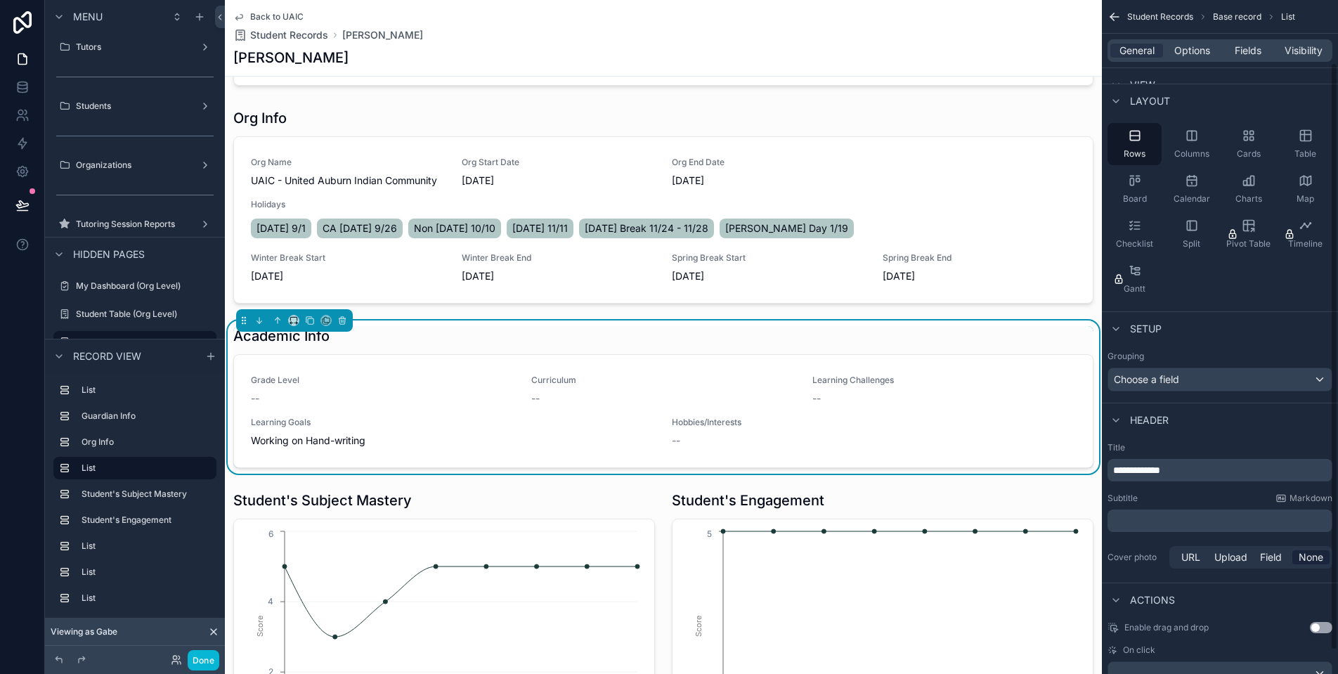
scroll to position [98, 0]
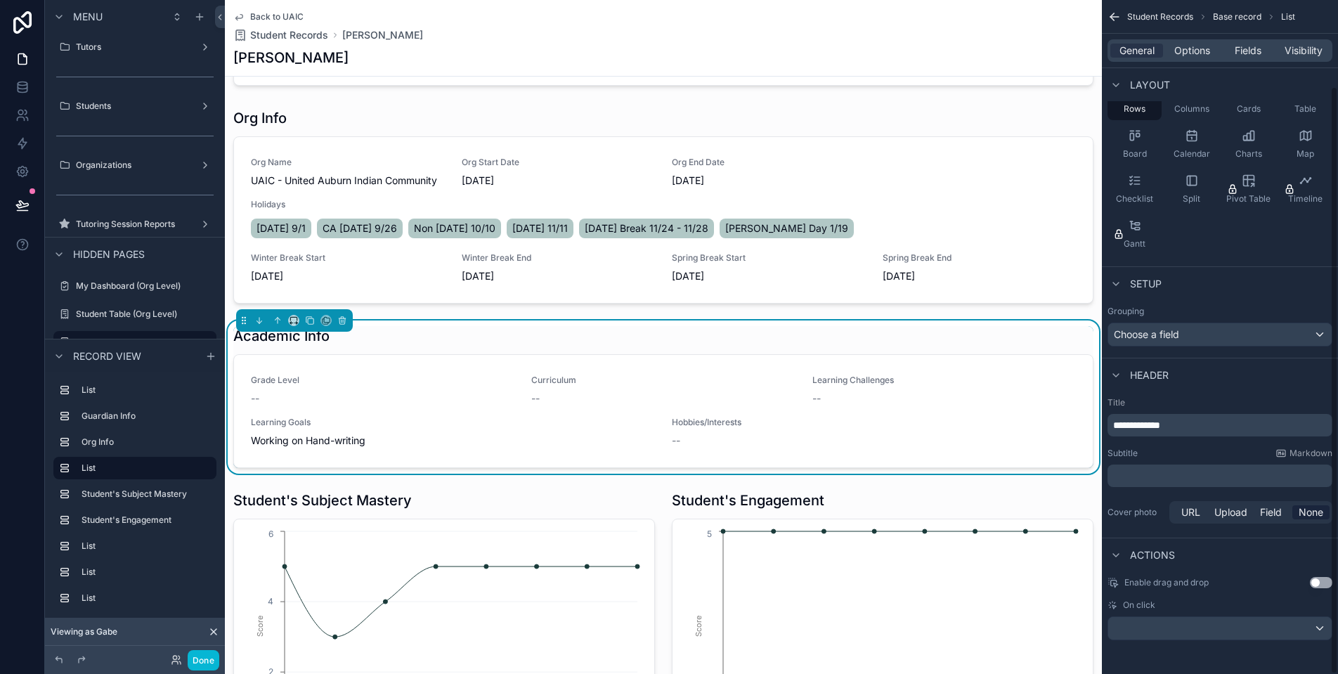
click at [1209, 635] on div "scrollable content" at bounding box center [1219, 628] width 223 height 22
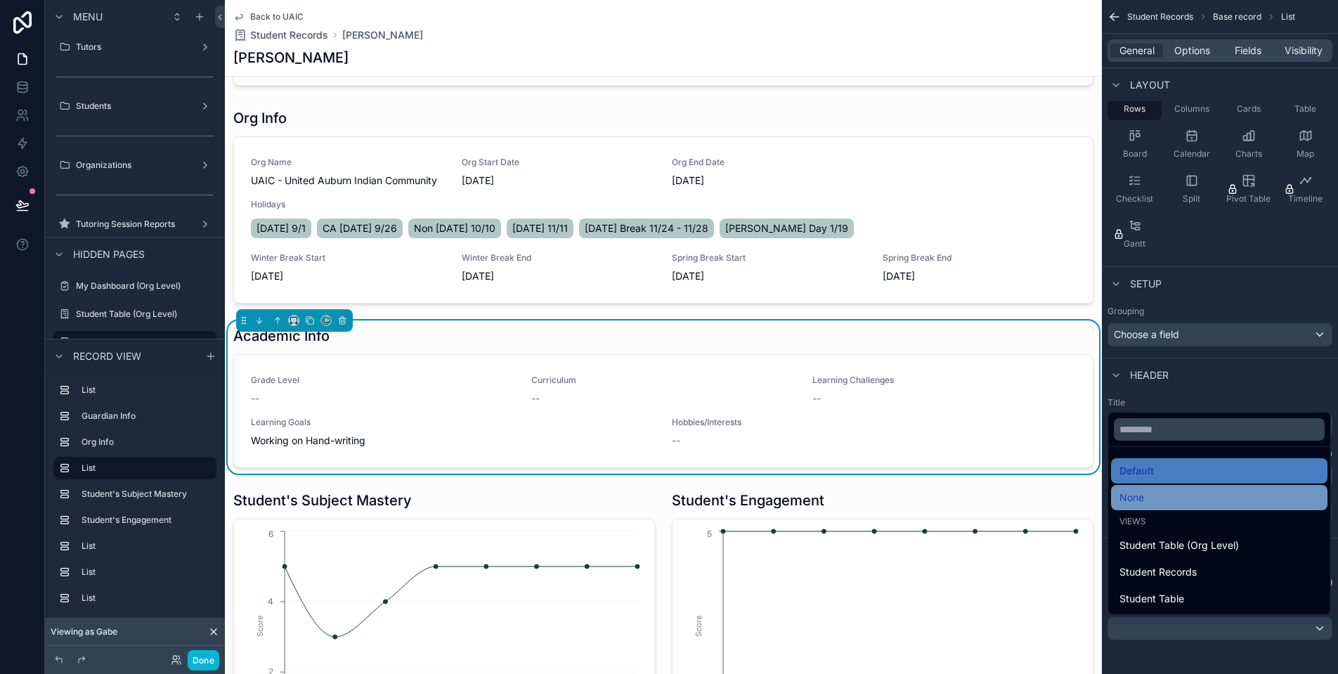
click at [1191, 507] on div "None" at bounding box center [1219, 497] width 216 height 25
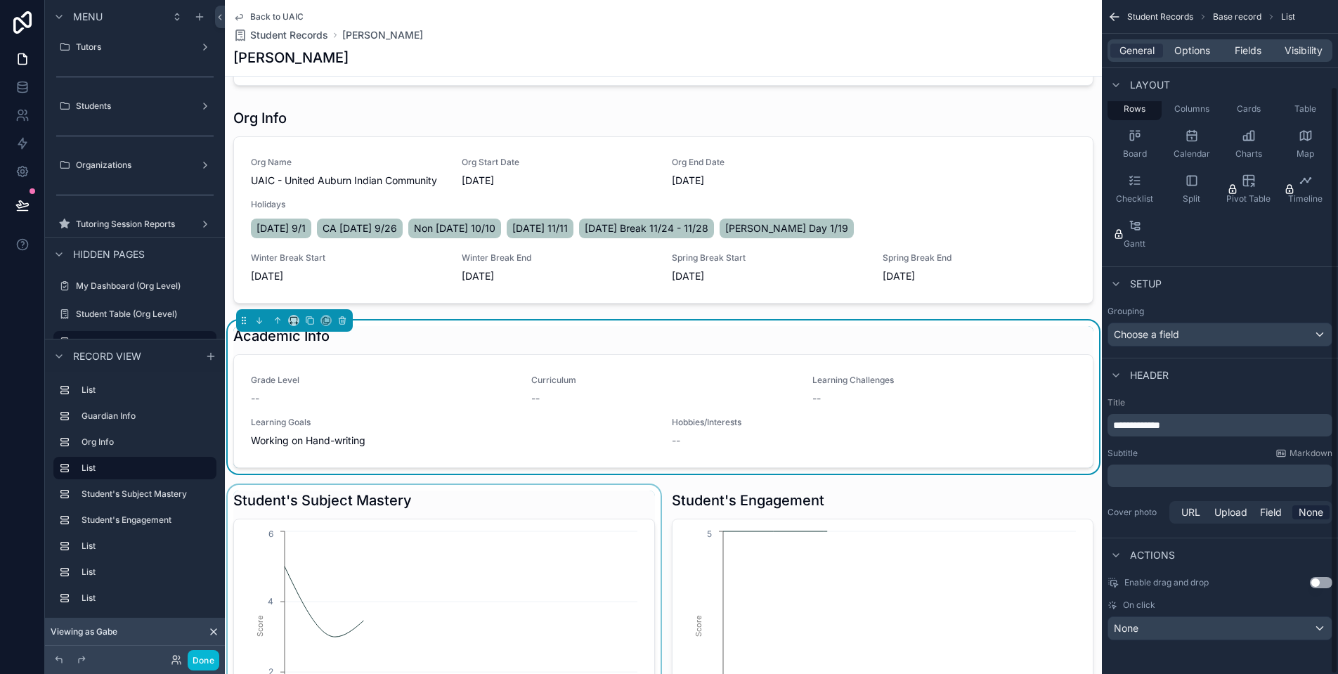
click at [554, 503] on div "scrollable content" at bounding box center [444, 648] width 438 height 327
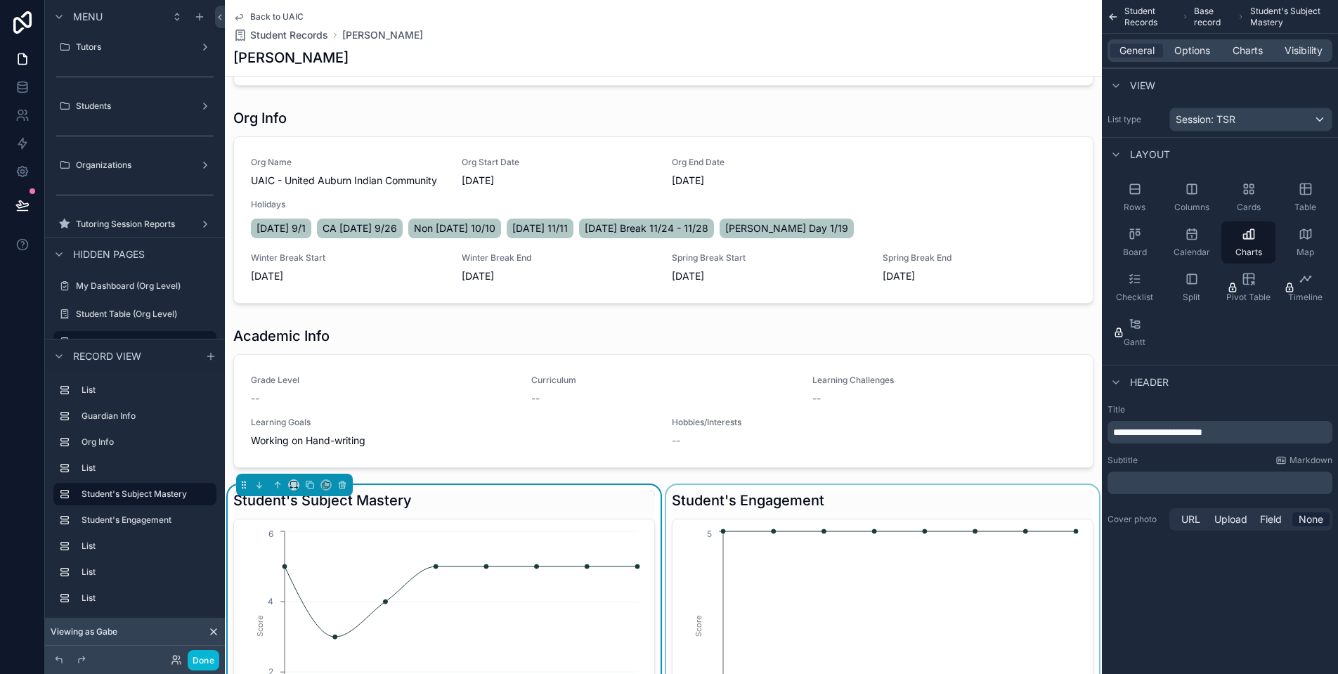
scroll to position [0, 0]
click at [892, 519] on div "scrollable content" at bounding box center [882, 648] width 438 height 327
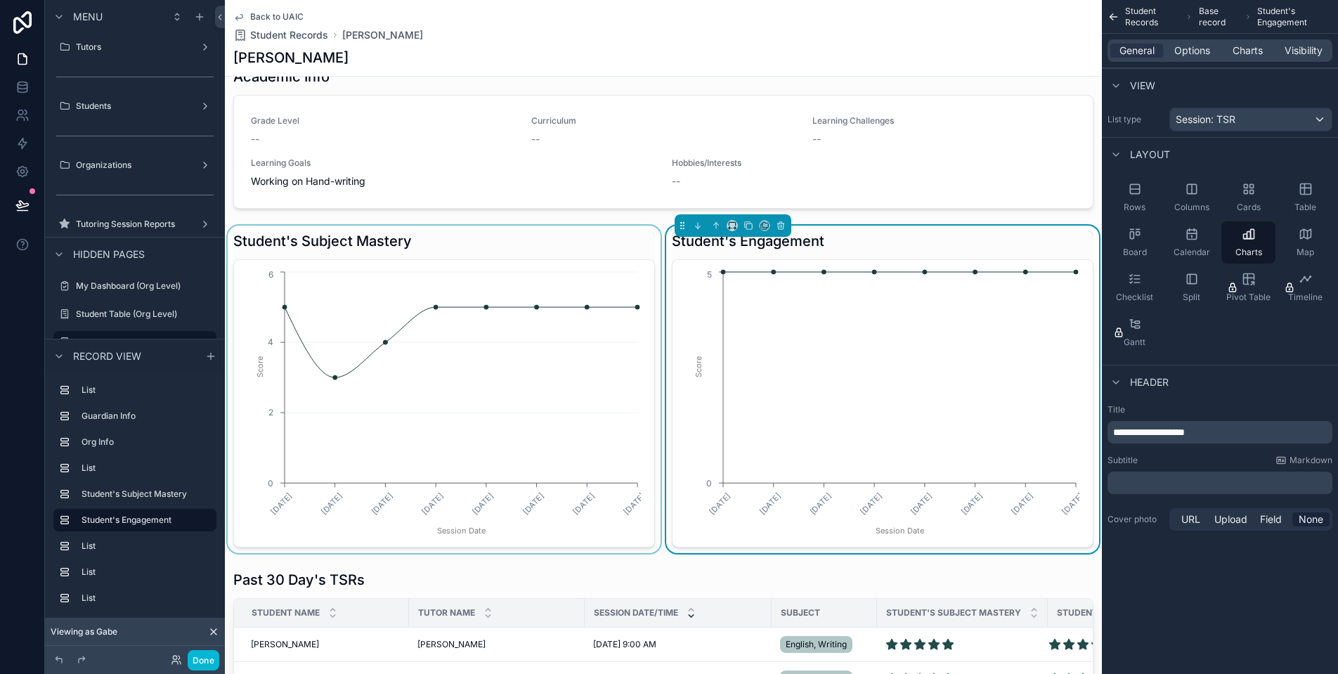
scroll to position [691, 0]
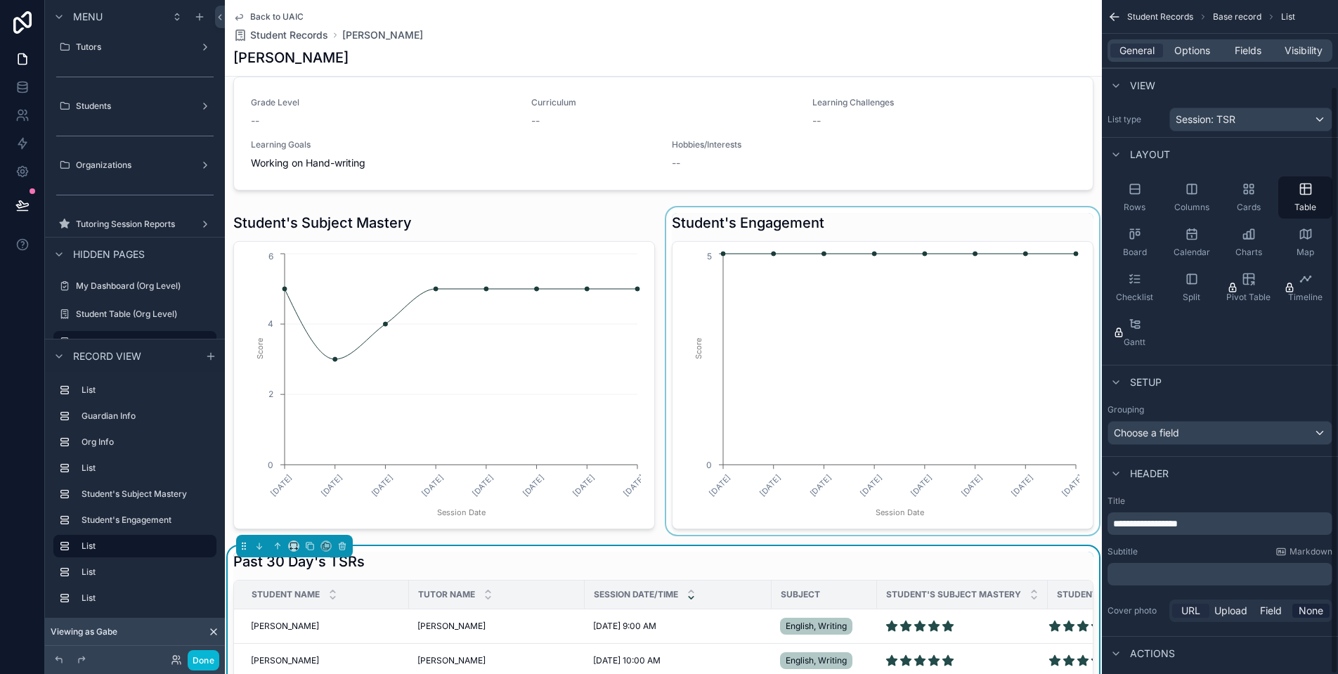
scroll to position [98, 0]
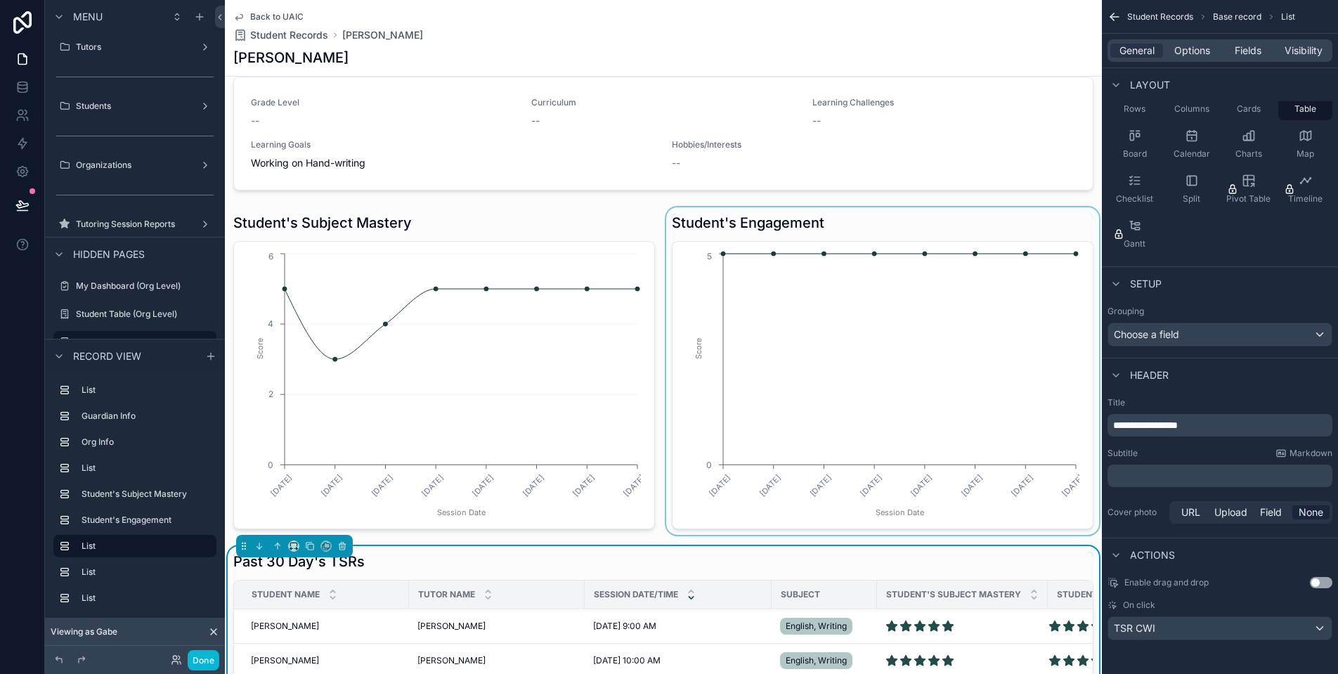
click at [1220, 633] on div "TSR CWI" at bounding box center [1219, 628] width 223 height 22
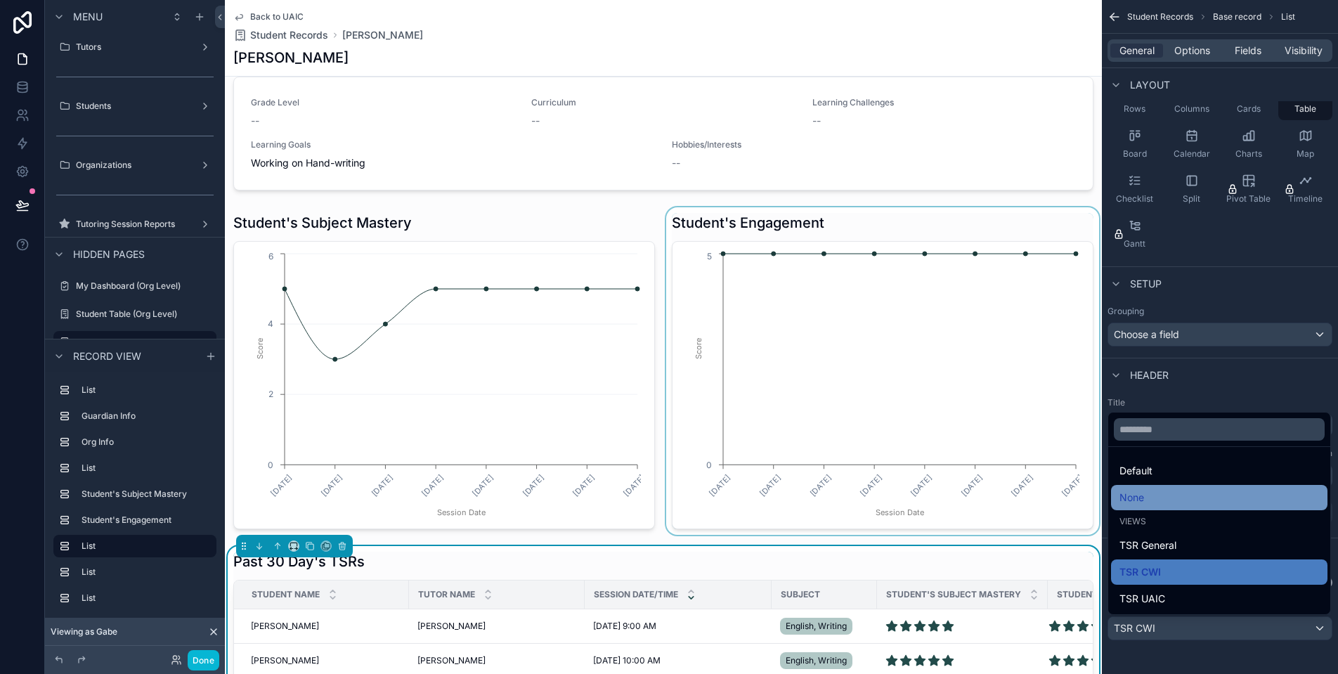
click at [1219, 489] on div "None" at bounding box center [1219, 497] width 200 height 17
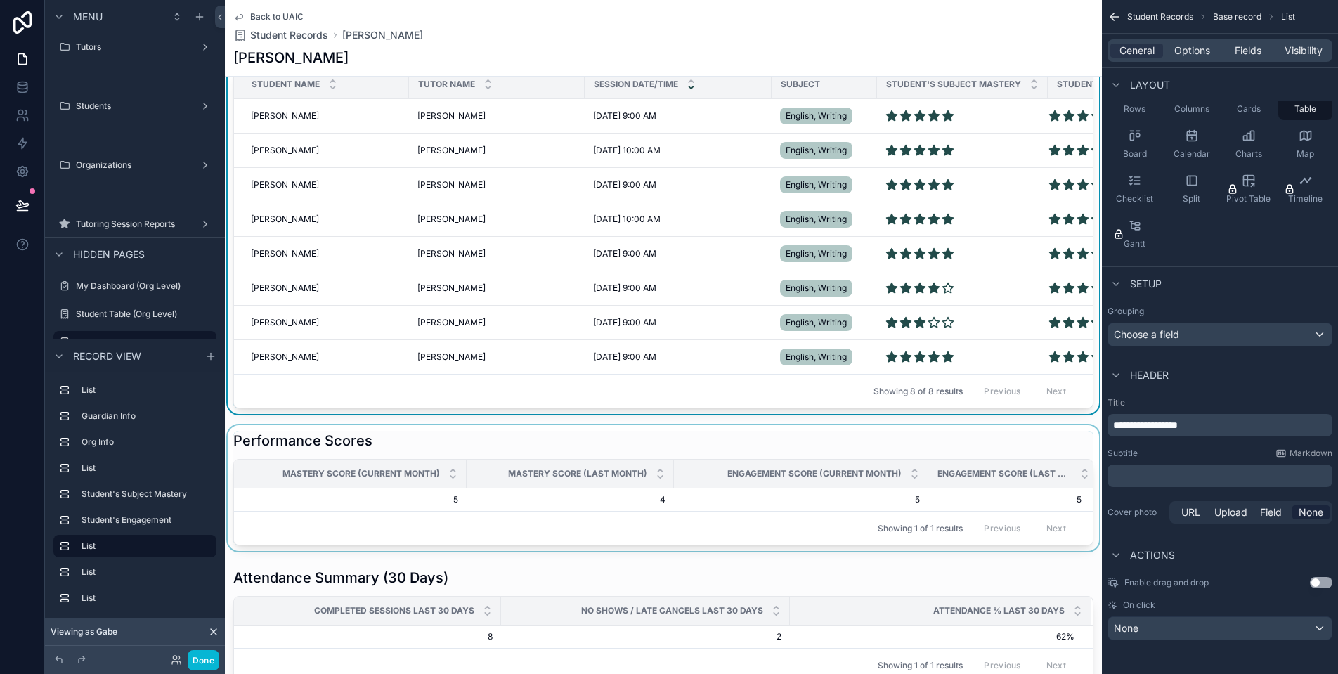
scroll to position [1361, 0]
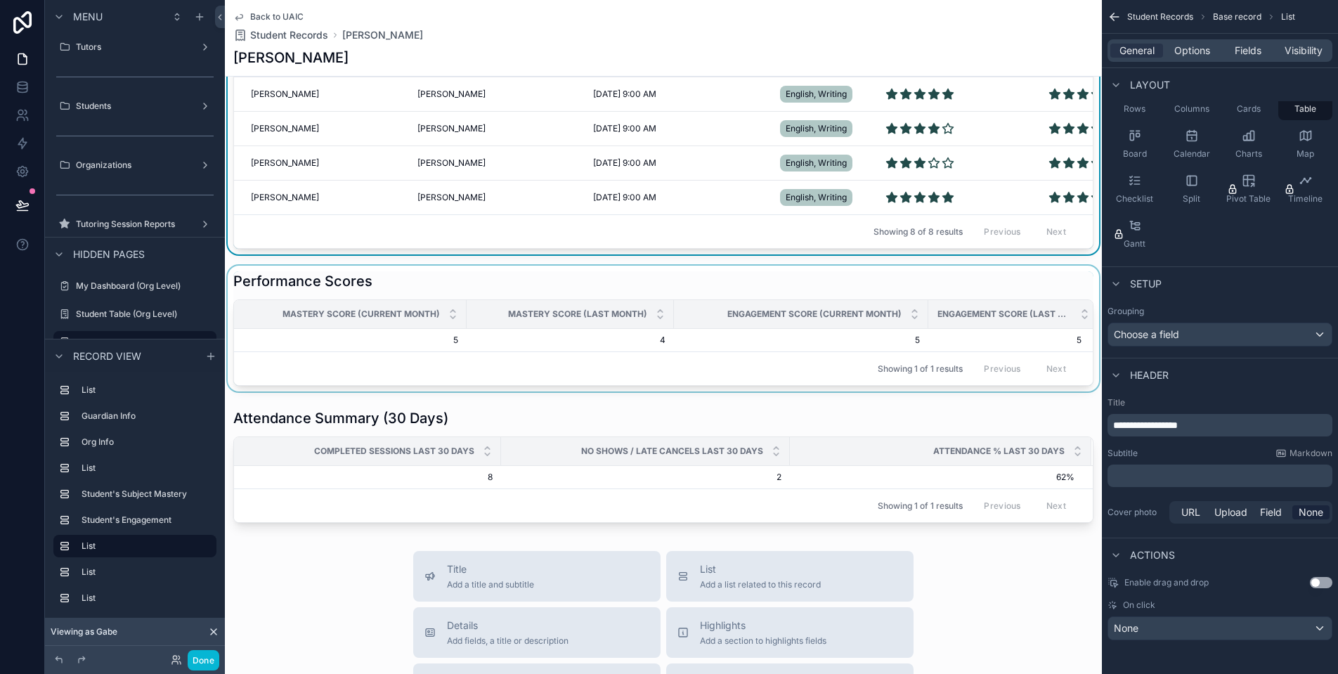
click at [388, 304] on div "scrollable content" at bounding box center [663, 329] width 877 height 126
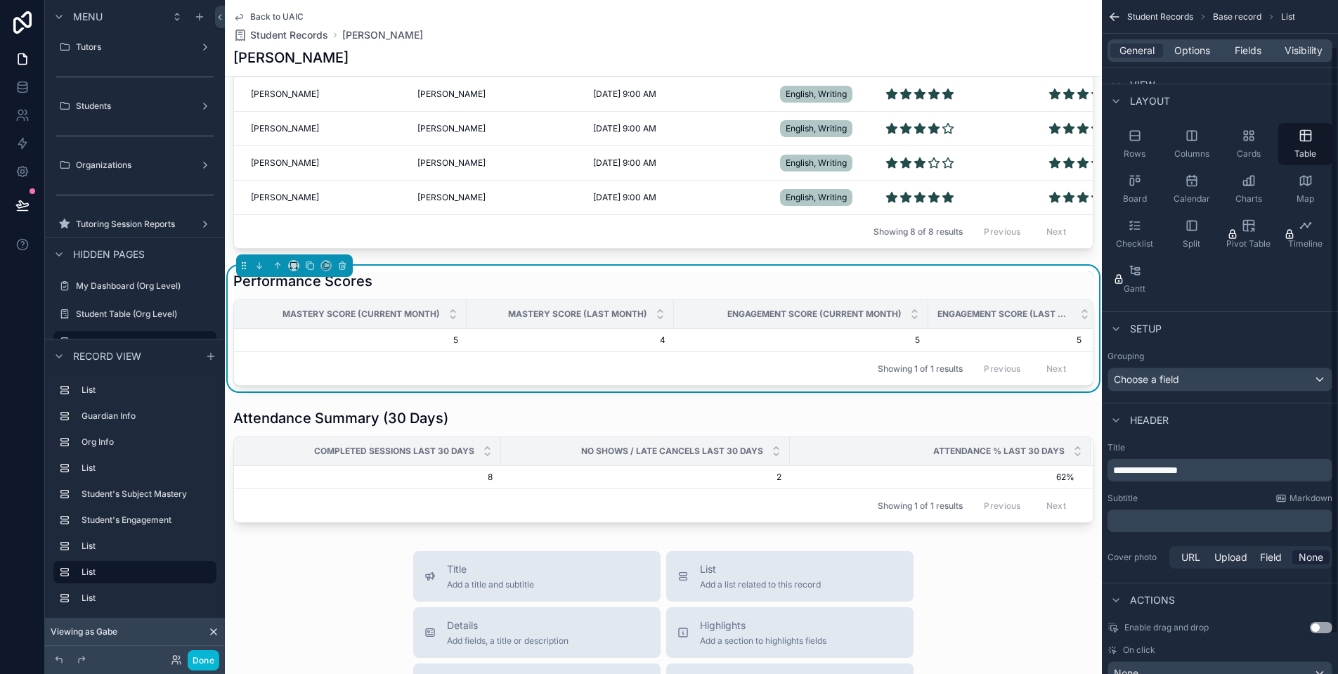
scroll to position [98, 0]
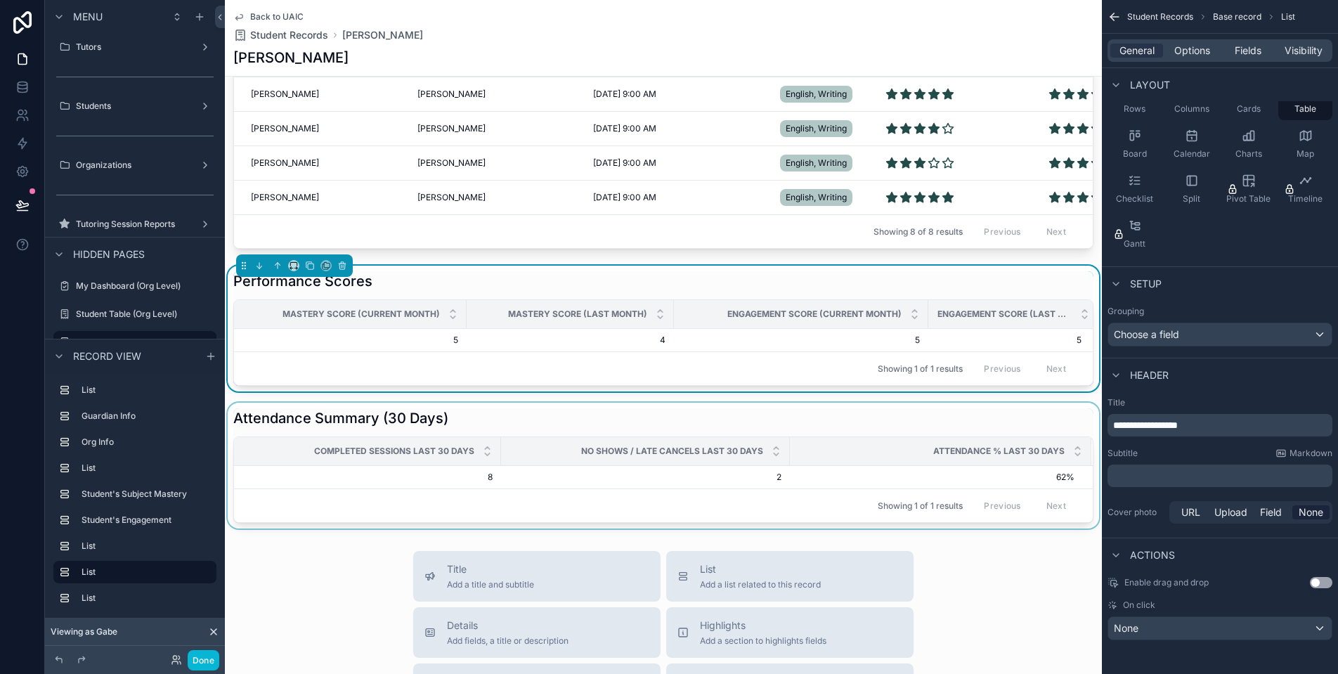
click at [819, 435] on div "scrollable content" at bounding box center [663, 466] width 877 height 126
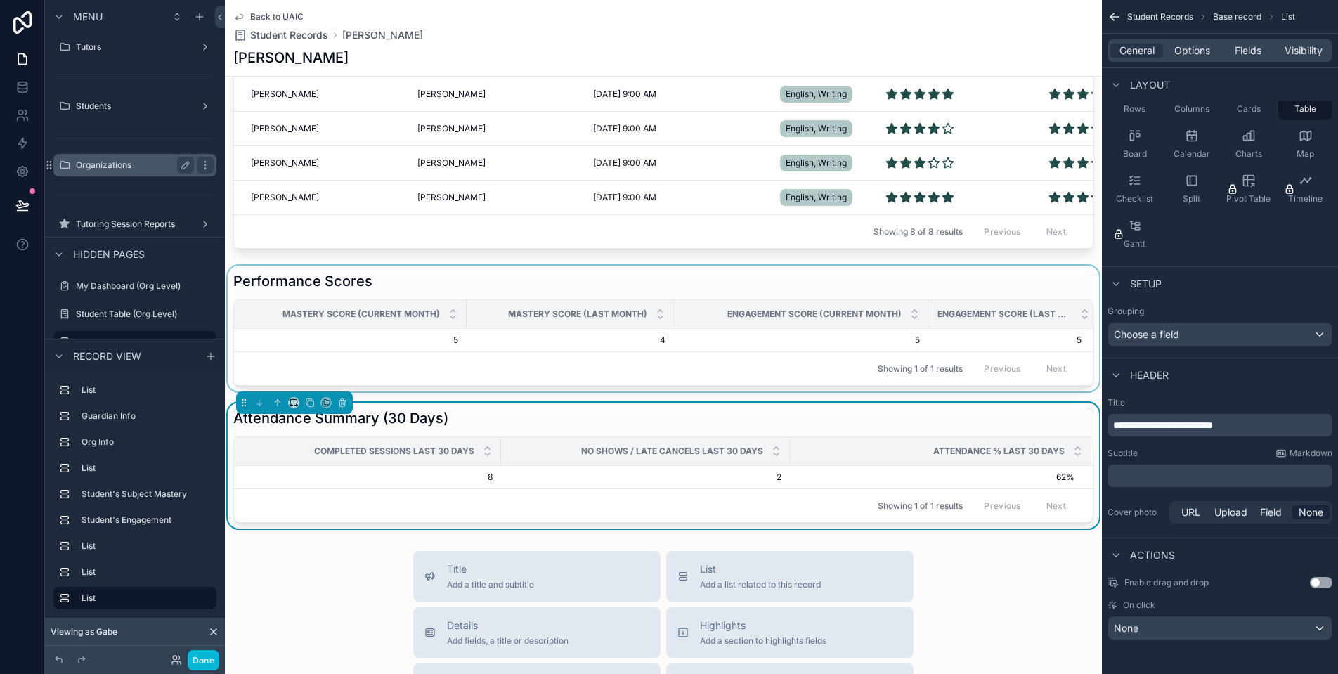
click at [112, 160] on label "Organizations" at bounding box center [132, 164] width 112 height 11
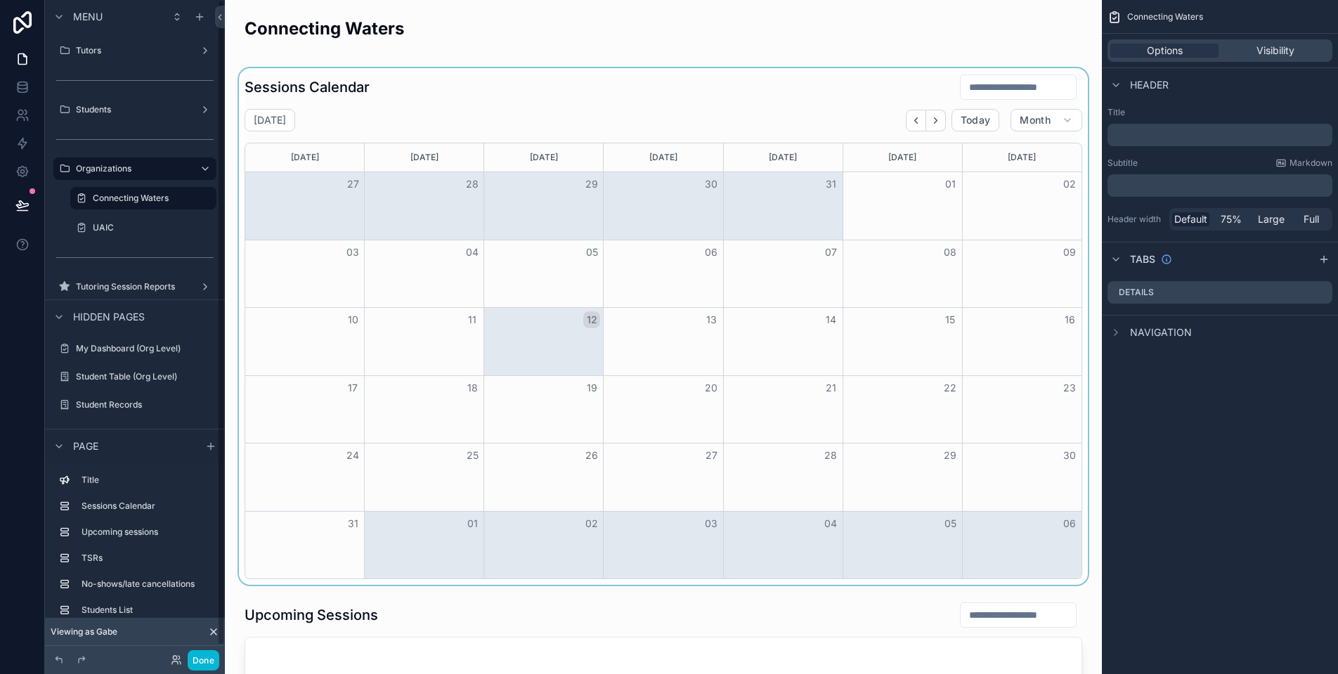
click at [370, 127] on div "scrollable content" at bounding box center [663, 326] width 854 height 516
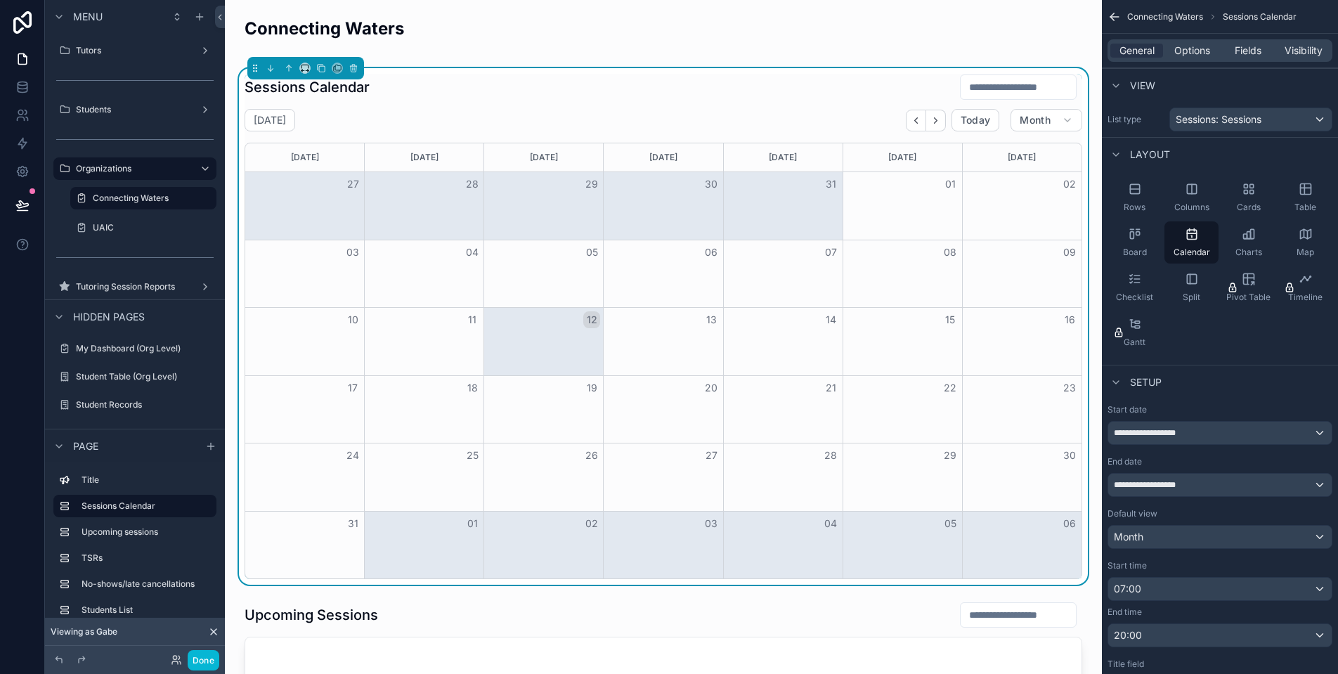
scroll to position [417, 0]
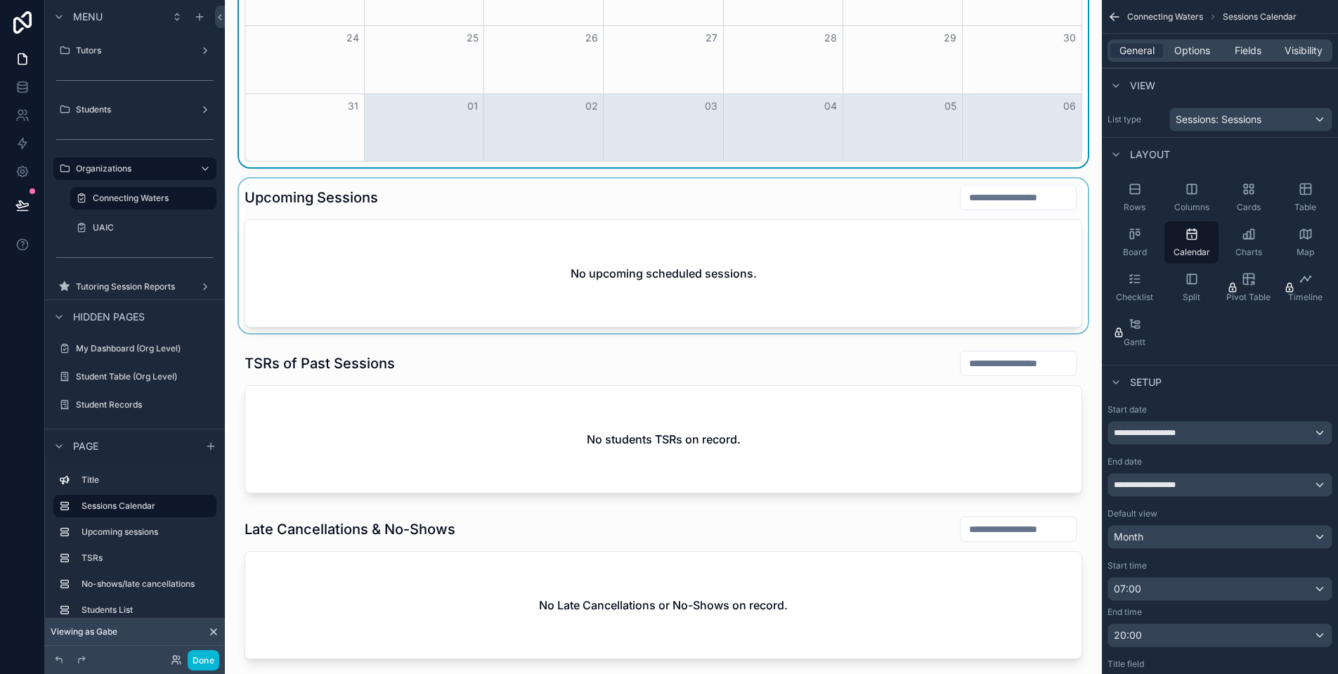
click at [430, 274] on div "scrollable content" at bounding box center [663, 255] width 854 height 155
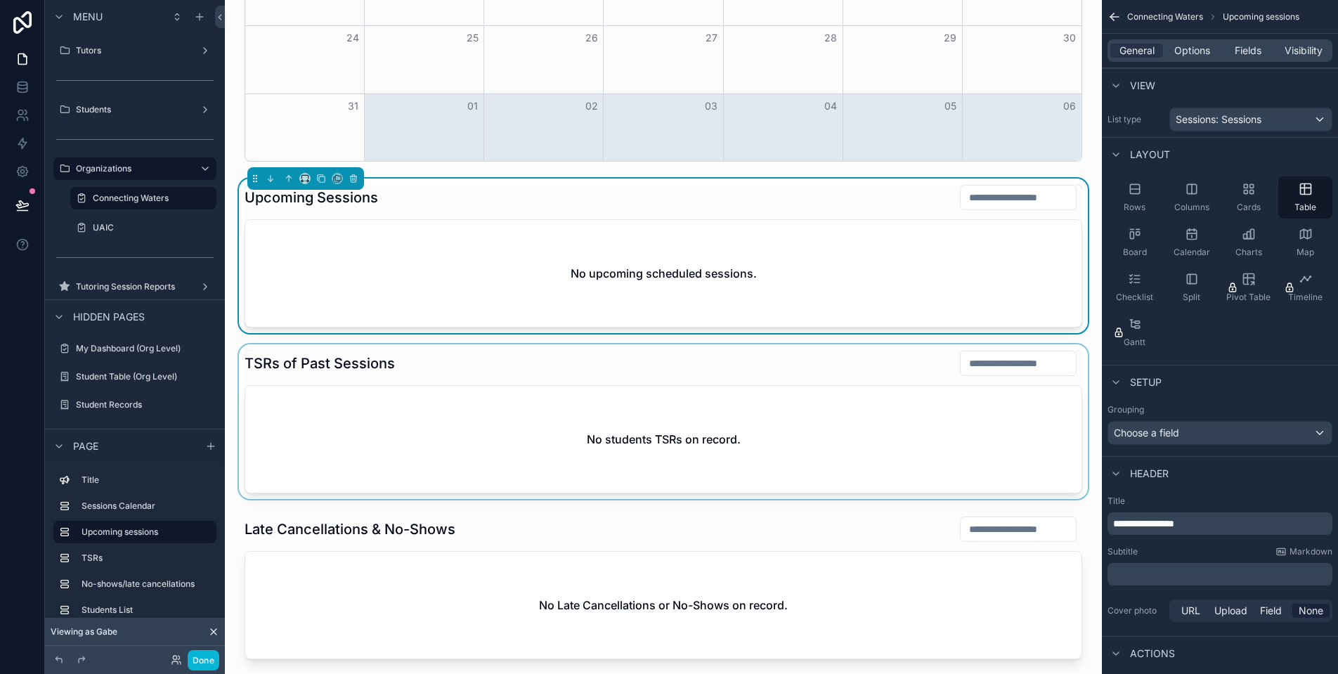
click at [449, 440] on div "scrollable content" at bounding box center [663, 421] width 854 height 155
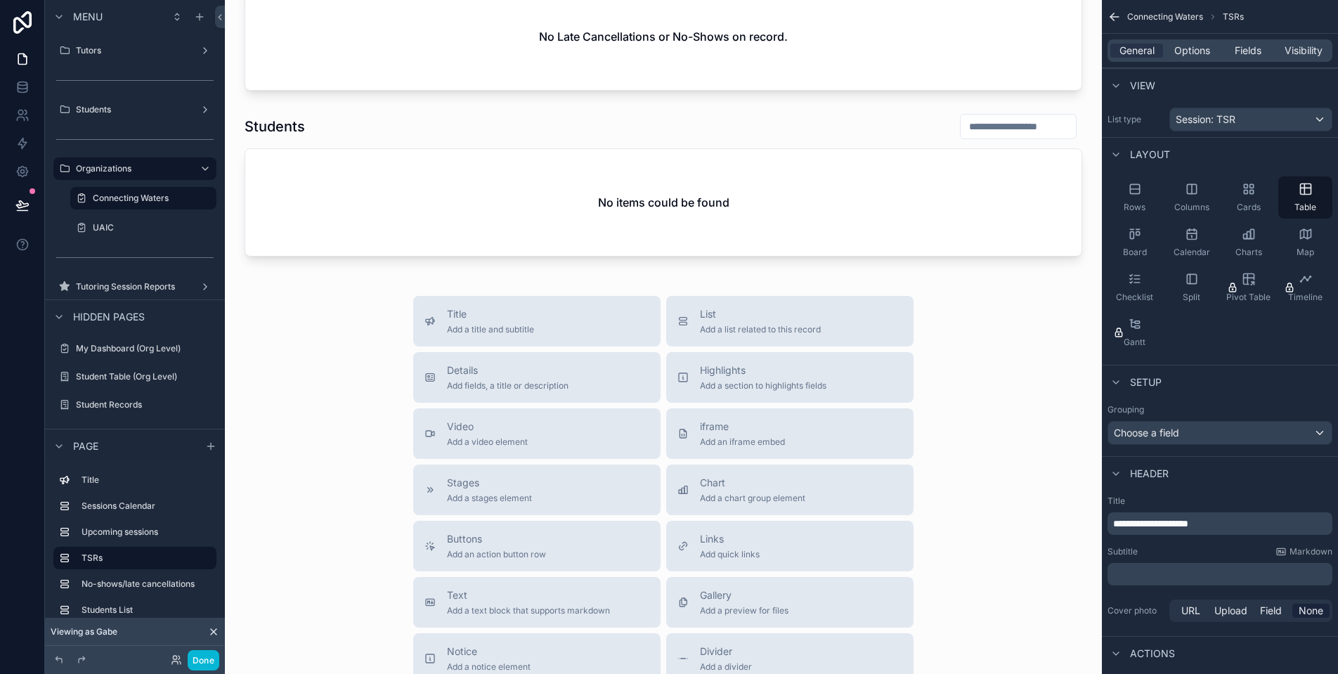
scroll to position [995, 0]
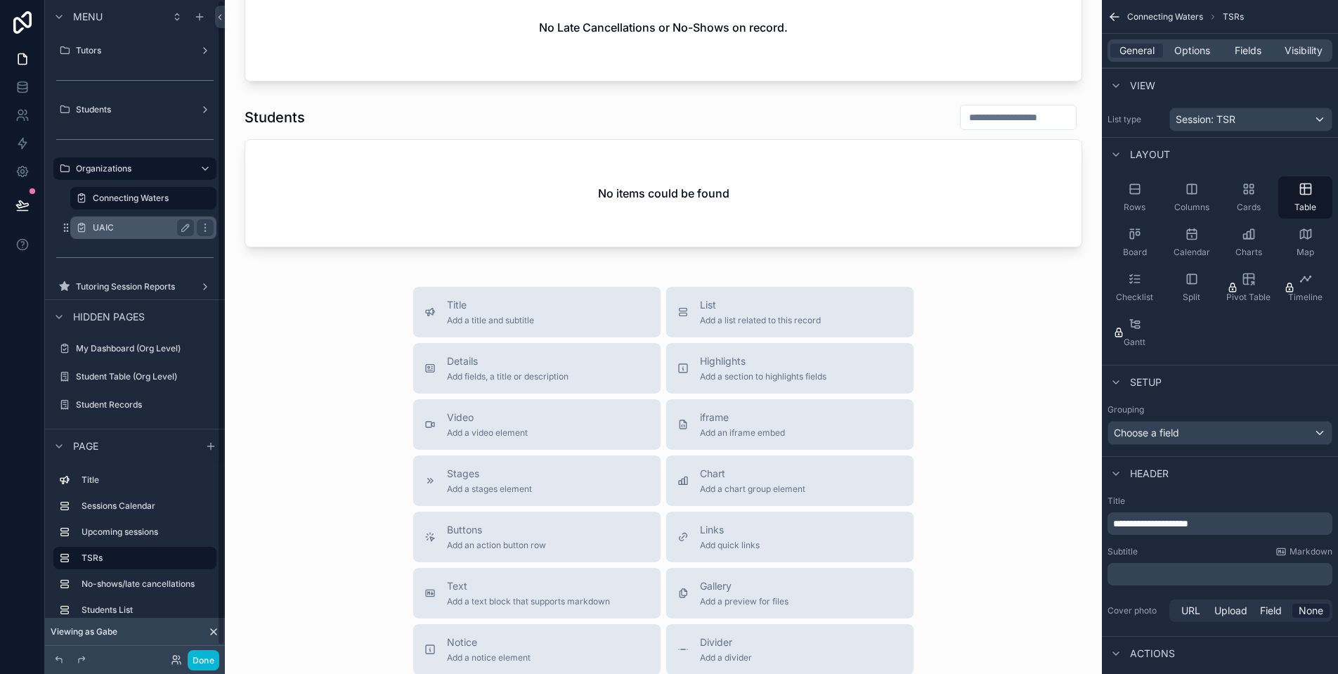
click at [145, 231] on label "UAIC" at bounding box center [141, 227] width 96 height 11
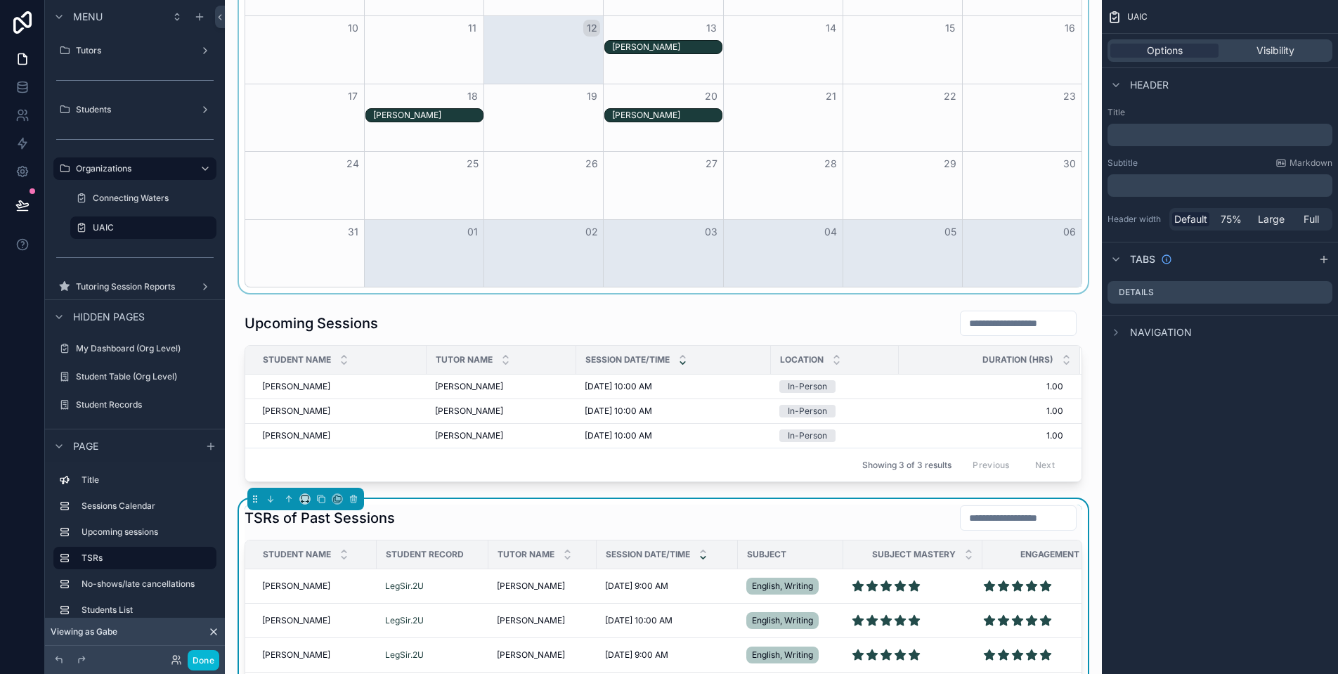
scroll to position [371, 0]
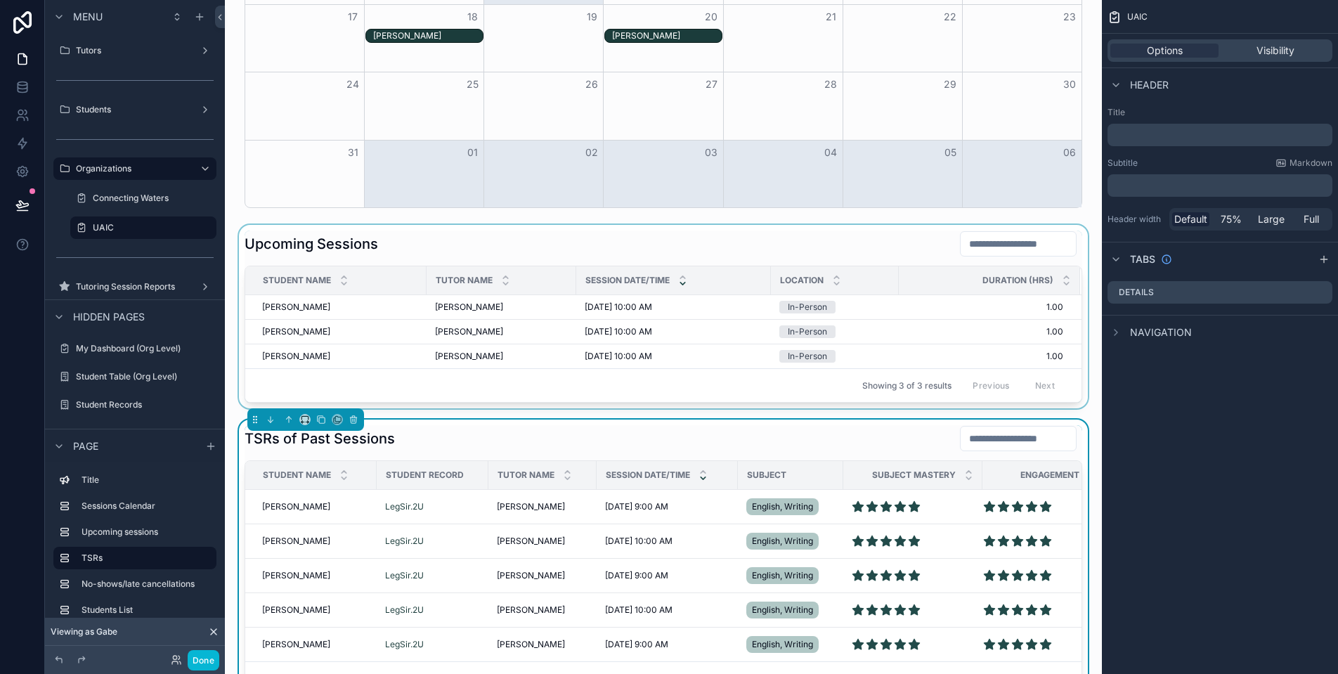
click at [429, 235] on div "scrollable content" at bounding box center [663, 316] width 854 height 183
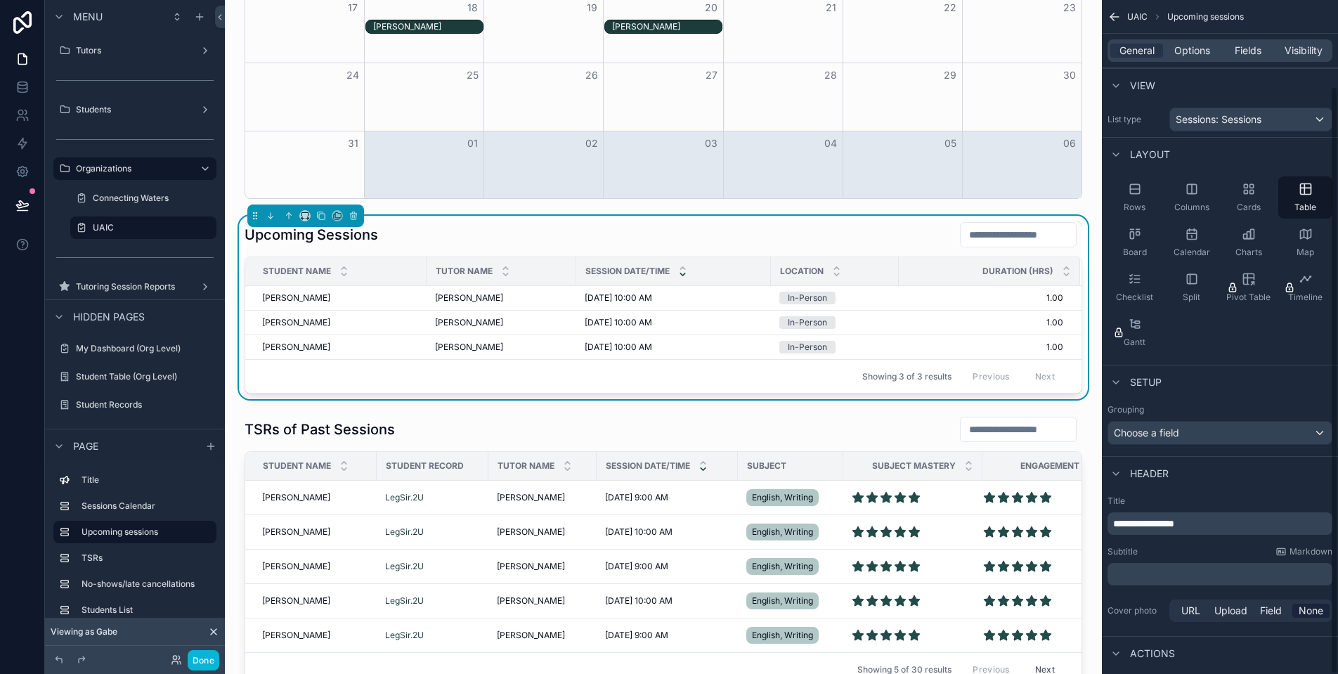
scroll to position [98, 0]
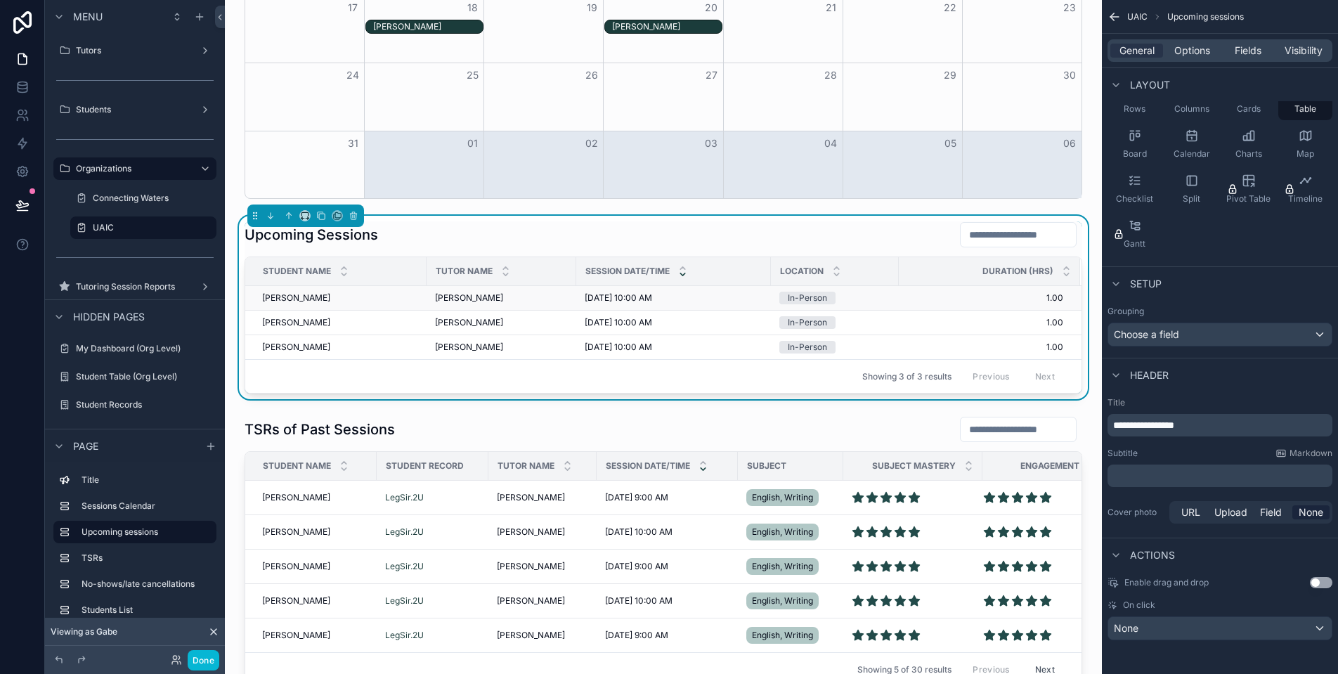
click at [292, 299] on span "[PERSON_NAME]" at bounding box center [296, 297] width 68 height 11
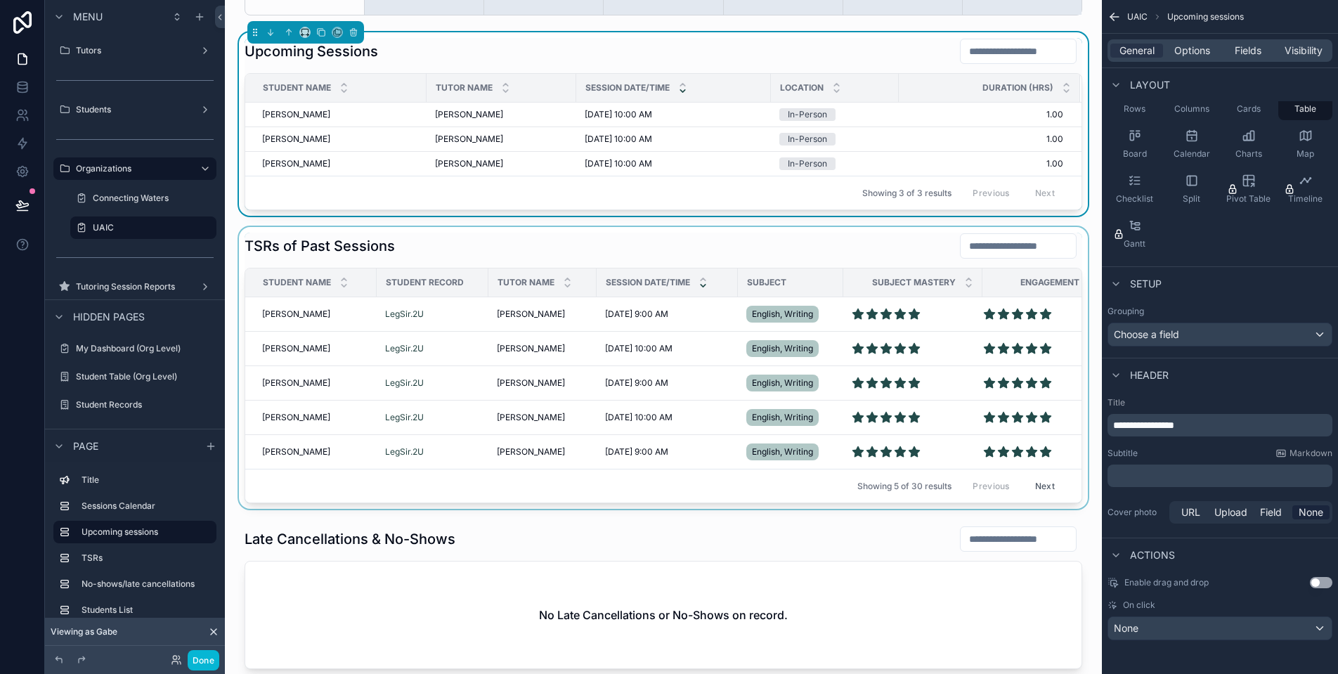
click at [295, 318] on div "scrollable content" at bounding box center [663, 368] width 854 height 282
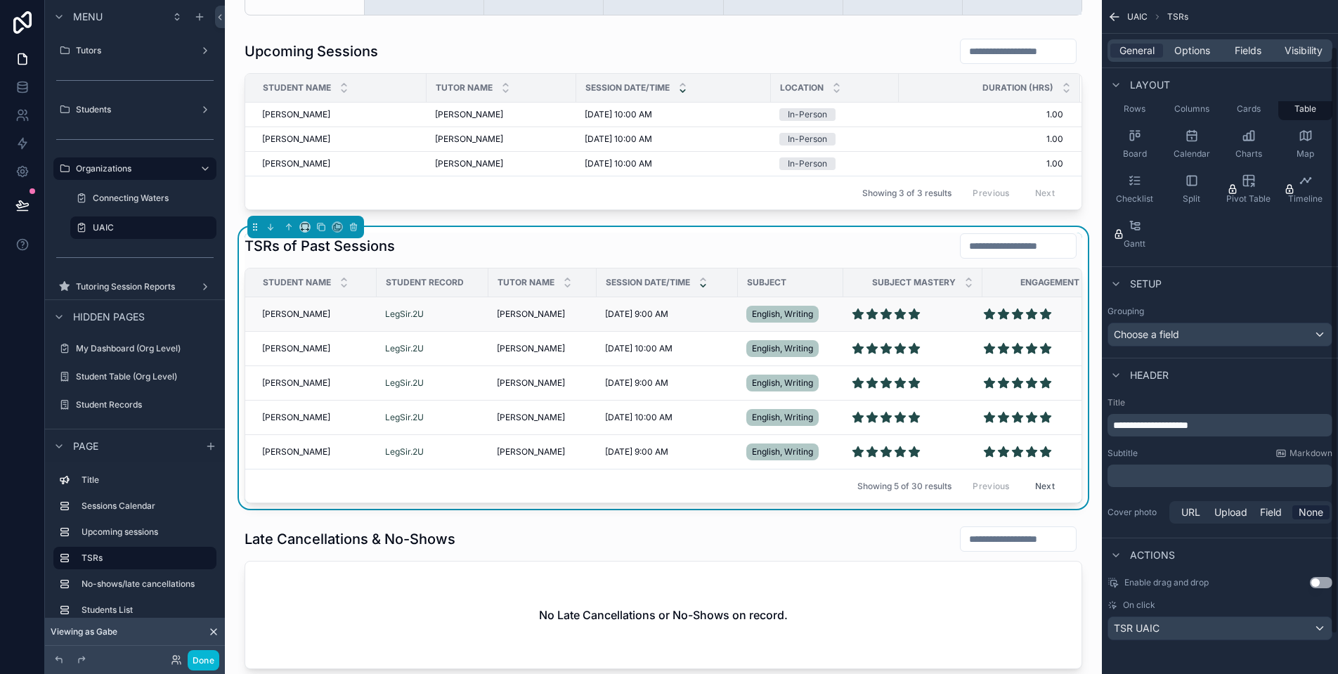
scroll to position [53, 0]
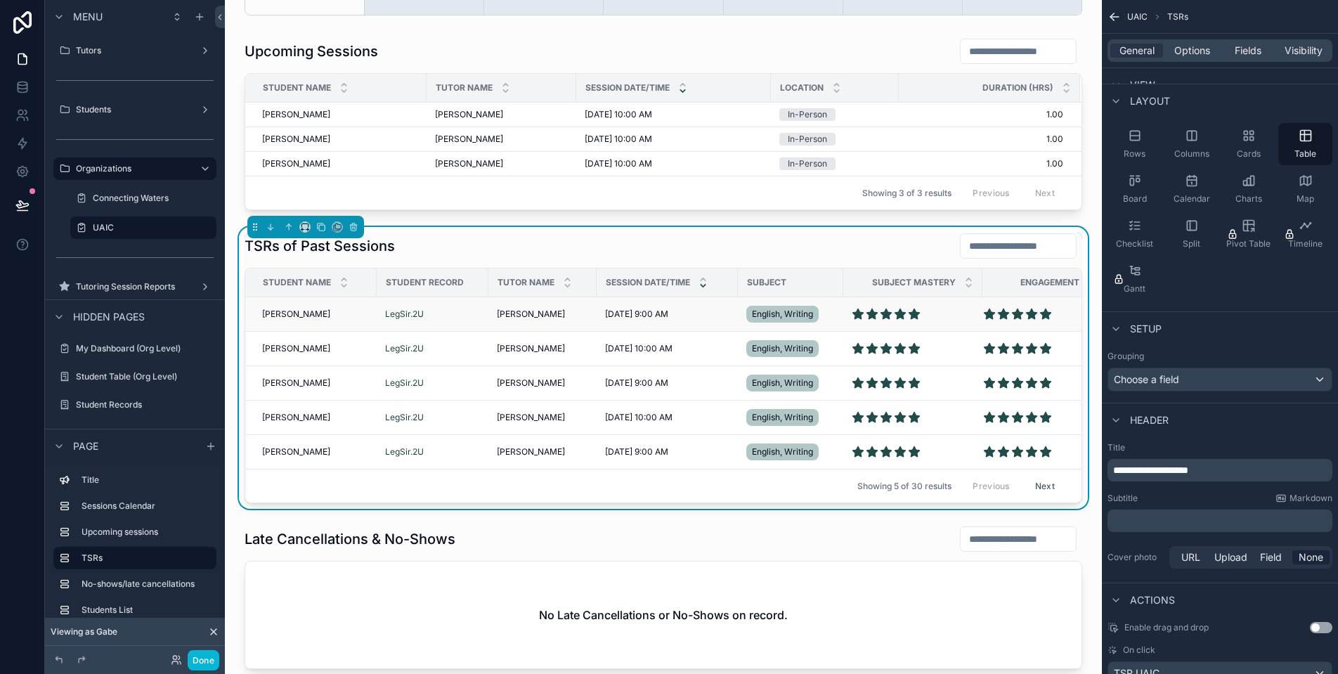
click at [294, 313] on span "[PERSON_NAME]" at bounding box center [296, 313] width 68 height 11
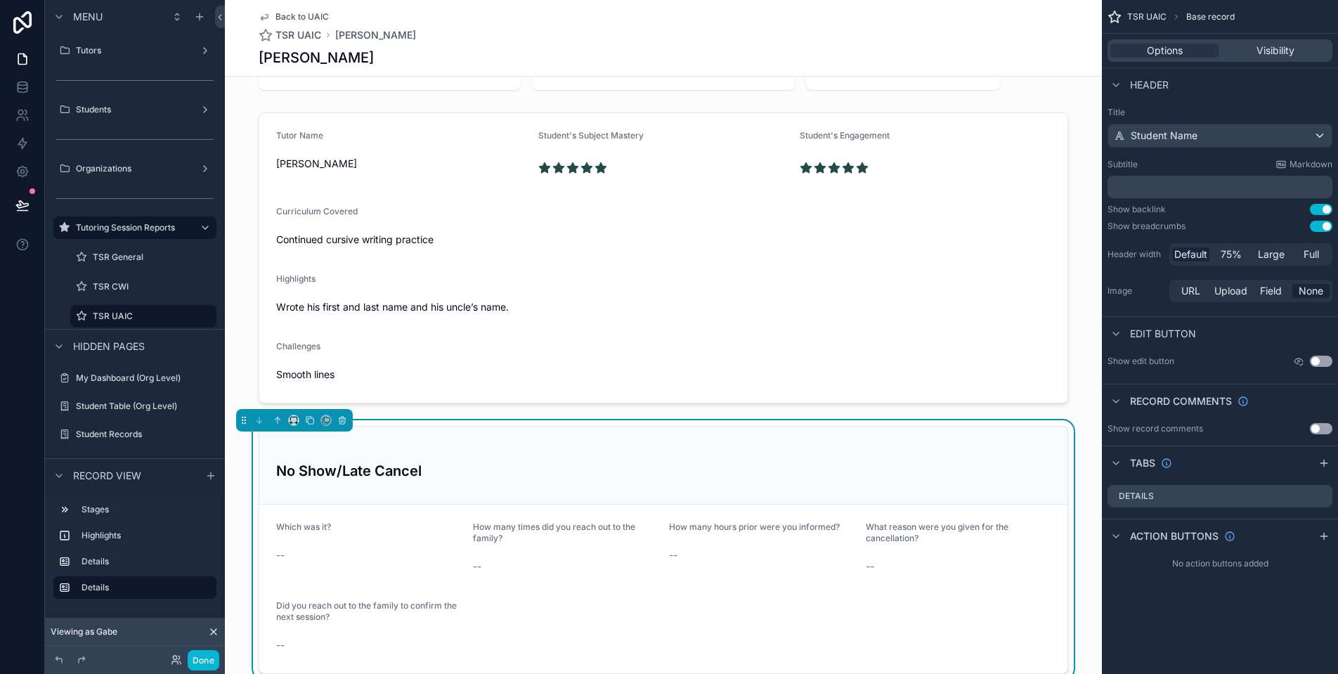
click at [302, 20] on span "Back to UAIC" at bounding box center [301, 16] width 53 height 11
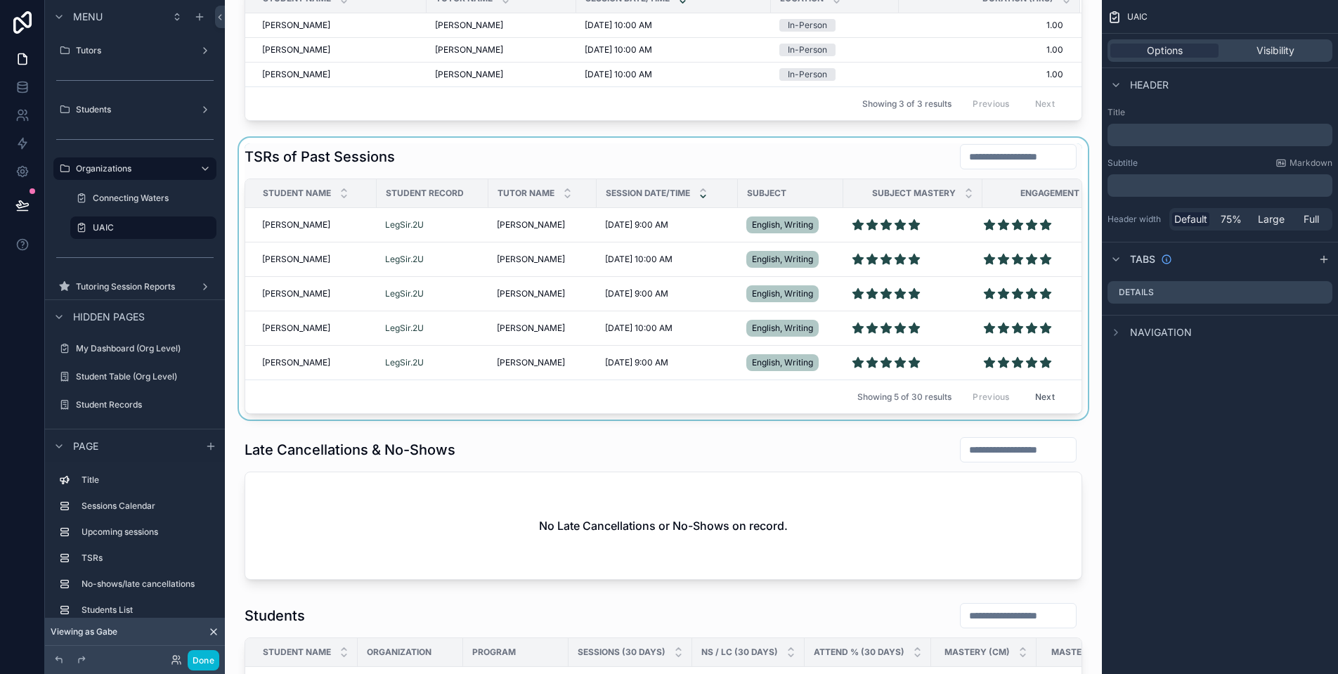
click at [402, 230] on div "scrollable content" at bounding box center [663, 279] width 854 height 282
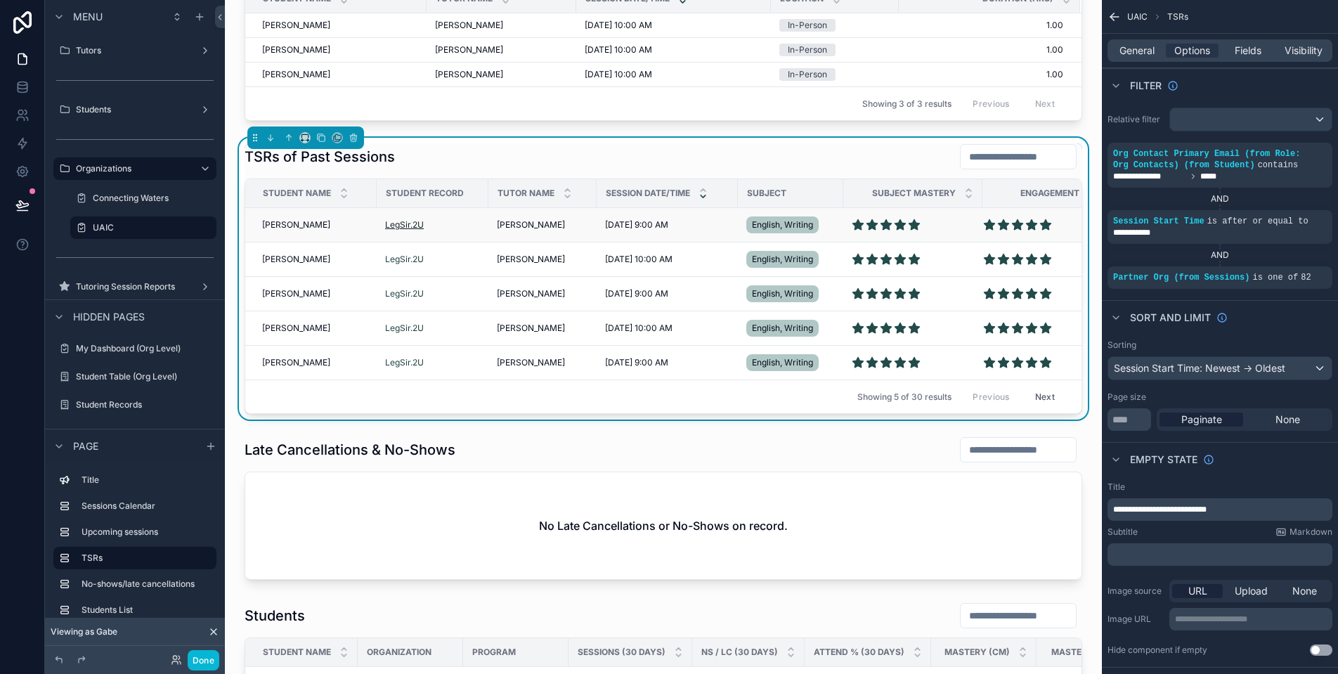
click at [405, 226] on span "LegSir.2U" at bounding box center [404, 224] width 39 height 11
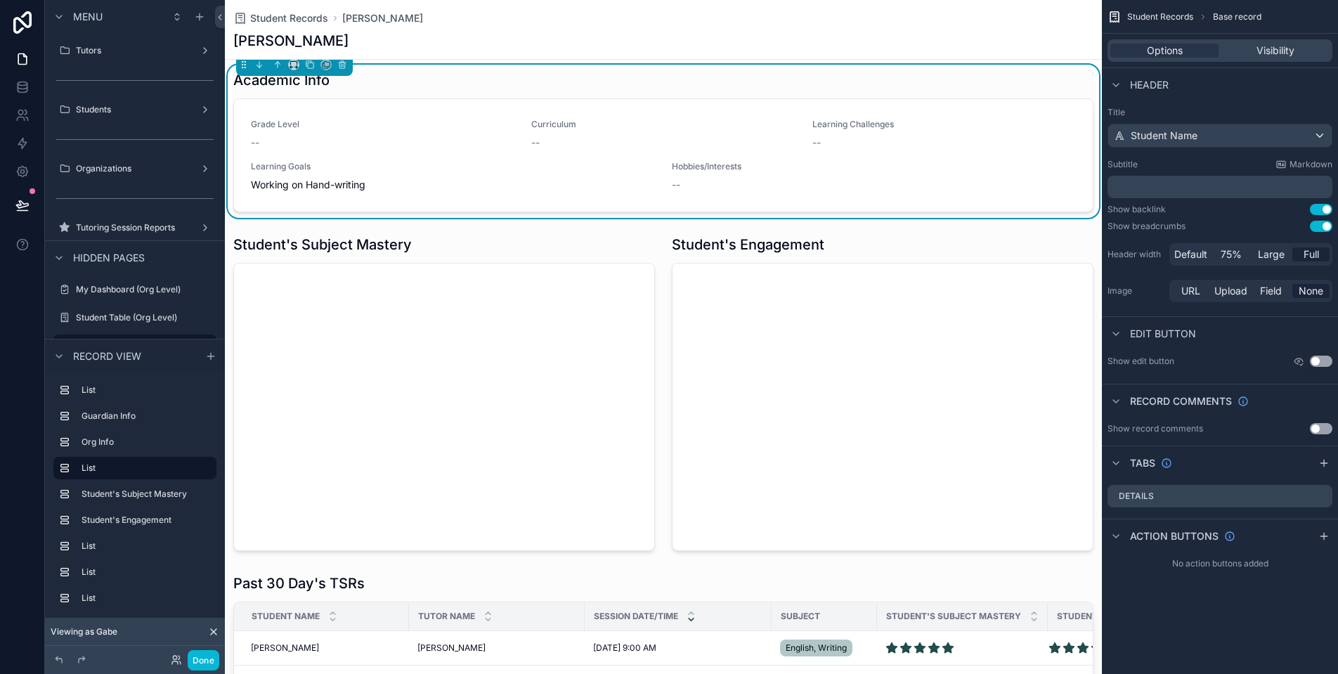
scroll to position [4, 0]
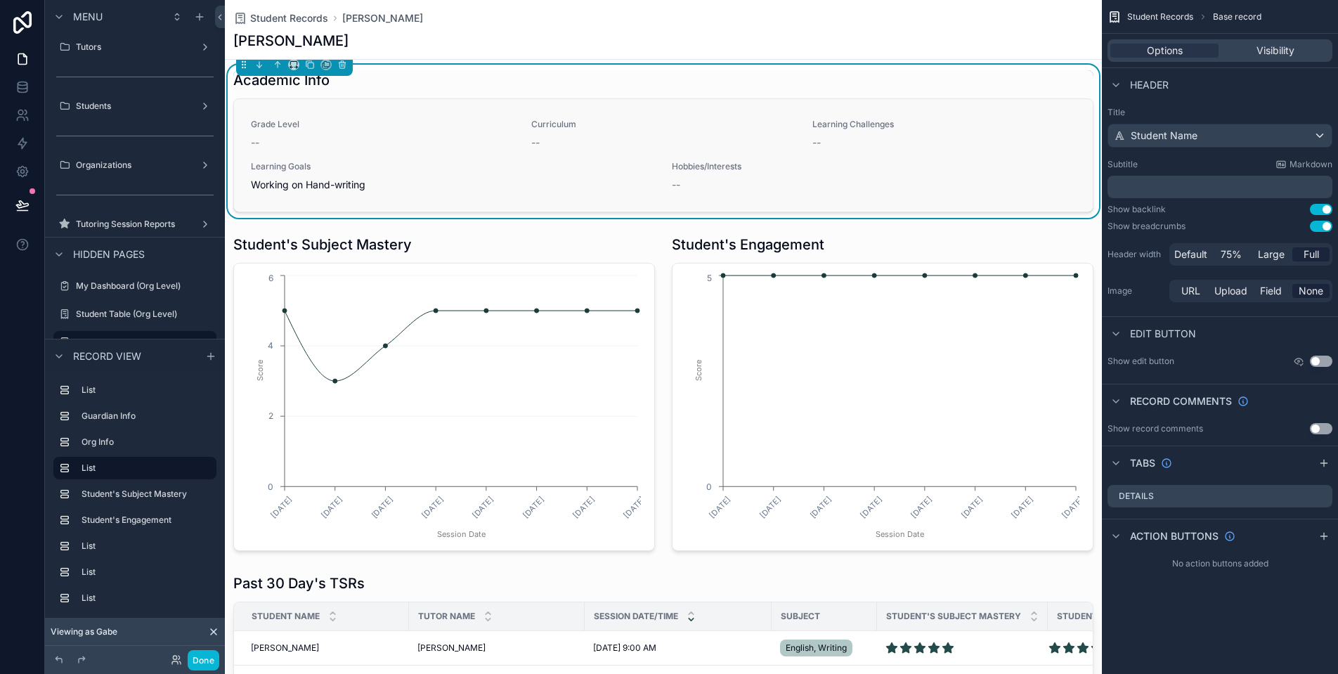
click at [511, 163] on span "Learning Goals" at bounding box center [453, 166] width 404 height 11
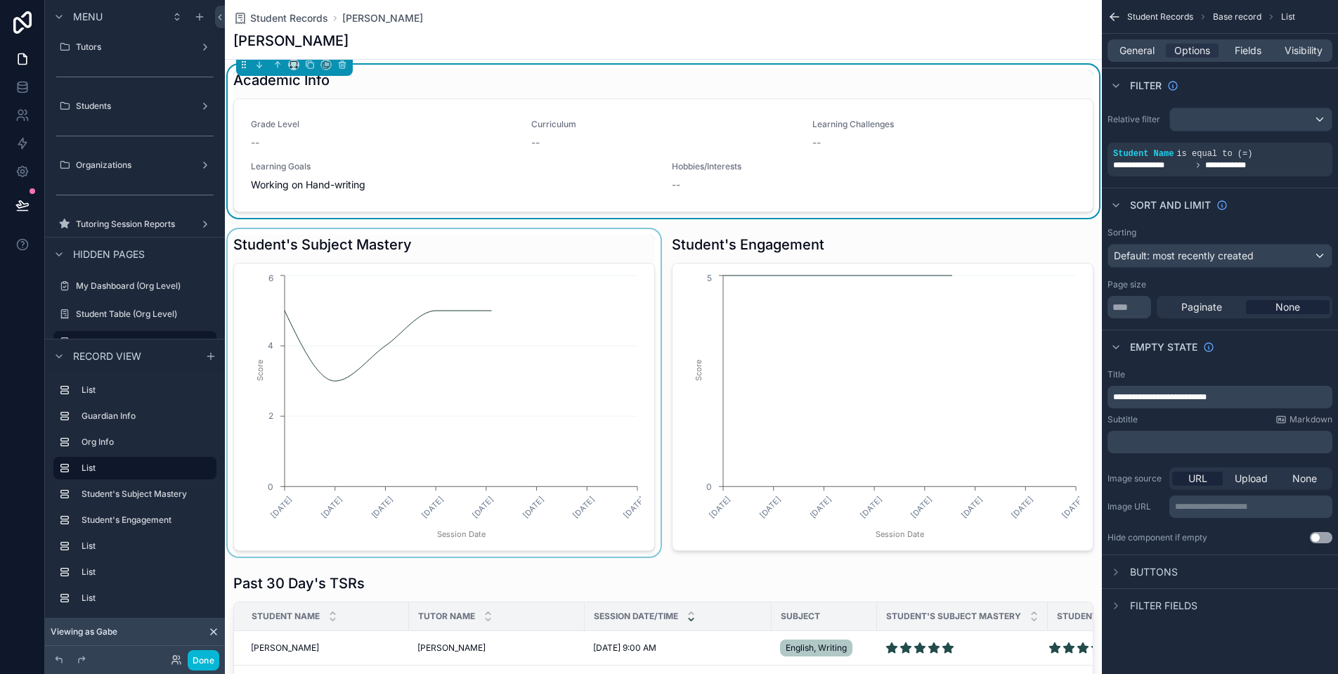
click at [383, 297] on div "scrollable content" at bounding box center [444, 392] width 438 height 327
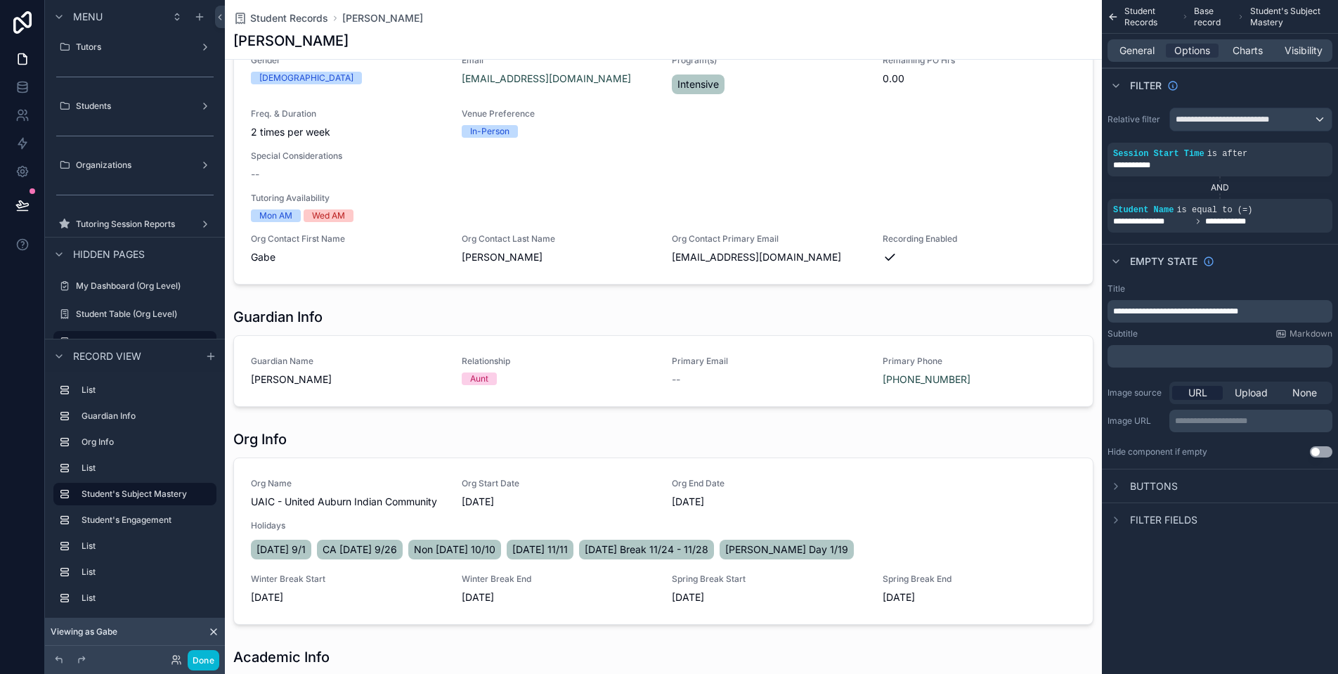
scroll to position [0, 0]
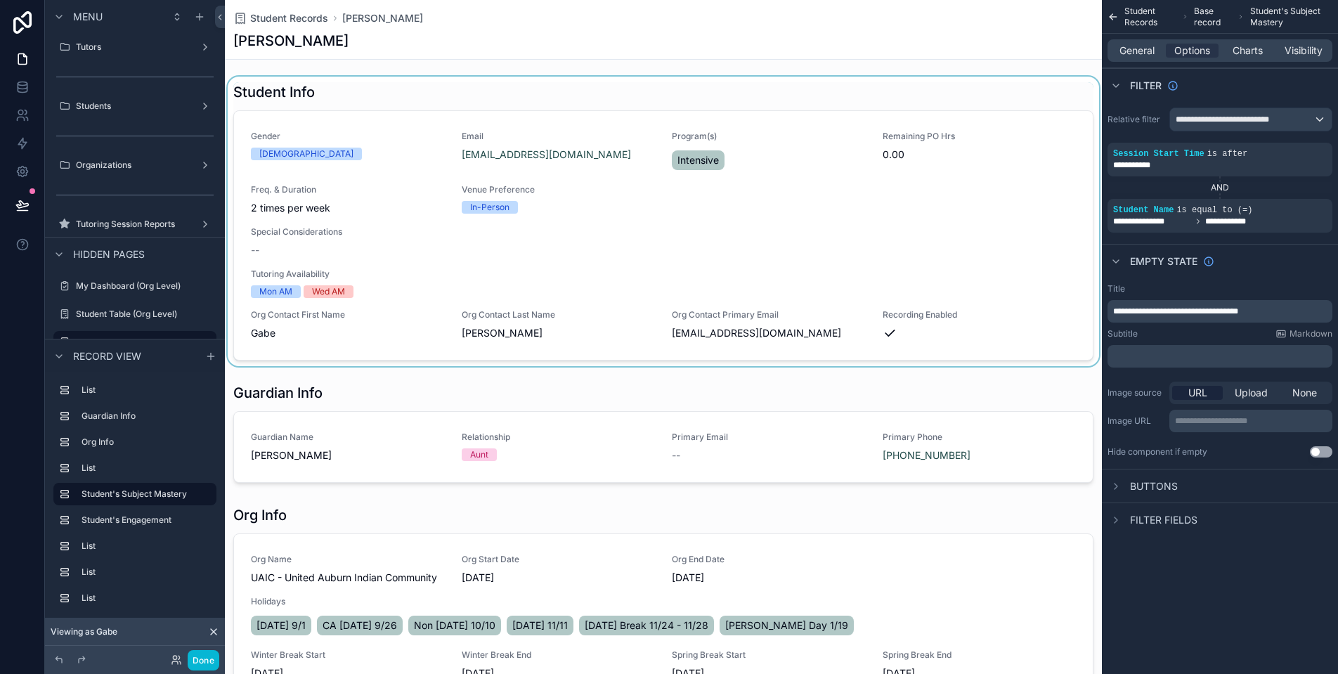
click at [351, 312] on div "scrollable content" at bounding box center [663, 221] width 877 height 289
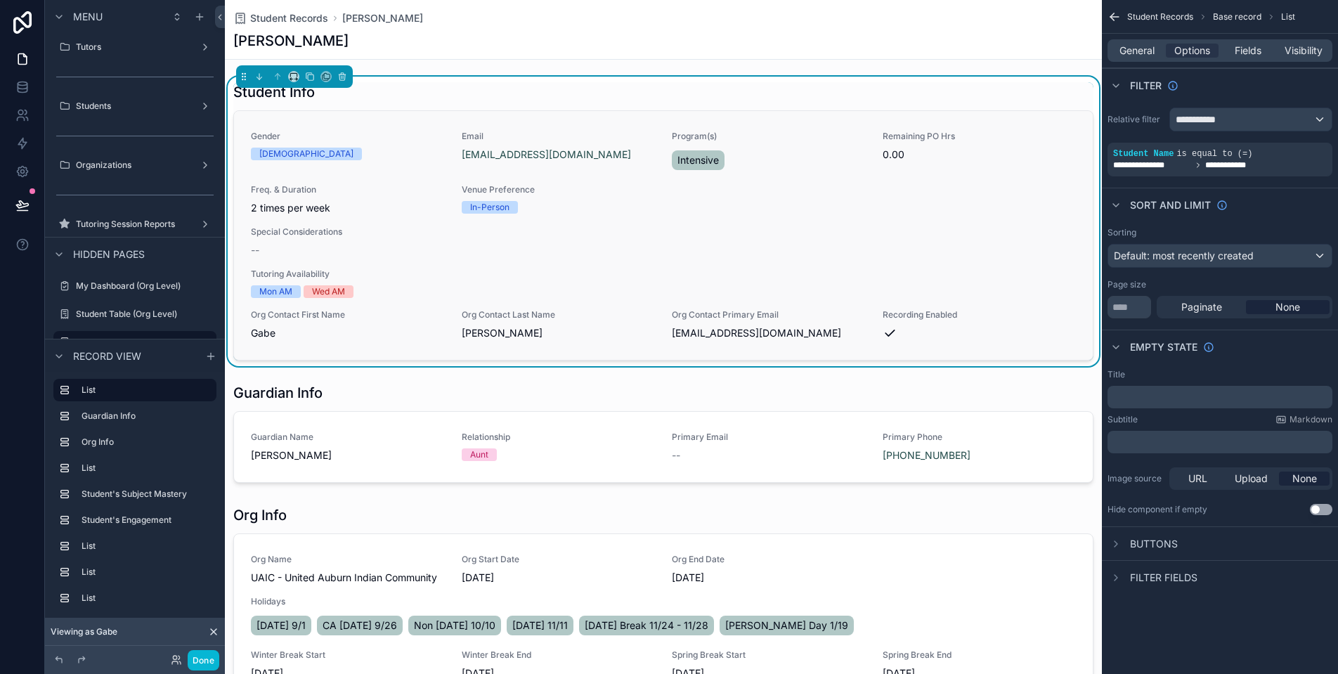
click at [309, 273] on span "Tutoring Availability" at bounding box center [663, 273] width 825 height 11
click at [273, 148] on div "[DEMOGRAPHIC_DATA]" at bounding box center [306, 154] width 94 height 13
click at [118, 169] on label "Organizations" at bounding box center [132, 164] width 112 height 11
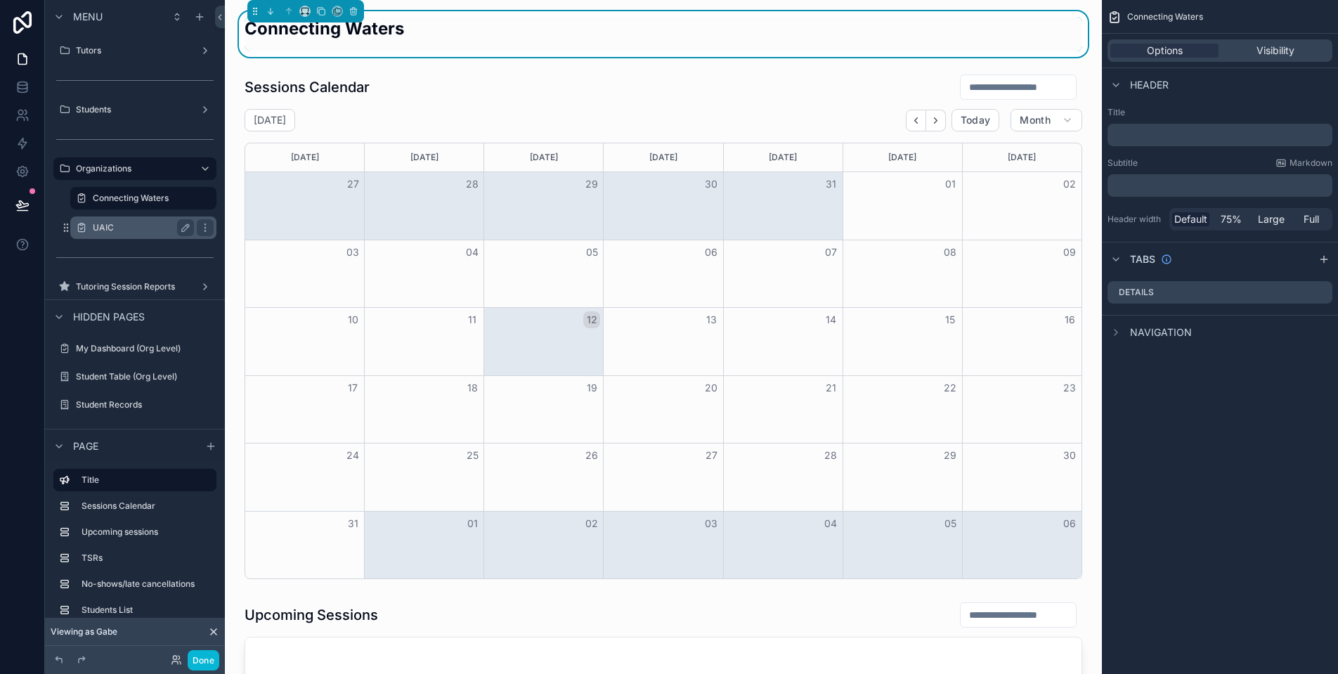
click at [143, 224] on label "UAIC" at bounding box center [141, 227] width 96 height 11
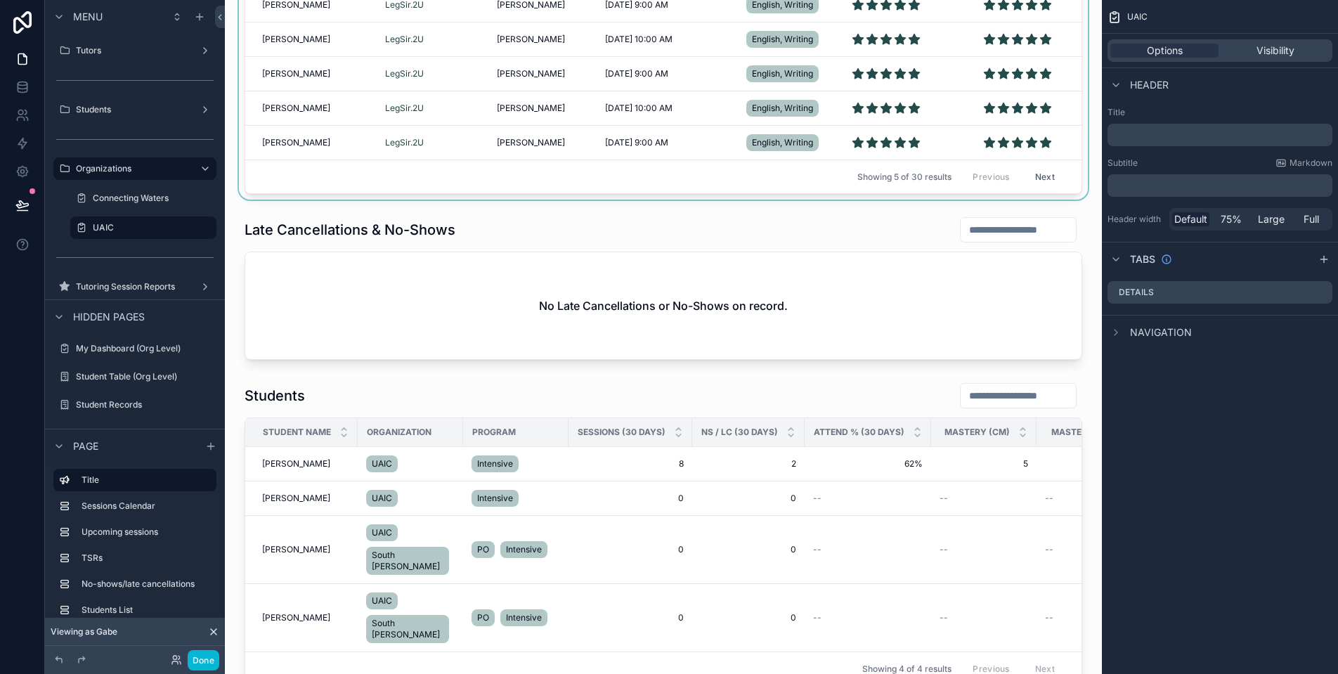
scroll to position [1032, 0]
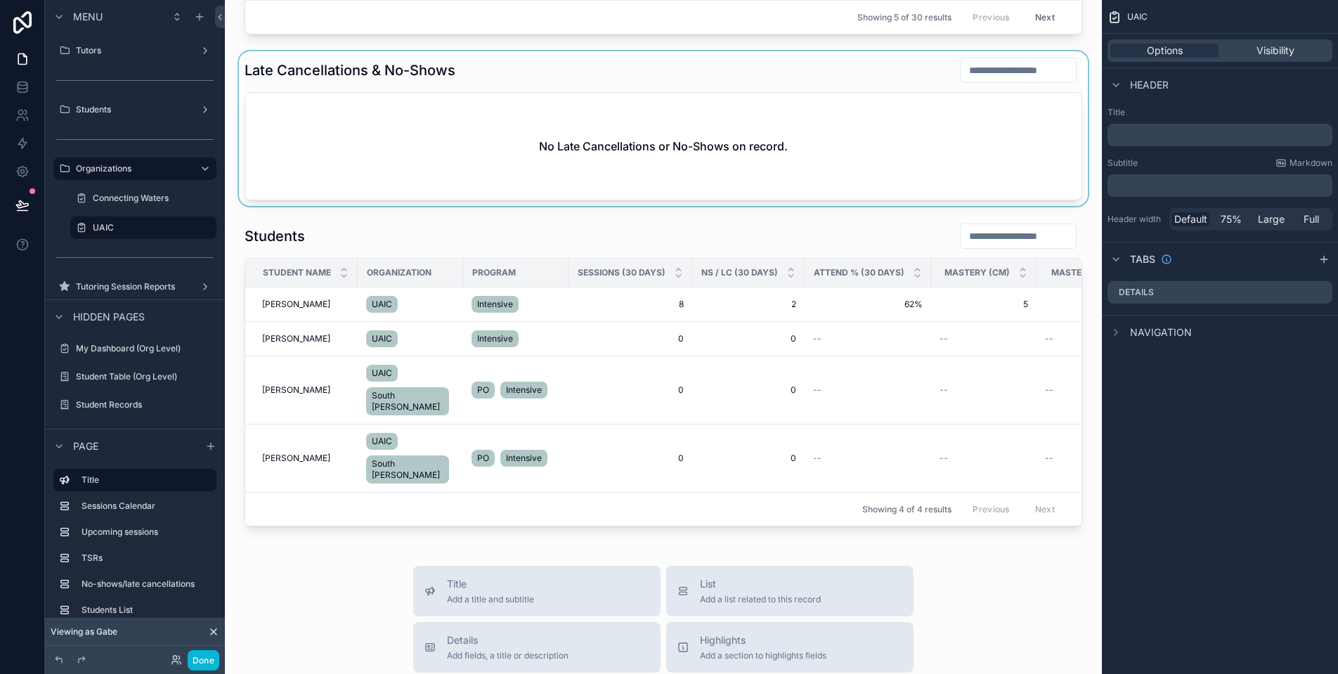
click at [445, 192] on div "scrollable content" at bounding box center [663, 128] width 854 height 155
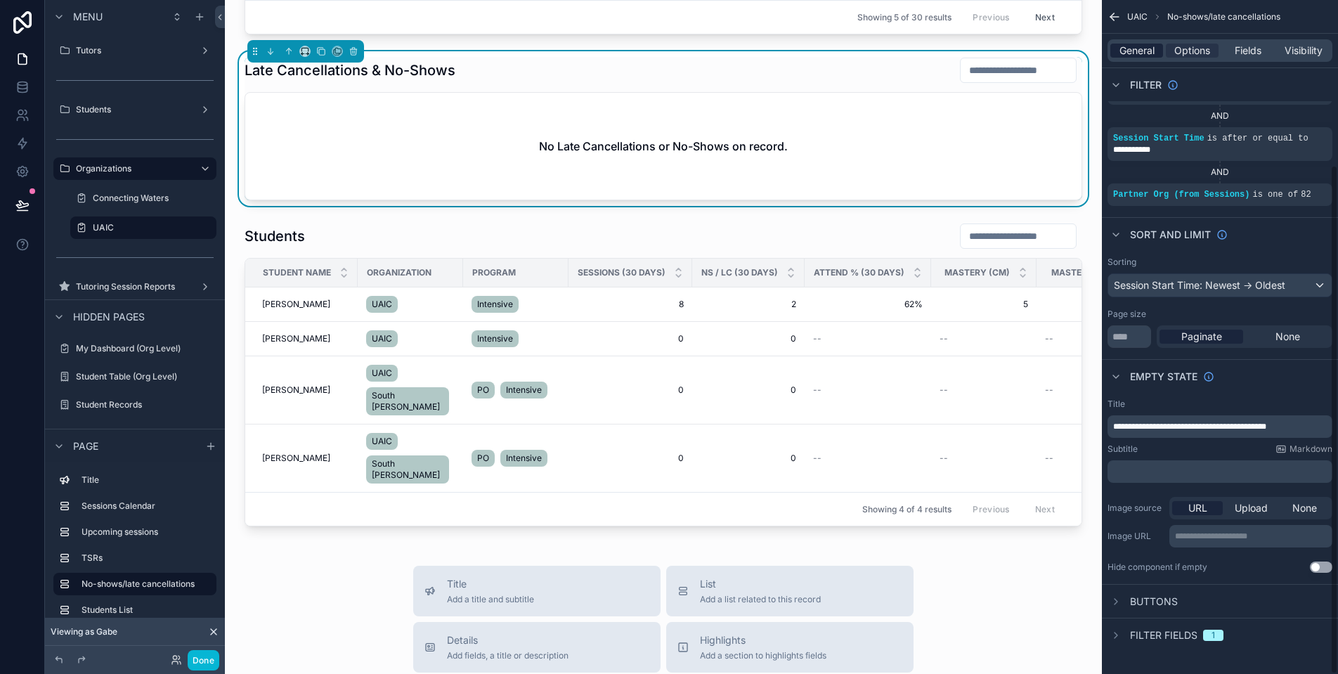
click at [1142, 56] on span "General" at bounding box center [1136, 51] width 35 height 14
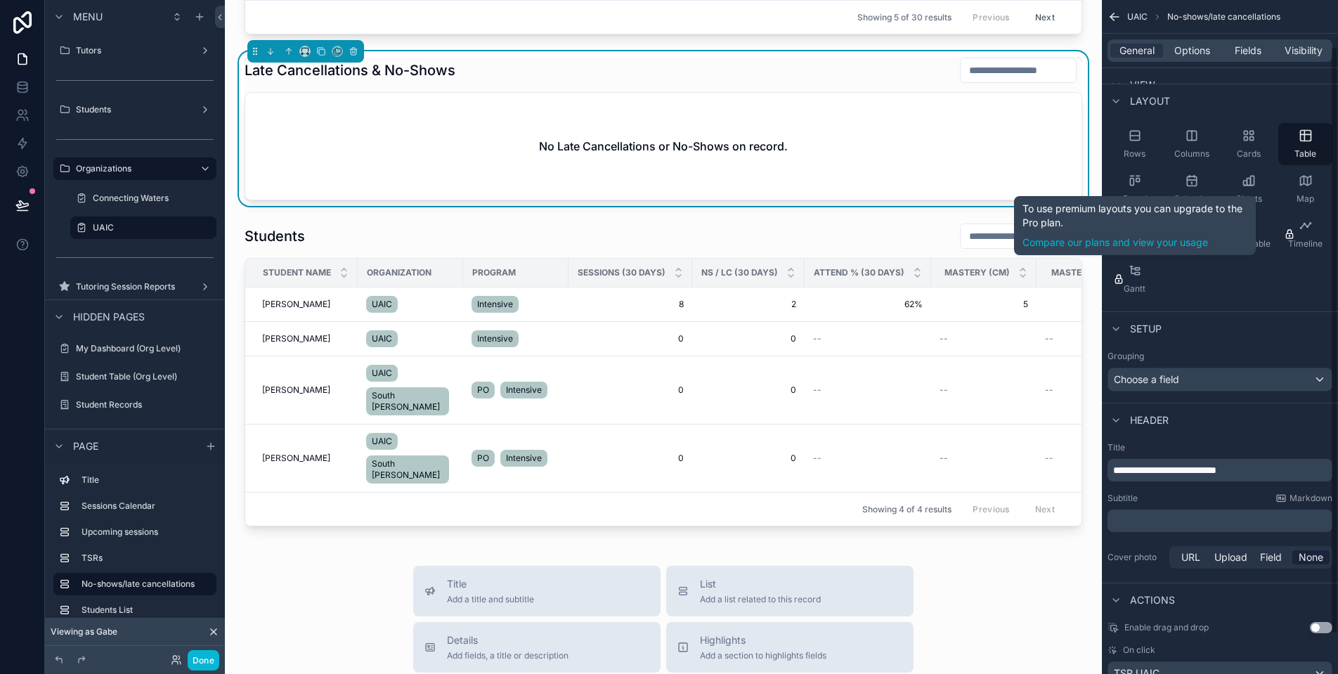
scroll to position [98, 0]
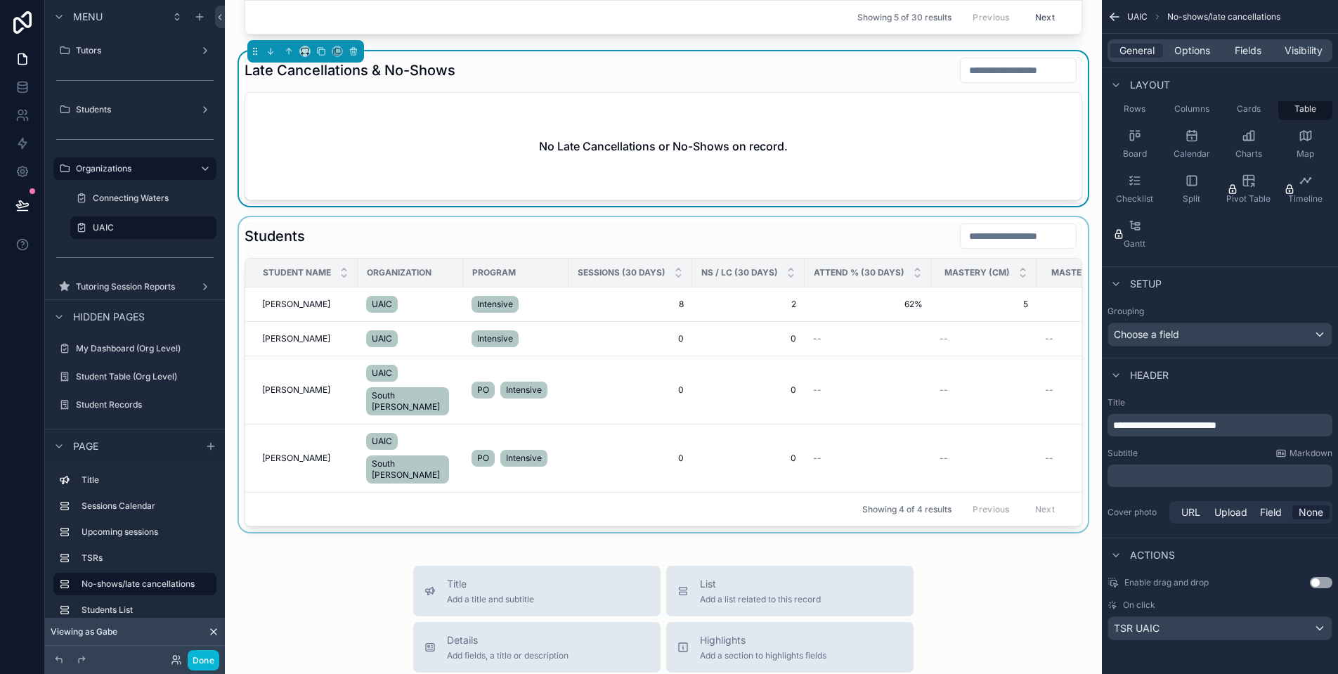
click at [557, 262] on div "scrollable content" at bounding box center [663, 374] width 854 height 315
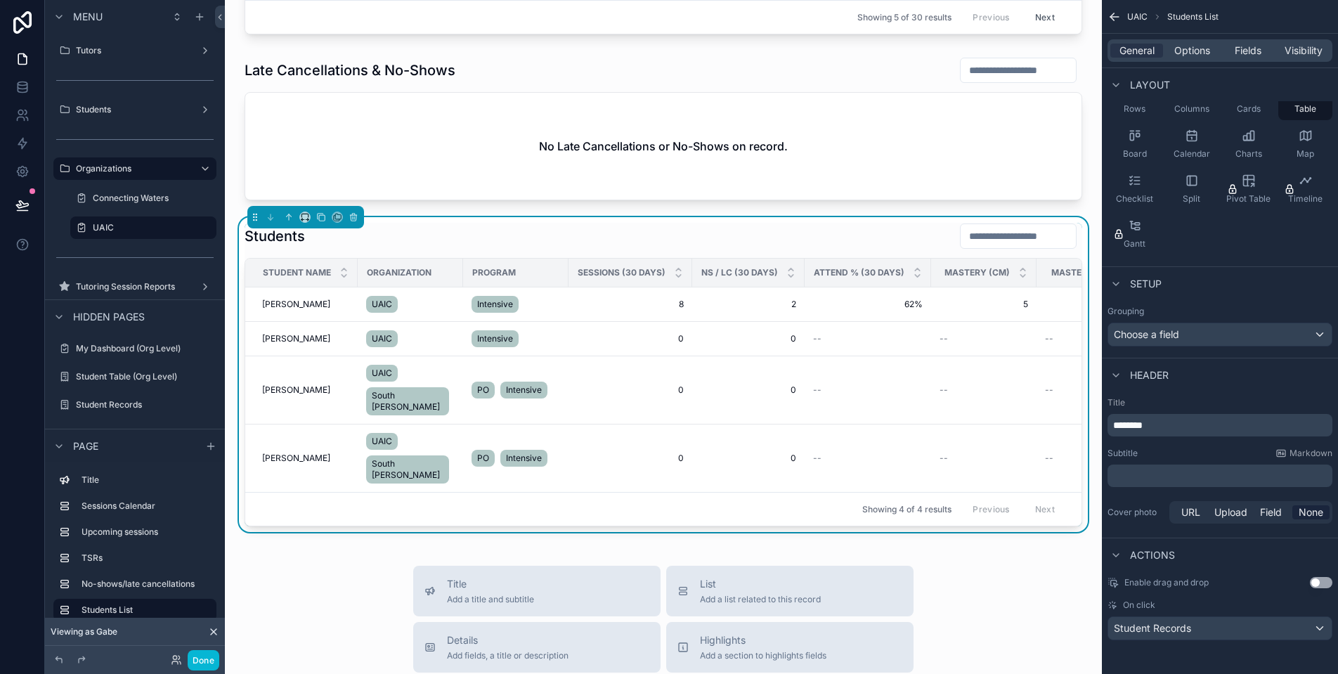
scroll to position [53, 0]
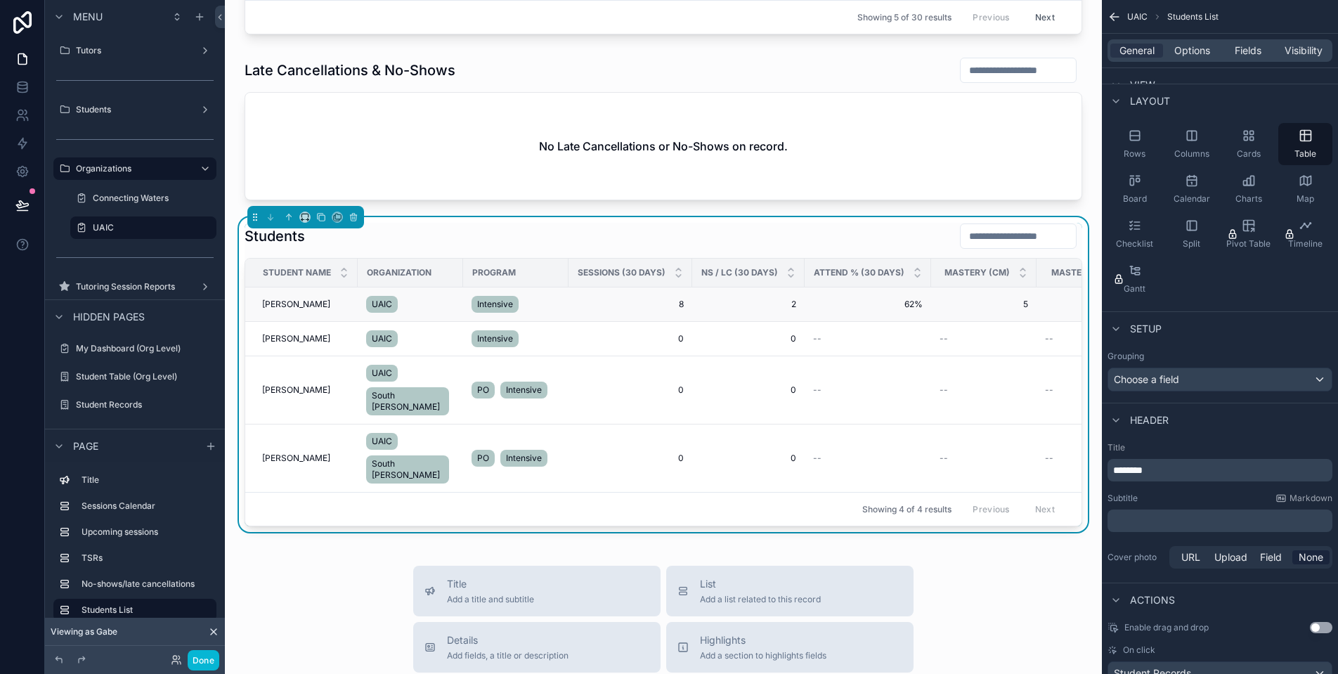
click at [294, 310] on span "[PERSON_NAME]" at bounding box center [296, 304] width 68 height 11
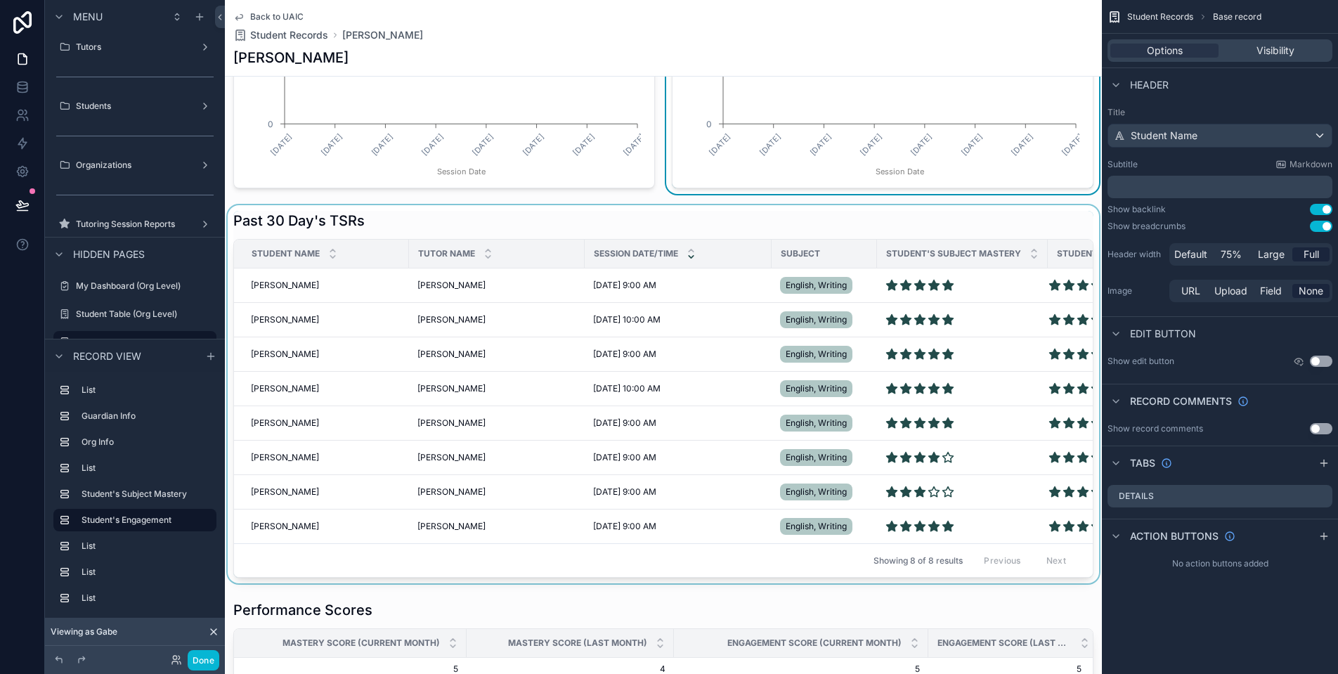
click at [287, 282] on div "scrollable content" at bounding box center [663, 394] width 877 height 378
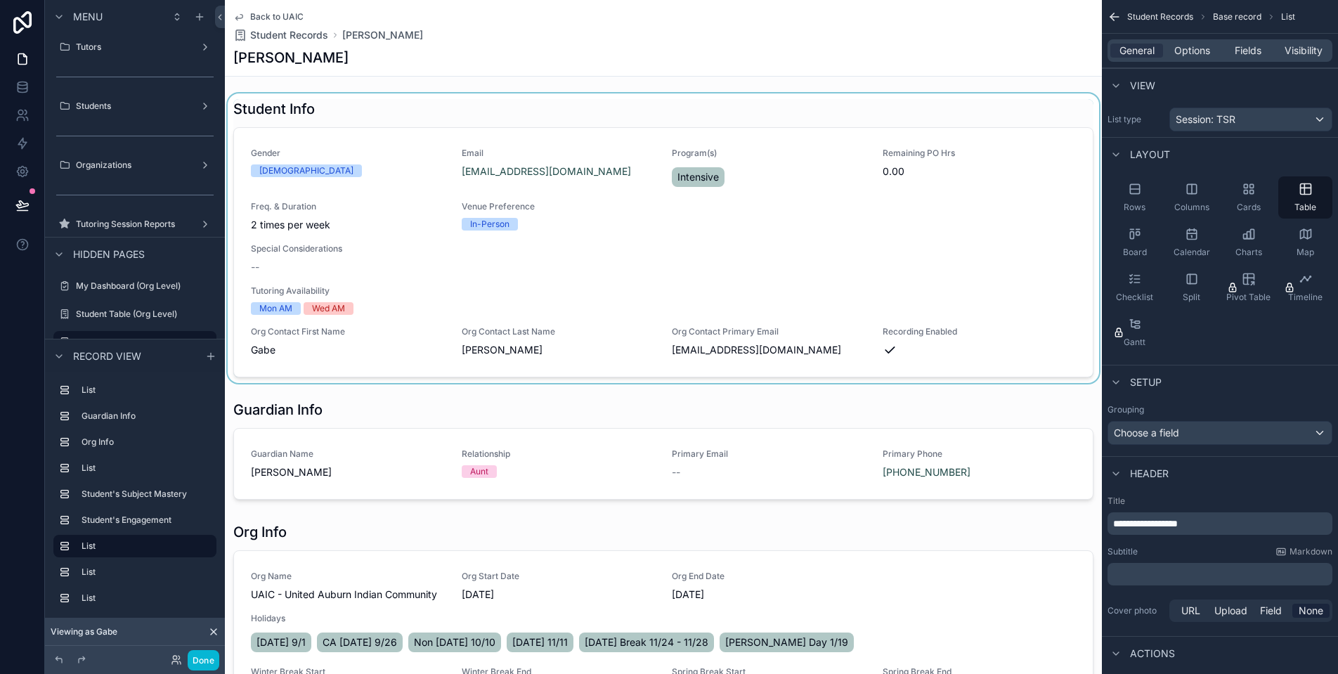
click at [311, 164] on div "scrollable content" at bounding box center [663, 237] width 877 height 289
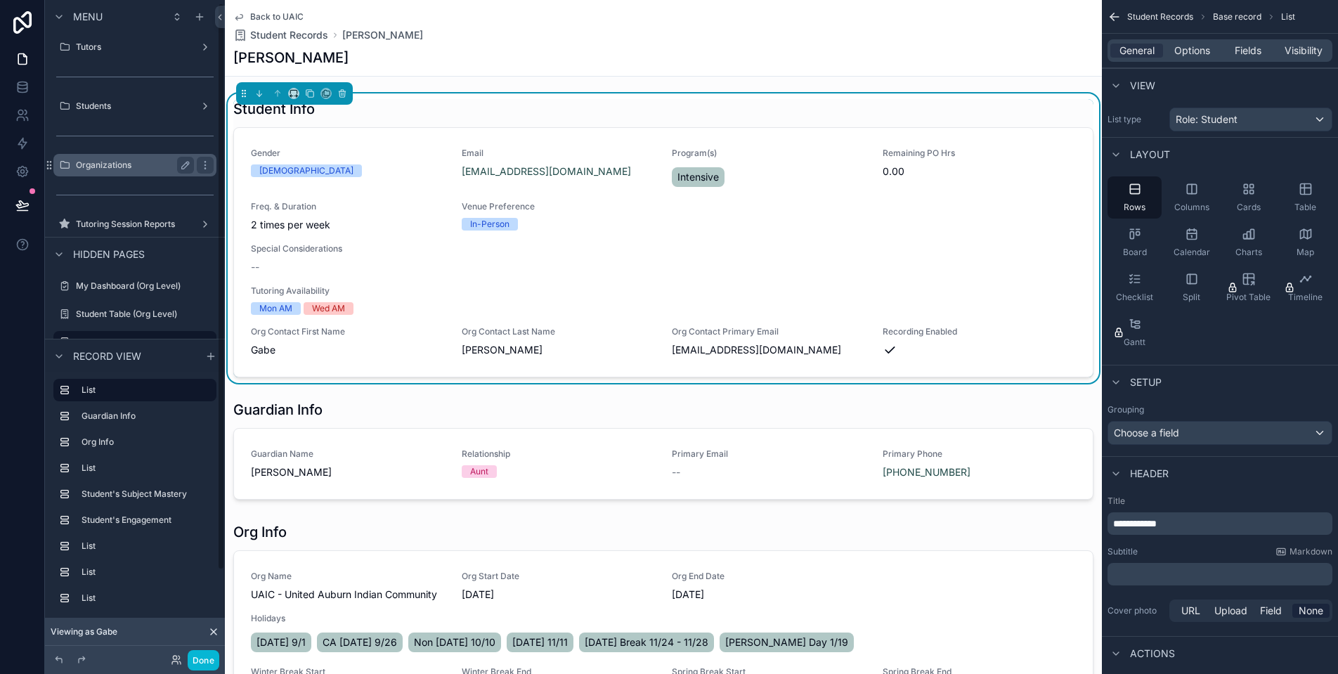
click at [118, 170] on label "Organizations" at bounding box center [132, 164] width 112 height 11
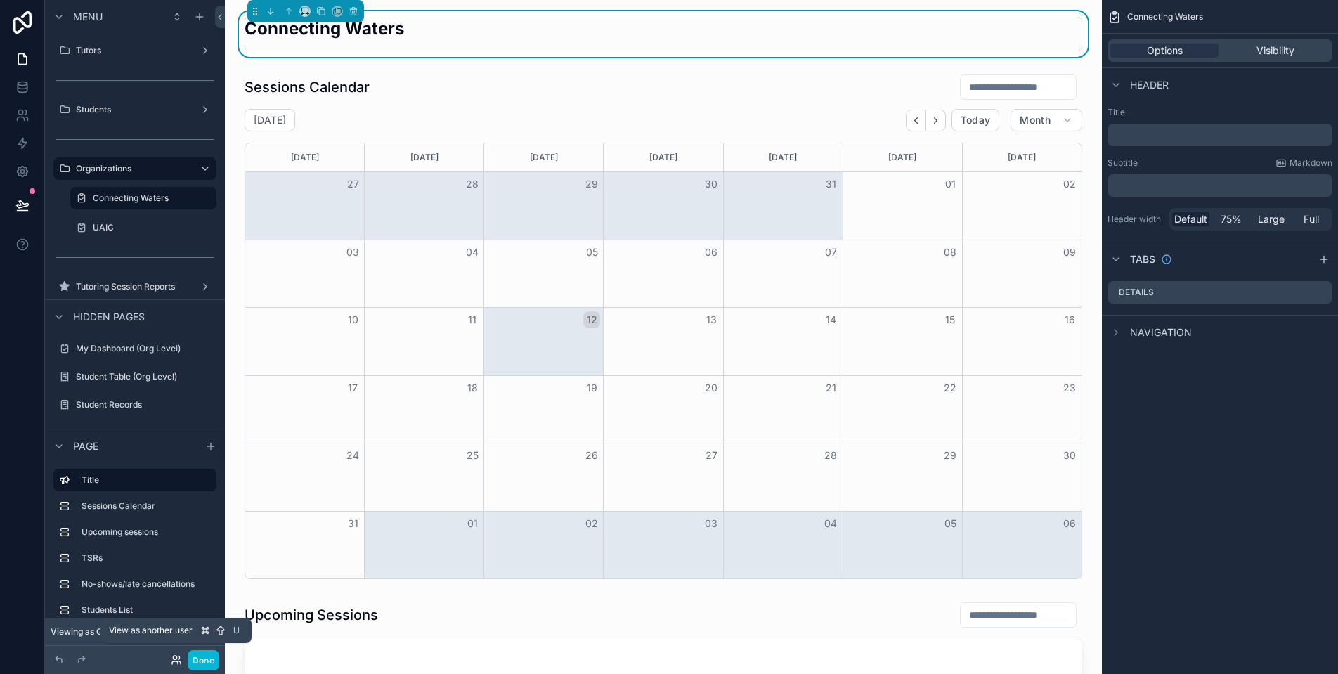
click at [177, 660] on icon at bounding box center [176, 659] width 11 height 11
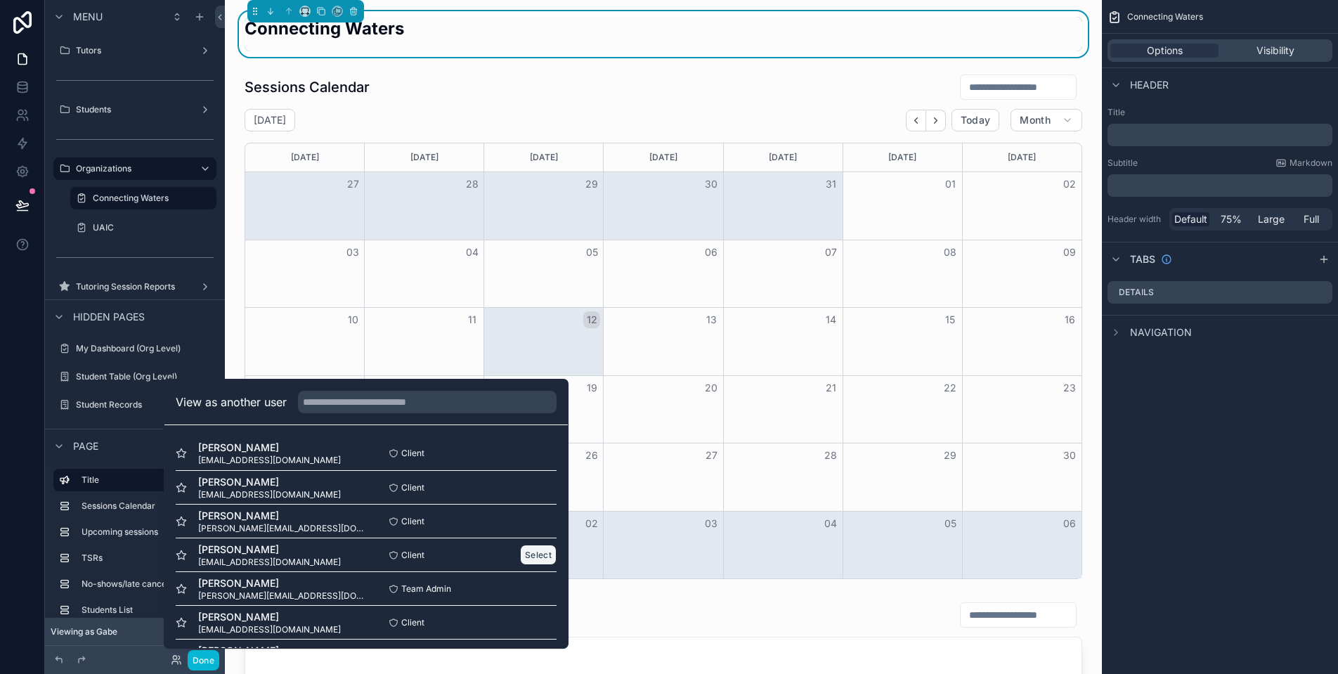
click at [525, 551] on button "Select" at bounding box center [538, 555] width 37 height 20
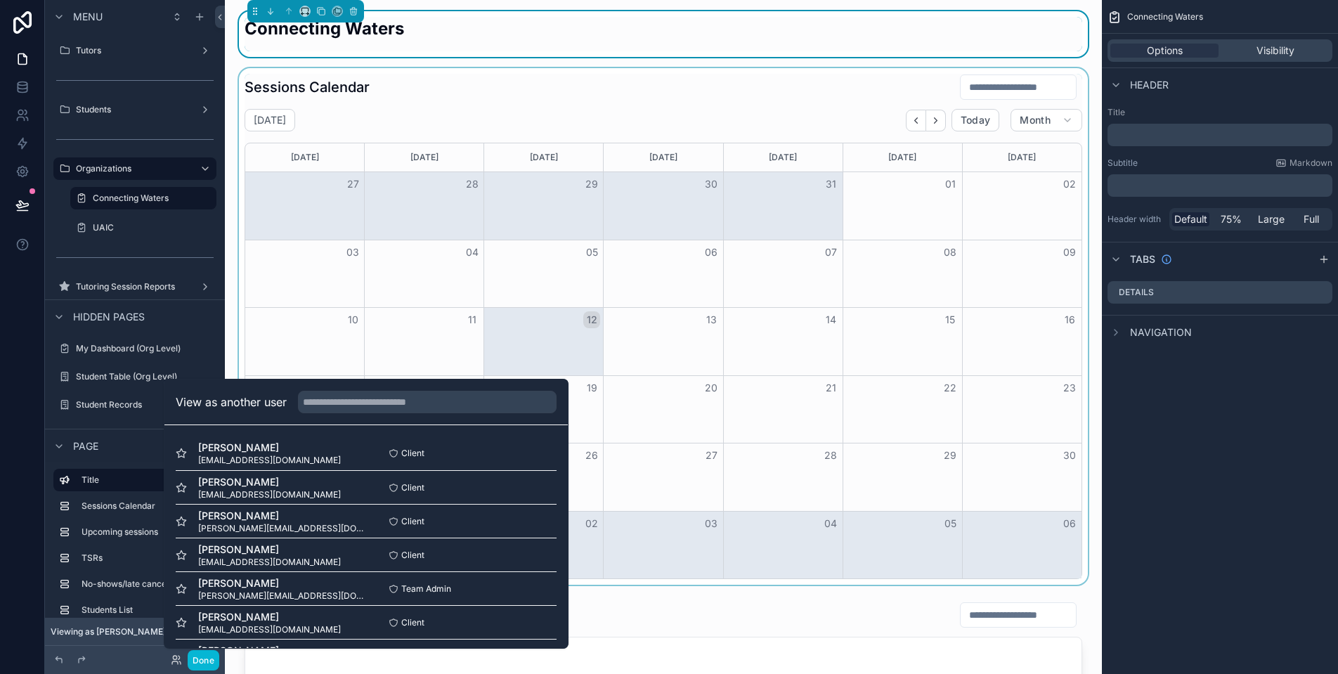
click at [320, 190] on div "27" at bounding box center [304, 184] width 119 height 24
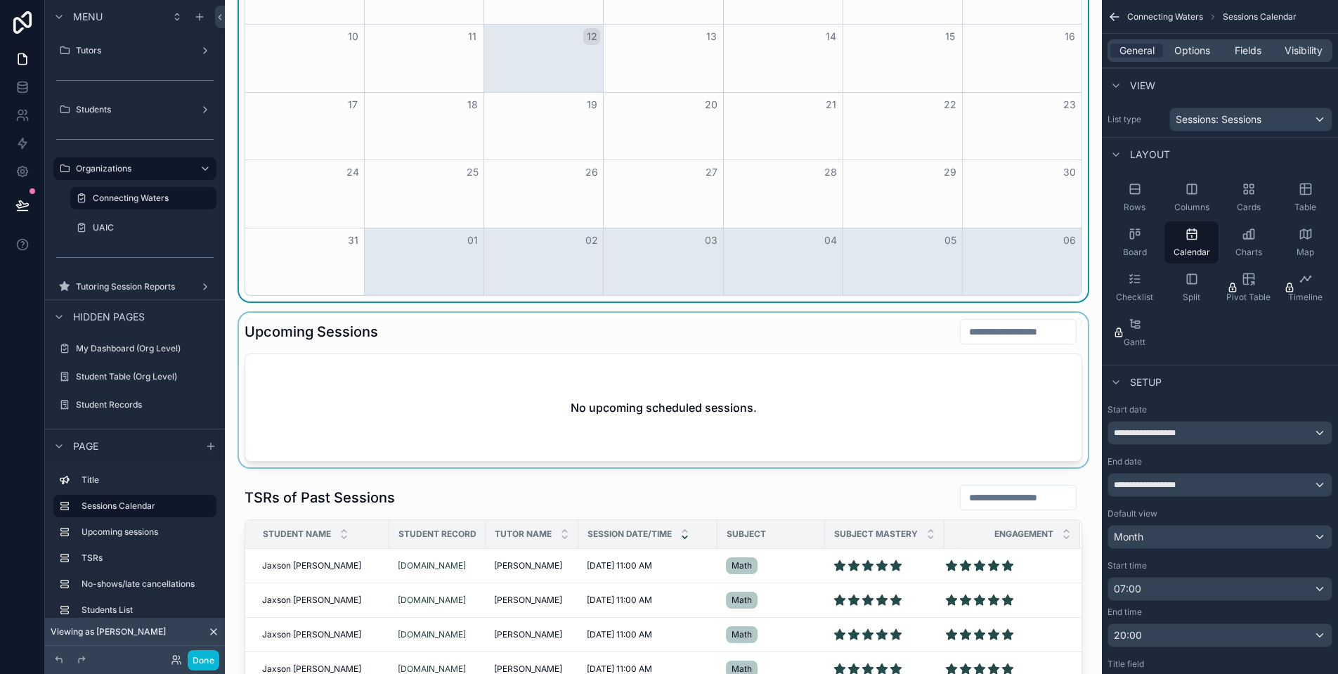
scroll to position [443, 0]
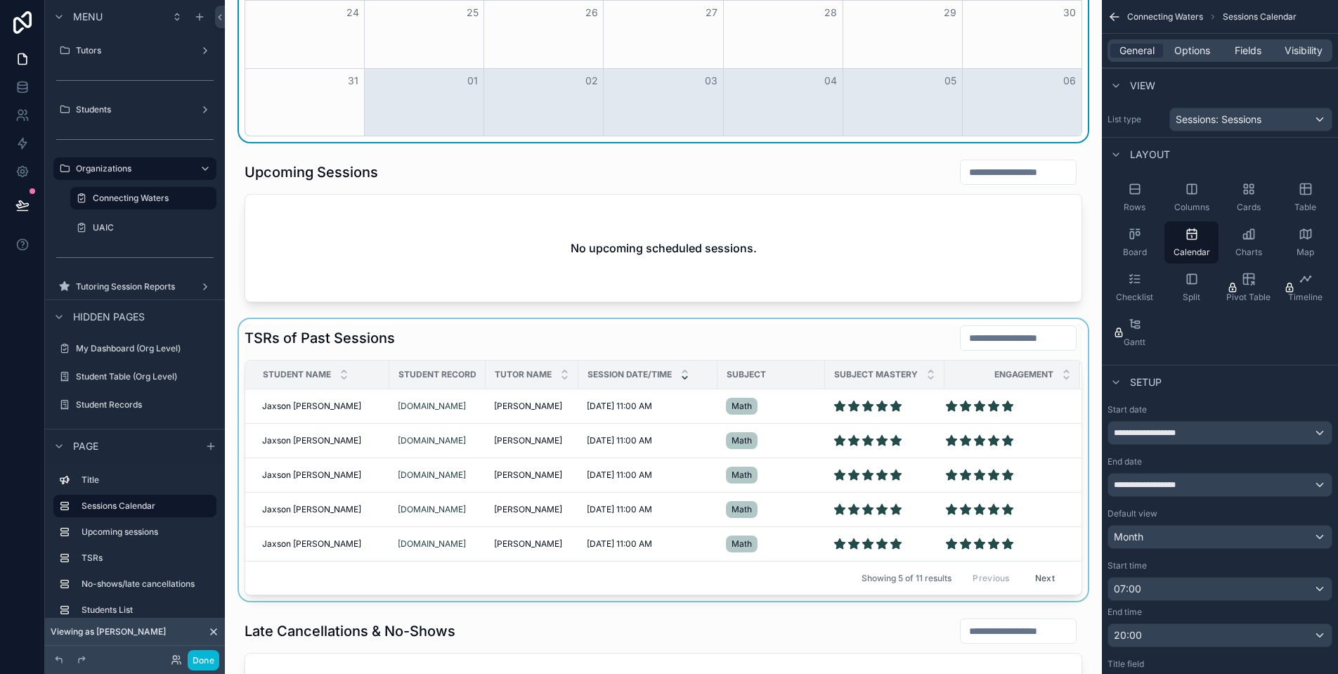
click at [312, 400] on div "scrollable content" at bounding box center [663, 460] width 854 height 282
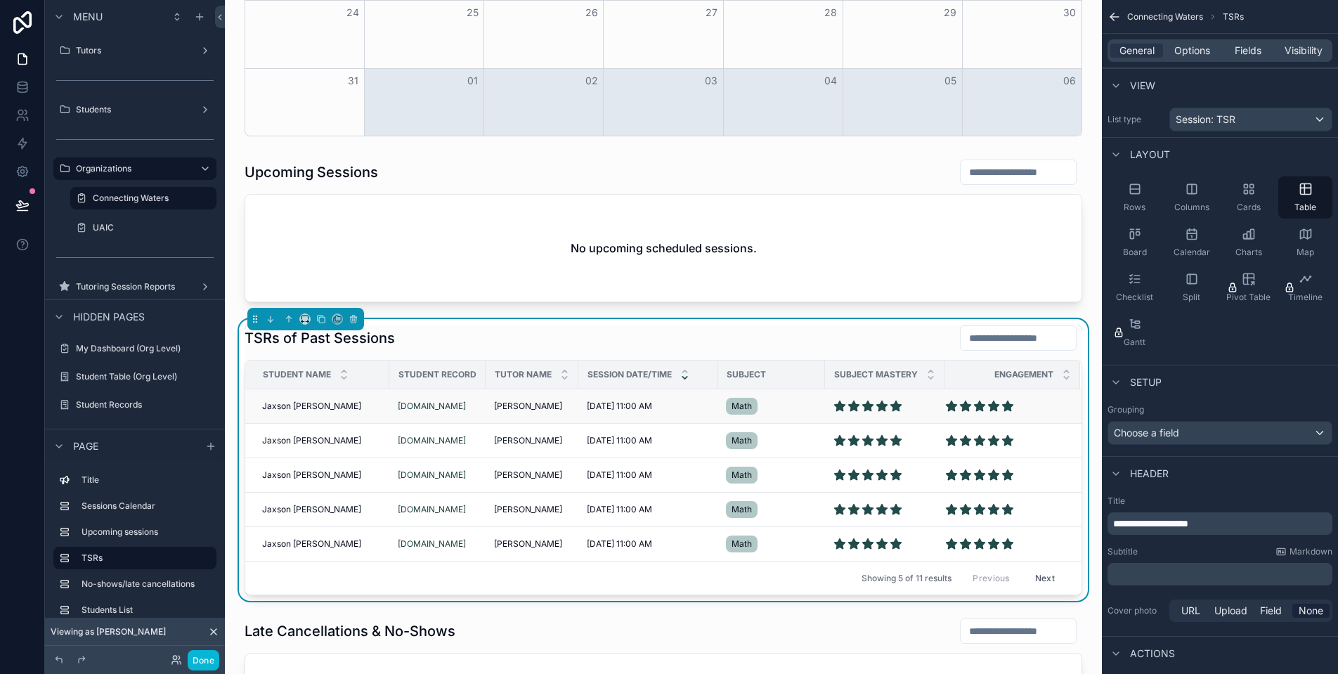
click at [306, 406] on span "Jaxson [PERSON_NAME]" at bounding box center [311, 405] width 99 height 11
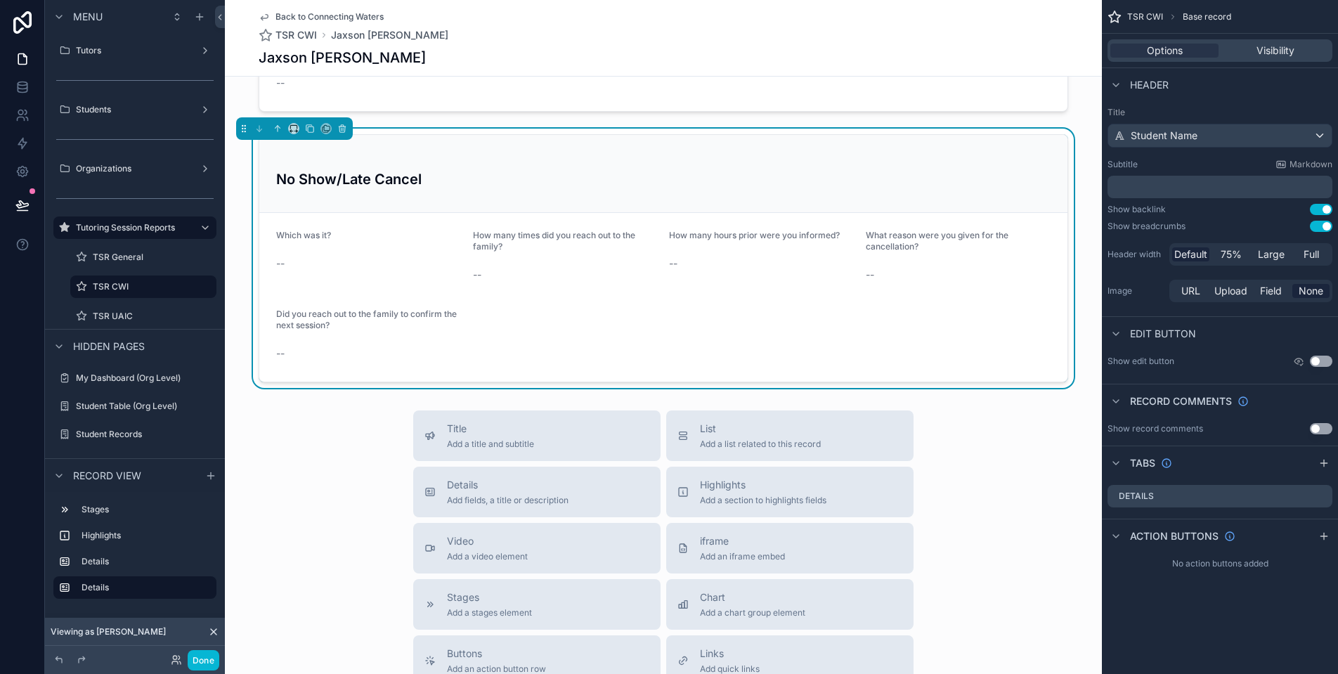
click at [339, 13] on span "Back to Connecting Waters" at bounding box center [329, 16] width 108 height 11
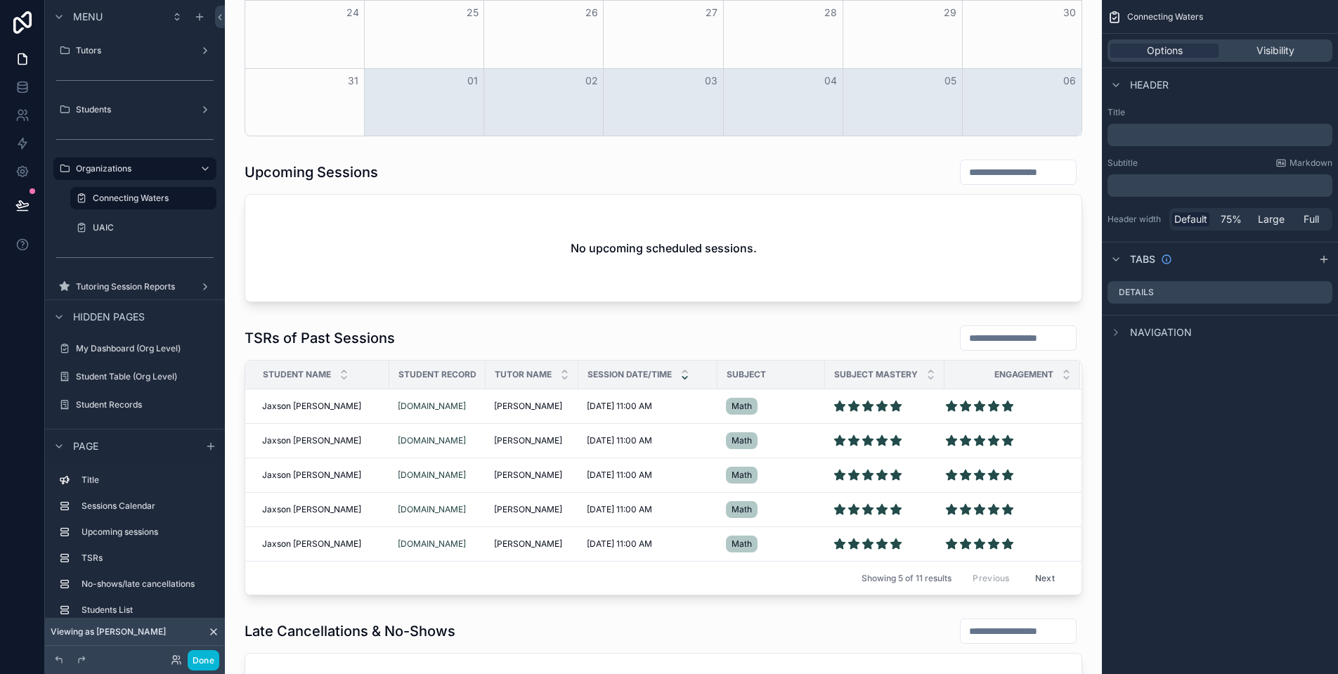
scroll to position [683, 0]
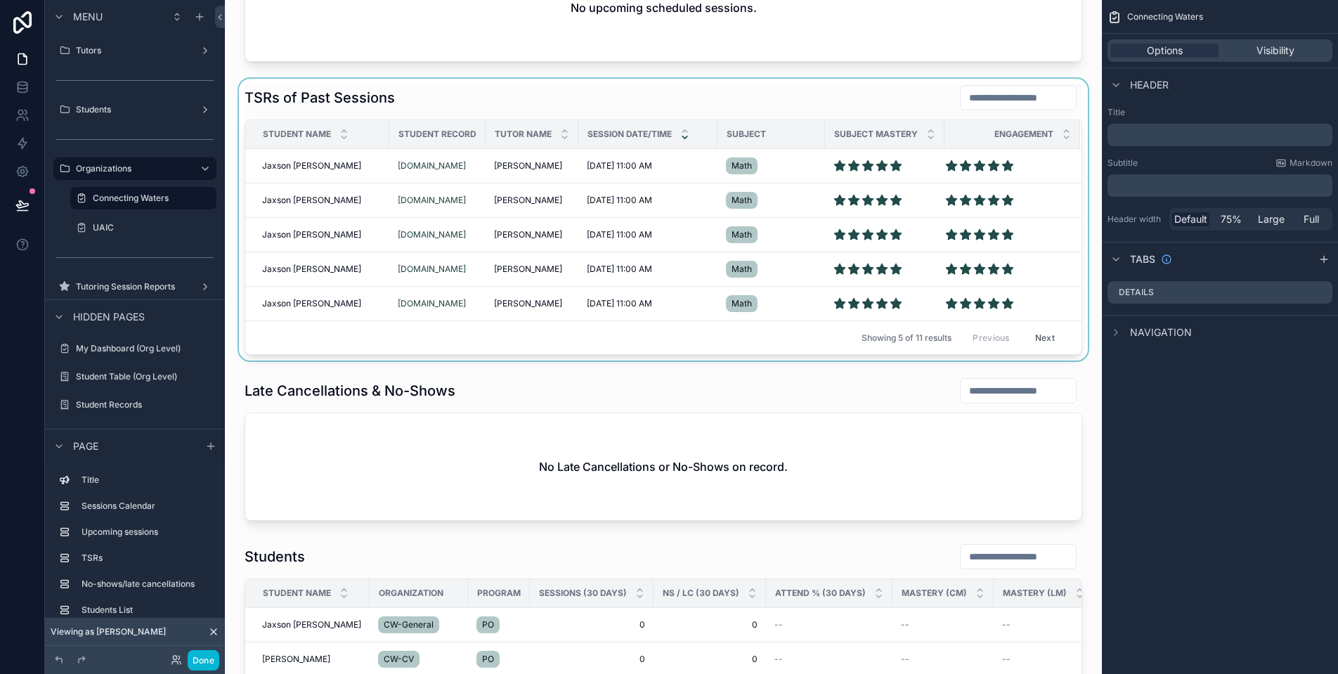
click at [431, 164] on div "scrollable content" at bounding box center [663, 220] width 854 height 282
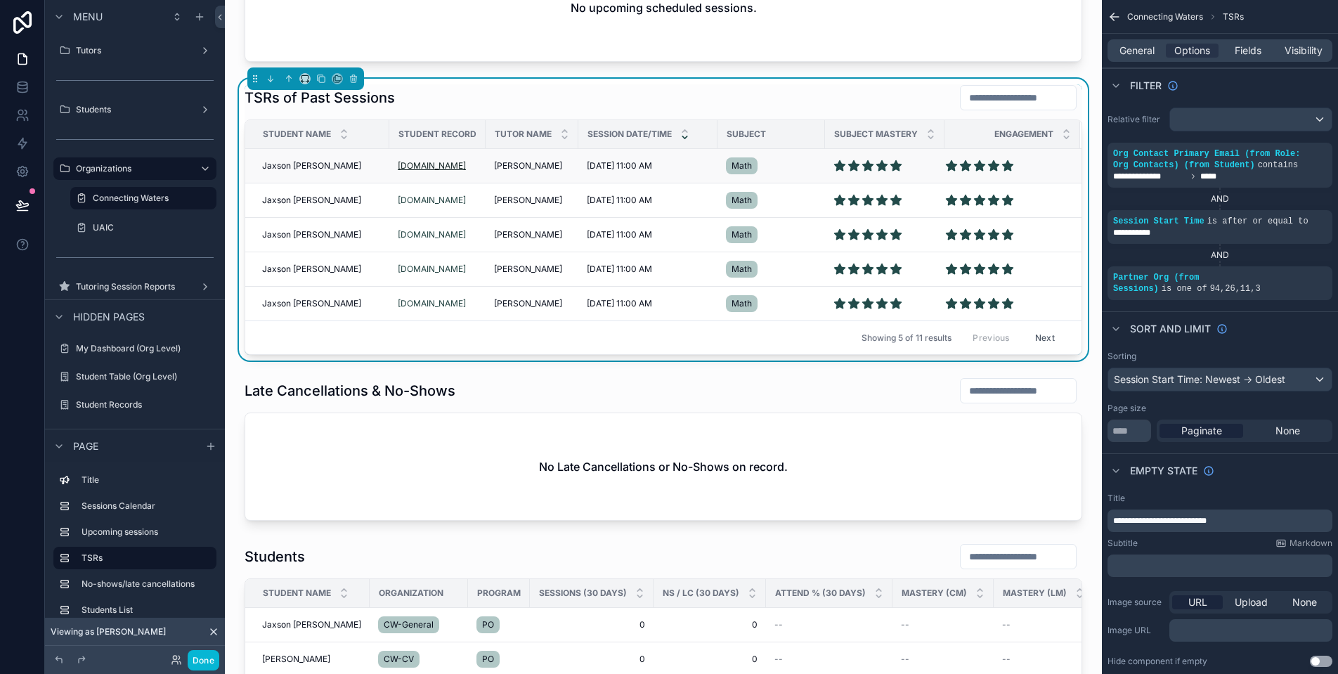
click at [419, 166] on span "[DOMAIN_NAME]" at bounding box center [432, 165] width 68 height 11
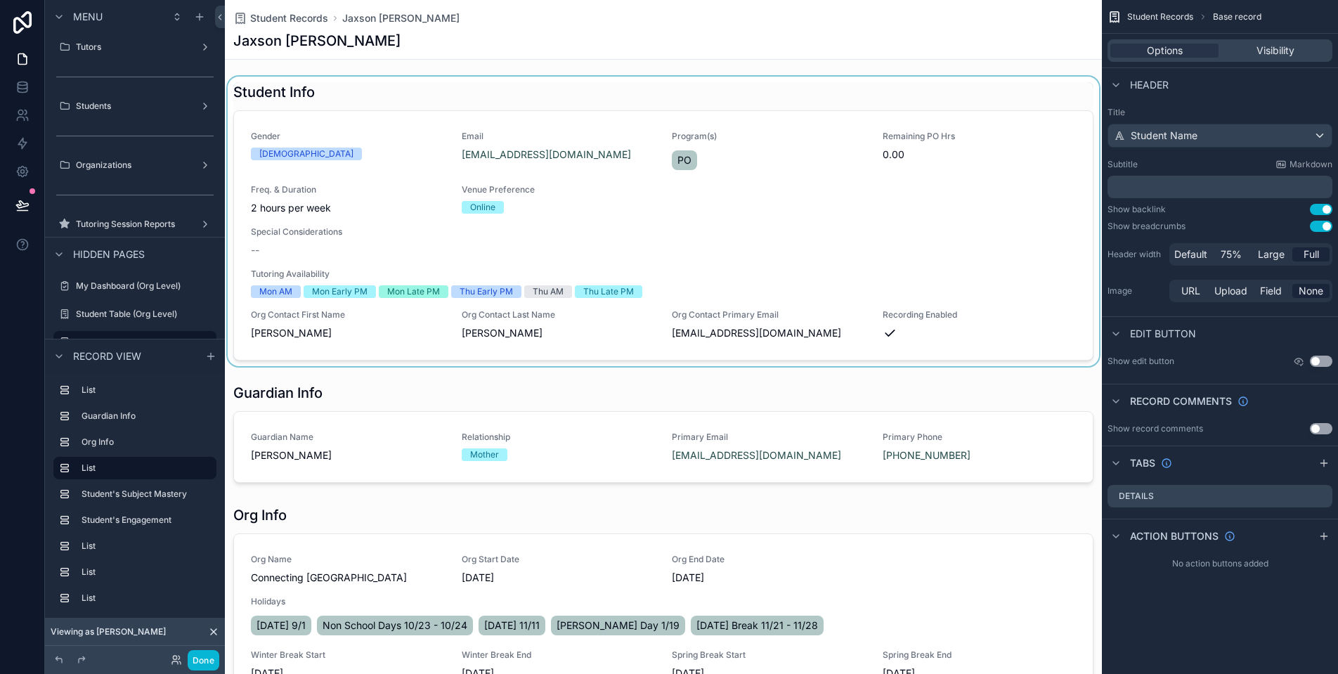
click at [292, 160] on div "scrollable content" at bounding box center [663, 221] width 877 height 289
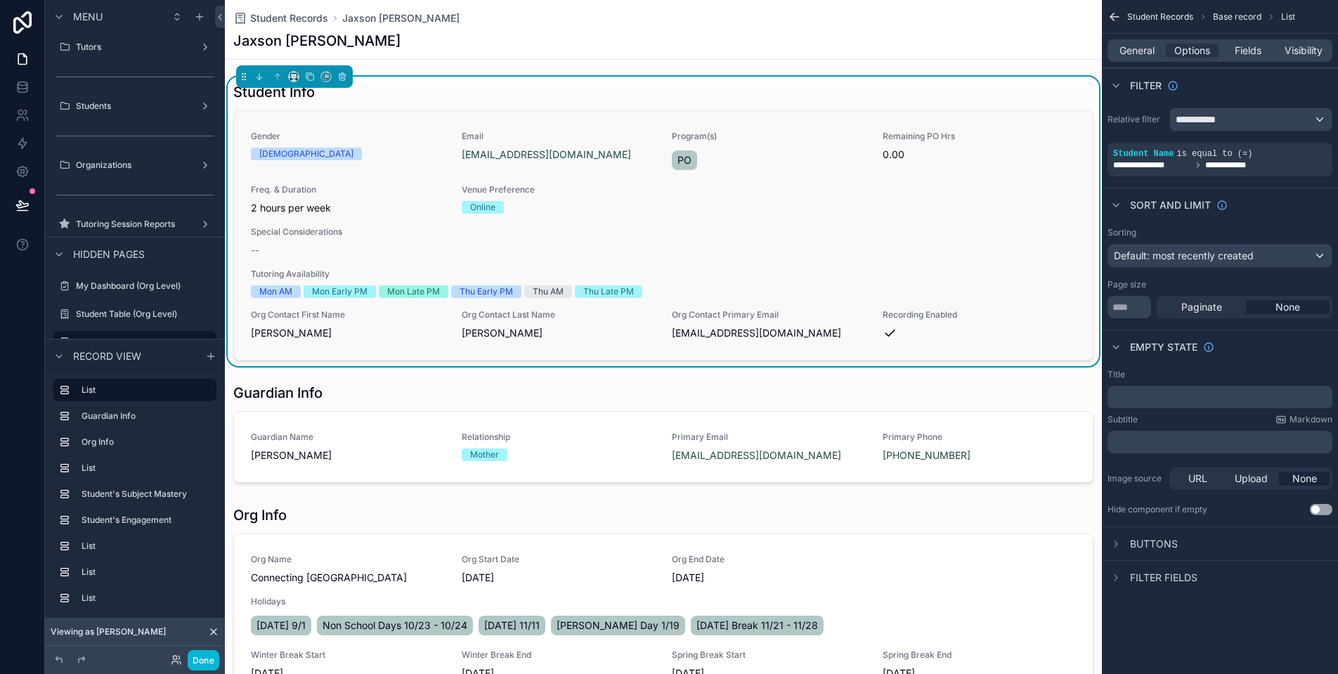
click at [276, 203] on span "2 hours per week" at bounding box center [348, 208] width 194 height 14
click at [96, 152] on div "Organizations" at bounding box center [135, 164] width 180 height 25
click at [106, 166] on label "Organizations" at bounding box center [132, 164] width 112 height 11
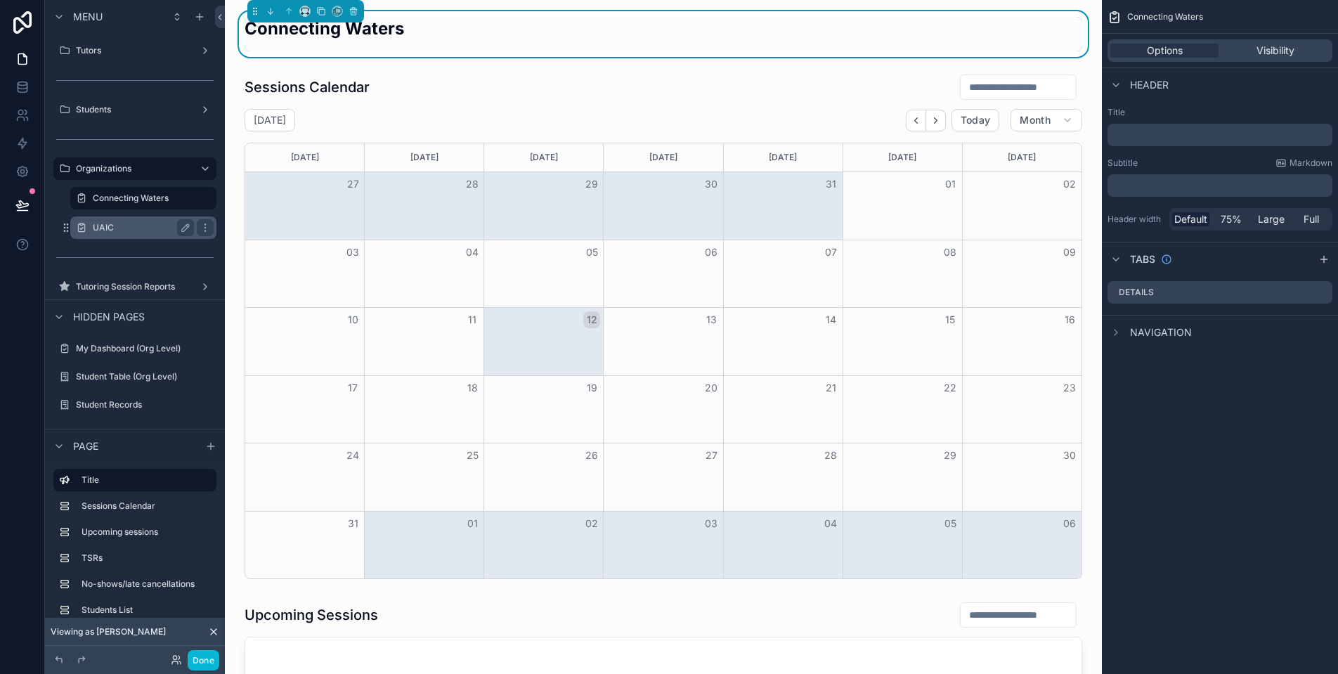
click at [144, 228] on label "UAIC" at bounding box center [141, 227] width 96 height 11
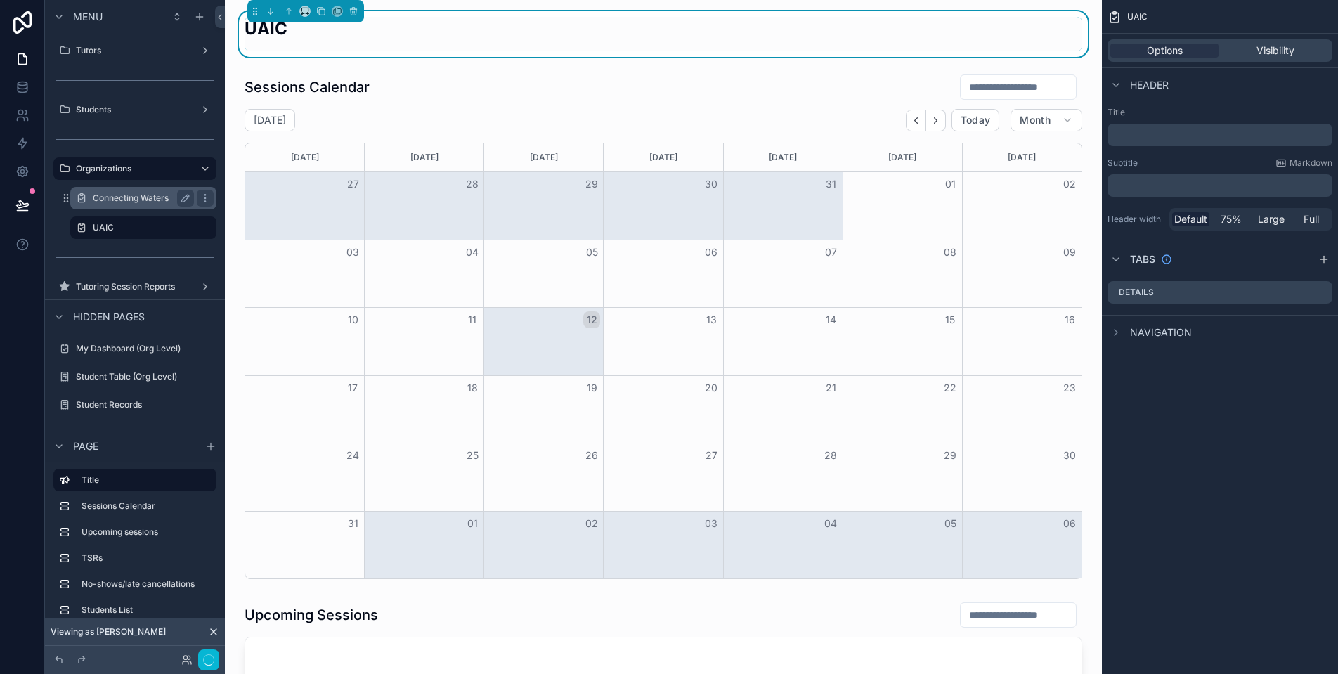
click at [148, 195] on label "Connecting Waters" at bounding box center [141, 198] width 96 height 11
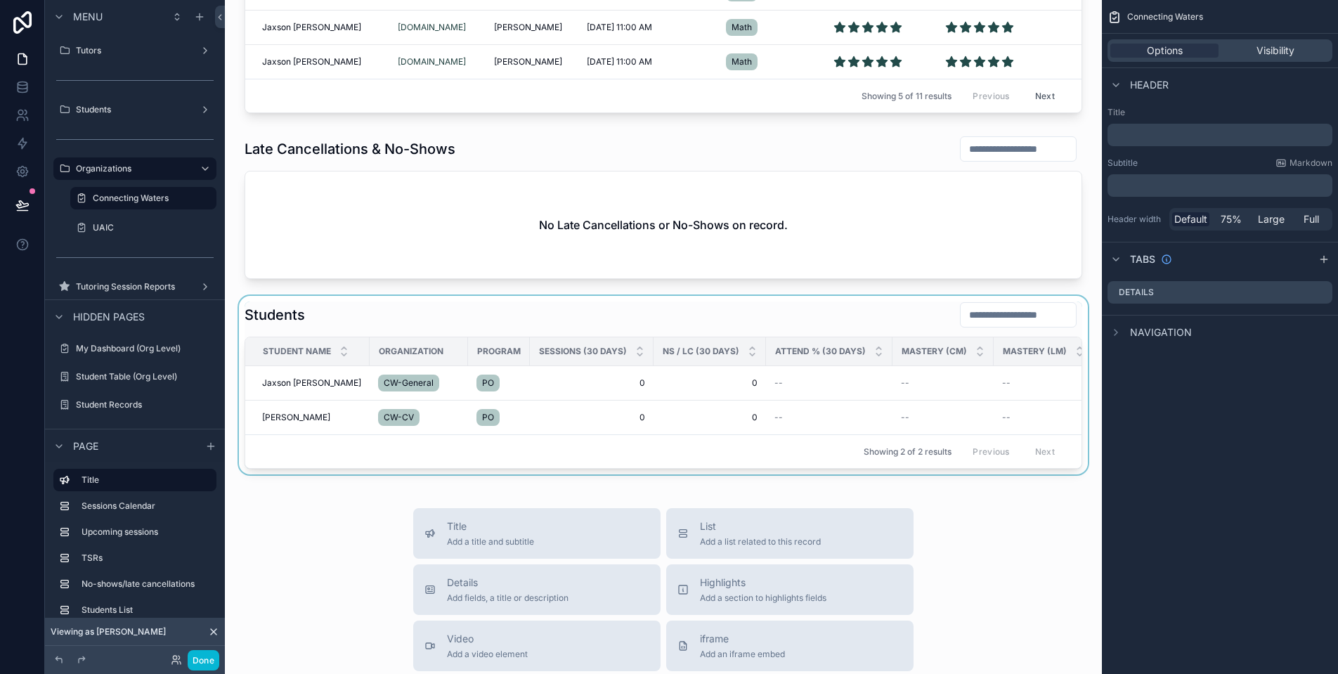
scroll to position [1004, 0]
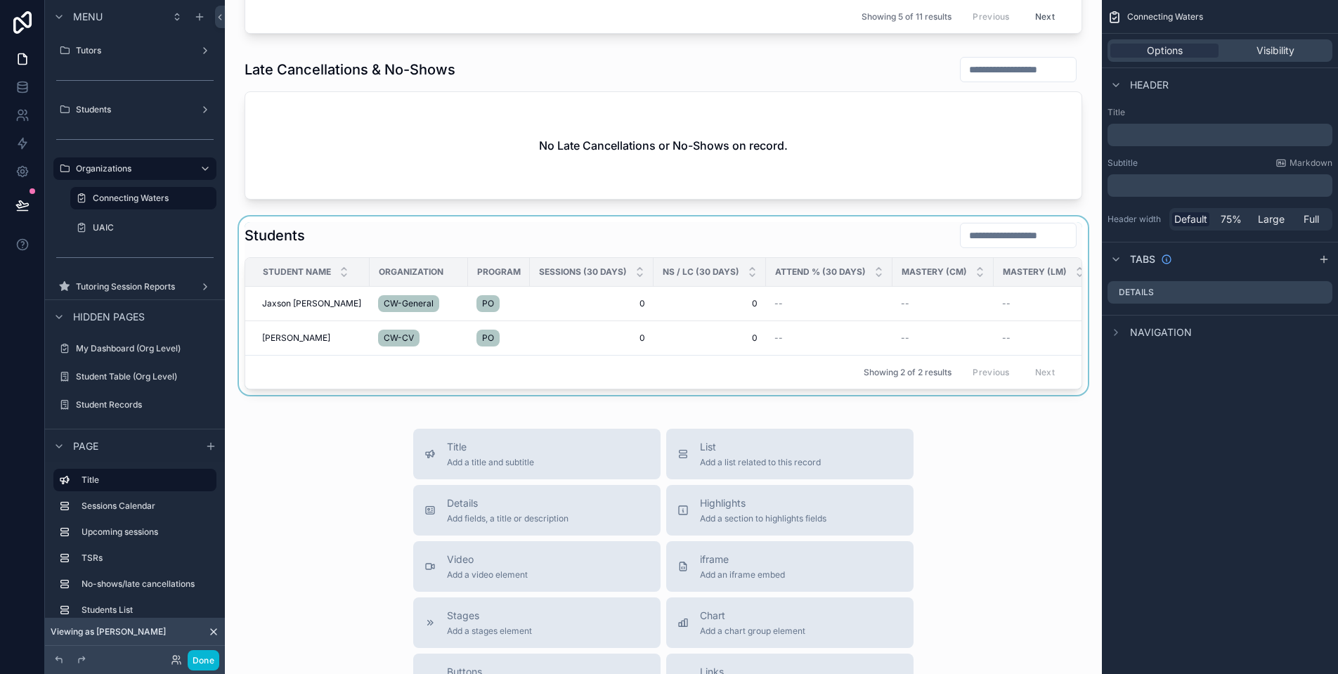
click at [291, 298] on div "scrollable content" at bounding box center [663, 305] width 854 height 178
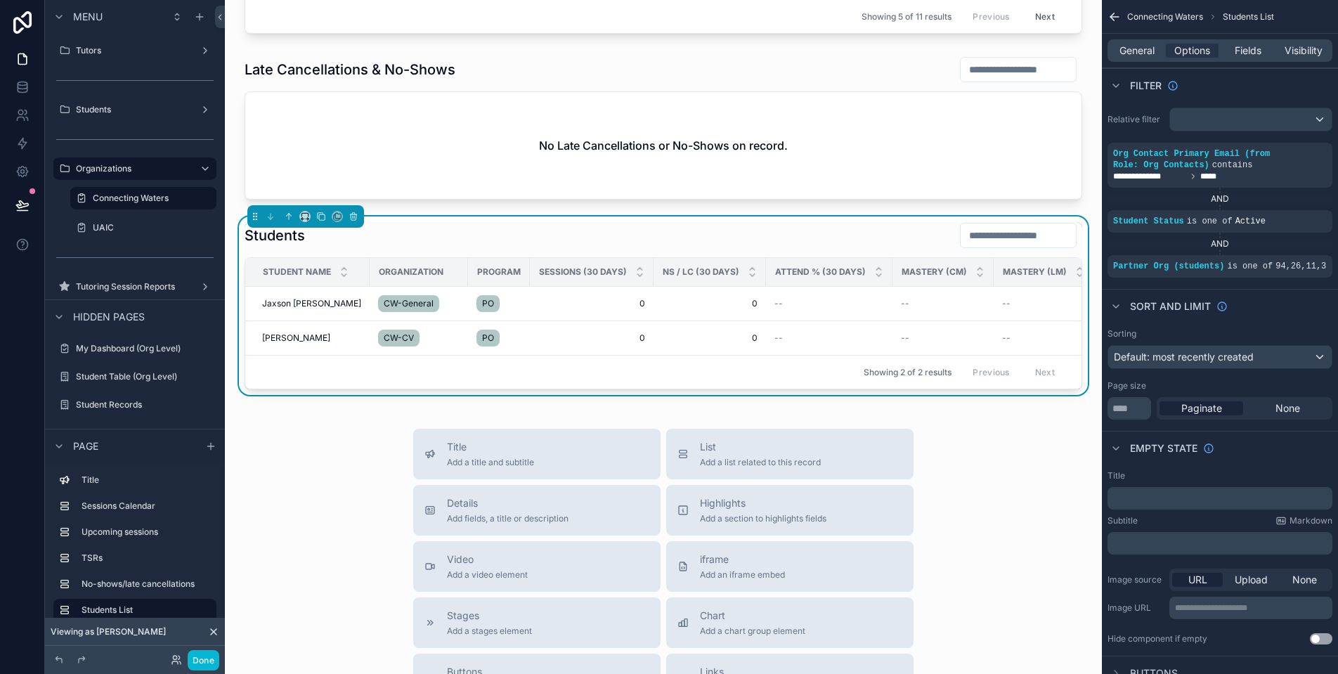
click at [296, 302] on span "Jaxson [PERSON_NAME]" at bounding box center [311, 303] width 99 height 11
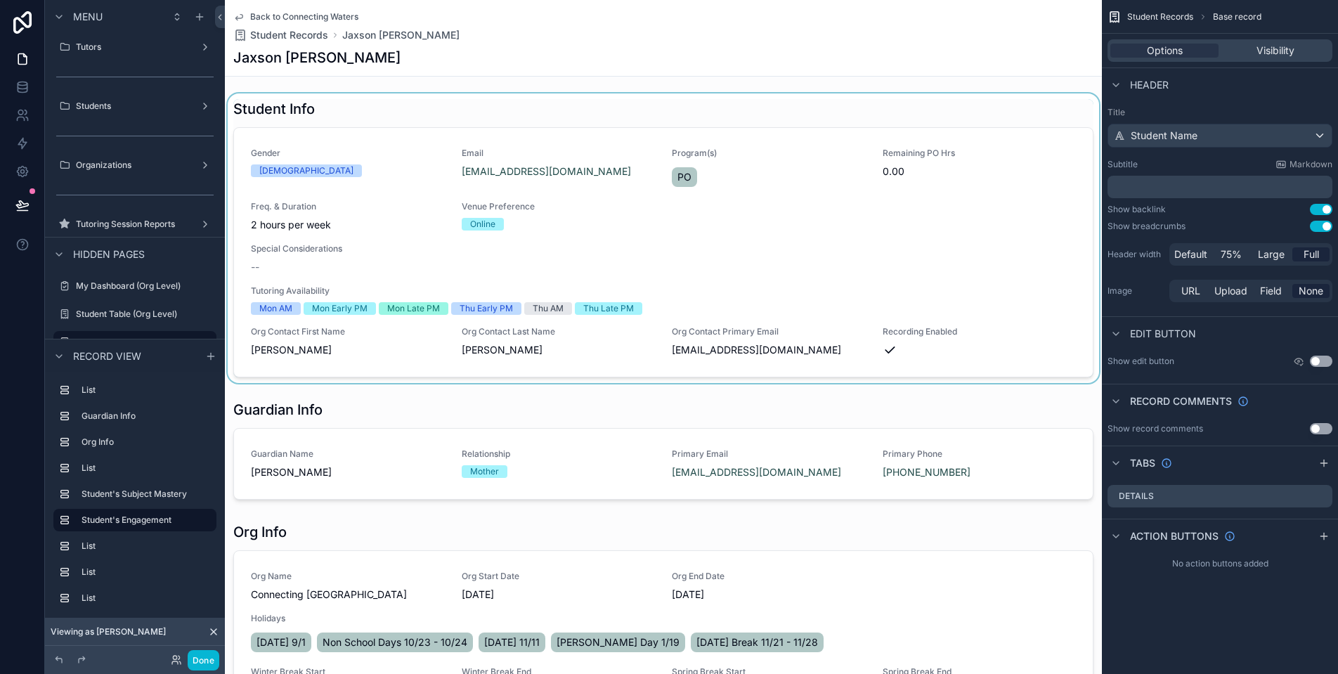
click at [497, 213] on div "scrollable content" at bounding box center [663, 237] width 877 height 289
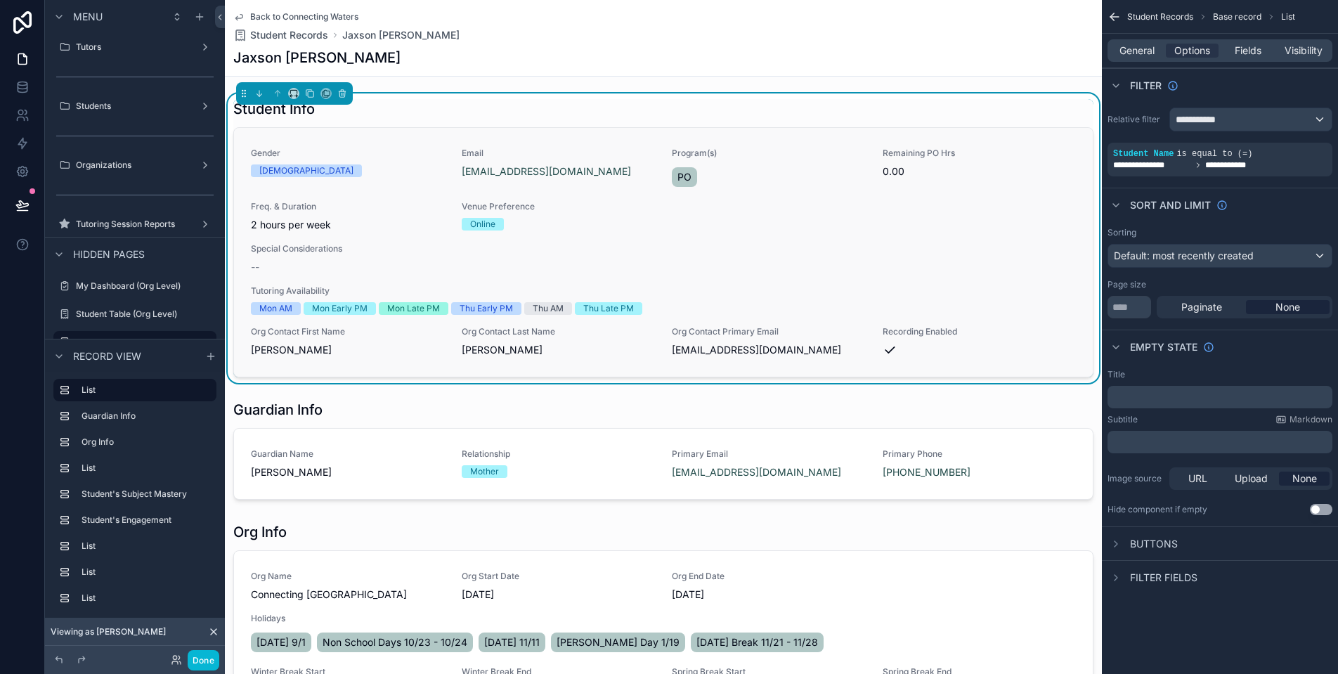
click at [297, 173] on div "[DEMOGRAPHIC_DATA]" at bounding box center [348, 170] width 194 height 13
click at [314, 16] on span "Back to Connecting Waters" at bounding box center [304, 16] width 108 height 11
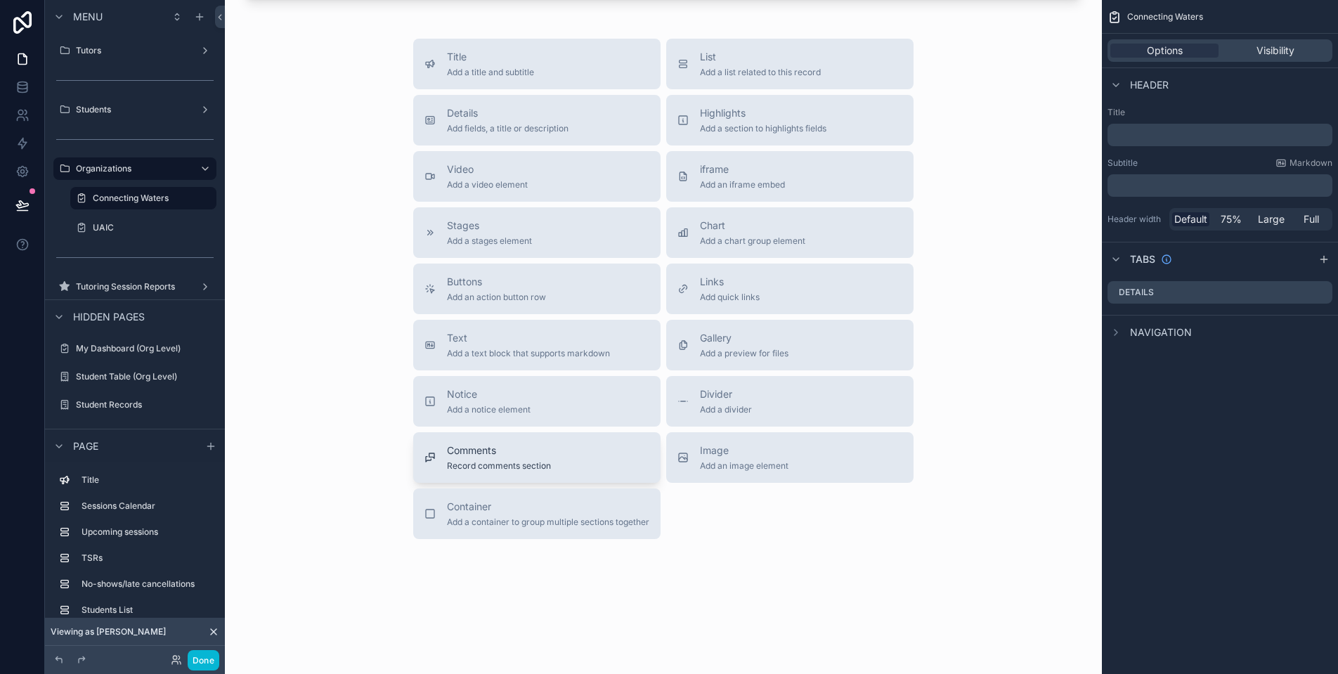
scroll to position [917, 0]
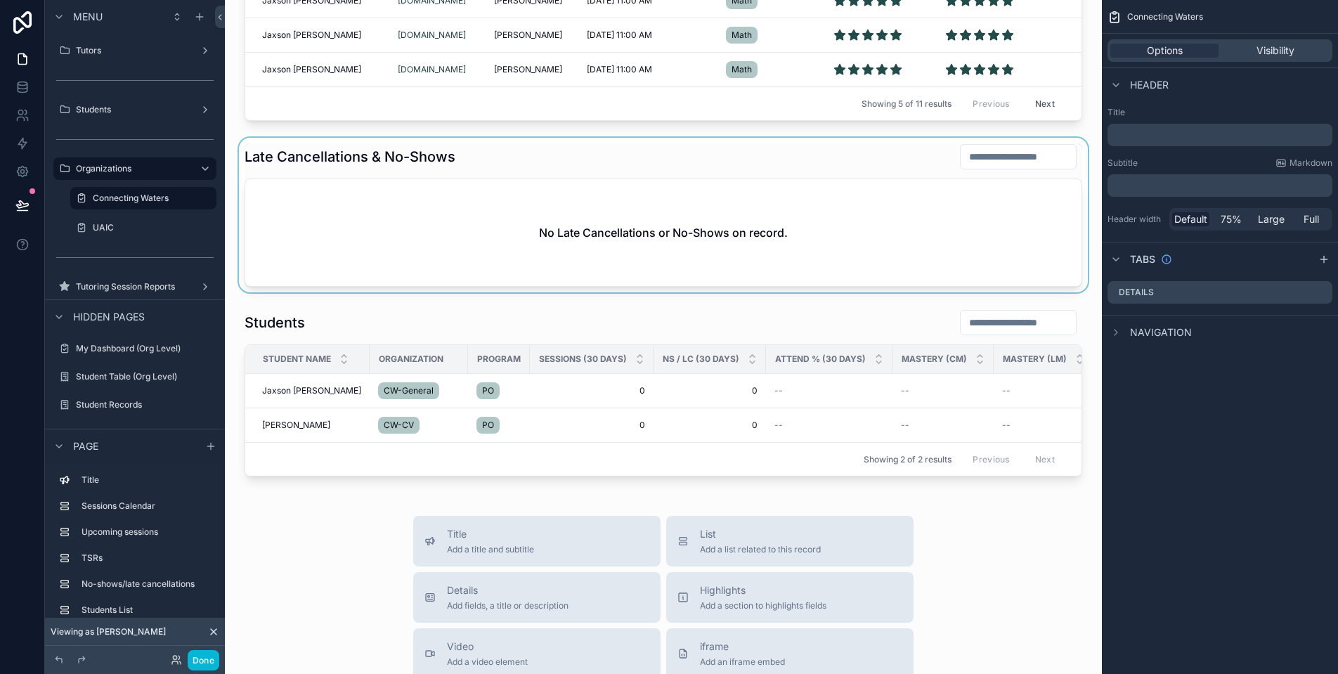
click at [337, 259] on div "scrollable content" at bounding box center [663, 215] width 854 height 155
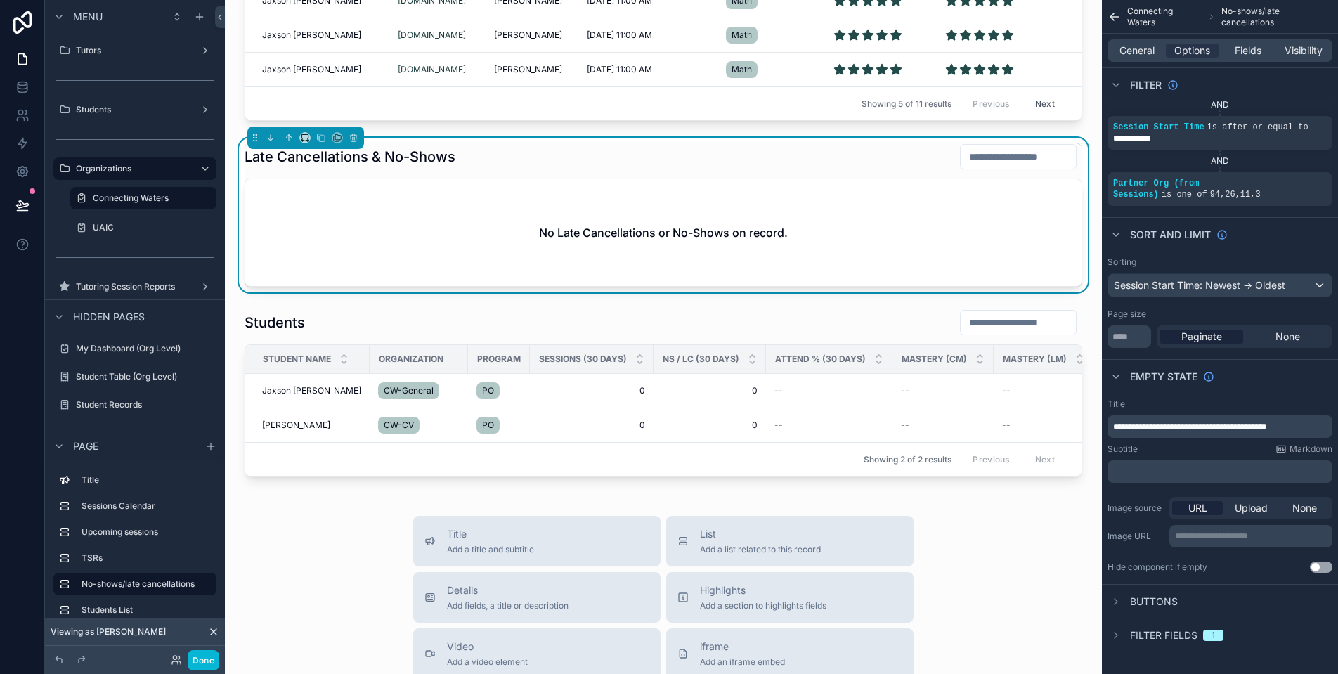
scroll to position [0, 0]
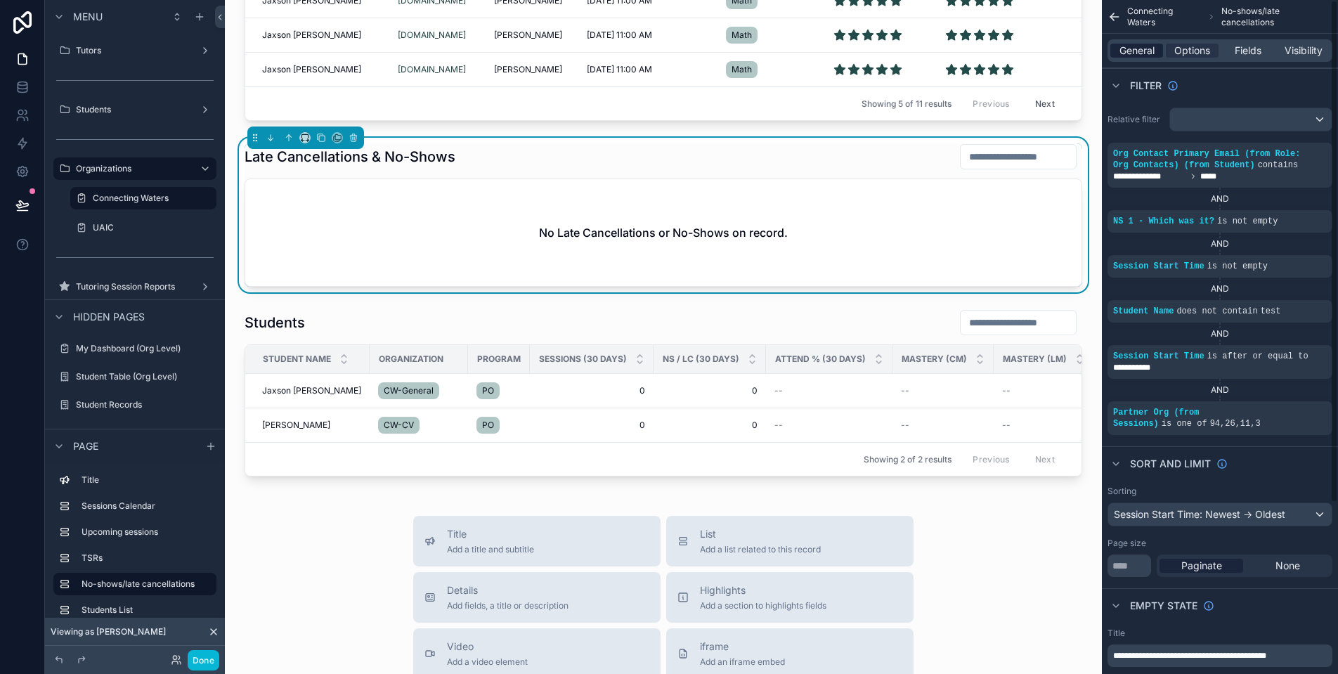
click at [1138, 51] on span "General" at bounding box center [1136, 51] width 35 height 14
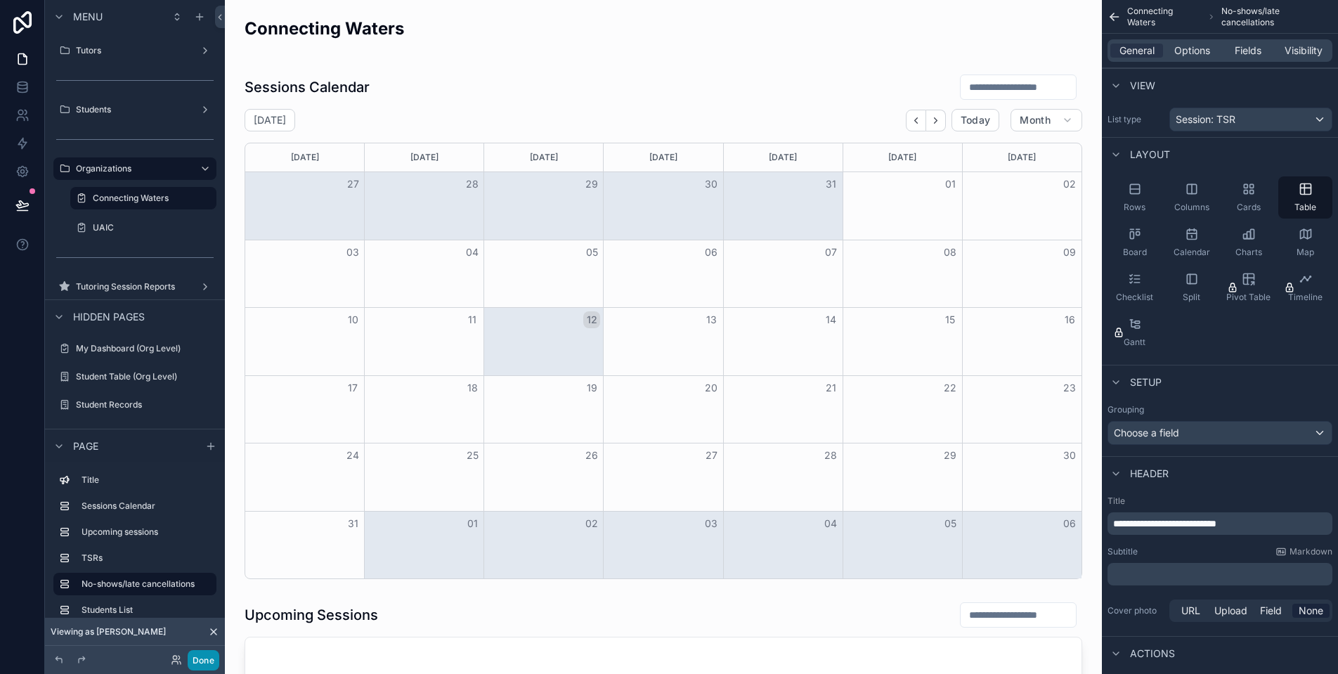
click at [200, 658] on button "Done" at bounding box center [204, 660] width 32 height 20
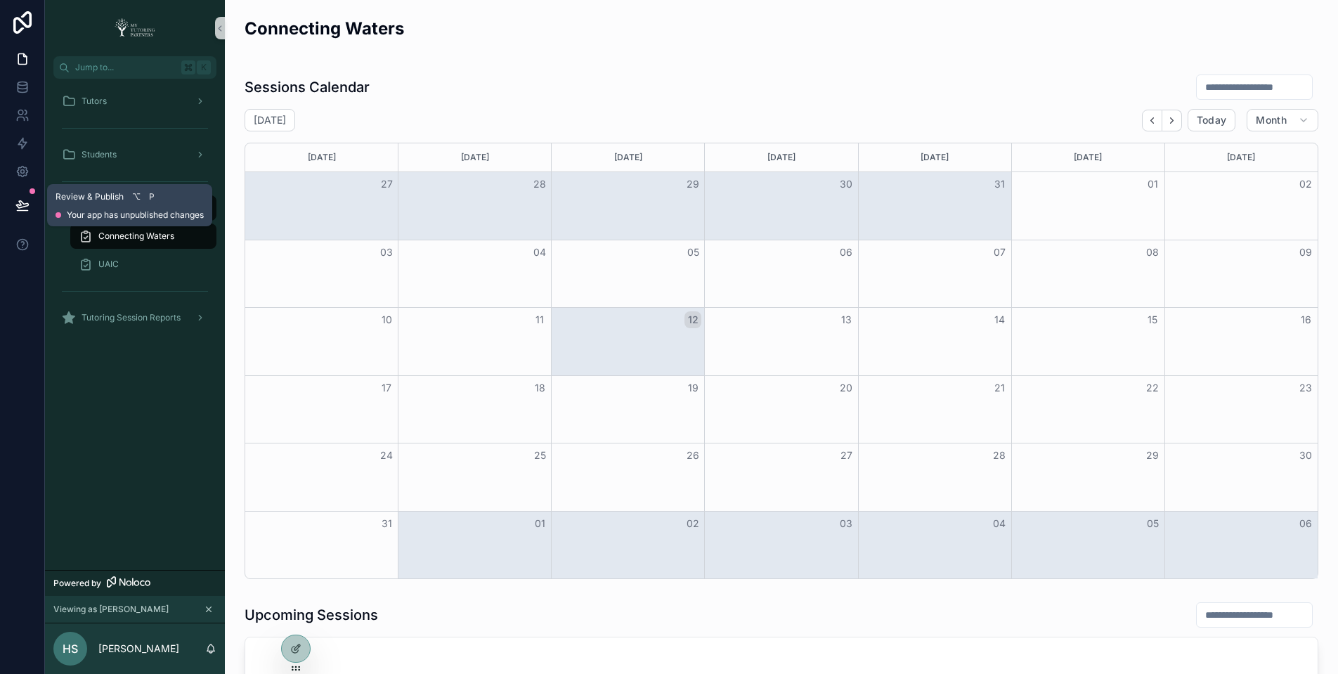
click at [22, 211] on icon at bounding box center [22, 211] width 11 height 0
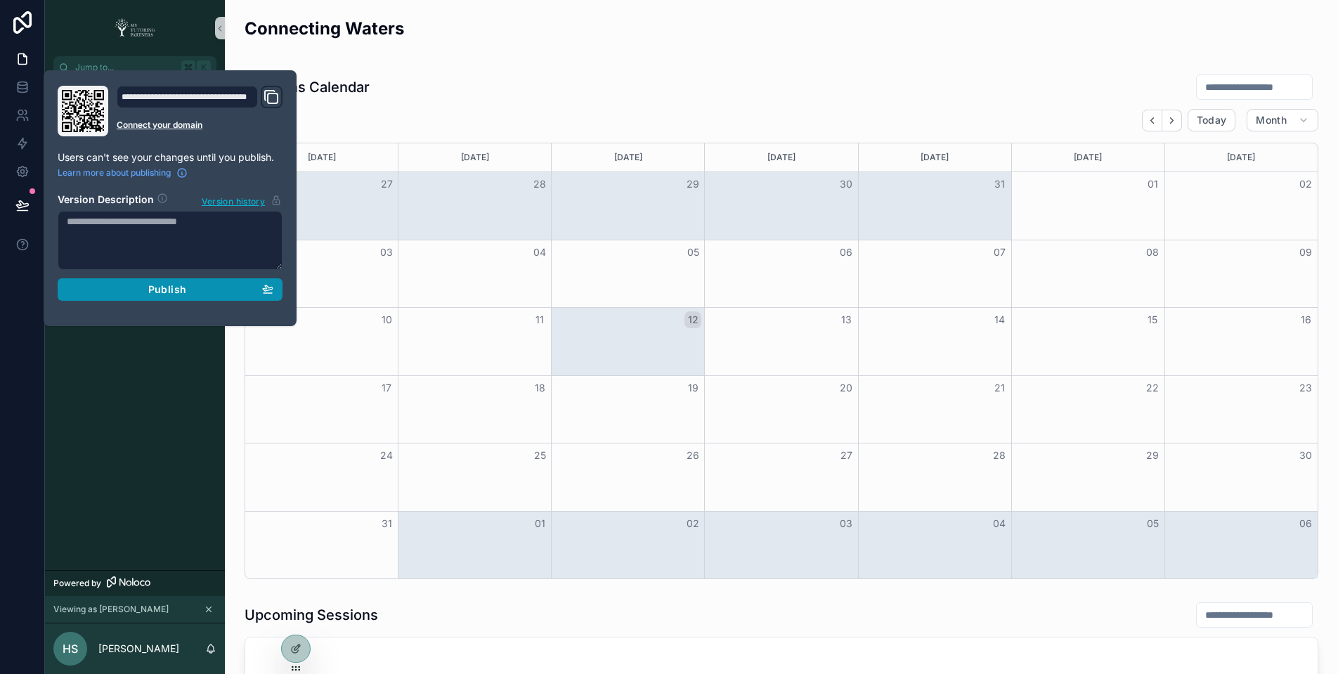
click at [234, 289] on div "Publish" at bounding box center [170, 289] width 207 height 13
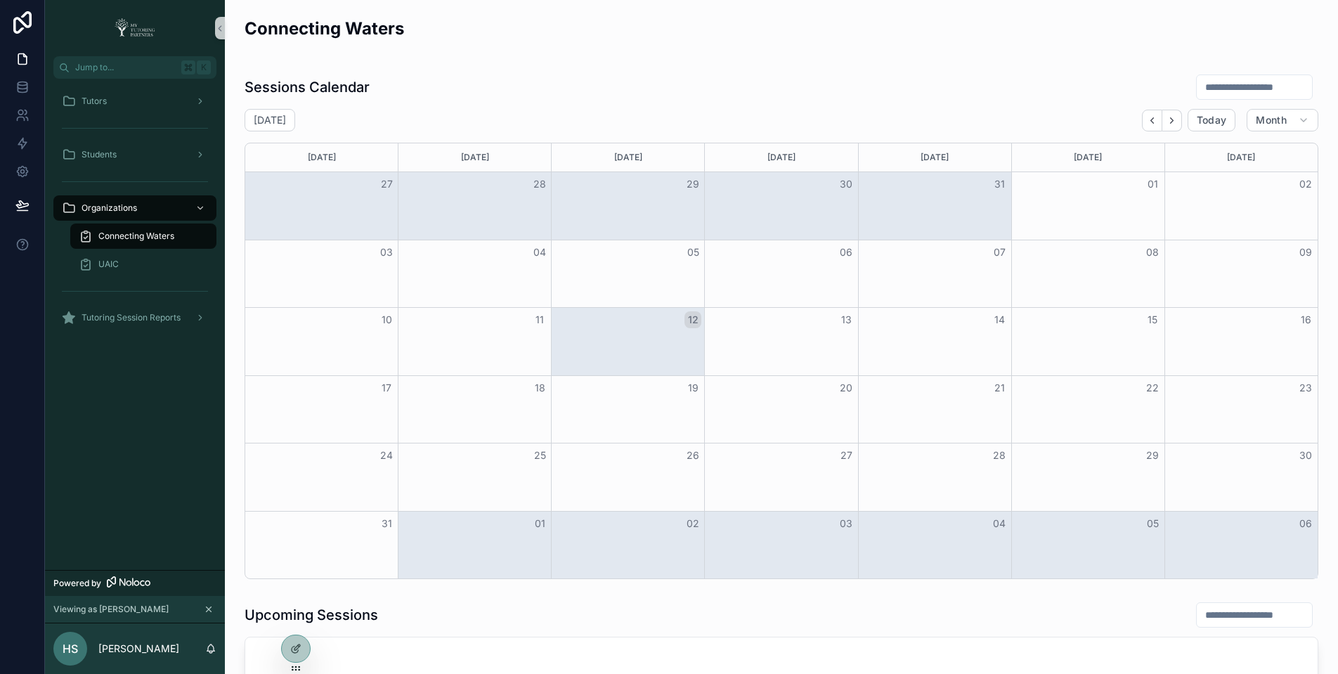
click at [209, 610] on icon "scrollable content" at bounding box center [209, 609] width 10 height 10
click at [174, 412] on div "Tutors Students Organizations Connecting Waters UAIC Tutoring Session Reports" at bounding box center [135, 338] width 180 height 519
